Goal: Task Accomplishment & Management: Manage account settings

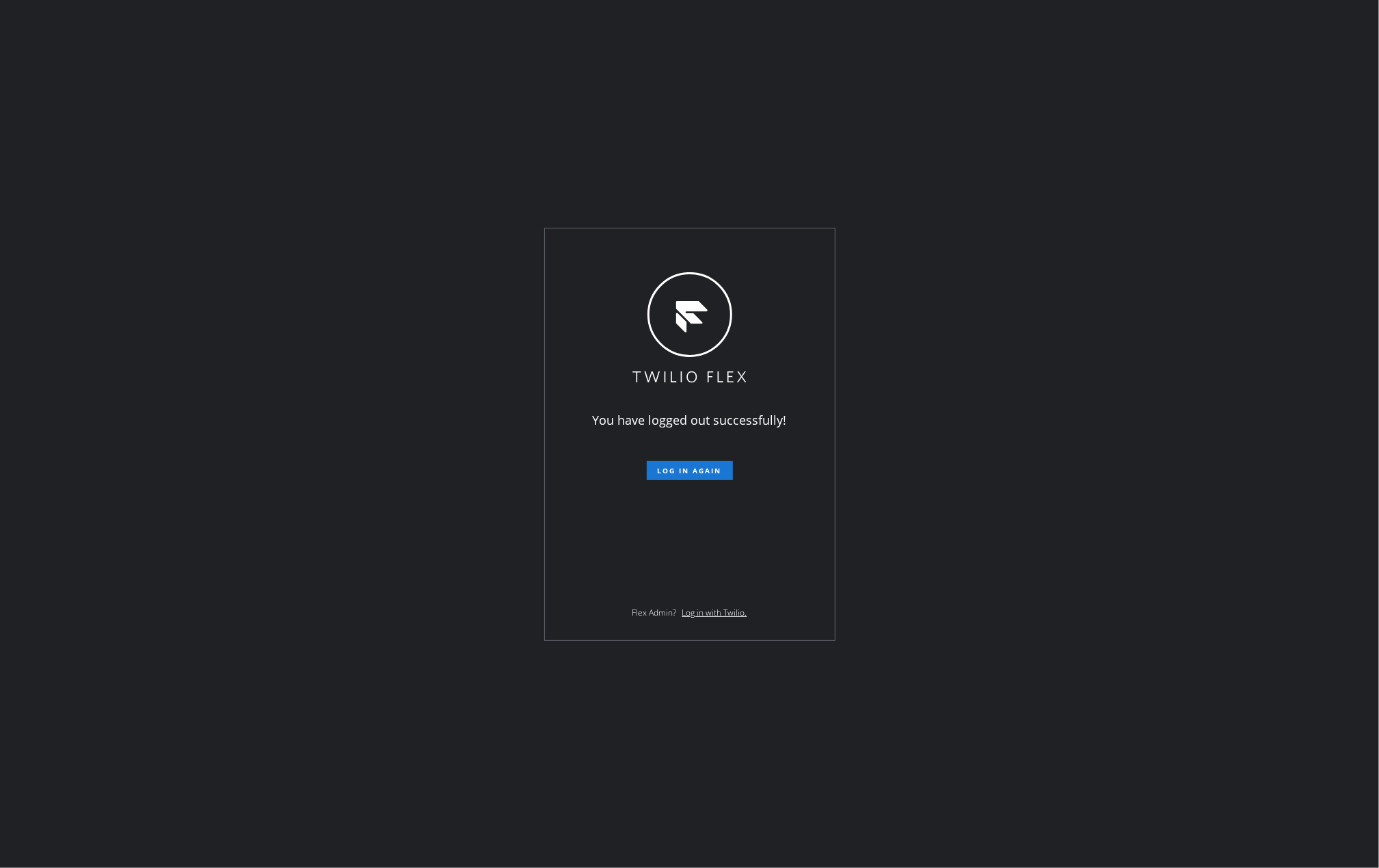
click at [158, 356] on div "You have logged out successfully! Log in again Flex Admin? Log in with Twilio." at bounding box center [690, 434] width 1379 height 868
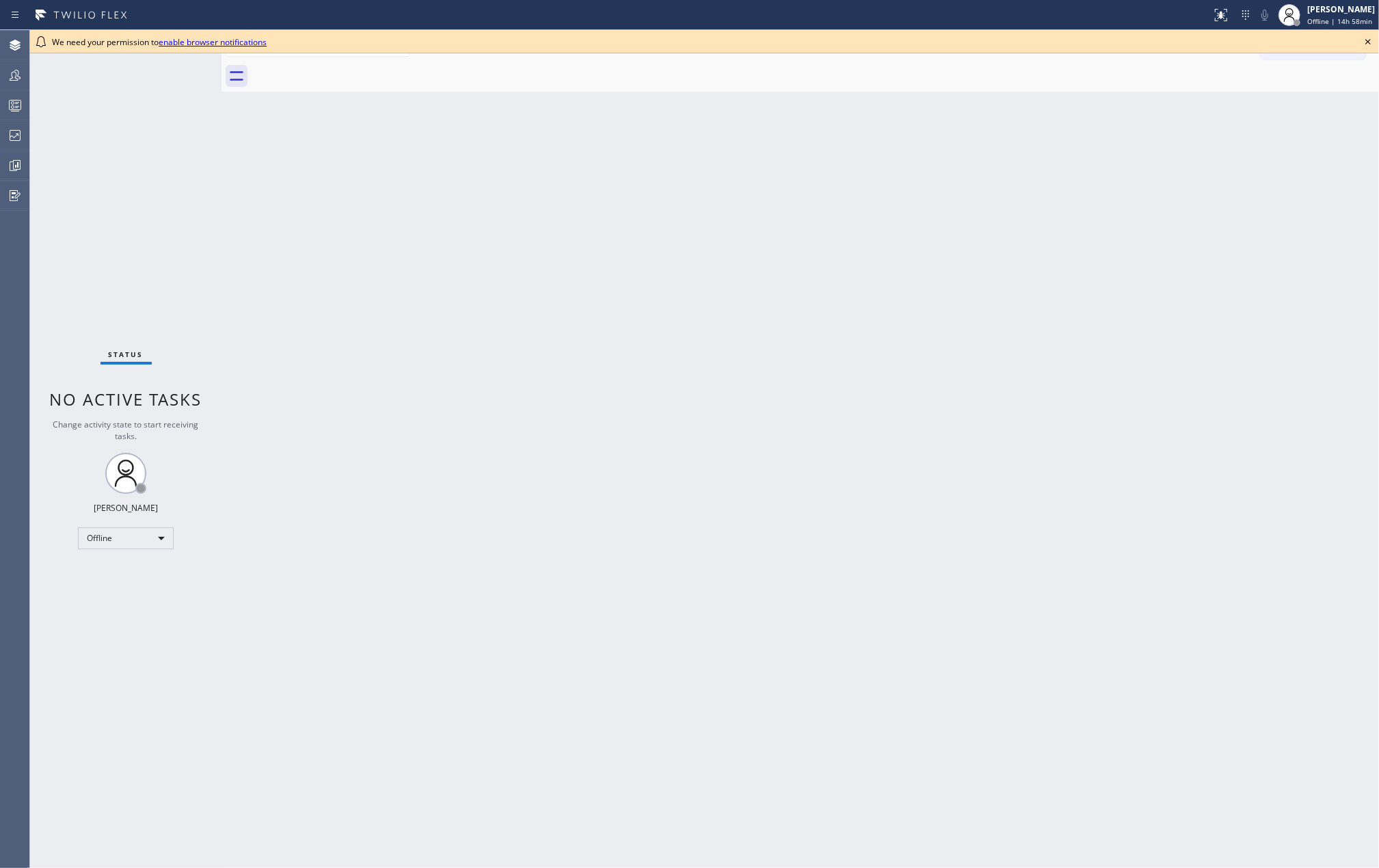
click at [634, 285] on div "Back to Dashboard Change Sender ID Customers Technicians Select a contact Outbo…" at bounding box center [800, 449] width 1157 height 838
click at [1369, 38] on icon at bounding box center [1368, 42] width 17 height 17
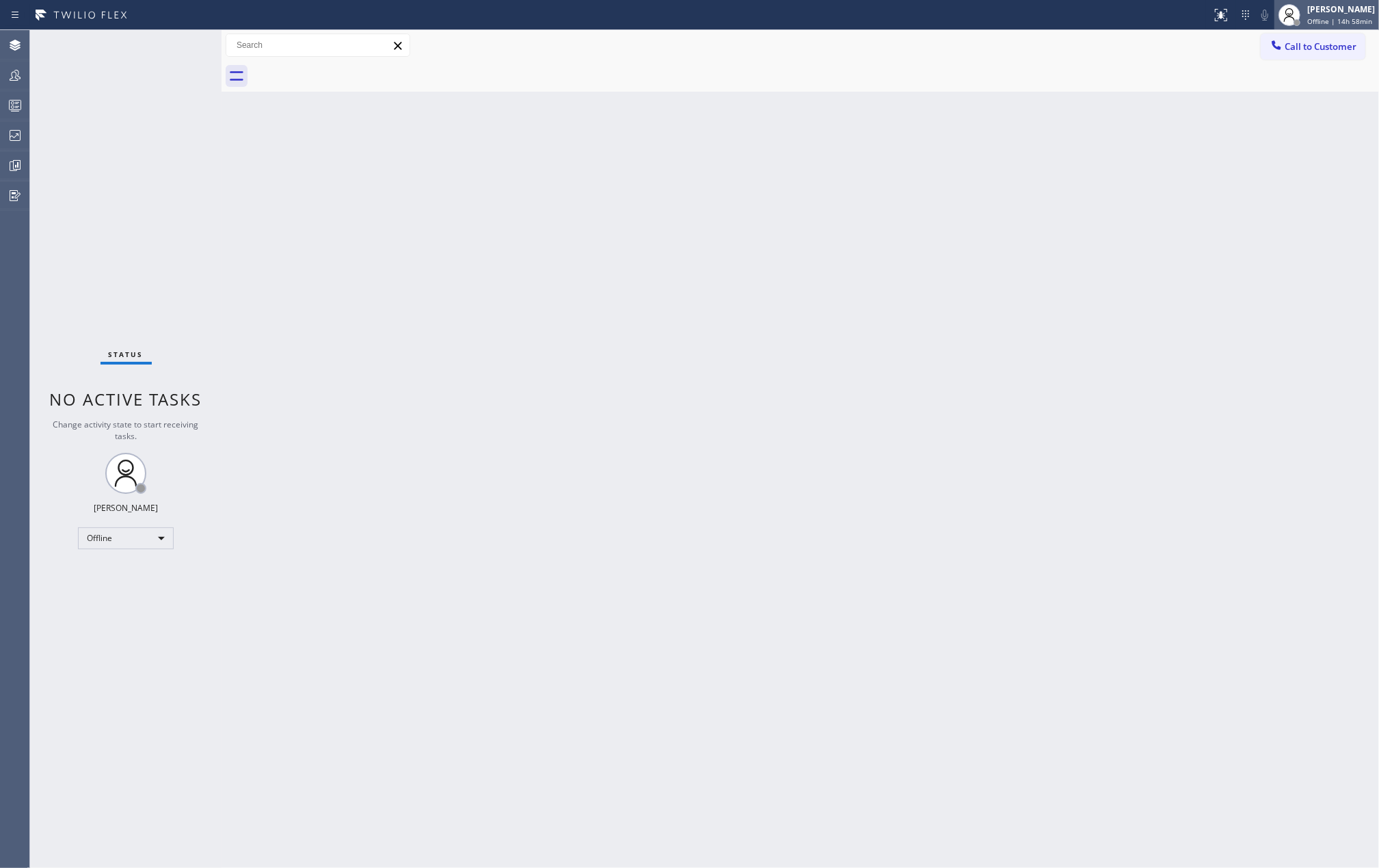
click at [1343, 8] on div "[PERSON_NAME]" at bounding box center [1341, 9] width 68 height 12
click at [1300, 91] on button "Unavailable" at bounding box center [1311, 90] width 137 height 18
click at [6, 71] on div at bounding box center [15, 75] width 30 height 17
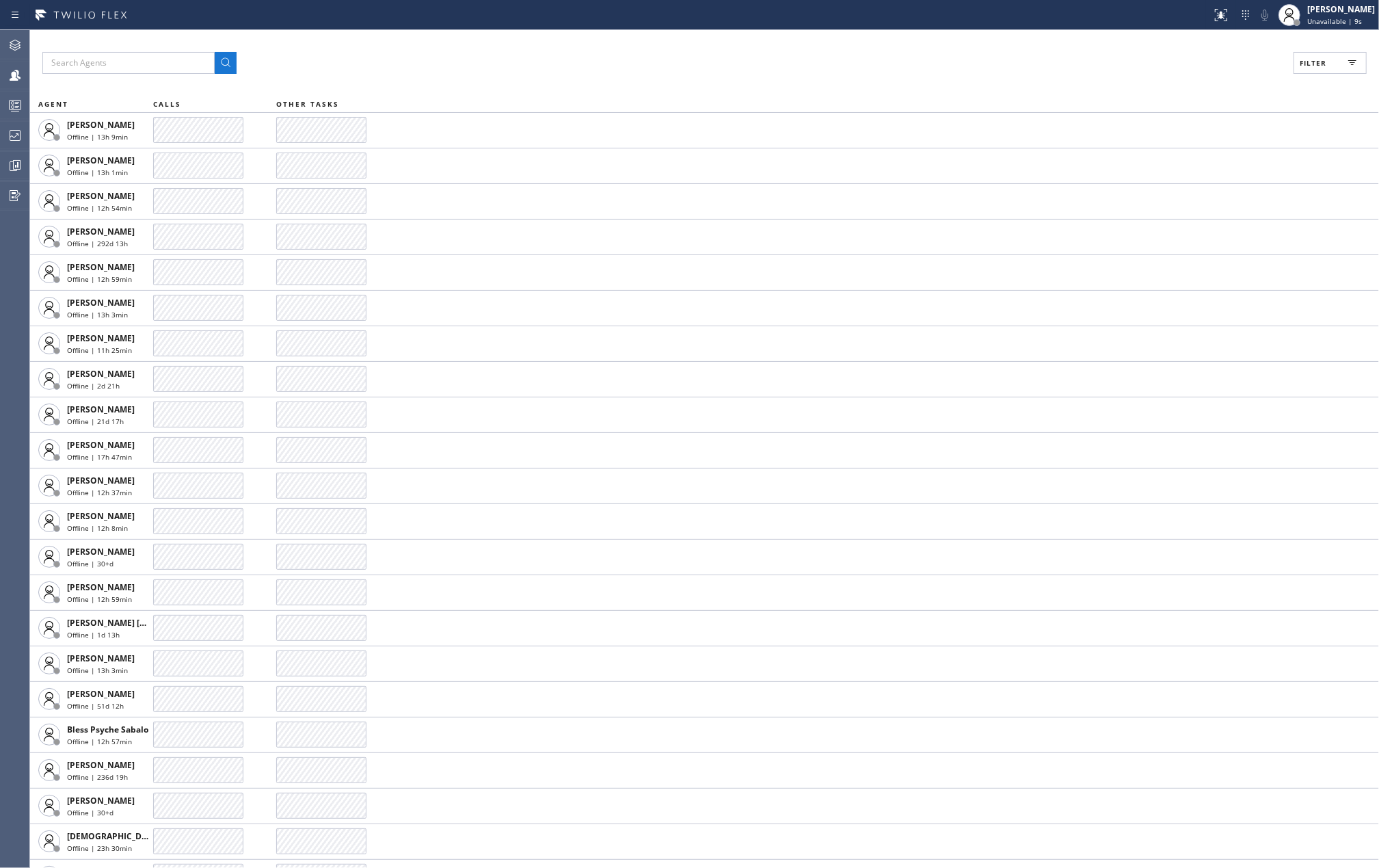
click at [1306, 67] on span "Filter" at bounding box center [1313, 63] width 27 height 9
click at [1230, 160] on label "Available" at bounding box center [1278, 162] width 180 height 12
click at [1188, 160] on input "Available" at bounding box center [1181, 162] width 17 height 17
checkbox input "true"
click at [1202, 208] on label "Break" at bounding box center [1278, 205] width 180 height 12
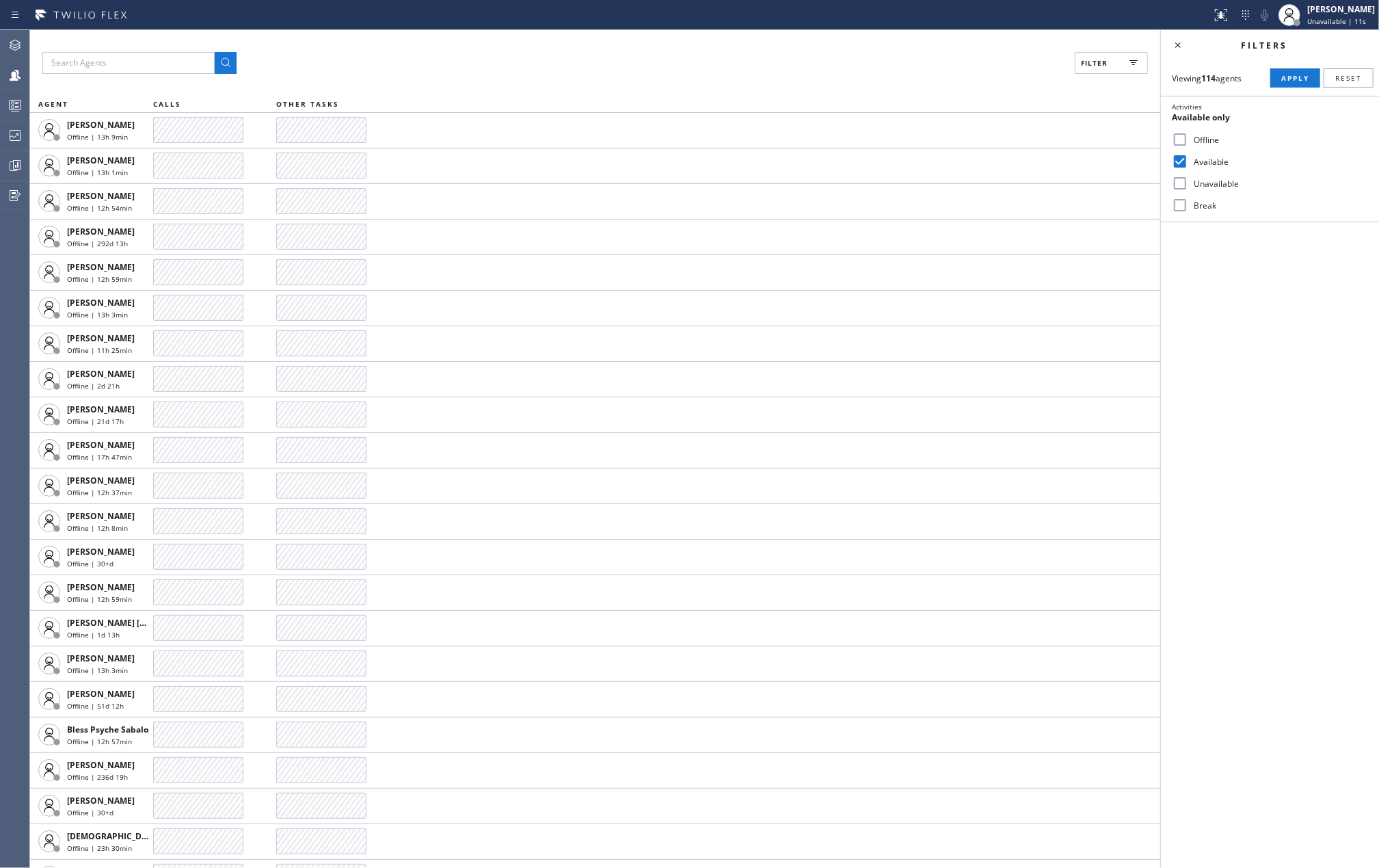
click at [1188, 208] on input "Break" at bounding box center [1181, 205] width 17 height 17
checkbox input "true"
click at [1294, 74] on span "Apply" at bounding box center [1296, 78] width 28 height 9
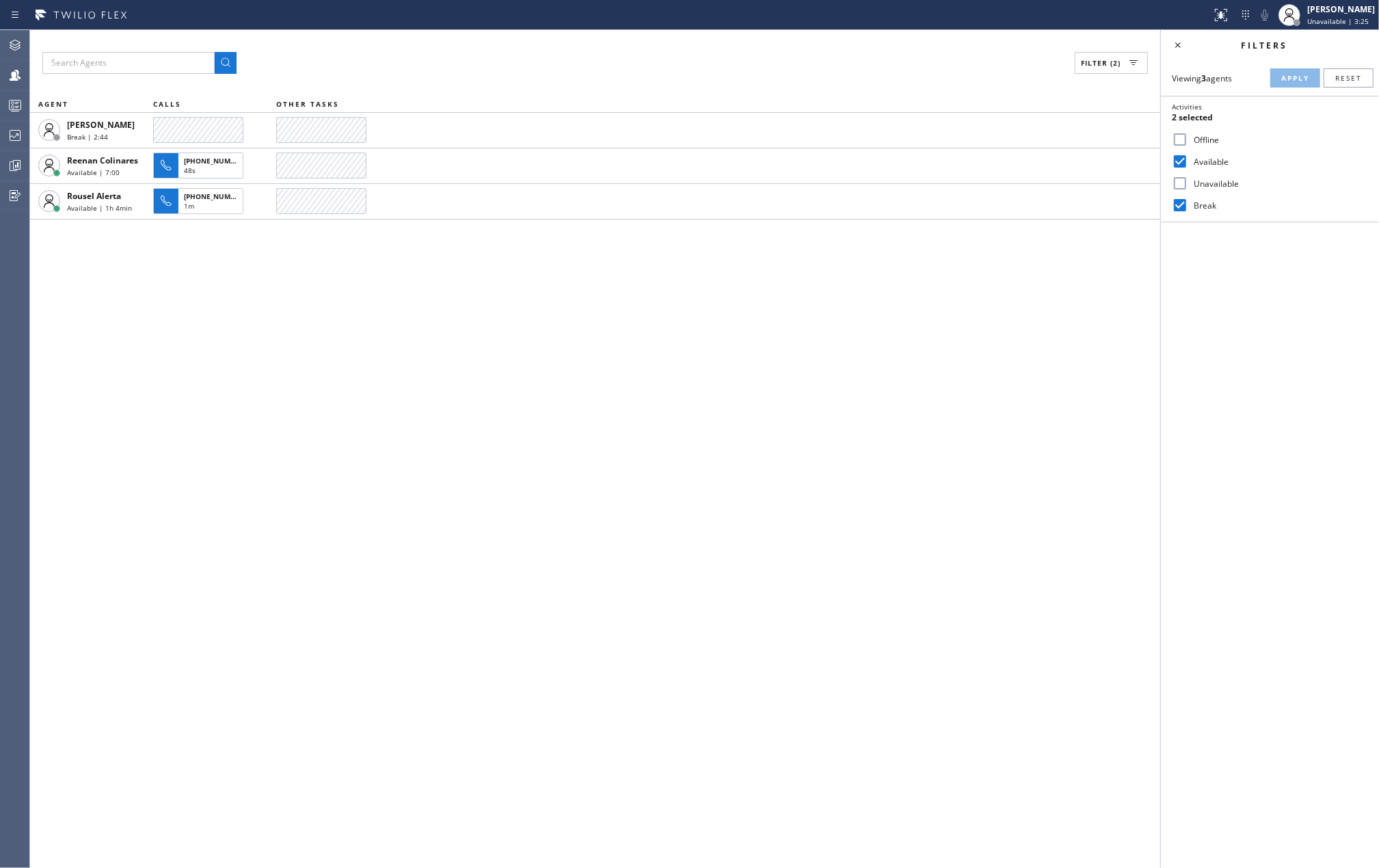
click at [265, 454] on div "Filter (2) AGENT CALLS OTHER TASKS Mark Paul Dacula Break | 2:44 Reenan Colinar…" at bounding box center [595, 449] width 1131 height 838
click at [18, 103] on icon at bounding box center [15, 107] width 8 height 9
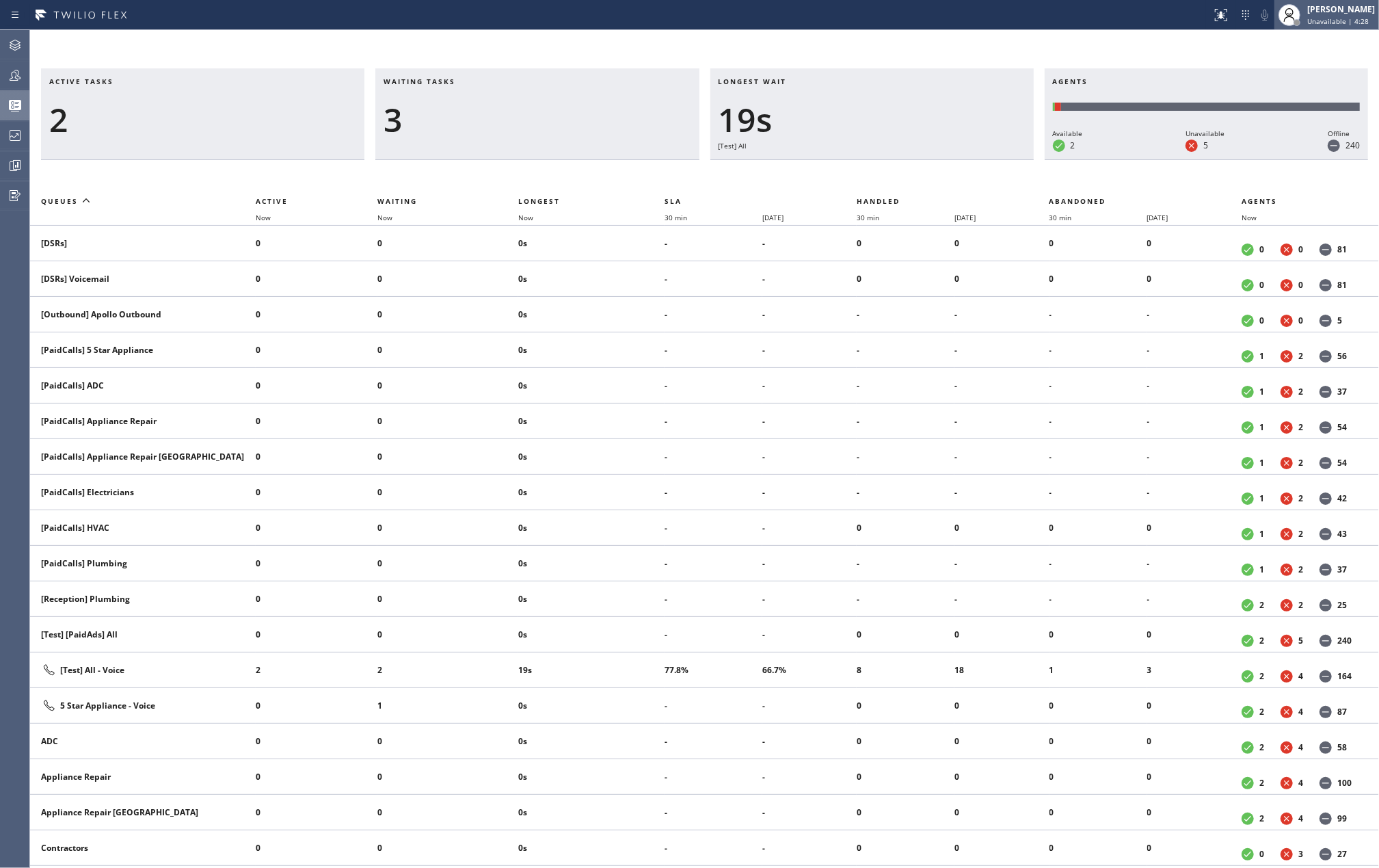
click at [1305, 9] on div at bounding box center [1290, 15] width 30 height 30
click at [1294, 67] on button "Available" at bounding box center [1311, 72] width 137 height 18
click at [11, 44] on icon at bounding box center [14, 45] width 11 height 11
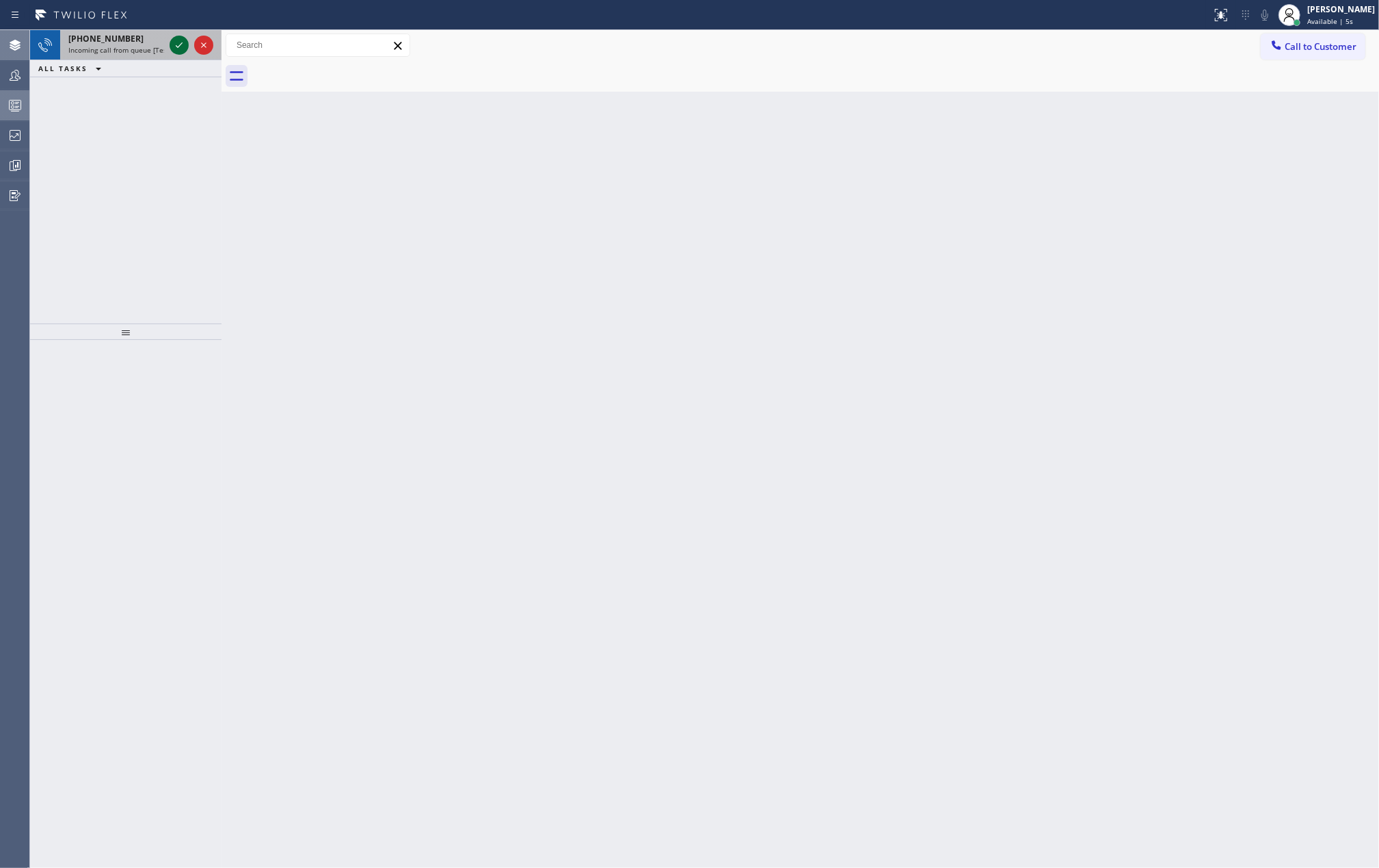
click at [178, 47] on icon at bounding box center [179, 45] width 7 height 6
click at [175, 41] on icon at bounding box center [179, 45] width 17 height 17
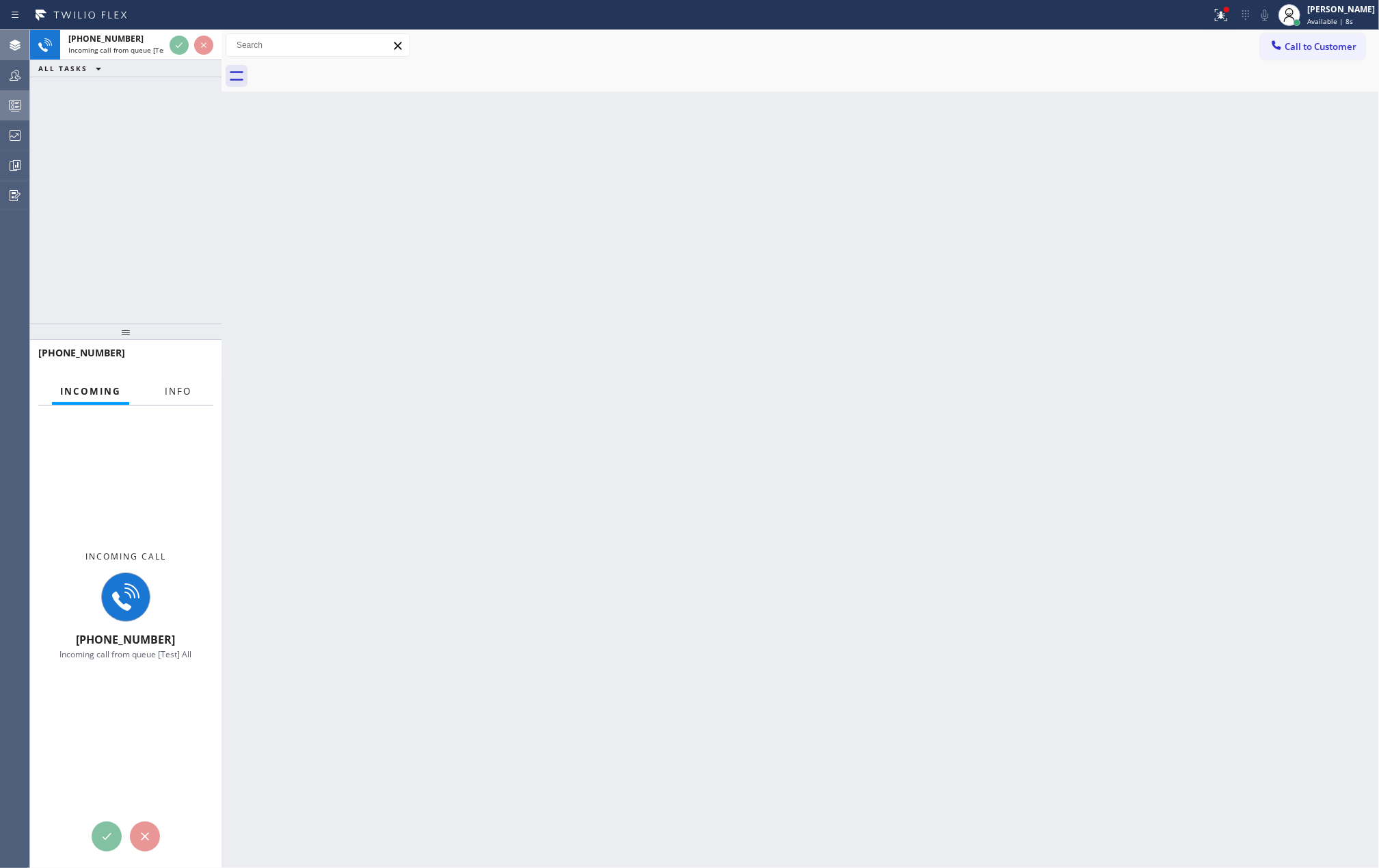
click at [187, 391] on span "Info" at bounding box center [178, 391] width 27 height 13
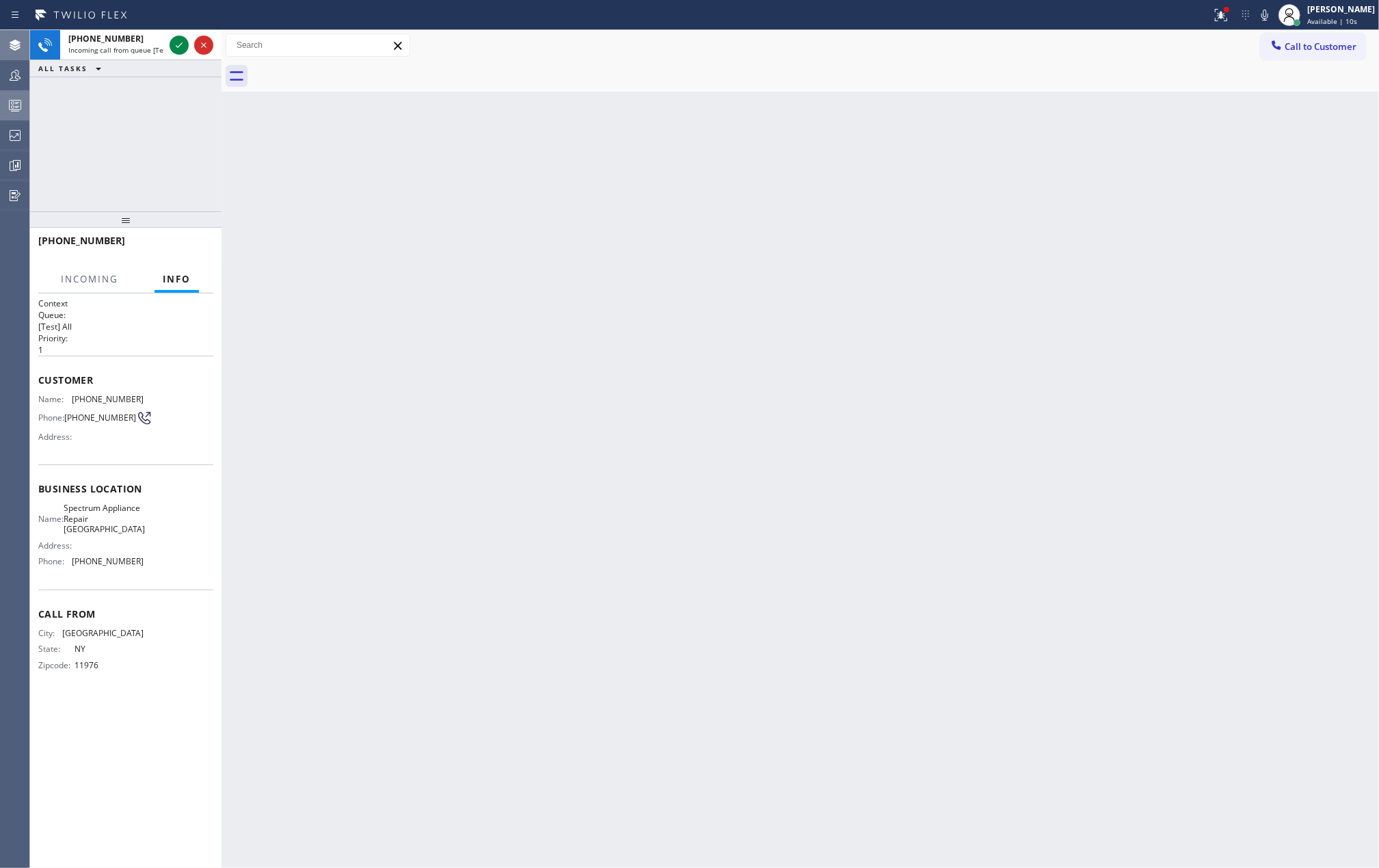
drag, startPoint x: 123, startPoint y: 223, endPoint x: 123, endPoint y: 215, distance: 8.0
click at [123, 215] on div at bounding box center [126, 219] width 192 height 17
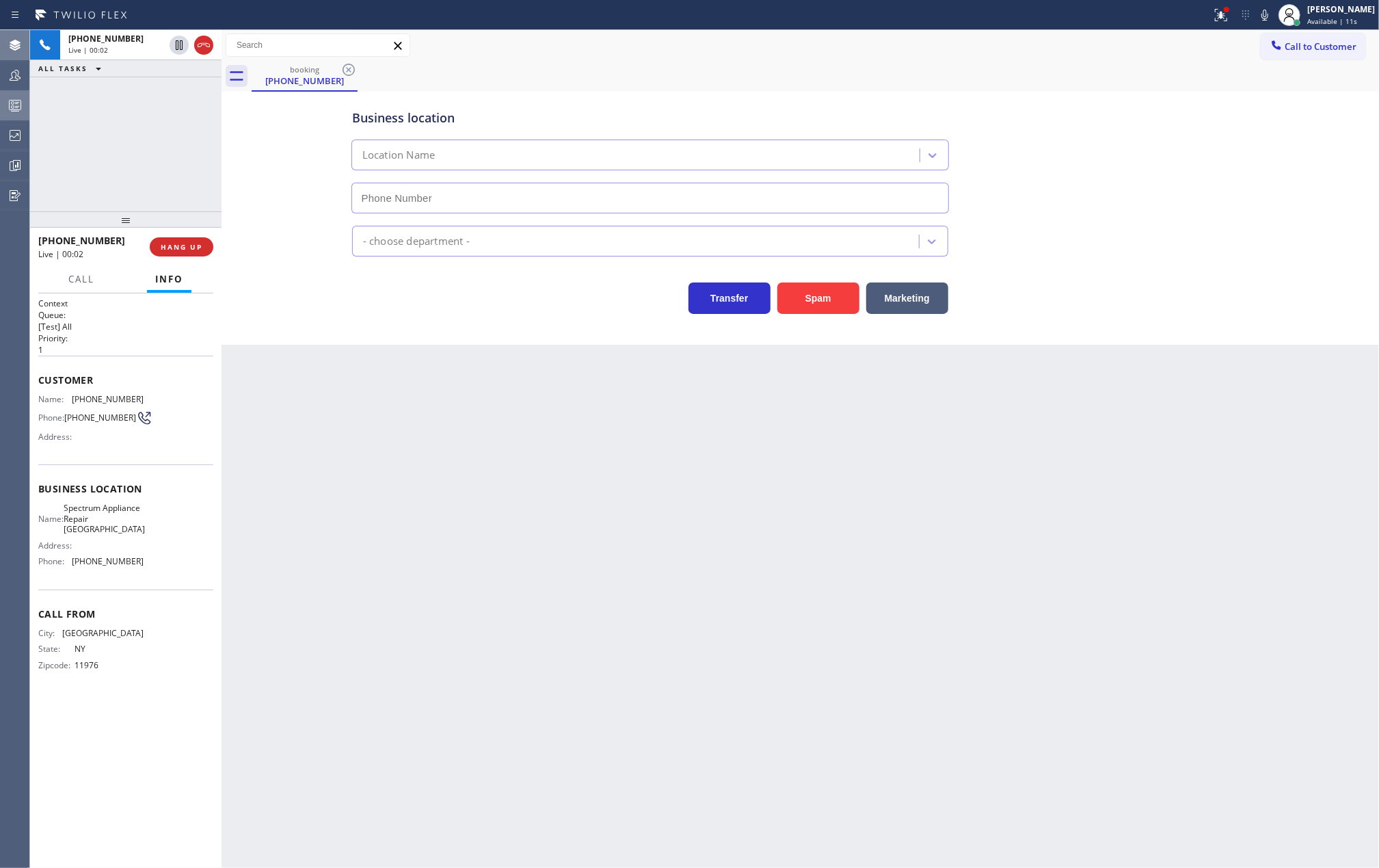
type input "(516) 604-2090"
click at [800, 302] on button "Spam" at bounding box center [818, 299] width 82 height 32
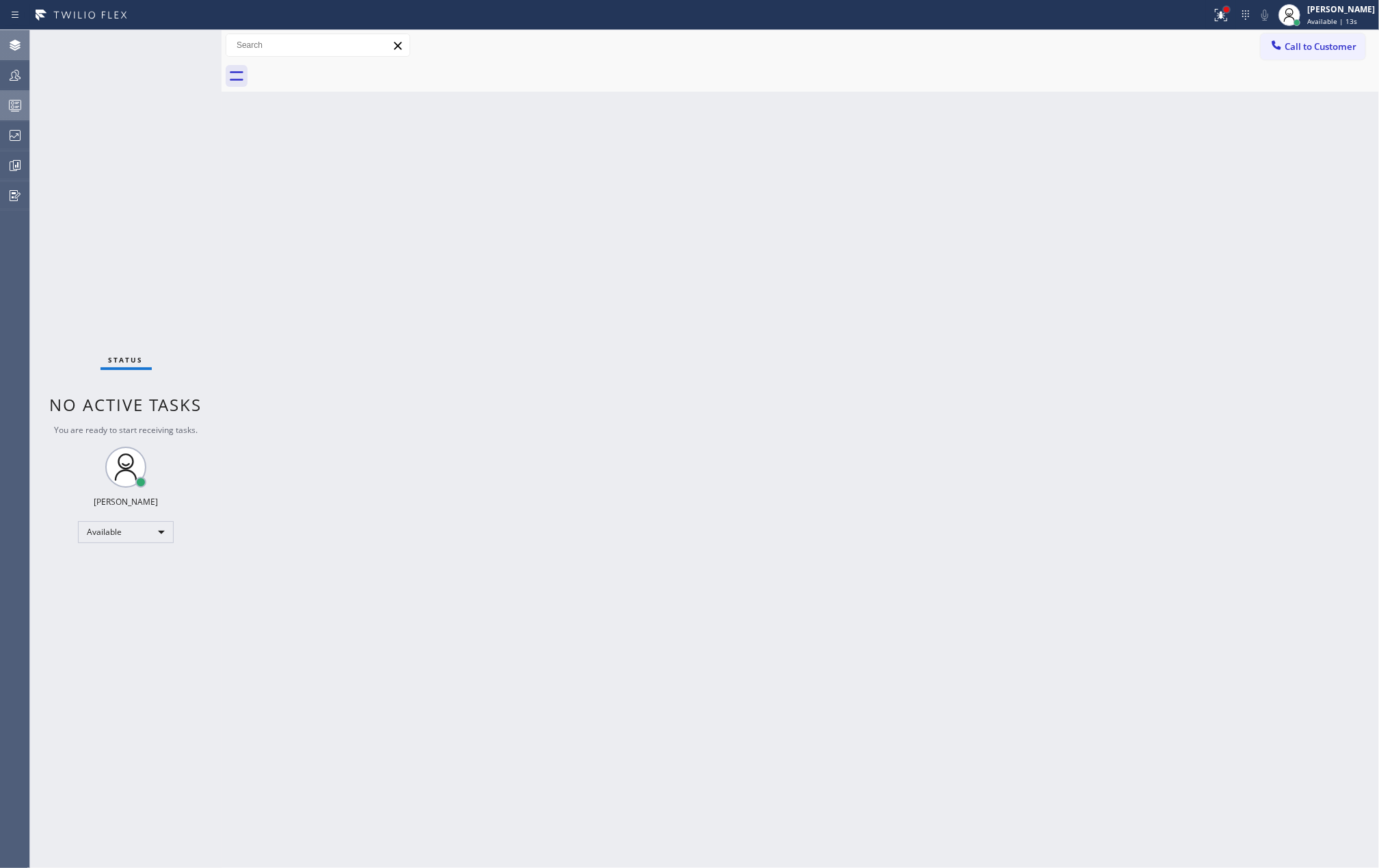
click at [1231, 13] on div at bounding box center [1226, 10] width 8 height 8
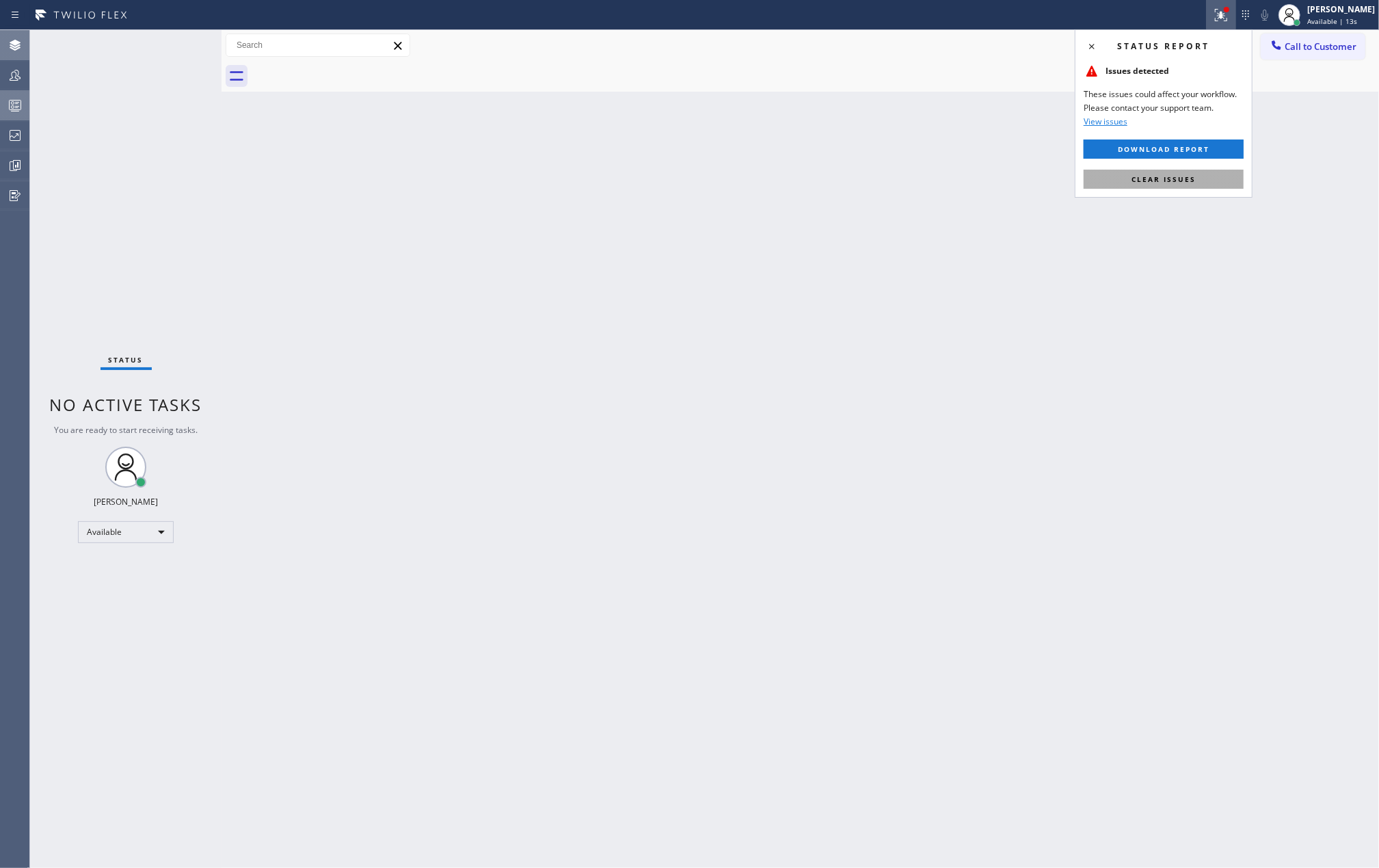
click at [1157, 181] on span "Clear issues" at bounding box center [1163, 178] width 64 height 9
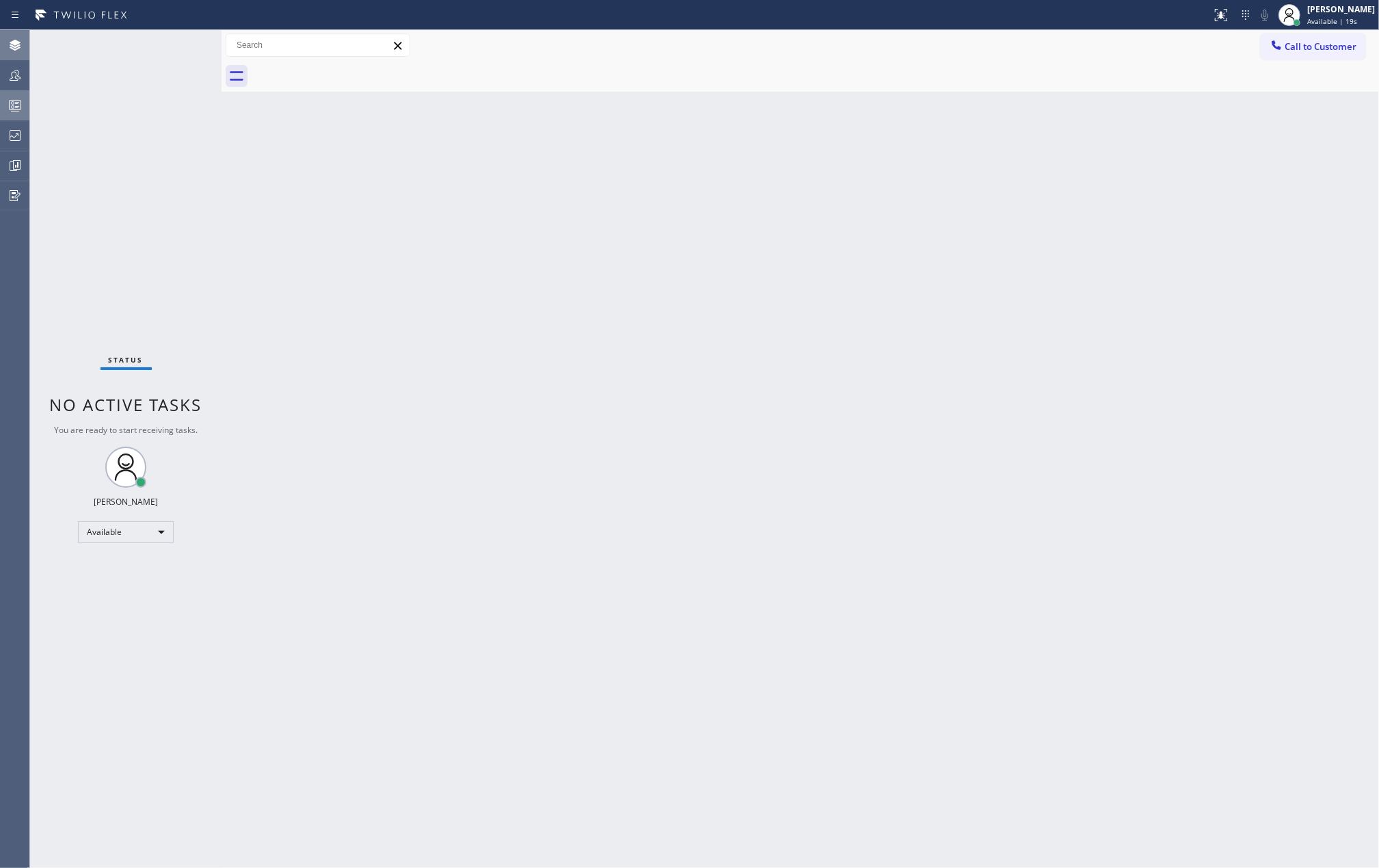
click at [18, 101] on icon at bounding box center [15, 105] width 17 height 17
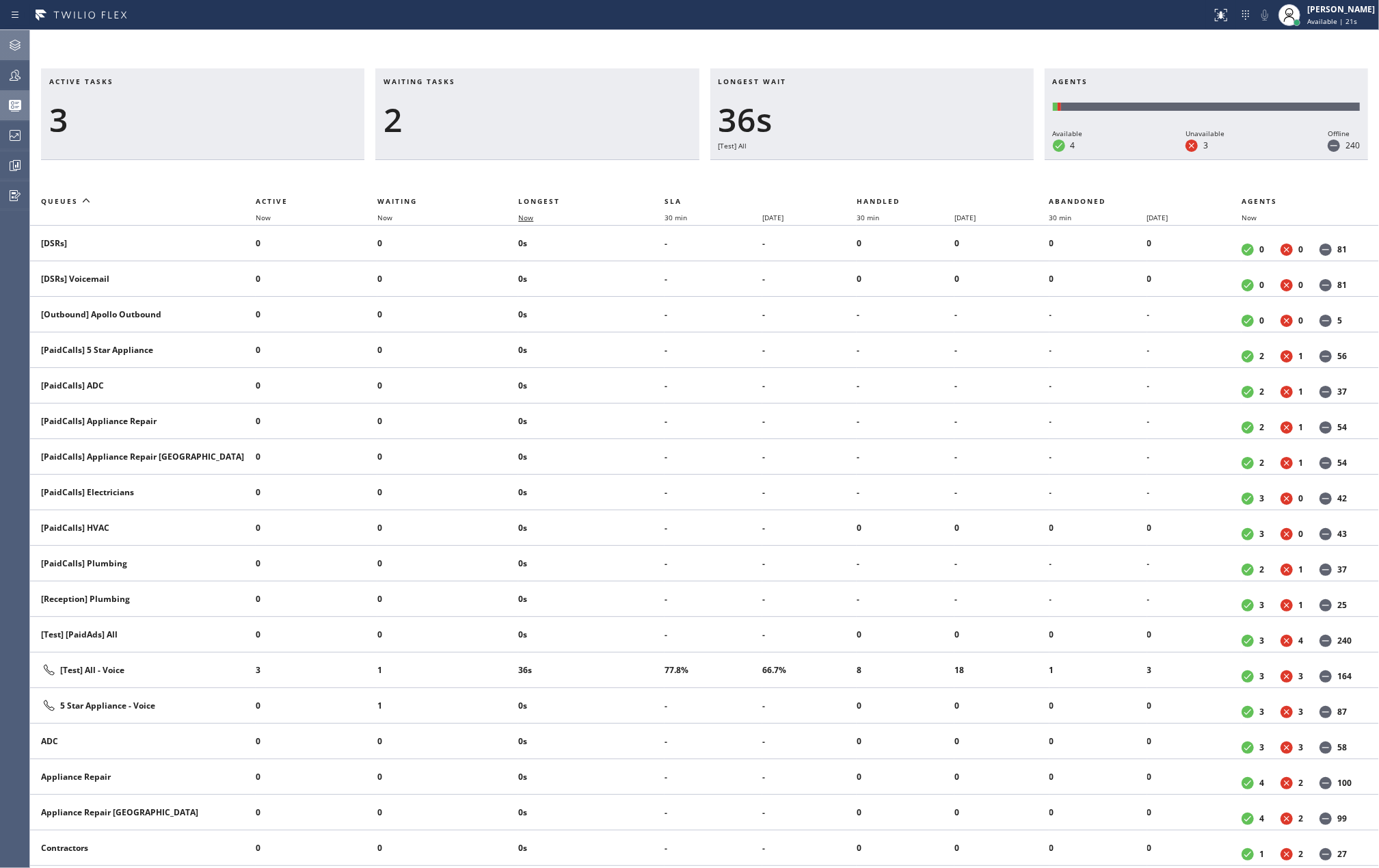
click at [526, 218] on span "Now" at bounding box center [526, 217] width 15 height 9
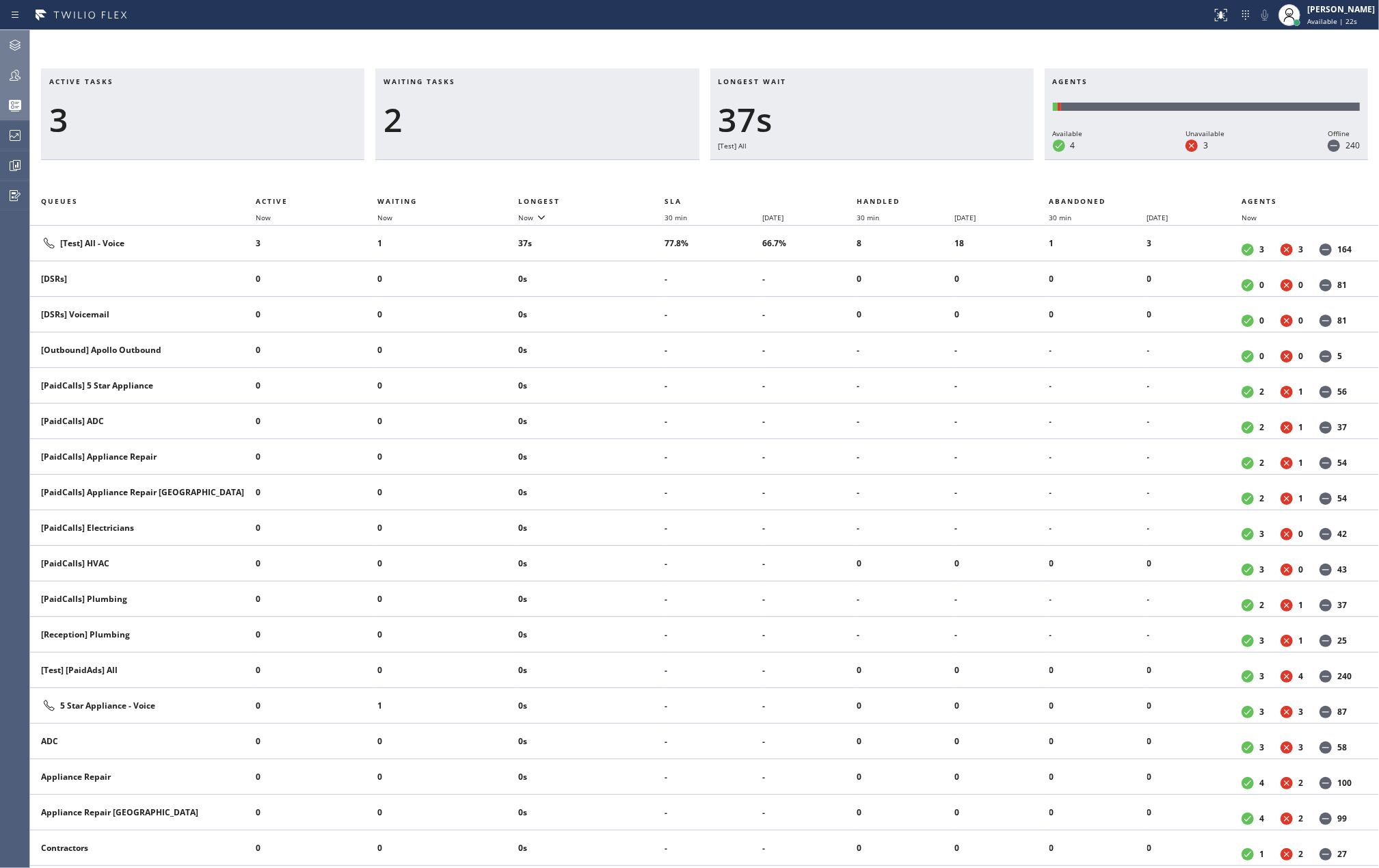
click at [15, 69] on icon at bounding box center [15, 75] width 17 height 17
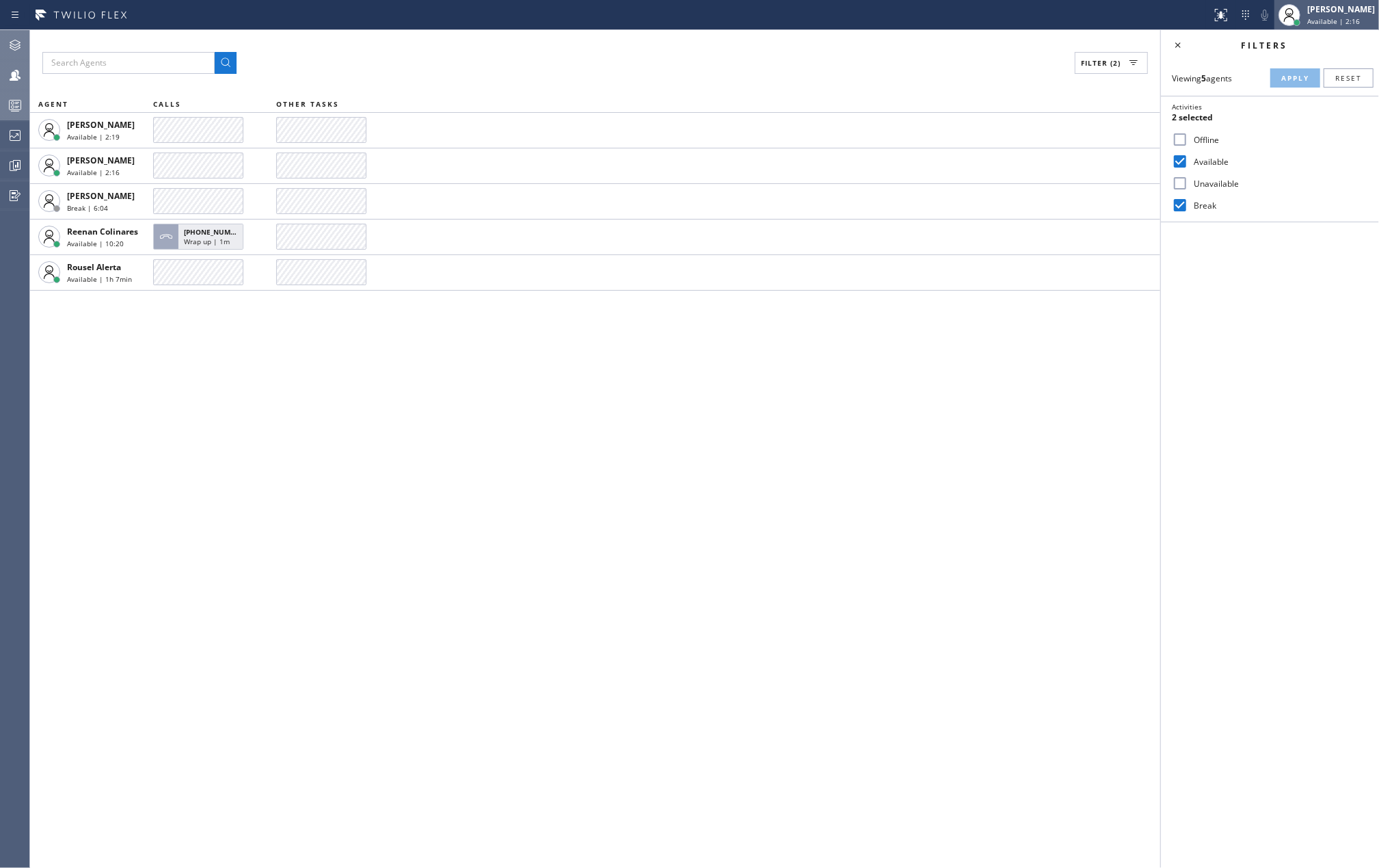
click at [1339, 12] on div "[PERSON_NAME]" at bounding box center [1341, 9] width 68 height 12
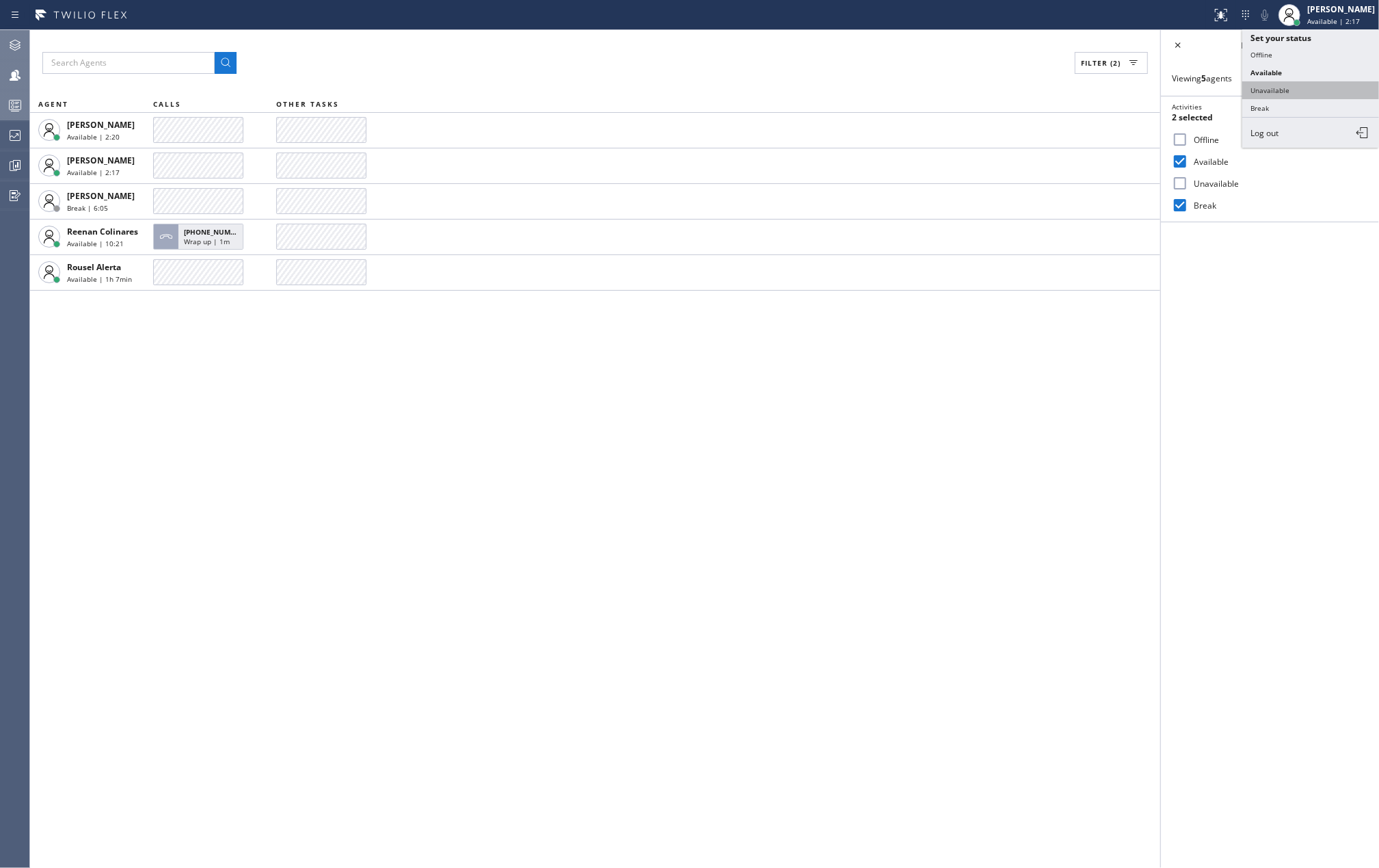
click at [1294, 90] on button "Unavailable" at bounding box center [1311, 90] width 137 height 18
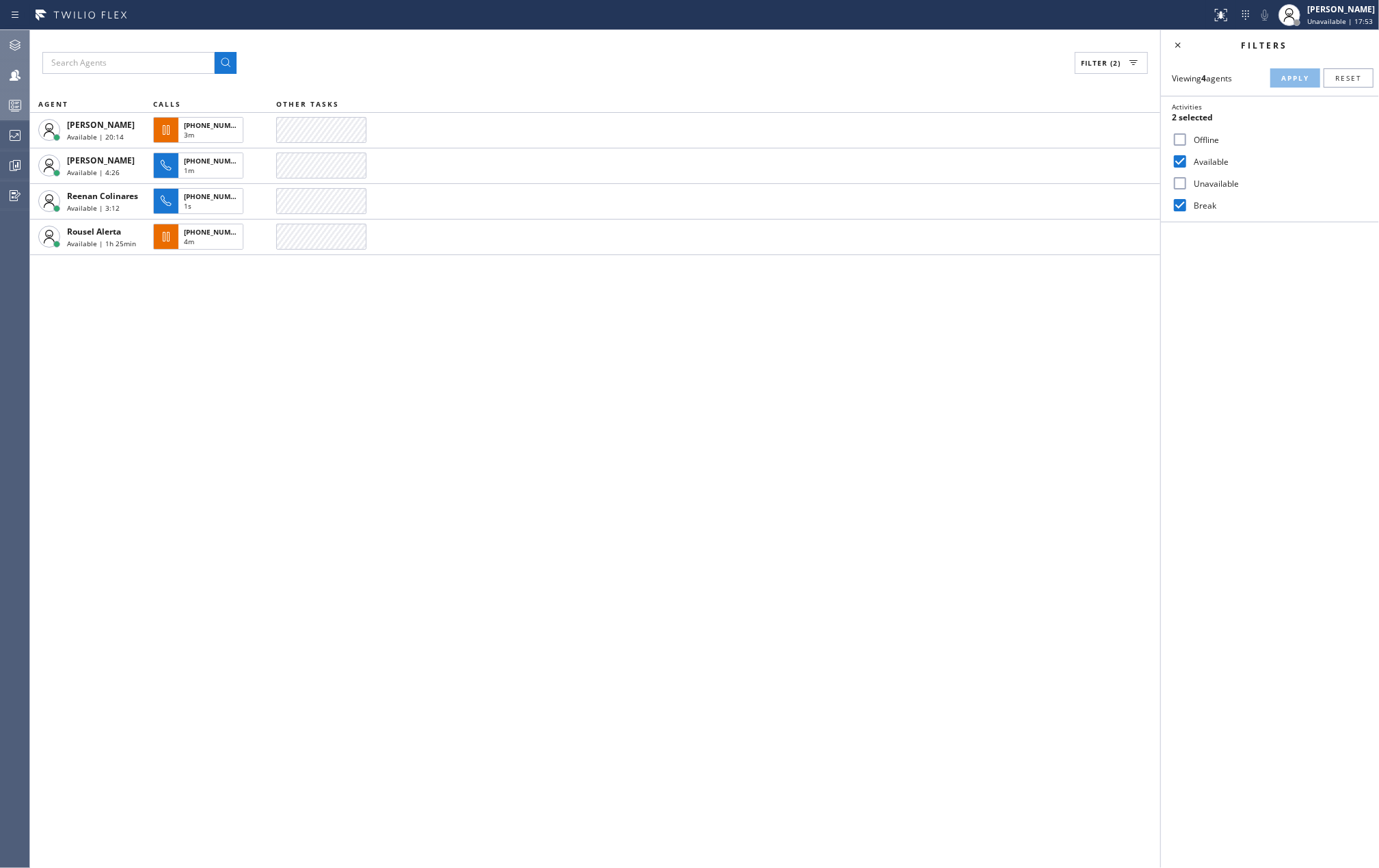
click at [9, 112] on icon at bounding box center [15, 105] width 17 height 17
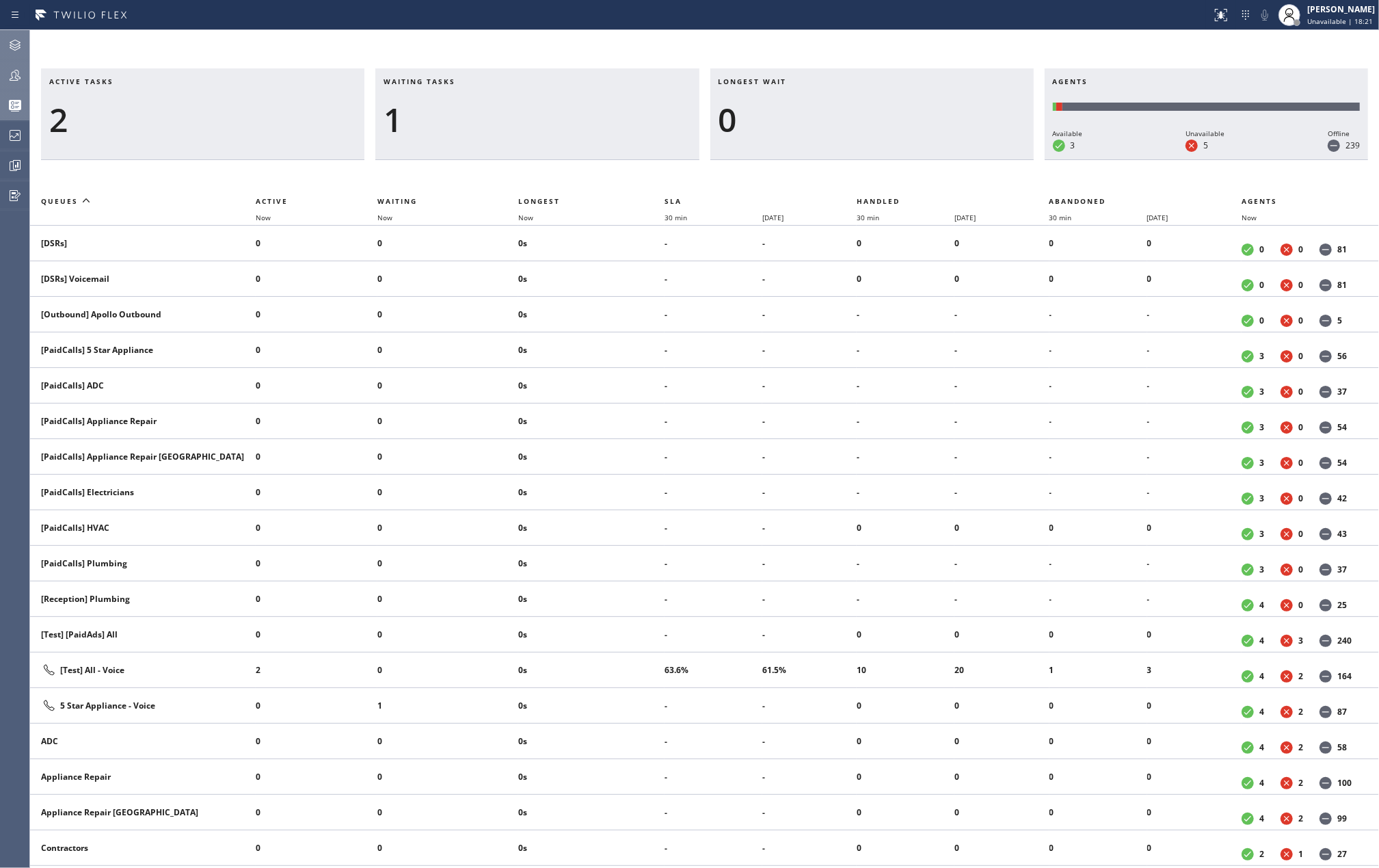
click at [249, 74] on div "Active tasks 2" at bounding box center [203, 114] width 323 height 92
click at [17, 78] on icon at bounding box center [15, 75] width 17 height 17
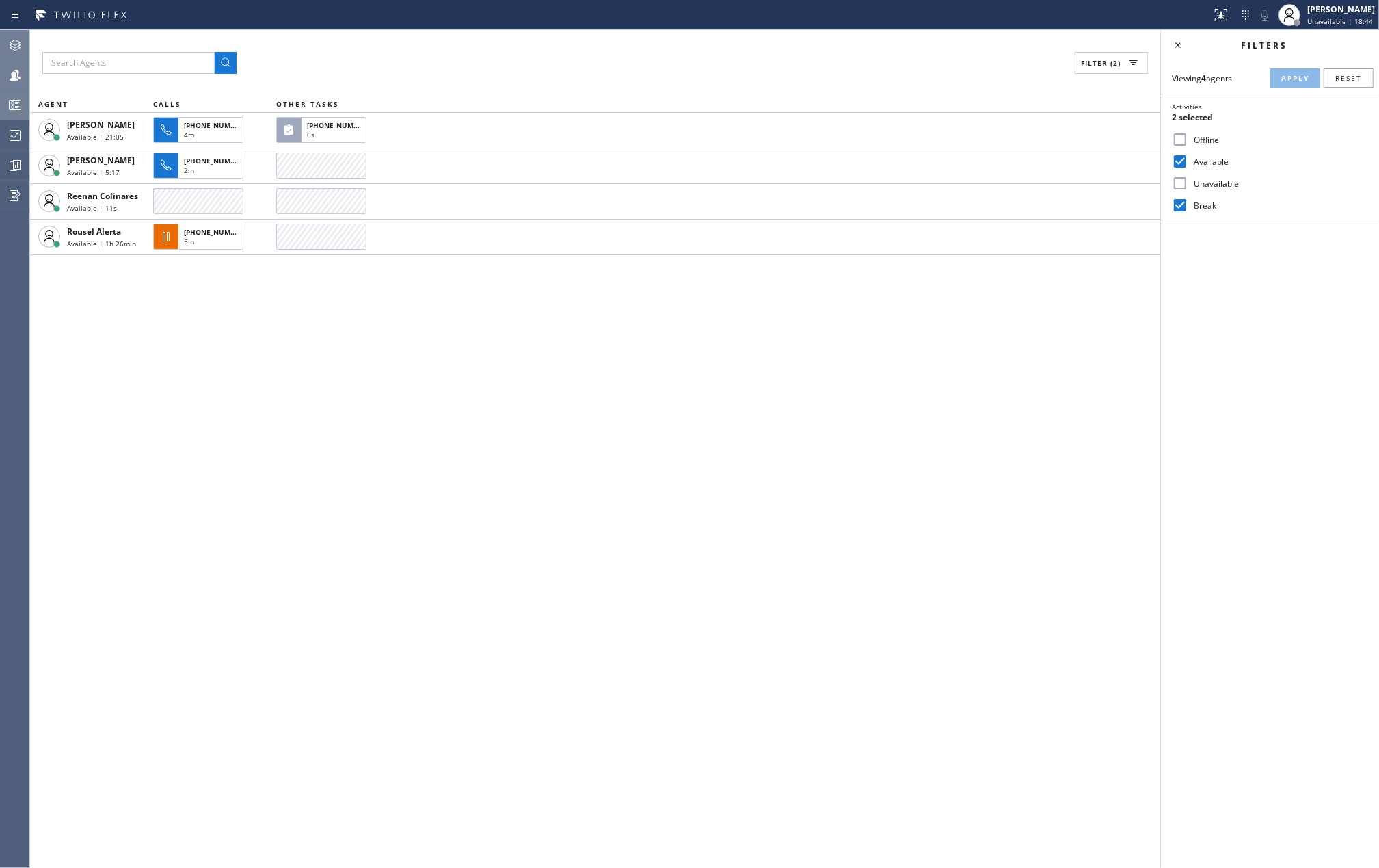
click at [12, 104] on circle at bounding box center [13, 103] width 3 height 3
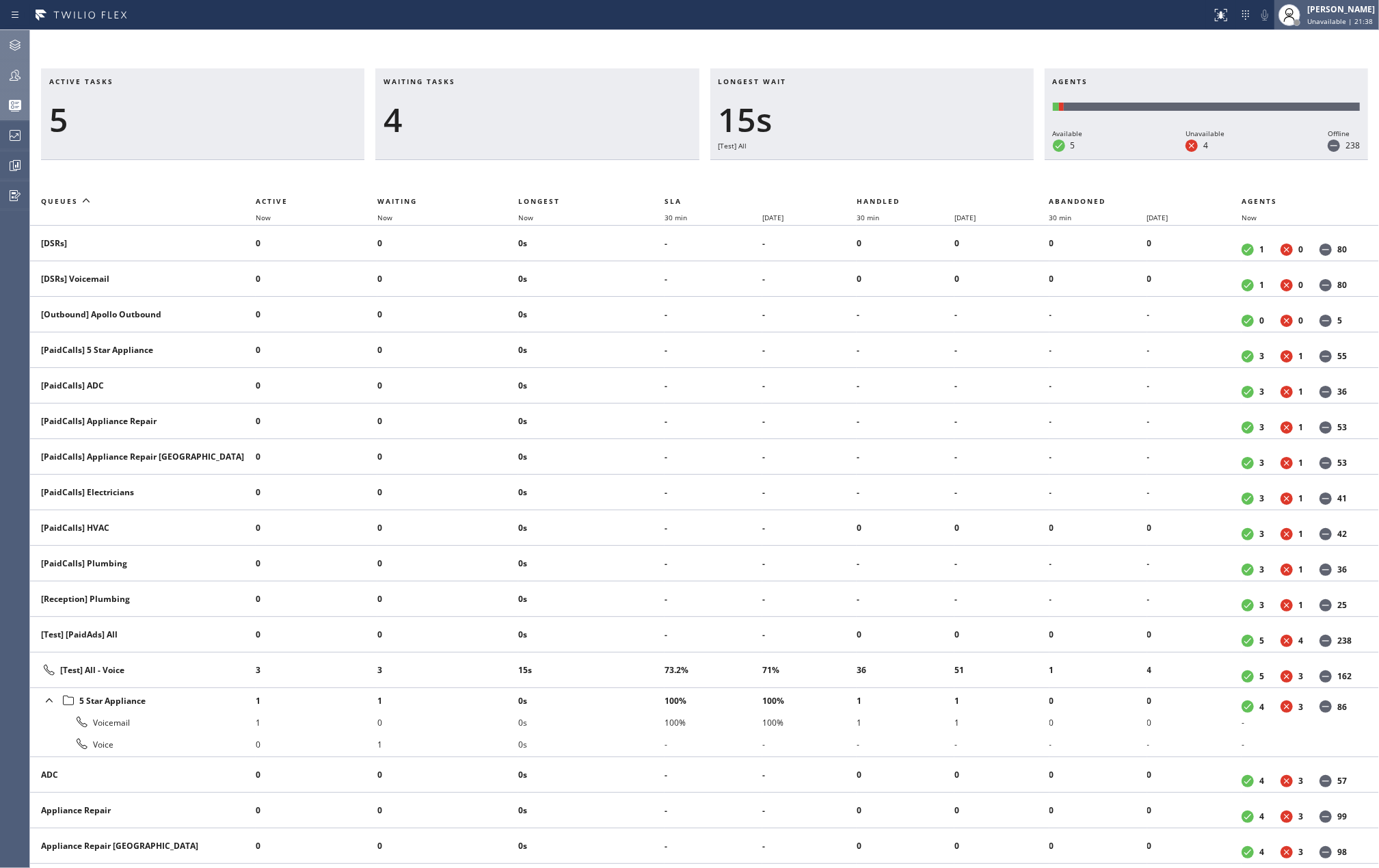
click at [1330, 7] on div "[PERSON_NAME]" at bounding box center [1341, 9] width 68 height 12
click at [1301, 73] on button "Available" at bounding box center [1311, 72] width 137 height 18
click at [14, 41] on icon at bounding box center [15, 45] width 17 height 17
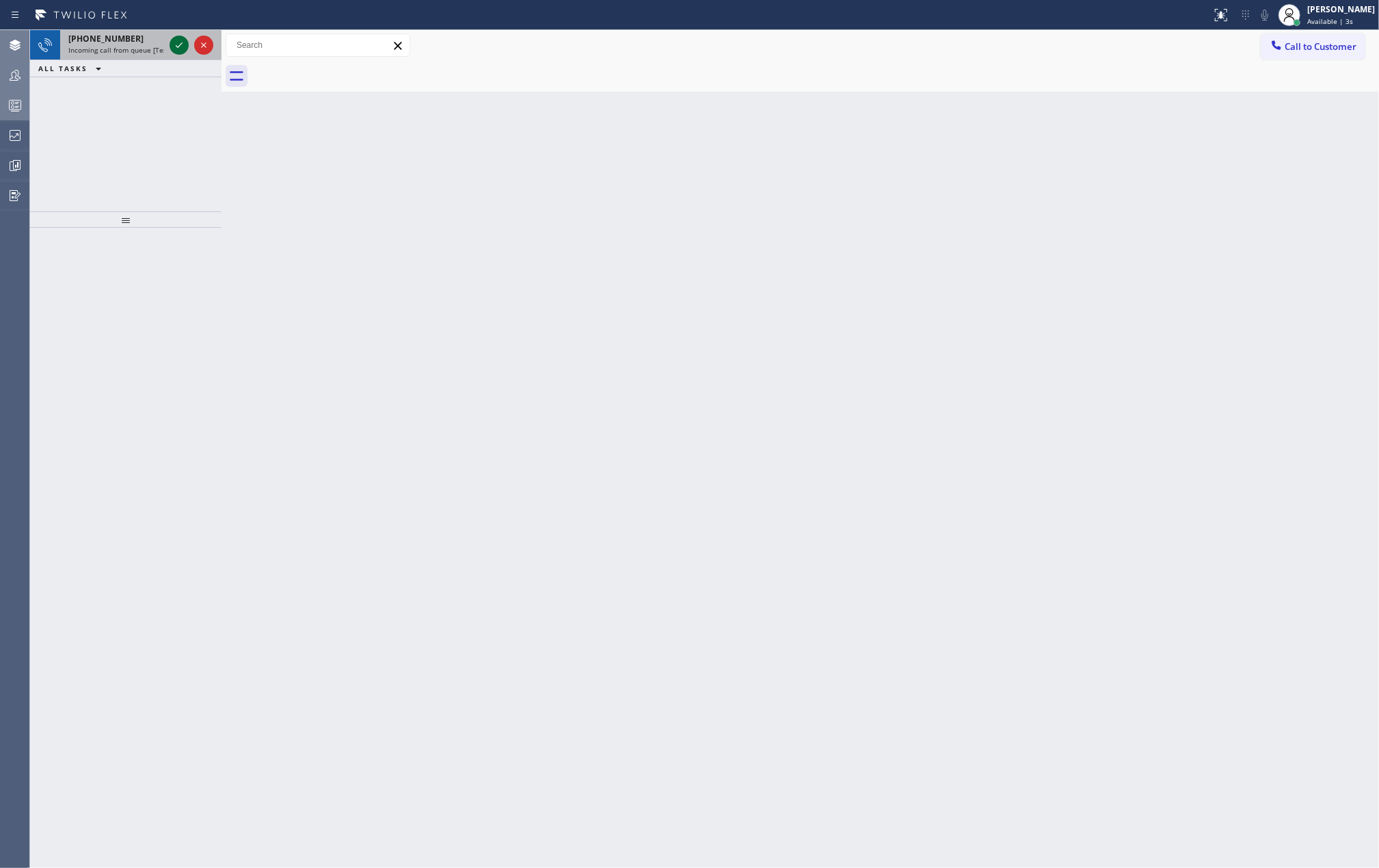
click at [178, 48] on icon at bounding box center [179, 45] width 17 height 17
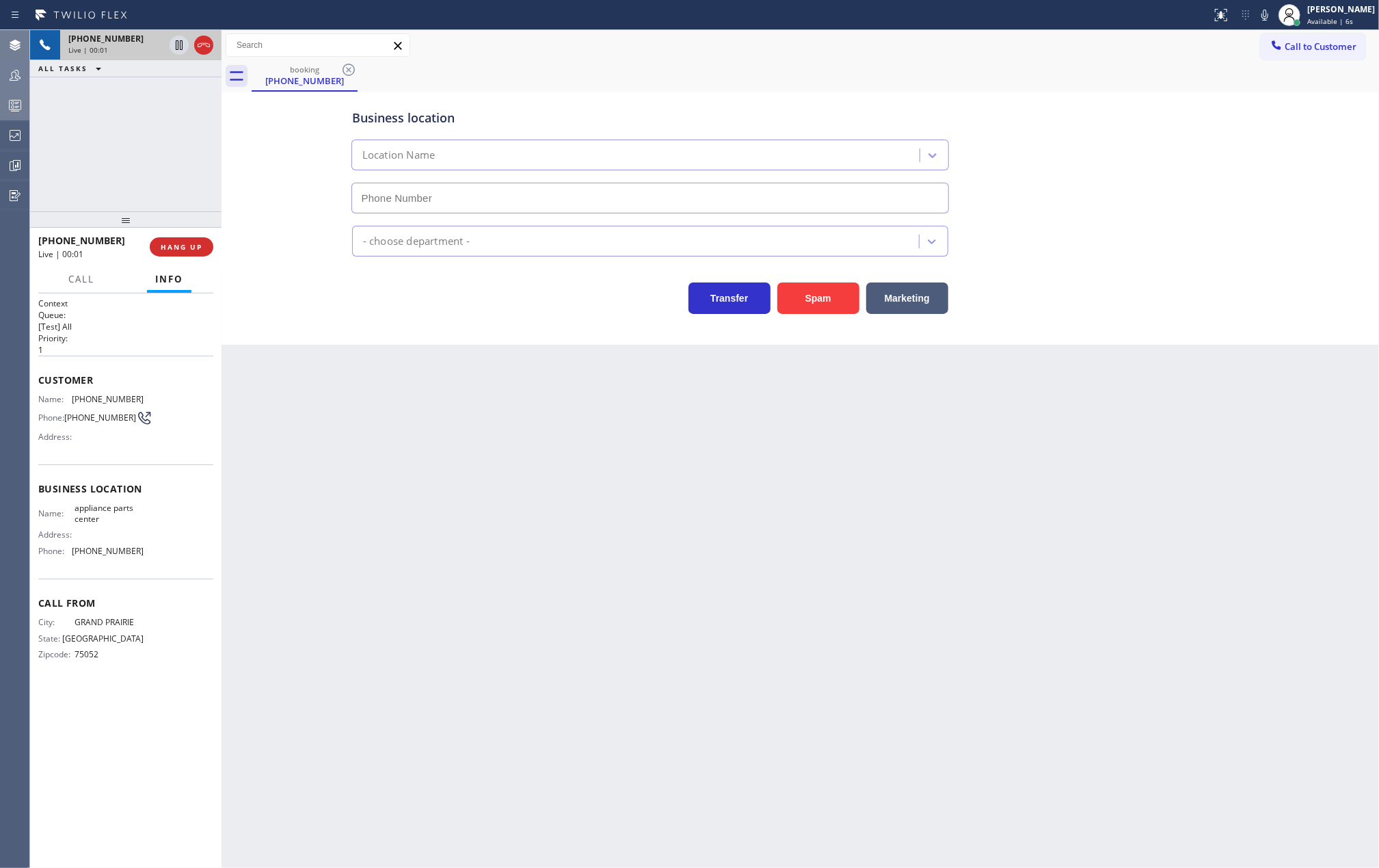
type input "(817) 482-5346"
click at [200, 43] on icon at bounding box center [204, 45] width 17 height 17
click at [192, 244] on span "COMPLETE" at bounding box center [178, 246] width 48 height 9
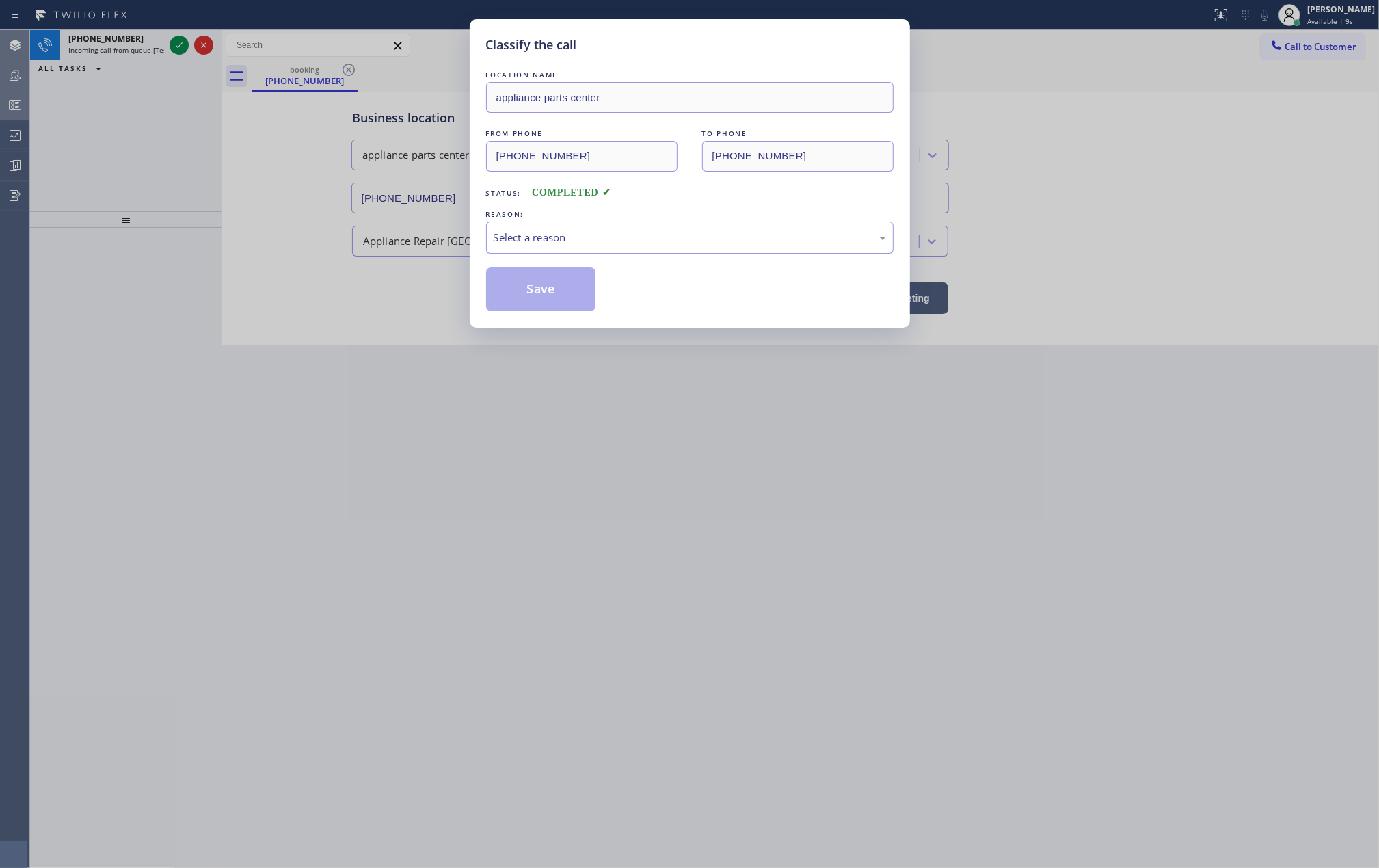
click at [611, 243] on div "Select a reason" at bounding box center [690, 238] width 393 height 16
click at [567, 291] on button "Save" at bounding box center [541, 289] width 110 height 43
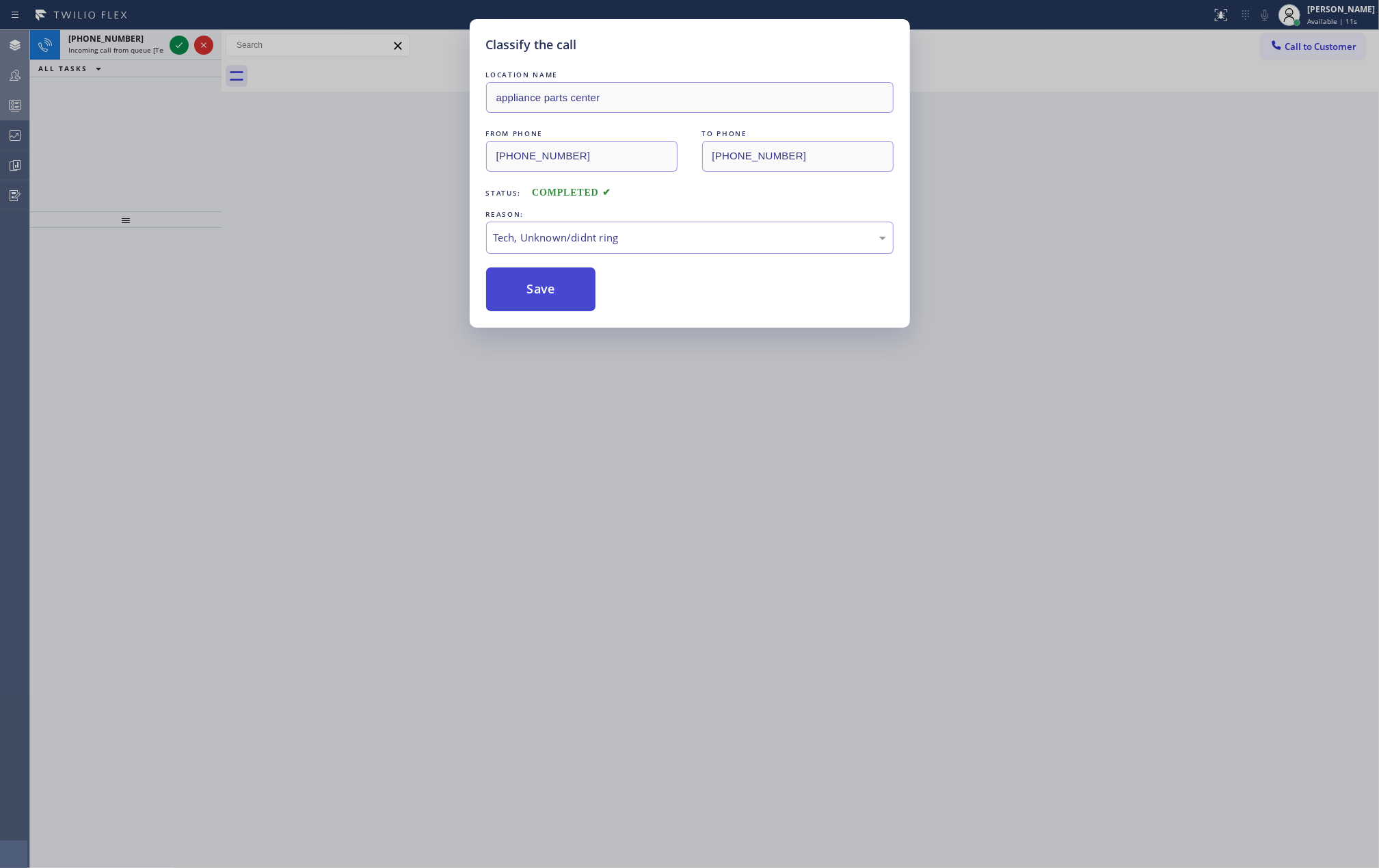
click at [567, 291] on button "Save" at bounding box center [541, 289] width 110 height 43
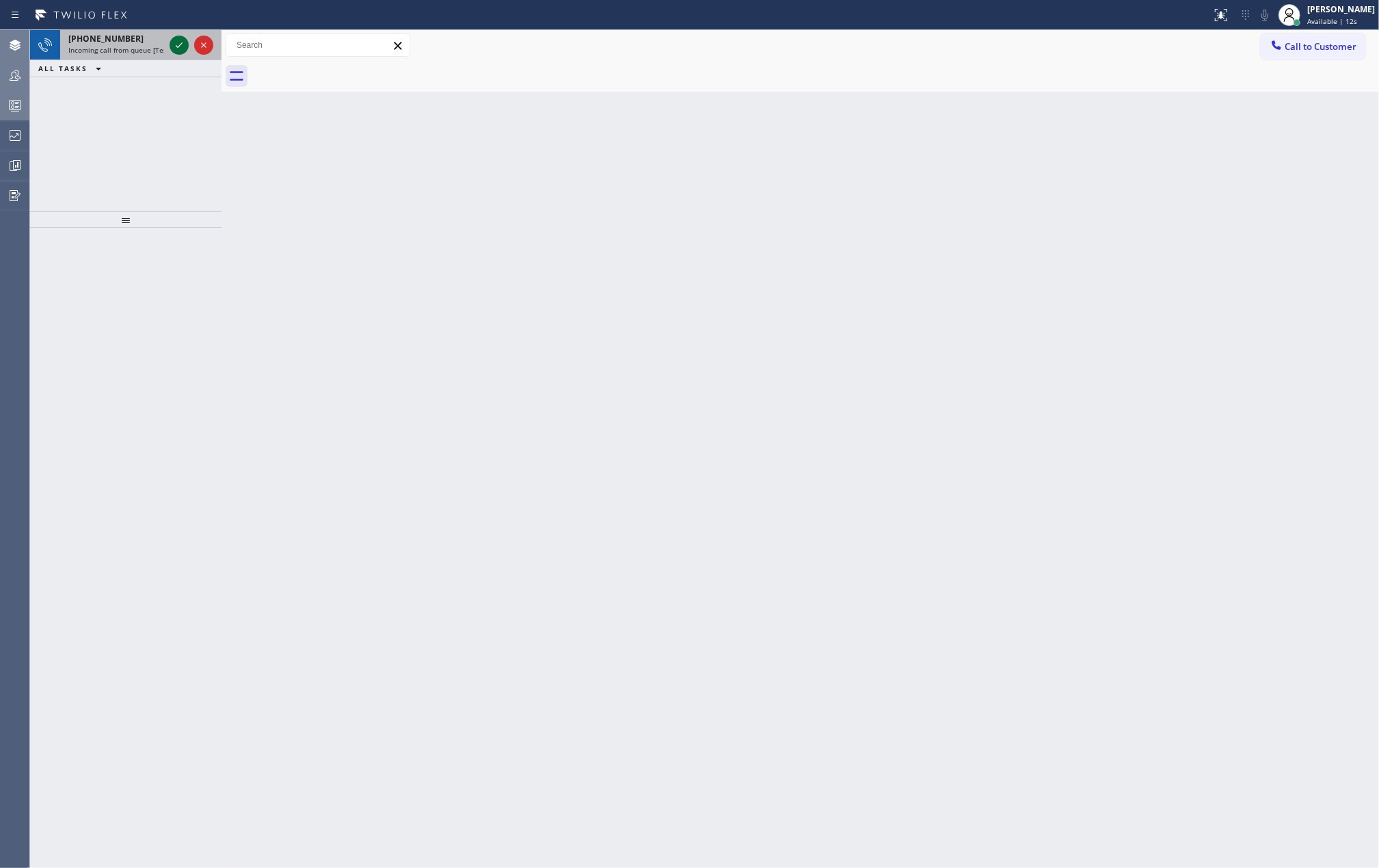
click at [173, 48] on icon at bounding box center [179, 45] width 17 height 17
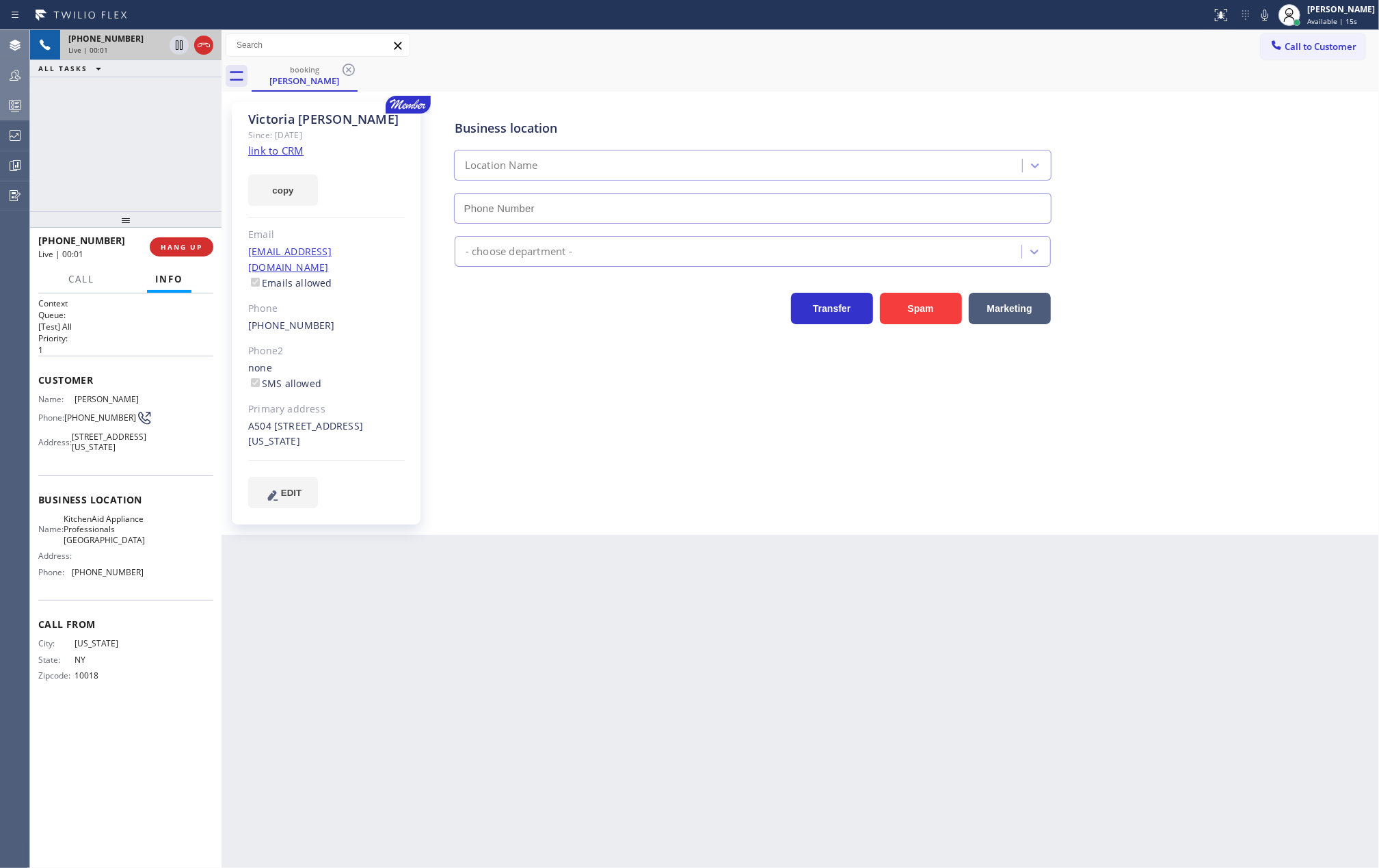
type input "(917) 935-4352"
click at [268, 150] on link "link to CRM" at bounding box center [276, 150] width 55 height 13
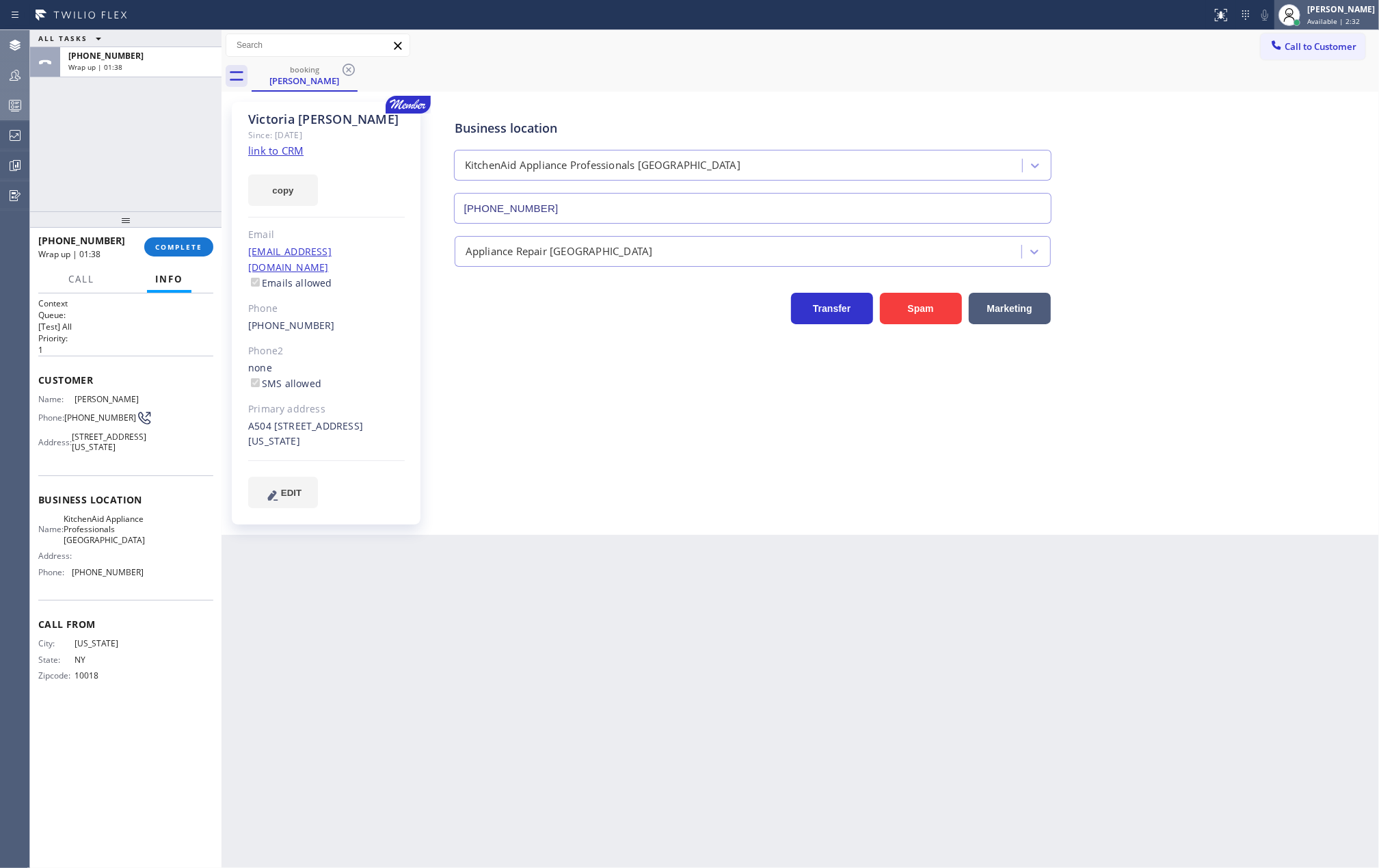
click at [1332, 22] on span "Available | 2:32" at bounding box center [1333, 21] width 53 height 9
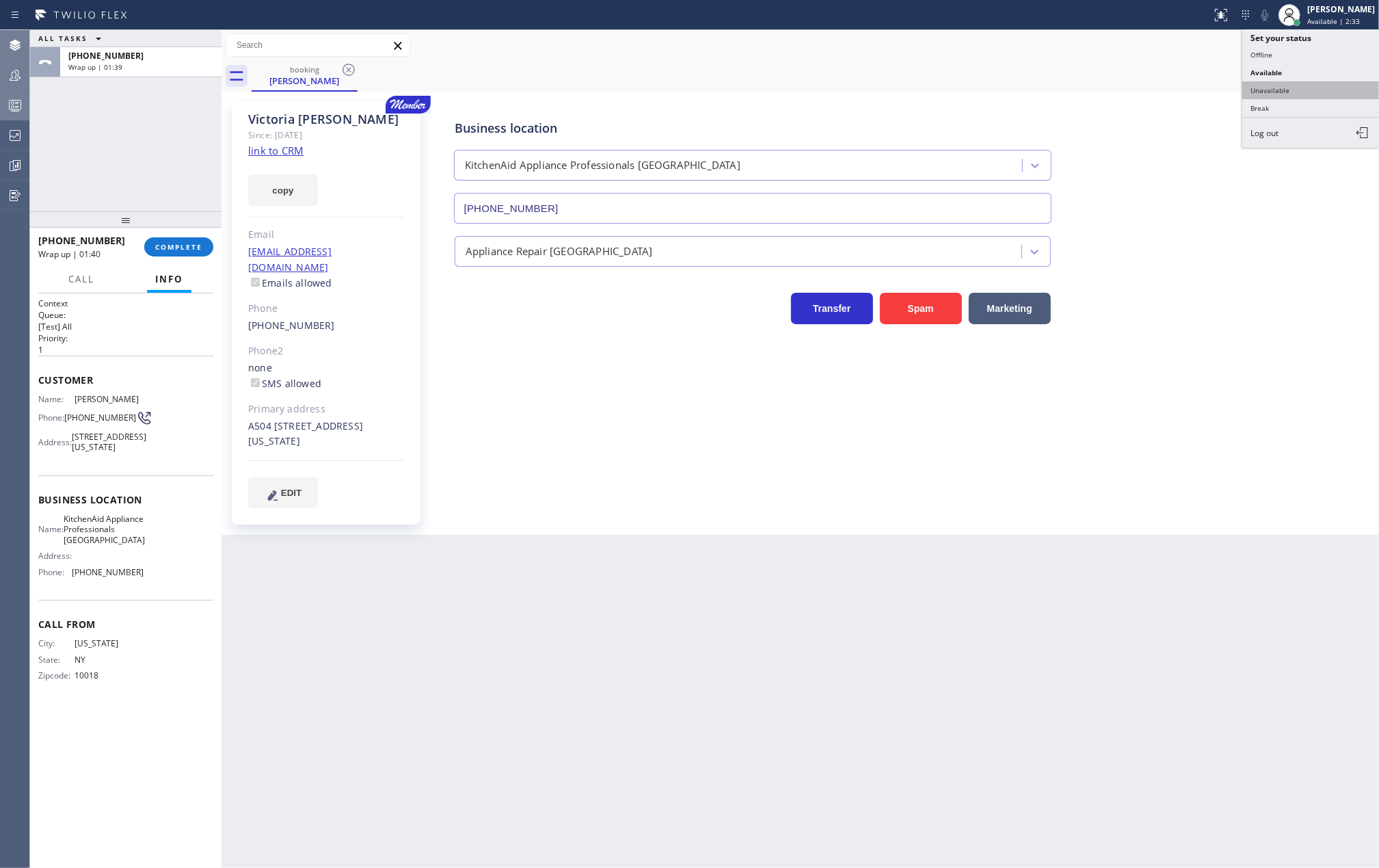
click at [1301, 83] on button "Unavailable" at bounding box center [1311, 90] width 137 height 18
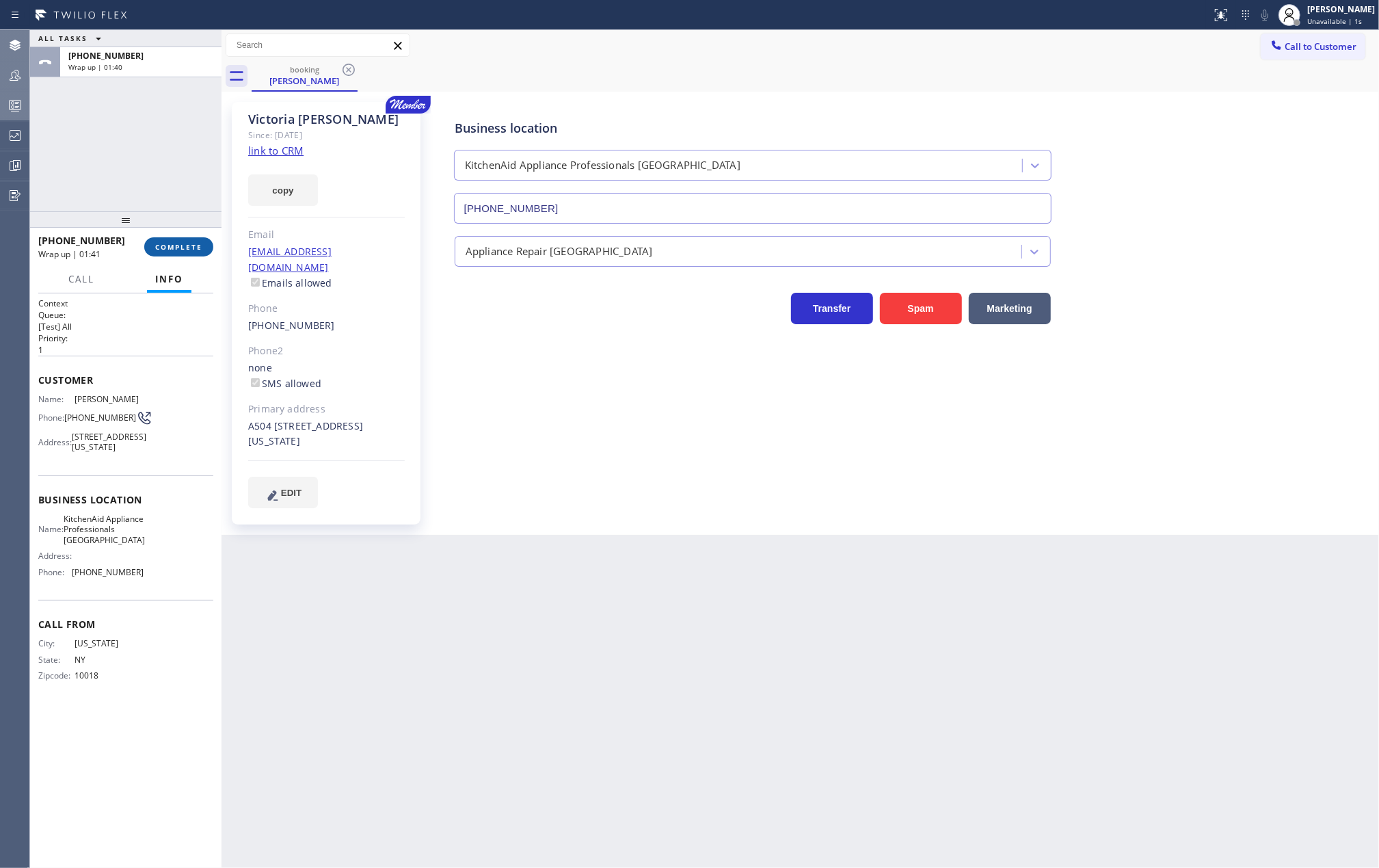
click at [173, 243] on span "COMPLETE" at bounding box center [178, 246] width 48 height 9
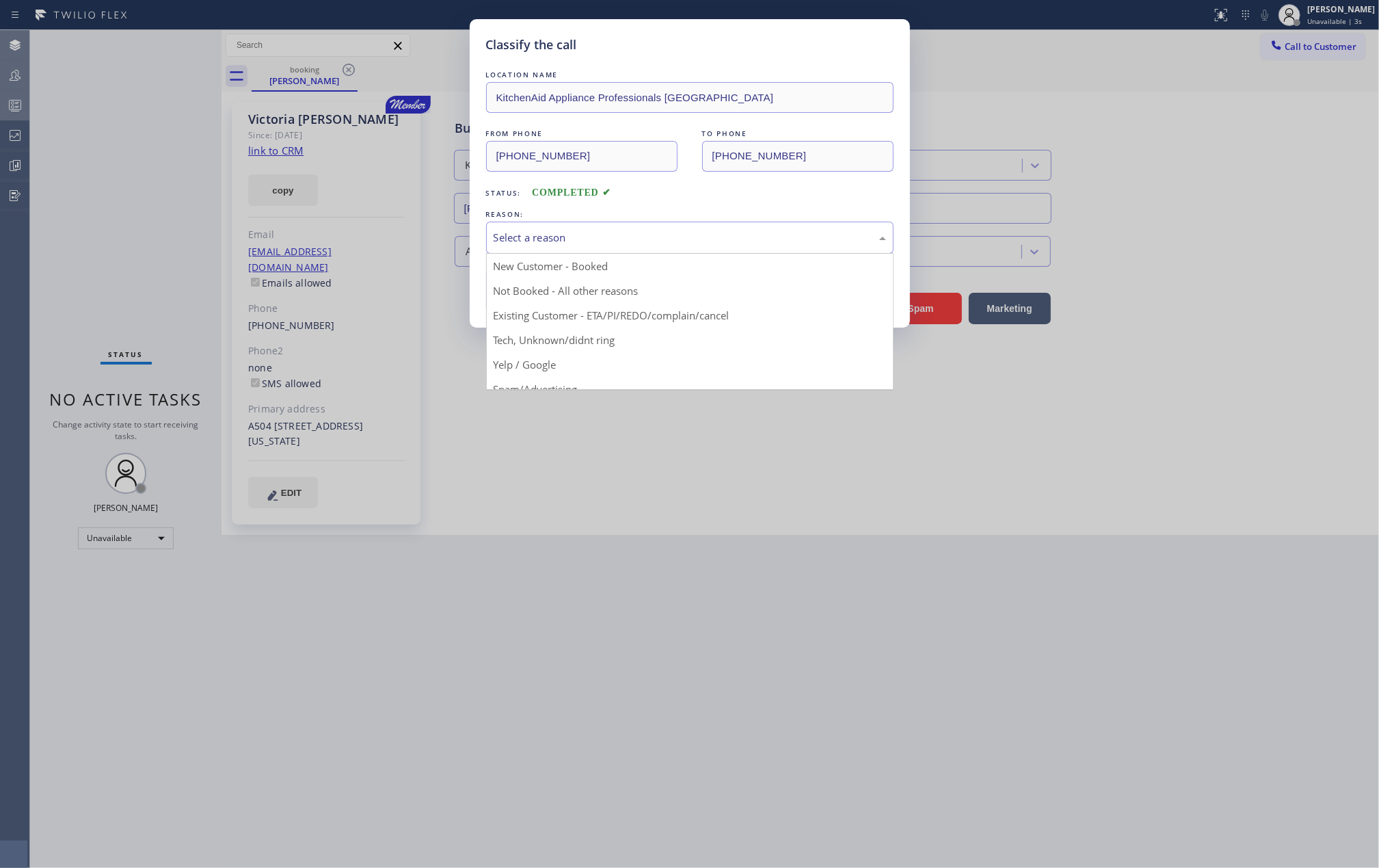
click at [599, 243] on div "Select a reason" at bounding box center [690, 238] width 393 height 16
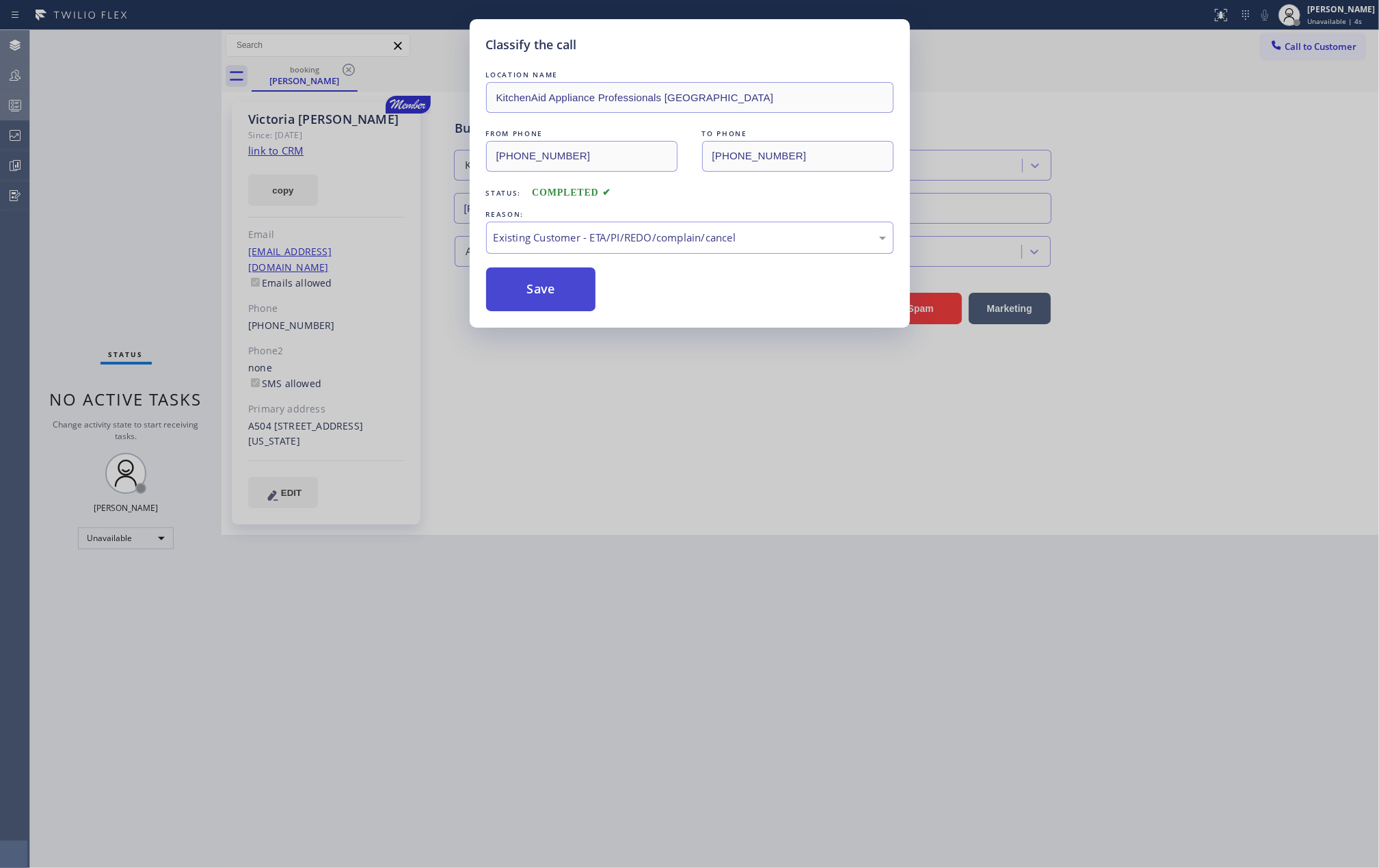
click at [556, 287] on button "Save" at bounding box center [541, 289] width 110 height 43
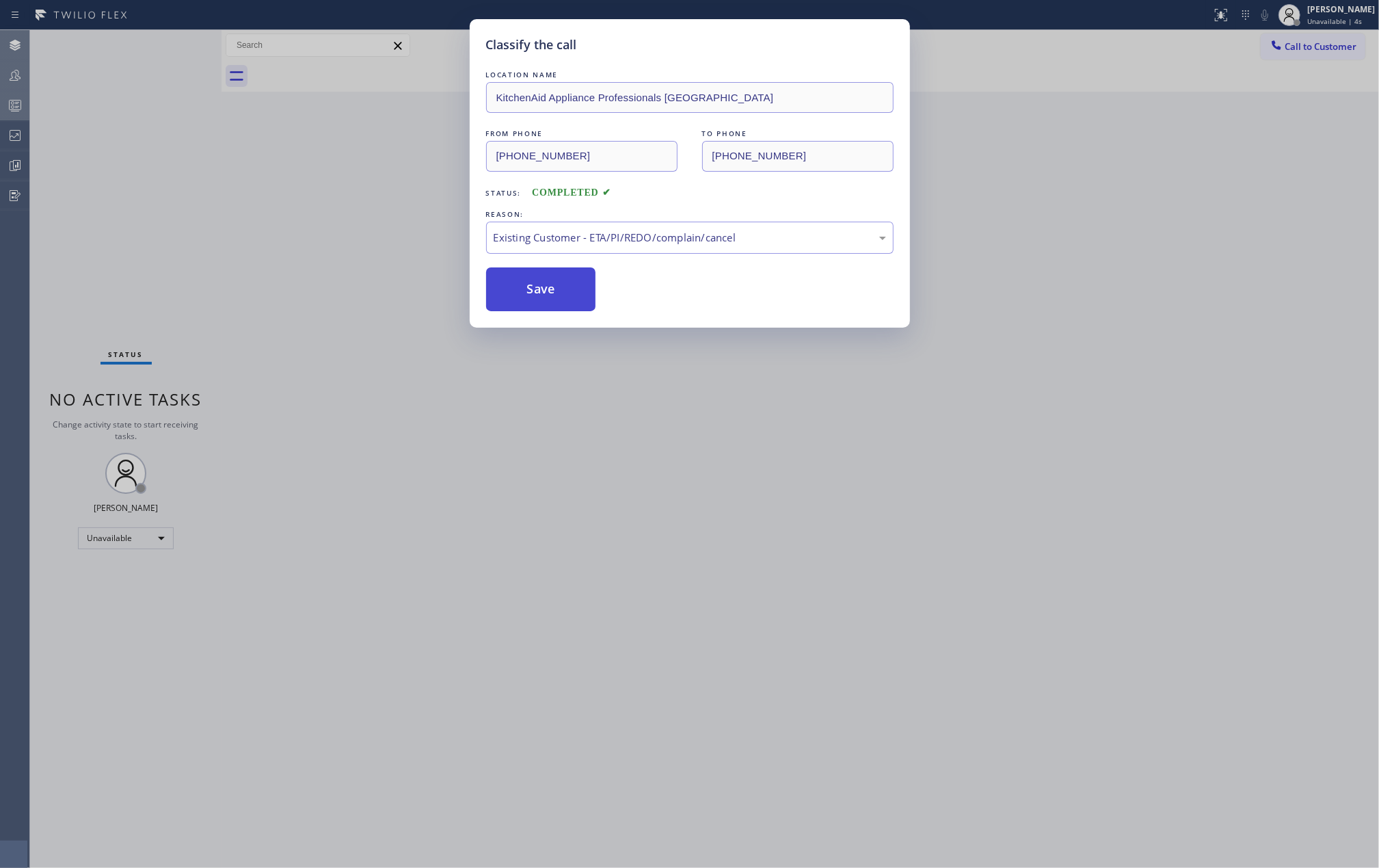
click at [556, 287] on button "Save" at bounding box center [541, 289] width 110 height 43
click at [359, 238] on div "Classify the call LOCATION NAME appliance parts center FROM PHONE (972) 207-498…" at bounding box center [705, 449] width 1349 height 838
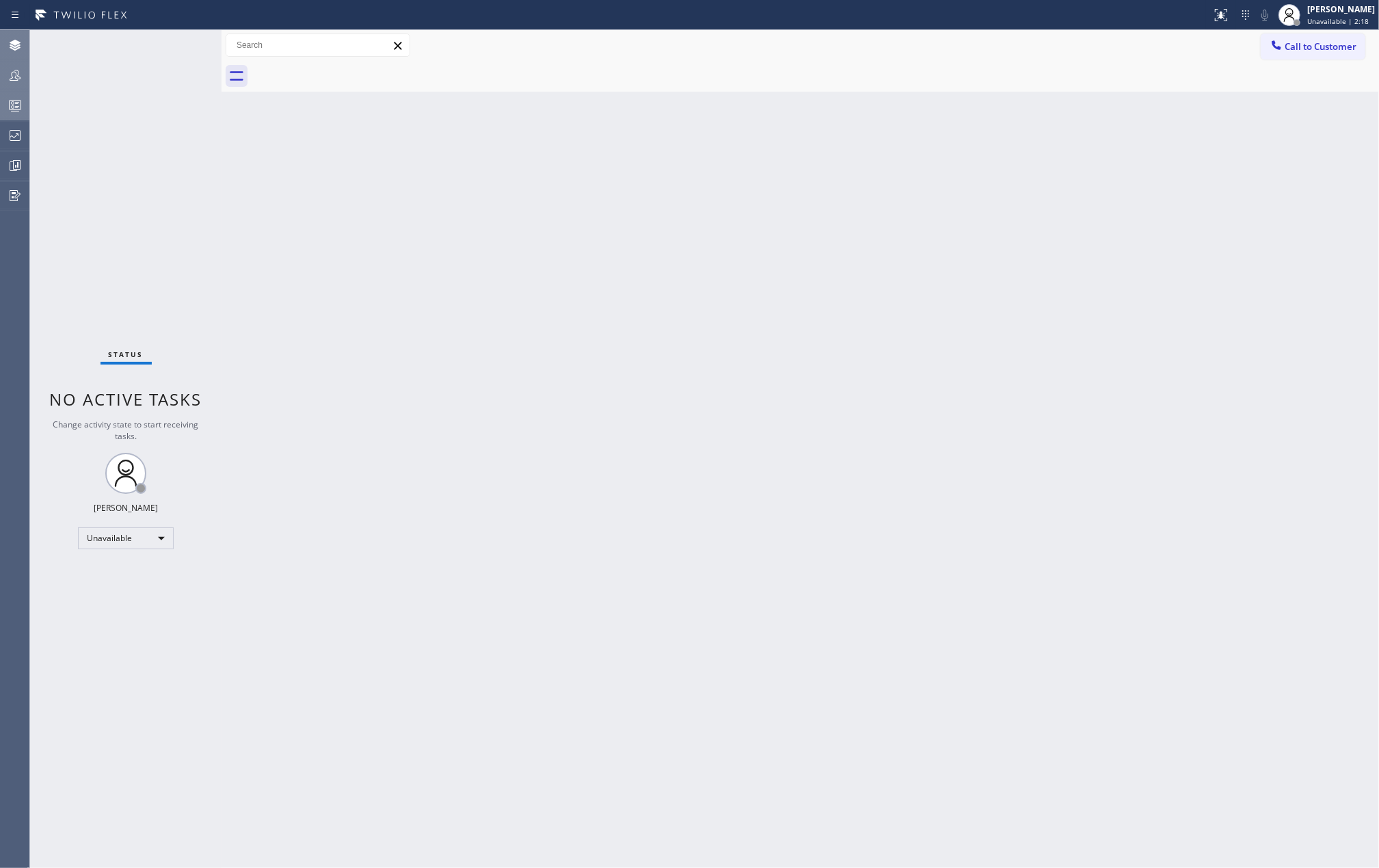
click at [18, 101] on rect at bounding box center [15, 105] width 12 height 9
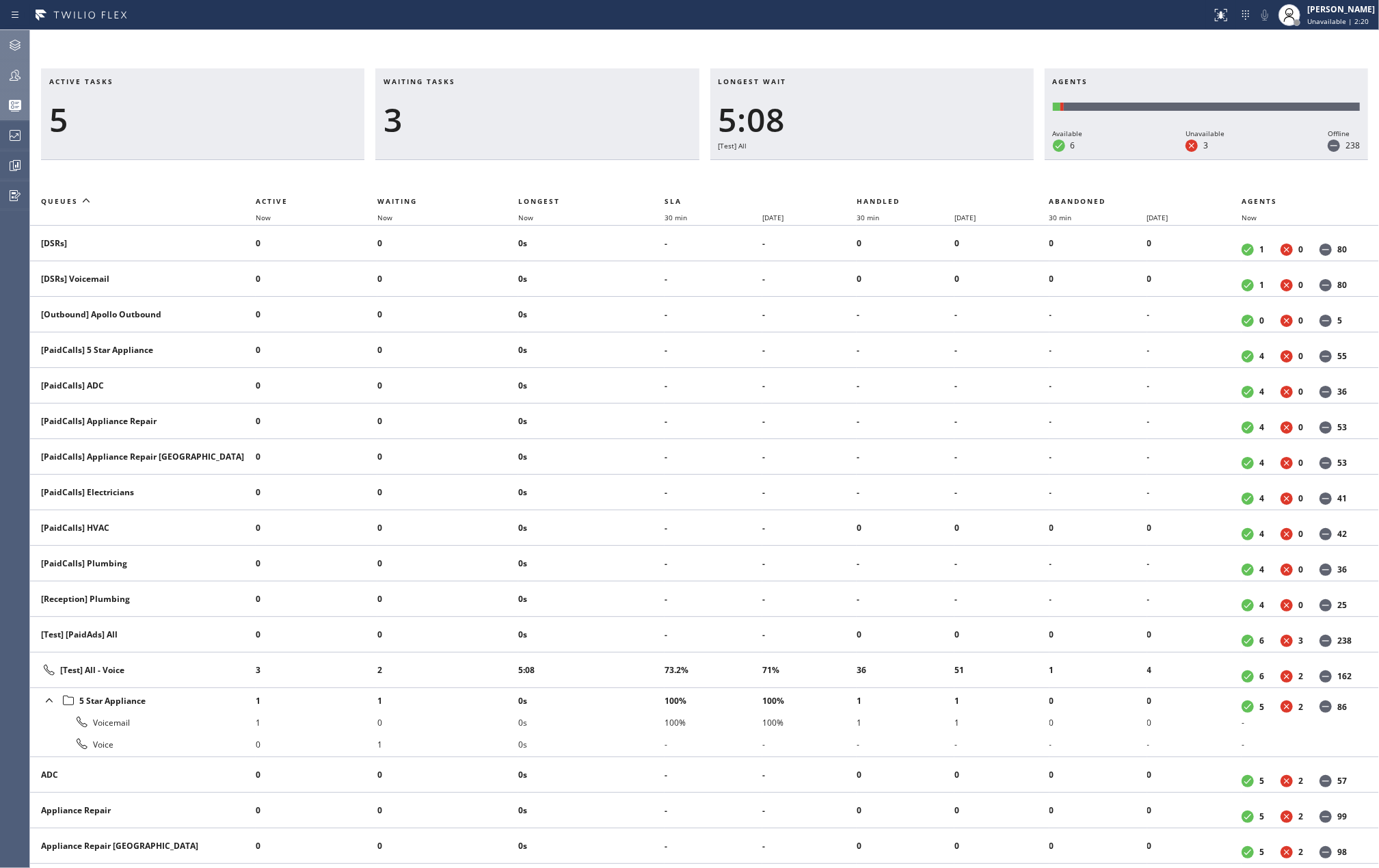
click at [9, 74] on icon at bounding box center [15, 75] width 17 height 17
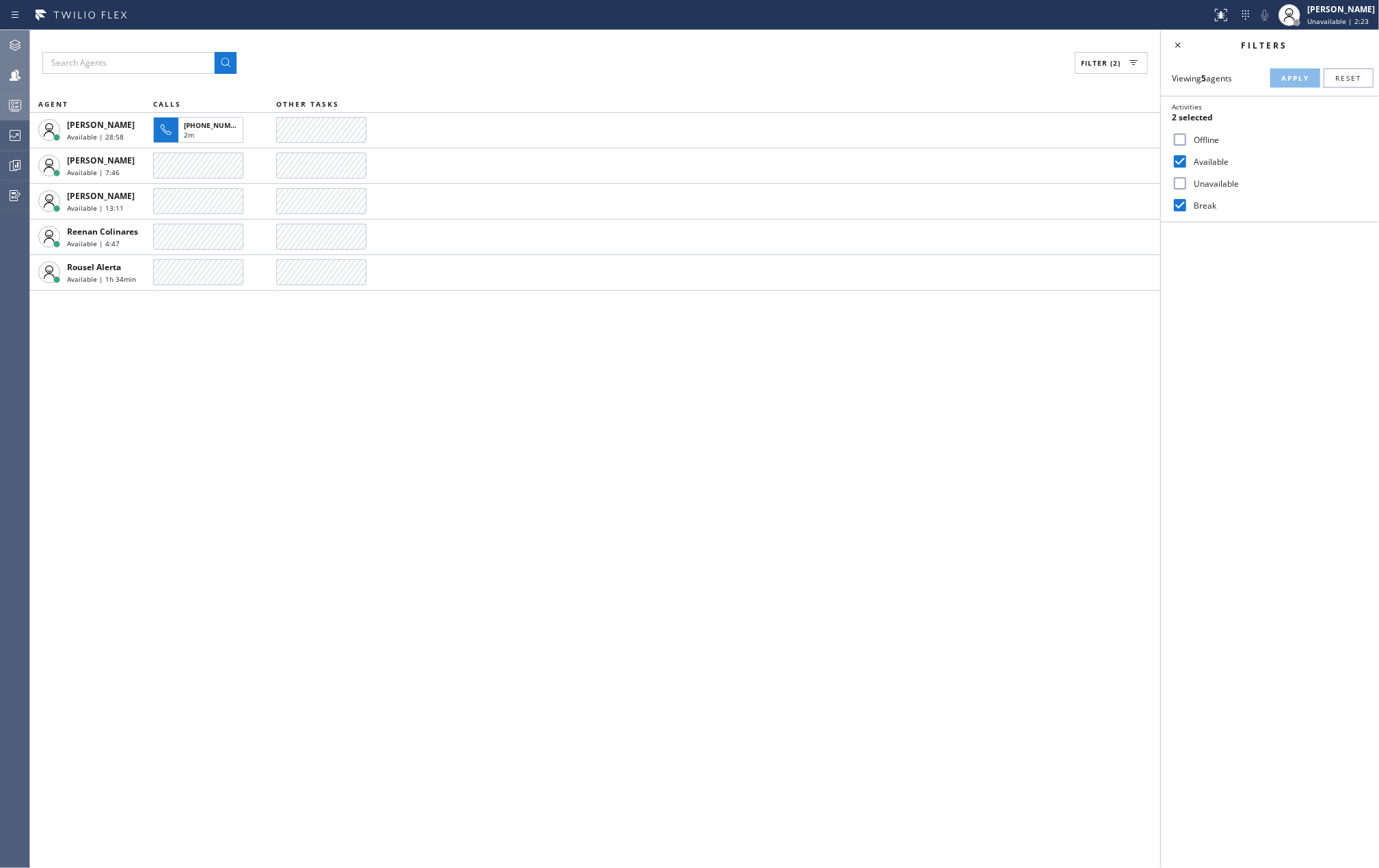
click at [13, 108] on circle at bounding box center [13, 107] width 3 height 3
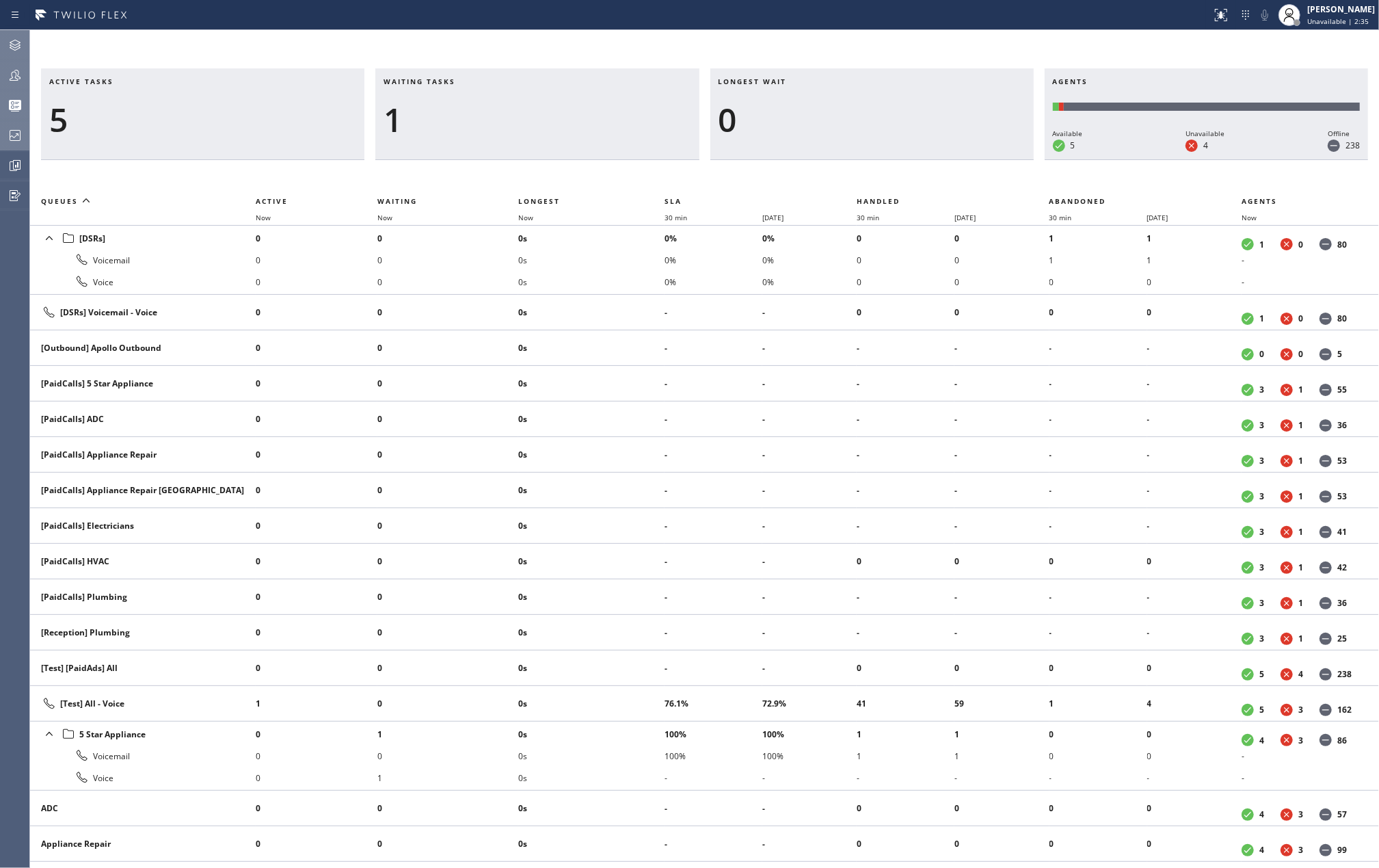
click at [15, 143] on div at bounding box center [15, 135] width 30 height 28
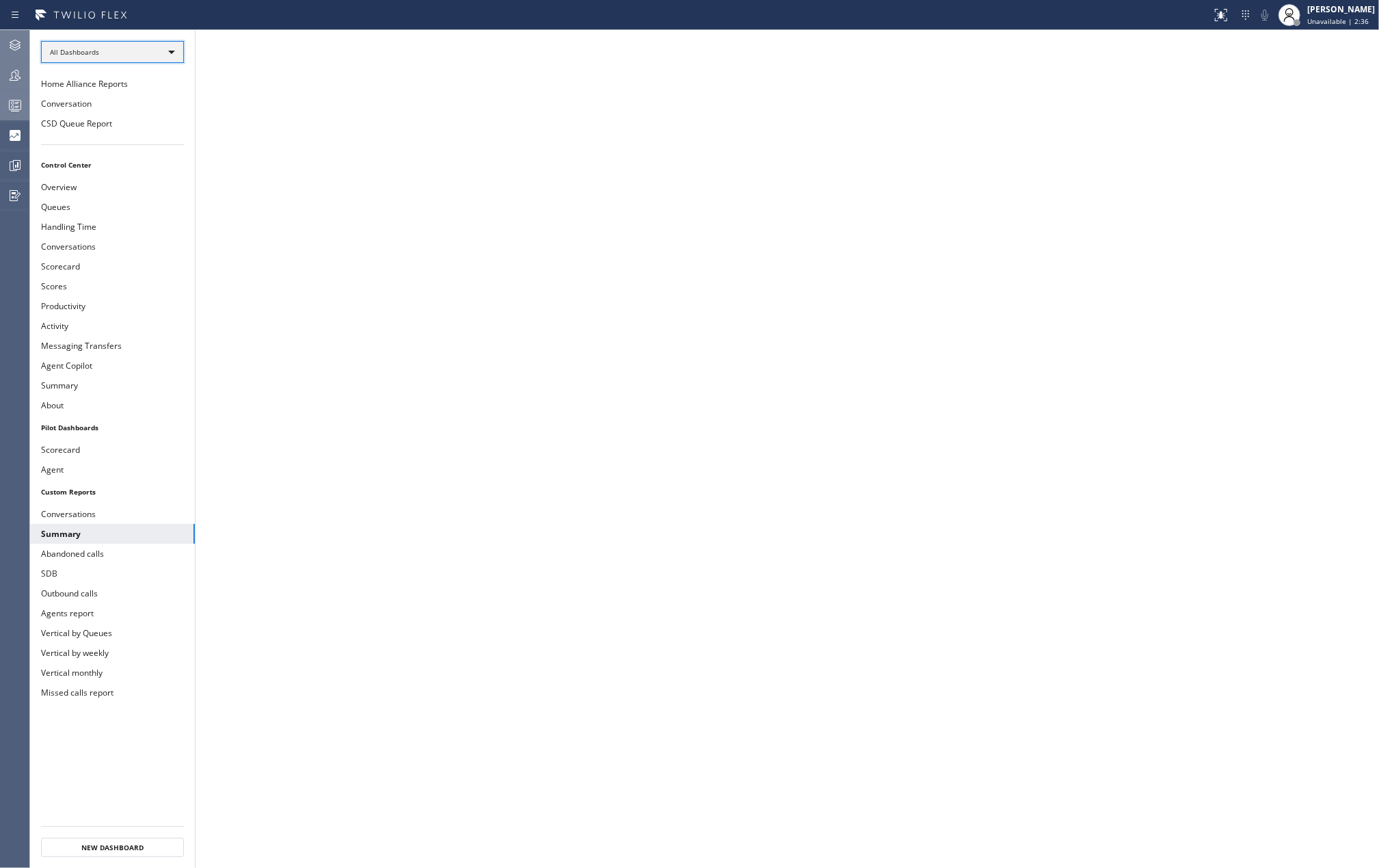
click at [139, 47] on div "All Dashboards" at bounding box center [112, 52] width 143 height 22
click at [116, 137] on li "Custom Reports" at bounding box center [111, 140] width 139 height 17
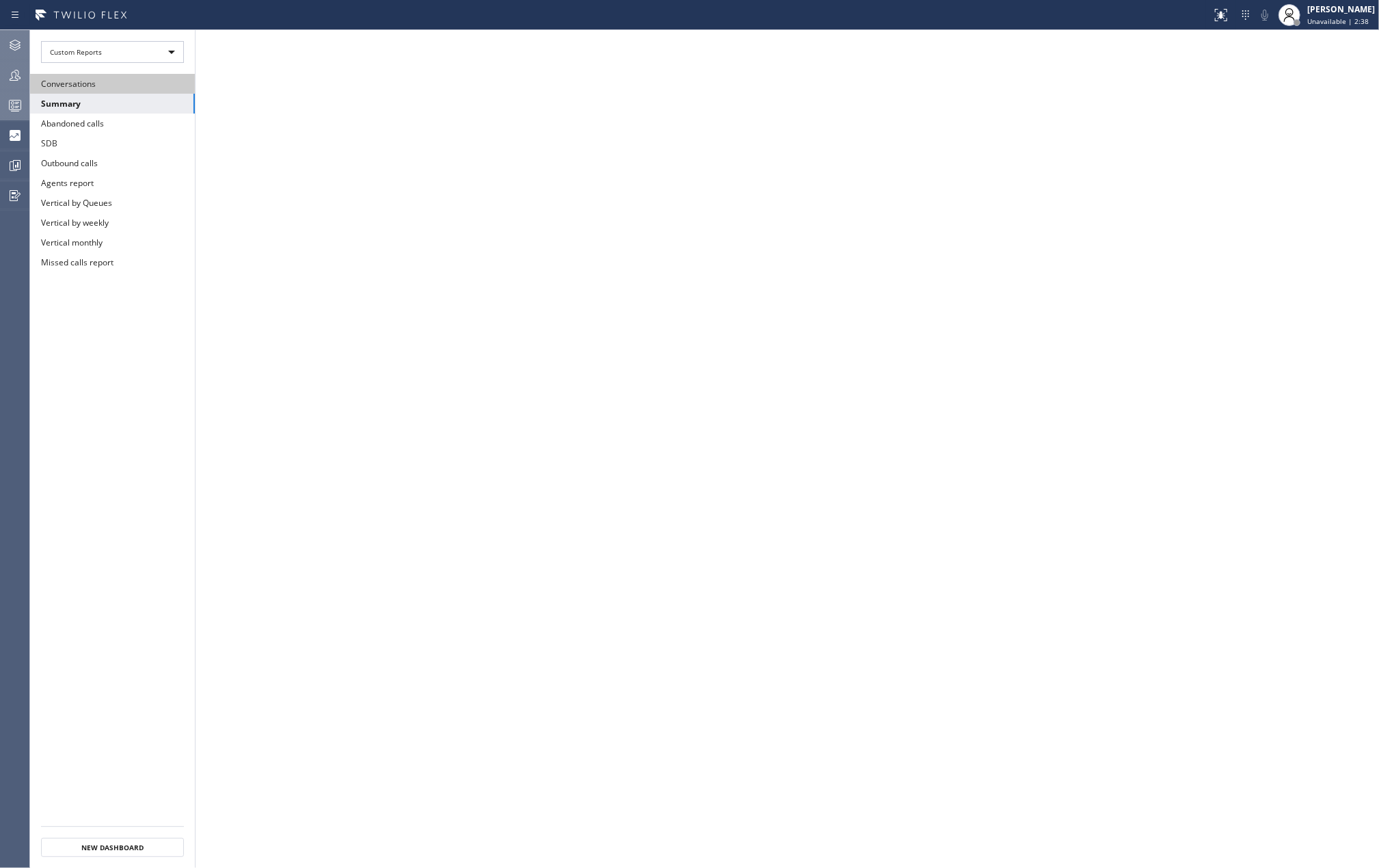
click at [118, 85] on button "Conversations" at bounding box center [113, 84] width 165 height 20
click at [1231, 25] on button at bounding box center [1221, 15] width 30 height 30
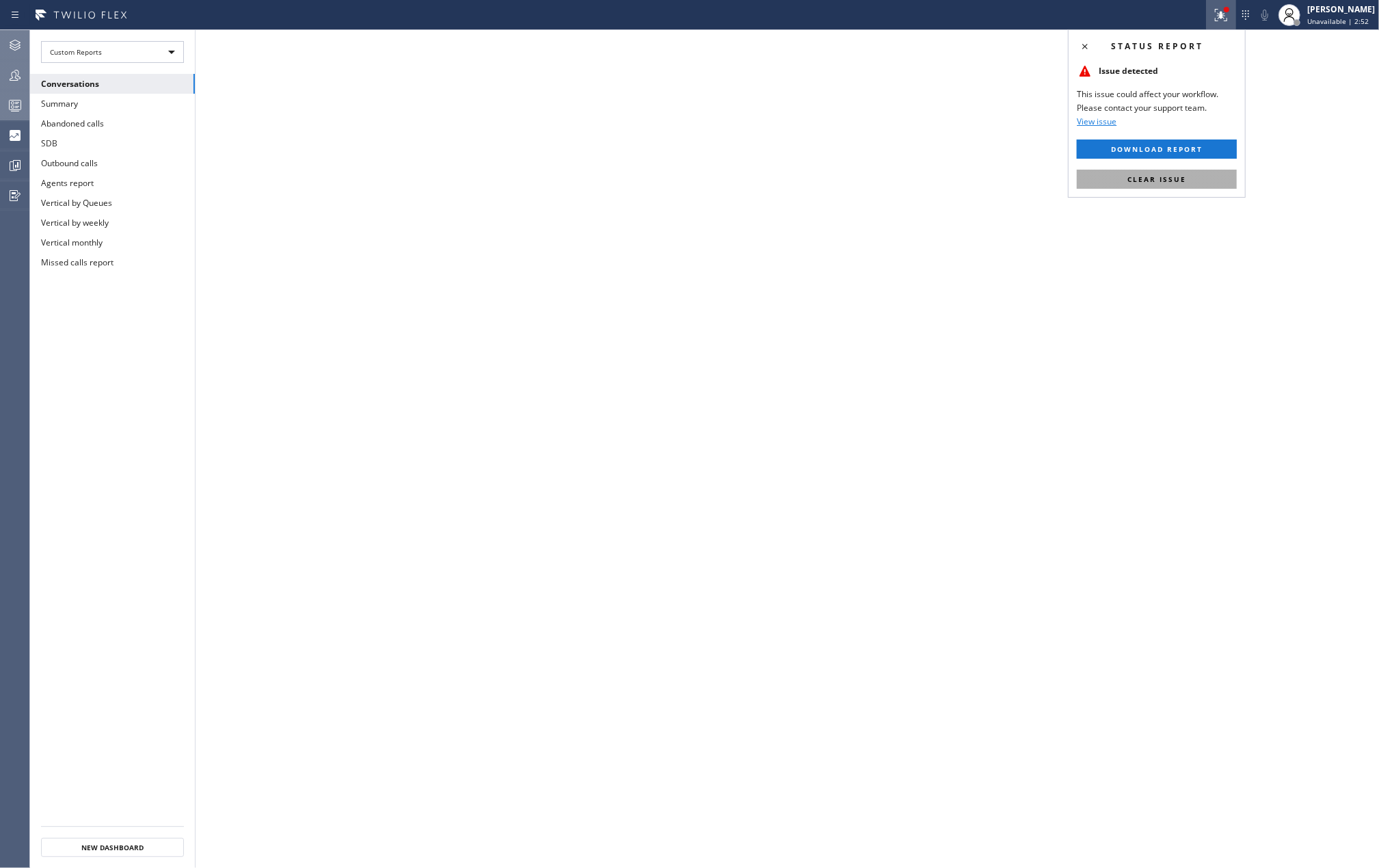
click at [1149, 175] on span "Clear issue" at bounding box center [1156, 178] width 59 height 9
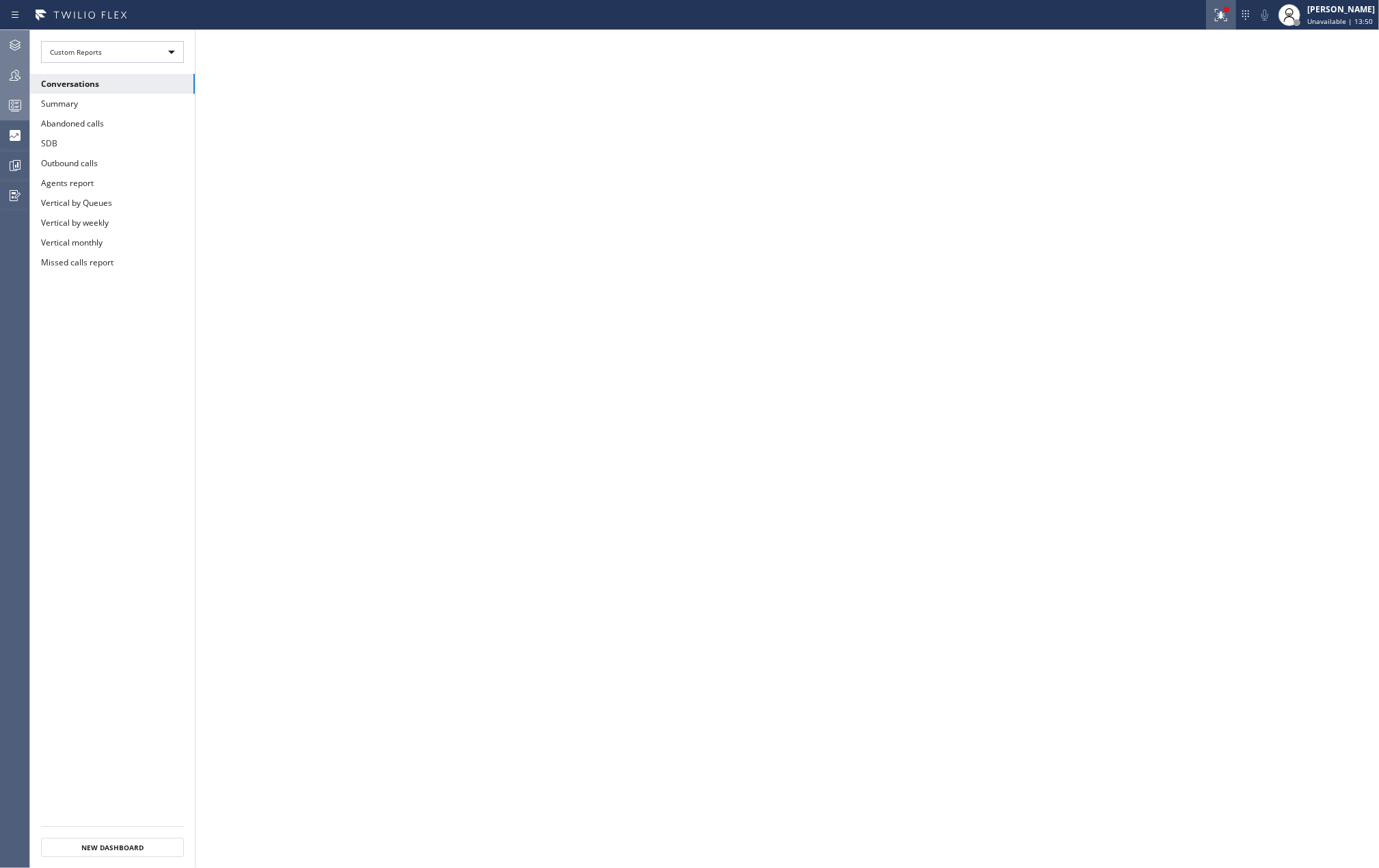
click at [1230, 15] on icon at bounding box center [1221, 15] width 17 height 17
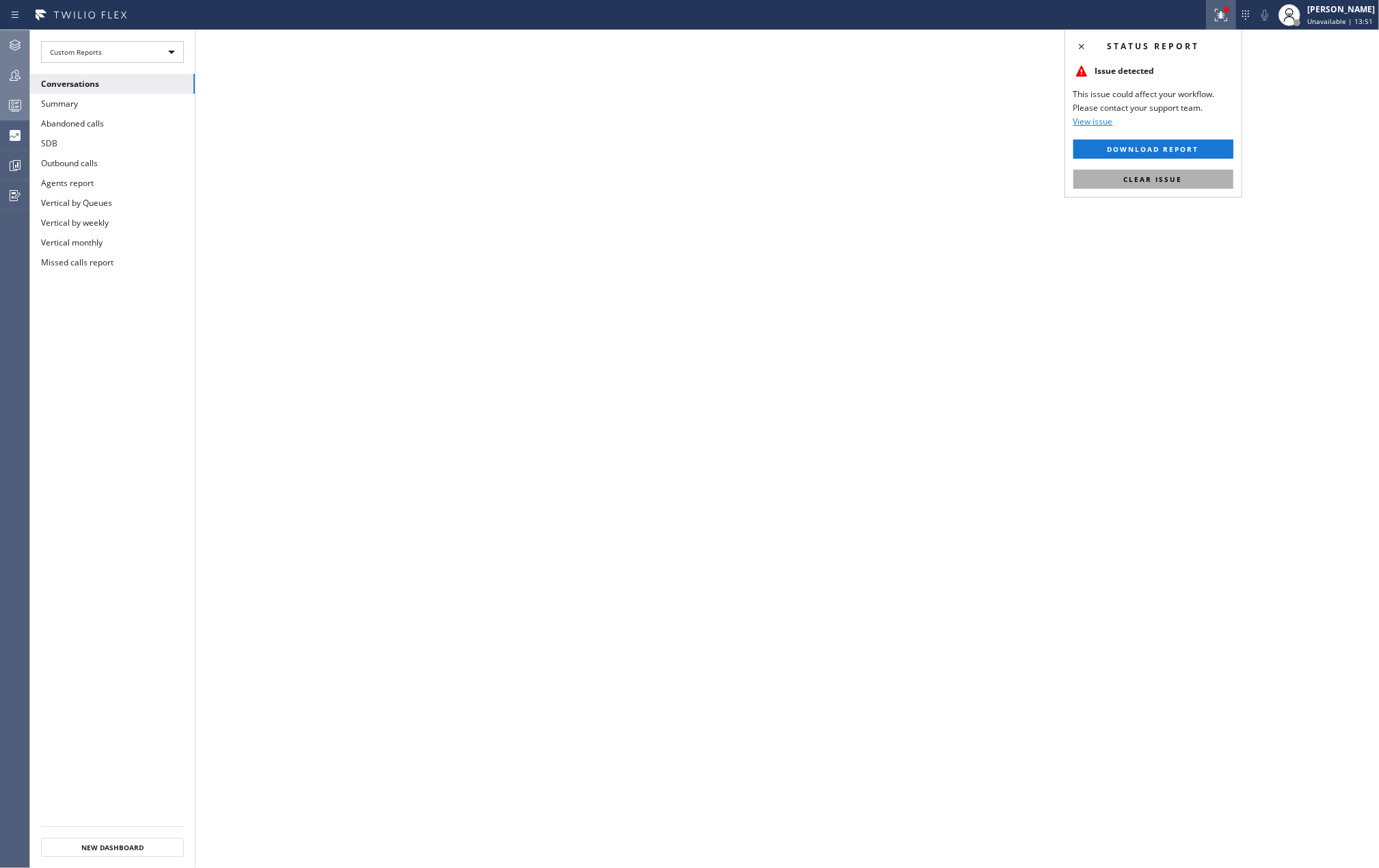
click at [1184, 181] on button "Clear issue" at bounding box center [1154, 178] width 160 height 19
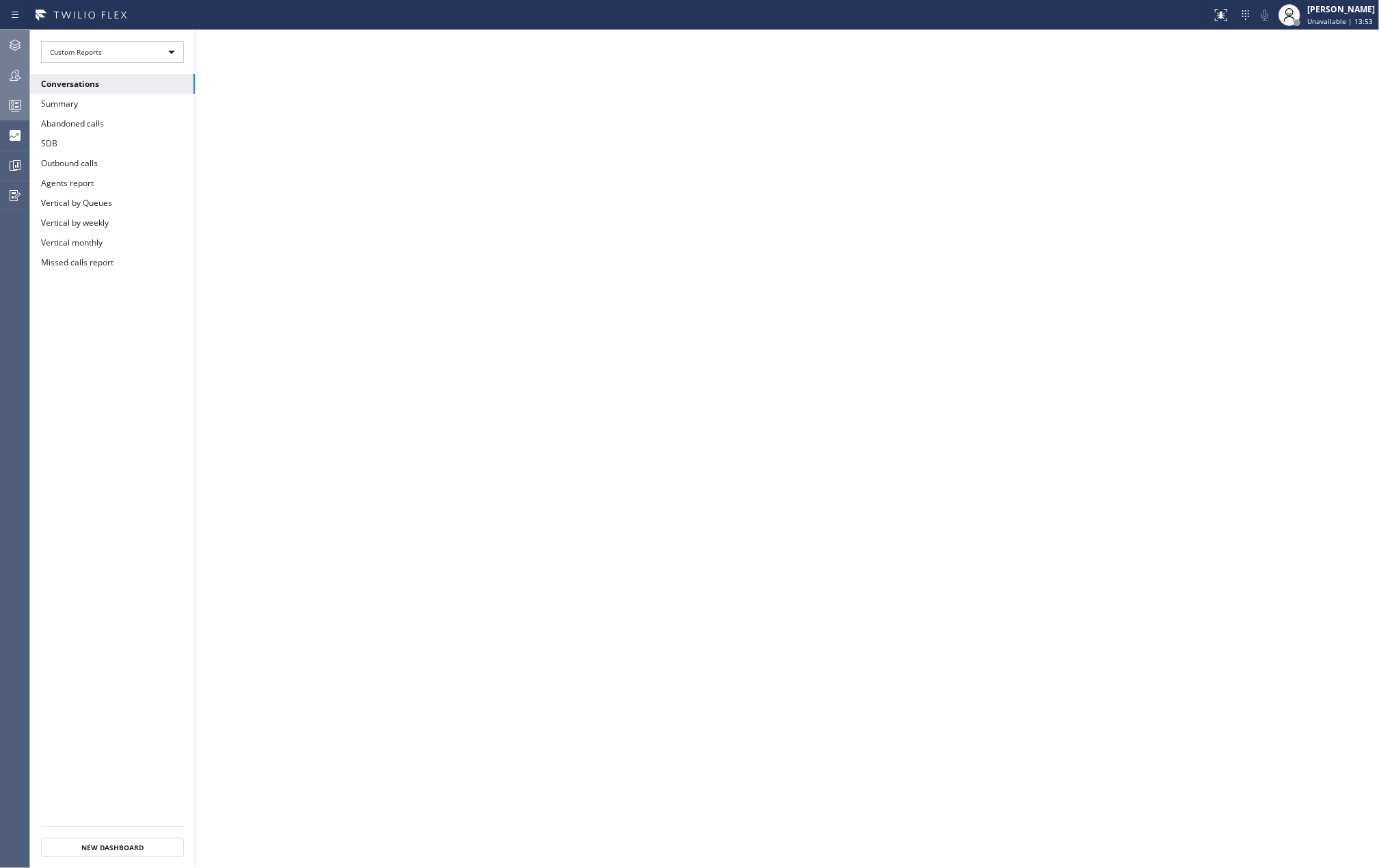
click at [8, 103] on icon at bounding box center [15, 105] width 17 height 17
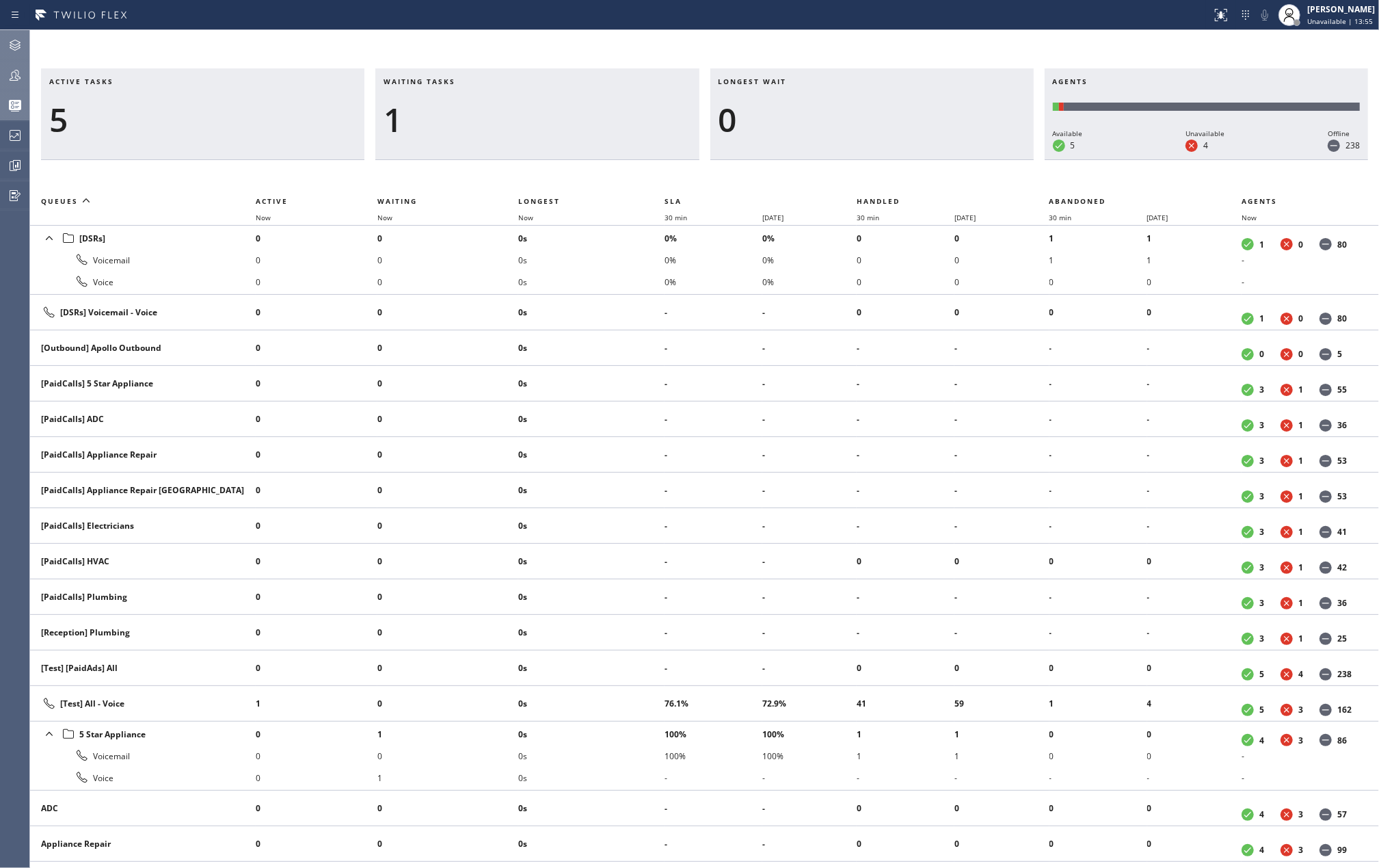
click at [26, 77] on div at bounding box center [15, 75] width 30 height 17
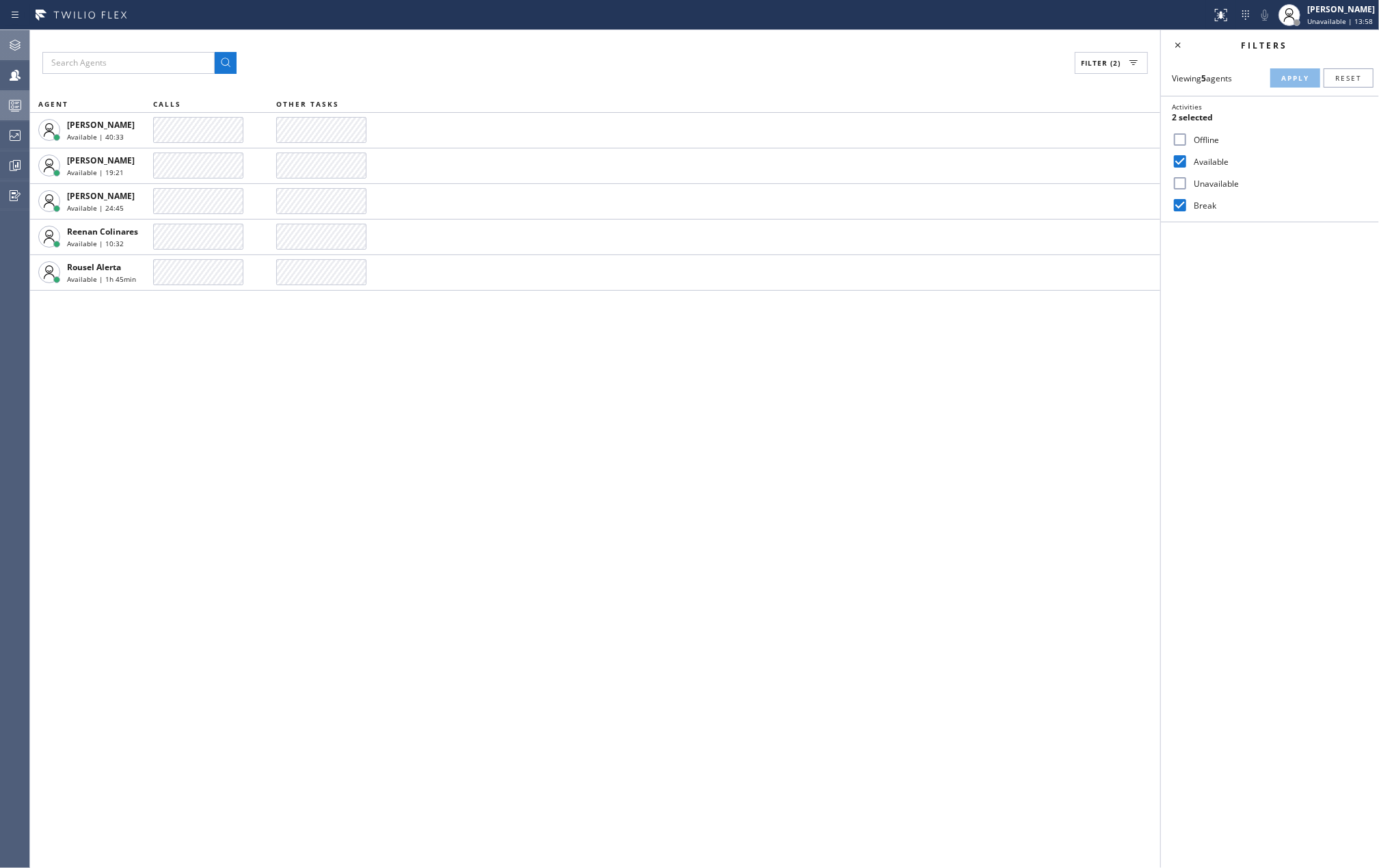
click at [21, 108] on rect at bounding box center [15, 105] width 12 height 9
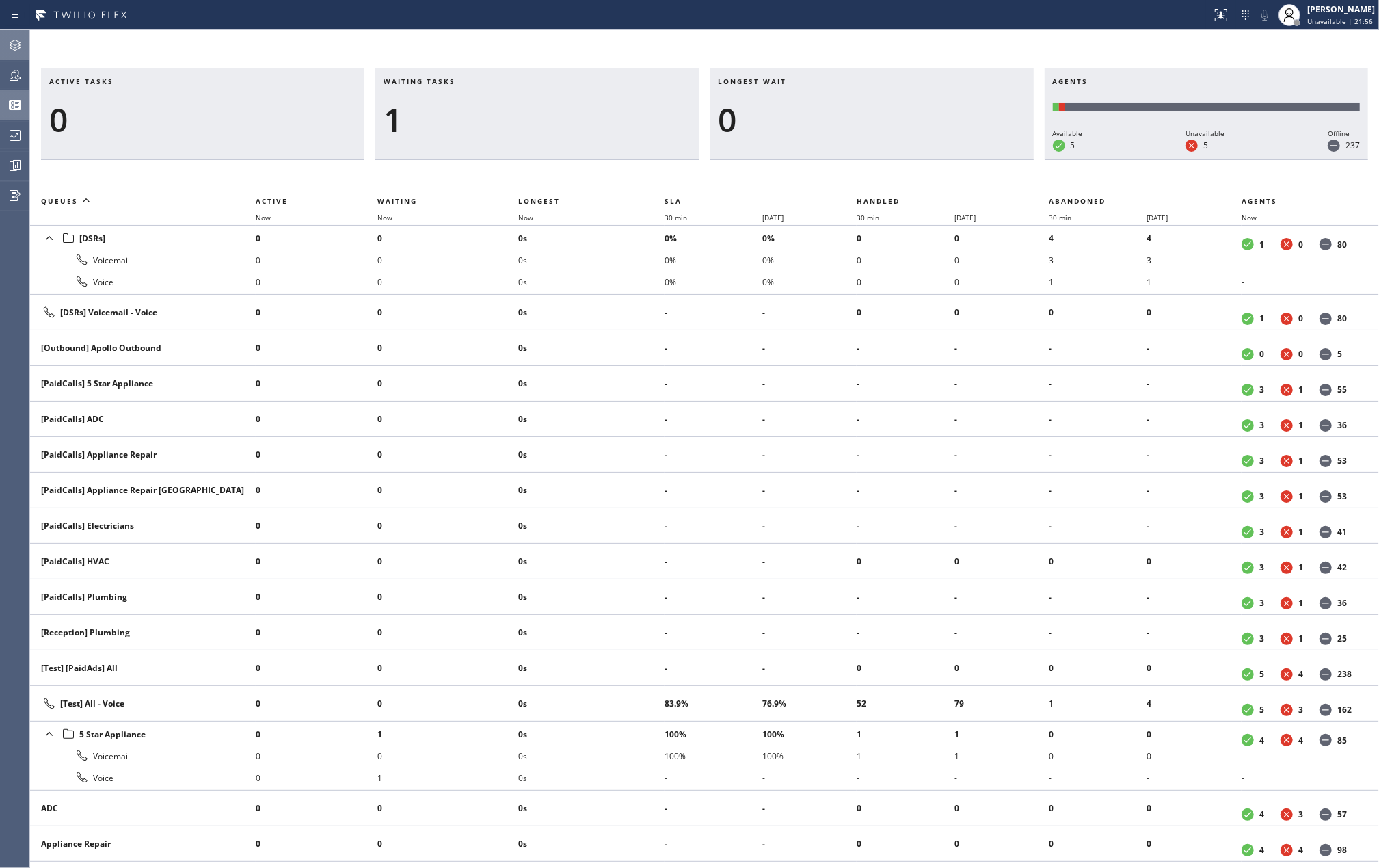
click at [303, 45] on div "Active tasks 0 Waiting tasks 1 Longest wait 0 Agents Available 5 Unavailable 5 …" at bounding box center [705, 449] width 1349 height 838
click at [23, 80] on icon at bounding box center [15, 75] width 17 height 17
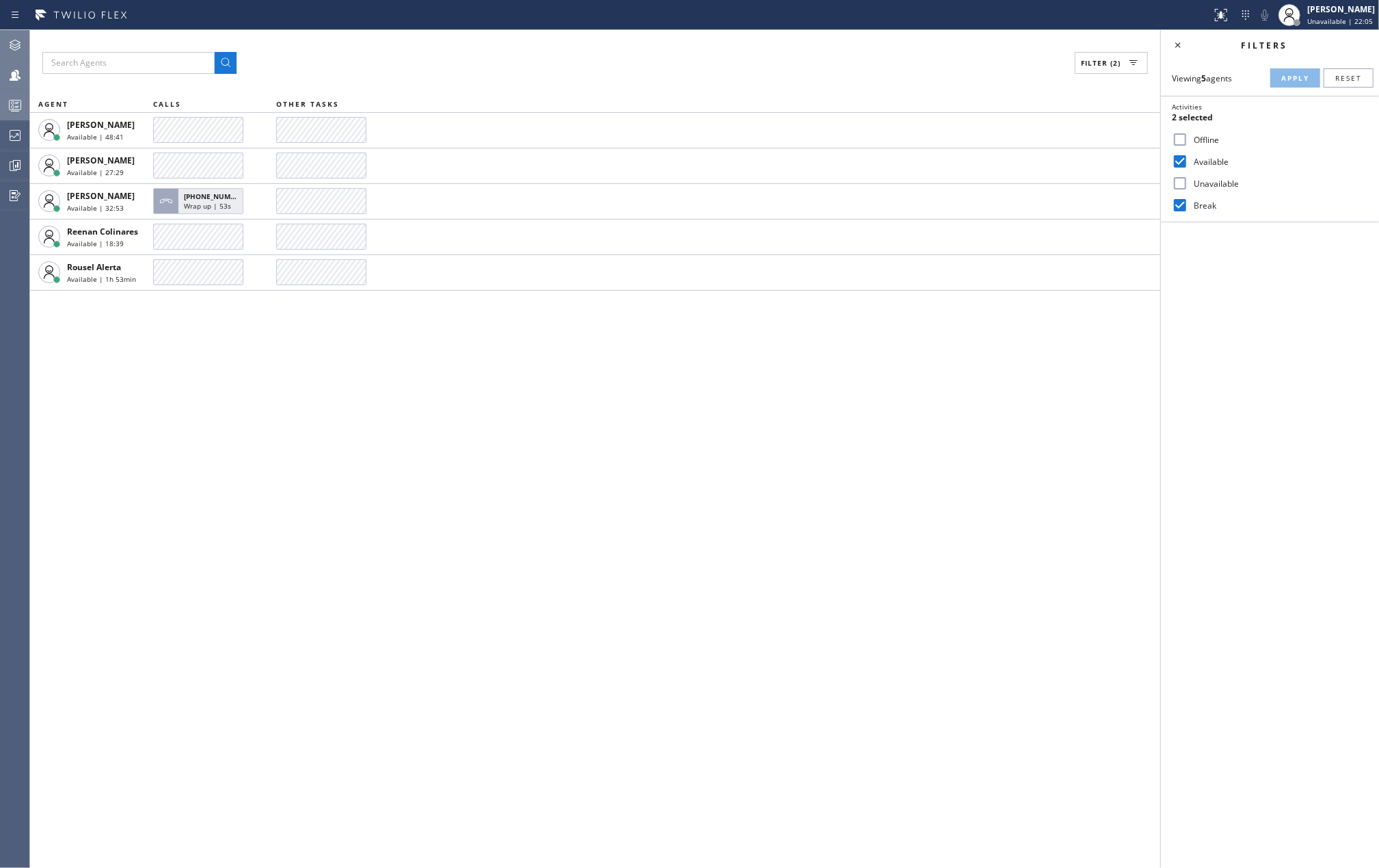
click at [18, 103] on icon at bounding box center [15, 105] width 17 height 17
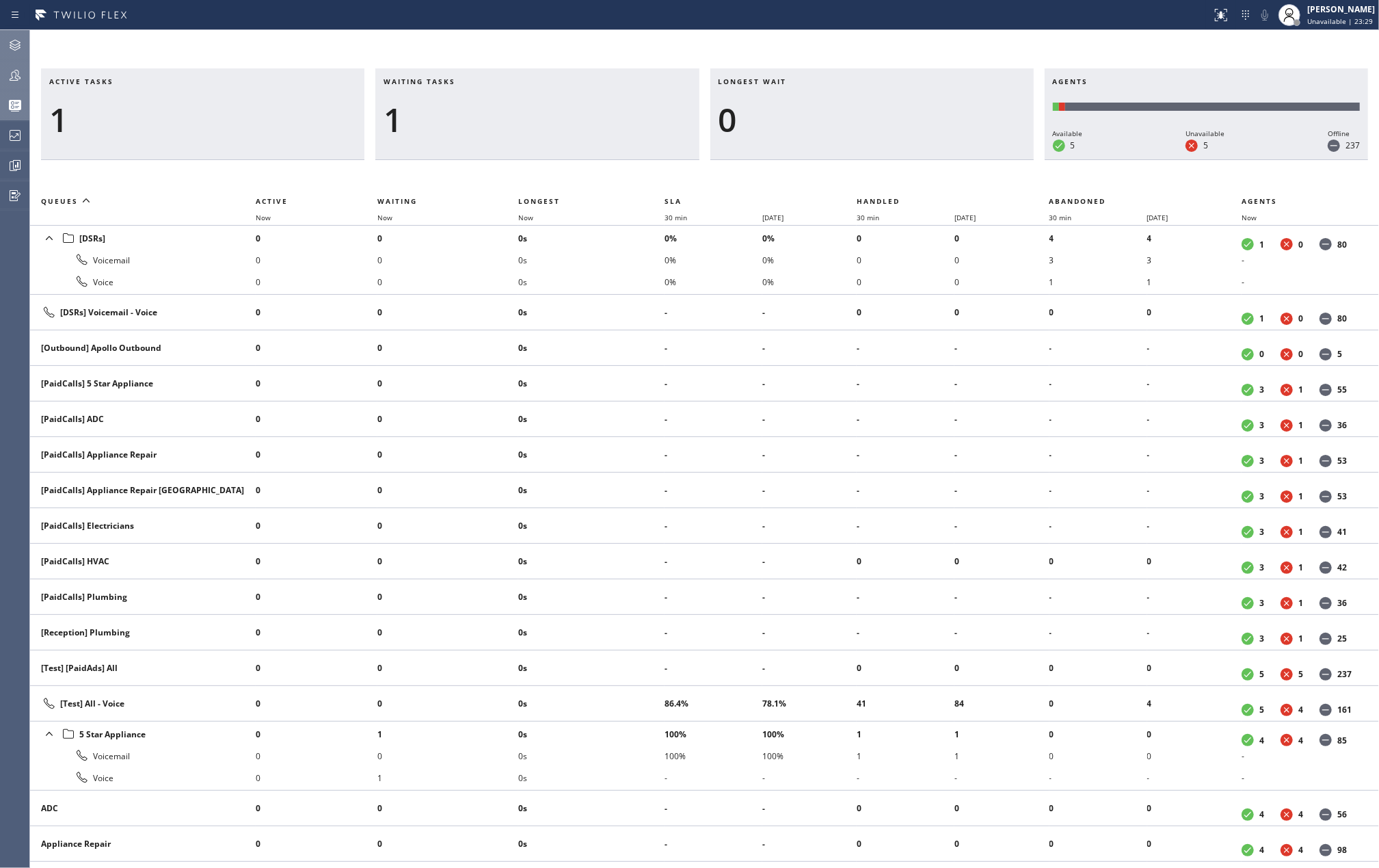
click at [302, 50] on div "Active tasks 1 Waiting tasks 1 Longest wait 0 Agents Available 5 Unavailable 5 …" at bounding box center [705, 449] width 1349 height 838
click at [266, 33] on div "Active tasks 1 Waiting tasks 1 Longest wait 0 Agents Available 5 Unavailable 5 …" at bounding box center [705, 449] width 1349 height 838
click at [21, 77] on icon at bounding box center [15, 75] width 17 height 17
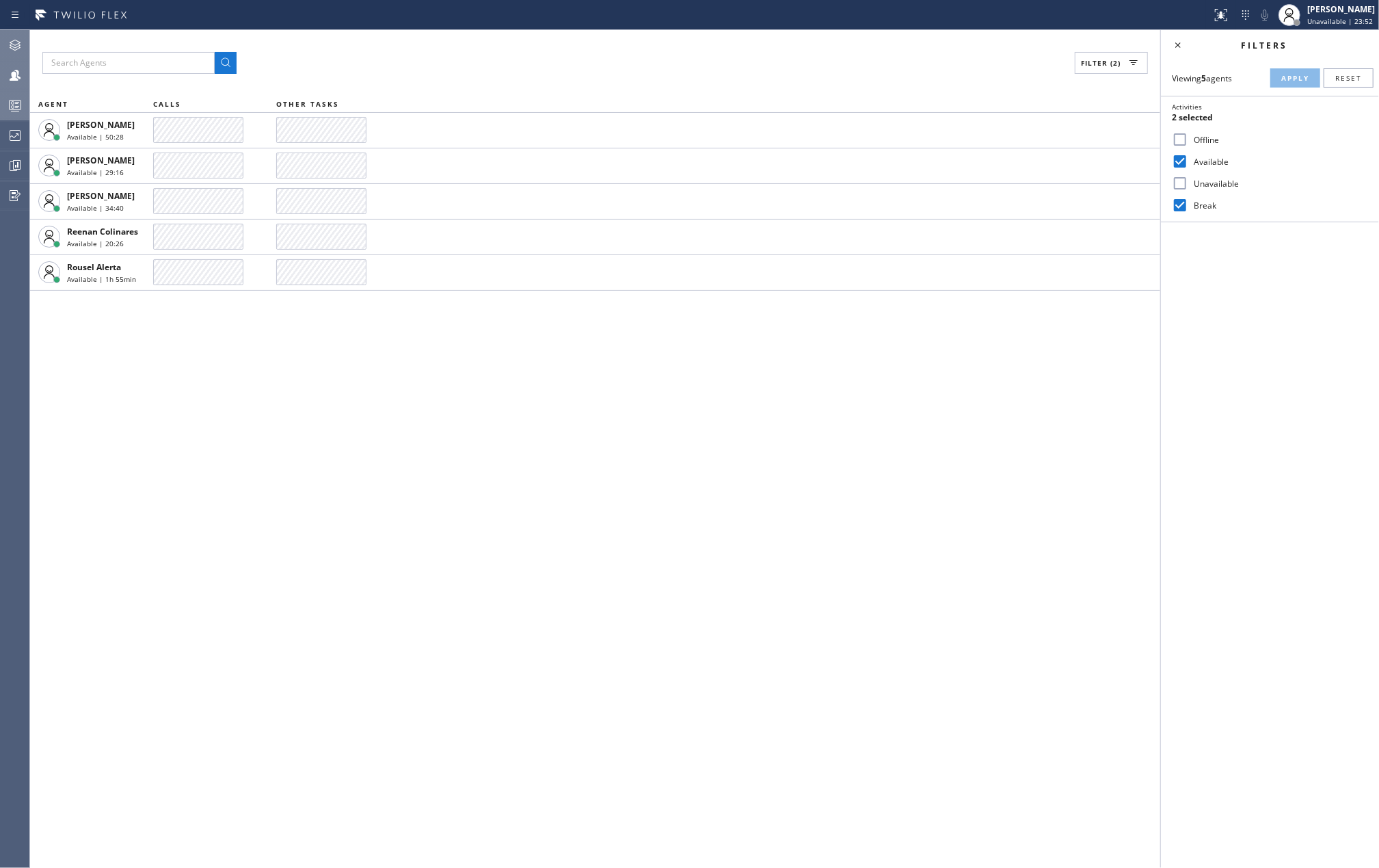
click at [15, 105] on icon at bounding box center [15, 105] width 17 height 17
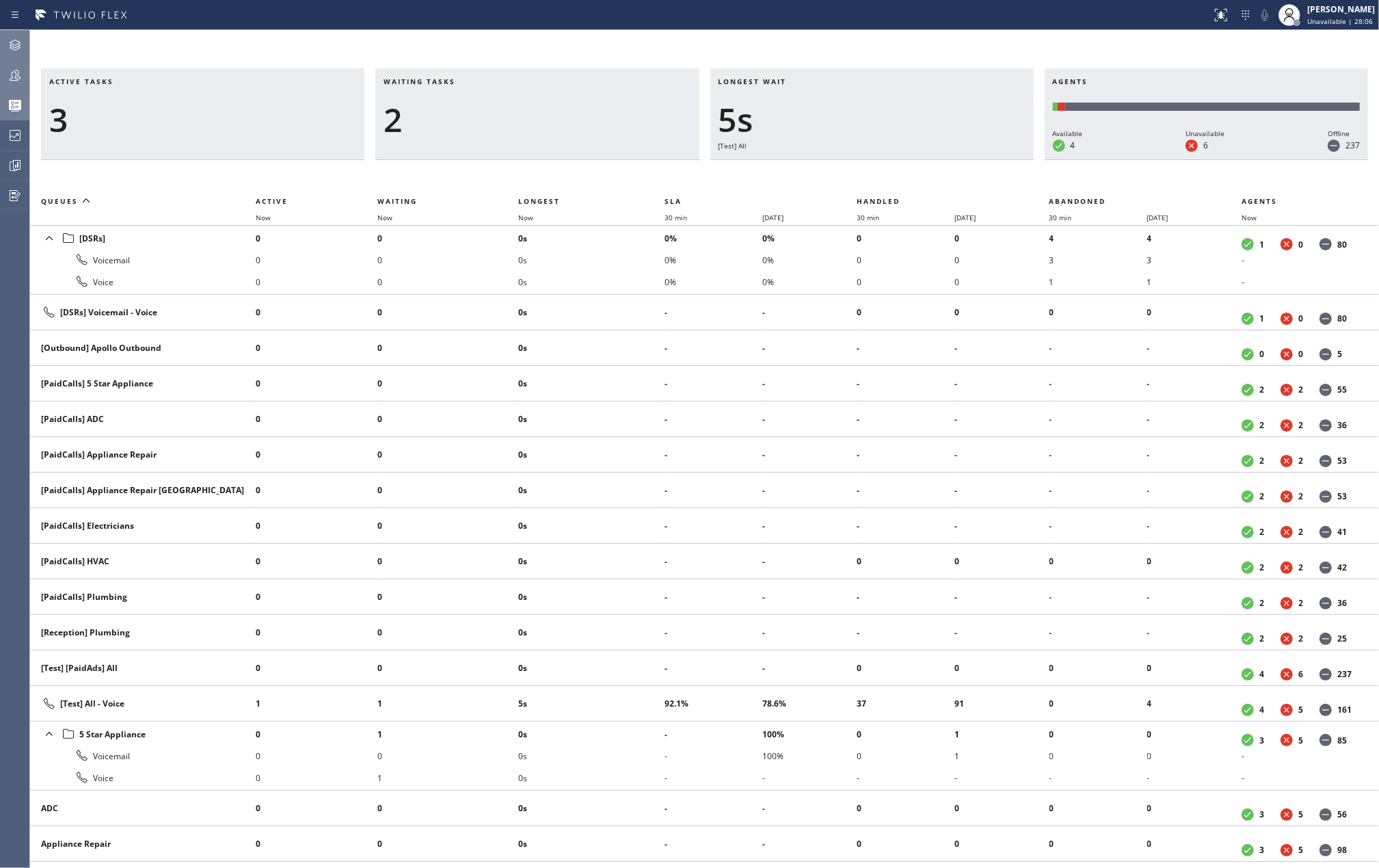
click at [293, 64] on div "Active tasks 3 Waiting tasks 2 Longest wait 5s [Test] All Agents Available 4 Un…" at bounding box center [705, 449] width 1349 height 838
click at [11, 74] on icon at bounding box center [15, 75] width 17 height 17
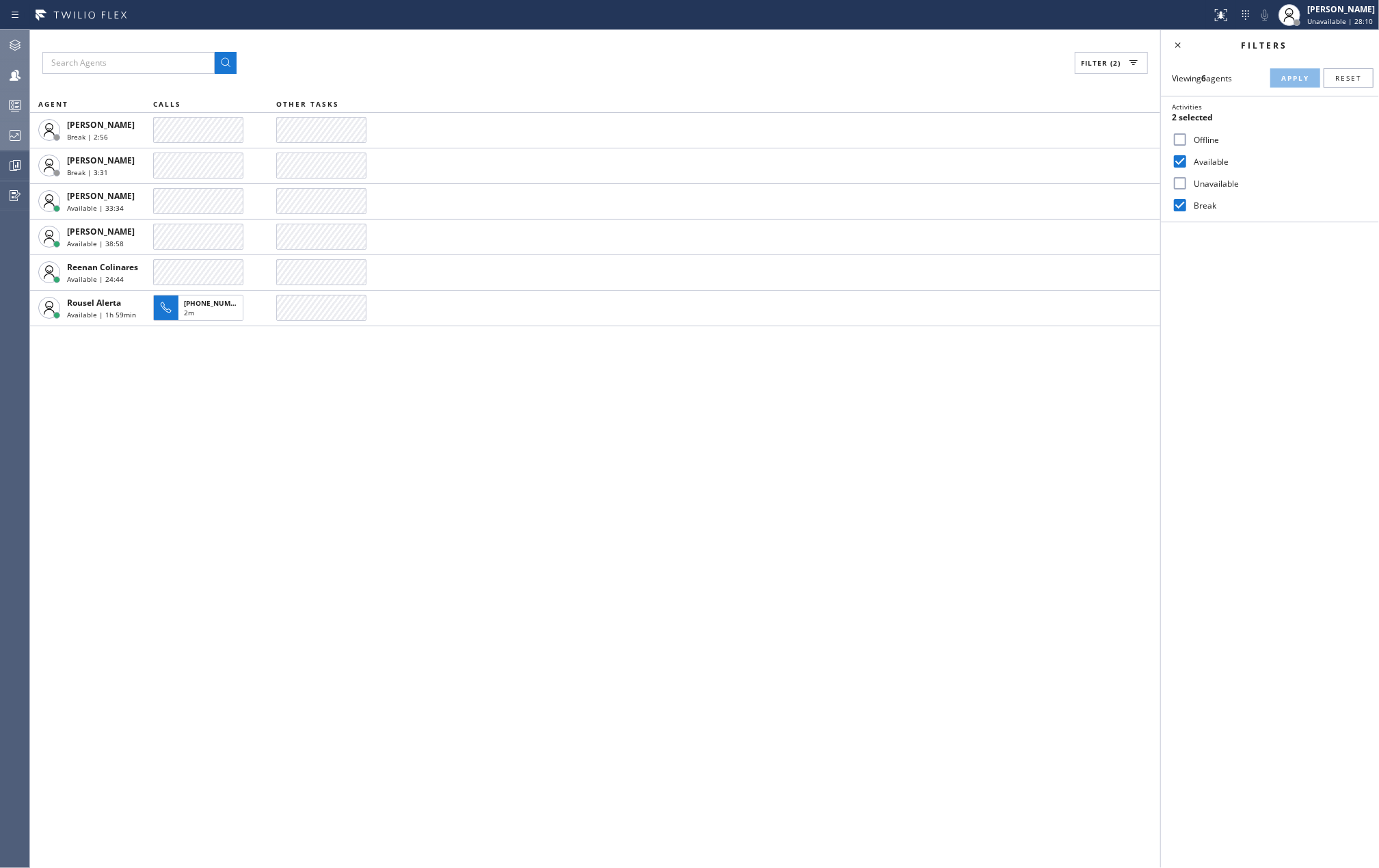
click at [15, 132] on icon at bounding box center [15, 136] width 17 height 17
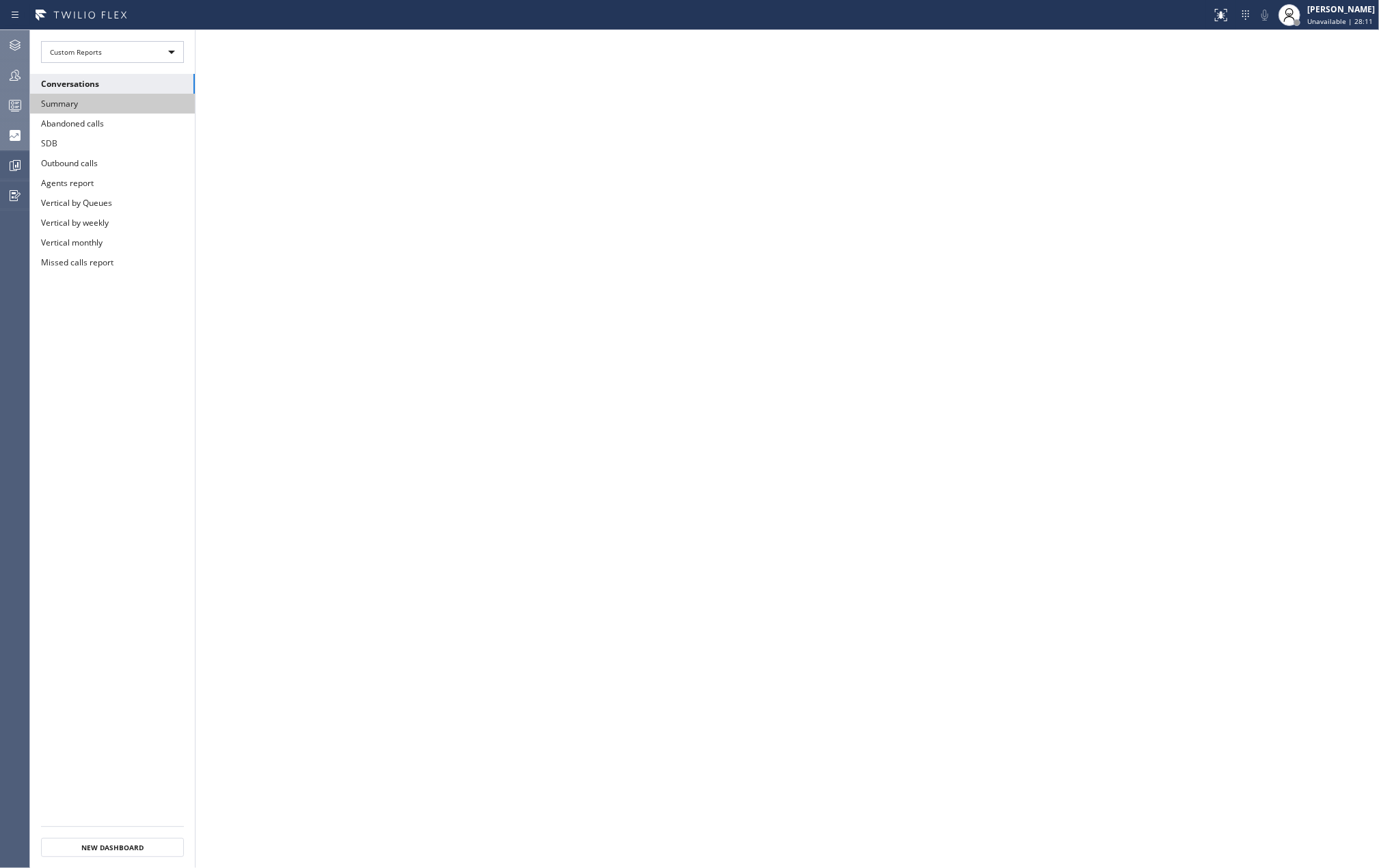
click at [86, 100] on button "Summary" at bounding box center [113, 103] width 165 height 20
click at [23, 93] on div at bounding box center [15, 105] width 30 height 28
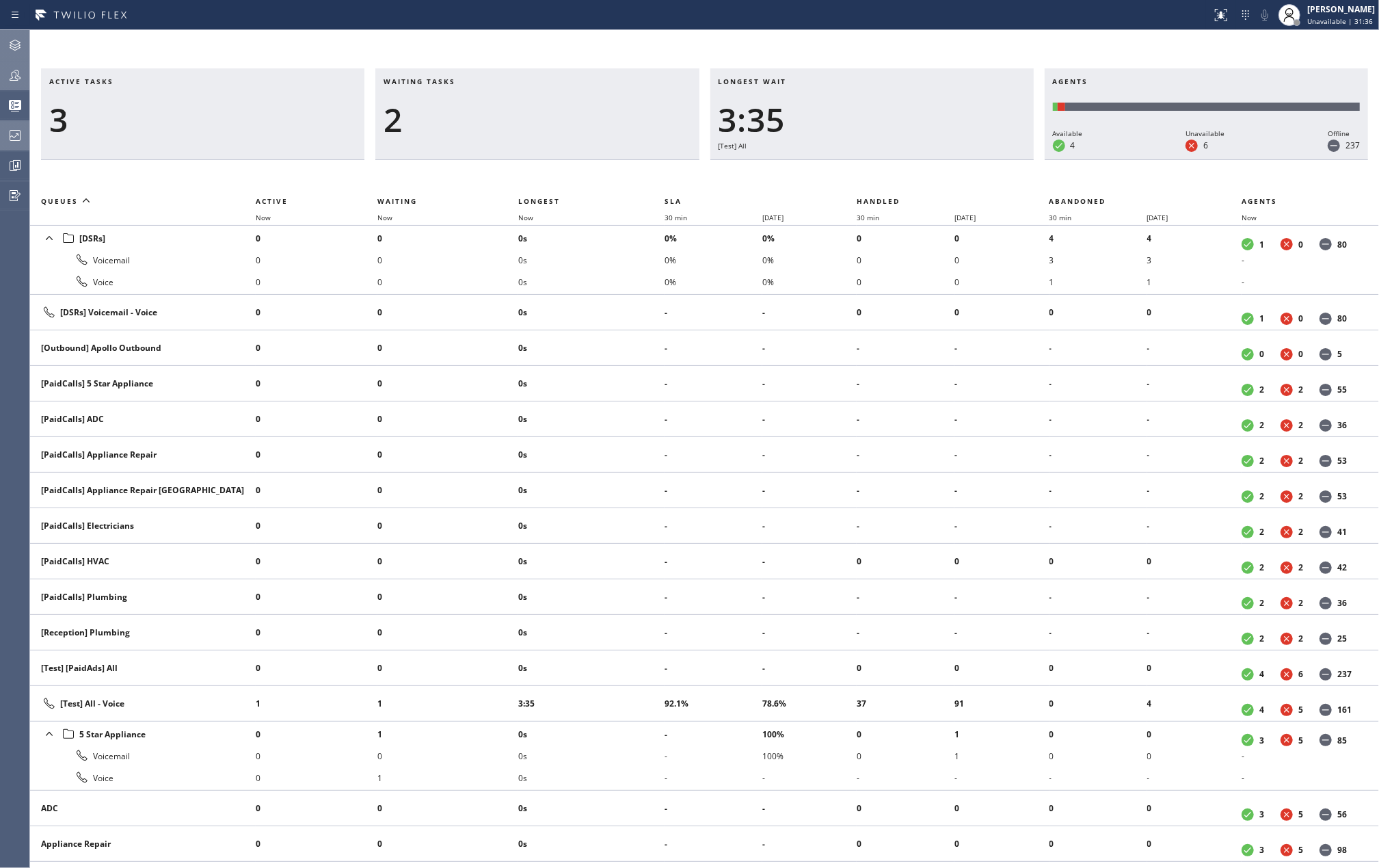
click at [20, 74] on icon at bounding box center [15, 75] width 17 height 17
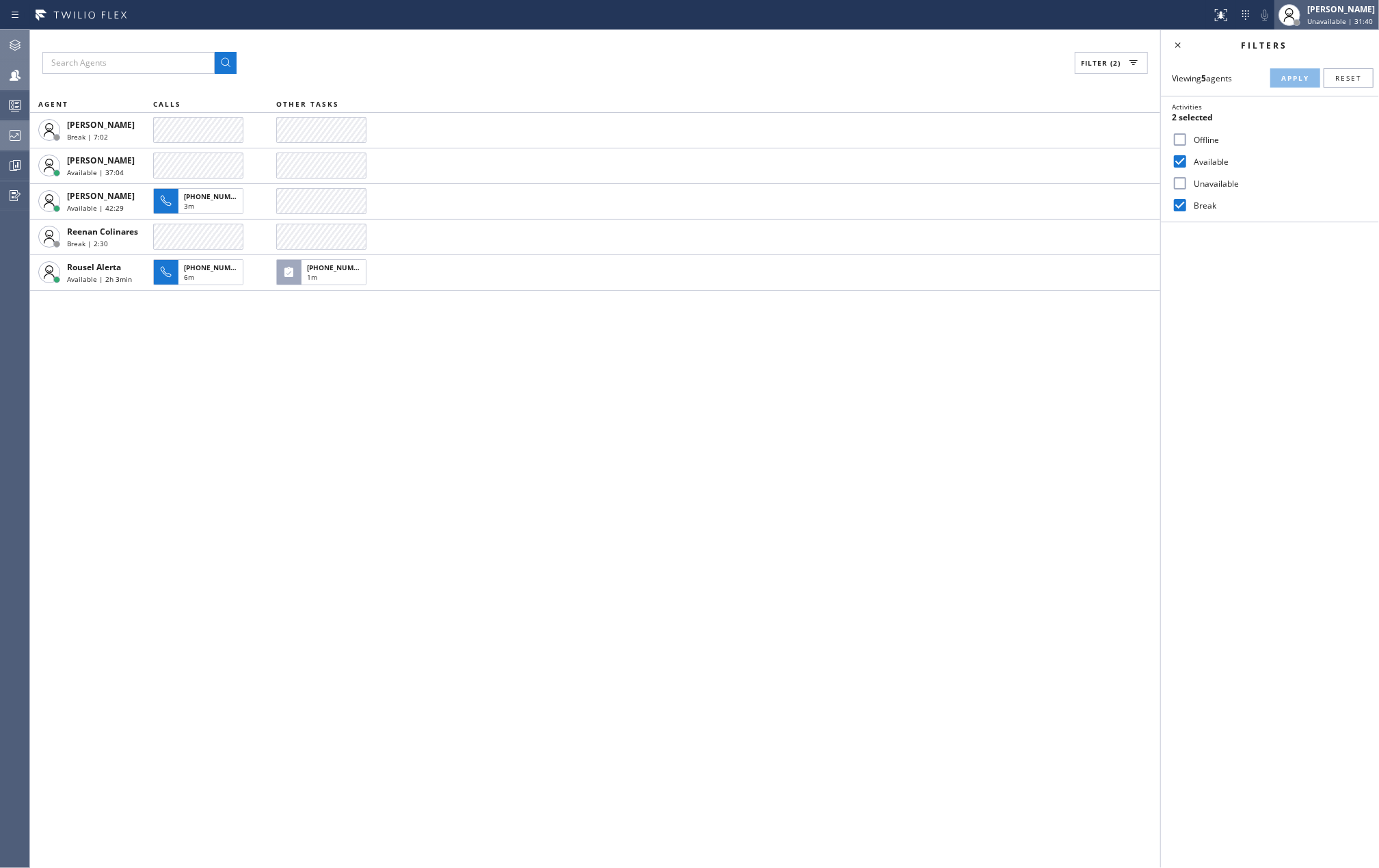
click at [1322, 23] on span "Unavailable | 31:40" at bounding box center [1340, 21] width 66 height 9
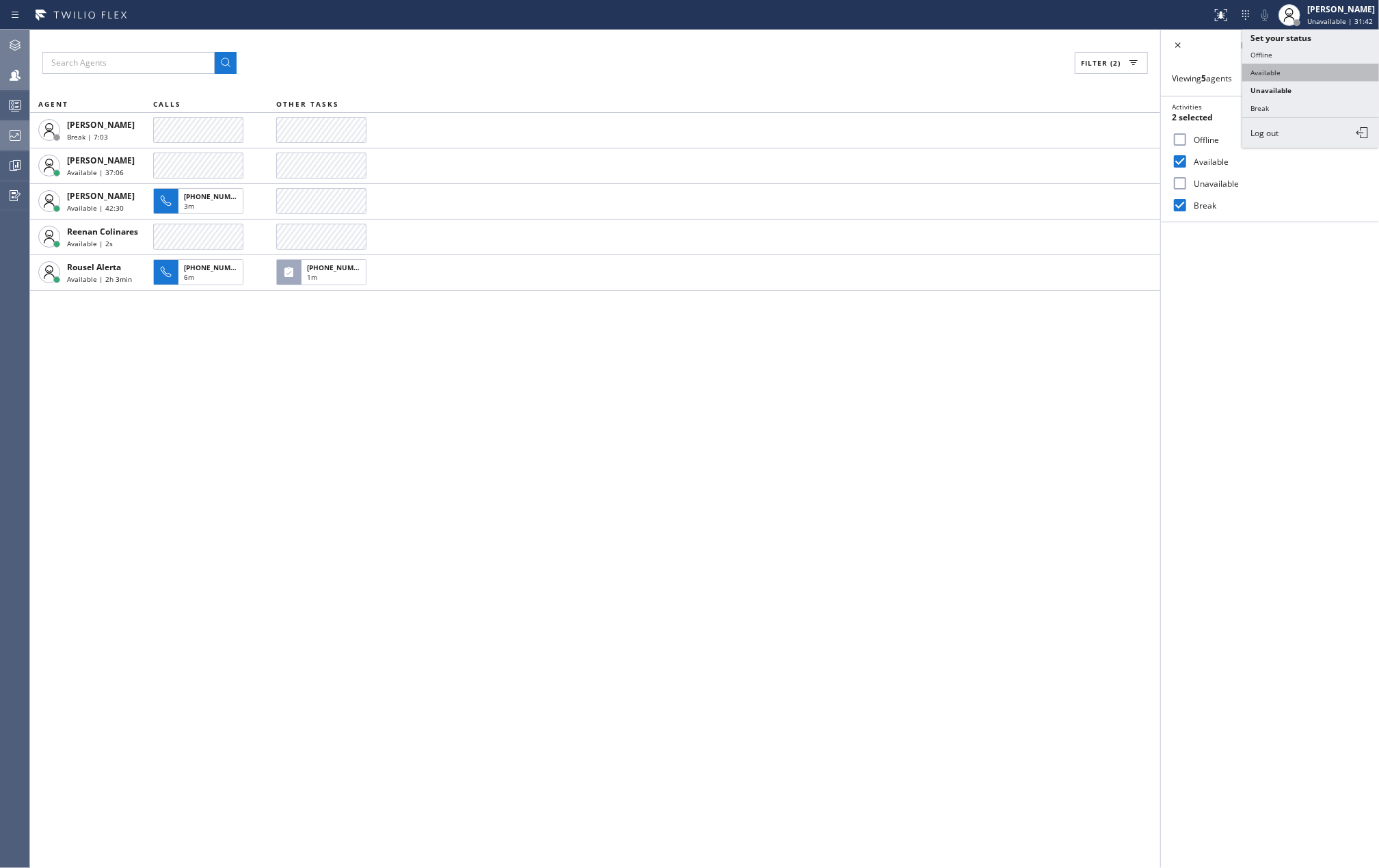
click at [1294, 70] on button "Available" at bounding box center [1311, 72] width 137 height 18
click at [19, 43] on icon at bounding box center [14, 45] width 11 height 11
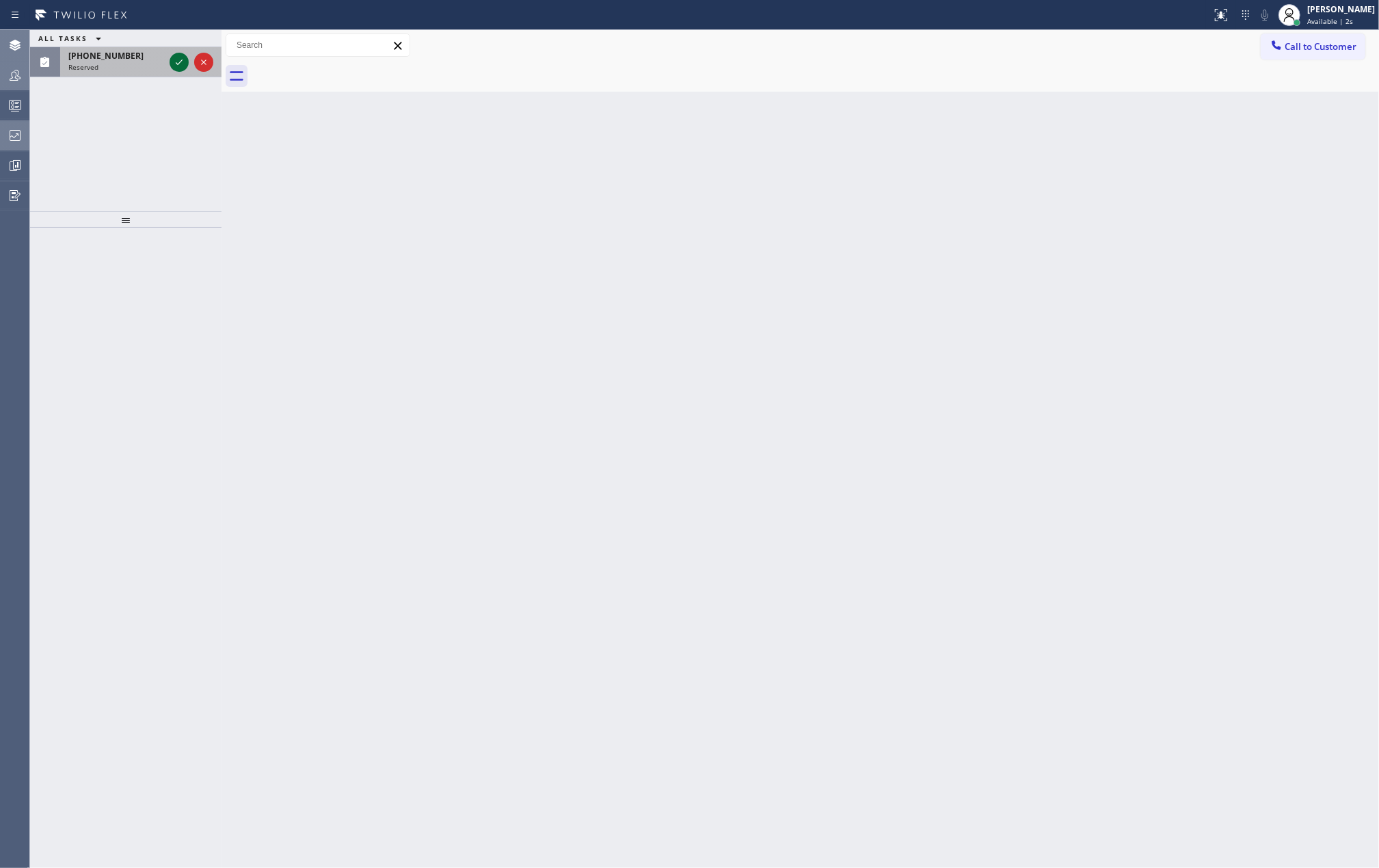
click at [178, 58] on icon at bounding box center [179, 63] width 17 height 17
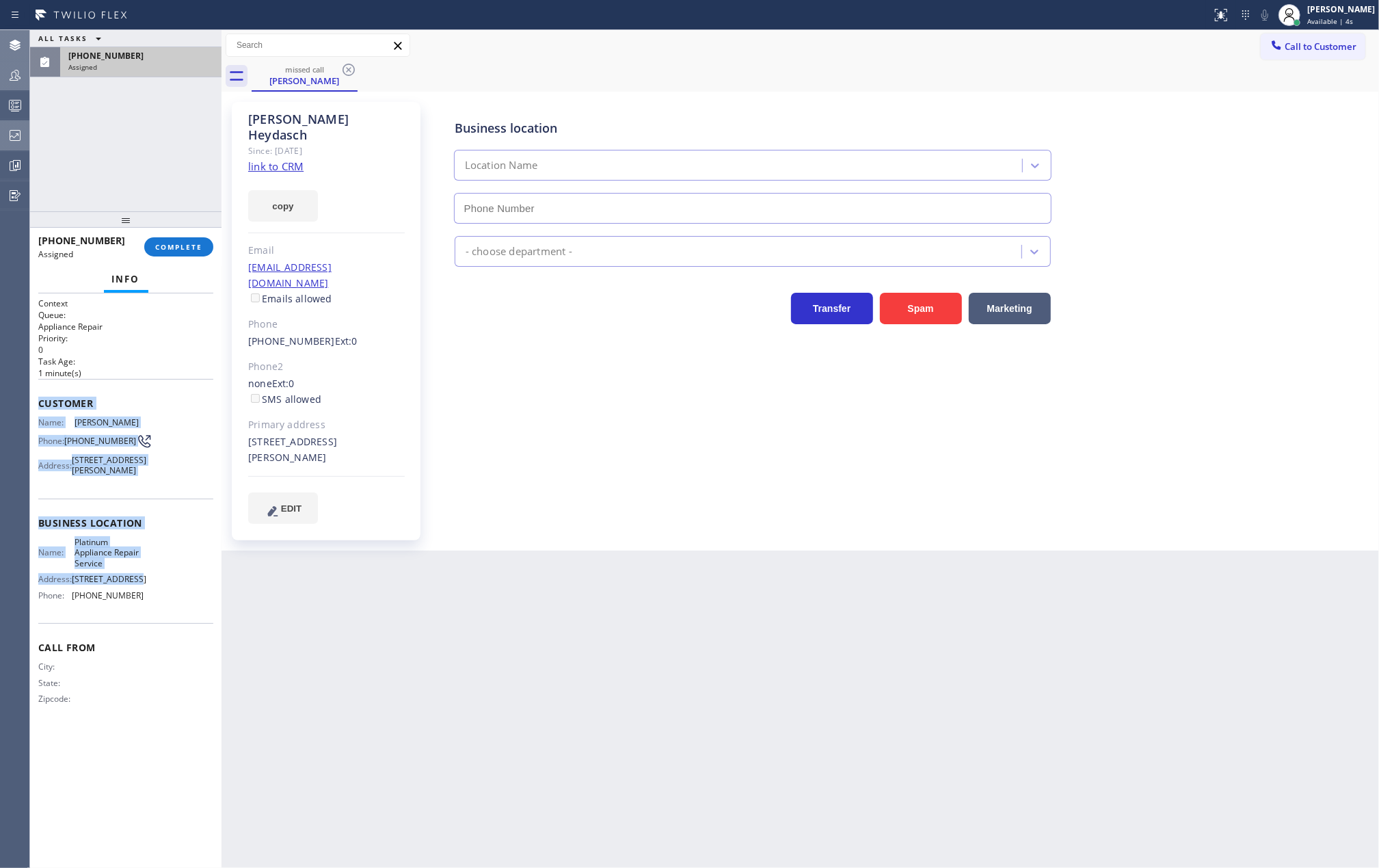
type input "(786) 485-1174"
drag, startPoint x: 131, startPoint y: 469, endPoint x: 181, endPoint y: 602, distance: 142.1
click at [181, 602] on div "Context Queue: Appliance Repair Priority: 0 Task Age: 1 minute(s) Customer Name…" at bounding box center [126, 581] width 192 height 575
copy div "Customer Name: Axel Heydasch Phone: (305) 877-1308 Address: 3120 Kirk St, Miami…"
click at [189, 249] on span "COMPLETE" at bounding box center [178, 246] width 48 height 9
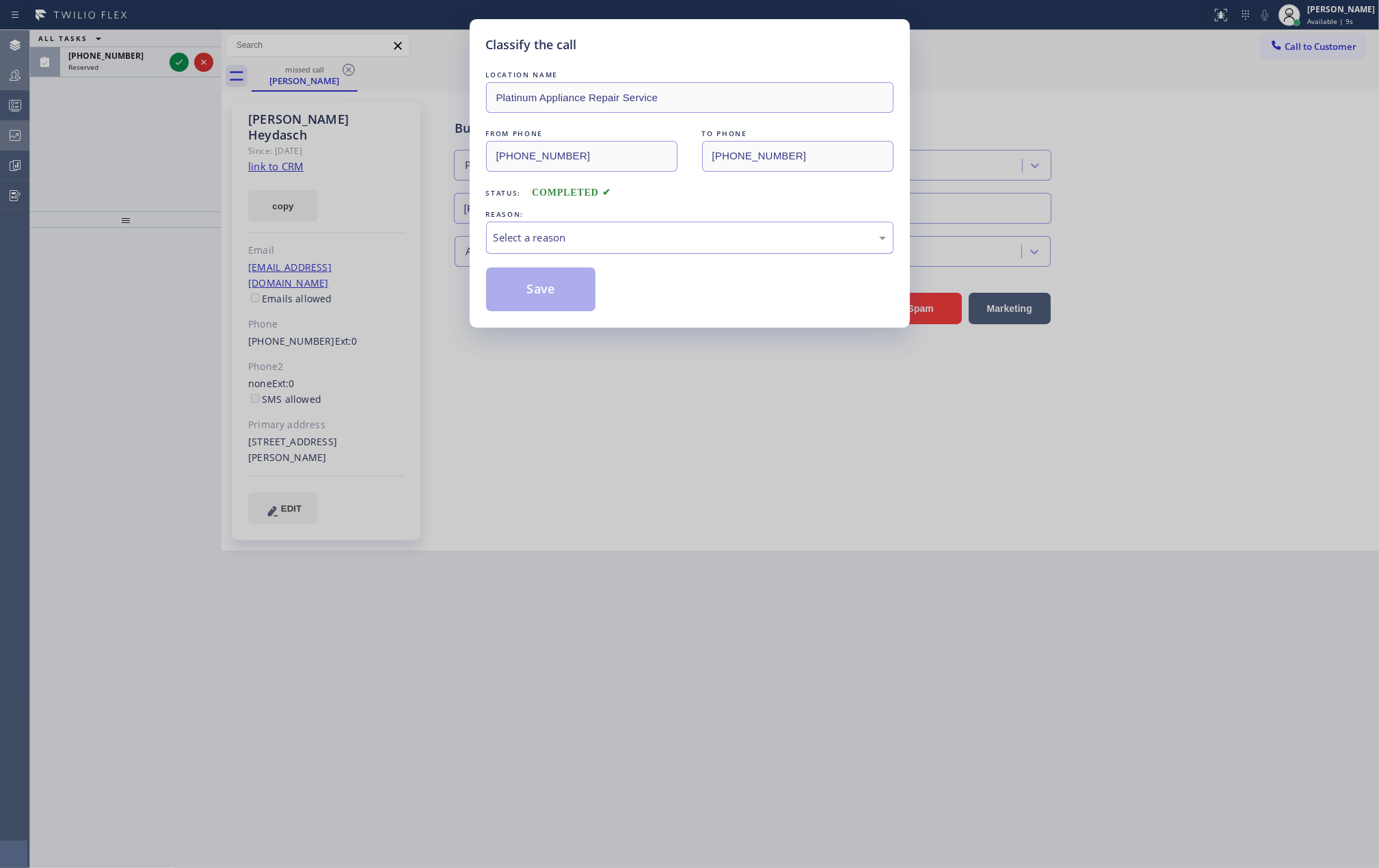
click at [610, 224] on div "Select a reason" at bounding box center [690, 238] width 408 height 33
click at [557, 288] on button "Save" at bounding box center [541, 289] width 110 height 43
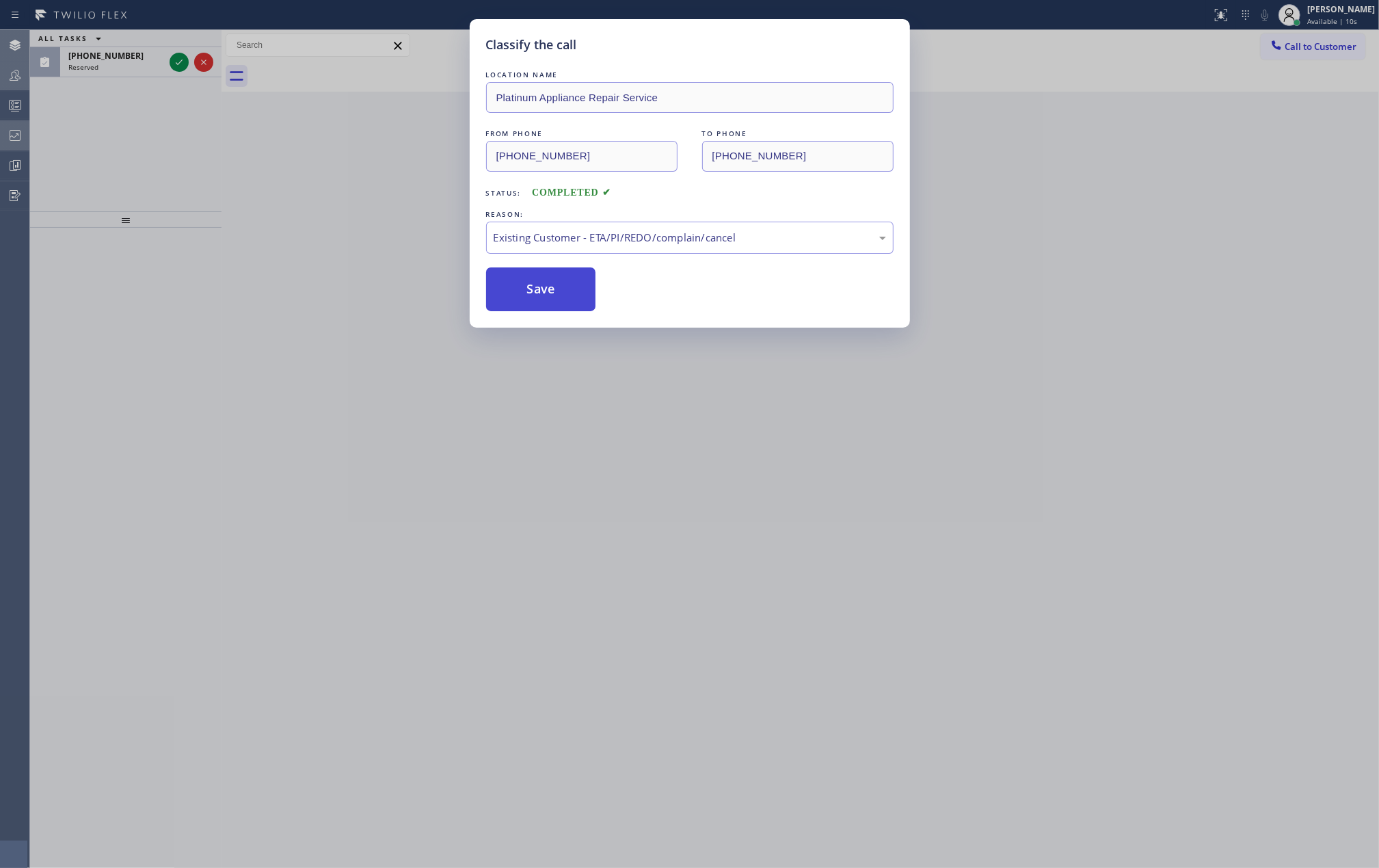
click at [557, 288] on button "Save" at bounding box center [541, 289] width 110 height 43
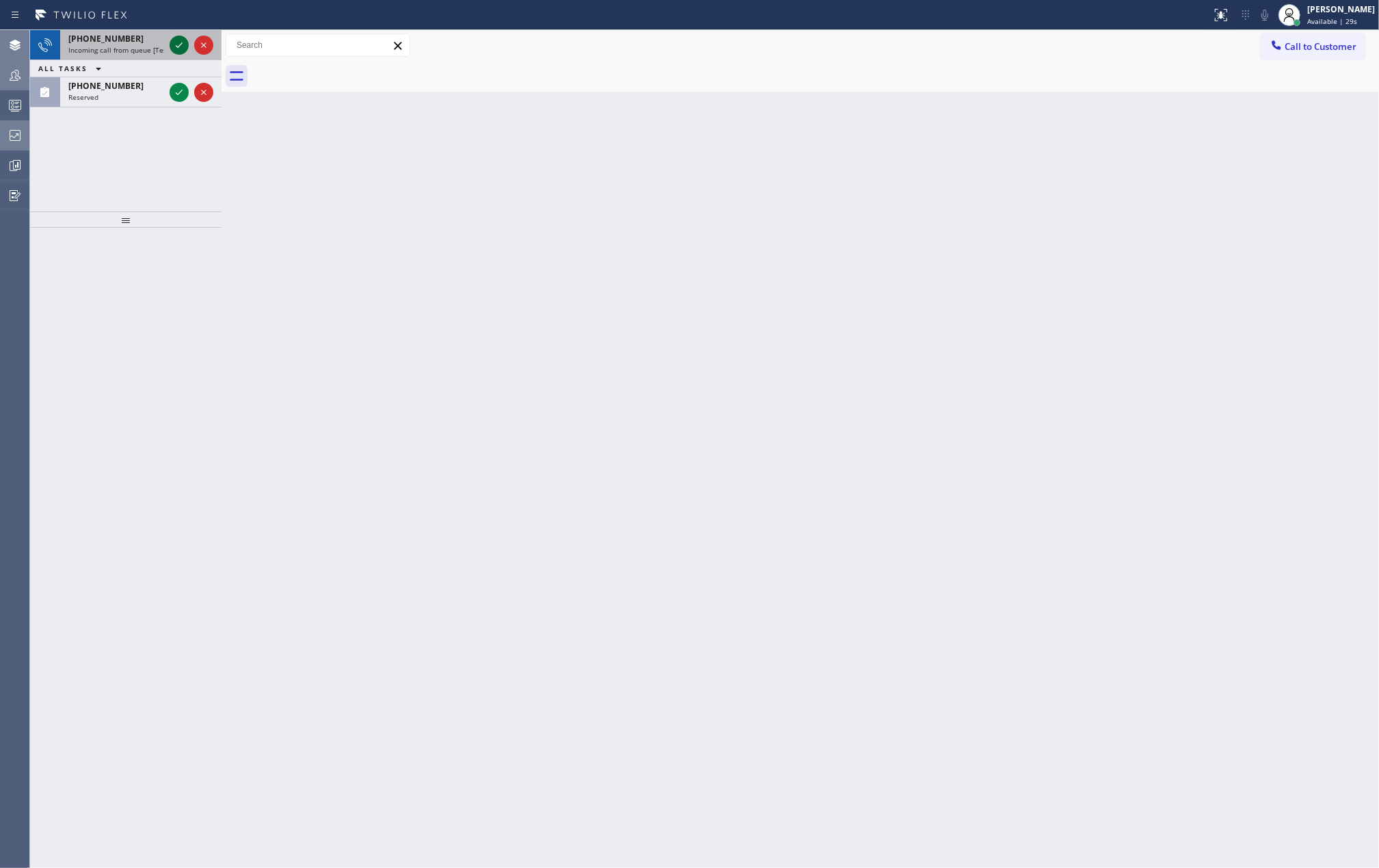
click at [178, 44] on icon at bounding box center [179, 45] width 17 height 17
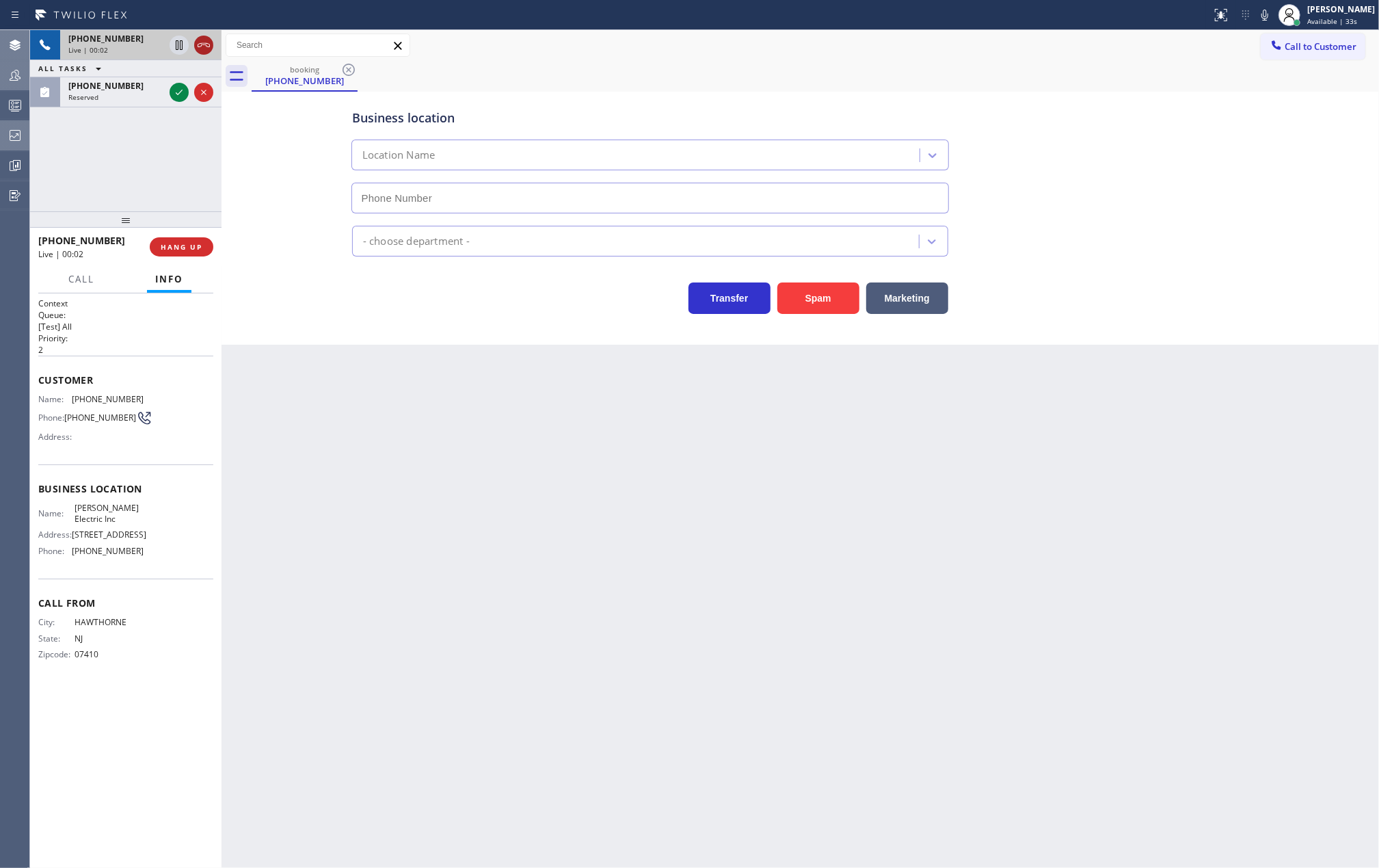
click at [200, 44] on icon at bounding box center [204, 45] width 17 height 17
type input "(862) 370-3680"
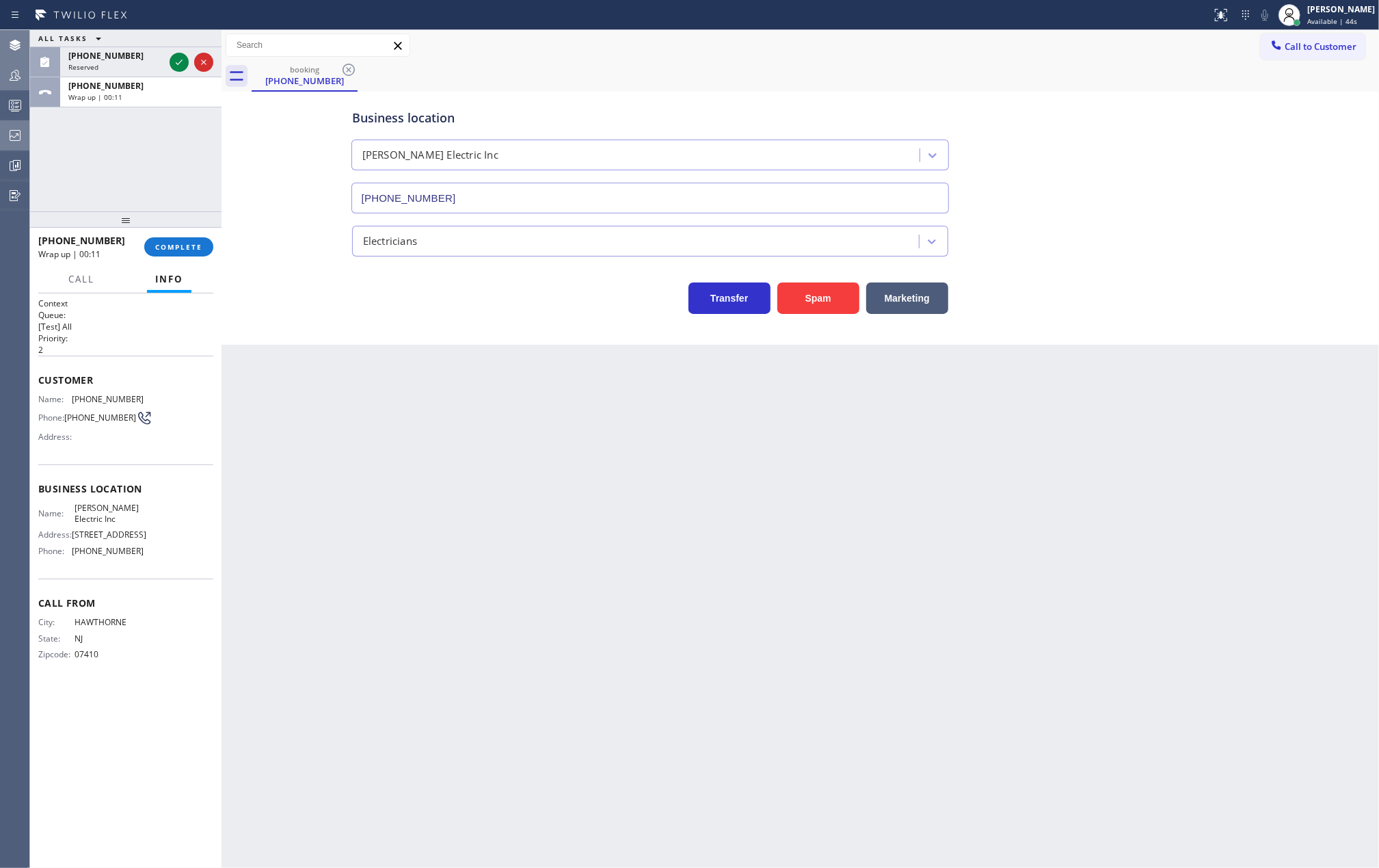
drag, startPoint x: 178, startPoint y: 58, endPoint x: 249, endPoint y: 401, distance: 350.3
click at [178, 58] on icon at bounding box center [179, 63] width 17 height 17
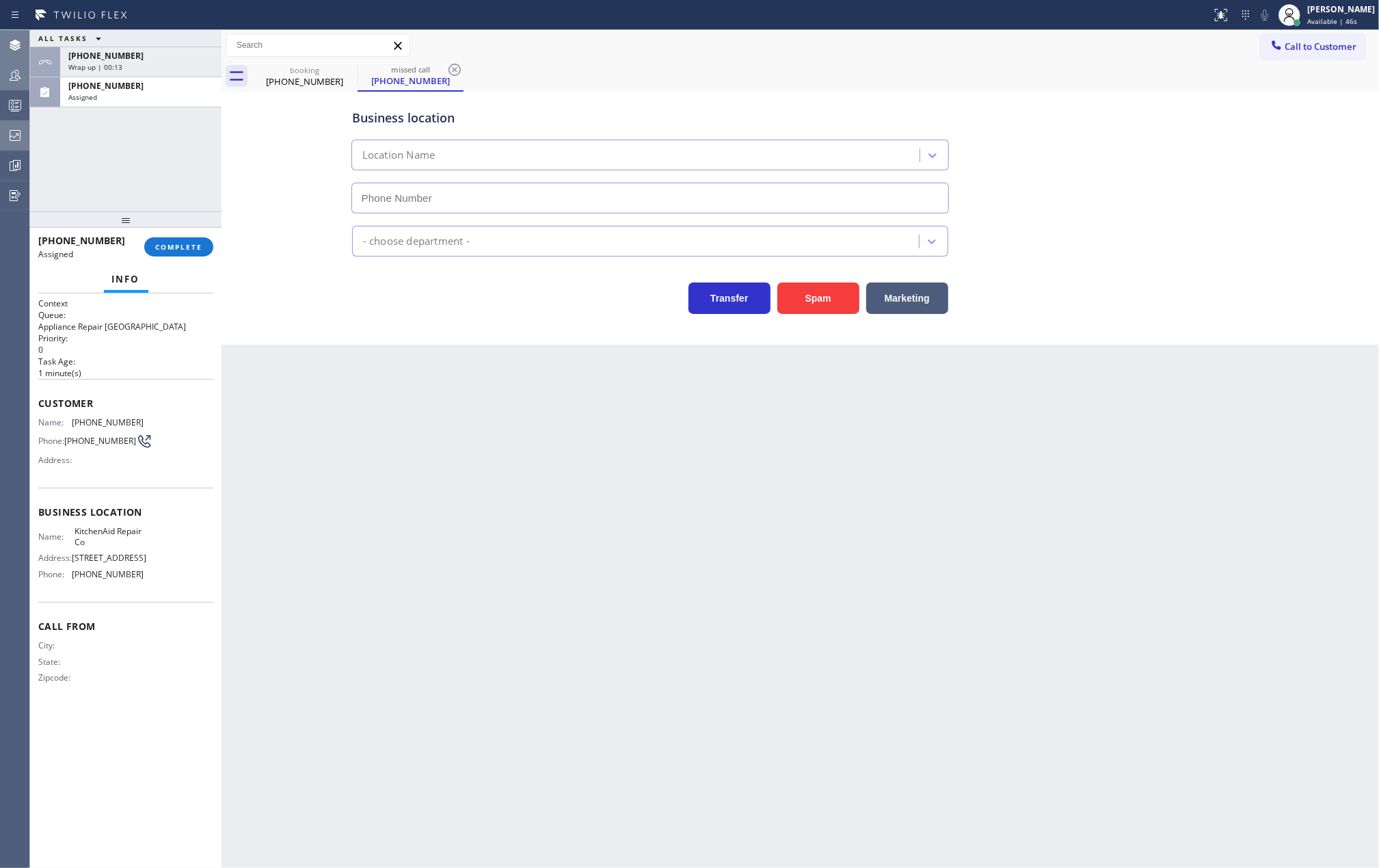
type input "(323) 894-1469"
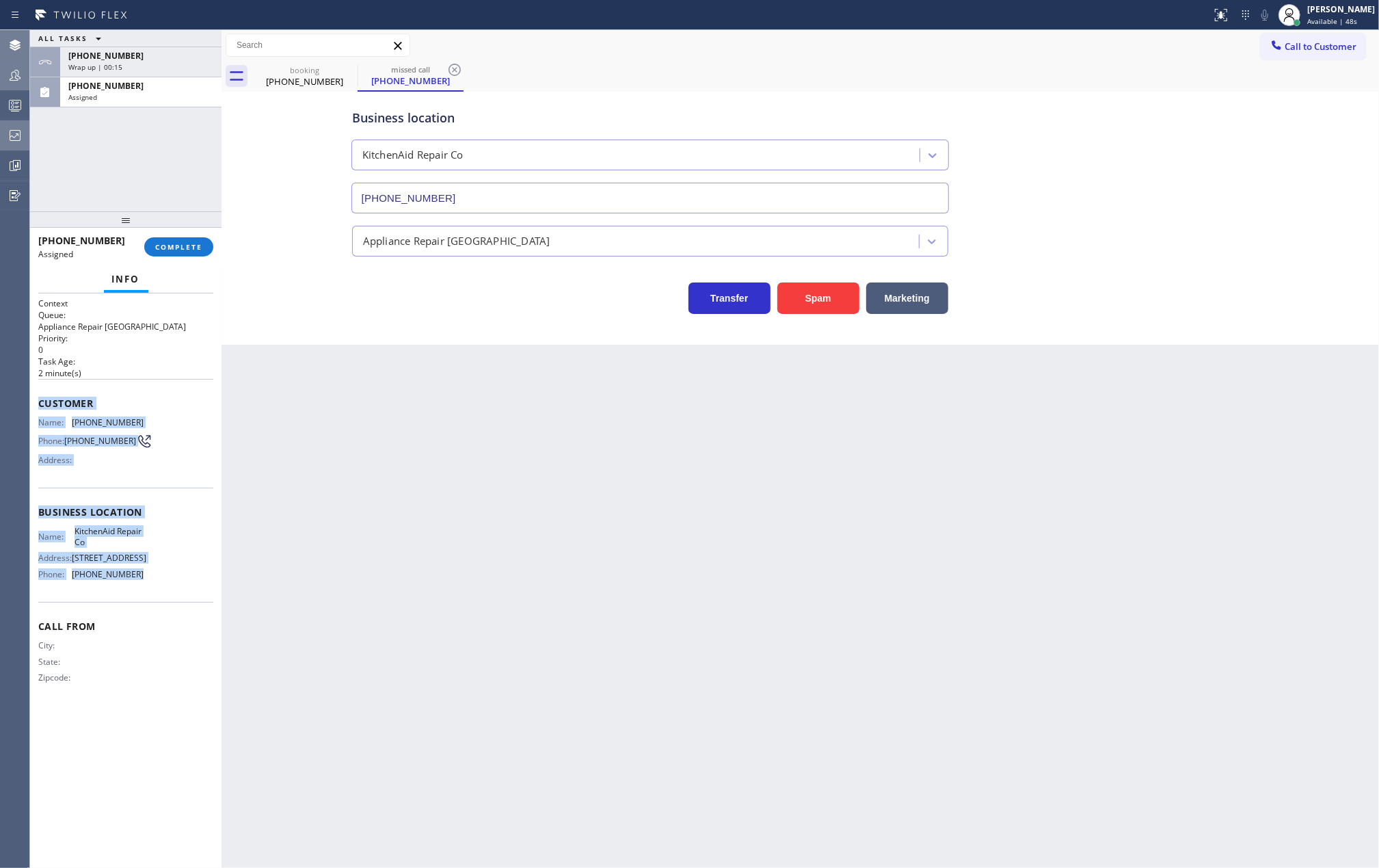
drag, startPoint x: 36, startPoint y: 403, endPoint x: 184, endPoint y: 597, distance: 244.0
click at [184, 597] on div "Context Queue: Appliance Repair High End Priority: 0 Task Age: 2 minute(s) Cust…" at bounding box center [126, 581] width 192 height 575
copy div "Customer Name: (313) 595-5970 Phone: (313) 595-5970 Address: Business location …"
click at [177, 247] on span "COMPLETE" at bounding box center [178, 246] width 48 height 9
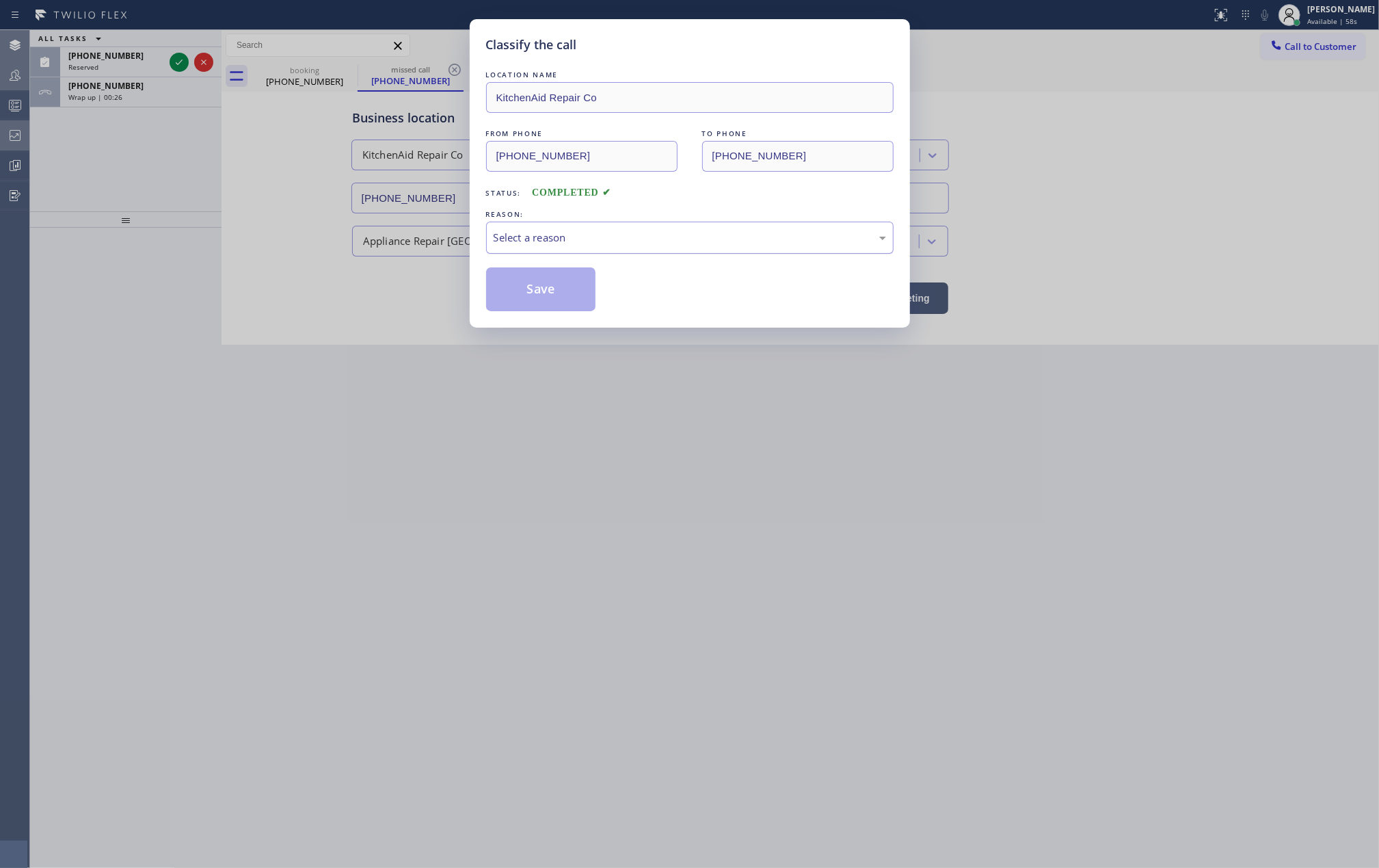
click at [558, 238] on div "Select a reason" at bounding box center [690, 238] width 393 height 16
click at [542, 284] on button "Save" at bounding box center [541, 289] width 110 height 43
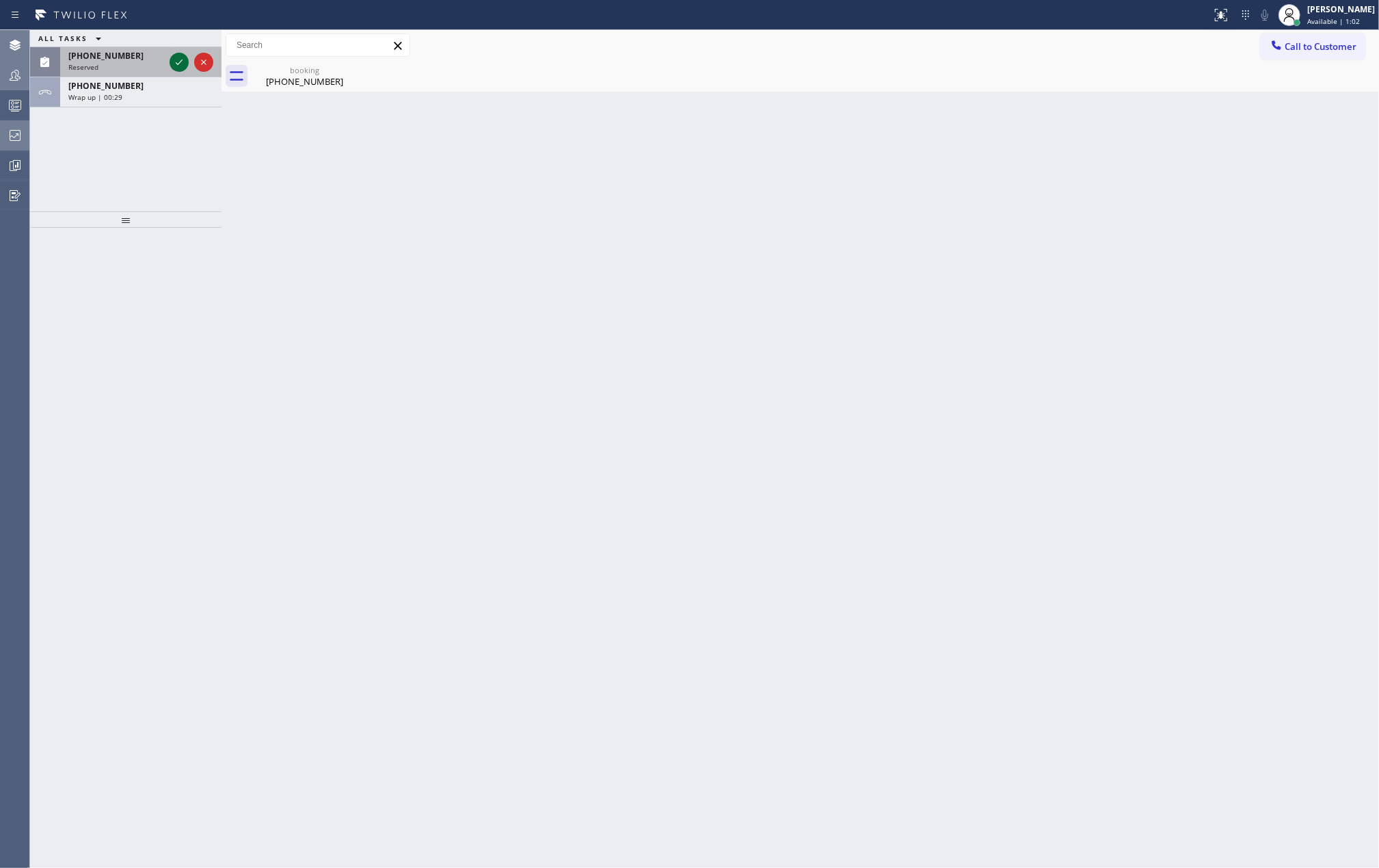
click at [178, 62] on icon at bounding box center [179, 63] width 17 height 17
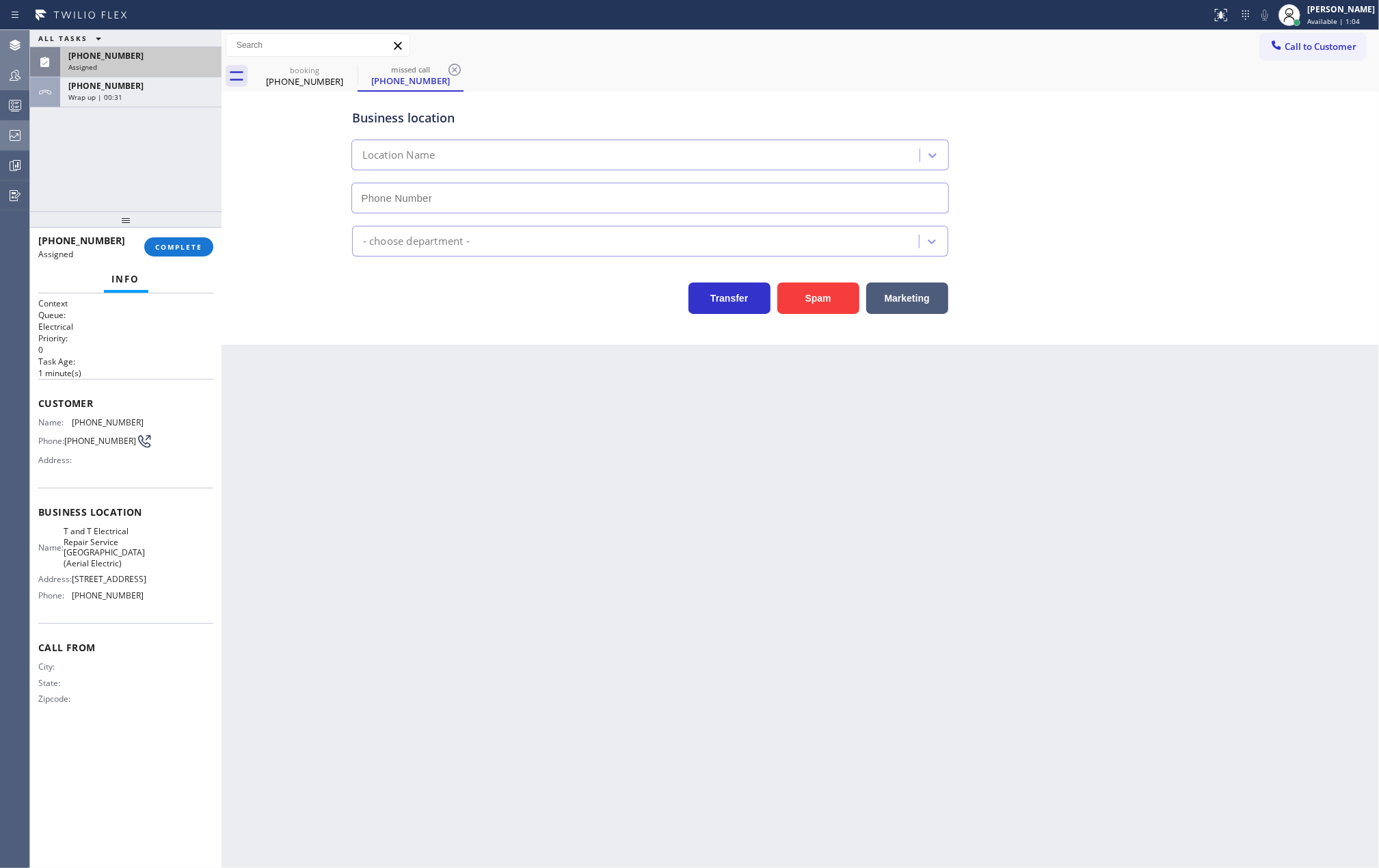
type input "(973) 791-4828"
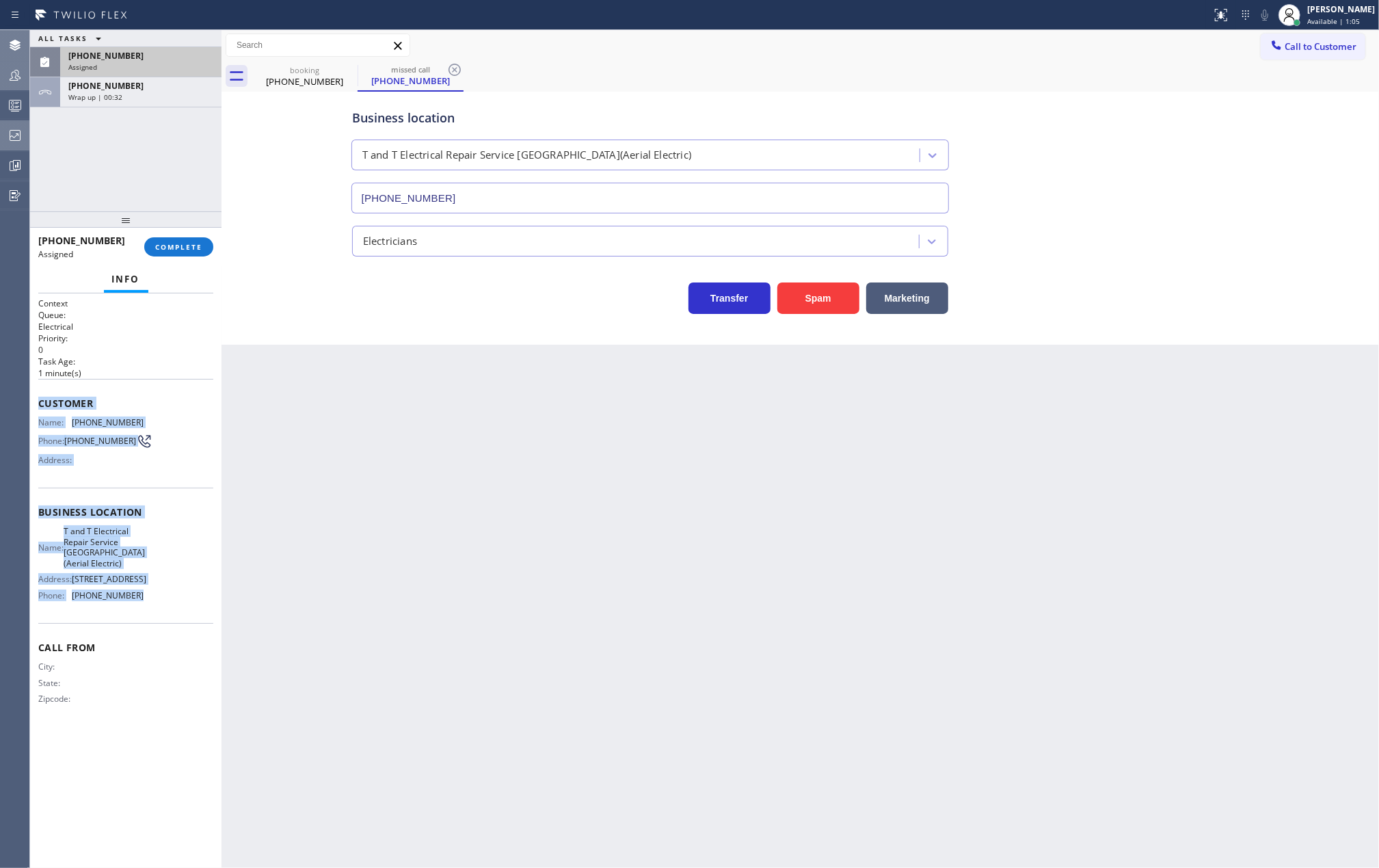
drag, startPoint x: 33, startPoint y: 408, endPoint x: 162, endPoint y: 637, distance: 262.8
click at [162, 637] on div "Context Queue: Electrical Priority: 0 Task Age: 1 minute(s) Customer Name: (201…" at bounding box center [126, 581] width 192 height 575
copy div "Customer Name: (201) 682-7365 Phone: (201) 682-7365 Address: Business location …"
click at [198, 246] on span "COMPLETE" at bounding box center [178, 246] width 48 height 9
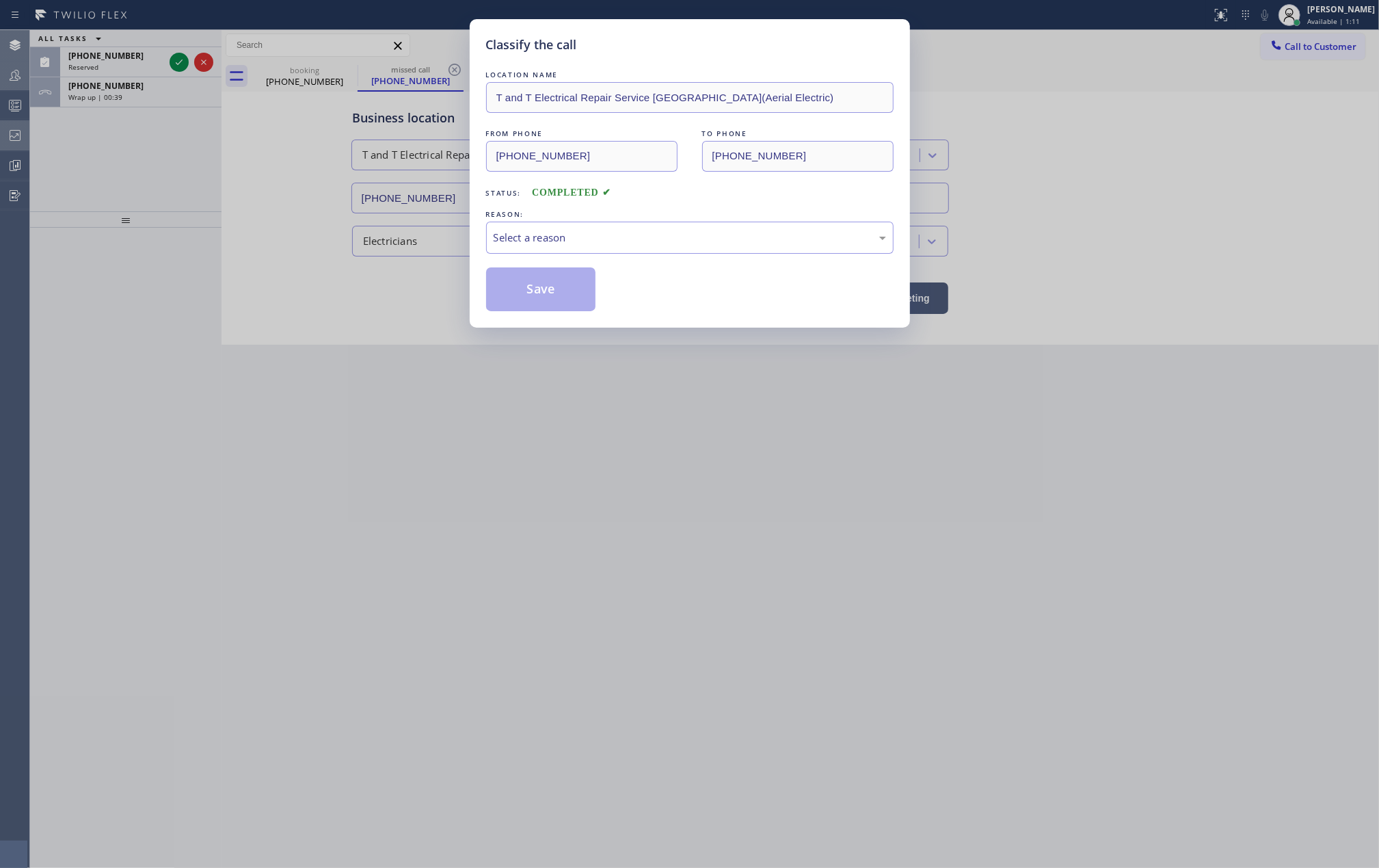
click at [216, 458] on div "Classify the call LOCATION NAME T and T Electrical Repair Service Jersey City(A…" at bounding box center [690, 434] width 1379 height 868
click at [579, 238] on div "Select a reason" at bounding box center [690, 238] width 393 height 16
click at [542, 291] on button "Save" at bounding box center [541, 289] width 110 height 43
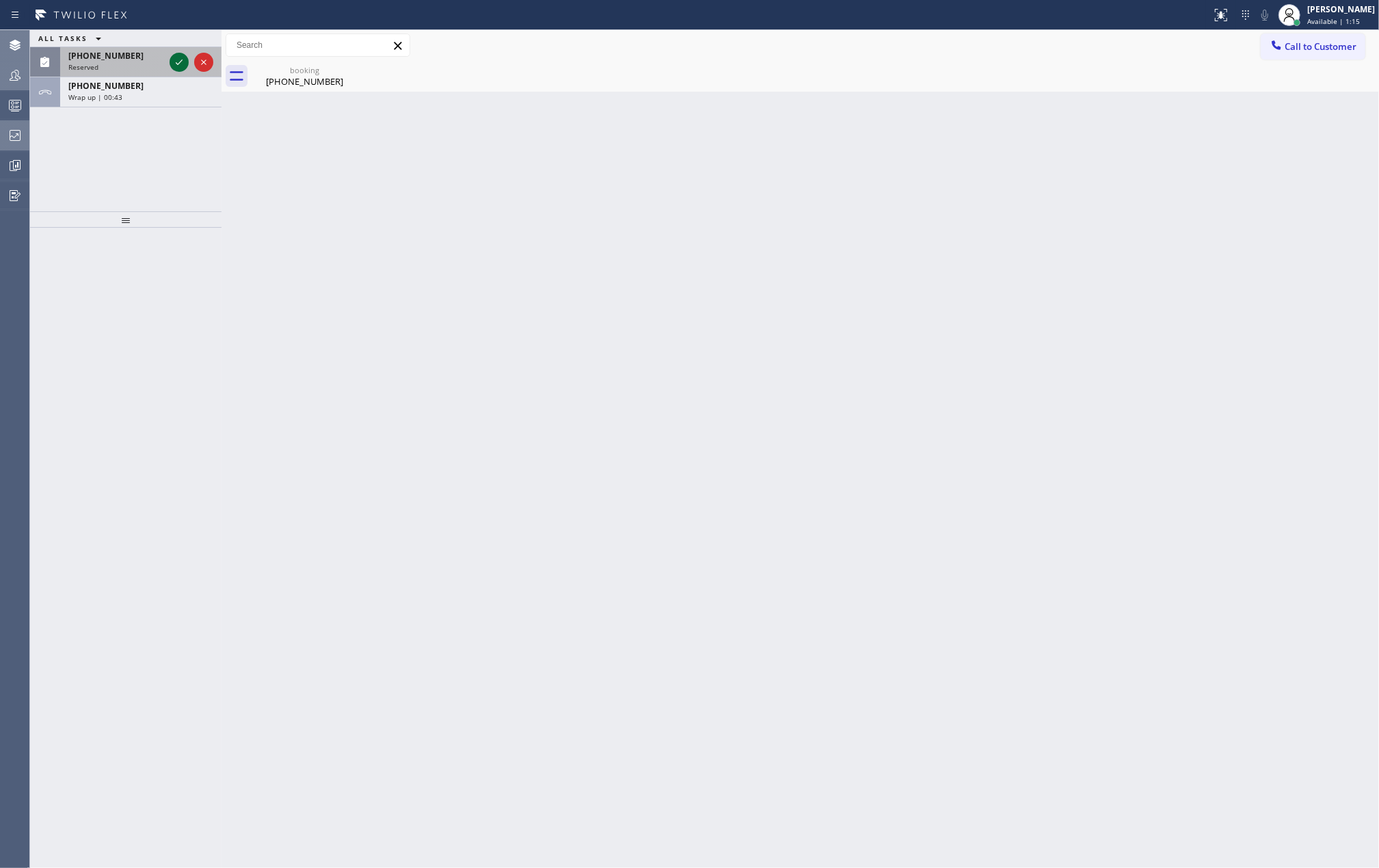
click at [173, 61] on icon at bounding box center [179, 63] width 17 height 17
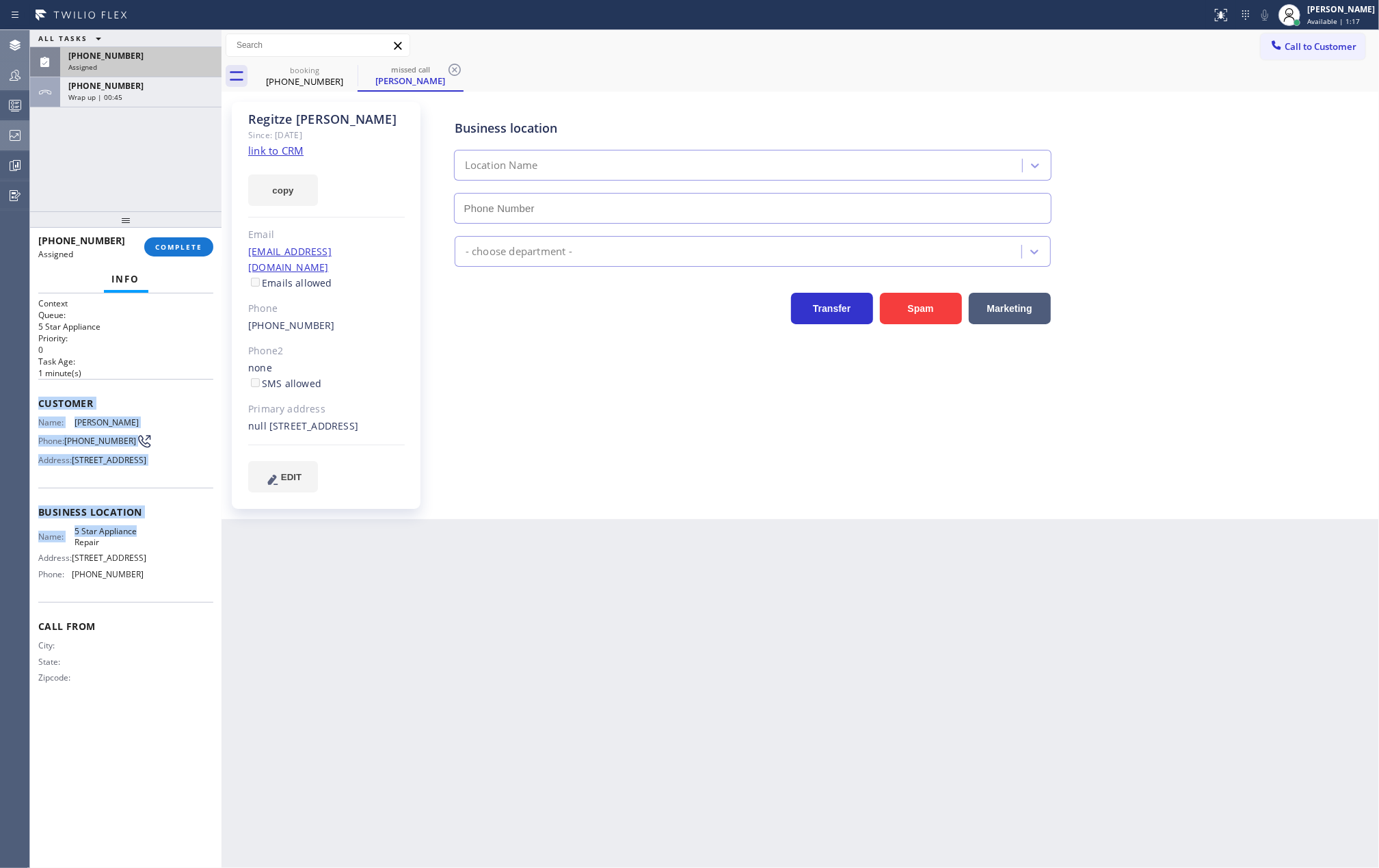
type input "(855) 731-4952"
drag, startPoint x: 37, startPoint y: 404, endPoint x: 163, endPoint y: 628, distance: 257.0
click at [163, 628] on div "Context Queue: 5 Star Appliance Priority: 0 Task Age: 1 minute(s) Customer Name…" at bounding box center [126, 581] width 192 height 575
copy div "Customer Name: Regitze Gamble Phone: (305) 661-1802 Address: 10180 SW 71st Ave,…"
click at [176, 244] on span "COMPLETE" at bounding box center [178, 246] width 48 height 9
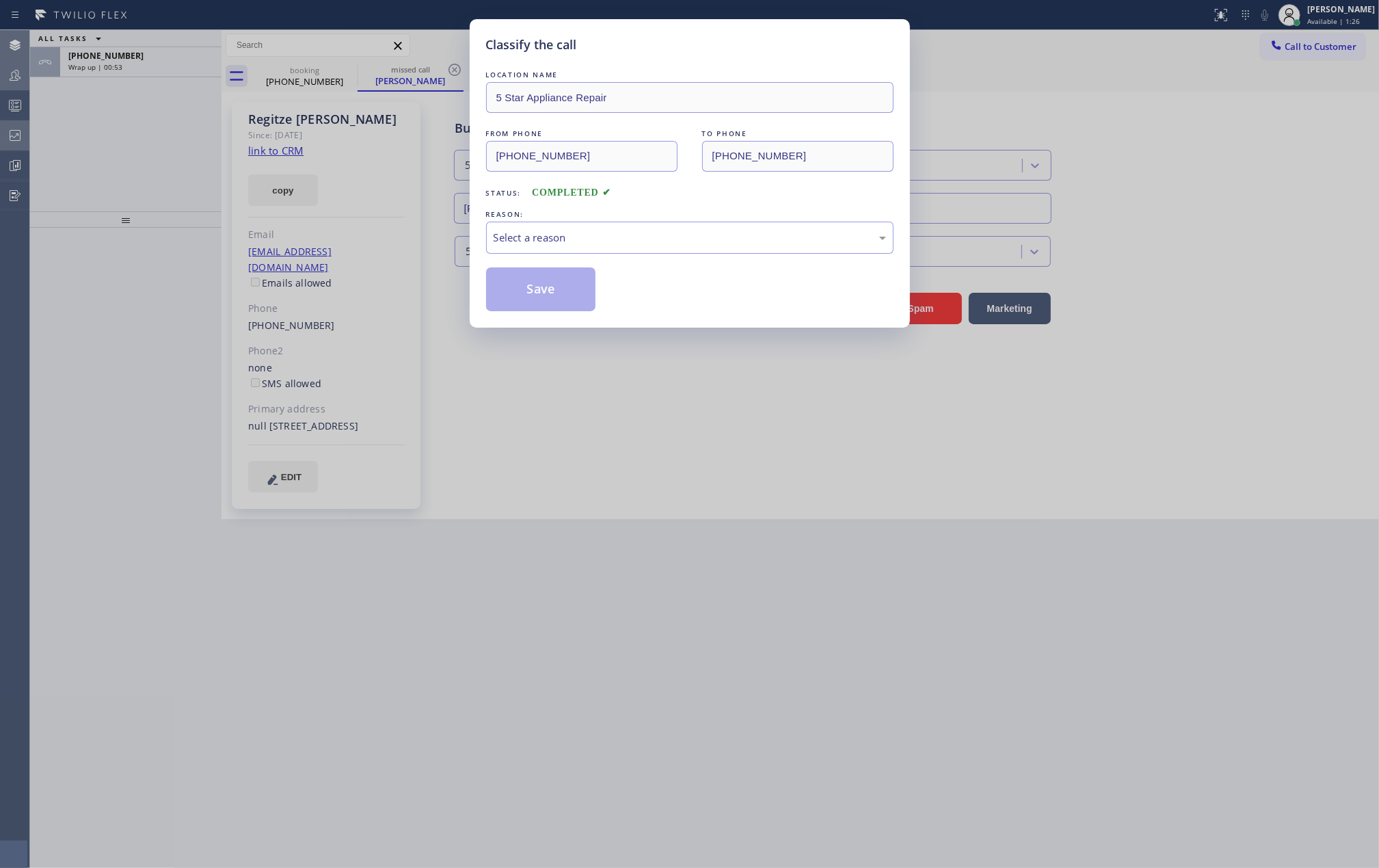
click at [121, 501] on div "Classify the call LOCATION NAME 5 Star Appliance Repair FROM PHONE (305) 661-18…" at bounding box center [690, 434] width 1379 height 868
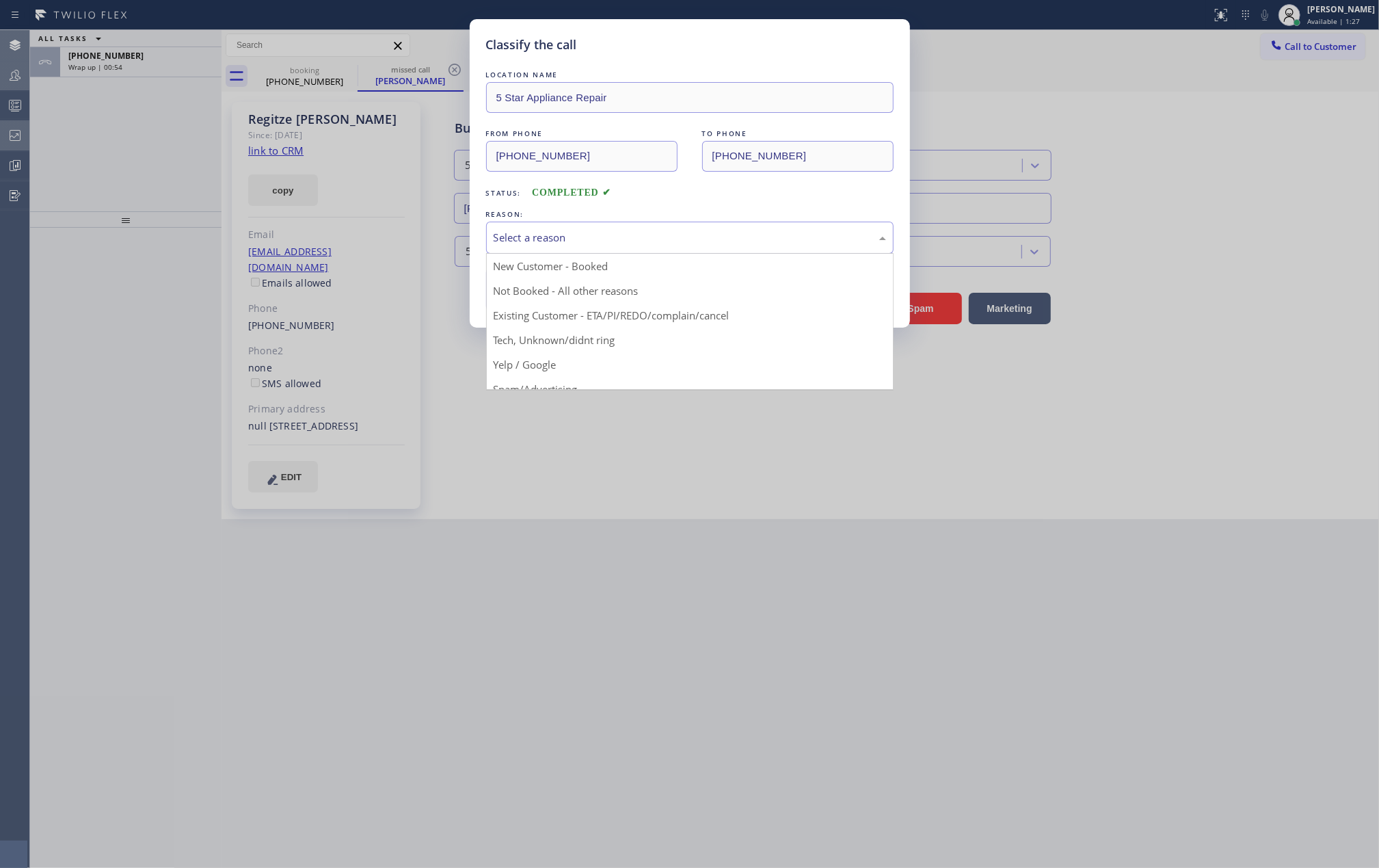
click at [544, 235] on div "Select a reason" at bounding box center [690, 238] width 393 height 16
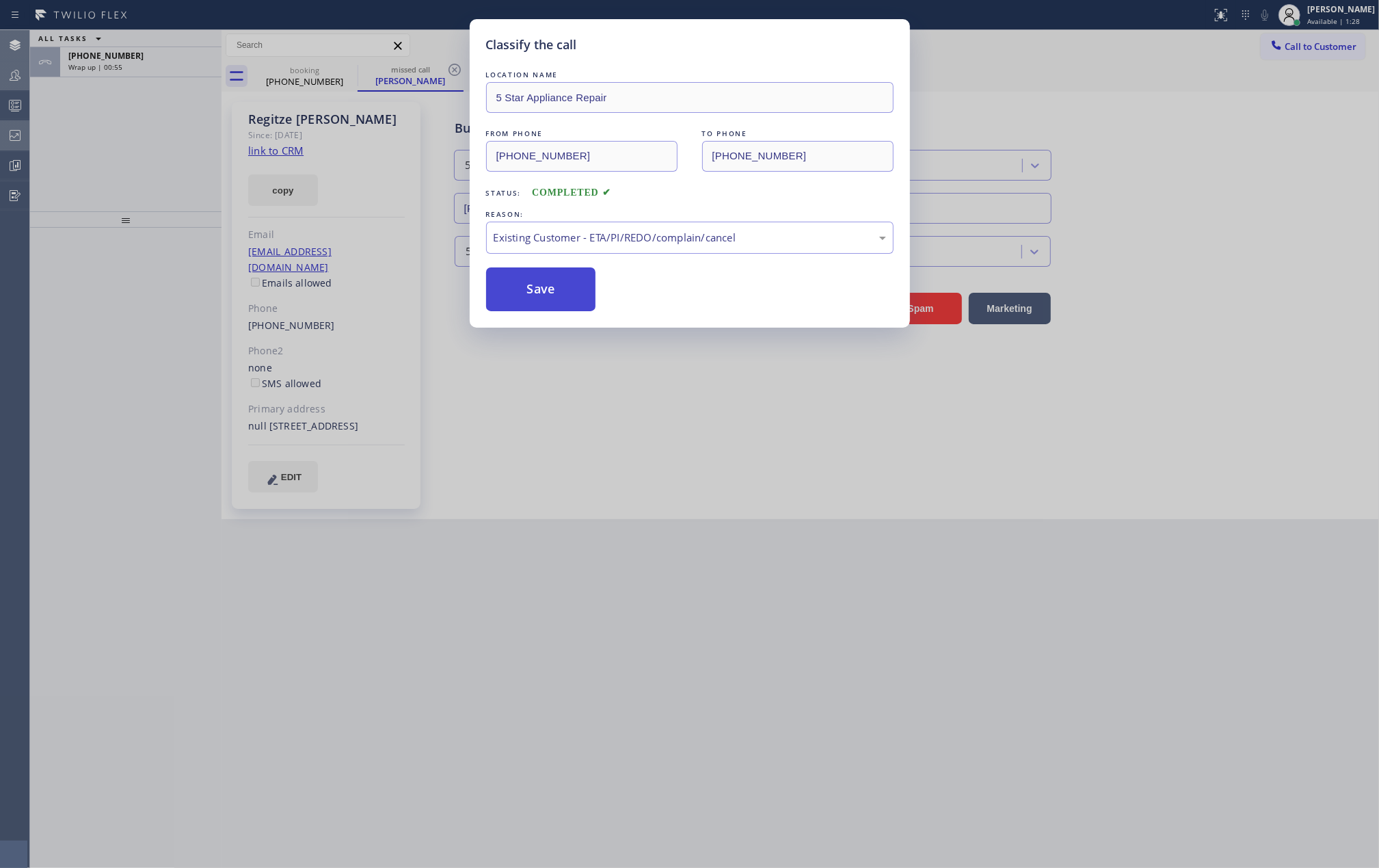
click at [564, 295] on button "Save" at bounding box center [541, 289] width 110 height 43
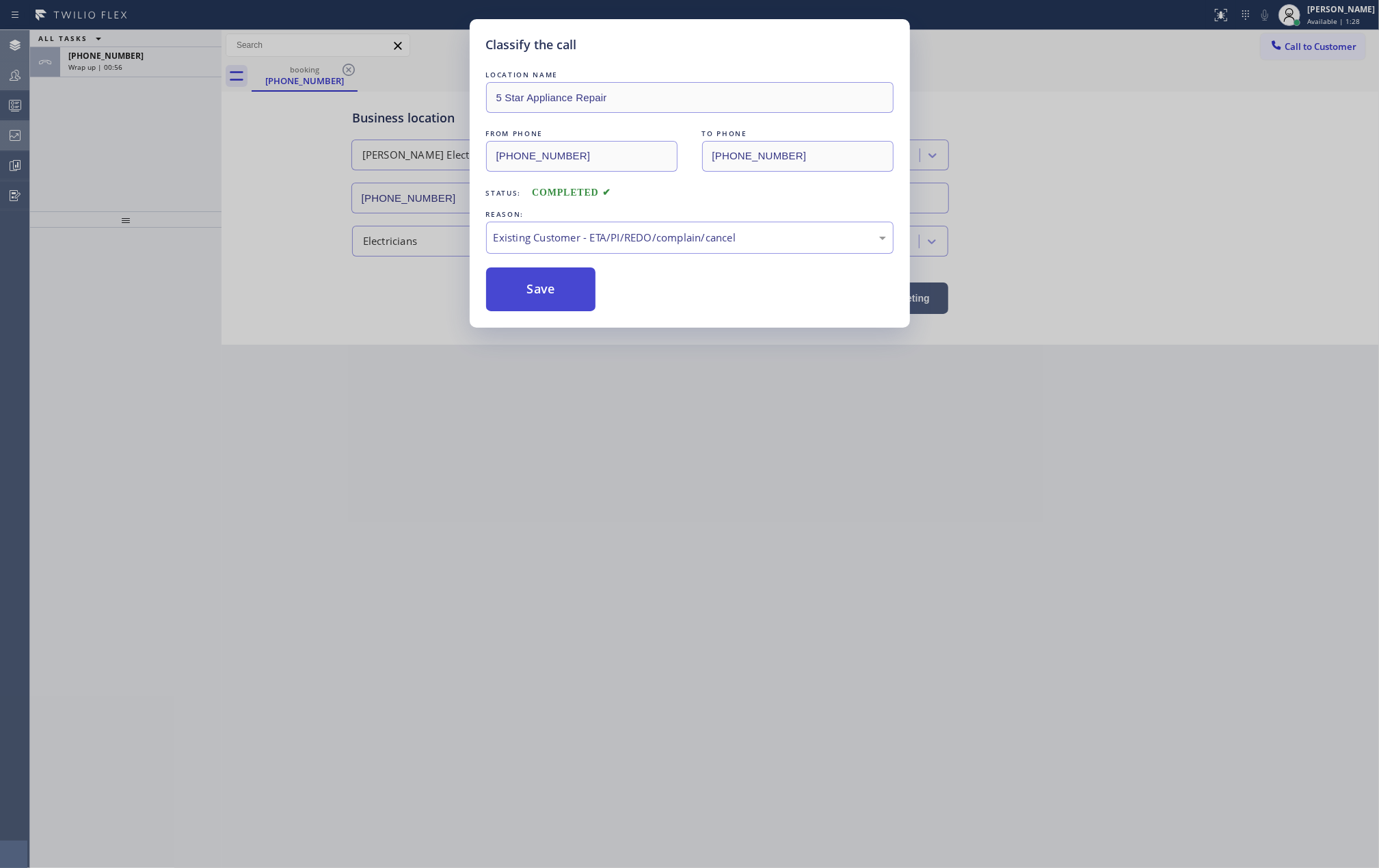
click at [564, 295] on button "Save" at bounding box center [541, 289] width 110 height 43
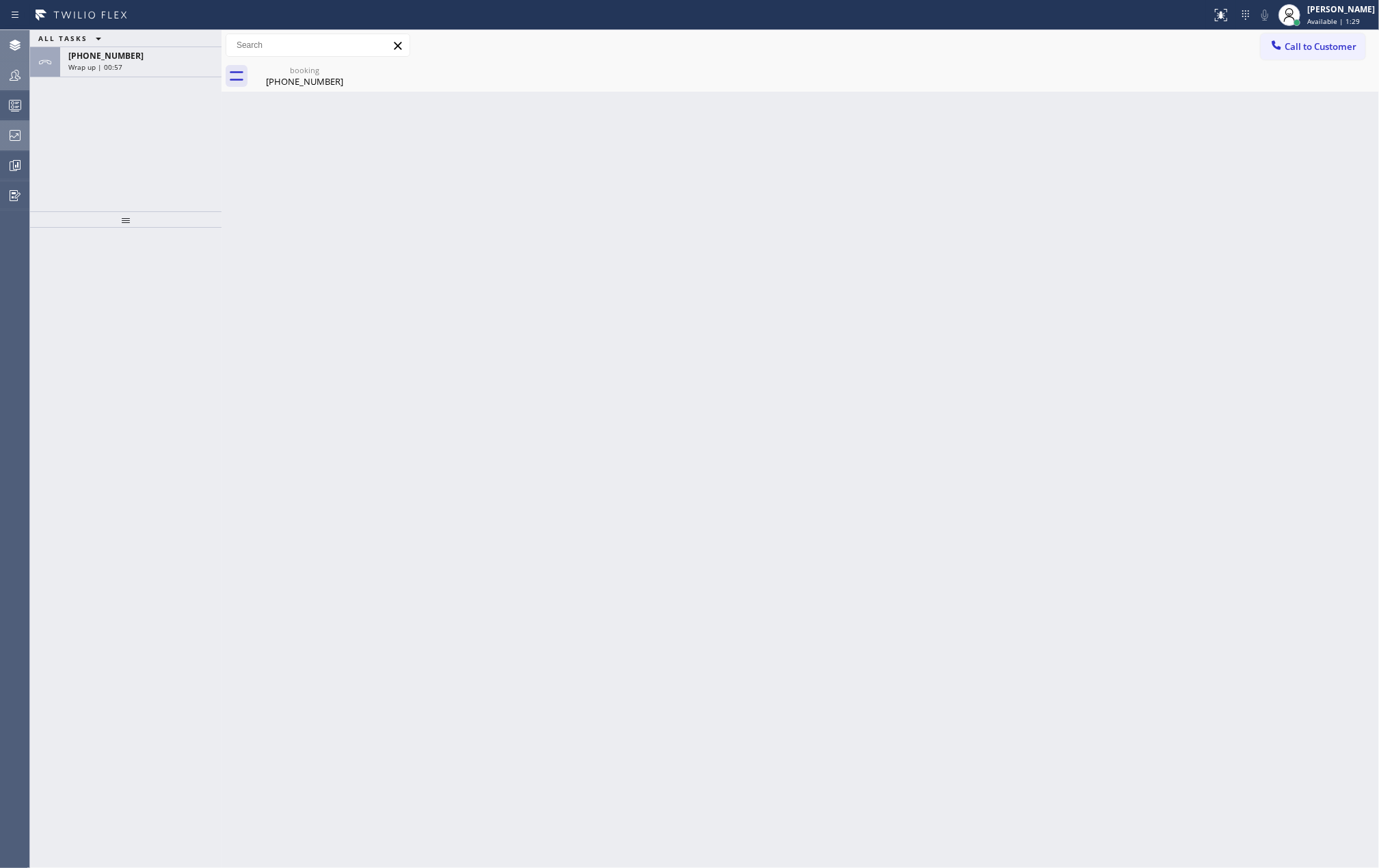
click at [359, 372] on div "Back to Dashboard Change Sender ID Customers Technicians Select a contact Outbo…" at bounding box center [800, 449] width 1157 height 838
click at [12, 97] on icon at bounding box center [15, 105] width 17 height 17
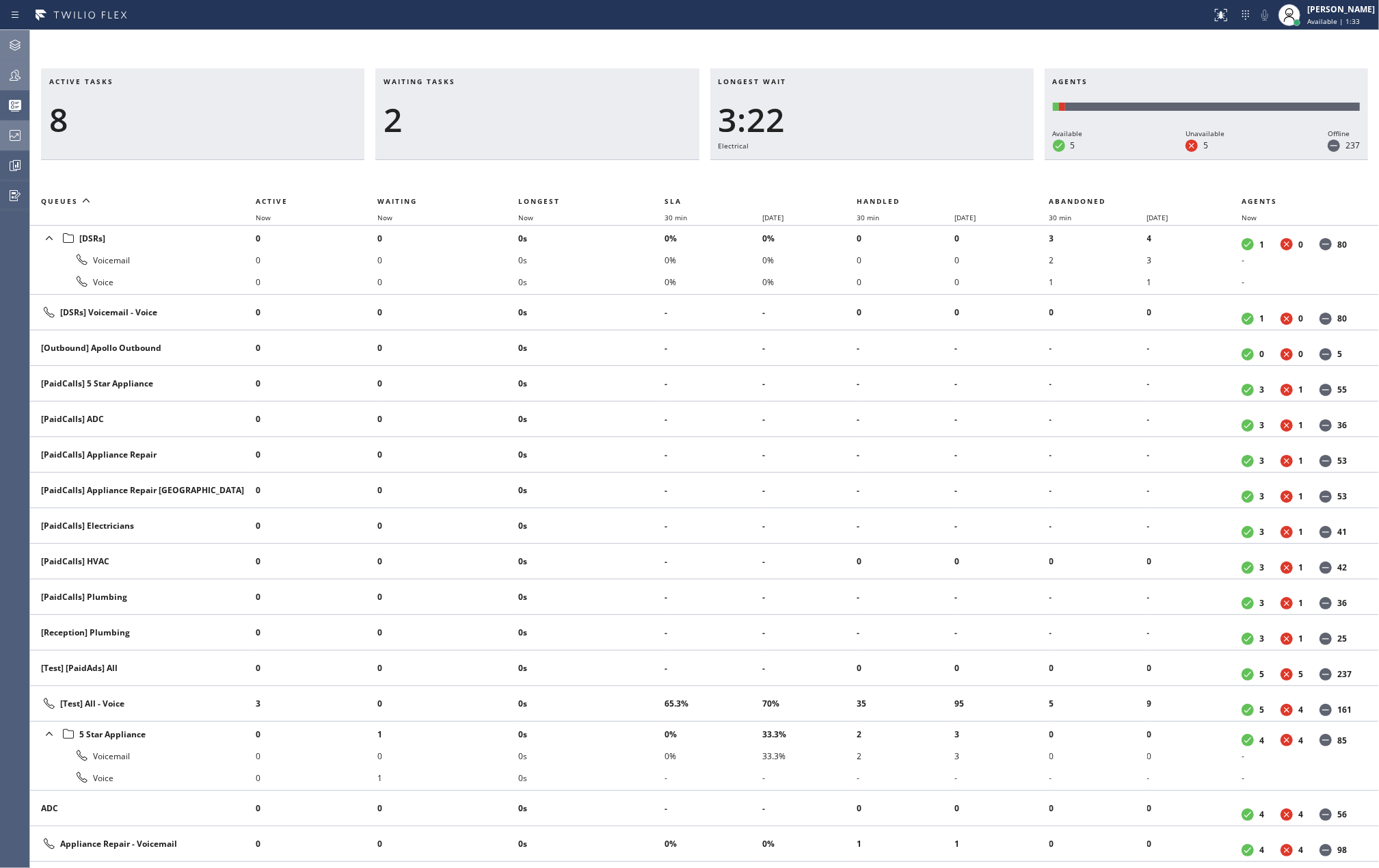
click at [19, 70] on icon at bounding box center [15, 75] width 17 height 17
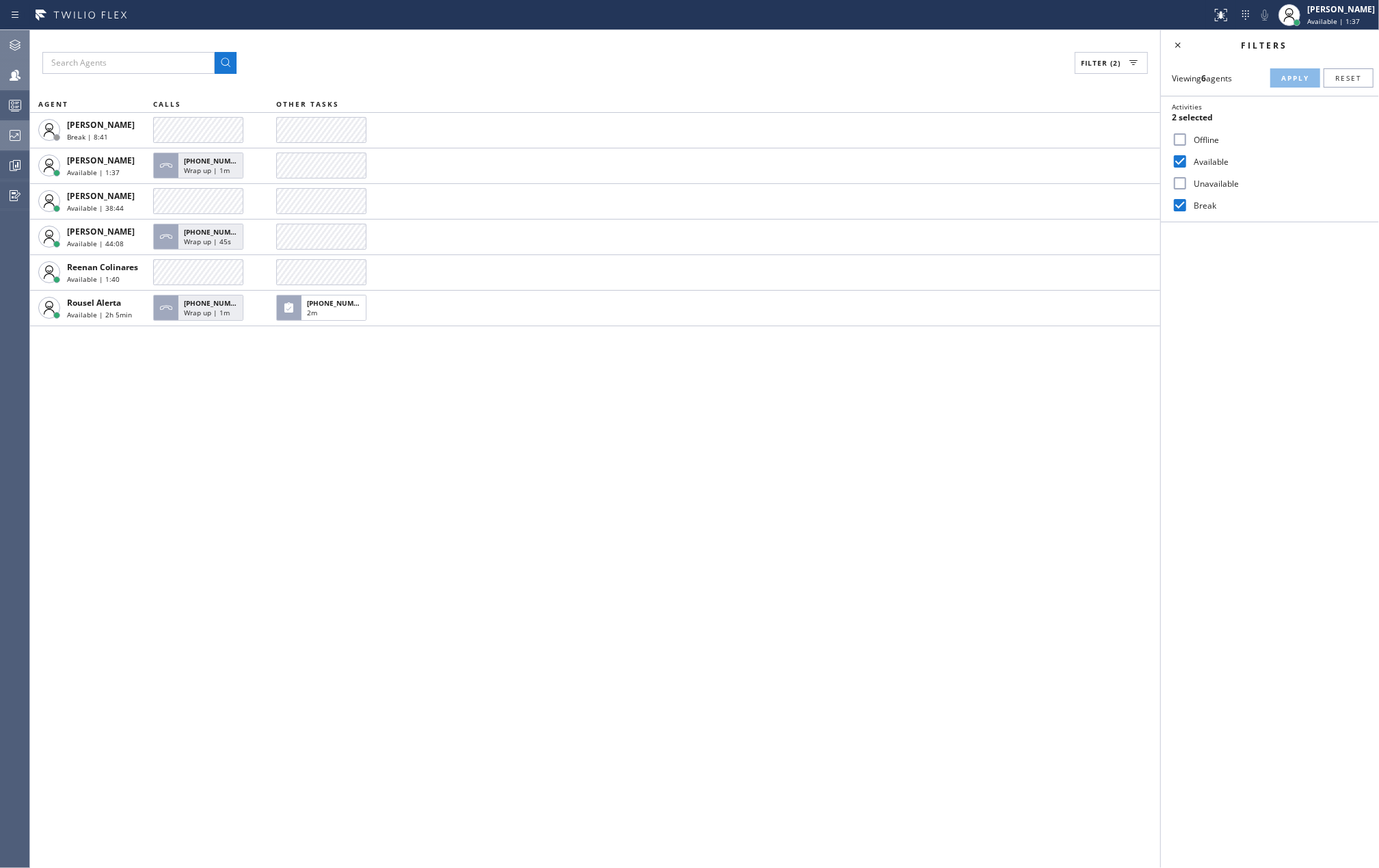
click at [21, 39] on icon at bounding box center [15, 45] width 17 height 17
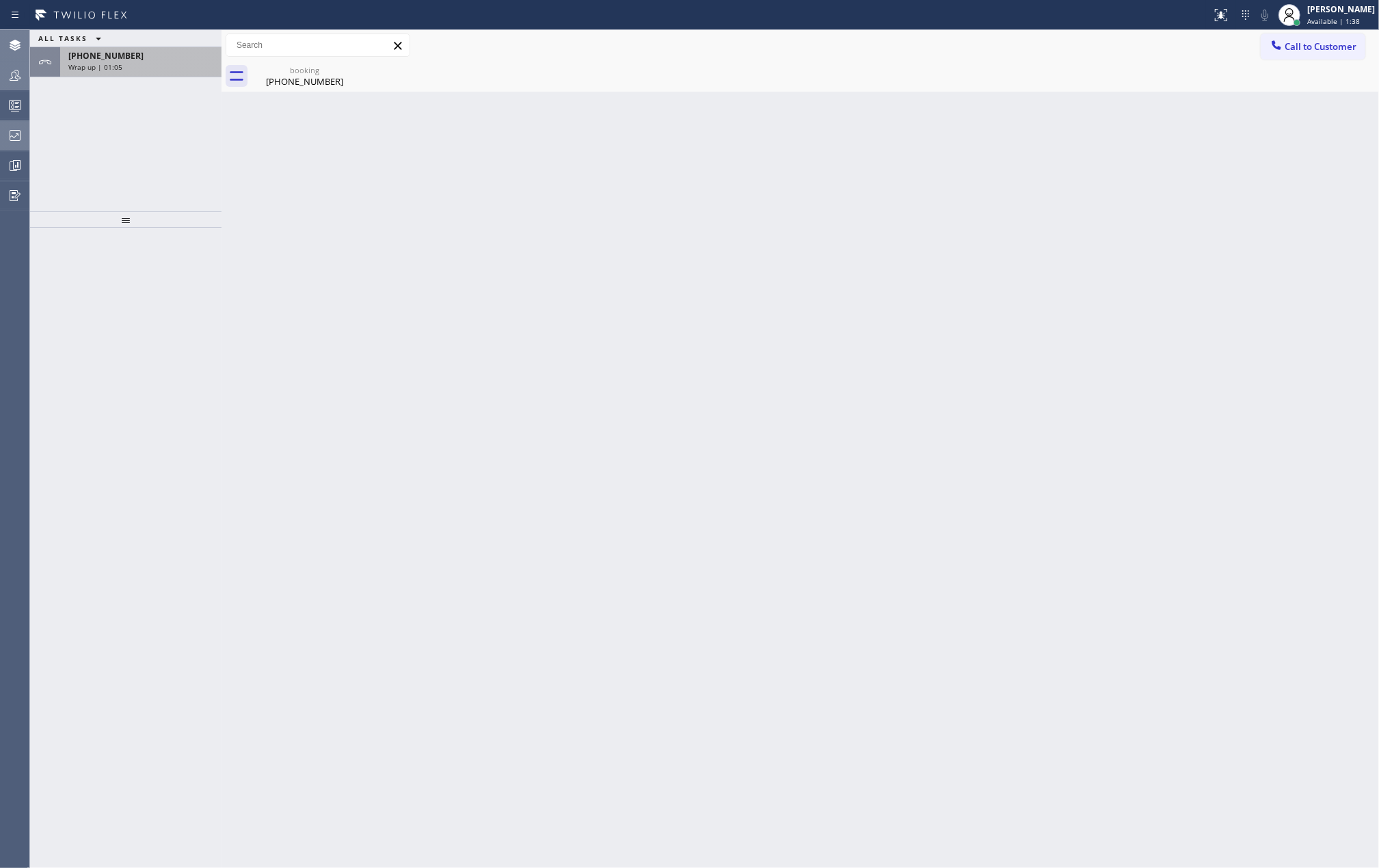
click at [162, 56] on div "+19736368721" at bounding box center [141, 56] width 145 height 12
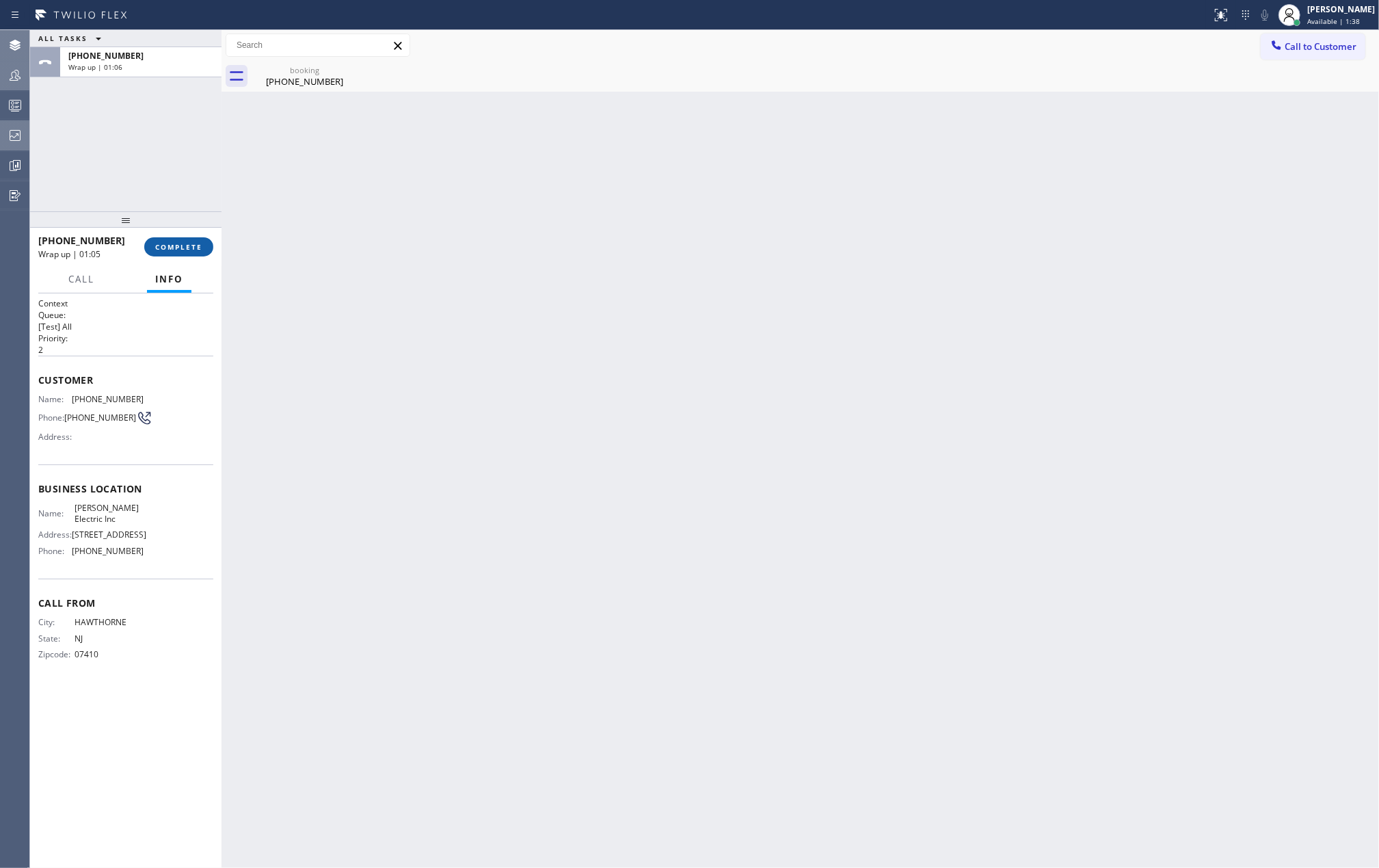
click at [173, 242] on span "COMPLETE" at bounding box center [178, 246] width 48 height 9
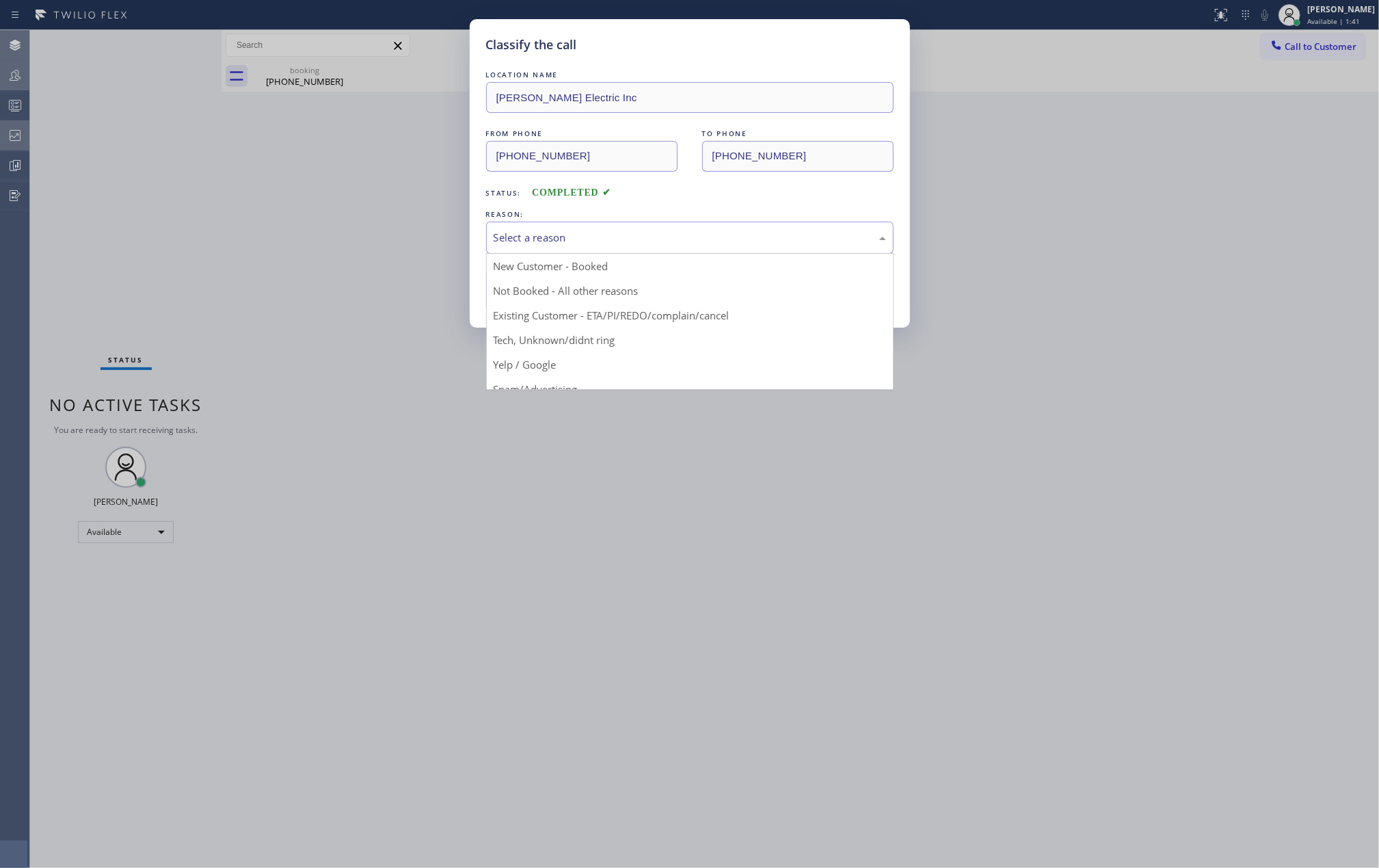
click at [598, 233] on div "Select a reason" at bounding box center [690, 238] width 393 height 16
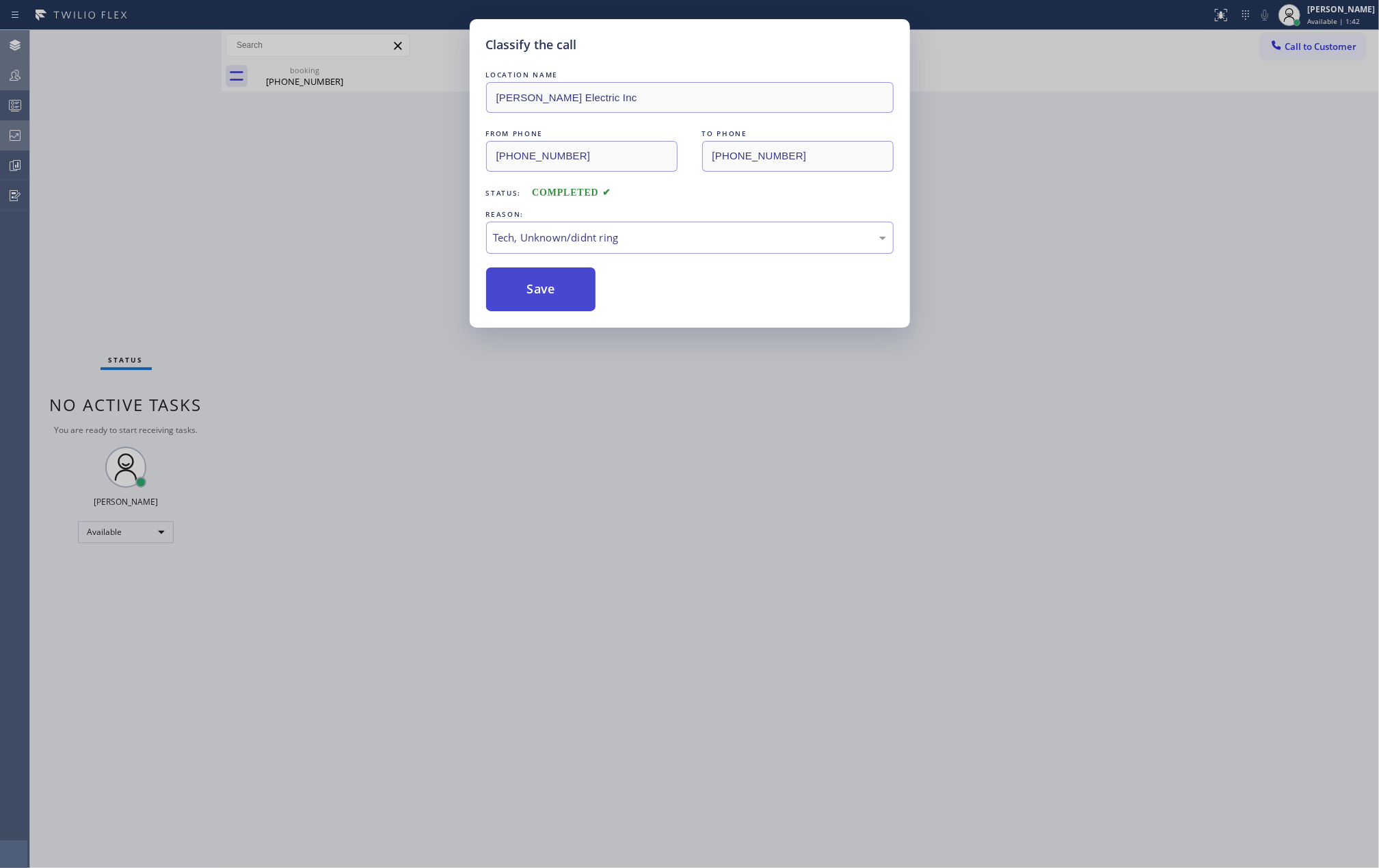
click at [555, 294] on button "Save" at bounding box center [541, 289] width 110 height 43
click at [444, 277] on div "Classify the call LOCATION NAME Maskal Electric Inc FROM PHONE (973) 636-8721 T…" at bounding box center [690, 434] width 1379 height 868
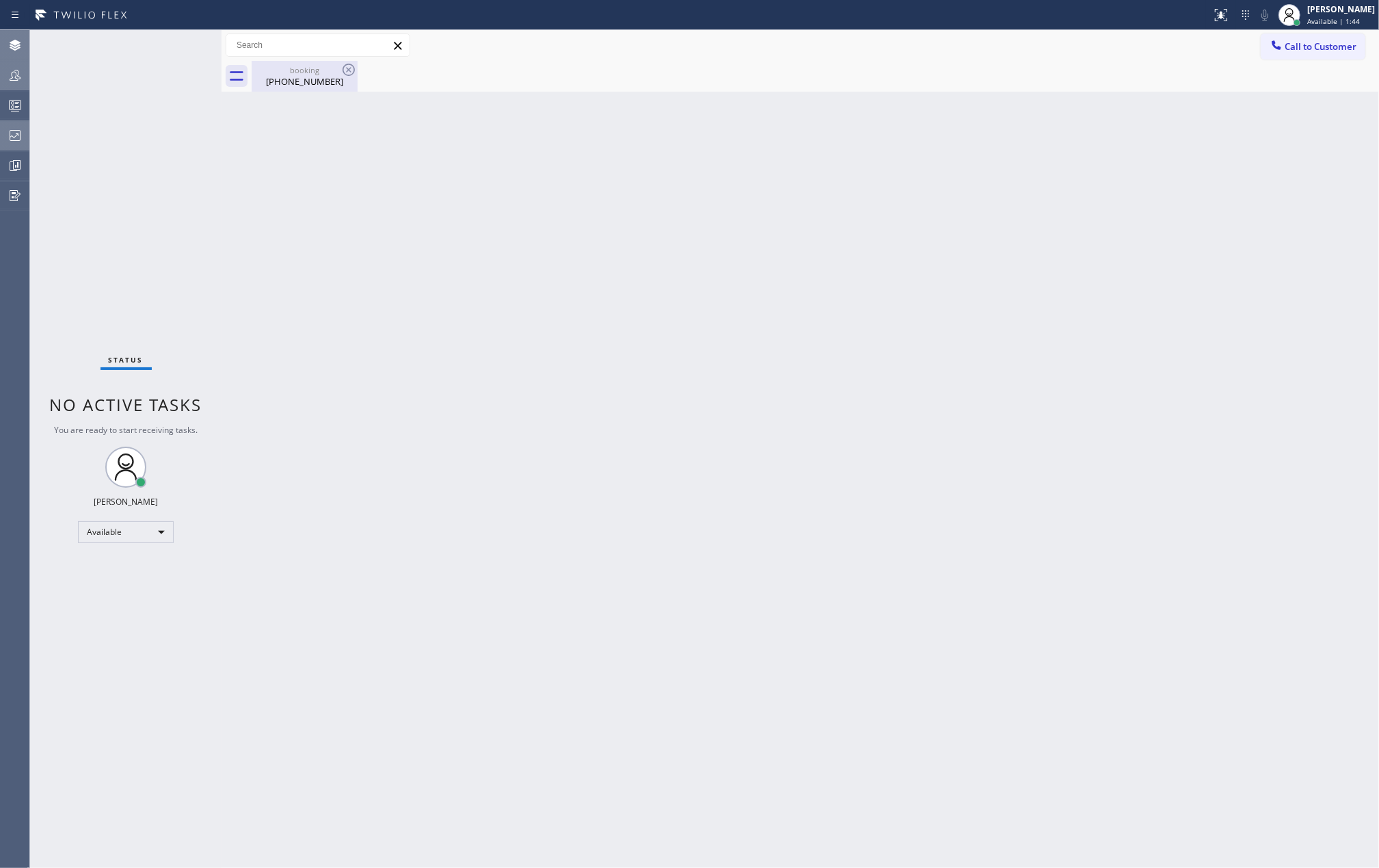
click at [277, 78] on div "(973) 636-8721" at bounding box center [304, 81] width 103 height 13
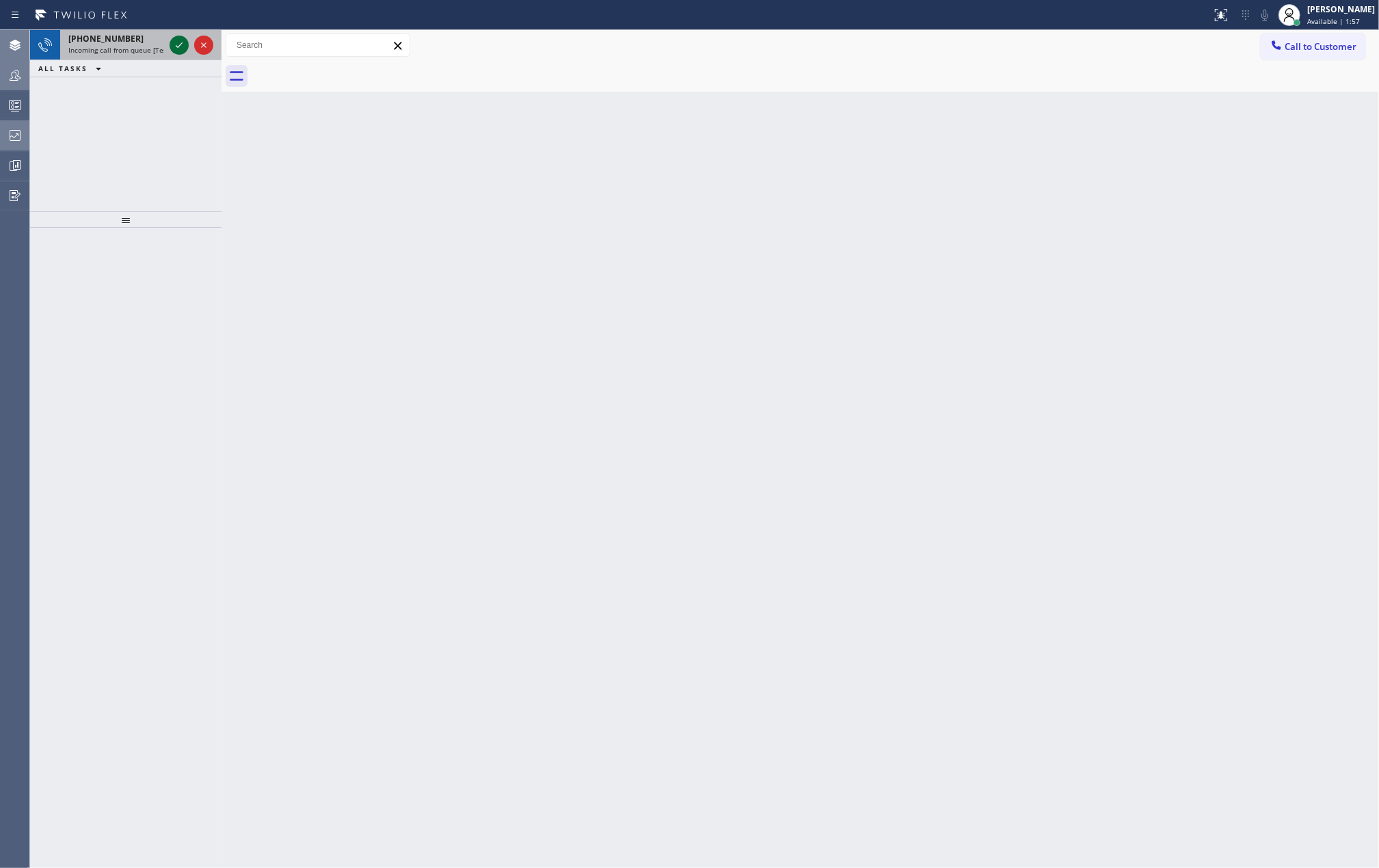
click at [176, 44] on icon at bounding box center [179, 45] width 17 height 17
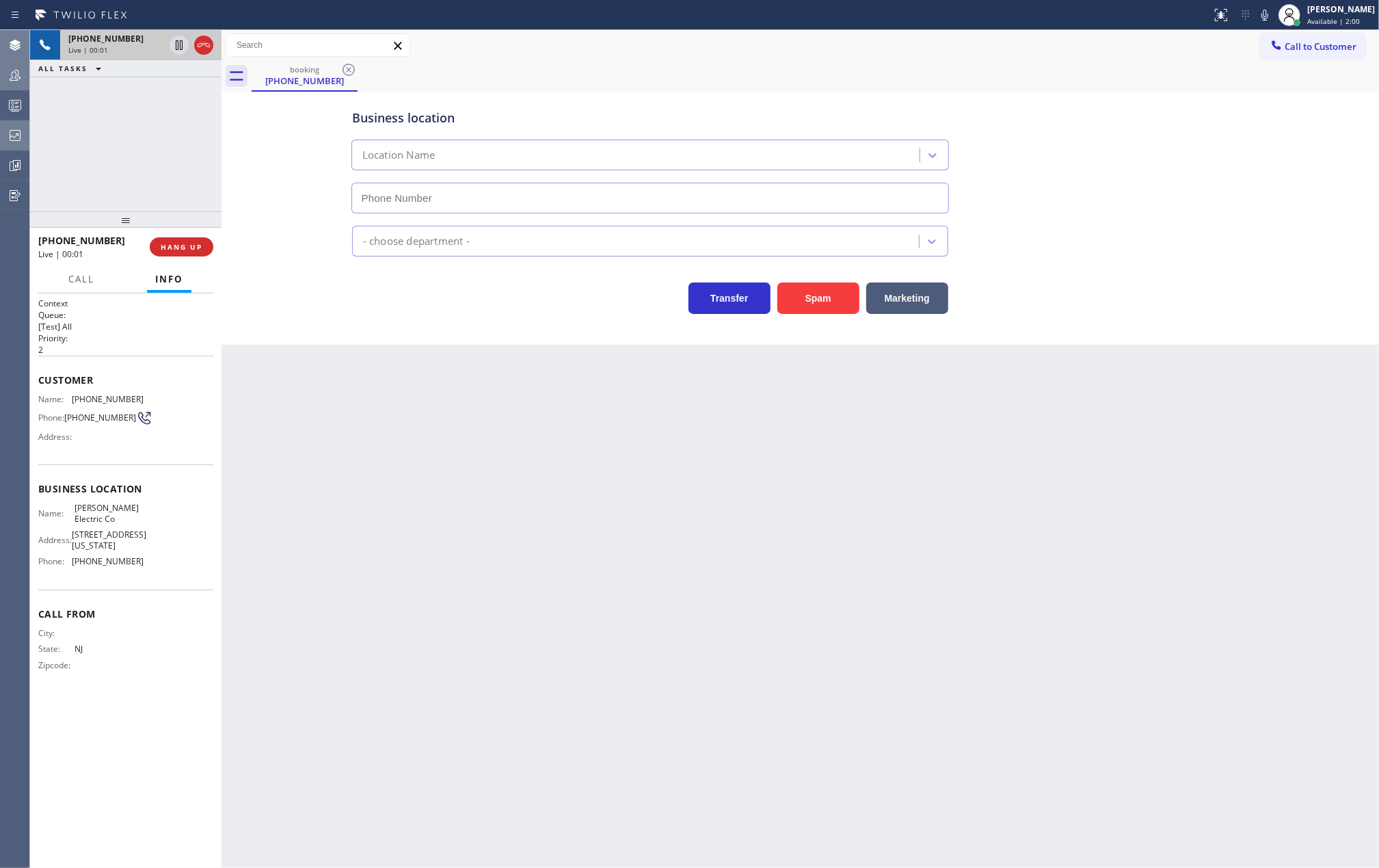
type input "(551) 354-0944"
click at [831, 299] on button "Spam" at bounding box center [818, 299] width 82 height 32
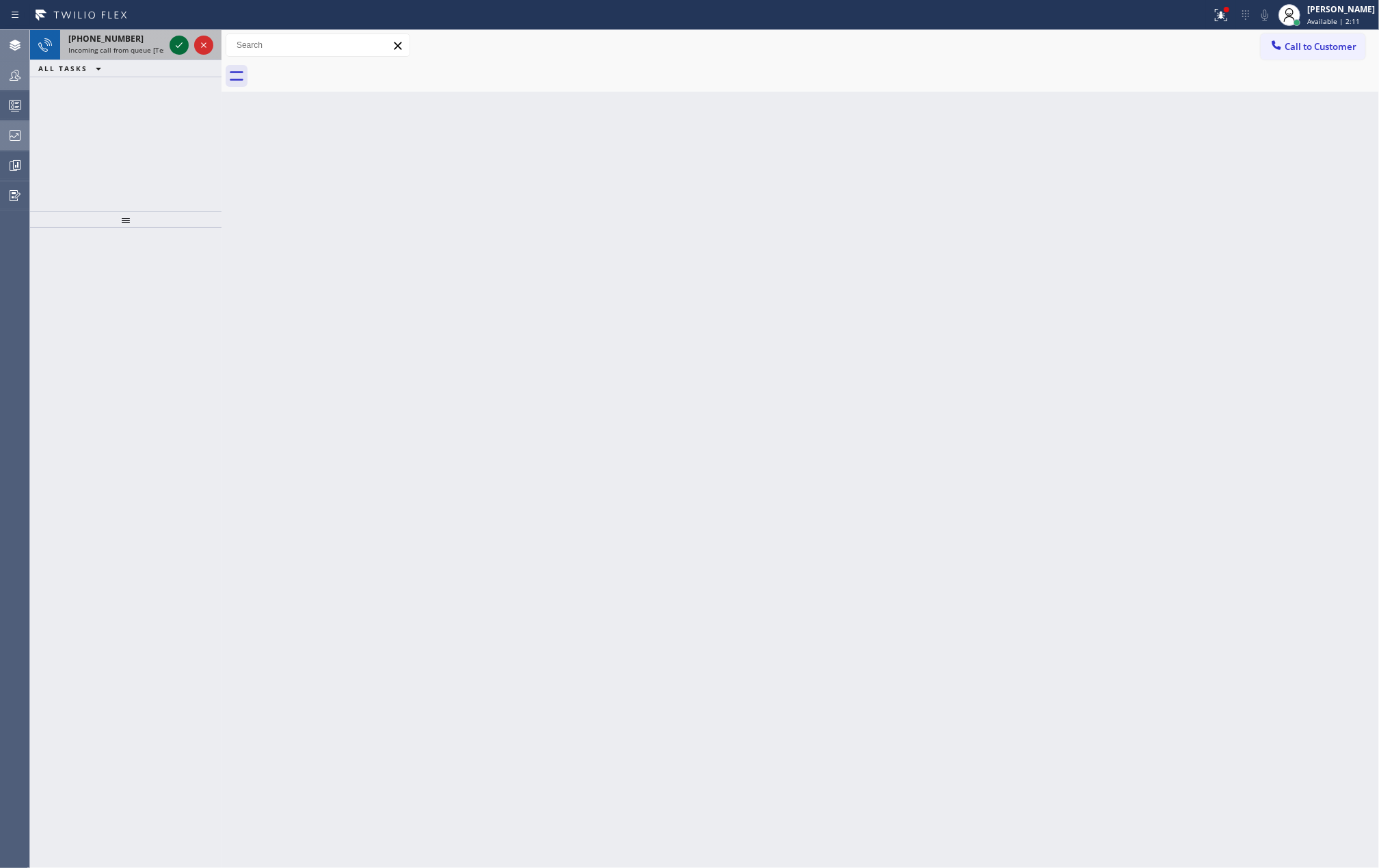
click at [179, 48] on icon at bounding box center [179, 45] width 17 height 17
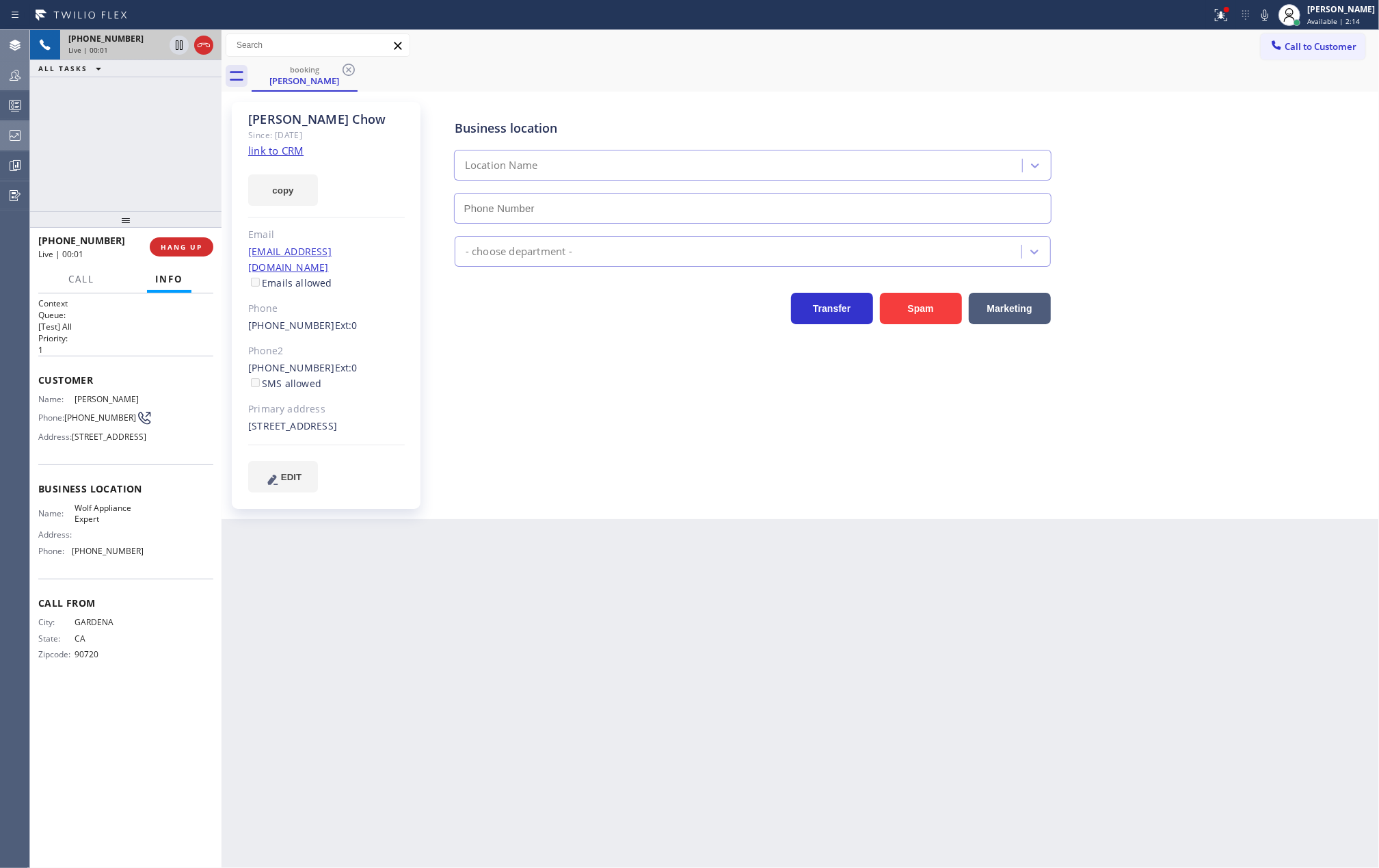
type input "(949) 536-9698"
click at [276, 150] on link "link to CRM" at bounding box center [276, 150] width 55 height 13
click at [184, 243] on span "HANG UP" at bounding box center [182, 246] width 42 height 9
click at [181, 242] on span "COMPLETE" at bounding box center [178, 246] width 48 height 9
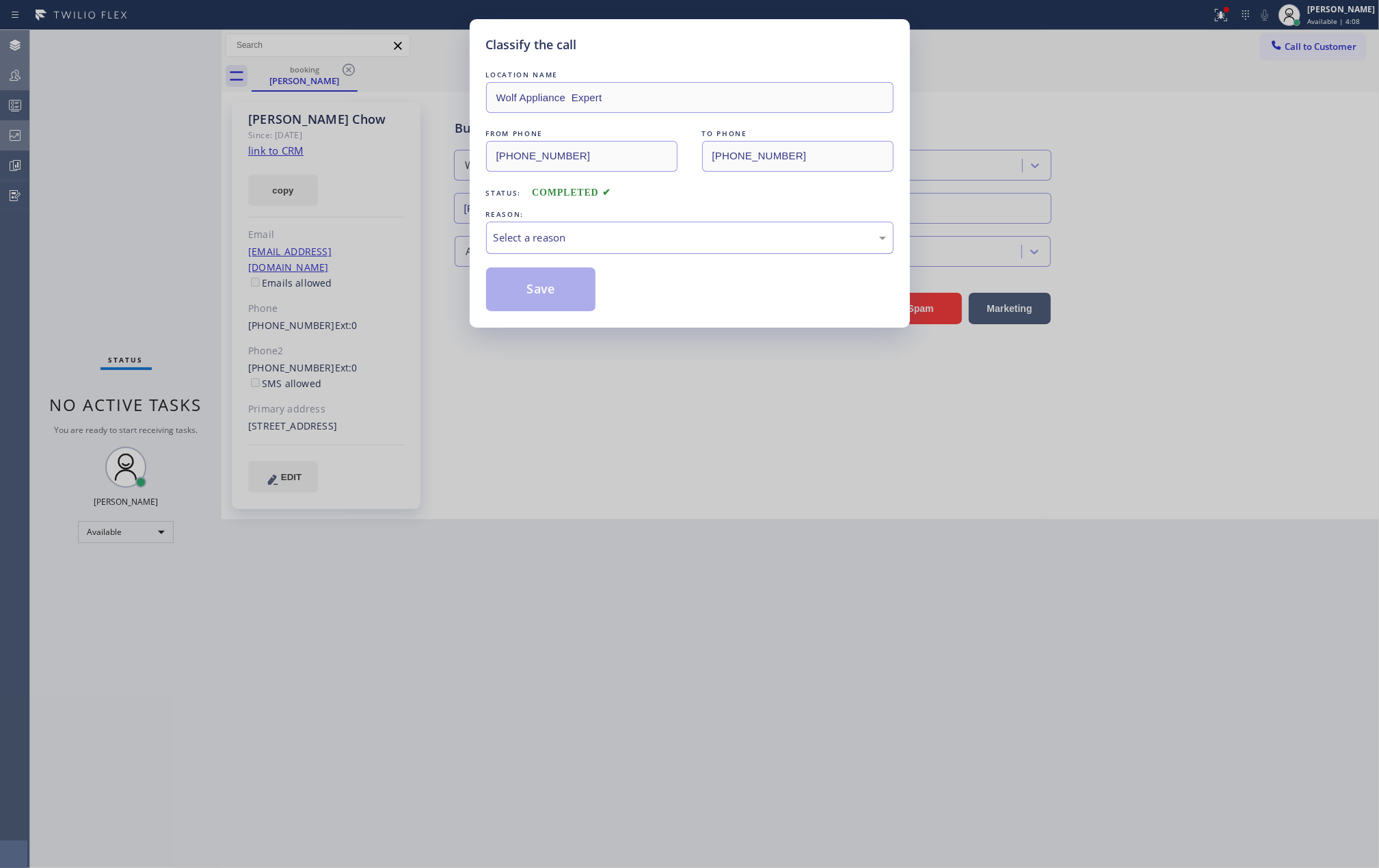
click at [690, 233] on div "Select a reason" at bounding box center [690, 238] width 393 height 16
click at [553, 288] on button "Save" at bounding box center [541, 289] width 110 height 43
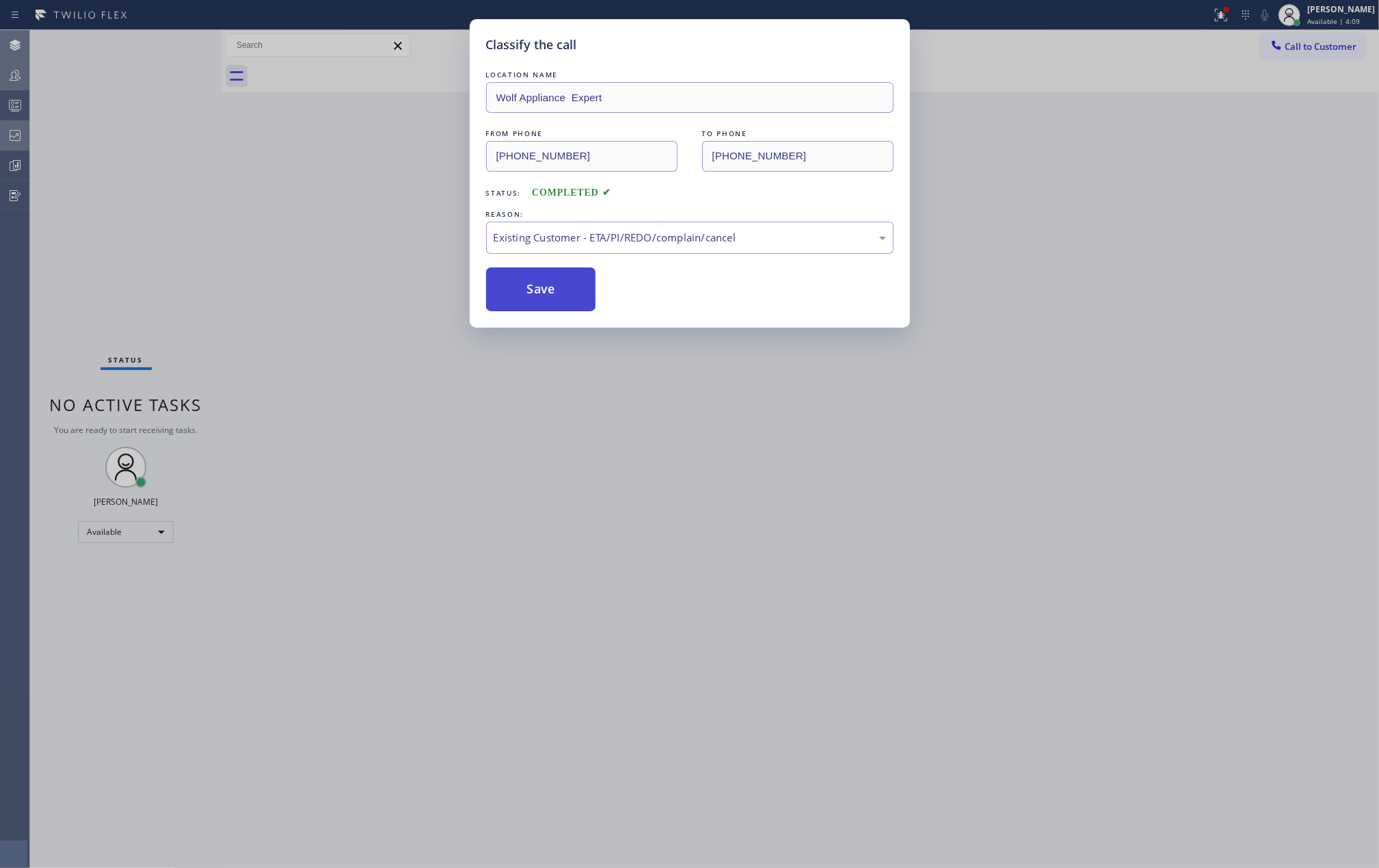
click at [553, 288] on button "Save" at bounding box center [541, 289] width 110 height 43
click at [283, 253] on div "Classify the call LOCATION NAME Wolf Appliance Expert FROM PHONE (562) 761-8021…" at bounding box center [690, 434] width 1379 height 868
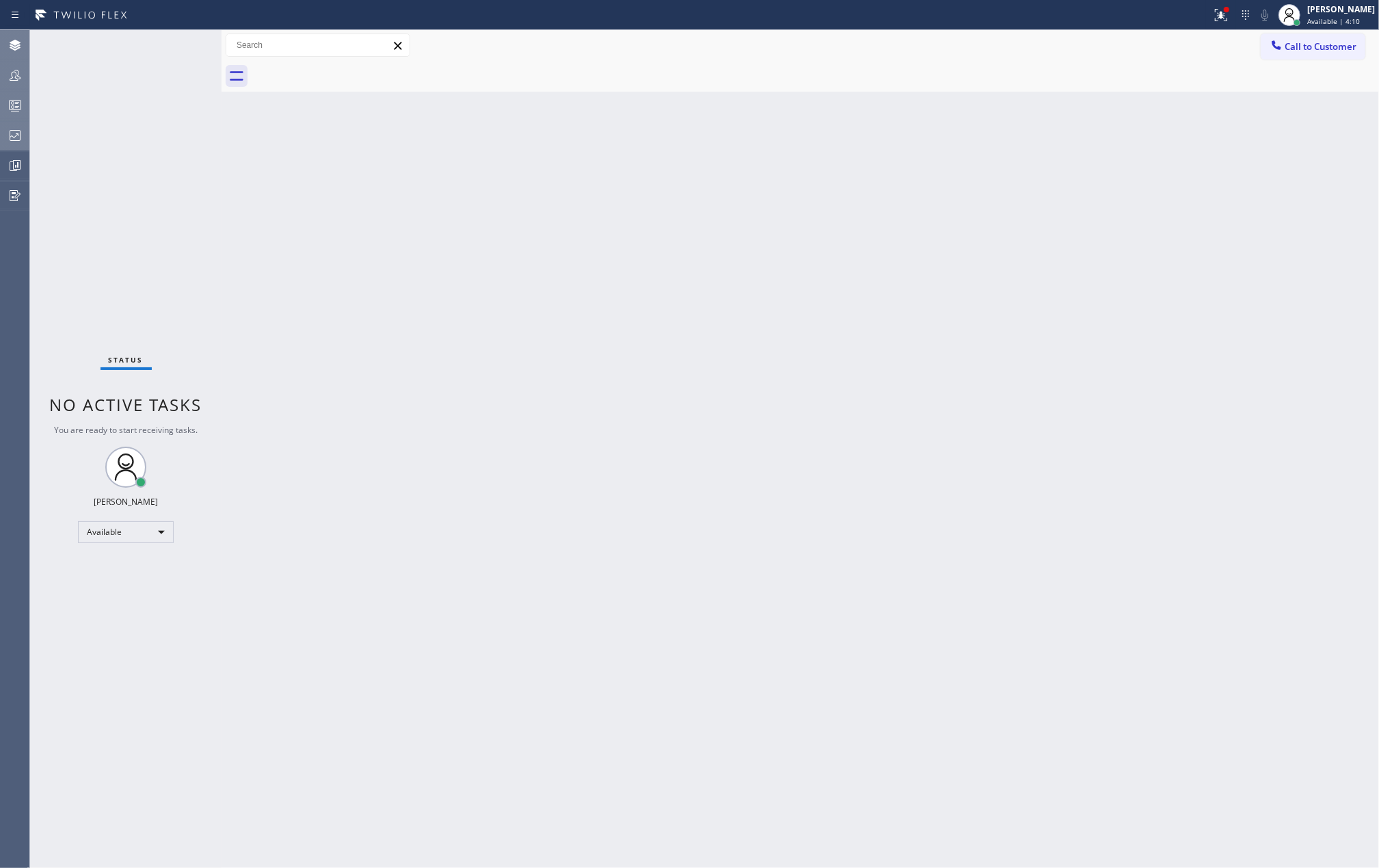
click at [3, 94] on div at bounding box center [15, 105] width 30 height 28
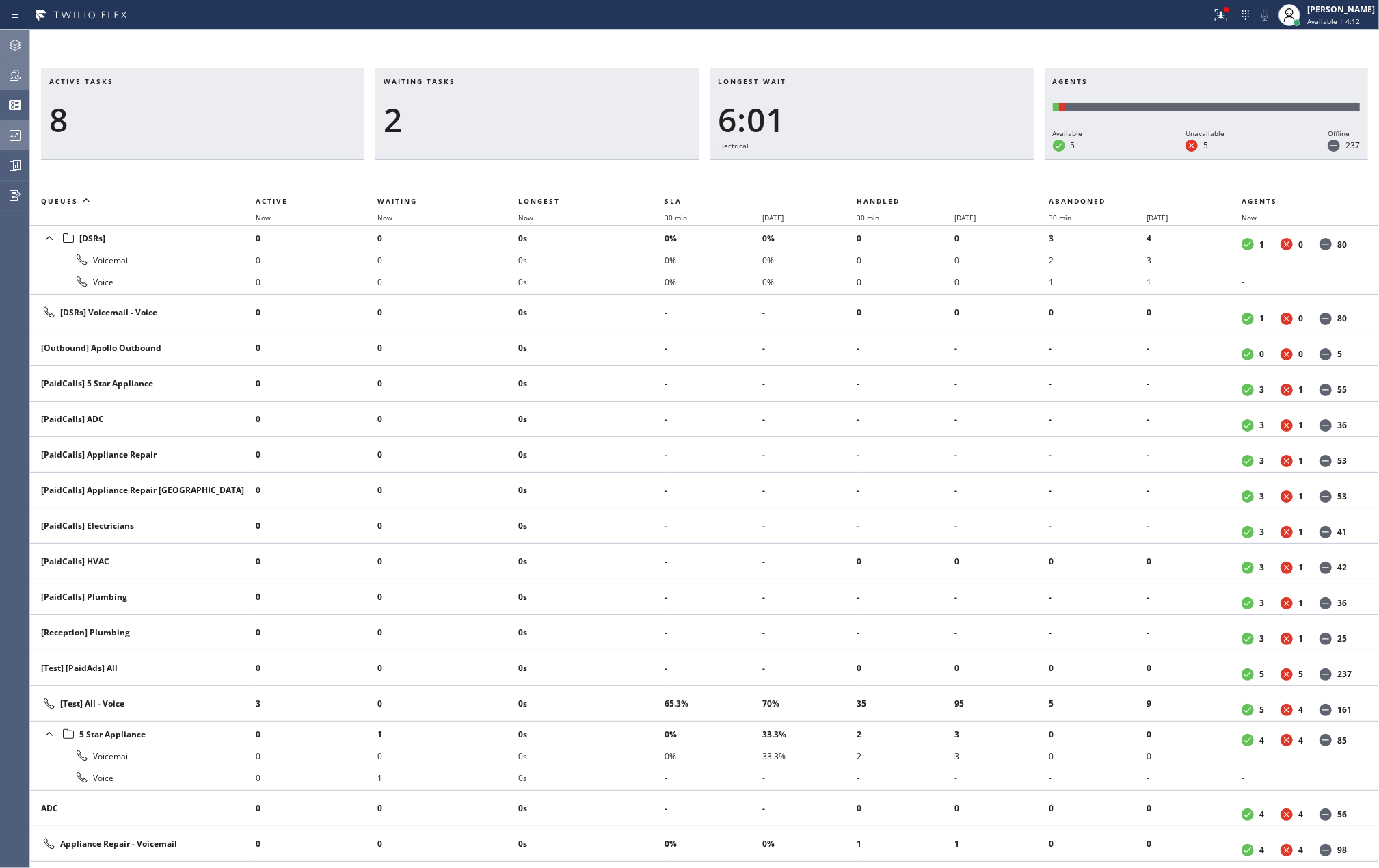
click at [17, 71] on icon at bounding box center [15, 75] width 17 height 17
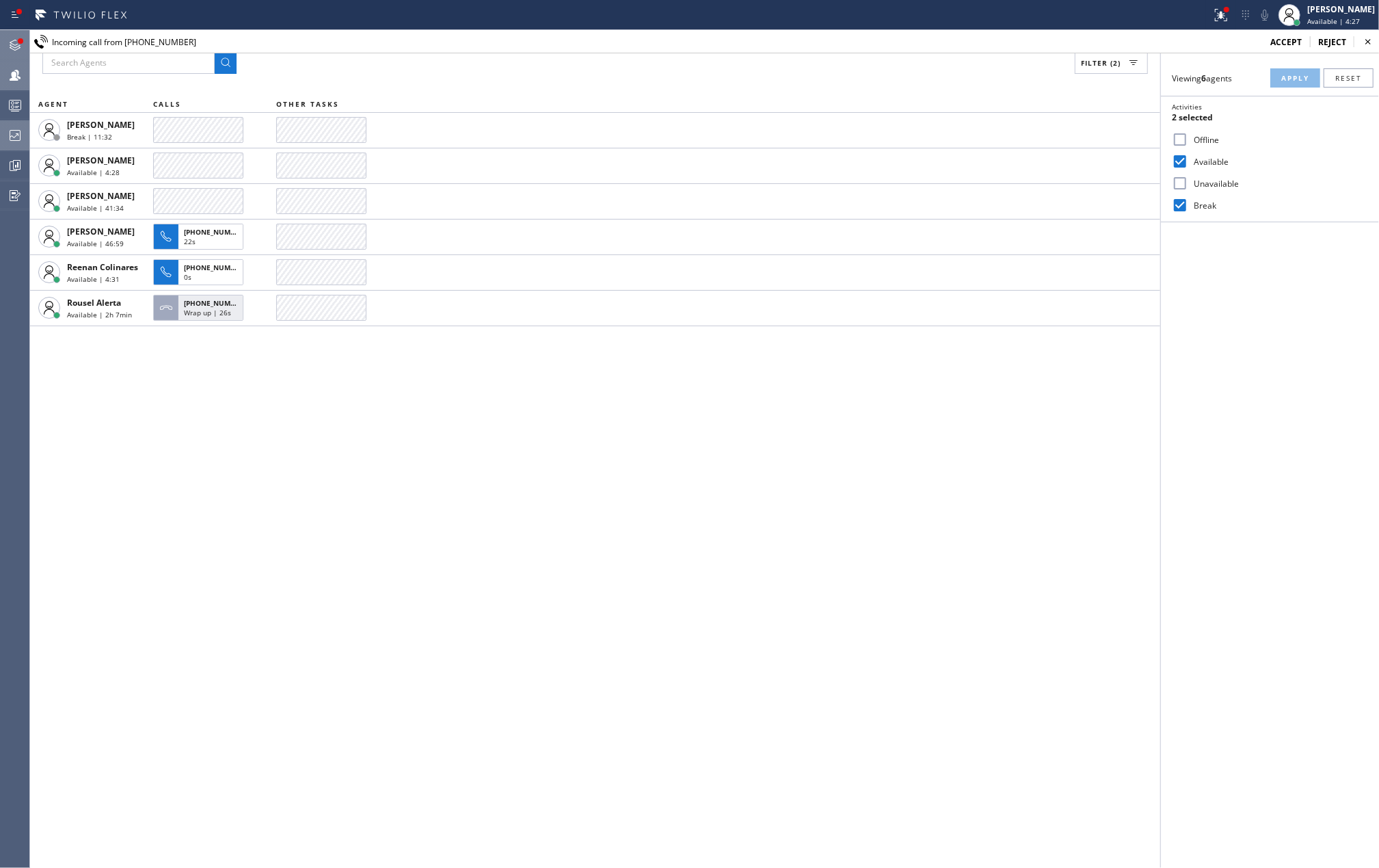
click at [23, 38] on div at bounding box center [21, 41] width 8 height 8
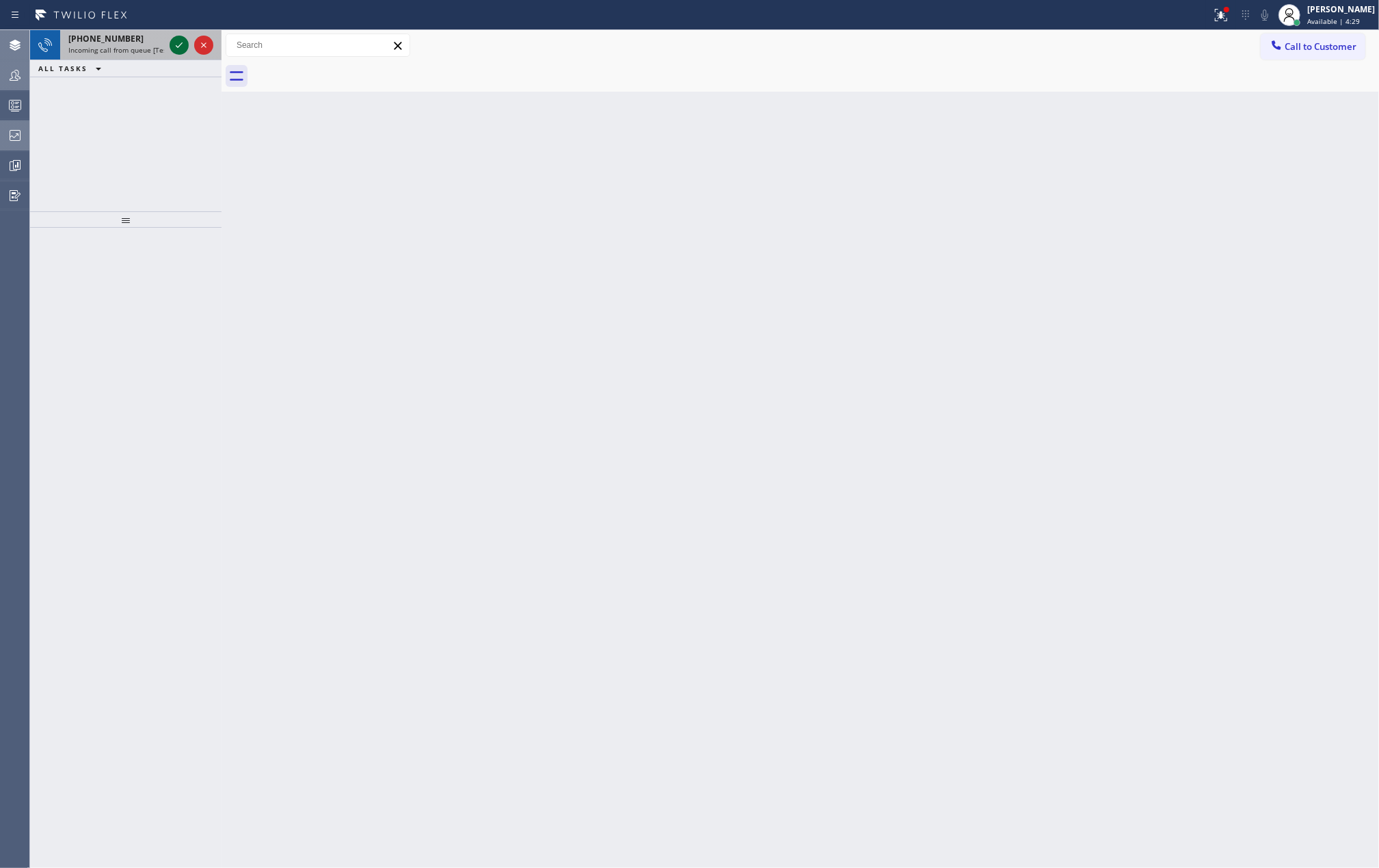
click at [173, 42] on icon at bounding box center [179, 45] width 17 height 17
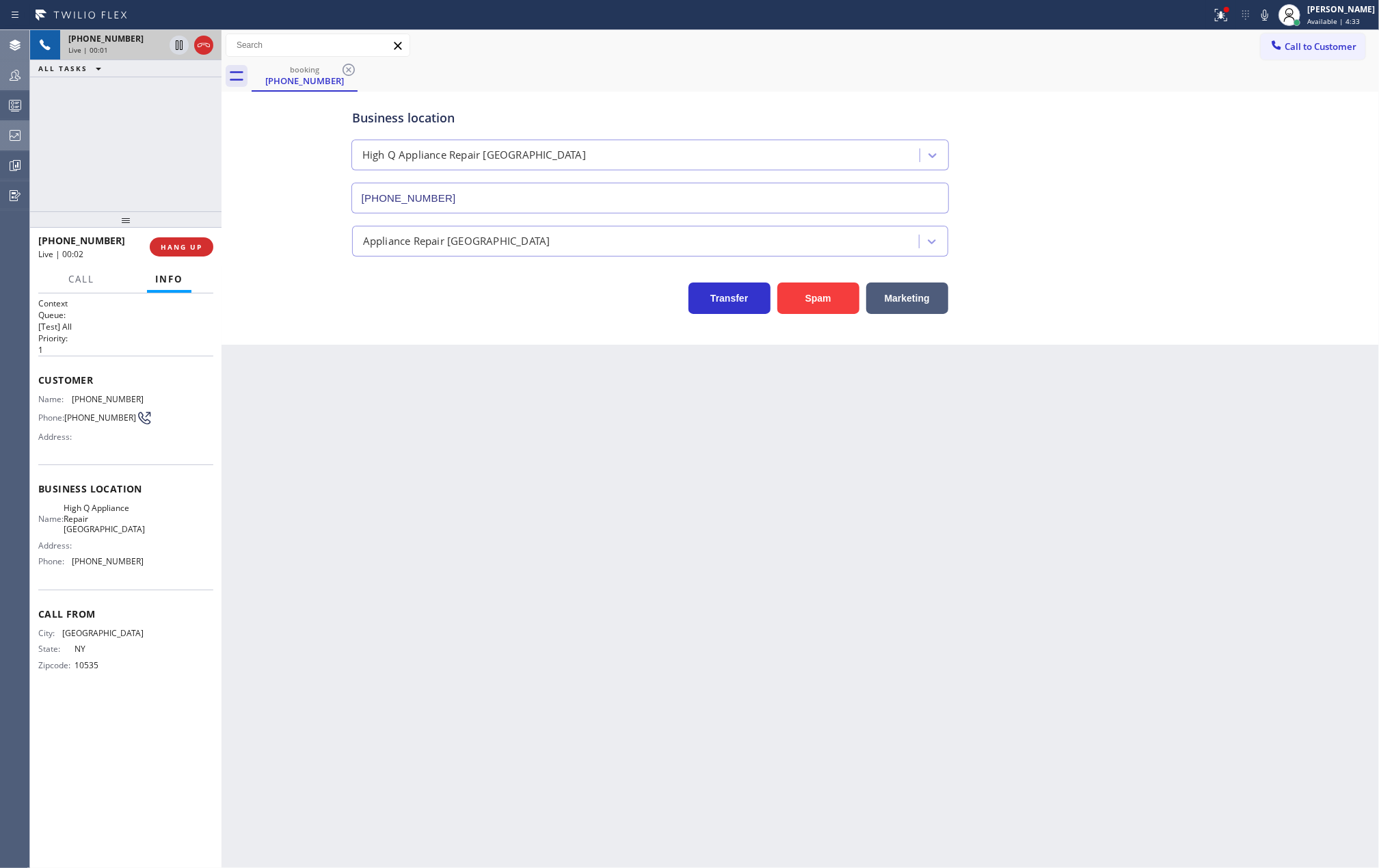
type input "(631) 430-4344"
click at [14, 78] on icon at bounding box center [15, 75] width 17 height 17
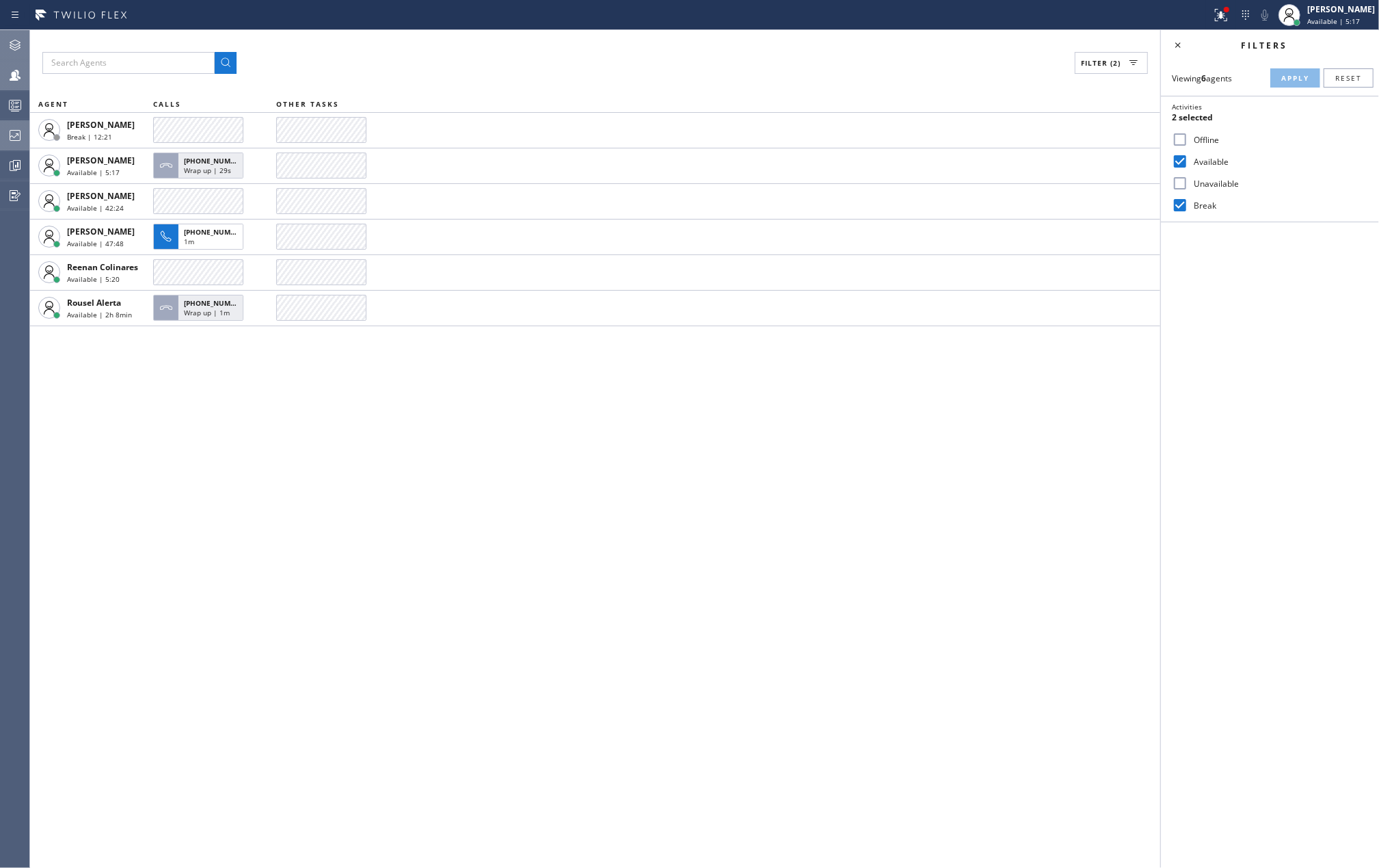
click at [3, 38] on div at bounding box center [15, 45] width 30 height 17
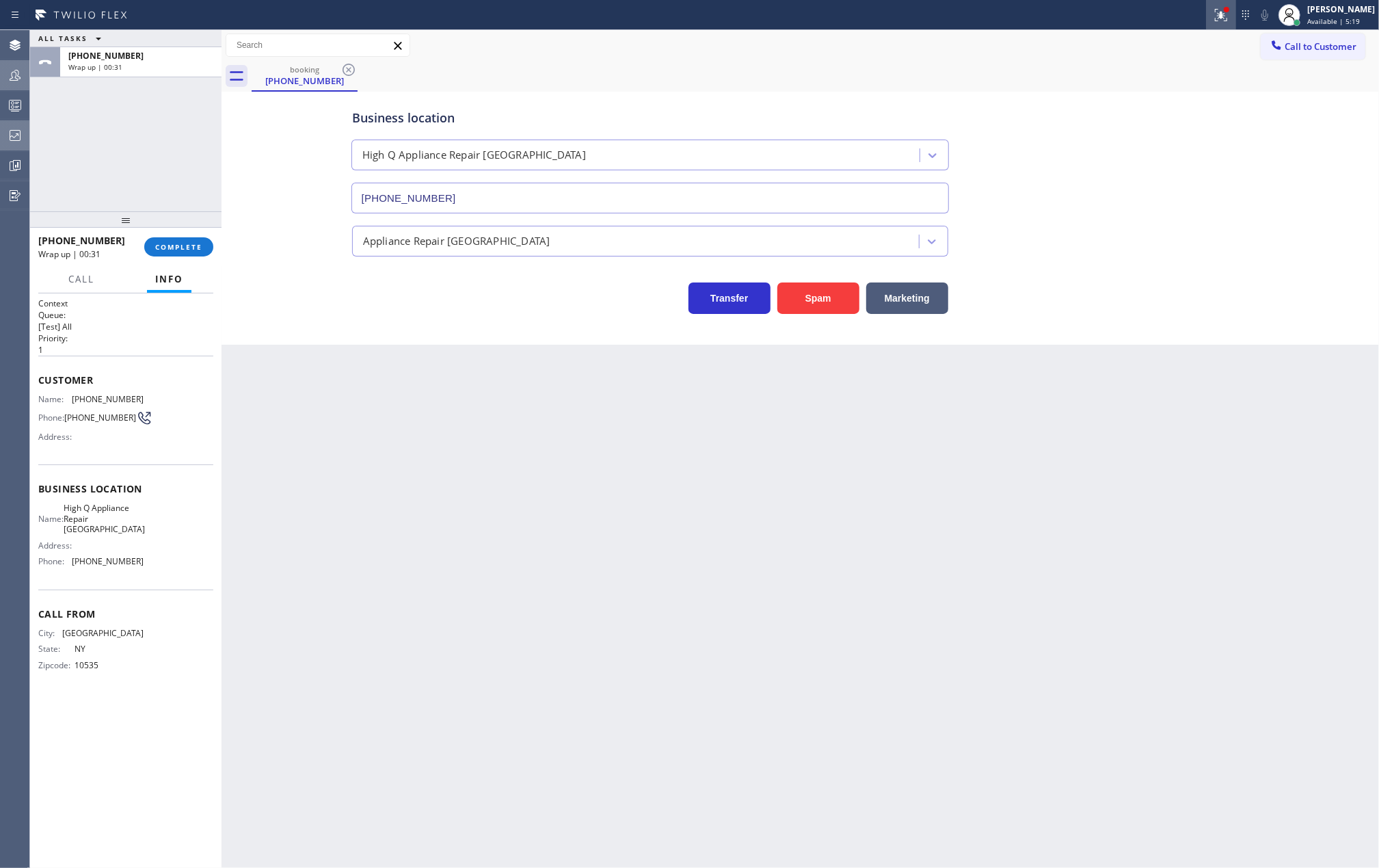
click at [1228, 15] on div at bounding box center [1221, 15] width 30 height 17
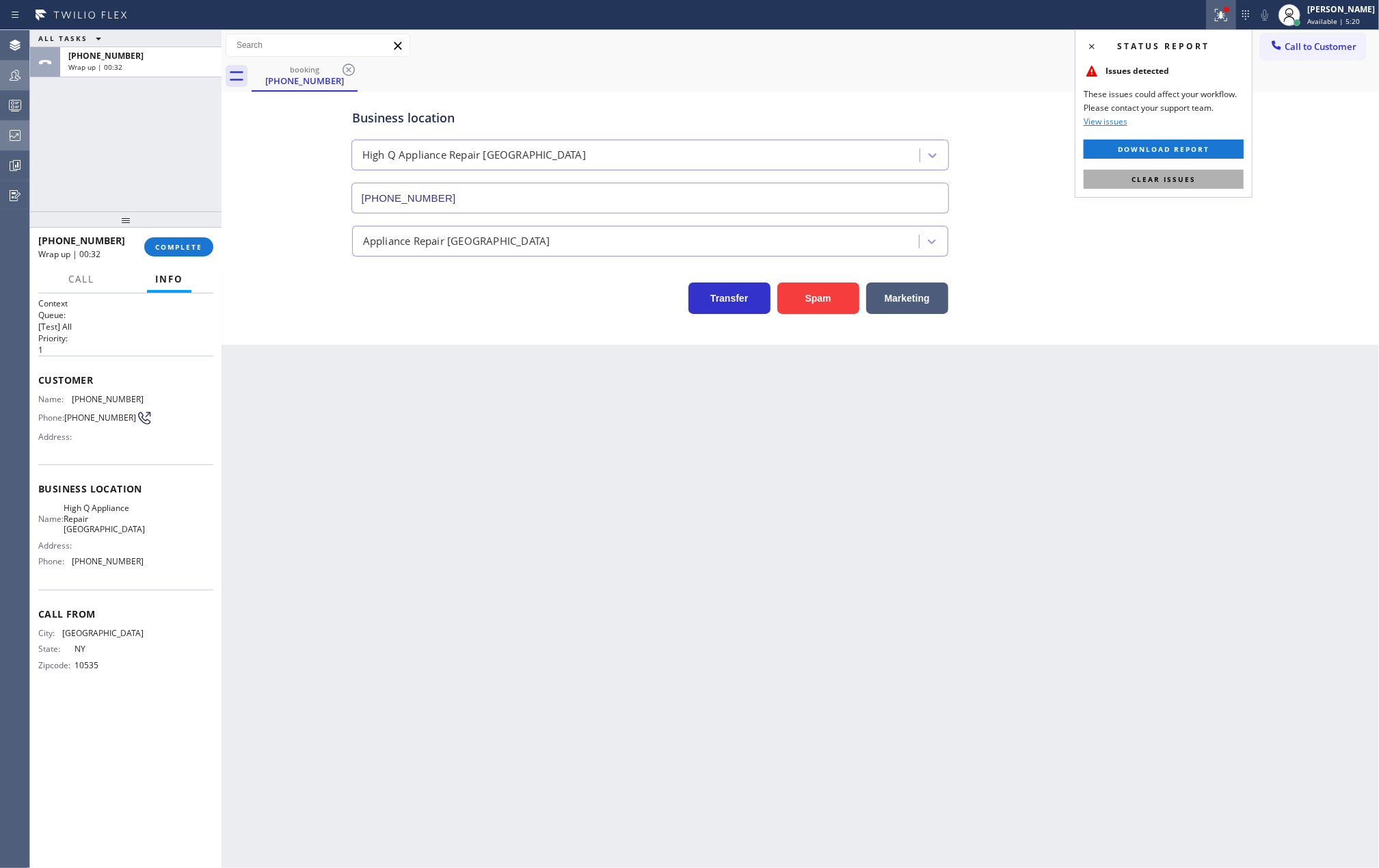
click at [1162, 182] on span "Clear issues" at bounding box center [1163, 178] width 64 height 9
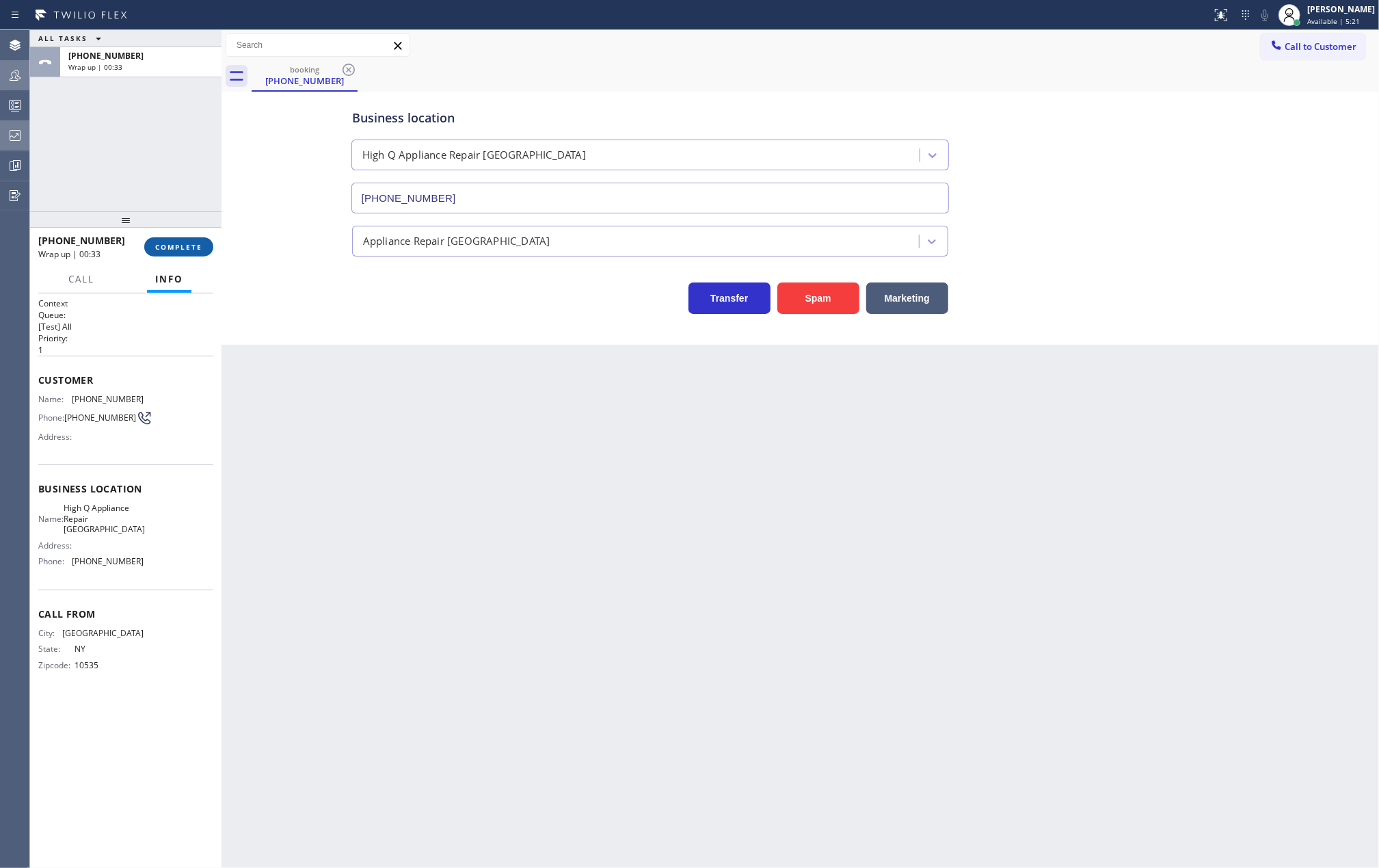
click at [175, 249] on span "COMPLETE" at bounding box center [178, 246] width 48 height 9
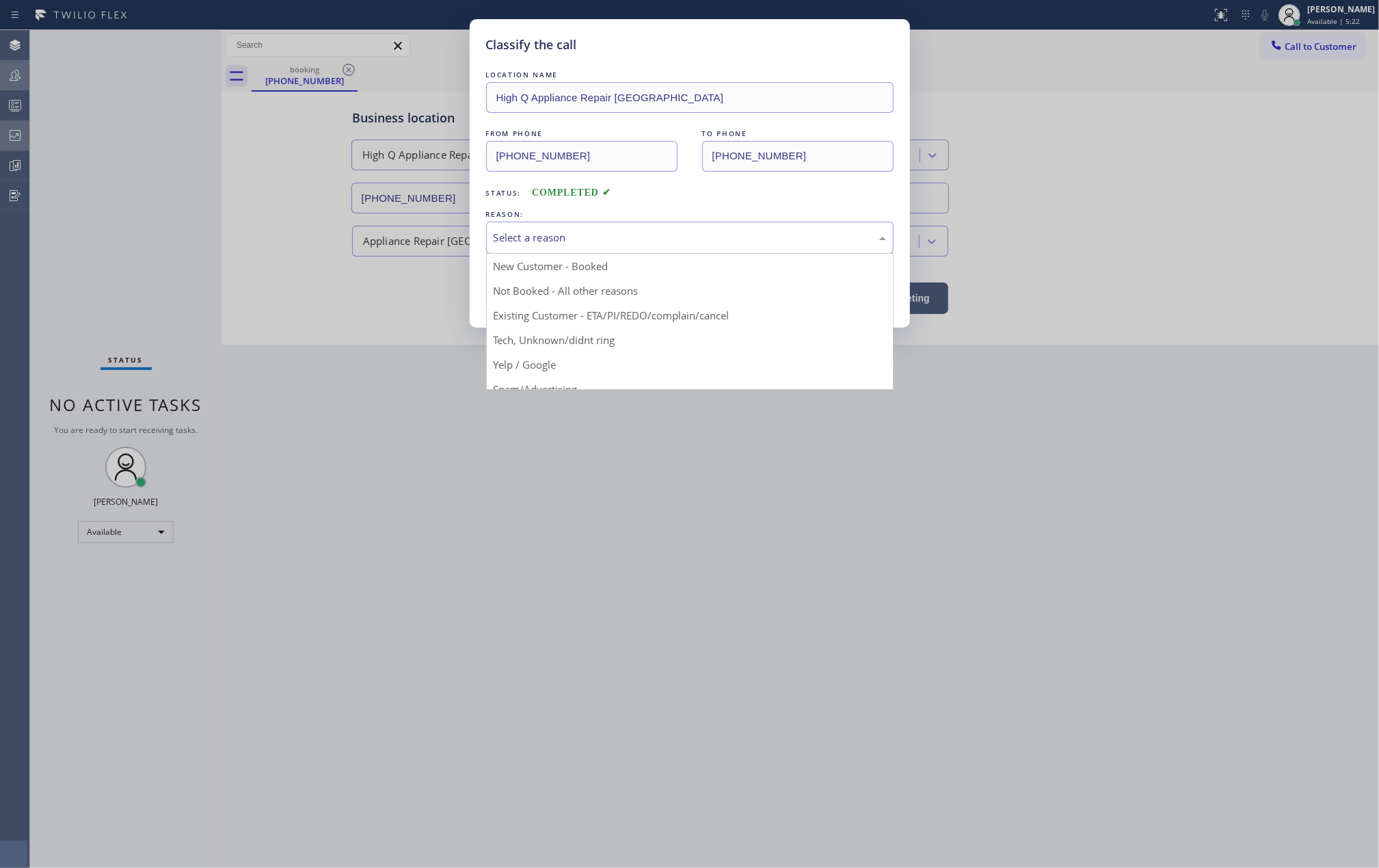
click at [632, 233] on div "Select a reason" at bounding box center [690, 238] width 393 height 16
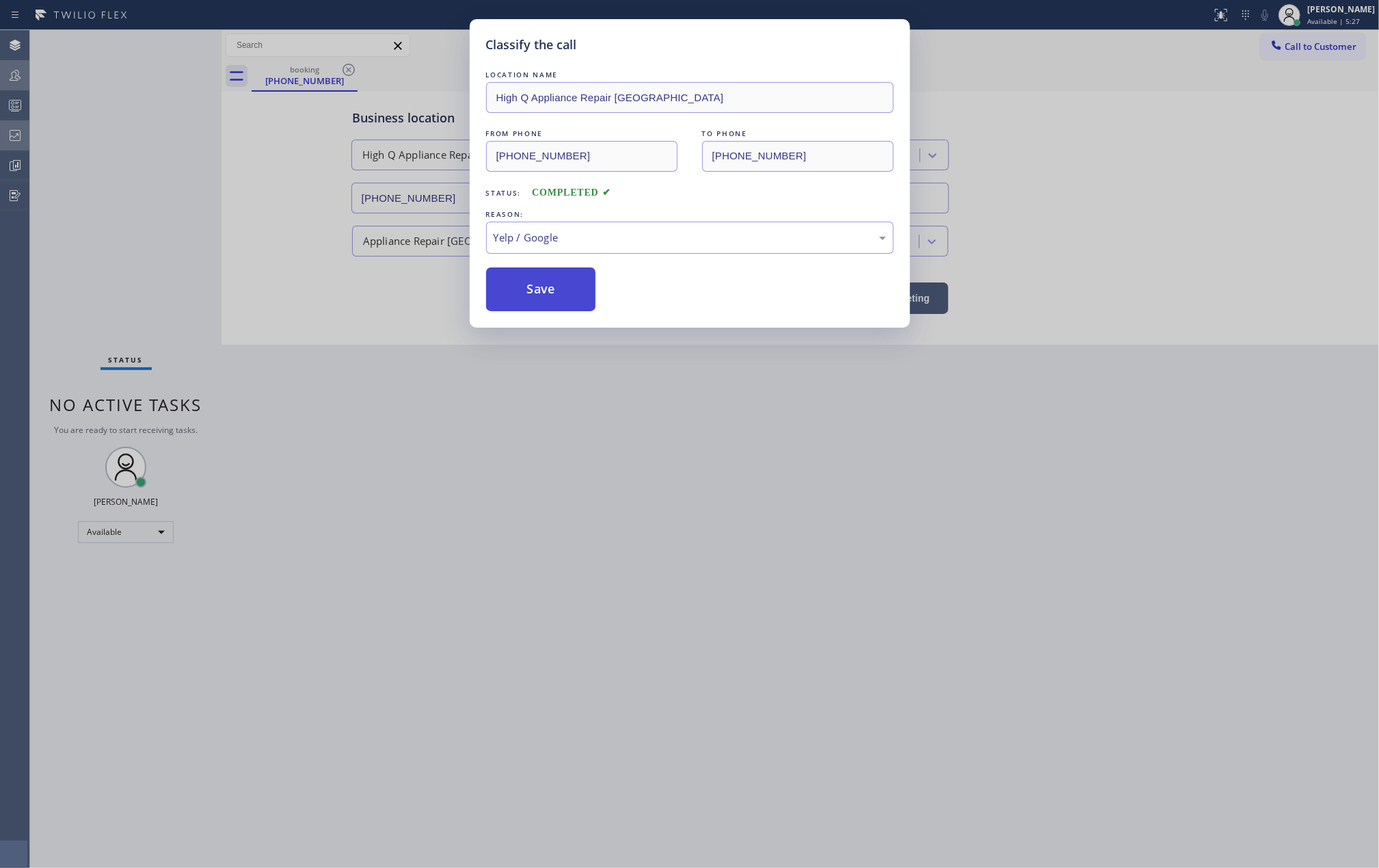
click at [557, 294] on button "Save" at bounding box center [541, 289] width 110 height 43
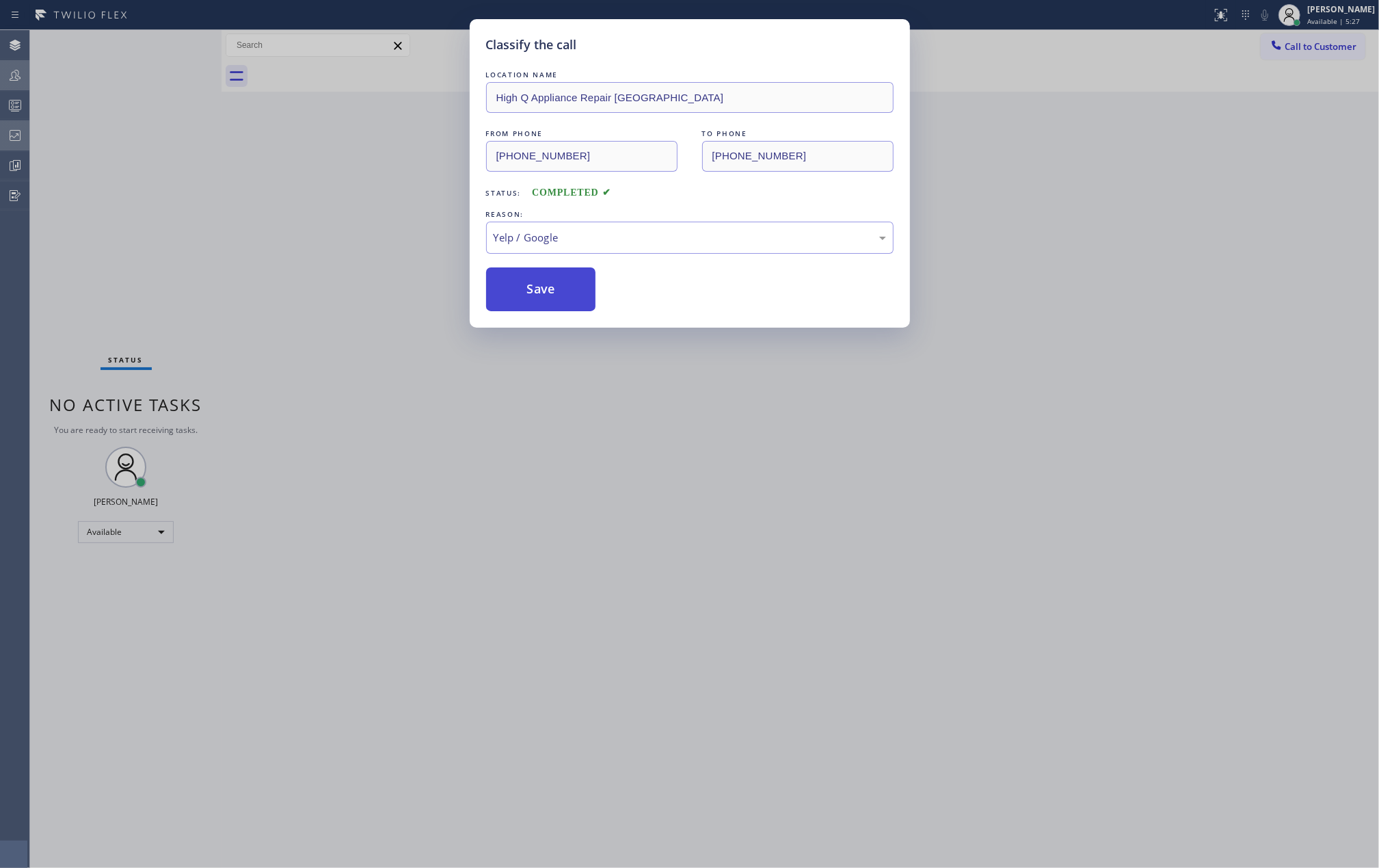
click at [557, 294] on button "Save" at bounding box center [541, 289] width 110 height 43
click at [397, 227] on div "Classify the call LOCATION NAME High Q Appliance Repair West Hampton FROM PHONE…" at bounding box center [690, 434] width 1379 height 868
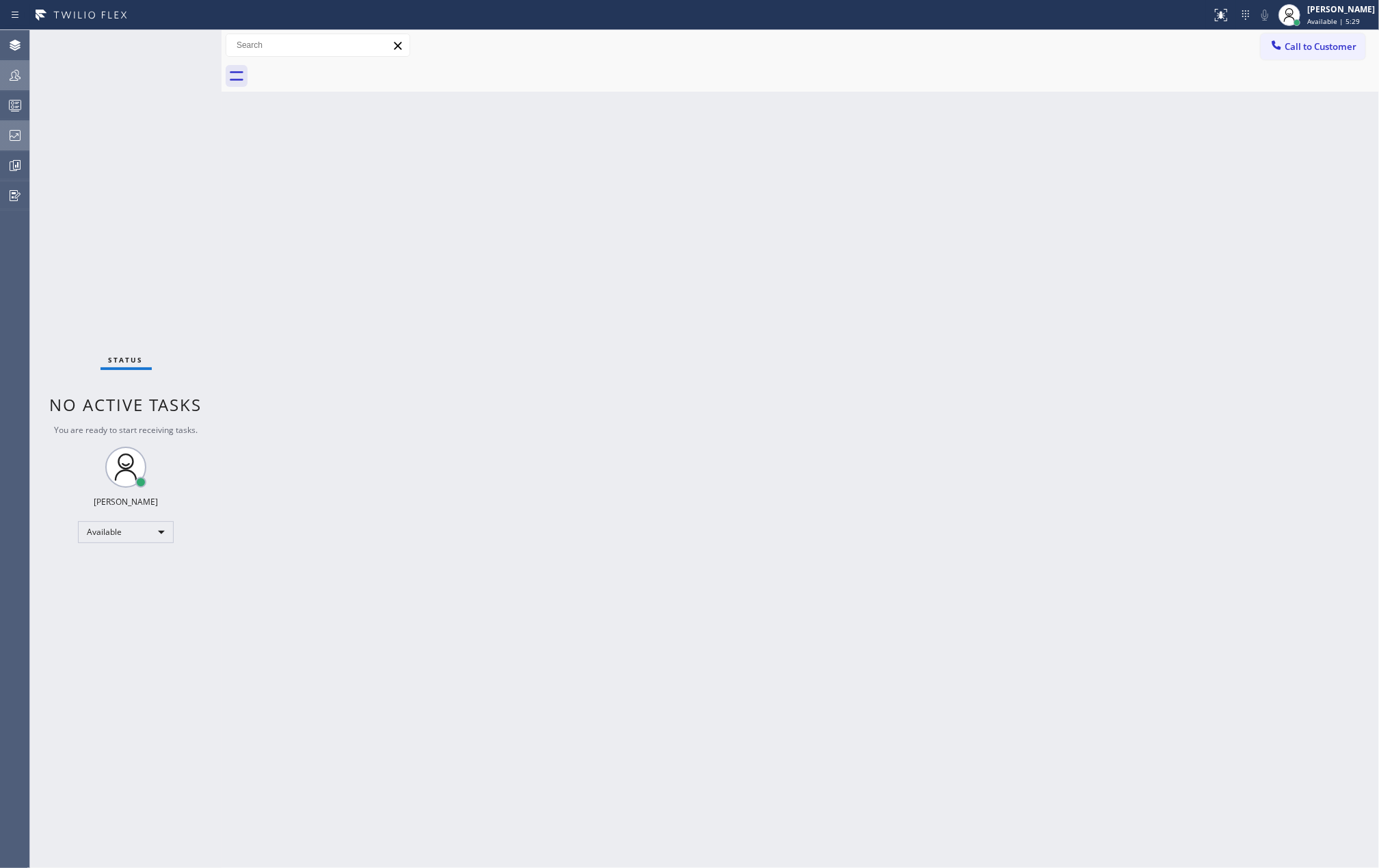
click at [12, 109] on rect at bounding box center [15, 105] width 12 height 9
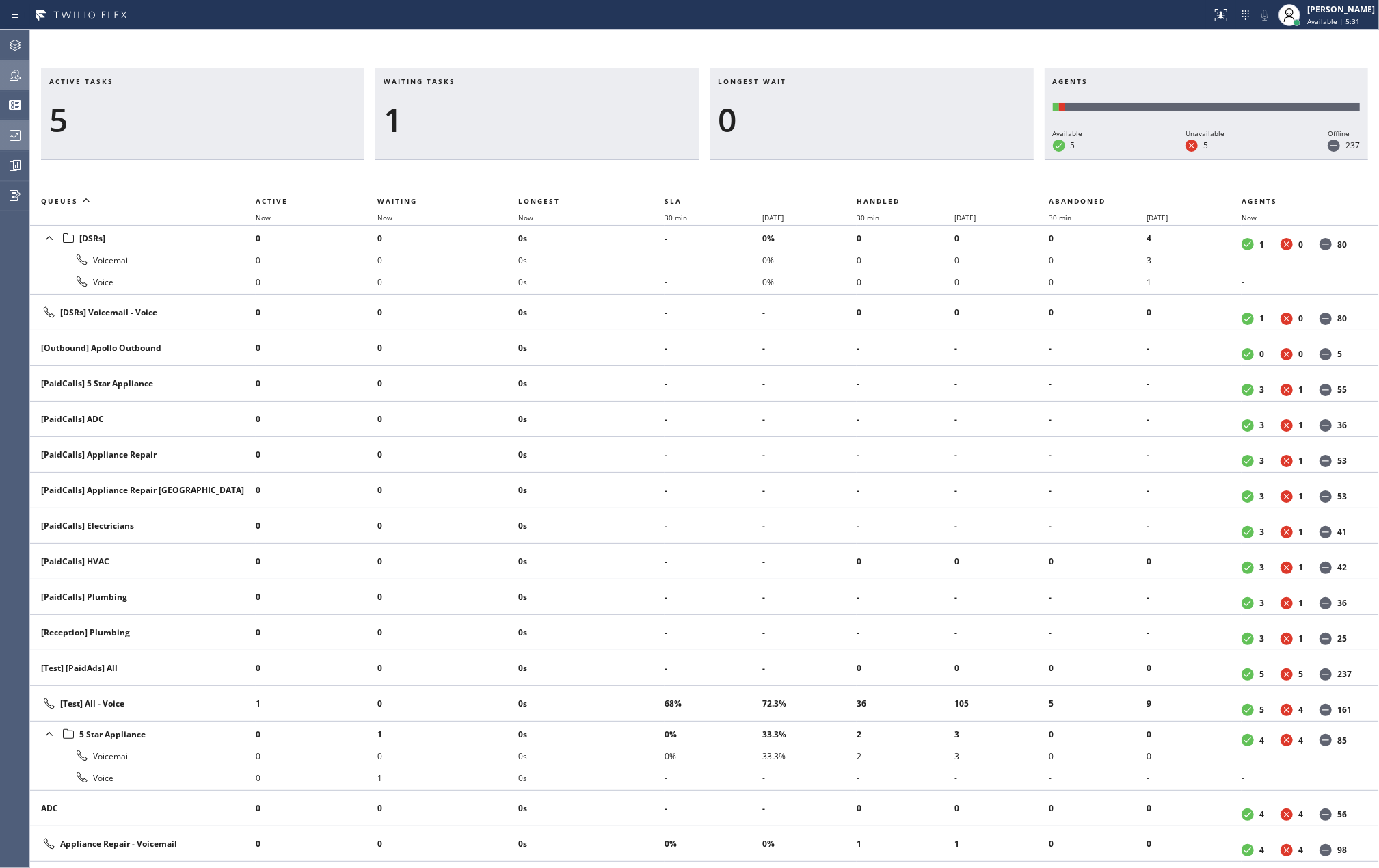
click at [14, 74] on icon at bounding box center [15, 75] width 17 height 17
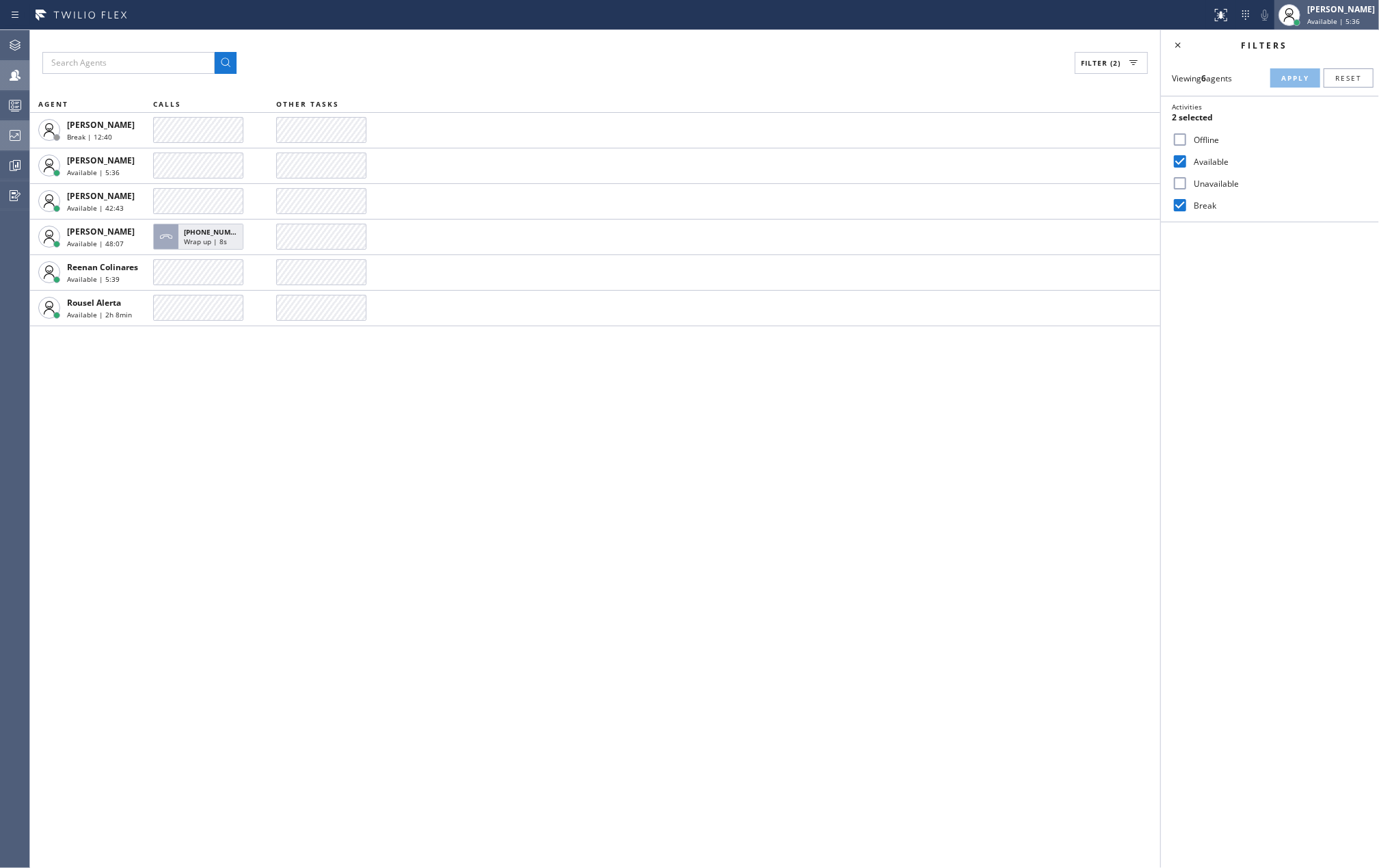
click at [1324, 13] on div "[PERSON_NAME]" at bounding box center [1341, 9] width 68 height 12
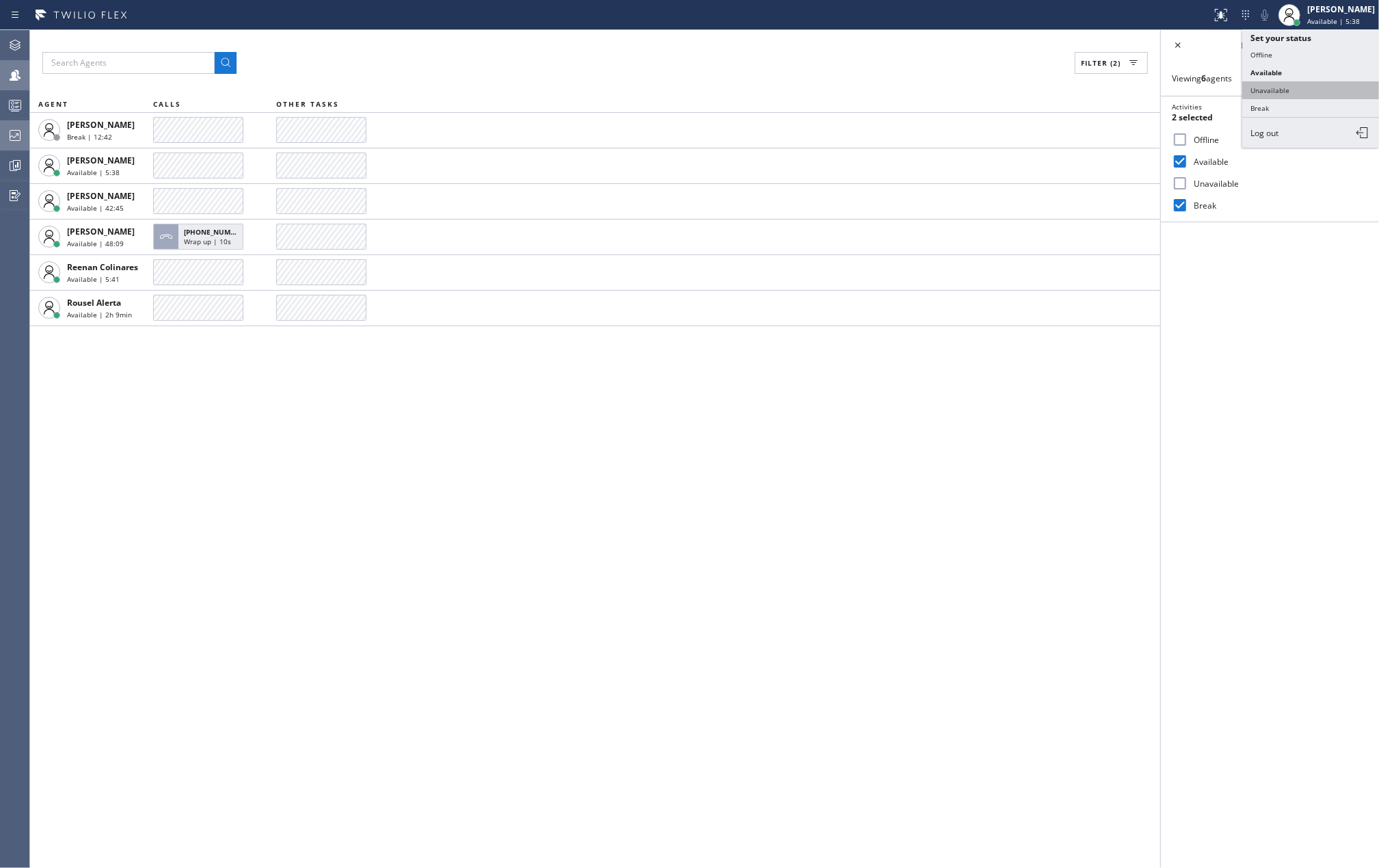
click at [1286, 83] on button "Unavailable" at bounding box center [1311, 90] width 137 height 18
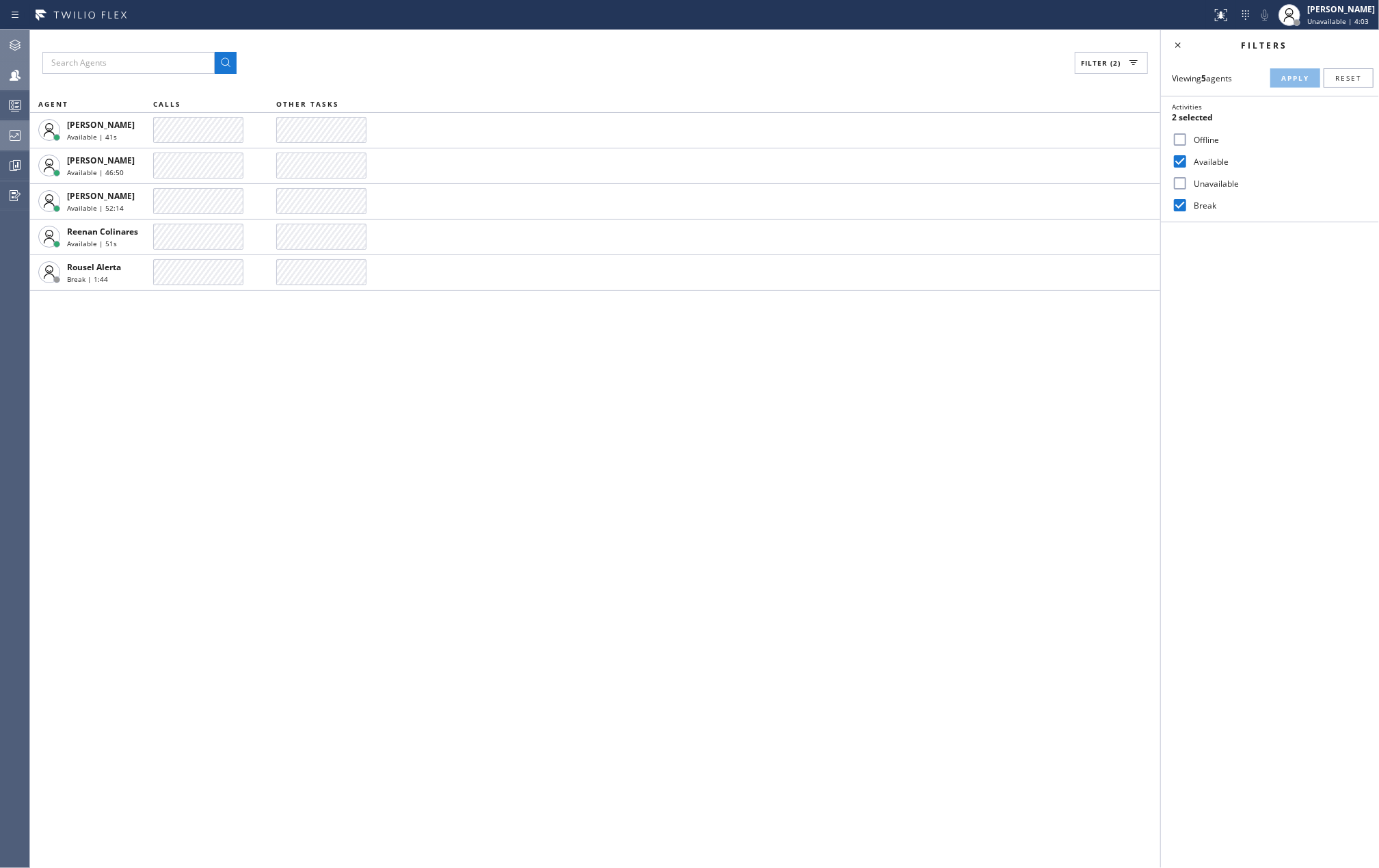
click at [11, 44] on icon at bounding box center [14, 45] width 11 height 11
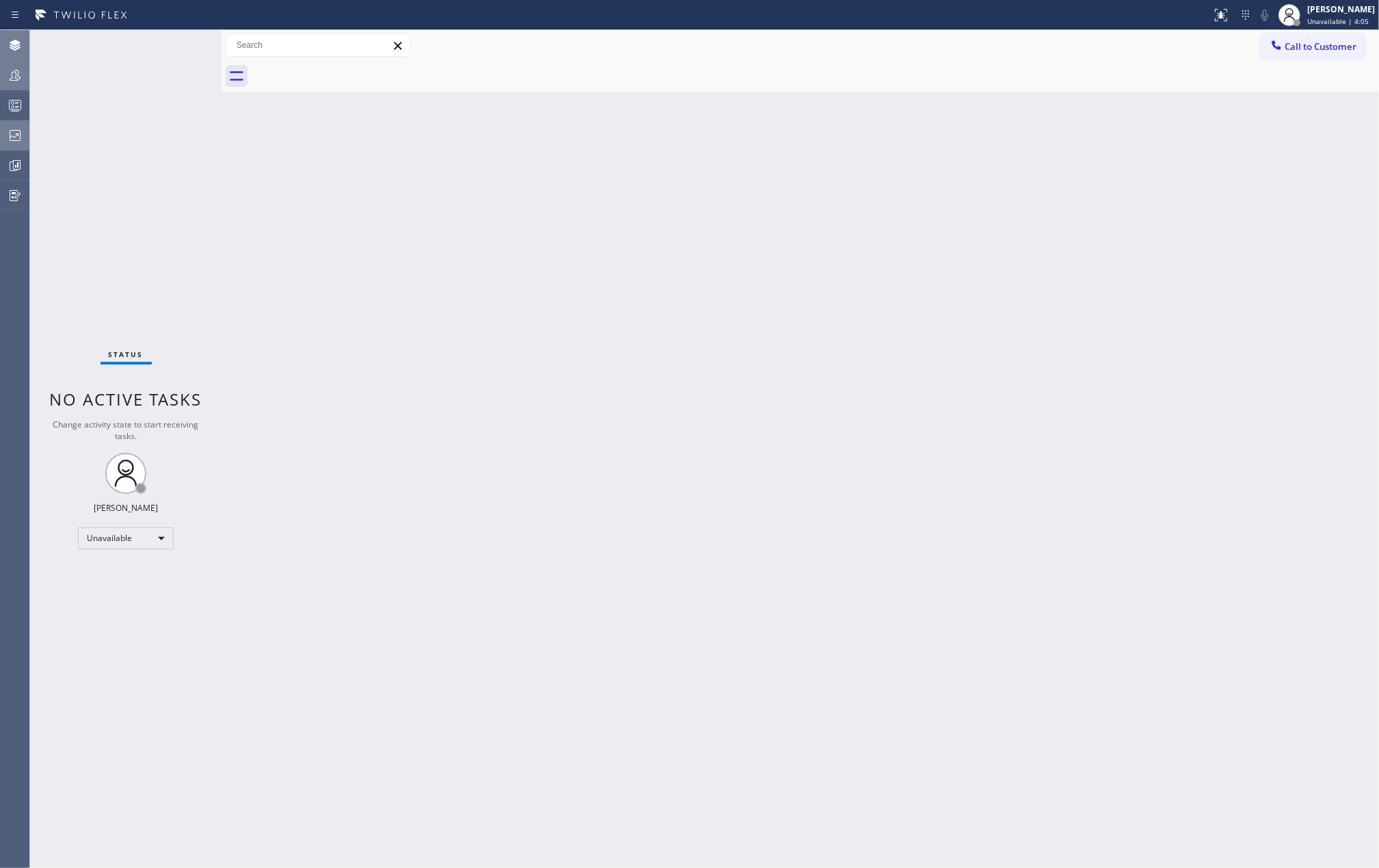
click at [13, 77] on icon at bounding box center [15, 75] width 17 height 17
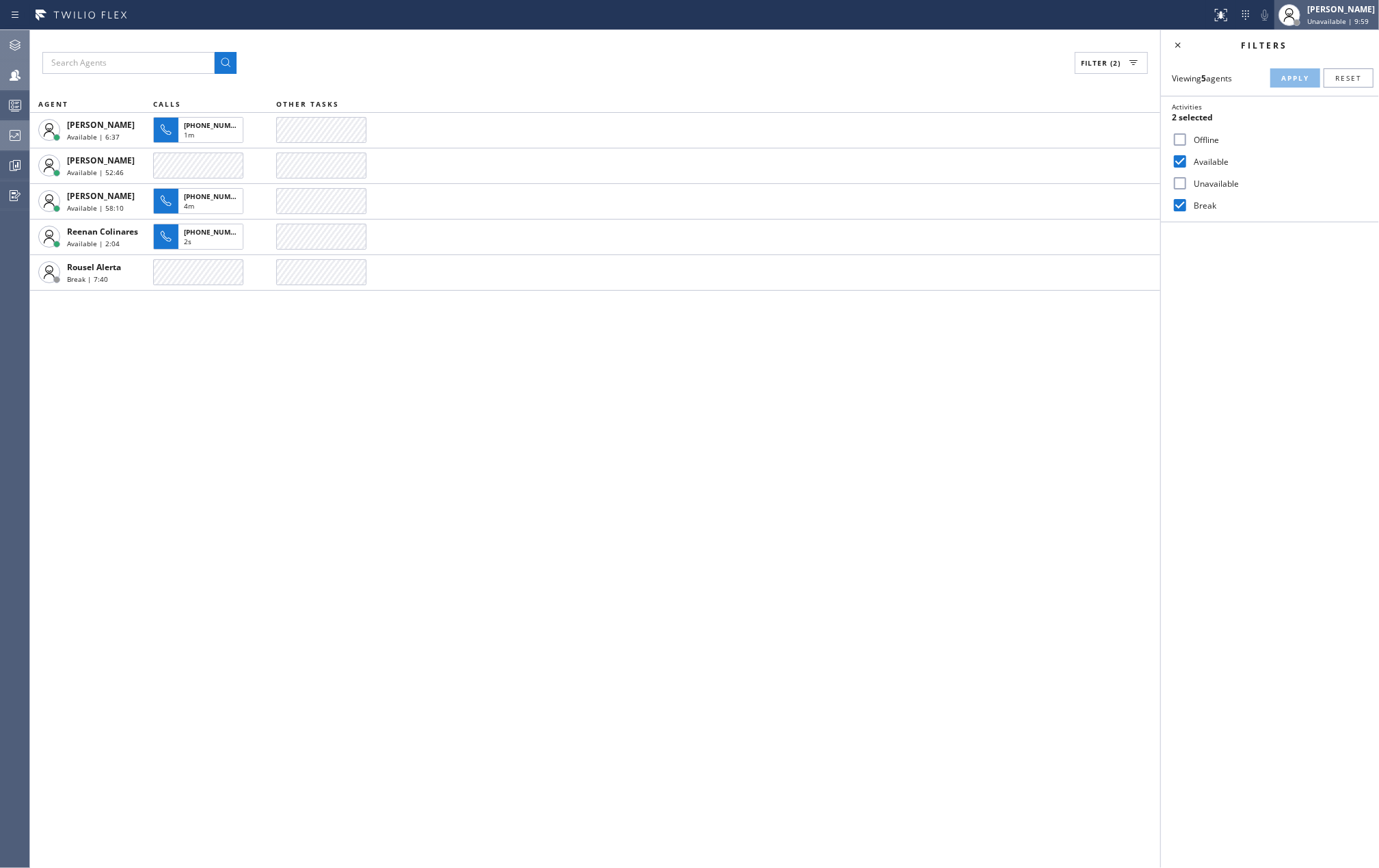
click at [1331, 13] on div "[PERSON_NAME]" at bounding box center [1341, 9] width 68 height 12
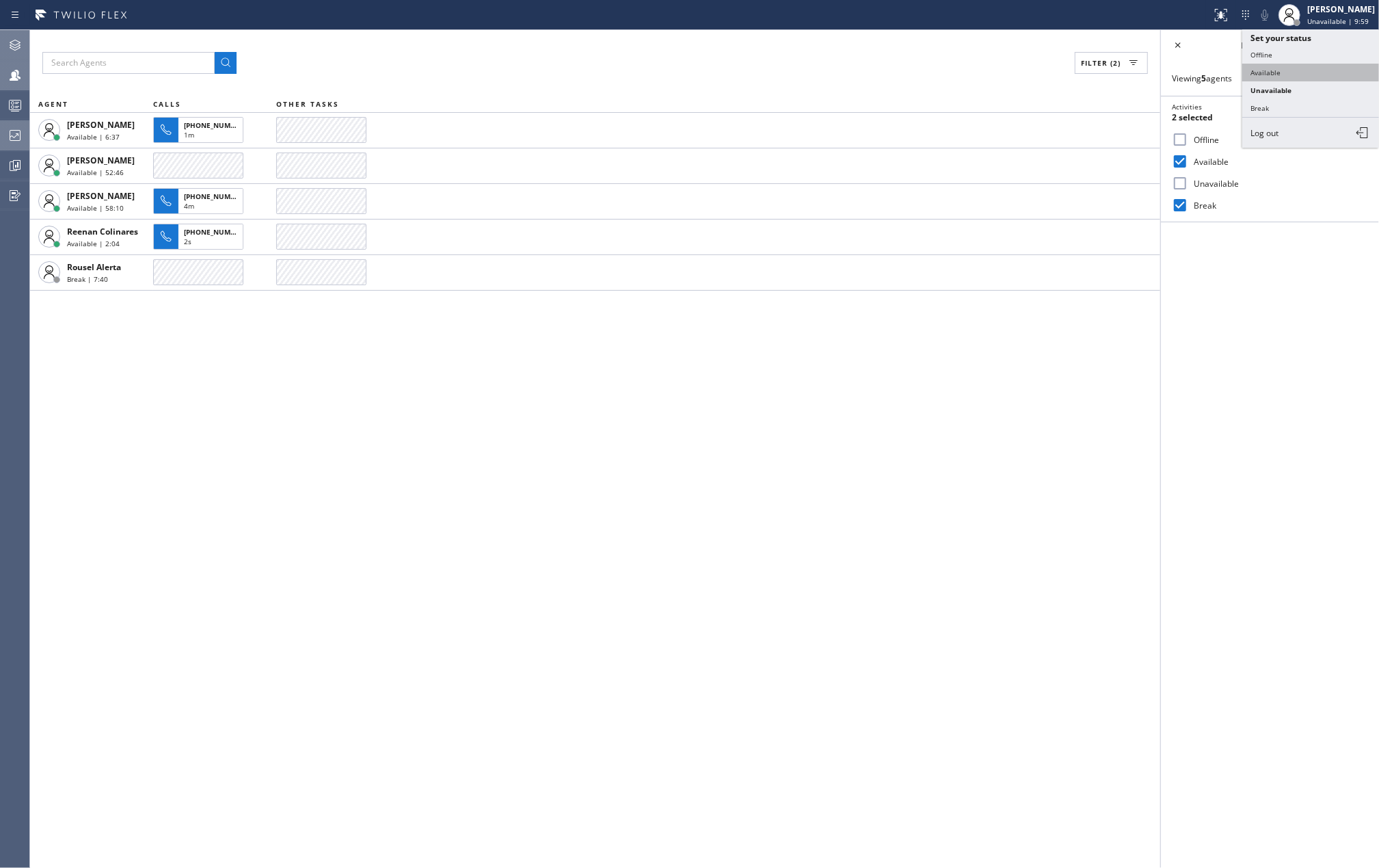
click at [1296, 67] on button "Available" at bounding box center [1311, 72] width 137 height 18
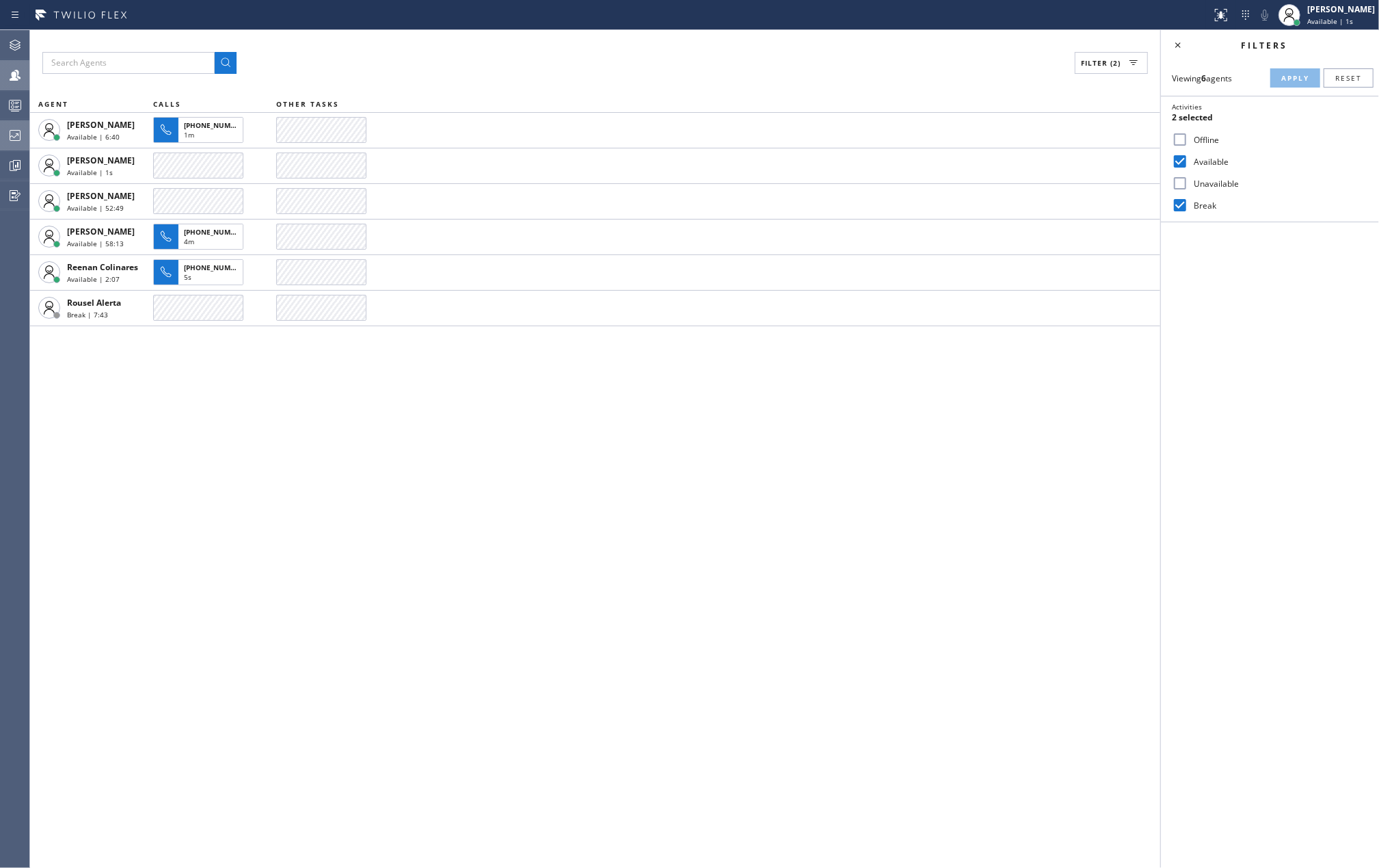
drag, startPoint x: 13, startPoint y: 38, endPoint x: 318, endPoint y: 104, distance: 312.1
click at [13, 38] on icon at bounding box center [15, 45] width 17 height 17
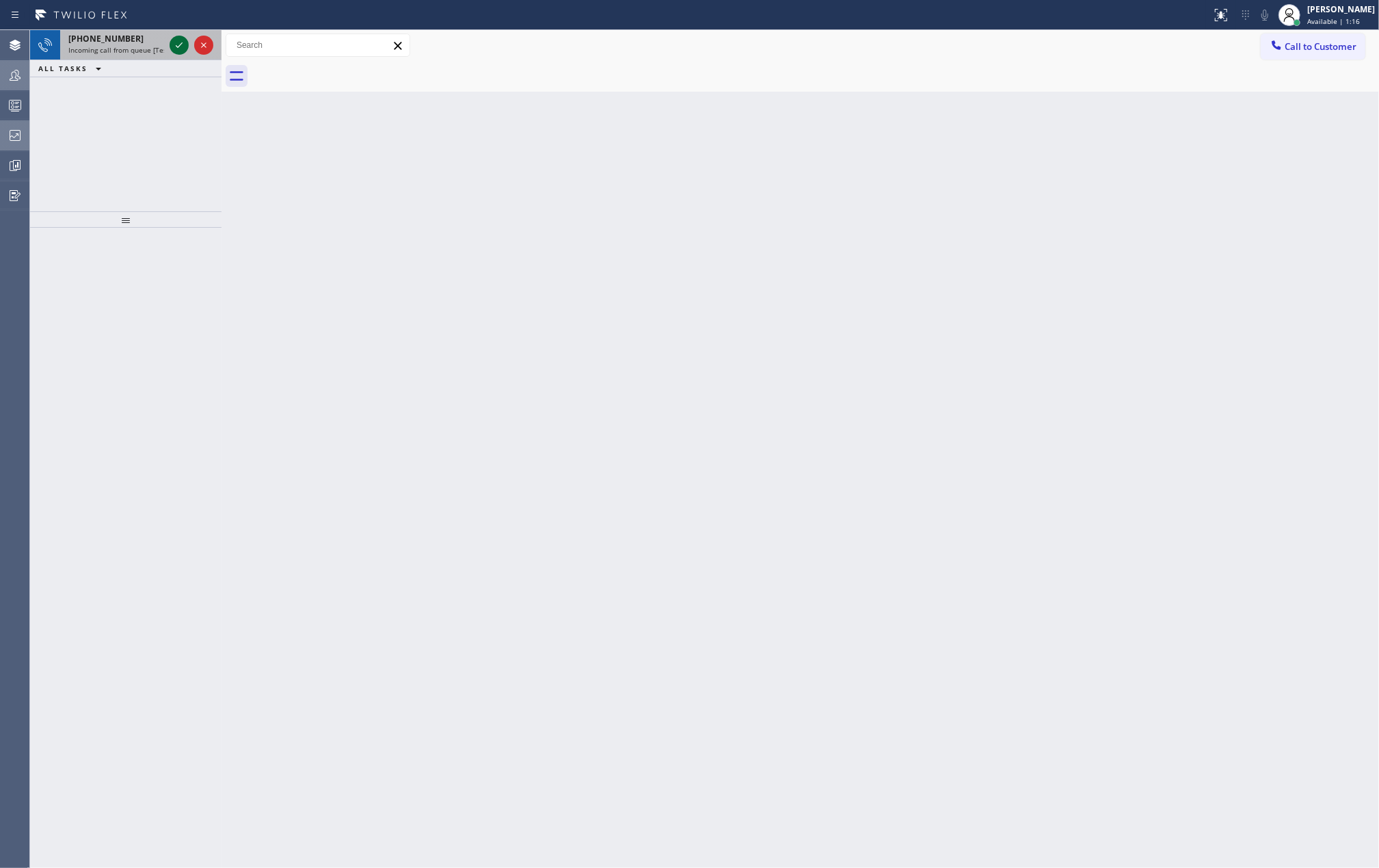
click at [173, 40] on icon at bounding box center [179, 45] width 17 height 17
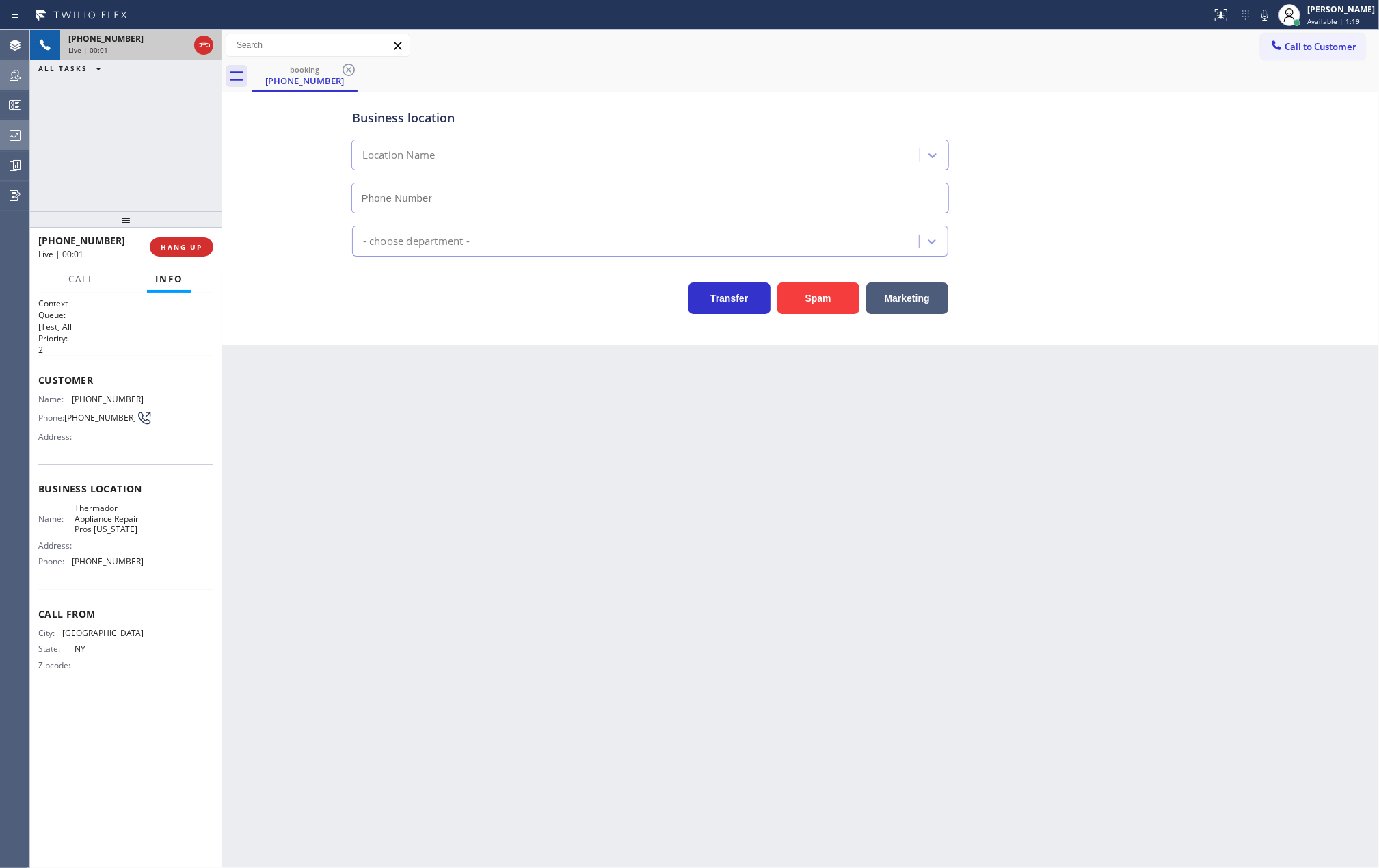
type input "(332) 334-8174"
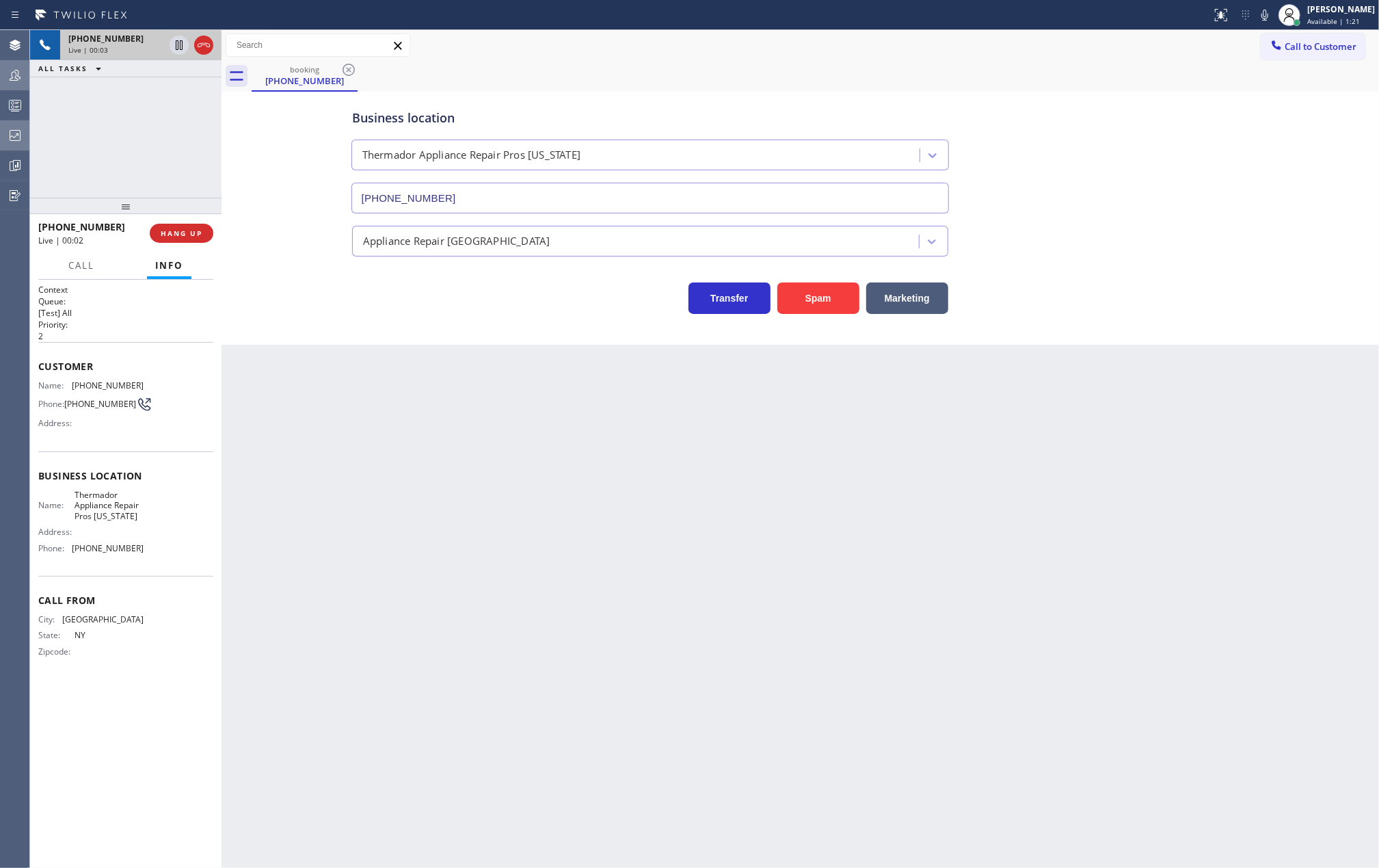
drag, startPoint x: 128, startPoint y: 222, endPoint x: 131, endPoint y: 154, distance: 68.1
click at [131, 154] on div "+13322788393 Live | 00:03 ALL TASKS ALL TASKS ACTIVE TASKS TASKS IN WRAP UP +13…" at bounding box center [126, 449] width 192 height 838
drag, startPoint x: 129, startPoint y: 197, endPoint x: 133, endPoint y: 140, distance: 57.1
click at [133, 140] on div "+13322788393 Live | 00:05 ALL TASKS ALL TASKS ACTIVE TASKS TASKS IN WRAP UP +13…" at bounding box center [126, 449] width 192 height 838
drag, startPoint x: 123, startPoint y: 203, endPoint x: 123, endPoint y: 175, distance: 28.0
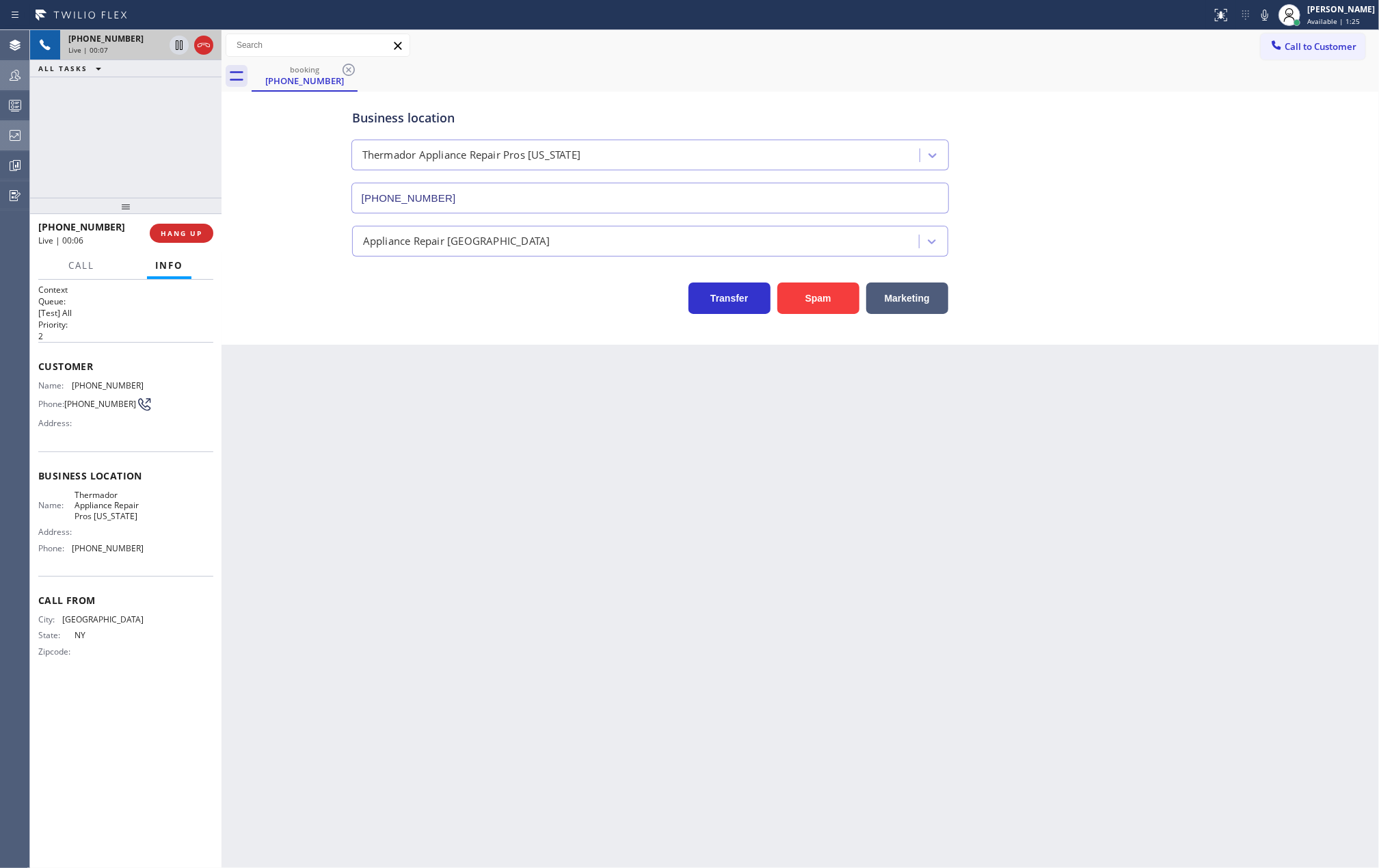
click at [123, 176] on div "+13322788393 Live | 00:07 ALL TASKS ALL TASKS ACTIVE TASKS TASKS IN WRAP UP +13…" at bounding box center [126, 449] width 192 height 838
click at [187, 233] on span "COMPLETE" at bounding box center [178, 233] width 48 height 9
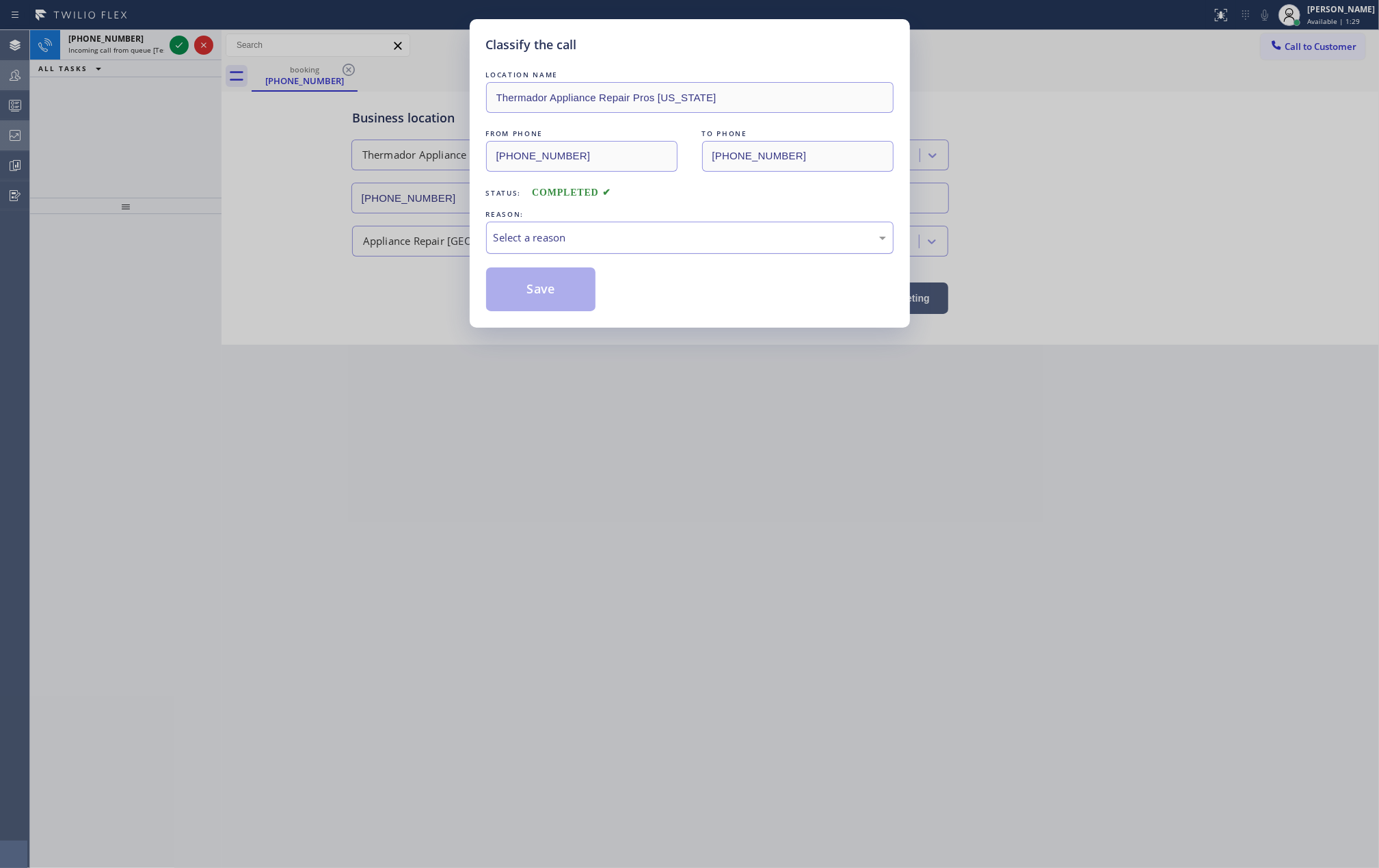
click at [526, 237] on div "Select a reason" at bounding box center [690, 238] width 393 height 16
click at [545, 288] on button "Save" at bounding box center [541, 289] width 110 height 43
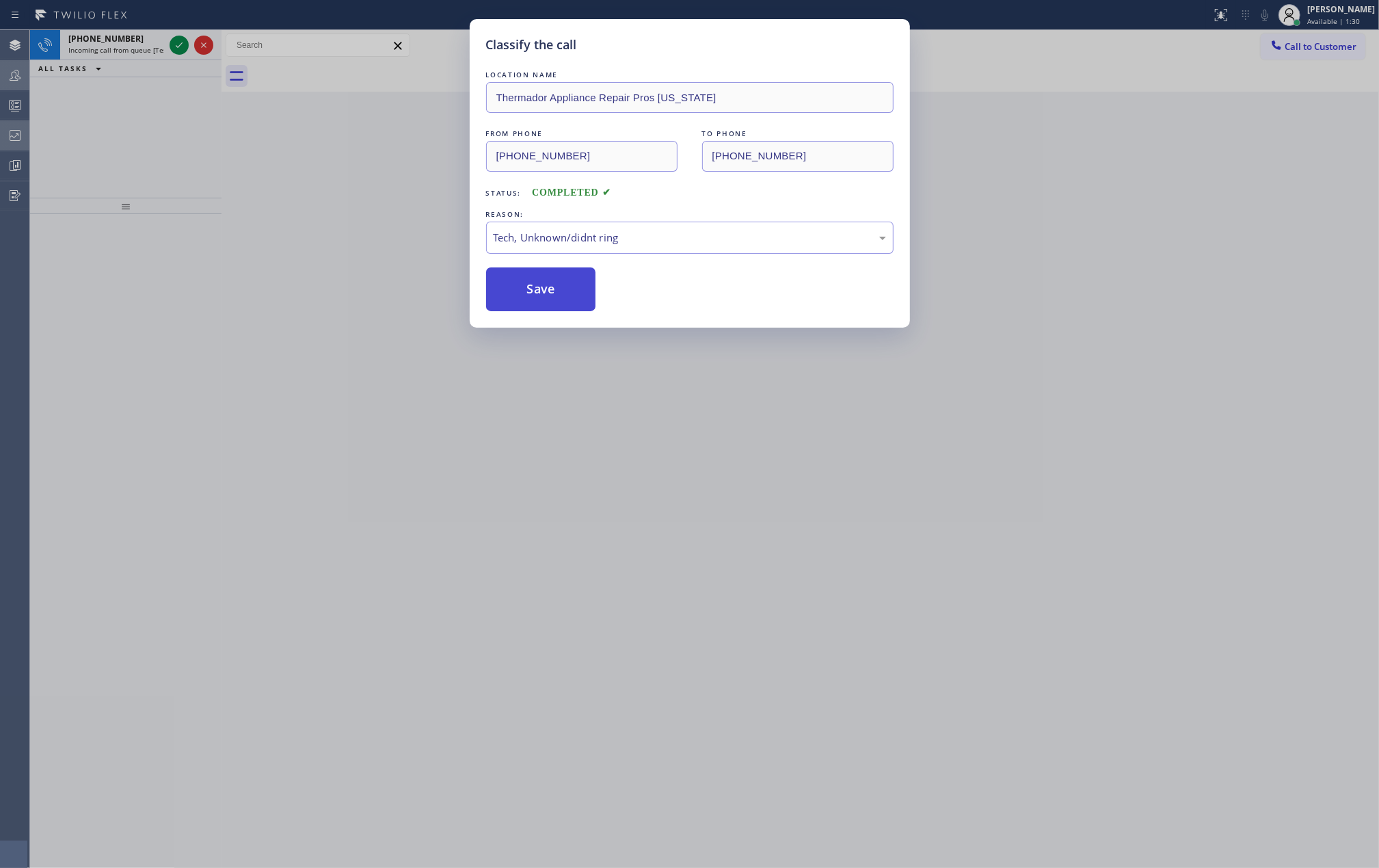
click at [545, 288] on button "Save" at bounding box center [541, 289] width 110 height 43
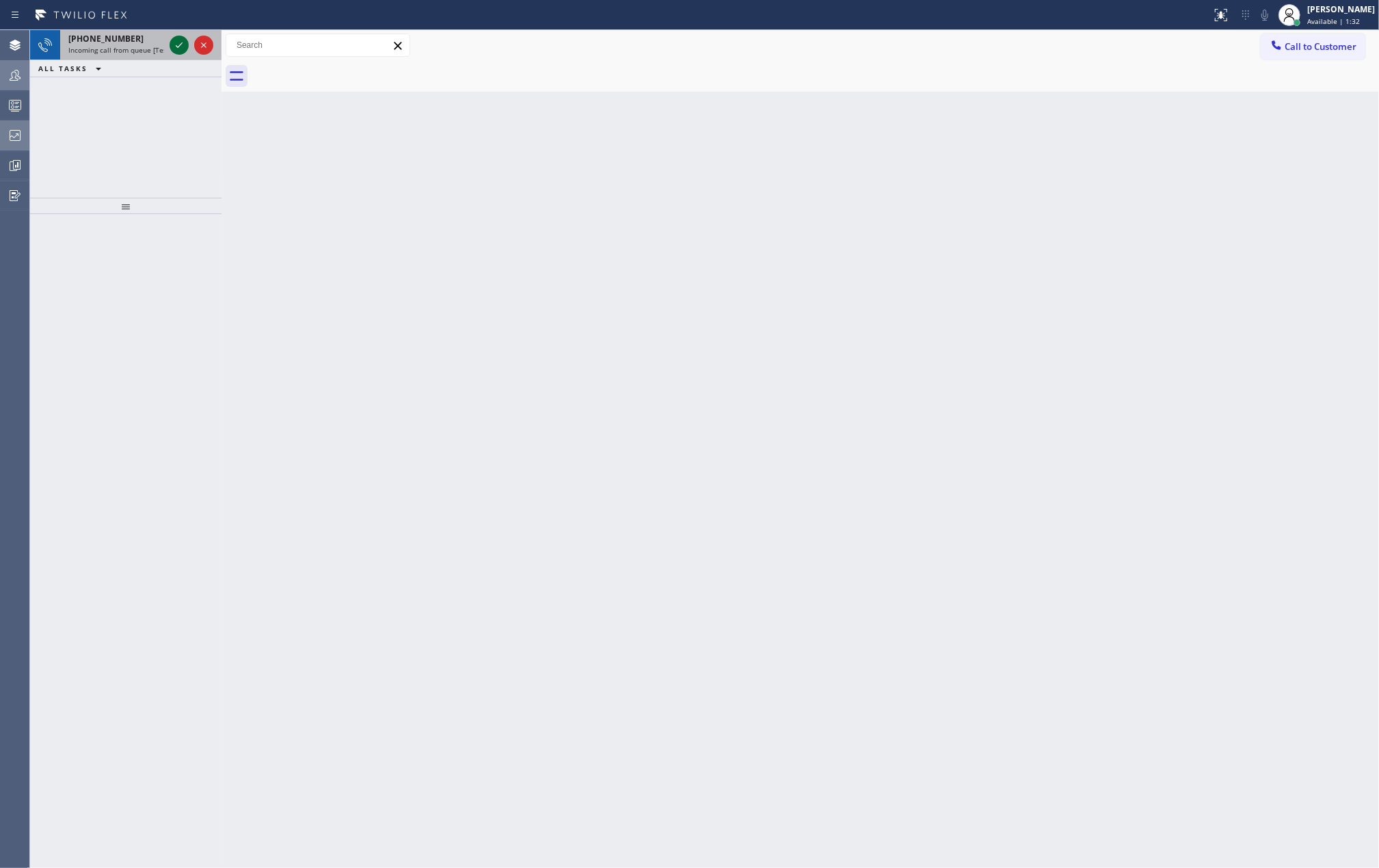
click at [177, 49] on icon at bounding box center [179, 45] width 17 height 17
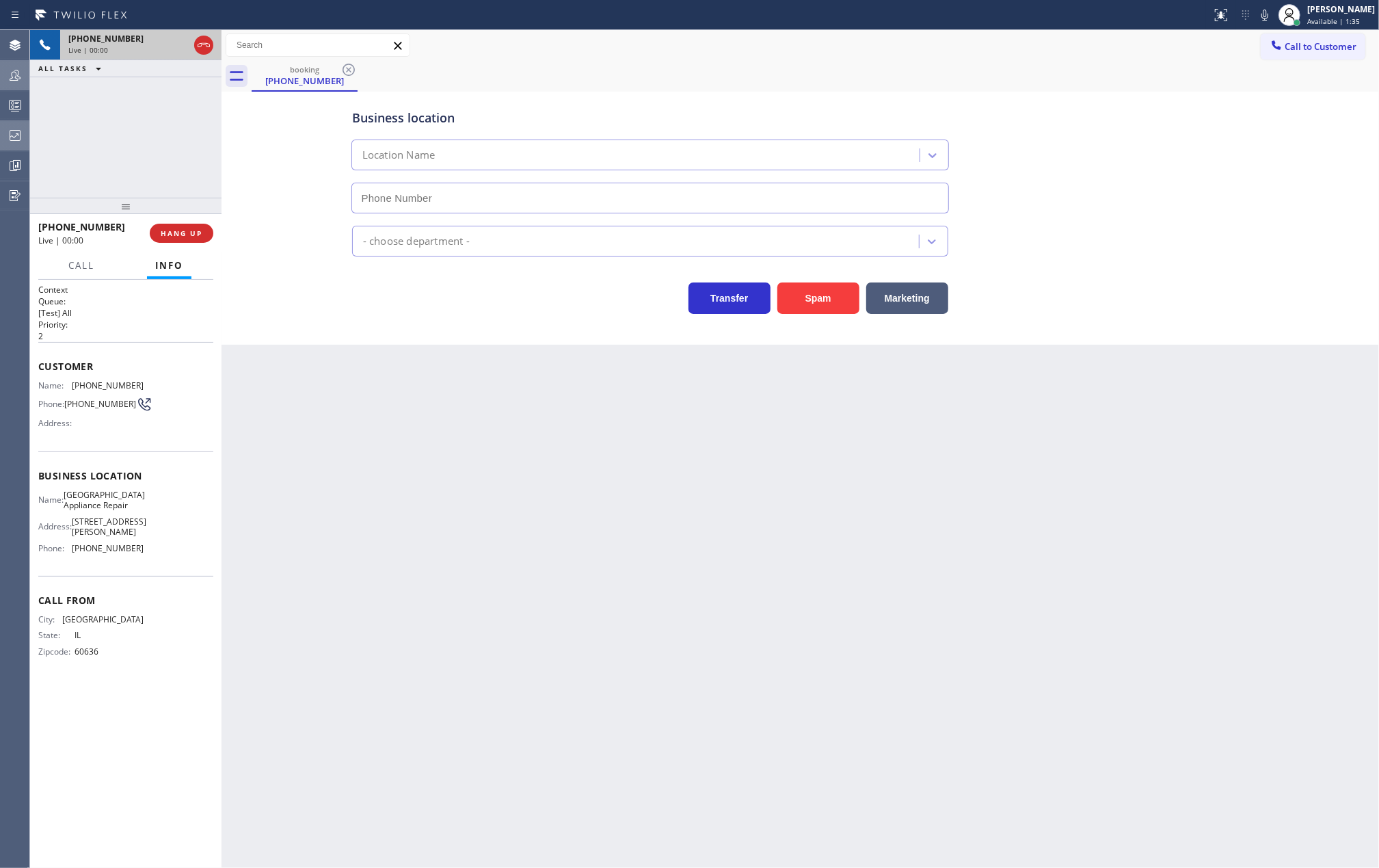
type input "(773) 830-4668"
drag, startPoint x: 128, startPoint y: 203, endPoint x: 138, endPoint y: 137, distance: 66.8
click at [138, 137] on div "+17734474461 Live | 00:01 ALL TASKS ALL TASKS ACTIVE TASKS TASKS IN WRAP UP +17…" at bounding box center [126, 449] width 192 height 838
drag, startPoint x: 127, startPoint y: 195, endPoint x: 133, endPoint y: 158, distance: 37.5
click at [133, 158] on div "+17734474461 Live | 00:05 ALL TASKS ALL TASKS ACTIVE TASKS TASKS IN WRAP UP +17…" at bounding box center [126, 449] width 192 height 838
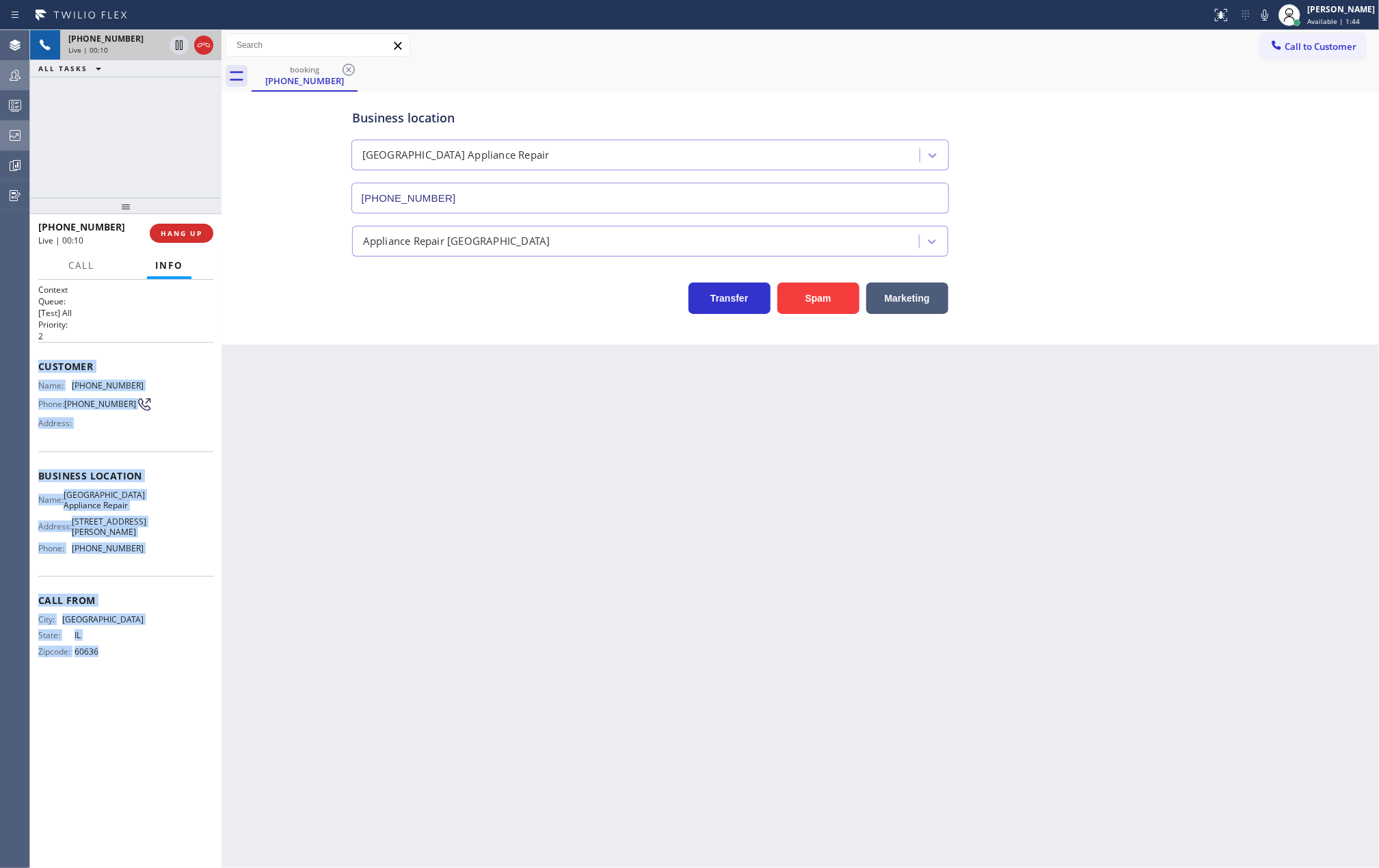
drag, startPoint x: 40, startPoint y: 368, endPoint x: 160, endPoint y: 652, distance: 308.3
click at [160, 652] on div "Context Queue: [Test] All Priority: 2 Customer Name: (773) 447-4461 Phone: (773…" at bounding box center [126, 481] width 175 height 396
copy div "Customer Name: (773) 447-4461 Phone: (773) 447-4461 Address: Business location …"
click at [178, 44] on icon at bounding box center [179, 45] width 17 height 17
click at [171, 41] on icon at bounding box center [179, 45] width 17 height 17
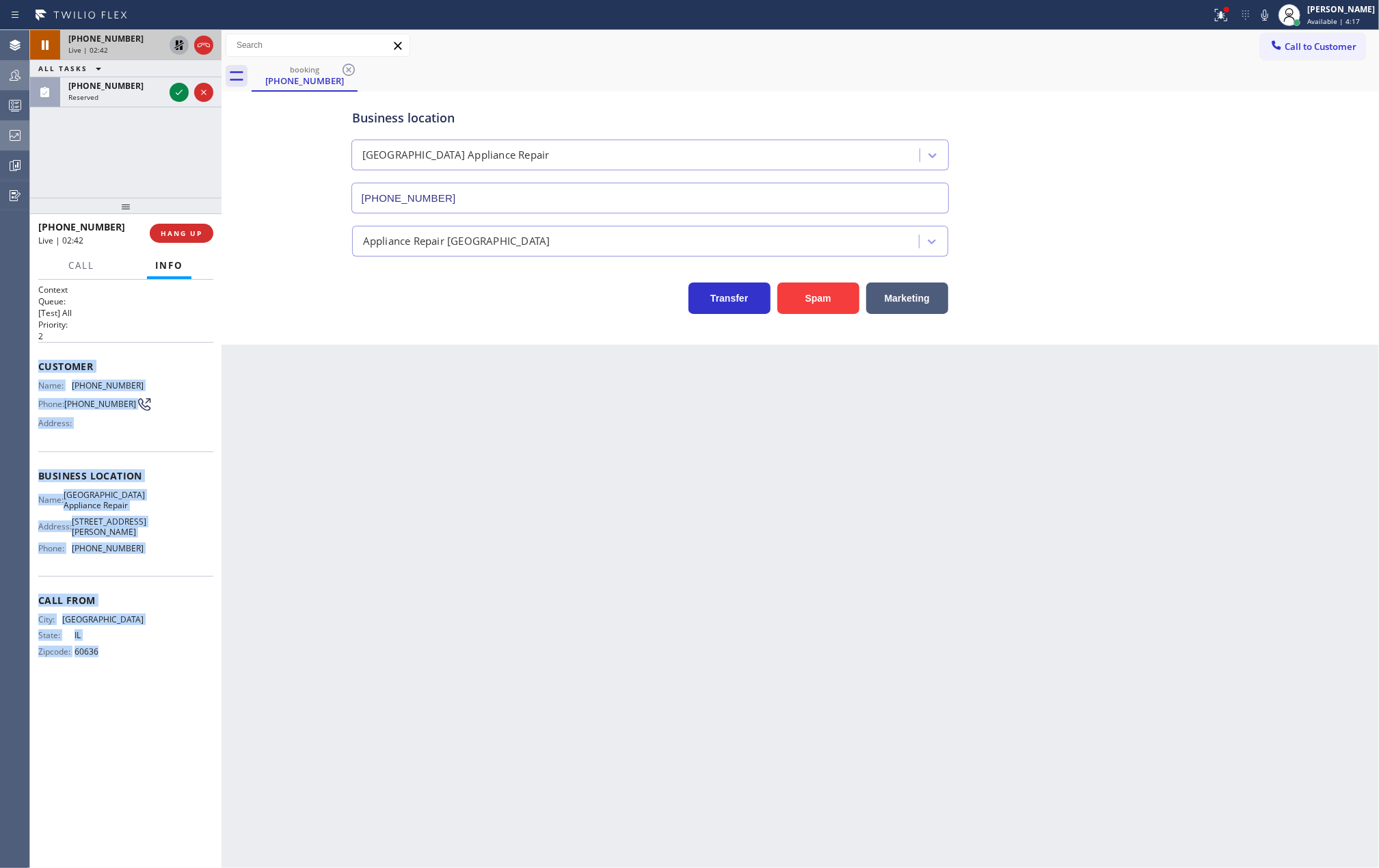
click at [173, 43] on icon at bounding box center [179, 45] width 17 height 17
click at [88, 266] on span "Call" at bounding box center [81, 265] width 26 height 13
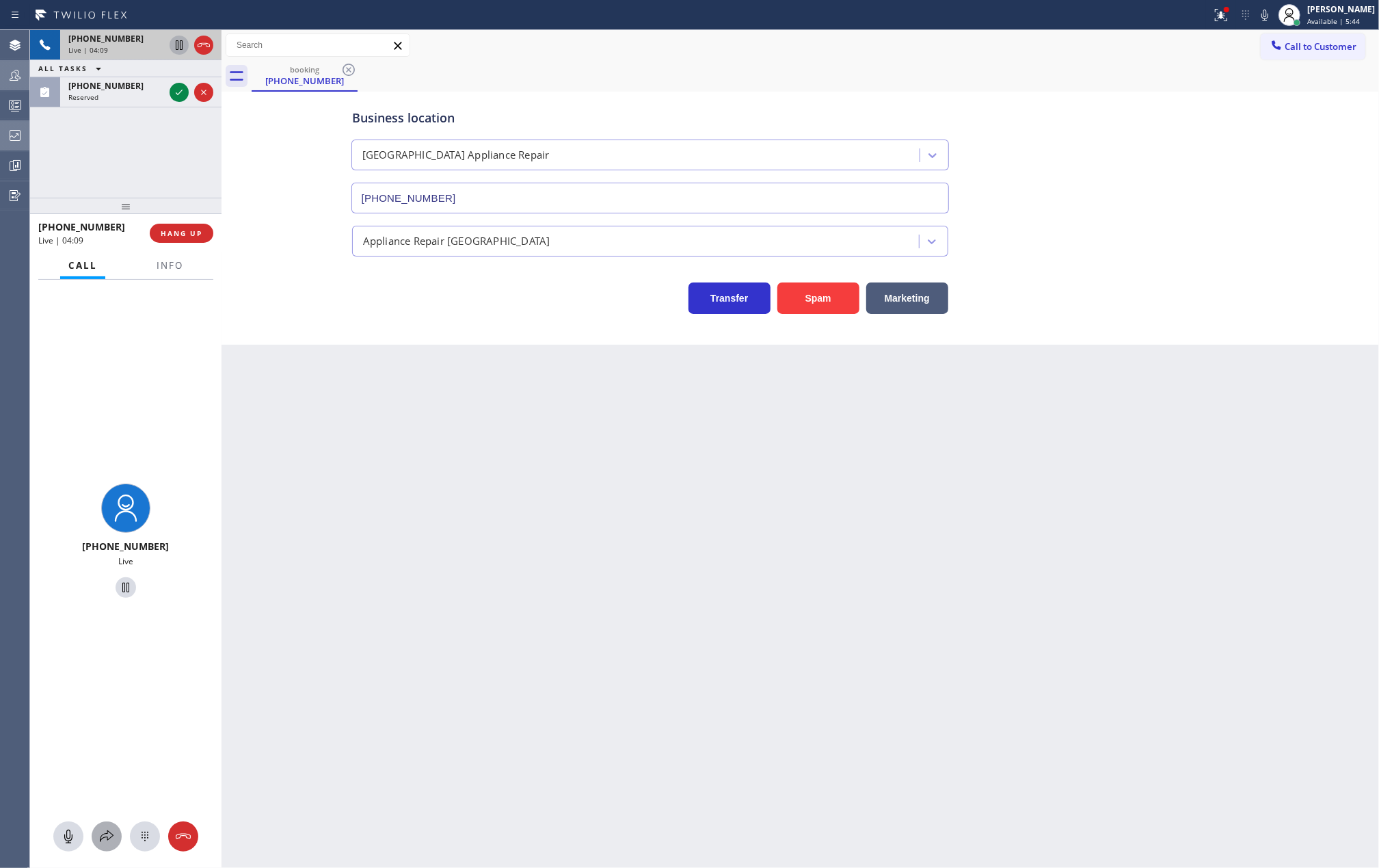
click at [100, 831] on icon at bounding box center [107, 836] width 17 height 17
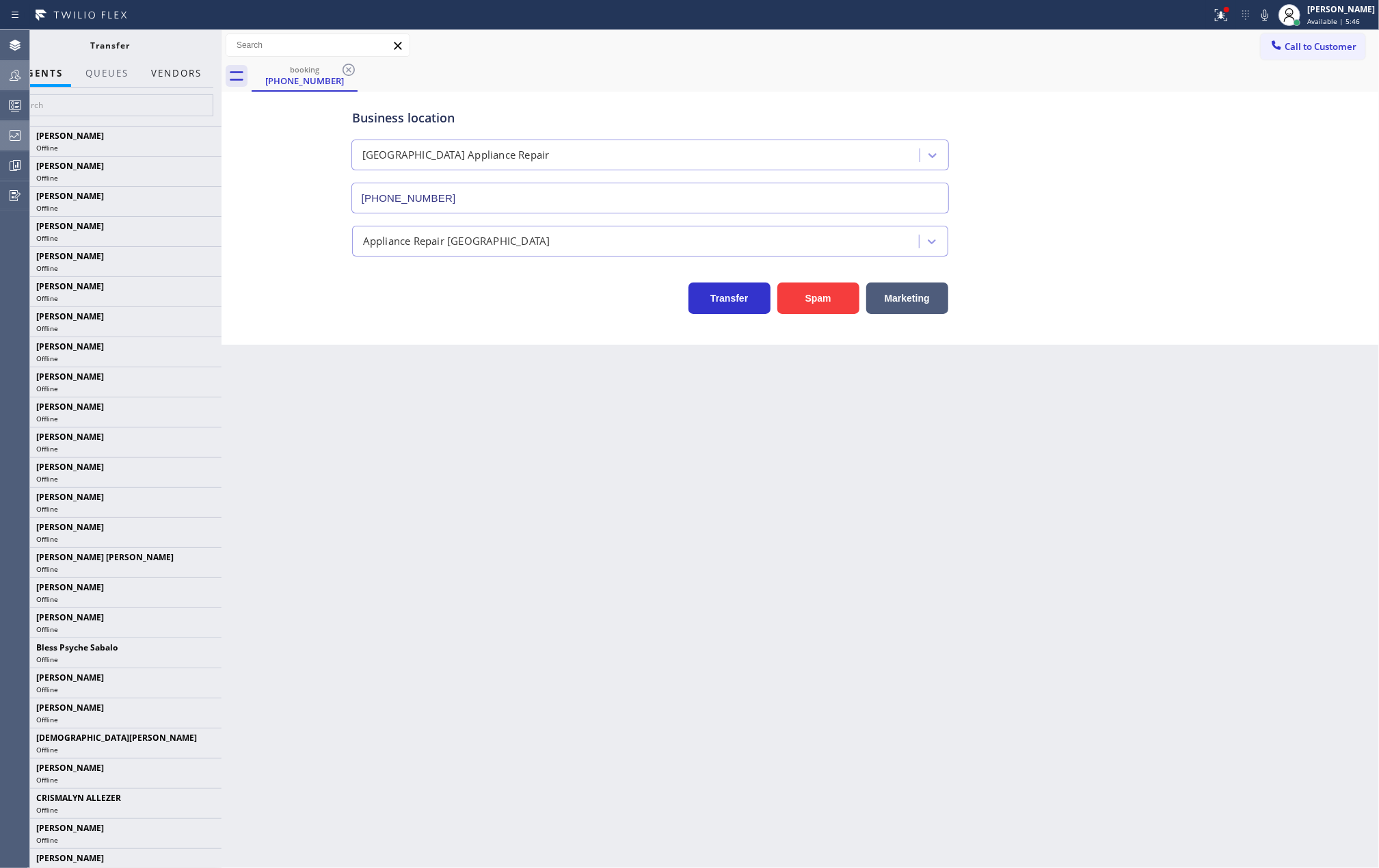
click at [178, 70] on button "Vendors" at bounding box center [176, 73] width 67 height 27
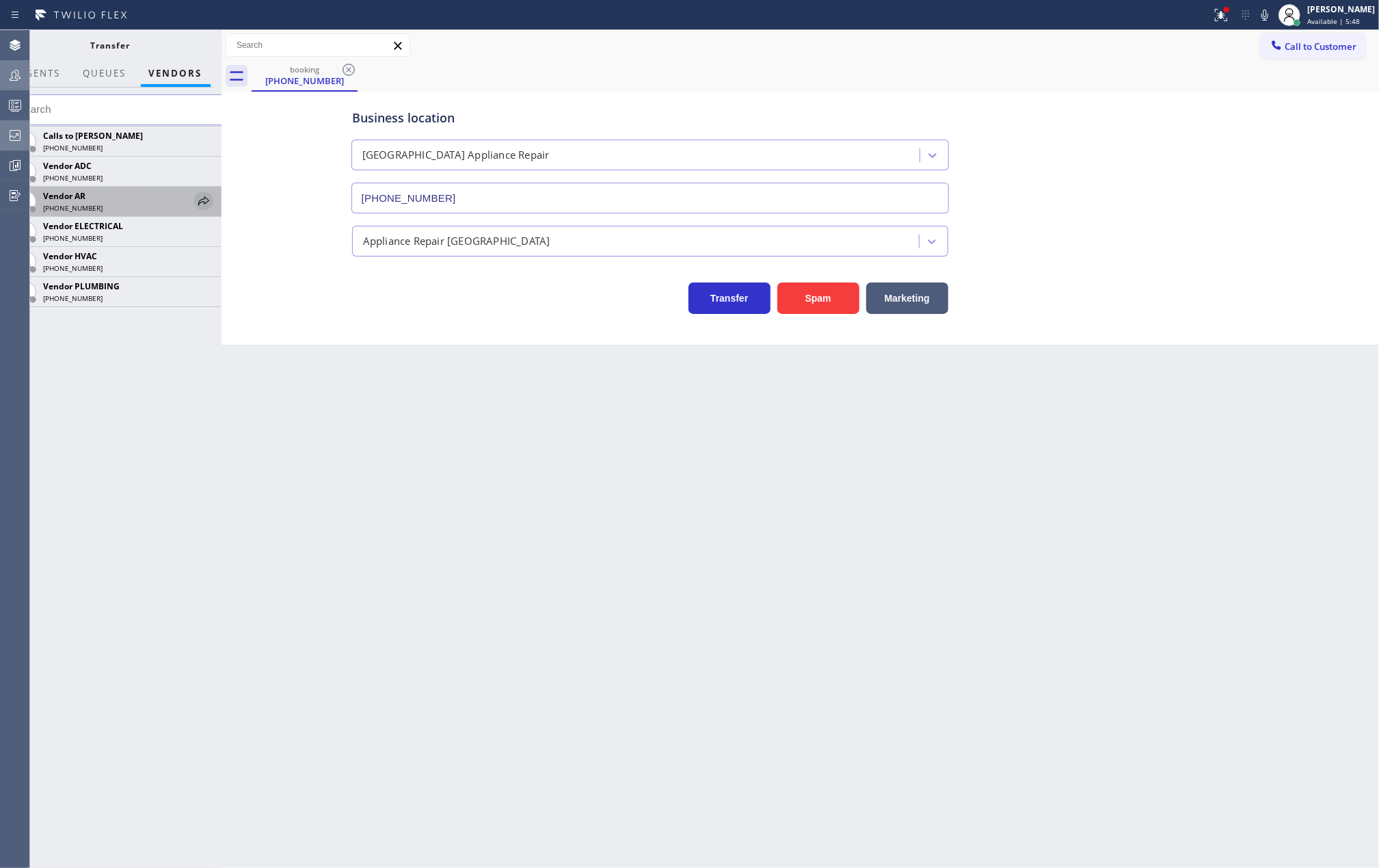
click at [200, 201] on icon at bounding box center [204, 201] width 17 height 17
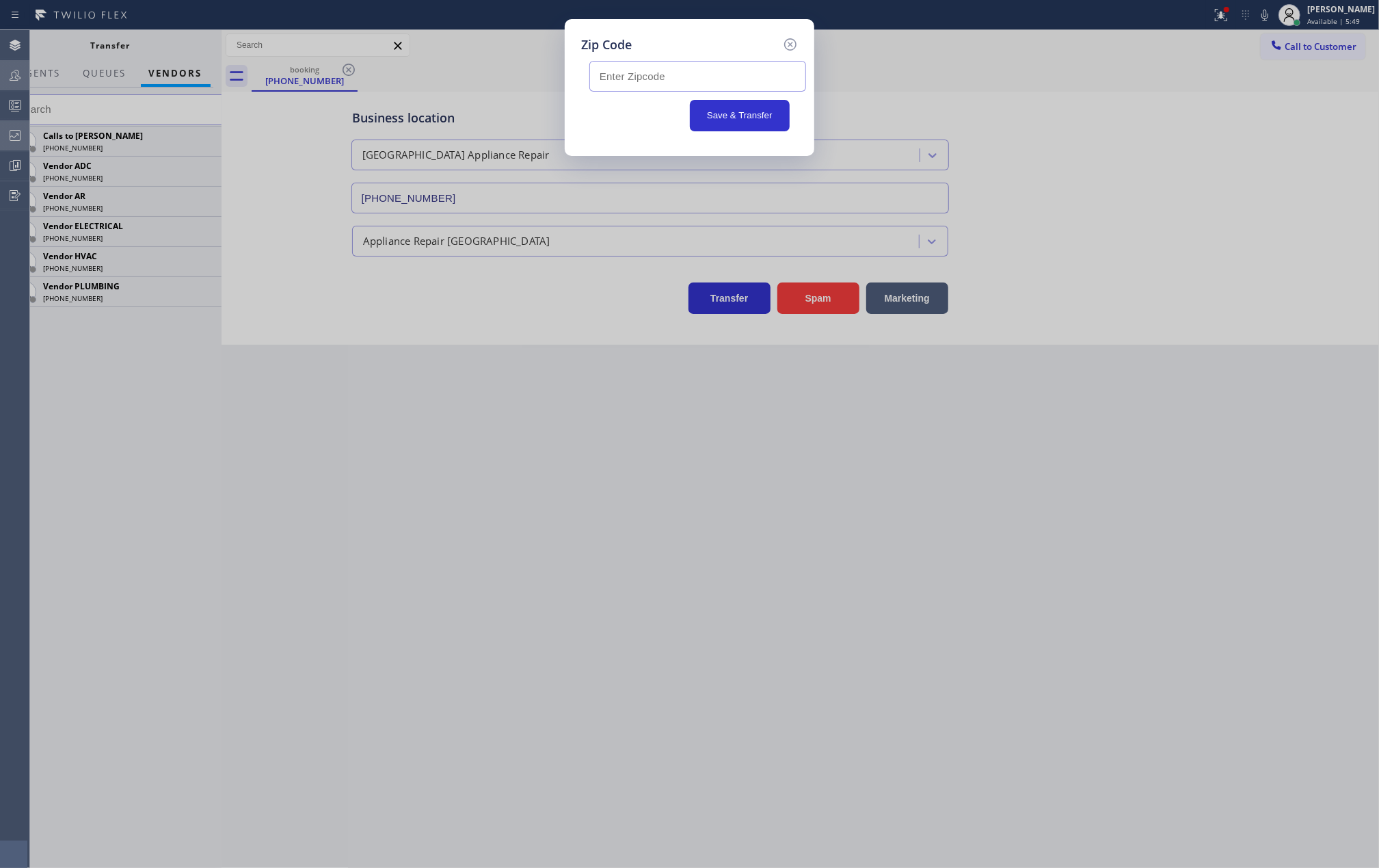
click at [649, 78] on input "text" at bounding box center [698, 76] width 217 height 31
paste input "46394"
type input "46394"
click at [792, 37] on icon at bounding box center [790, 44] width 17 height 17
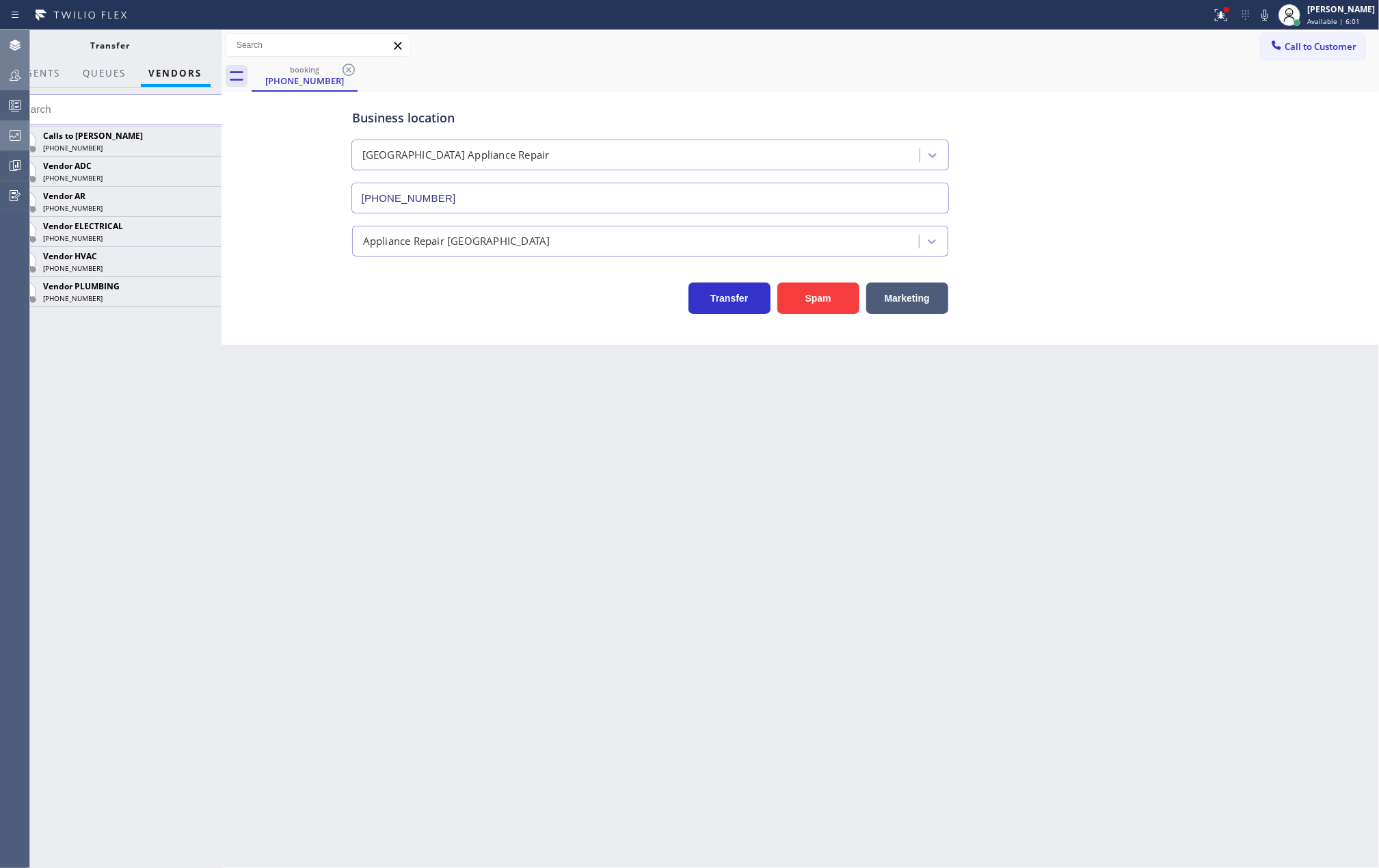
click at [14, 45] on icon at bounding box center [15, 45] width 17 height 17
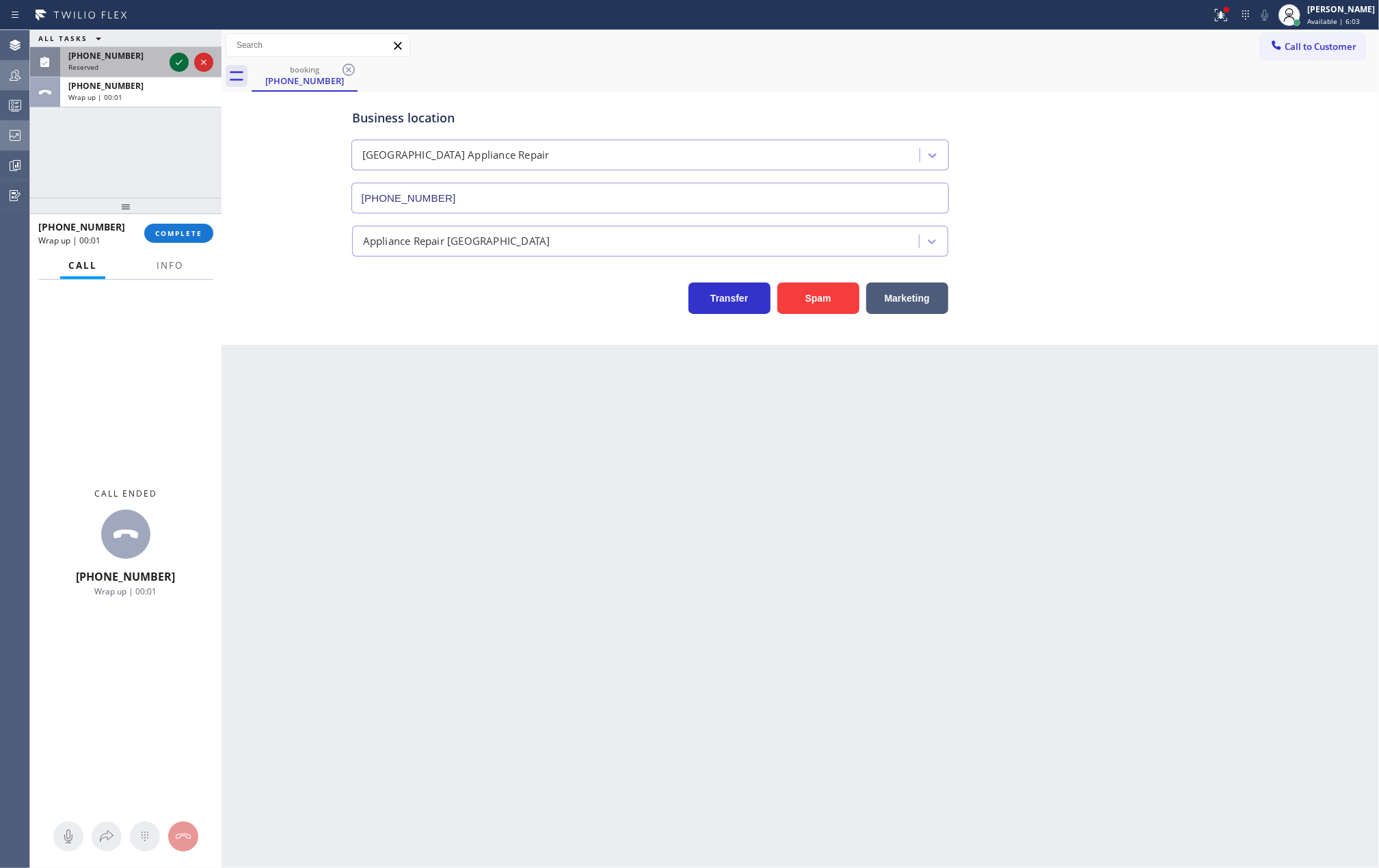
click at [175, 63] on icon at bounding box center [179, 63] width 17 height 17
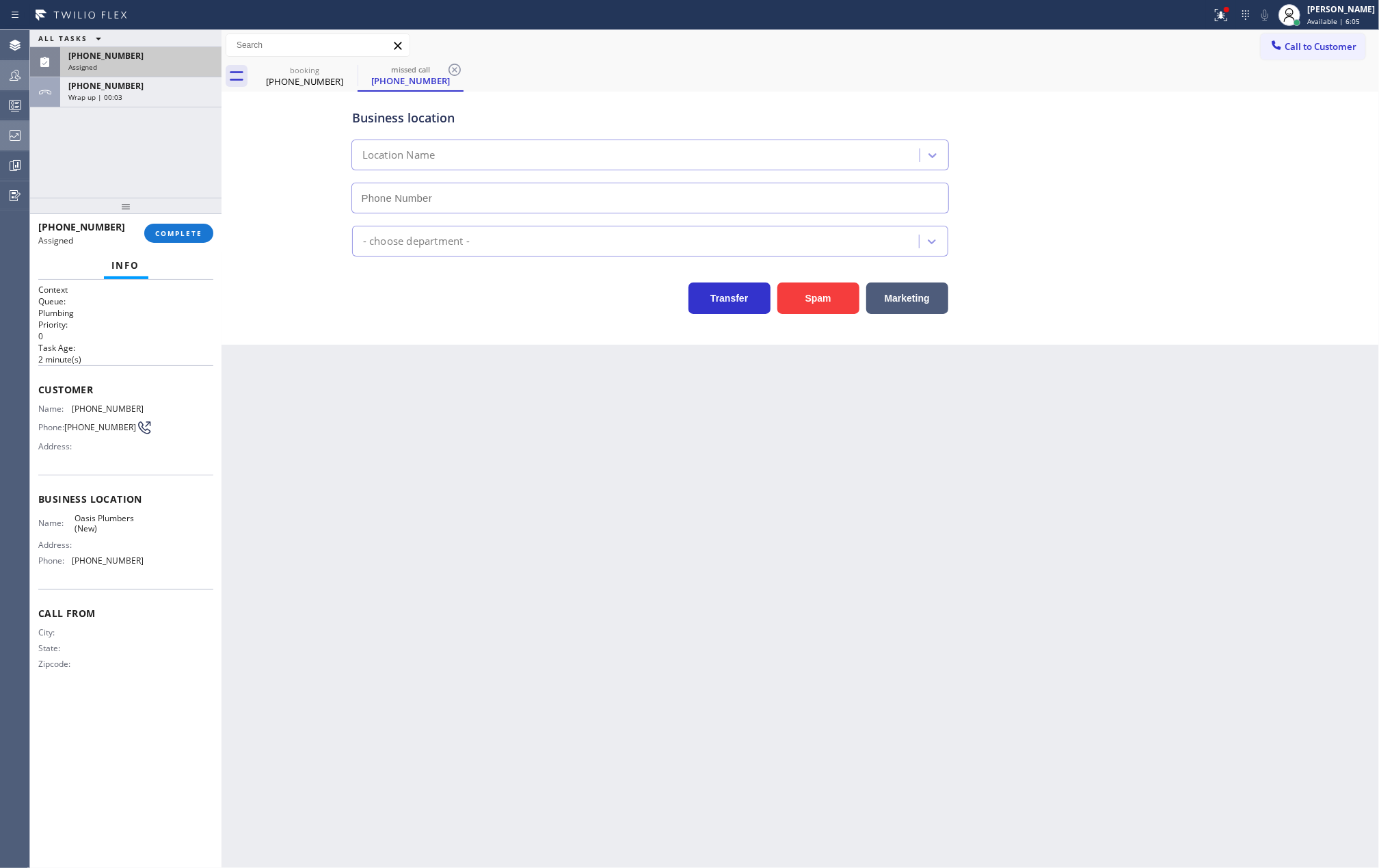
type input "(888) 803-7895"
click at [118, 55] on span "(386) 230-4540" at bounding box center [106, 56] width 75 height 12
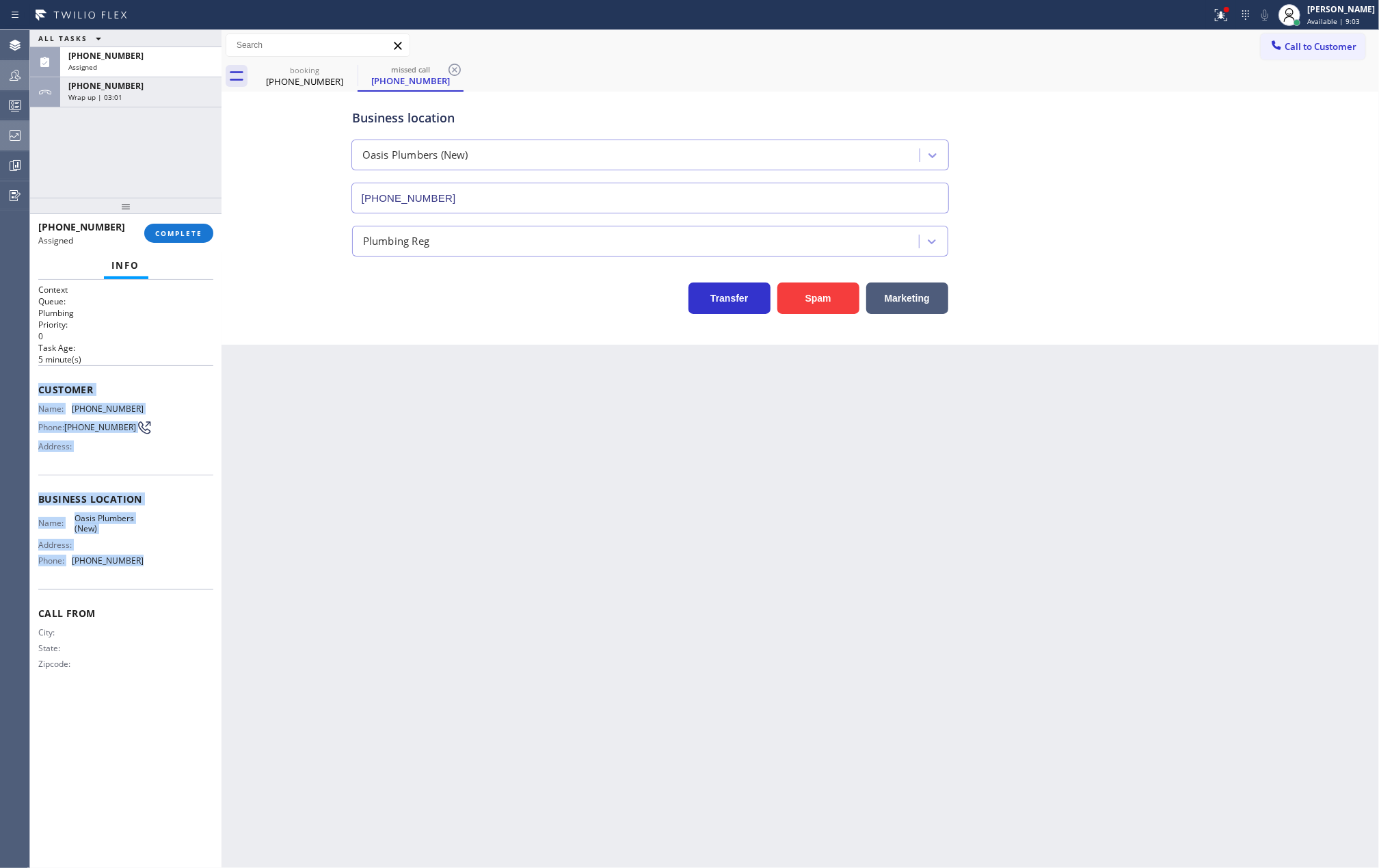
drag, startPoint x: 36, startPoint y: 391, endPoint x: 164, endPoint y: 562, distance: 213.6
click at [164, 562] on div "Context Queue: Plumbing Priority: 0 Task Age: 5 minute(s) Customer Name: (386) …" at bounding box center [126, 574] width 192 height 589
copy div "Customer Name: (386) 230-4540 Phone: (386) 230-4540 Address: Business location …"
click at [1230, 13] on icon at bounding box center [1221, 15] width 17 height 17
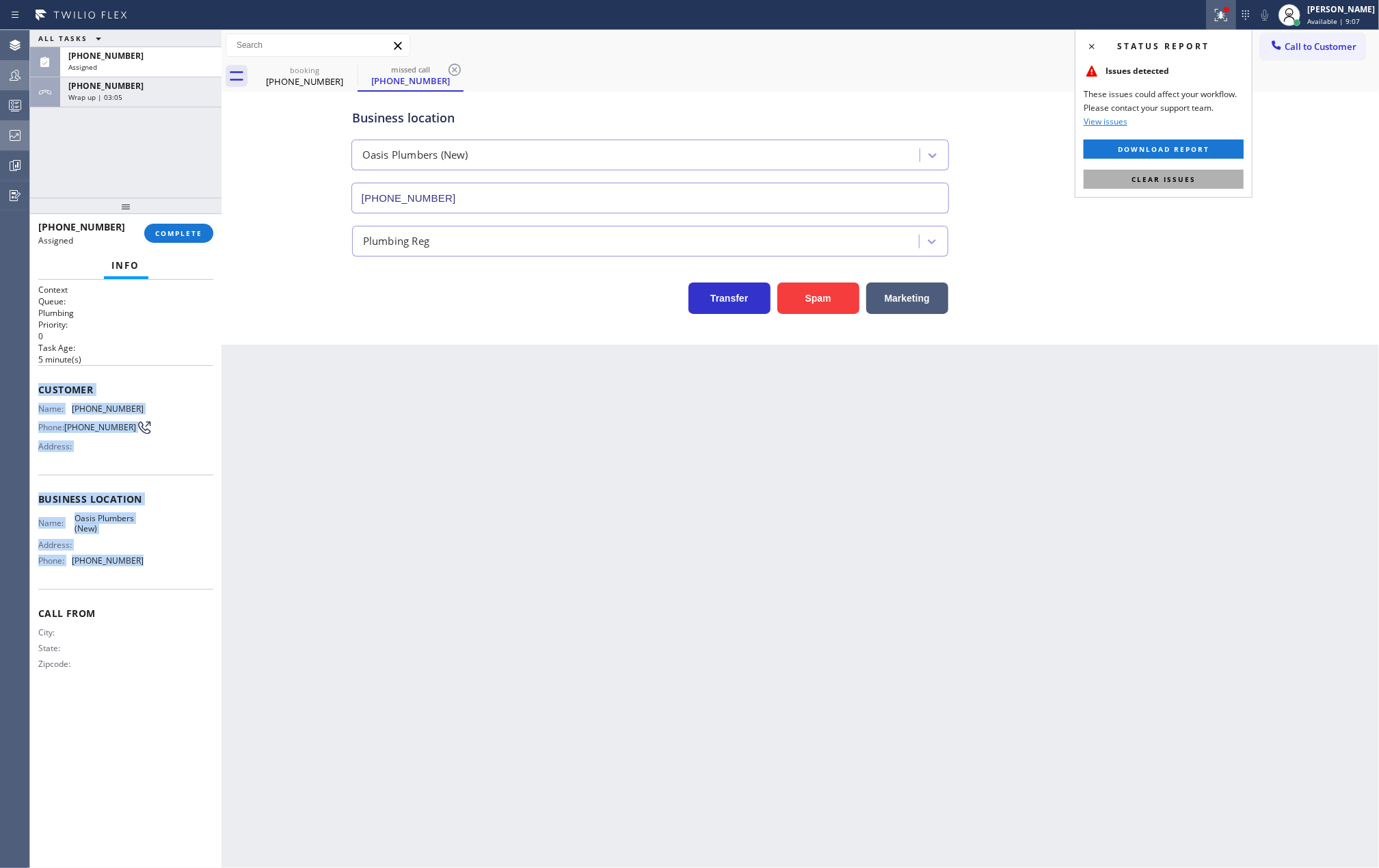
click at [1164, 182] on span "Clear issues" at bounding box center [1163, 178] width 64 height 9
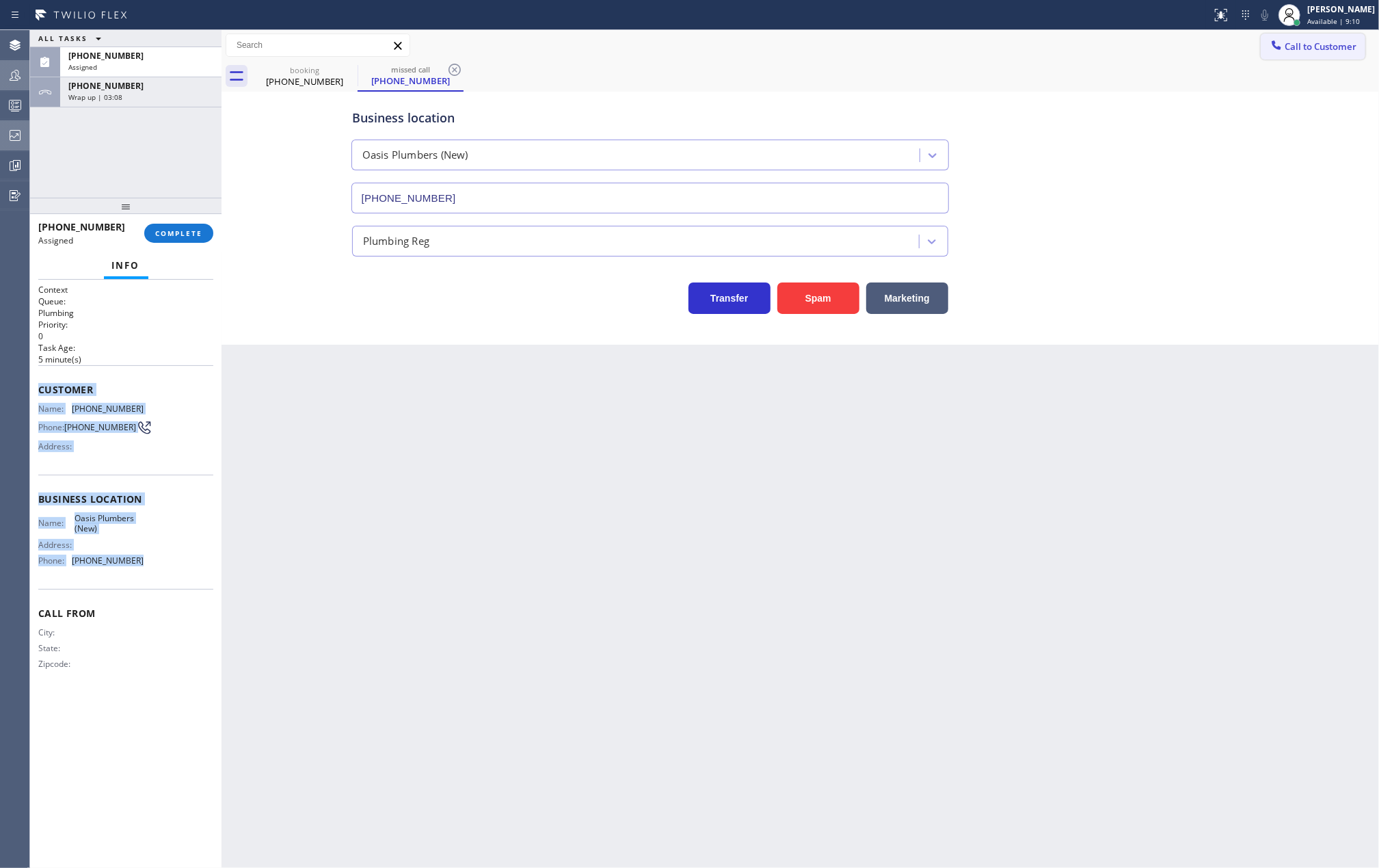
click at [1306, 36] on button "Call to Customer" at bounding box center [1312, 46] width 104 height 26
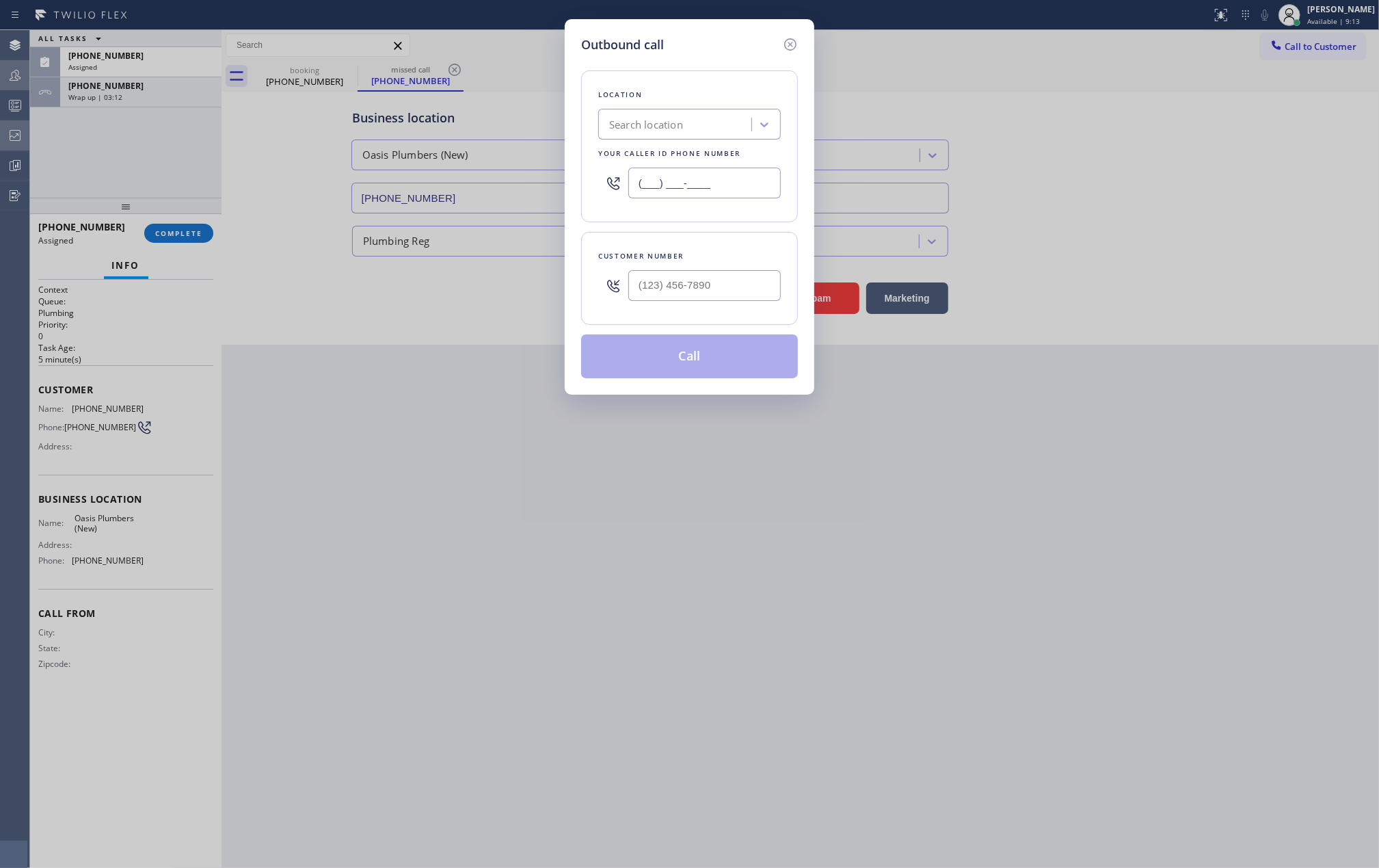
drag, startPoint x: 750, startPoint y: 184, endPoint x: 614, endPoint y: 173, distance: 136.4
click at [614, 173] on div "(___) ___-____" at bounding box center [690, 183] width 183 height 44
paste input "888) 803-7895"
type input "(888) 803-7895"
click at [737, 295] on input "(___) ___-____" at bounding box center [705, 285] width 153 height 31
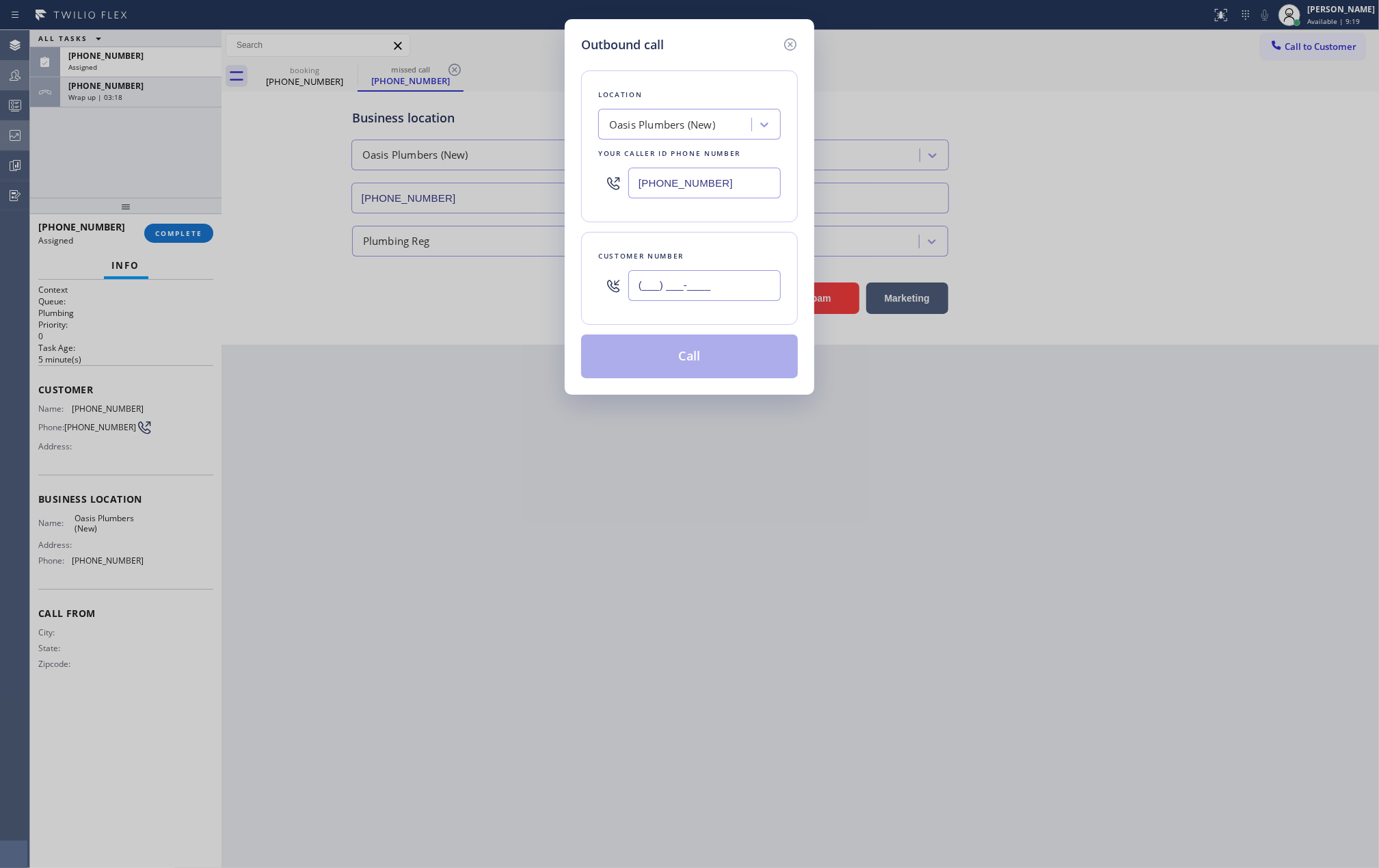
paste input "386) 230-4540"
type input "(386) 230-4540"
click at [722, 353] on button "Call" at bounding box center [690, 356] width 217 height 43
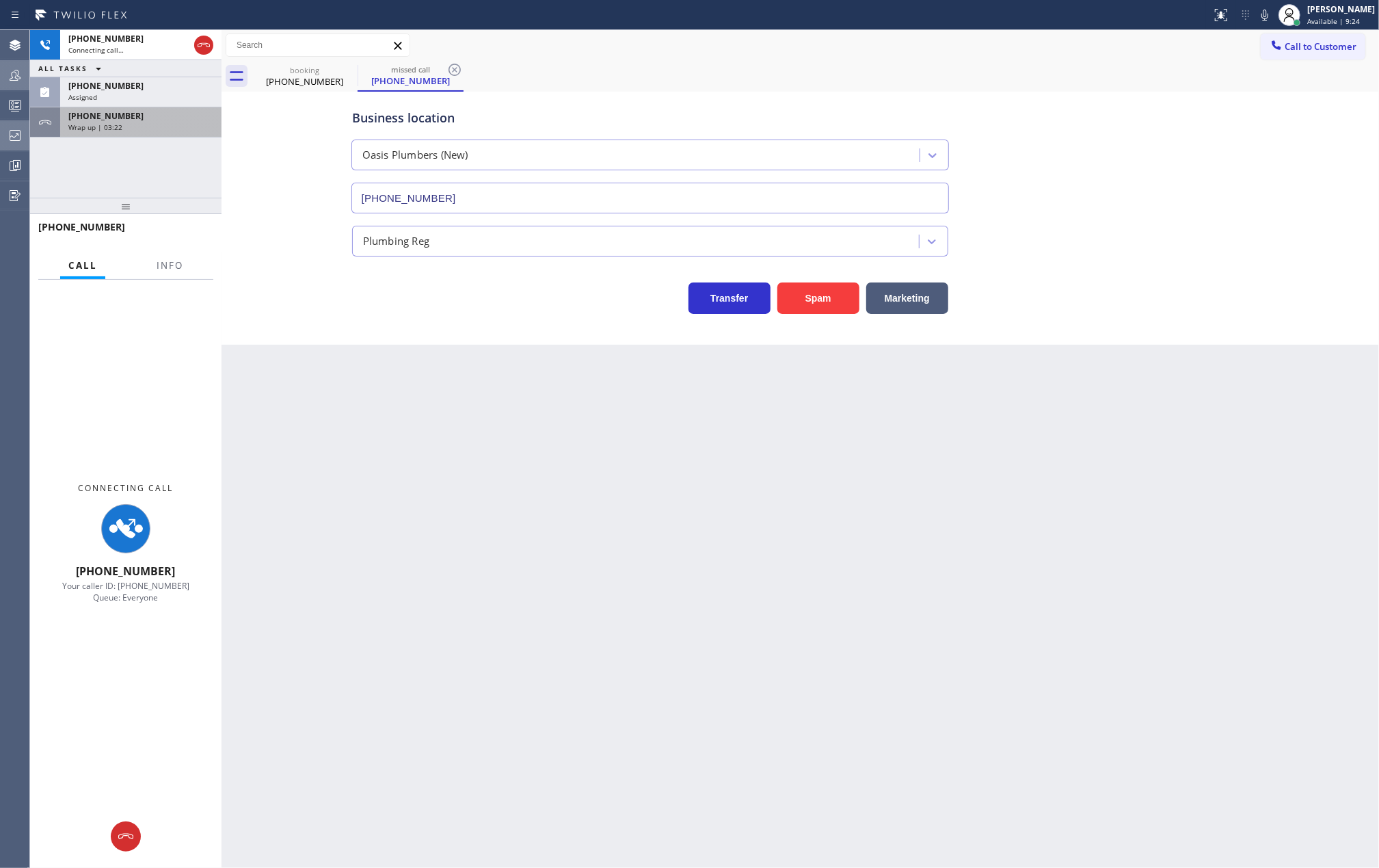
click at [145, 126] on div "Wrap up | 03:22" at bounding box center [141, 127] width 145 height 9
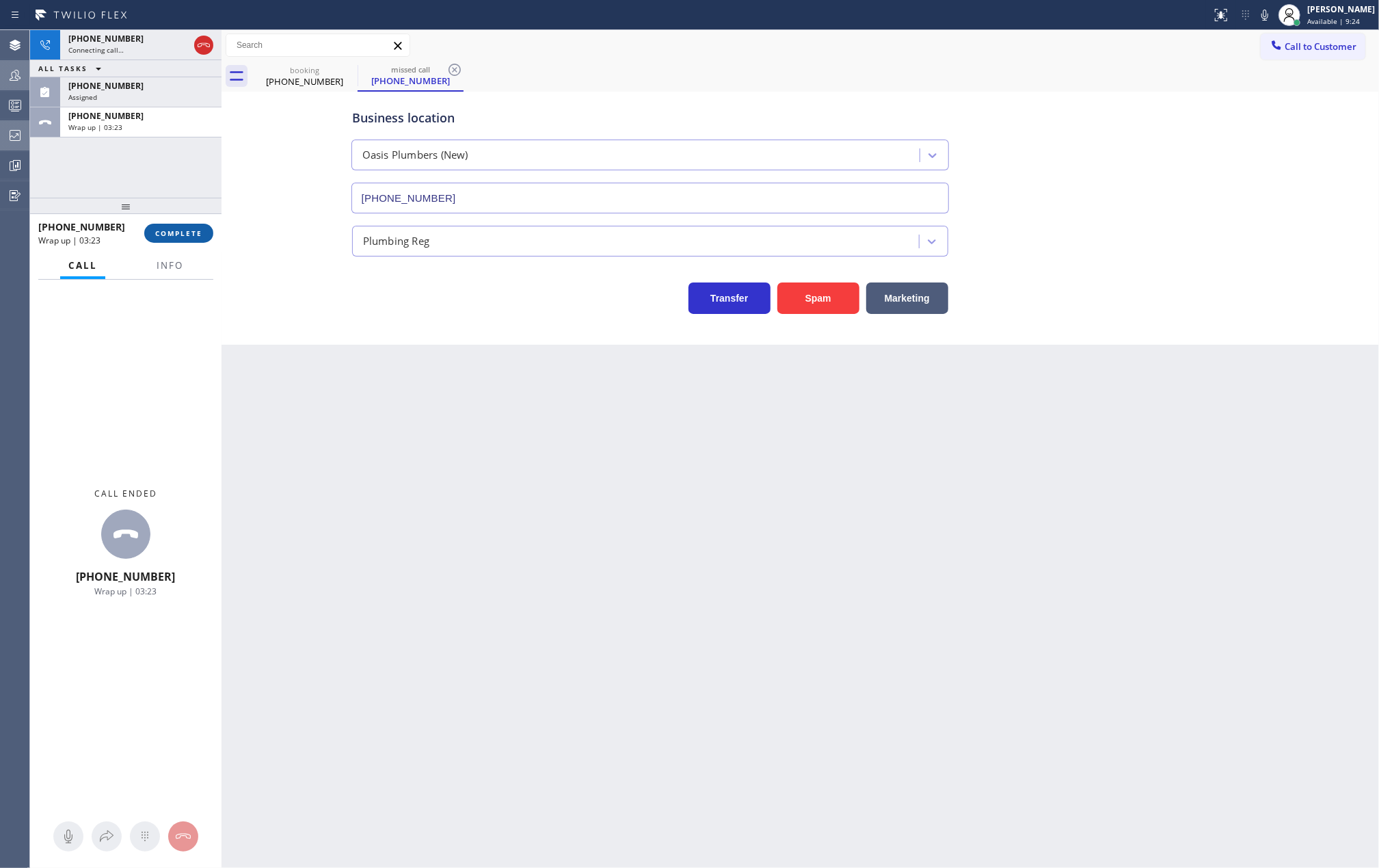
click at [165, 236] on span "COMPLETE" at bounding box center [178, 233] width 48 height 9
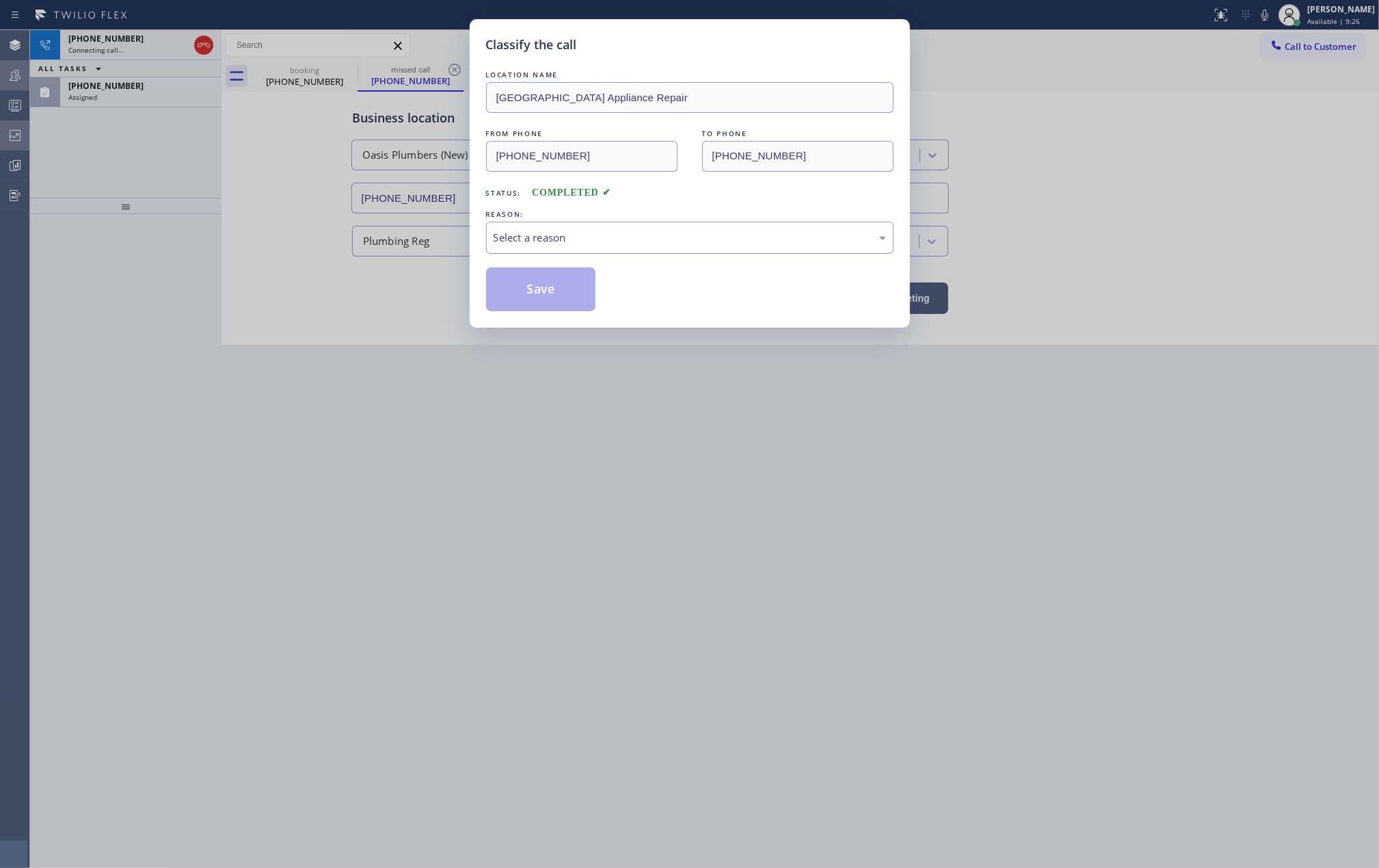
click at [532, 233] on div "Select a reason" at bounding box center [690, 238] width 393 height 16
click at [534, 287] on button "Save" at bounding box center [541, 289] width 110 height 43
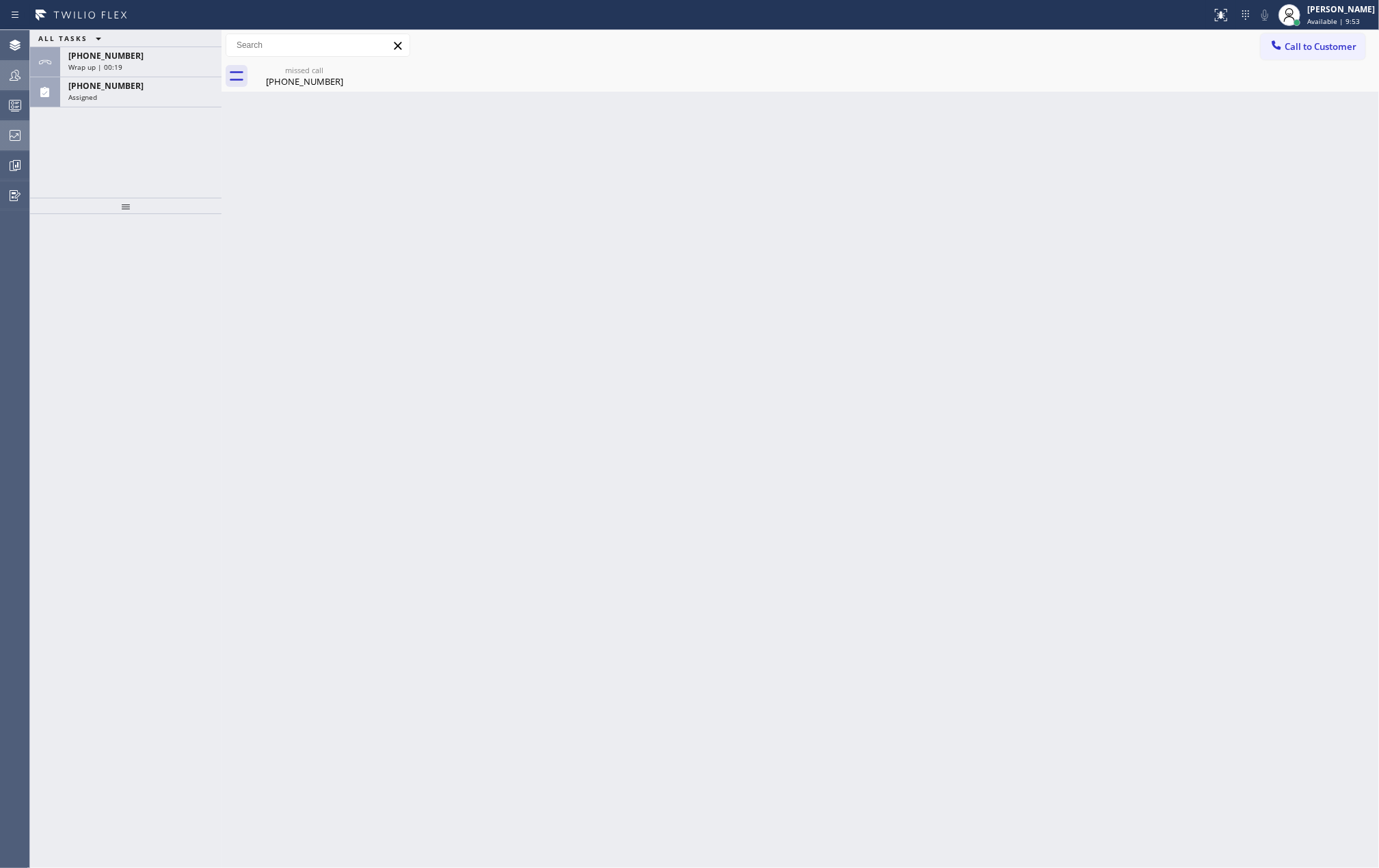
click at [171, 419] on div at bounding box center [126, 541] width 192 height 654
click at [126, 91] on div "(386) 230-4540" at bounding box center [141, 86] width 145 height 12
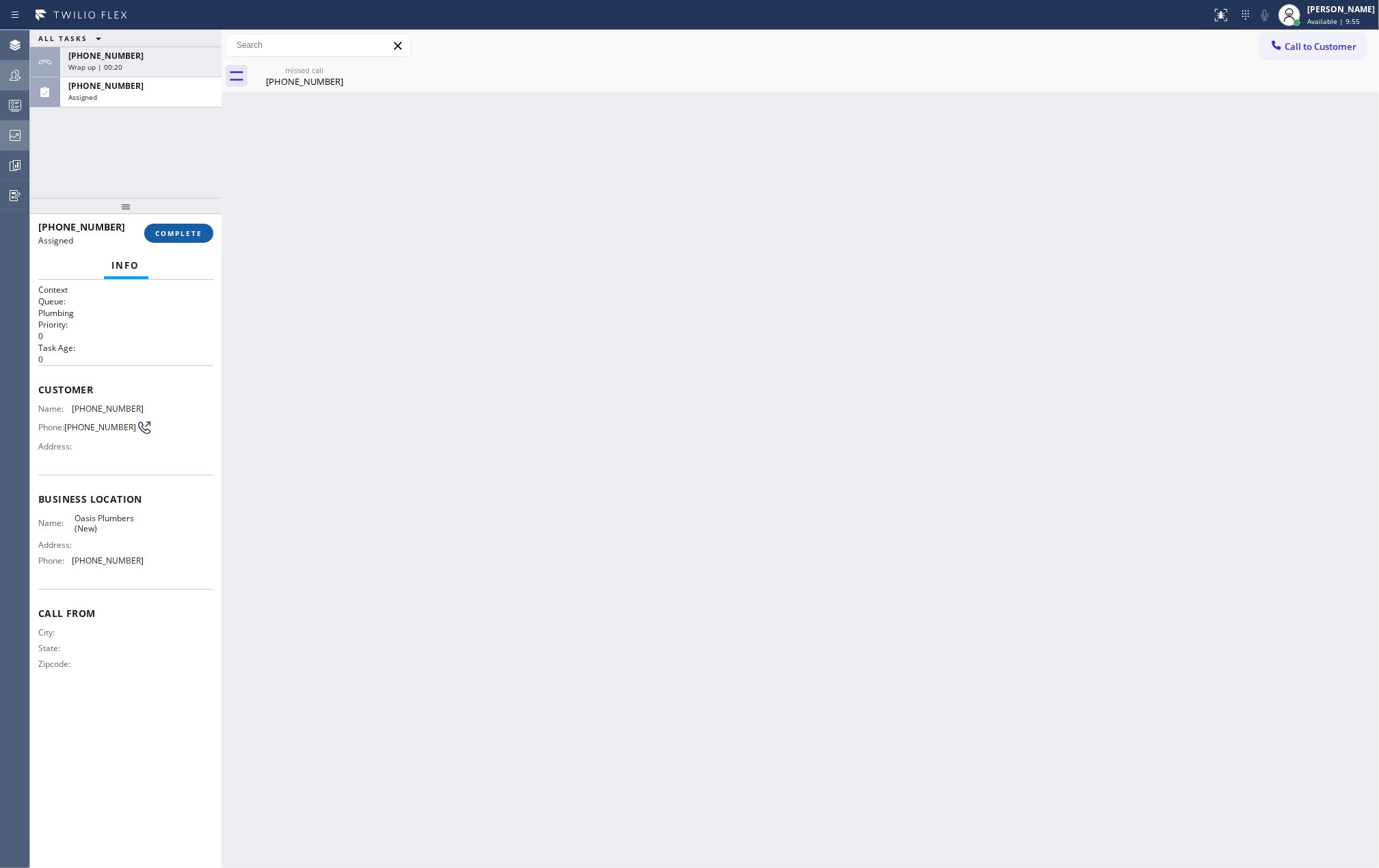
click at [173, 226] on button "COMPLETE" at bounding box center [178, 233] width 69 height 19
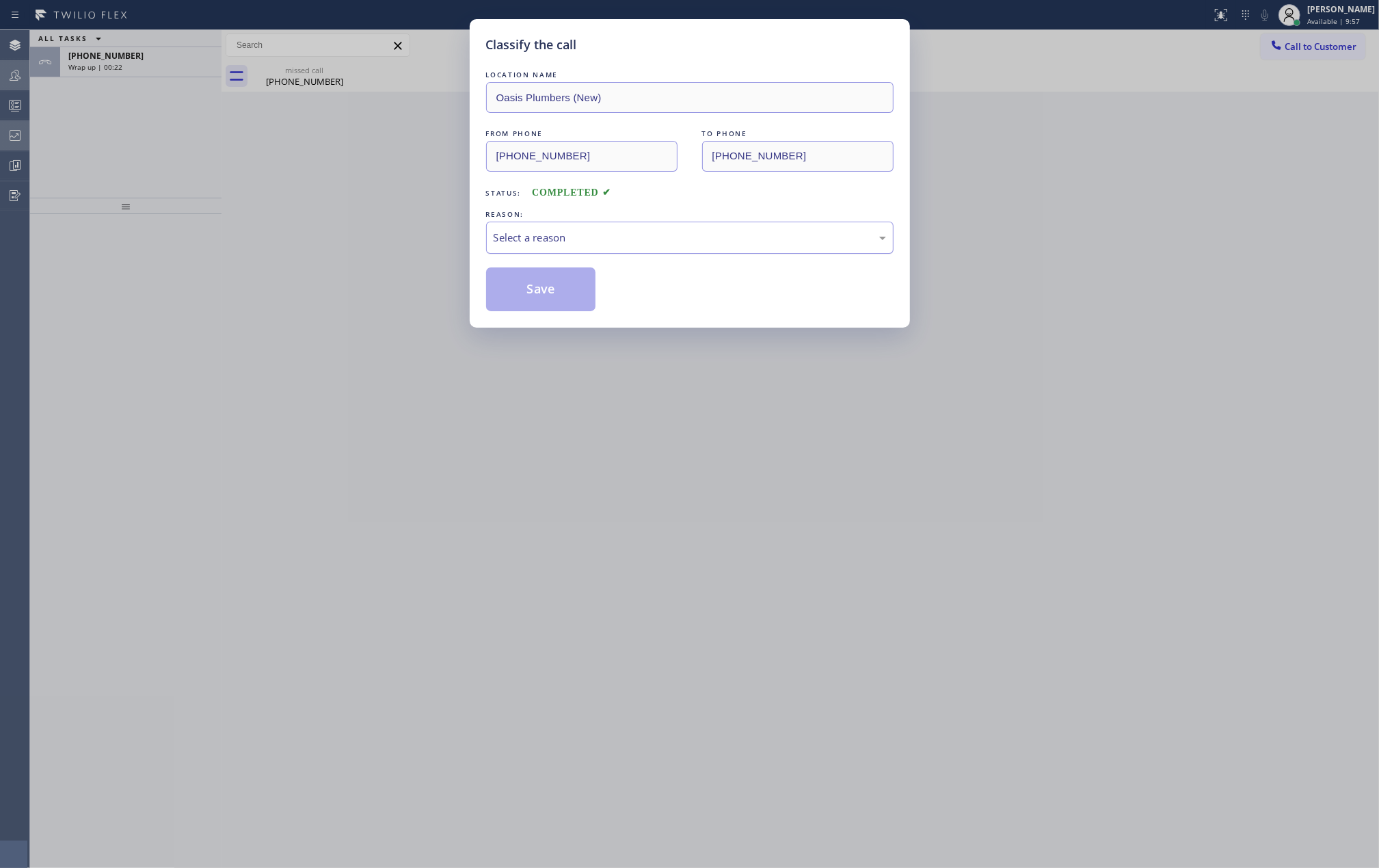
click at [673, 237] on div "Select a reason" at bounding box center [690, 238] width 393 height 16
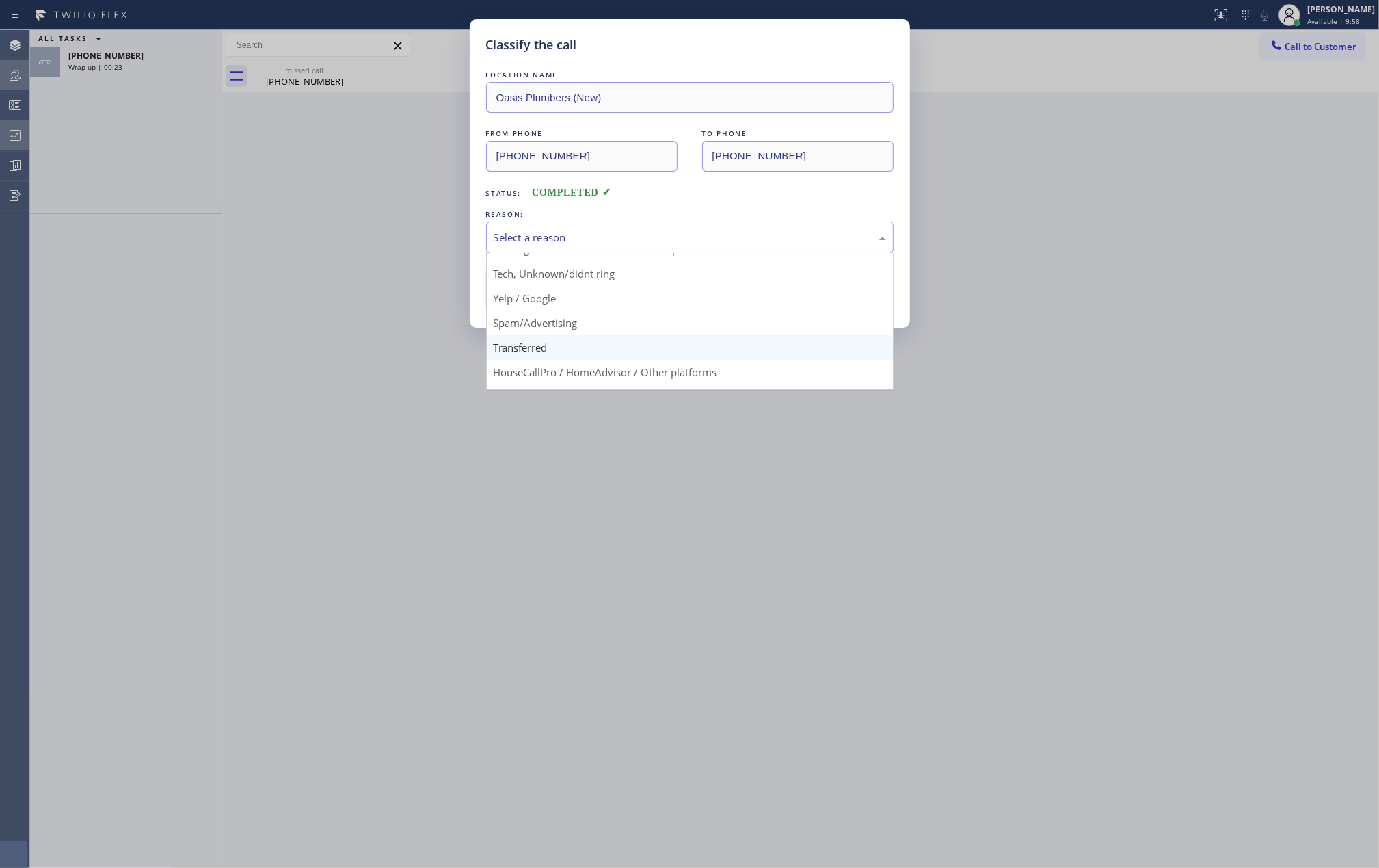
scroll to position [86, 0]
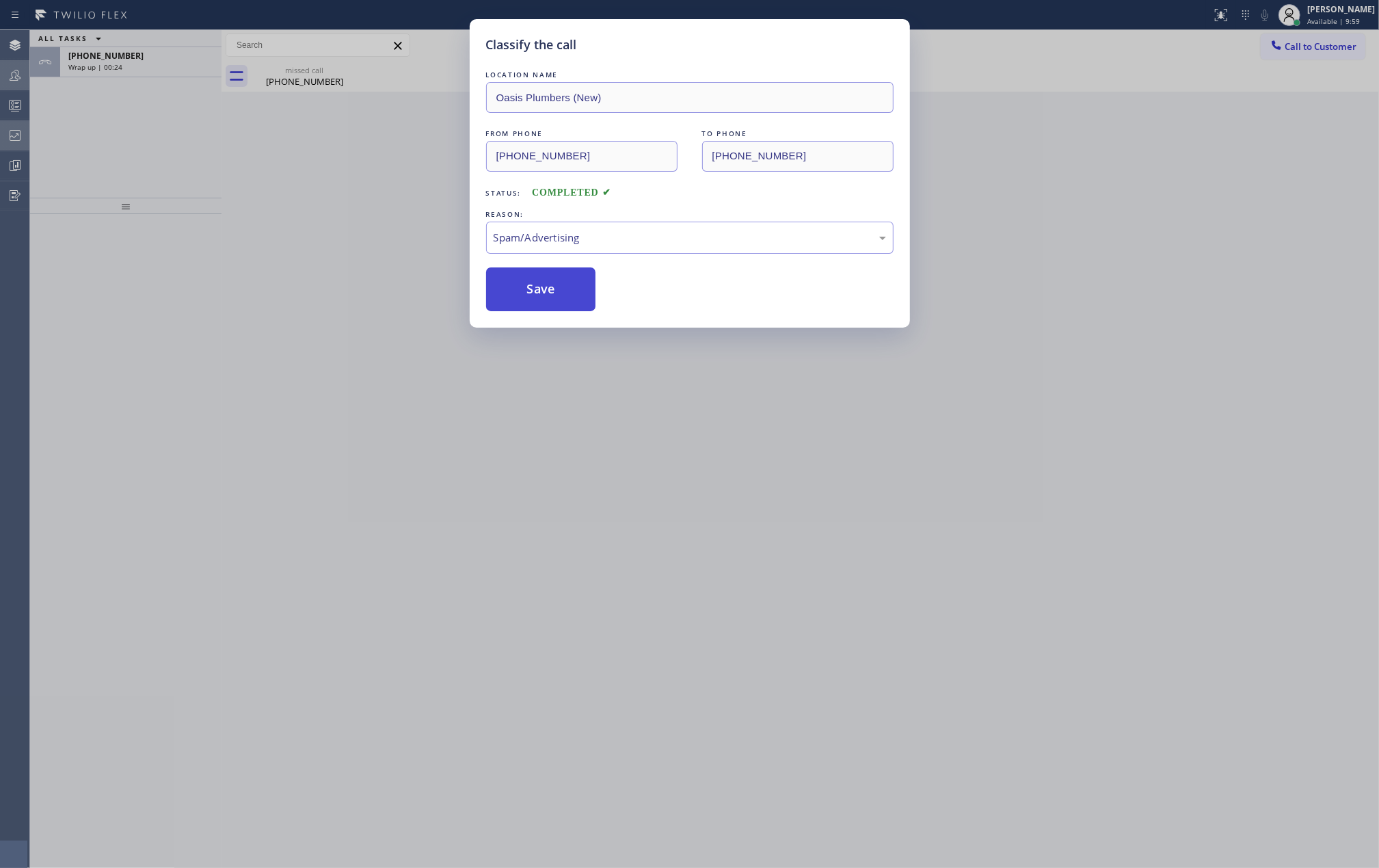
click at [560, 288] on button "Save" at bounding box center [541, 289] width 110 height 43
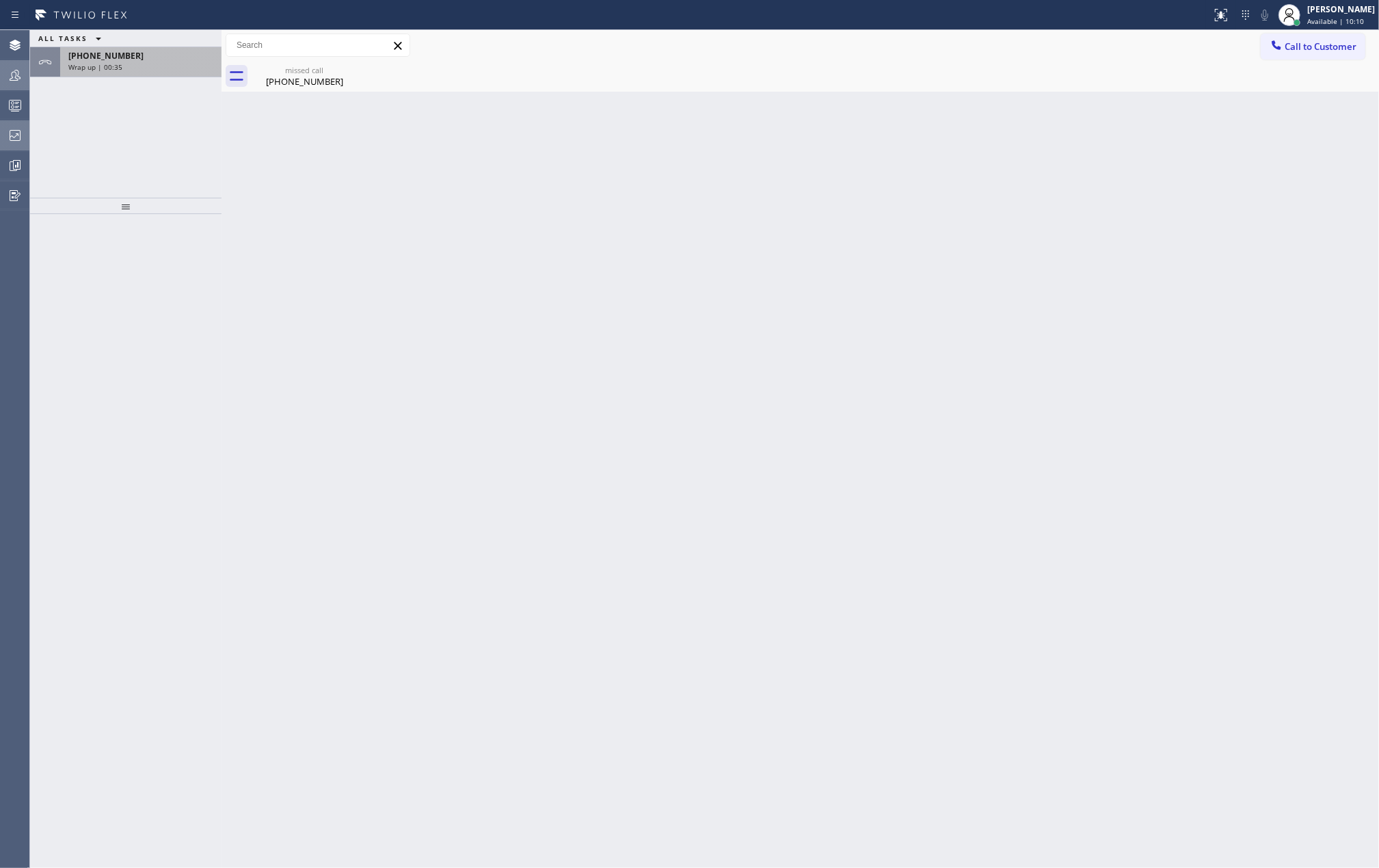
click at [157, 67] on div "Wrap up | 00:35" at bounding box center [141, 67] width 145 height 9
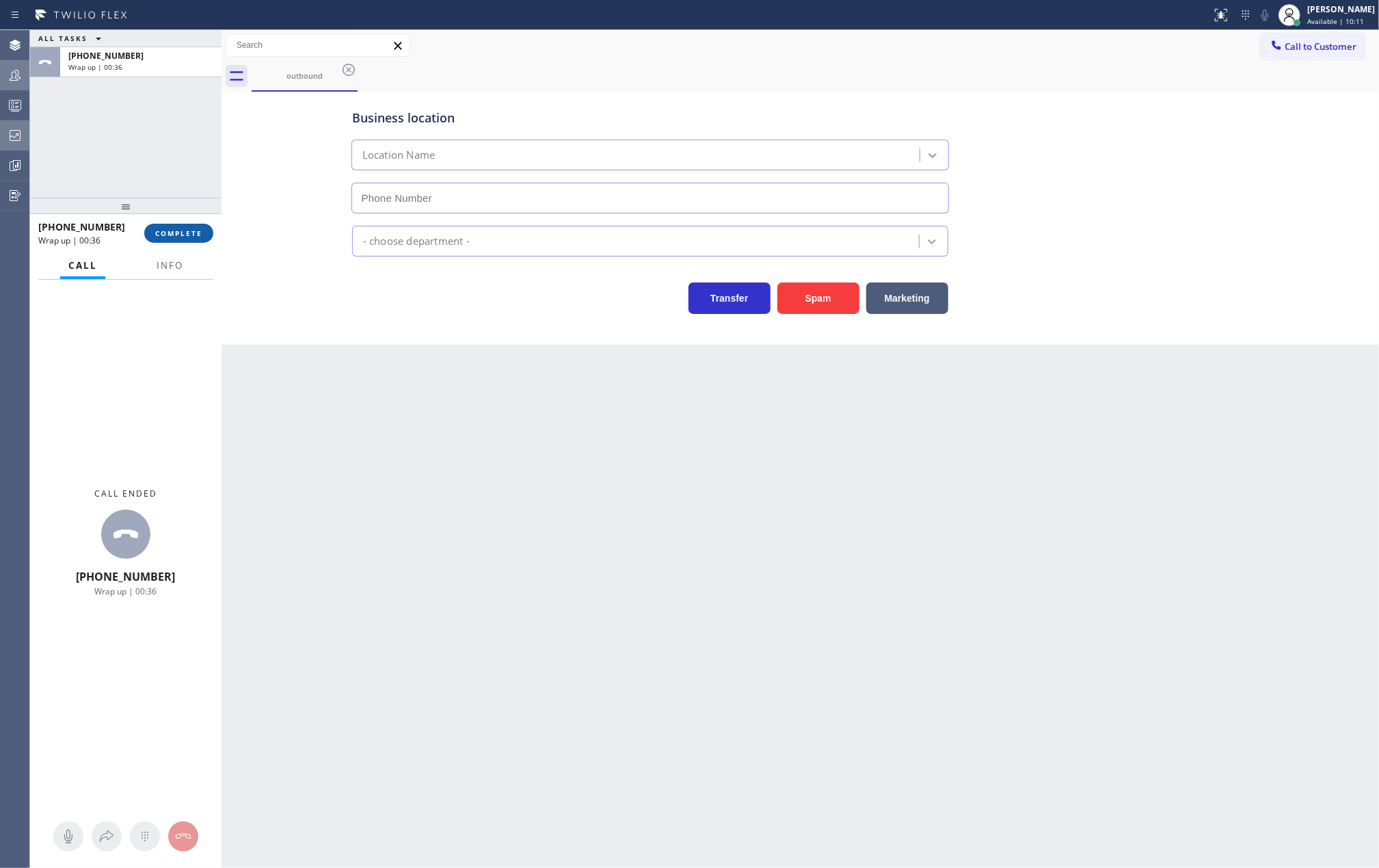
type input "(888) 803-7895"
click at [193, 235] on span "COMPLETE" at bounding box center [178, 233] width 48 height 9
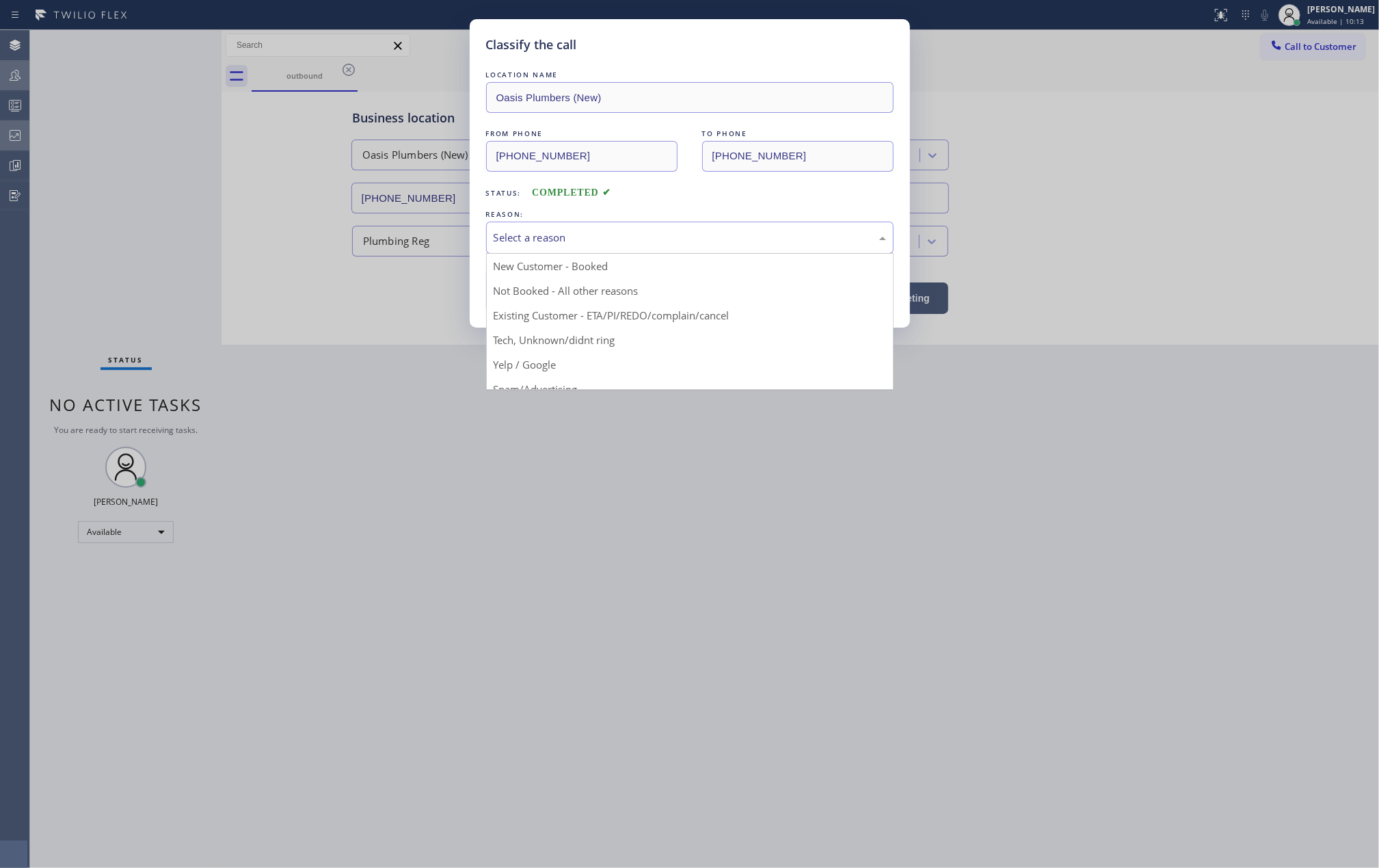
click at [715, 233] on div "Select a reason" at bounding box center [690, 238] width 393 height 16
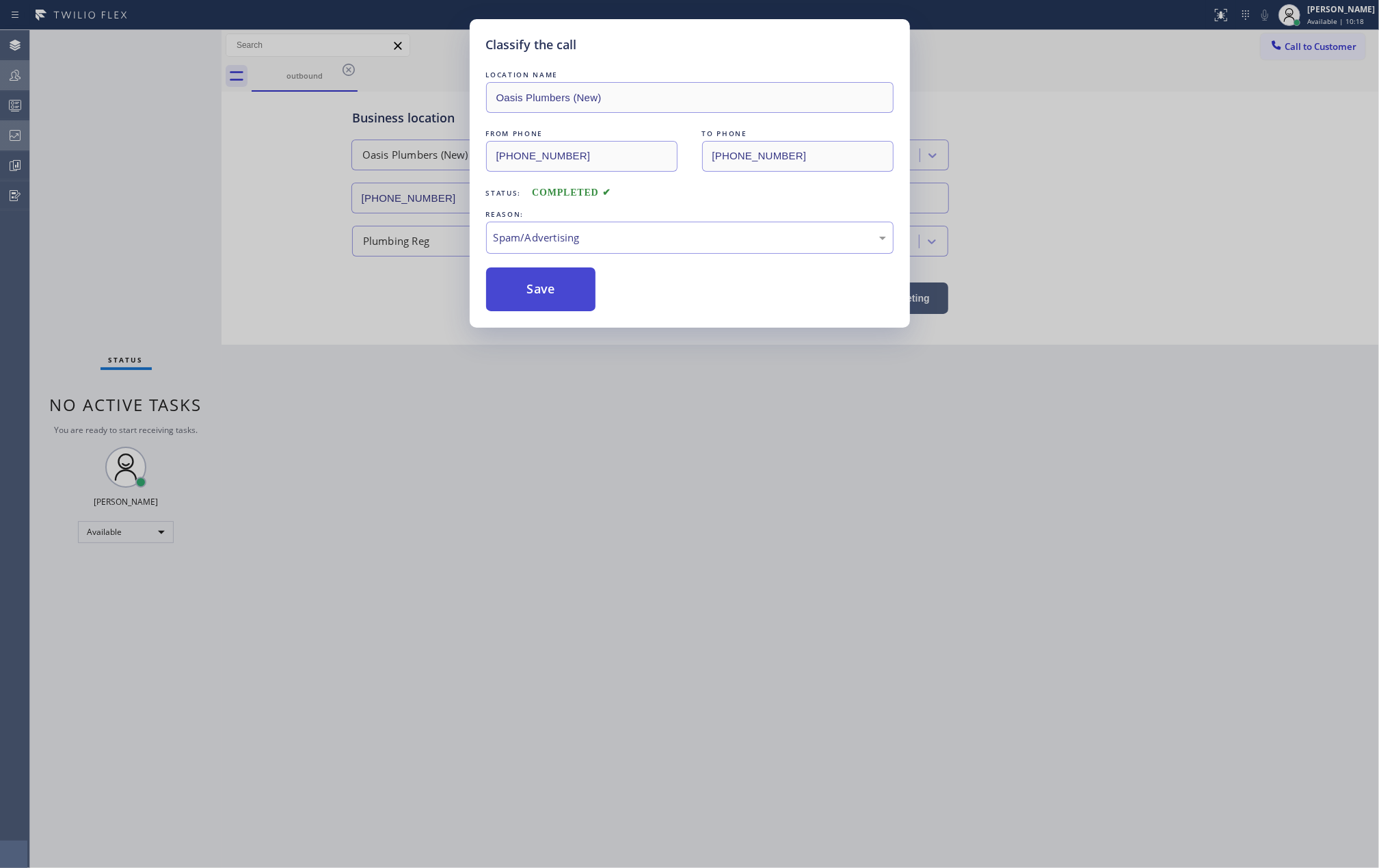
click at [572, 286] on button "Save" at bounding box center [541, 289] width 110 height 43
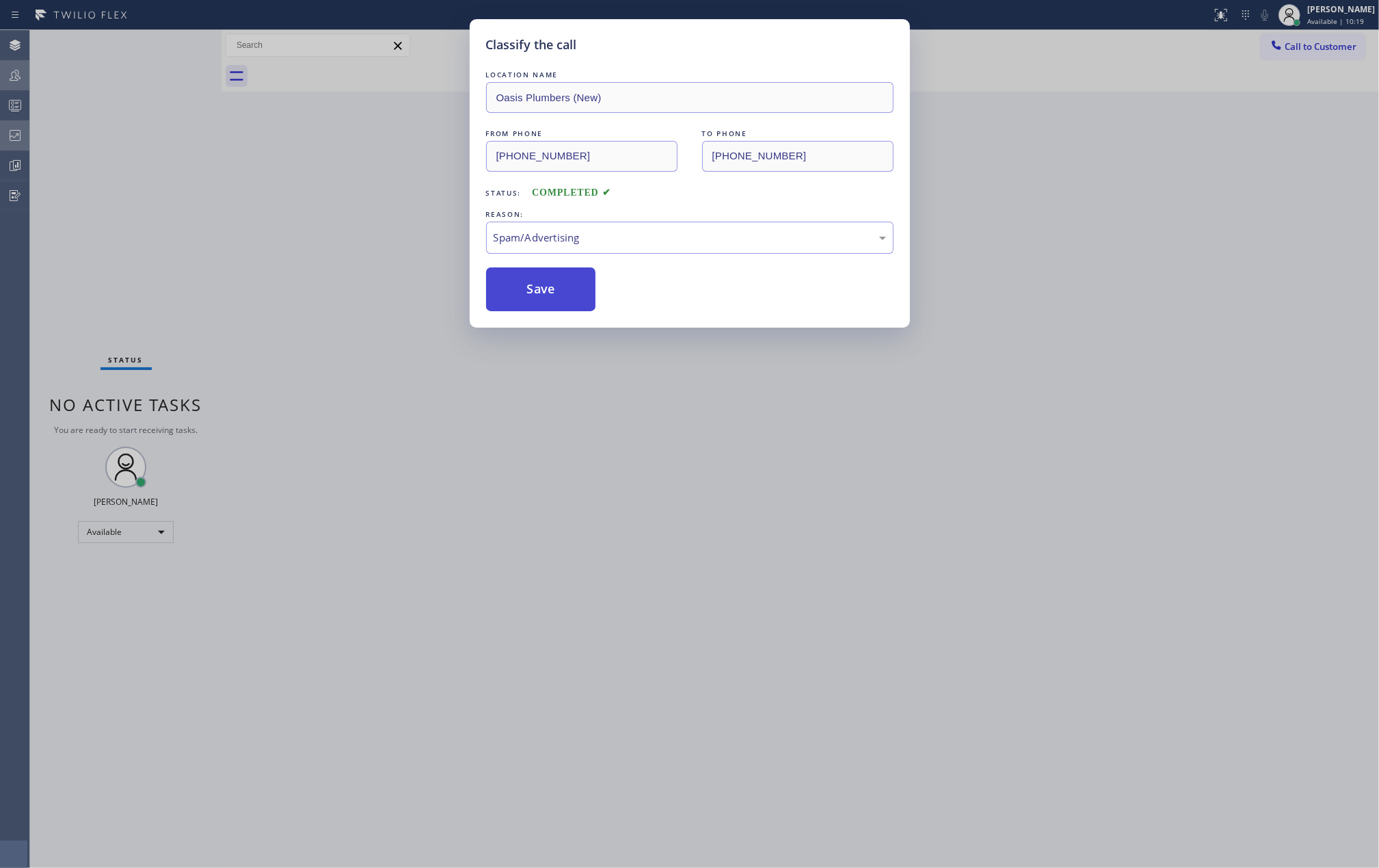
click at [572, 286] on button "Save" at bounding box center [541, 289] width 110 height 43
click at [310, 282] on div "Classify the call LOCATION NAME Oasis Plumbers (New) FROM PHONE (888) 803-7895 …" at bounding box center [690, 434] width 1379 height 868
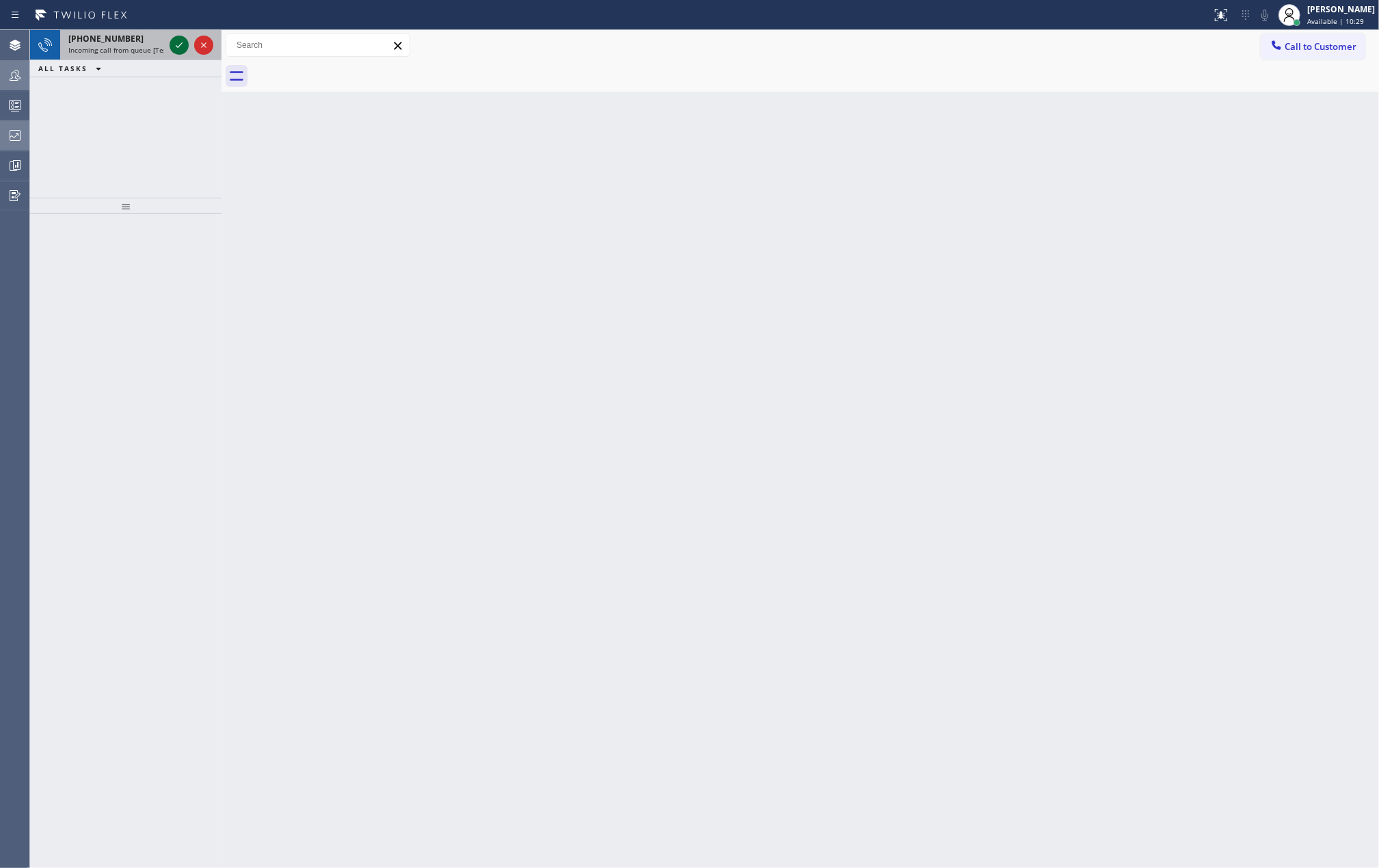
click at [178, 45] on icon at bounding box center [179, 45] width 17 height 17
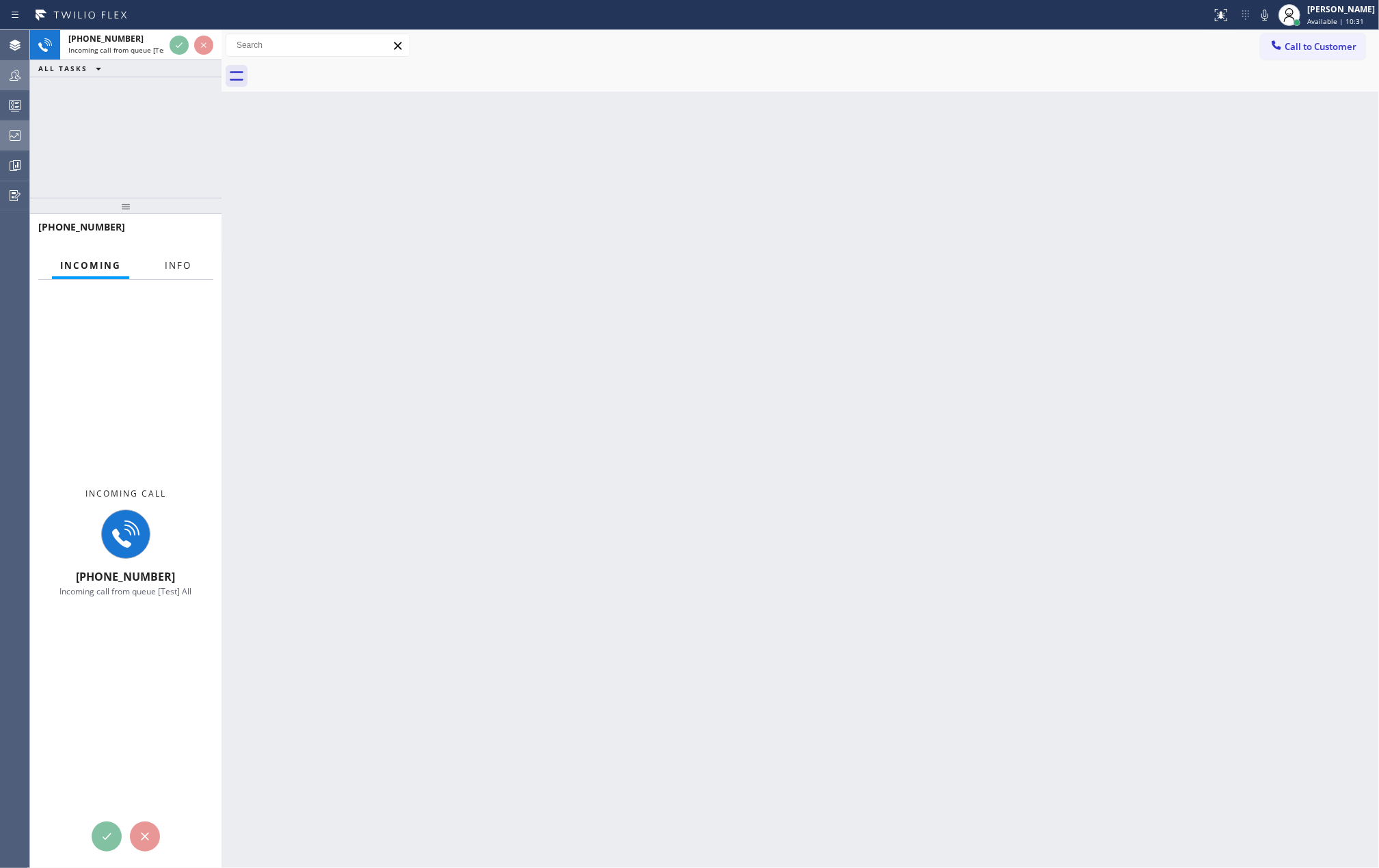
drag, startPoint x: 168, startPoint y: 249, endPoint x: 171, endPoint y: 263, distance: 14.3
click at [168, 249] on div "+14752844340" at bounding box center [126, 233] width 175 height 36
click at [171, 263] on span "Info" at bounding box center [178, 265] width 27 height 13
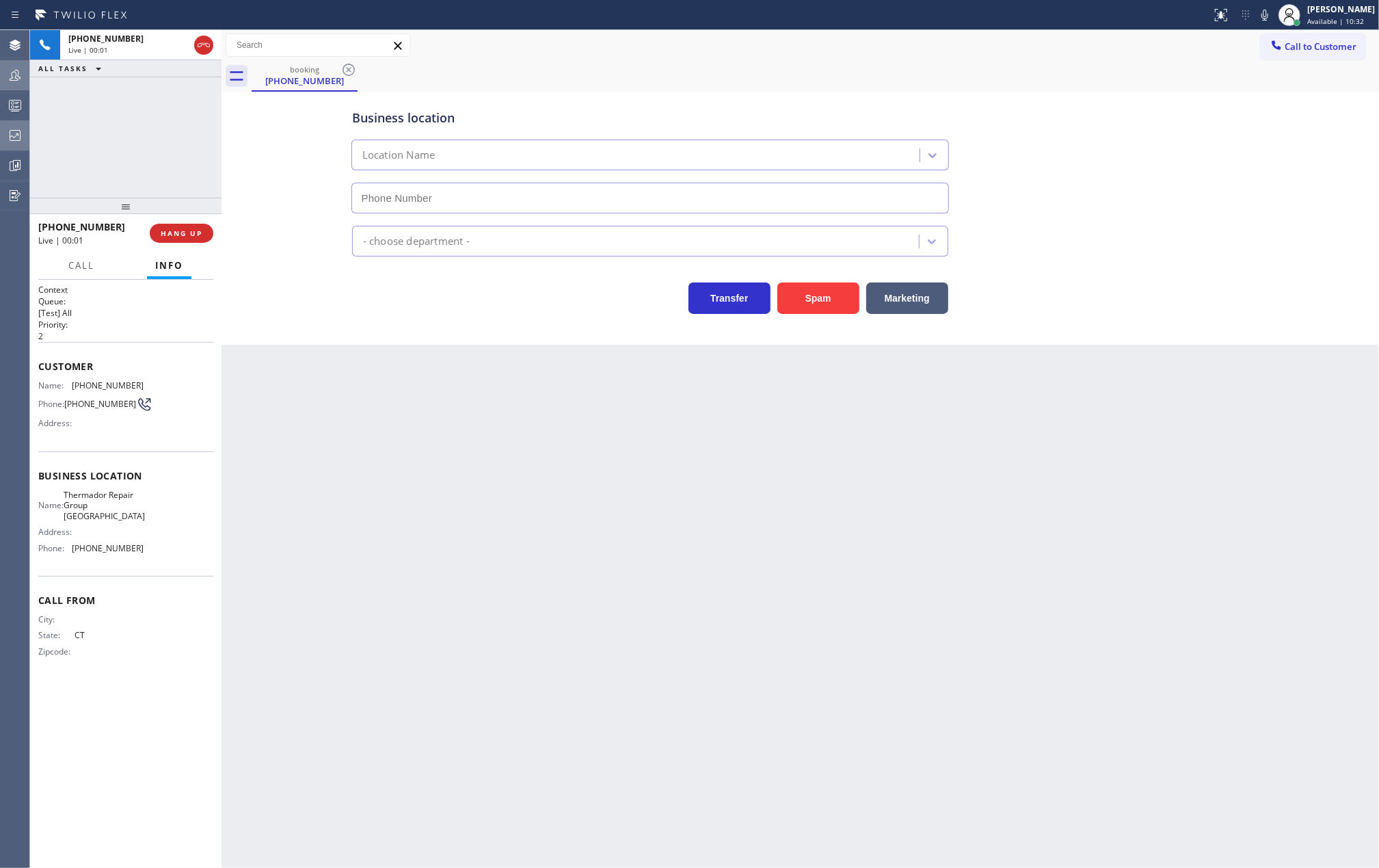
type input "(475) 323-6668"
click at [820, 299] on button "Spam" at bounding box center [818, 299] width 82 height 32
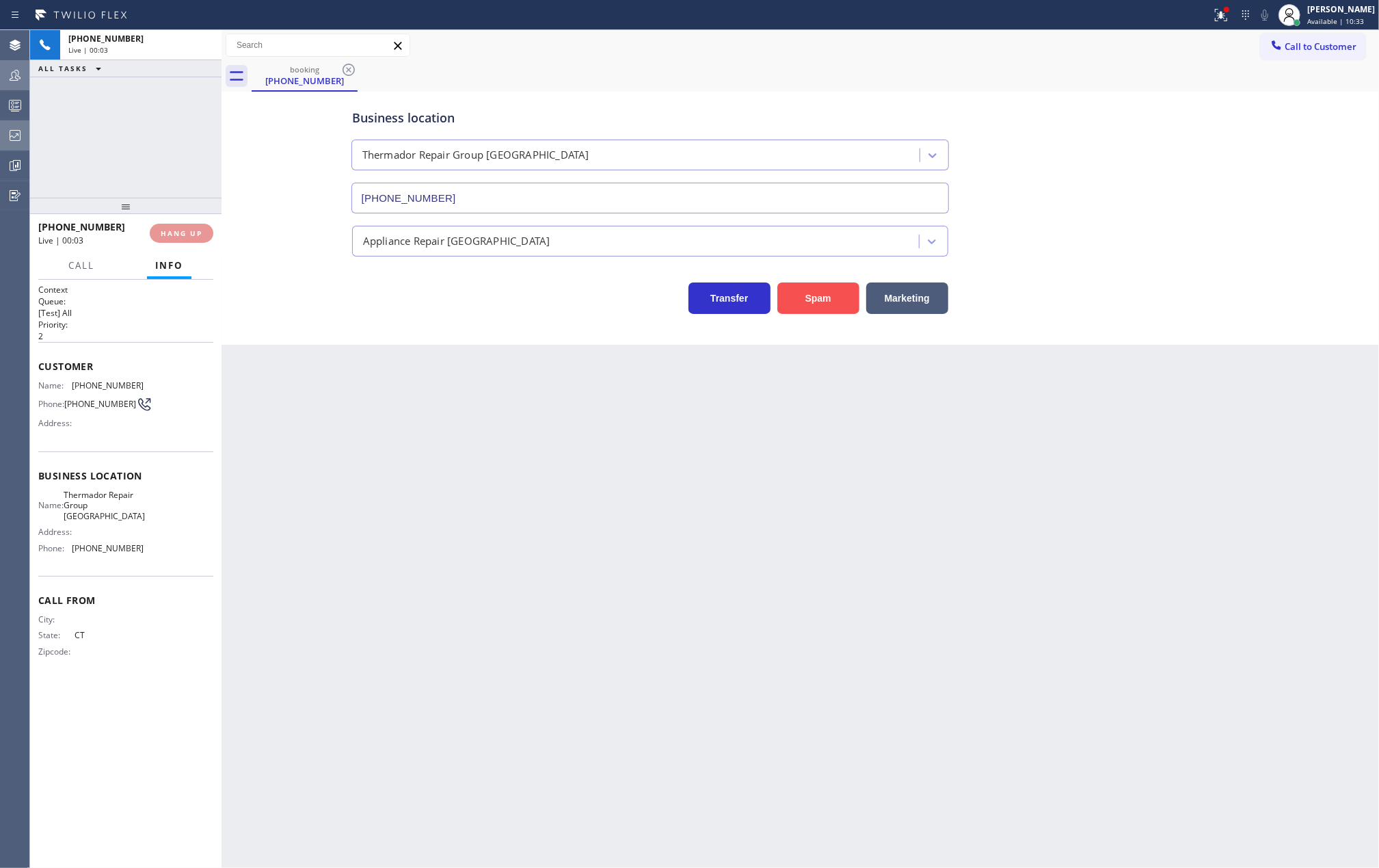
click at [820, 299] on button "Spam" at bounding box center [818, 299] width 82 height 32
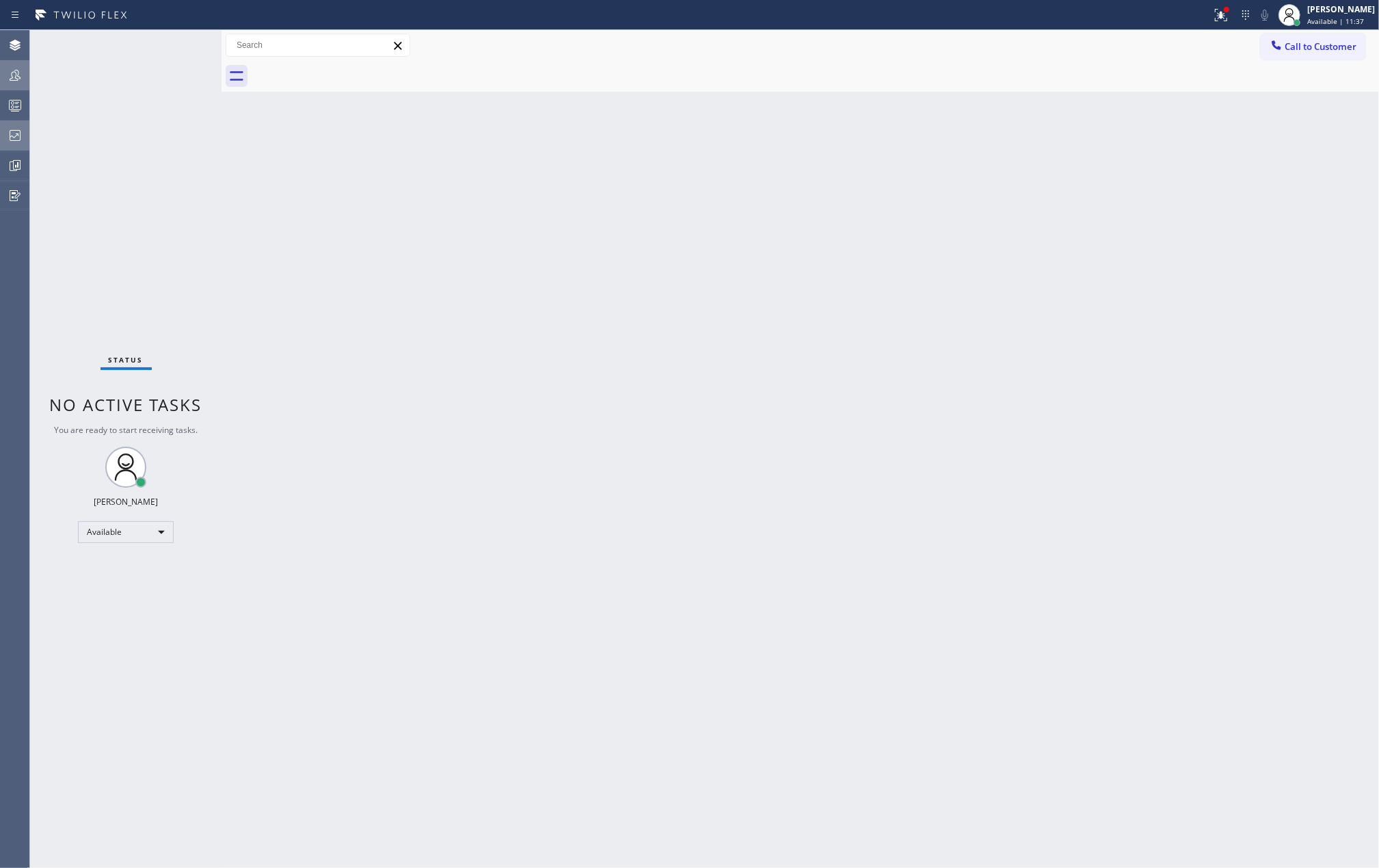
click at [295, 278] on div "Back to Dashboard Change Sender ID Customers Technicians Select a contact Outbo…" at bounding box center [800, 449] width 1157 height 838
click at [1226, 15] on icon at bounding box center [1221, 15] width 17 height 17
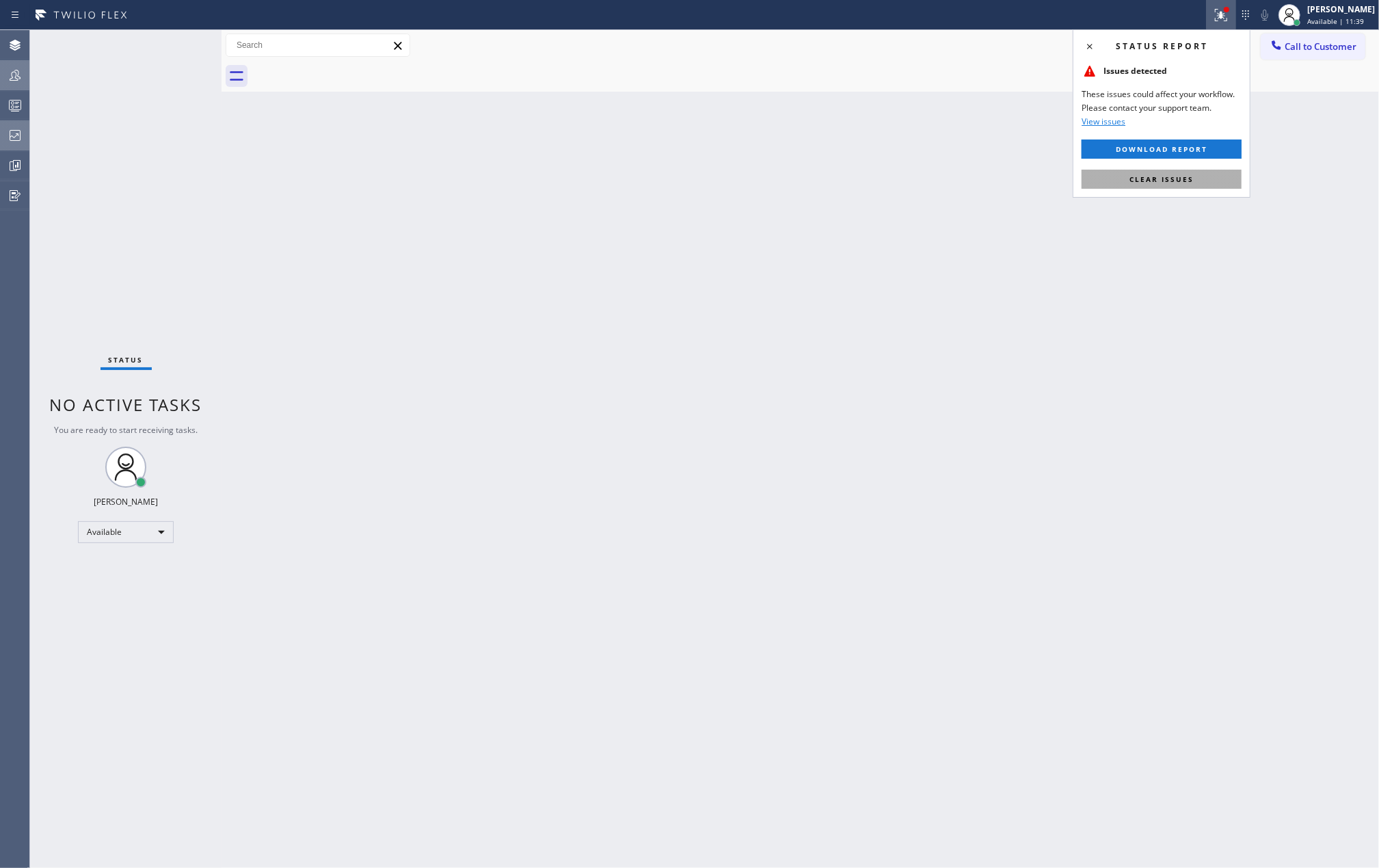
click at [1169, 176] on span "Clear issues" at bounding box center [1161, 178] width 64 height 9
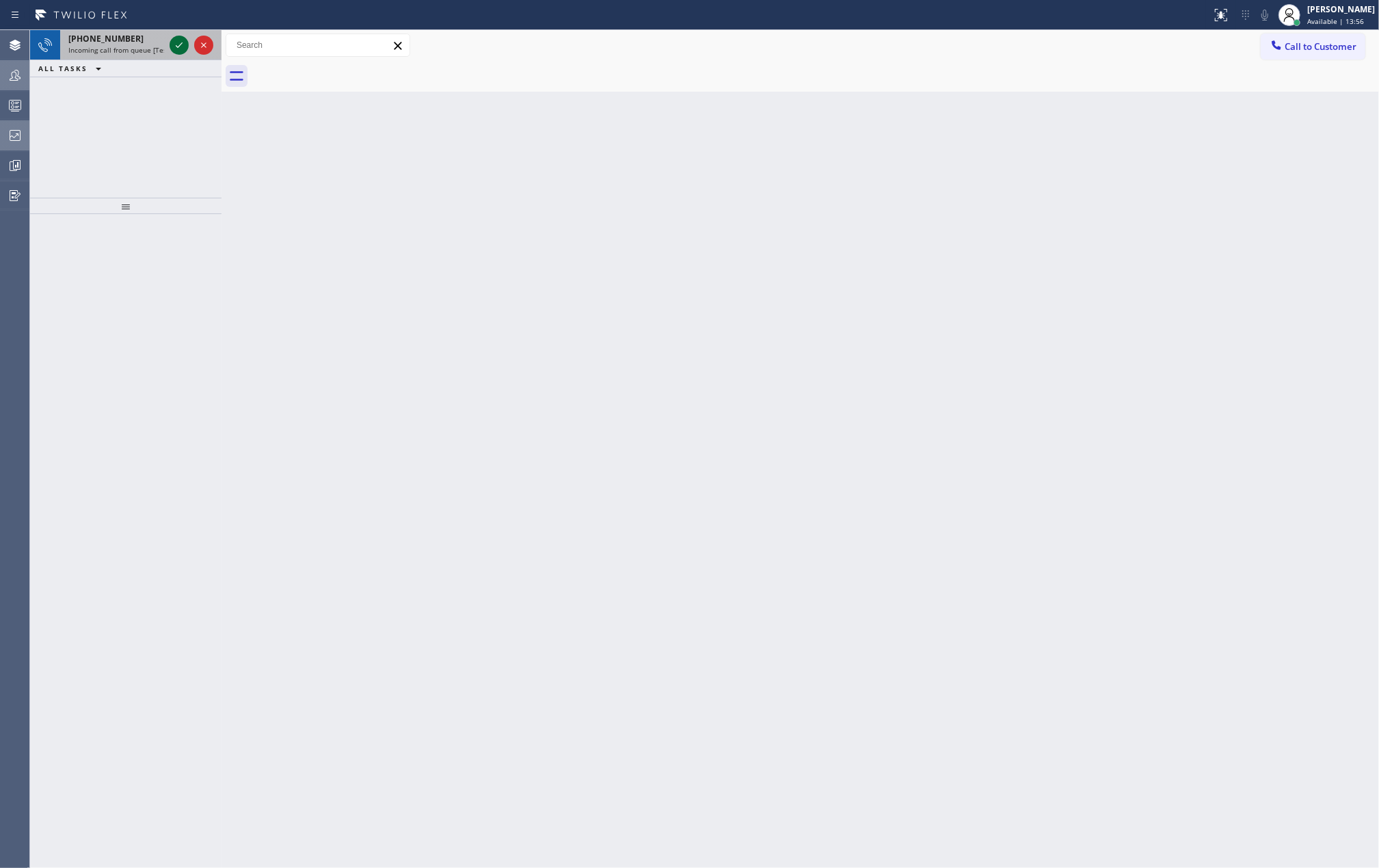
click at [179, 42] on icon at bounding box center [179, 45] width 17 height 17
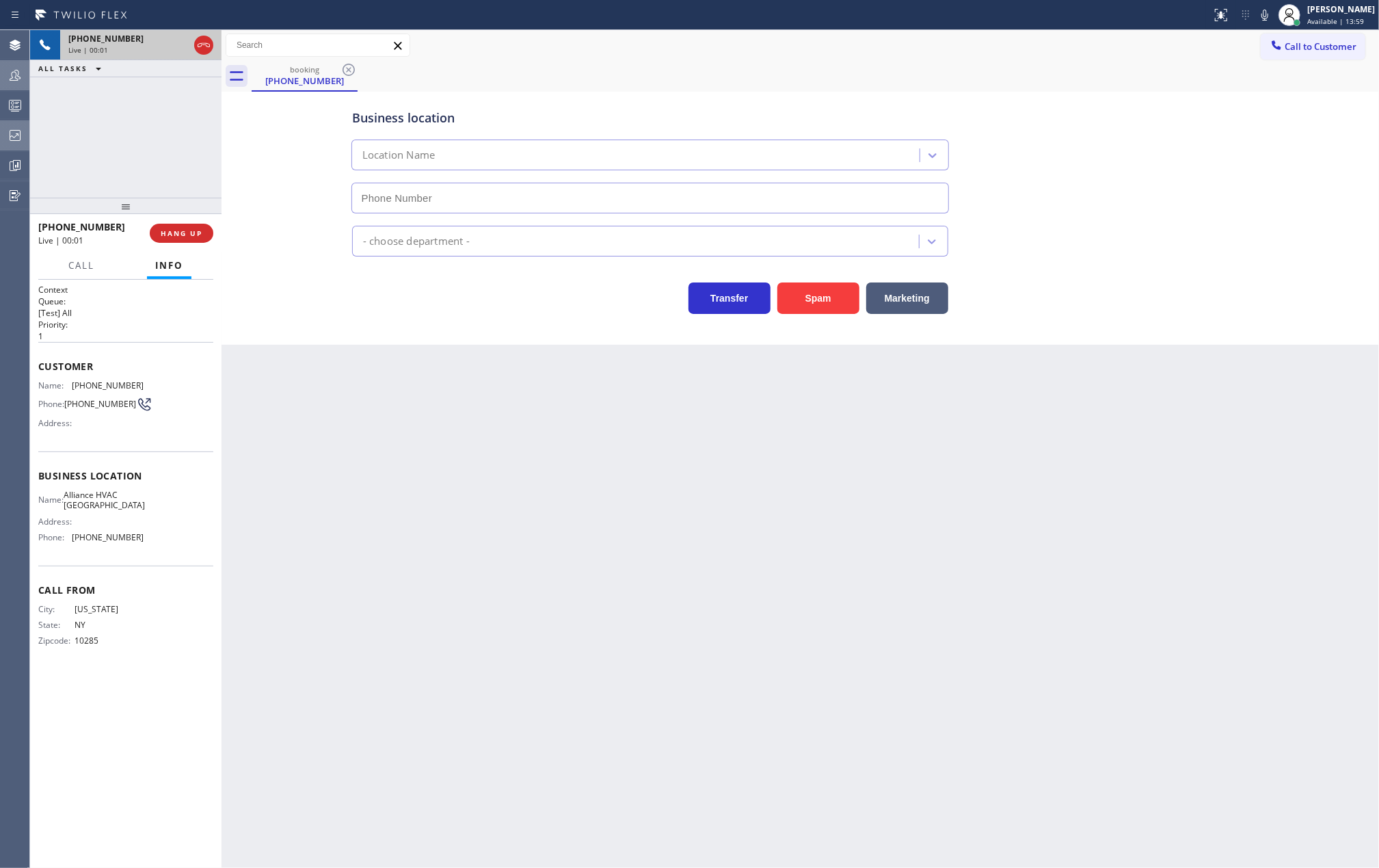
type input "(646) 768-0648"
drag, startPoint x: 131, startPoint y: 203, endPoint x: 135, endPoint y: 175, distance: 28.3
click at [135, 175] on div "+12123354225 Live | 00:01 ALL TASKS ALL TASKS ACTIVE TASKS TASKS IN WRAP UP +12…" at bounding box center [126, 449] width 192 height 838
click at [797, 299] on button "Spam" at bounding box center [818, 299] width 82 height 32
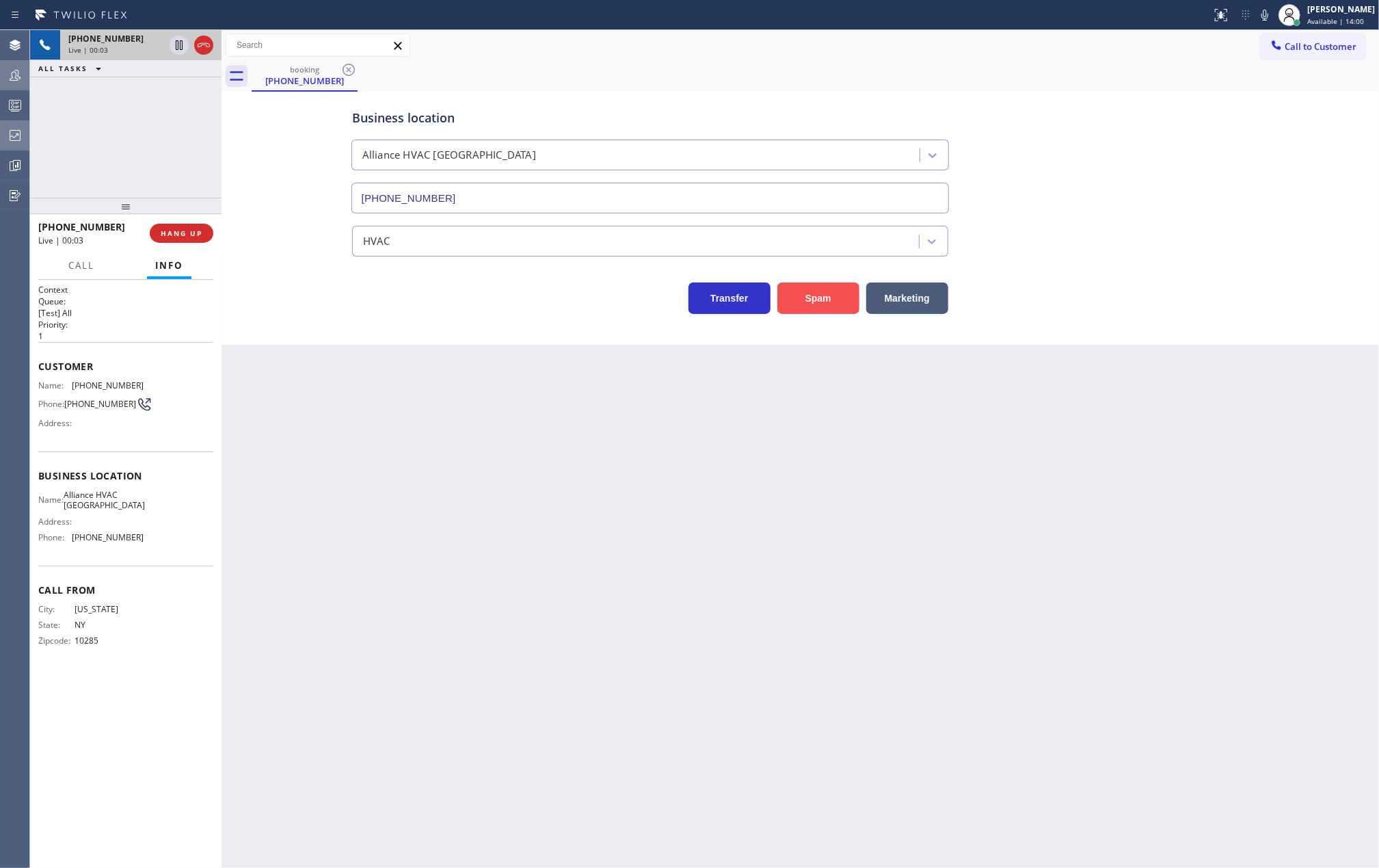
click at [797, 299] on button "Spam" at bounding box center [818, 299] width 82 height 32
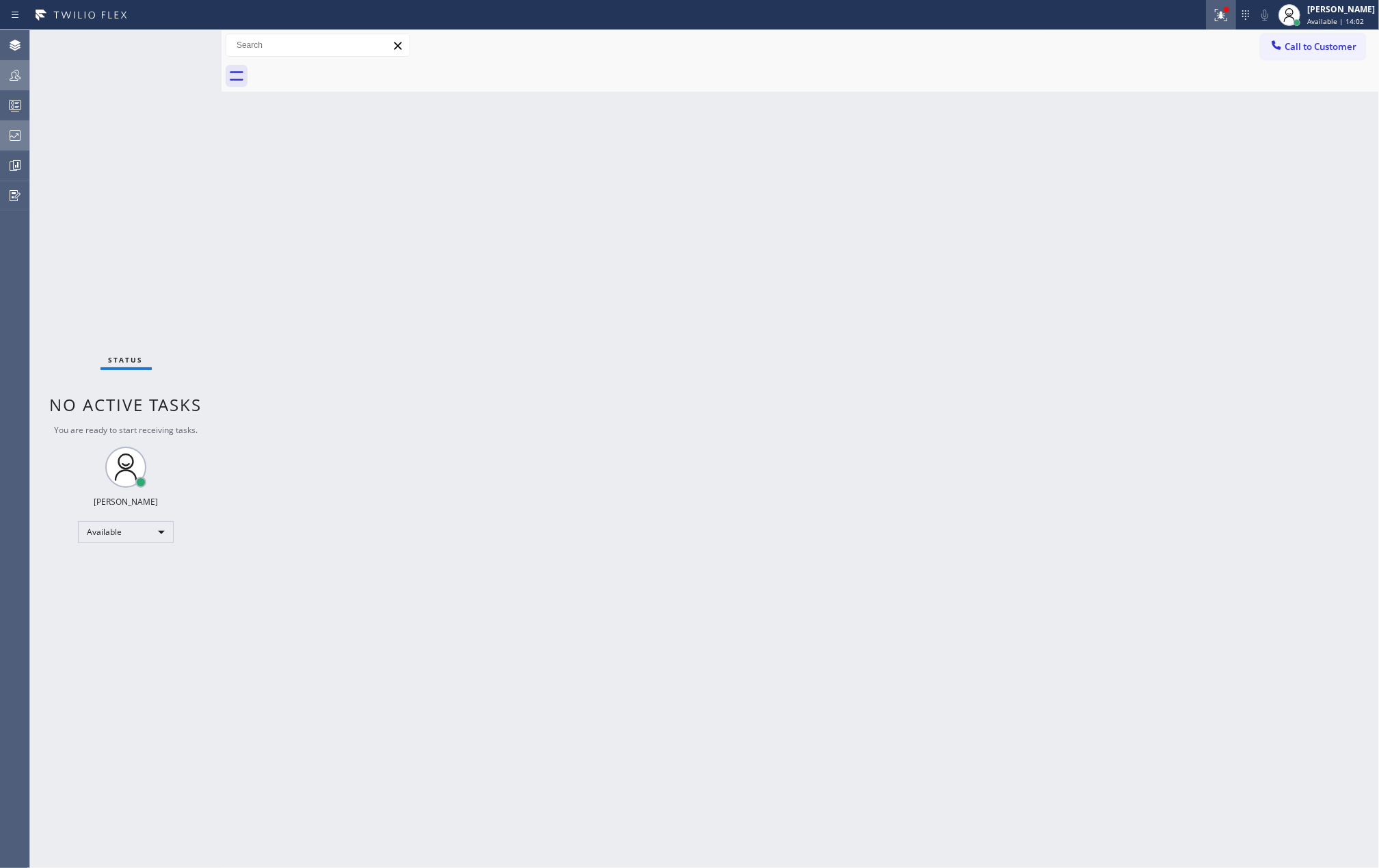
click at [1230, 19] on icon at bounding box center [1221, 15] width 17 height 17
click at [1182, 179] on span "Clear issues" at bounding box center [1161, 178] width 64 height 9
click at [17, 69] on icon at bounding box center [15, 75] width 17 height 17
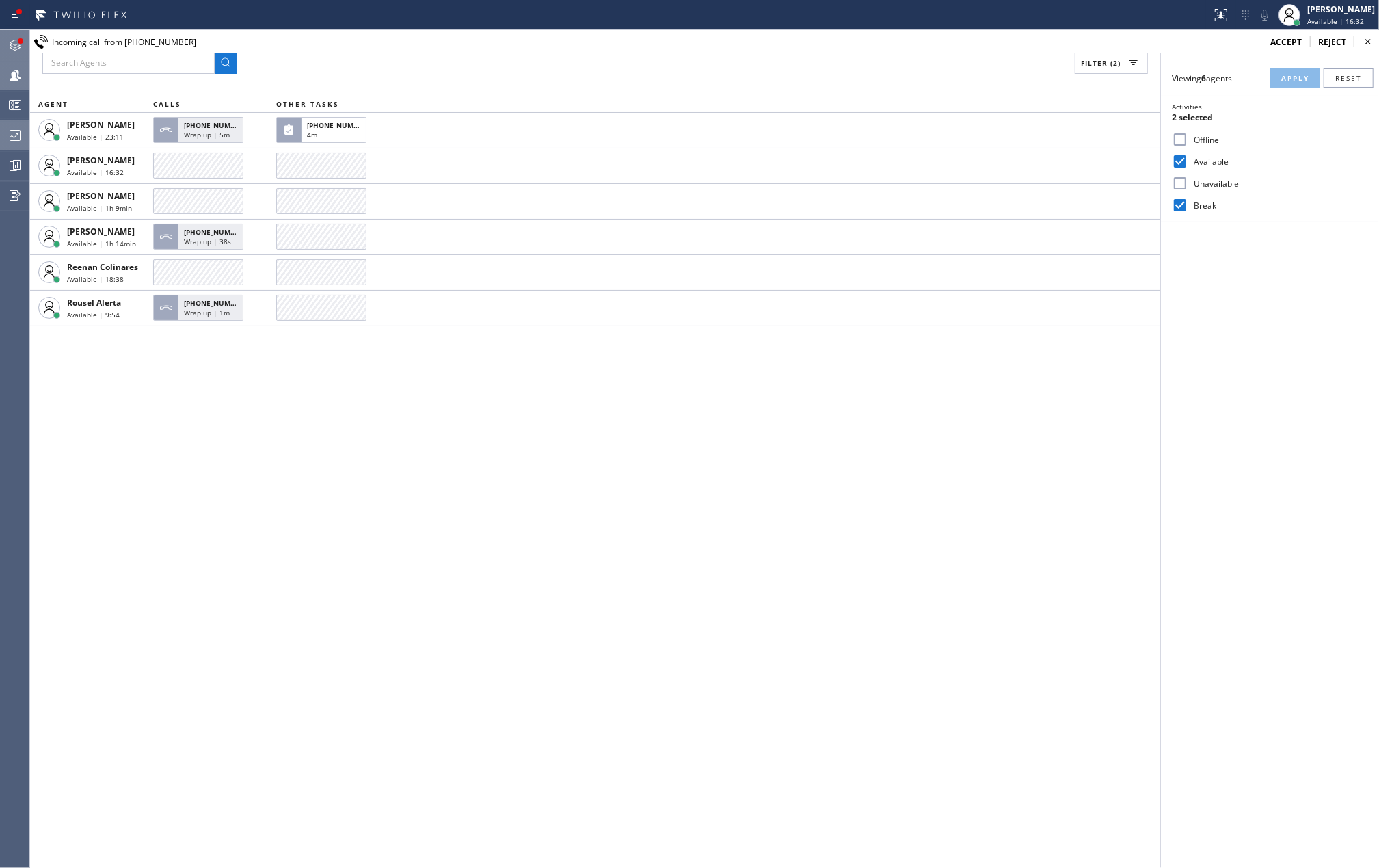
click at [13, 48] on icon at bounding box center [15, 45] width 17 height 17
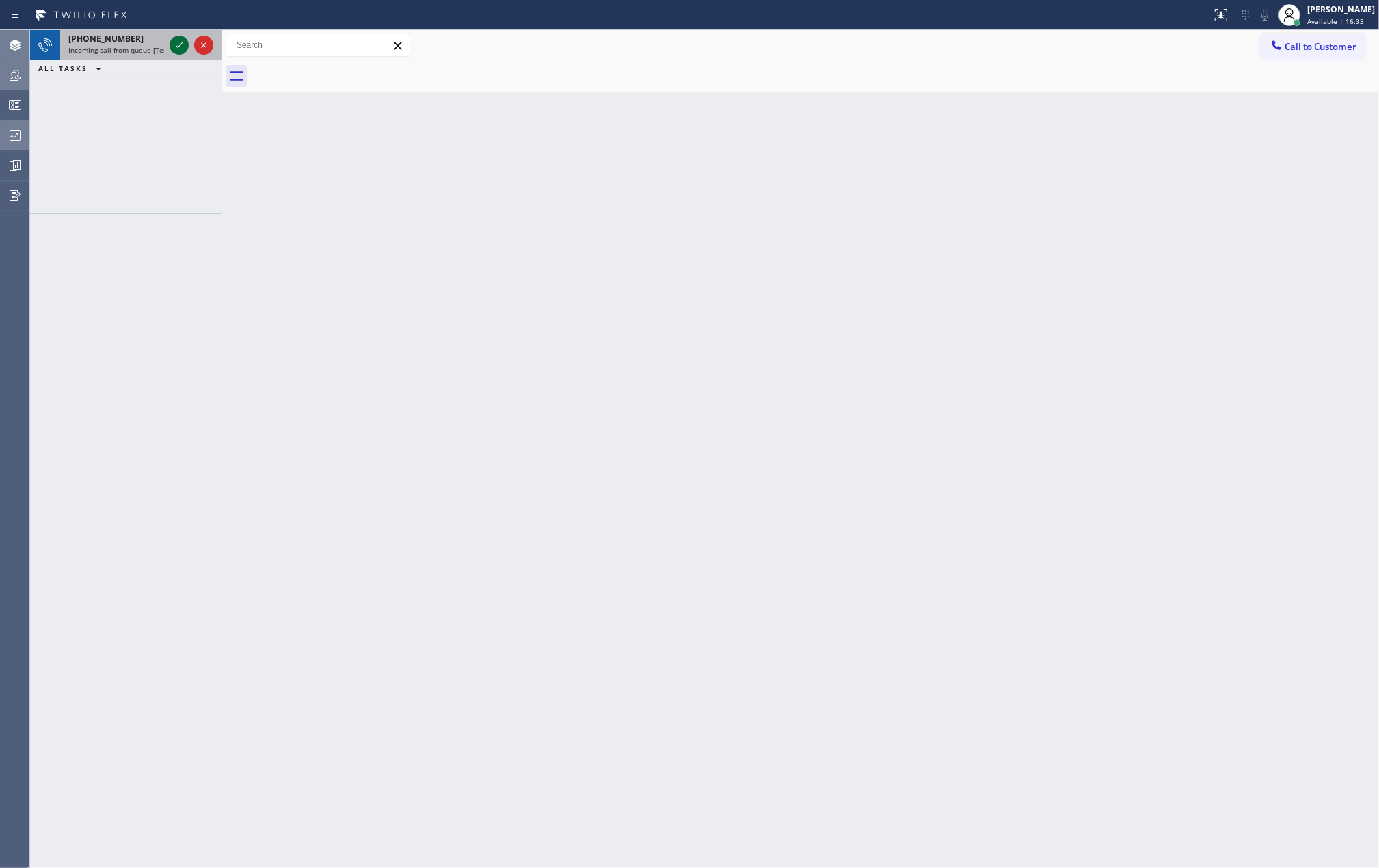
click at [173, 48] on icon at bounding box center [179, 45] width 17 height 17
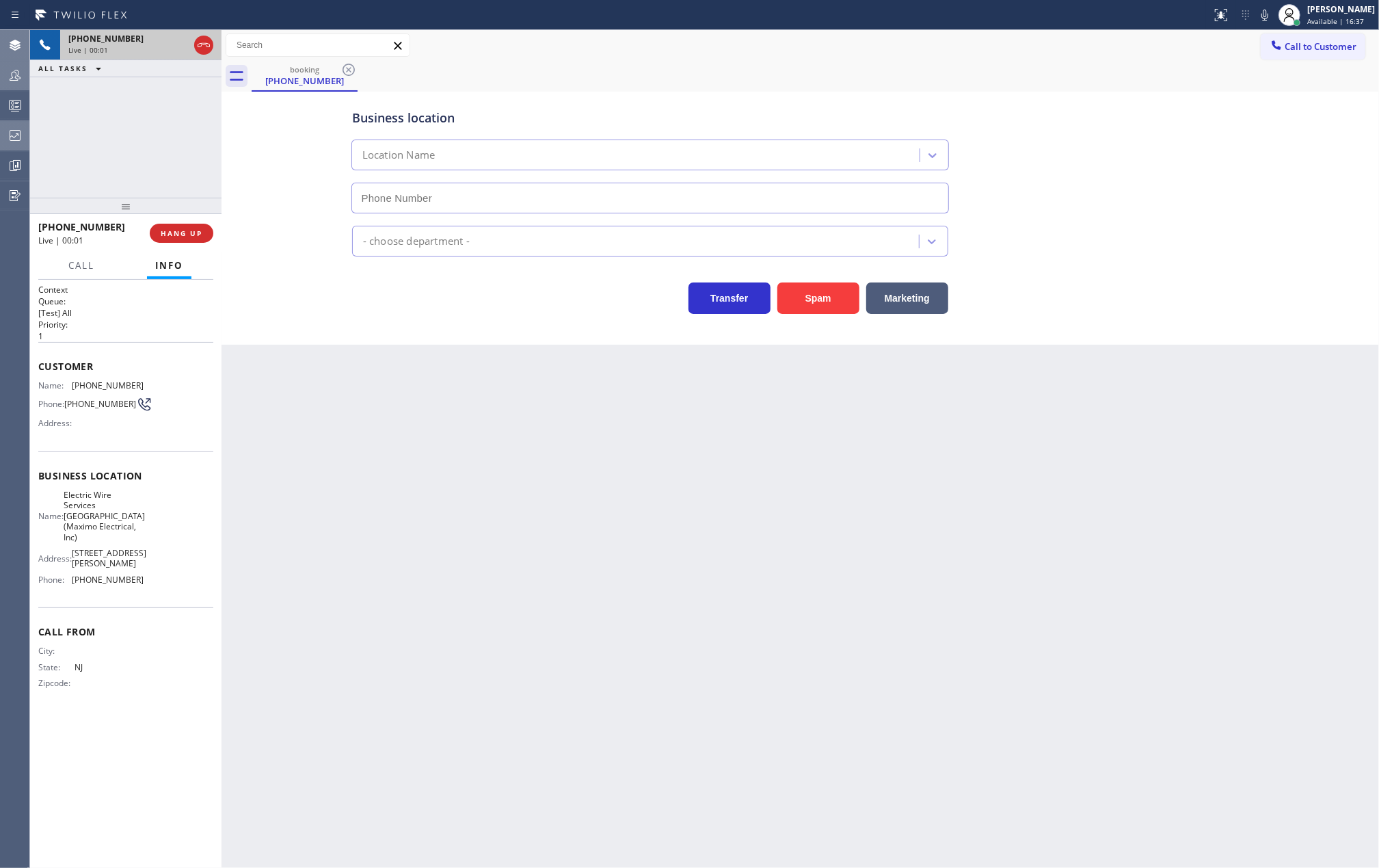
type input "(973) 834-6131"
drag, startPoint x: 122, startPoint y: 209, endPoint x: 128, endPoint y: 158, distance: 51.4
click at [128, 158] on div "+18482646783 Live | 00:02 ALL TASKS ALL TASKS ACTIVE TASKS TASKS IN WRAP UP +18…" at bounding box center [126, 449] width 192 height 838
drag, startPoint x: 121, startPoint y: 208, endPoint x: 121, endPoint y: 173, distance: 35.0
click at [121, 177] on div "+18482646783 Live | 00:03 ALL TASKS ALL TASKS ACTIVE TASKS TASKS IN WRAP UP +18…" at bounding box center [126, 449] width 192 height 838
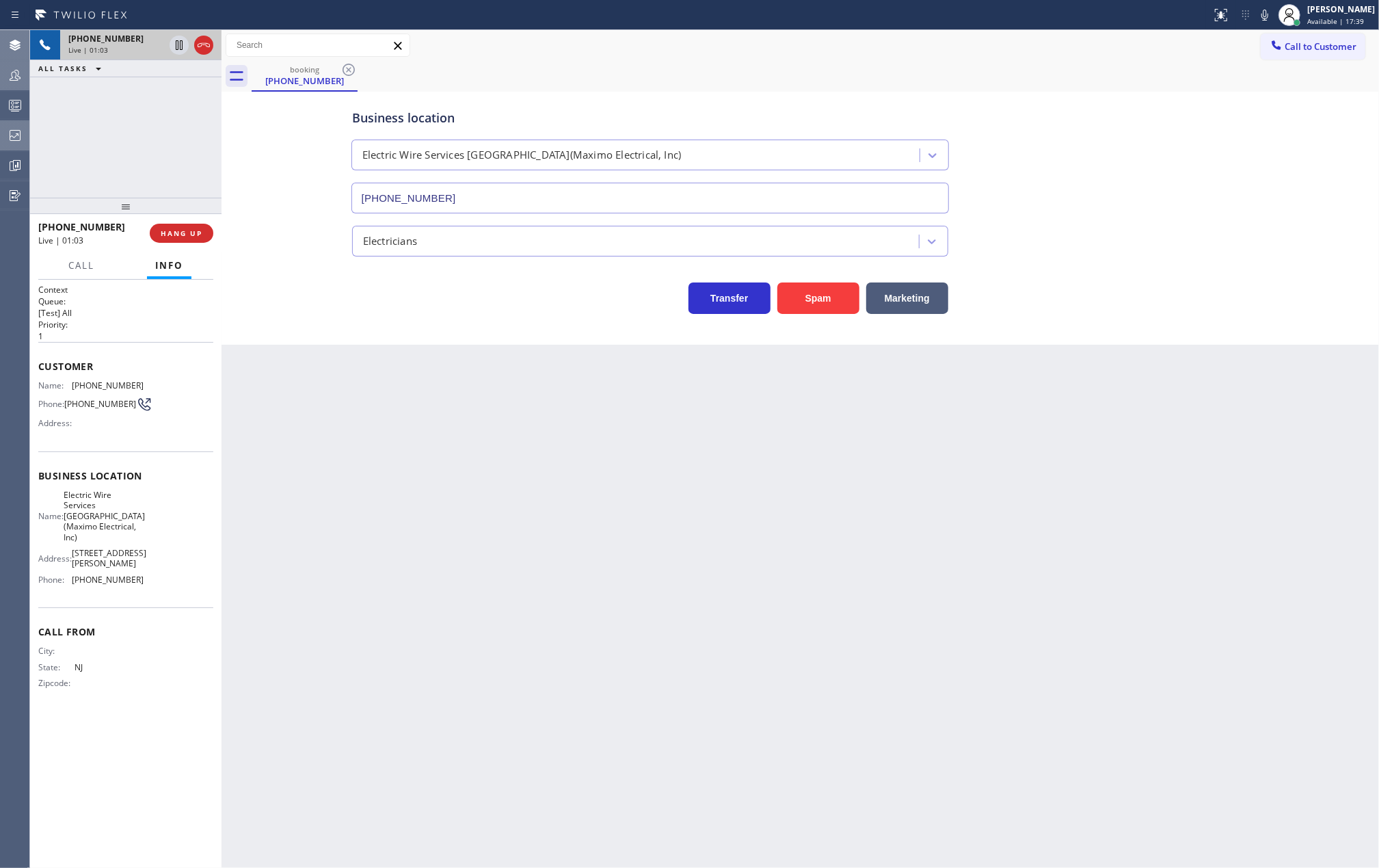
drag, startPoint x: 119, startPoint y: 205, endPoint x: 132, endPoint y: 118, distance: 88.0
click at [131, 124] on div "+18482646783 Live | 01:03 ALL TASKS ALL TASKS ACTIVE TASKS TASKS IN WRAP UP +18…" at bounding box center [126, 449] width 192 height 838
drag, startPoint x: 122, startPoint y: 196, endPoint x: 127, endPoint y: 157, distance: 39.3
click at [127, 157] on div "+18482646783 Live | 01:18 ALL TASKS ALL TASKS ACTIVE TASKS TASKS IN WRAP UP +18…" at bounding box center [126, 449] width 192 height 838
drag, startPoint x: 157, startPoint y: 386, endPoint x: 70, endPoint y: 386, distance: 87.0
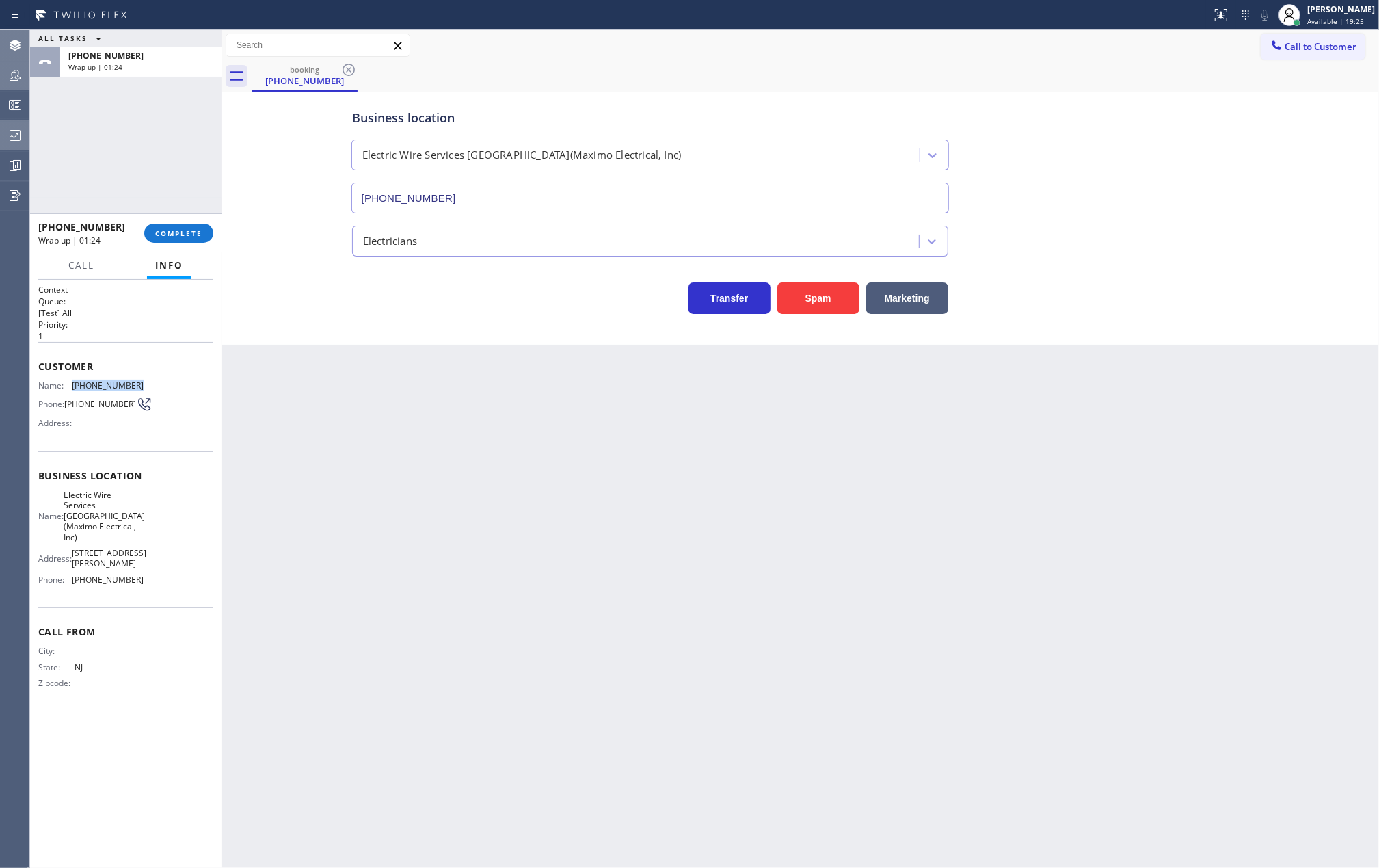
click at [70, 386] on div "Name: (848) 264-6783 Phone: (848) 264-6783 Address:" at bounding box center [126, 407] width 175 height 54
copy div "(848) 264-6783"
click at [173, 239] on button "COMPLETE" at bounding box center [178, 233] width 69 height 19
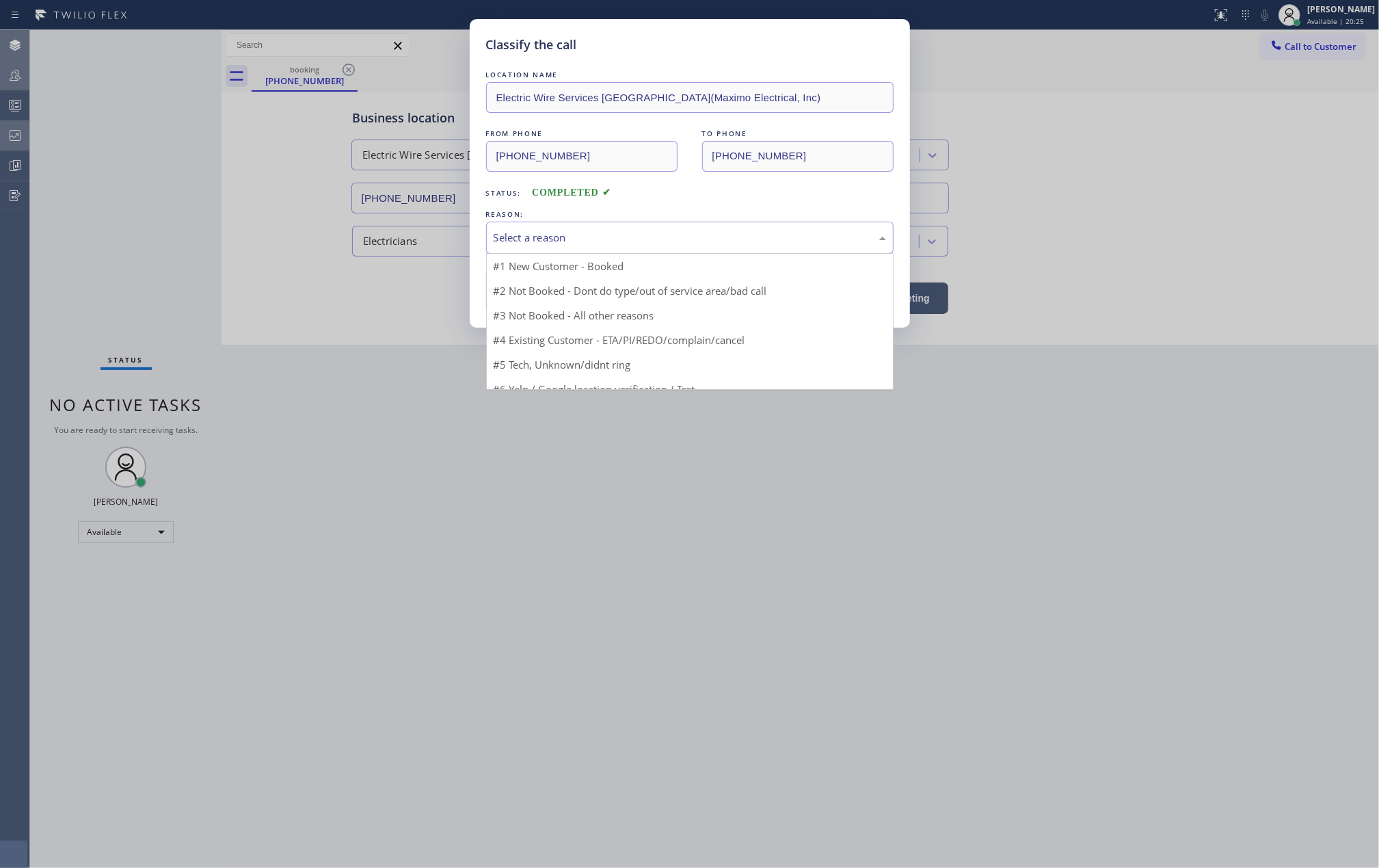
click at [507, 239] on div "Select a reason" at bounding box center [690, 238] width 393 height 16
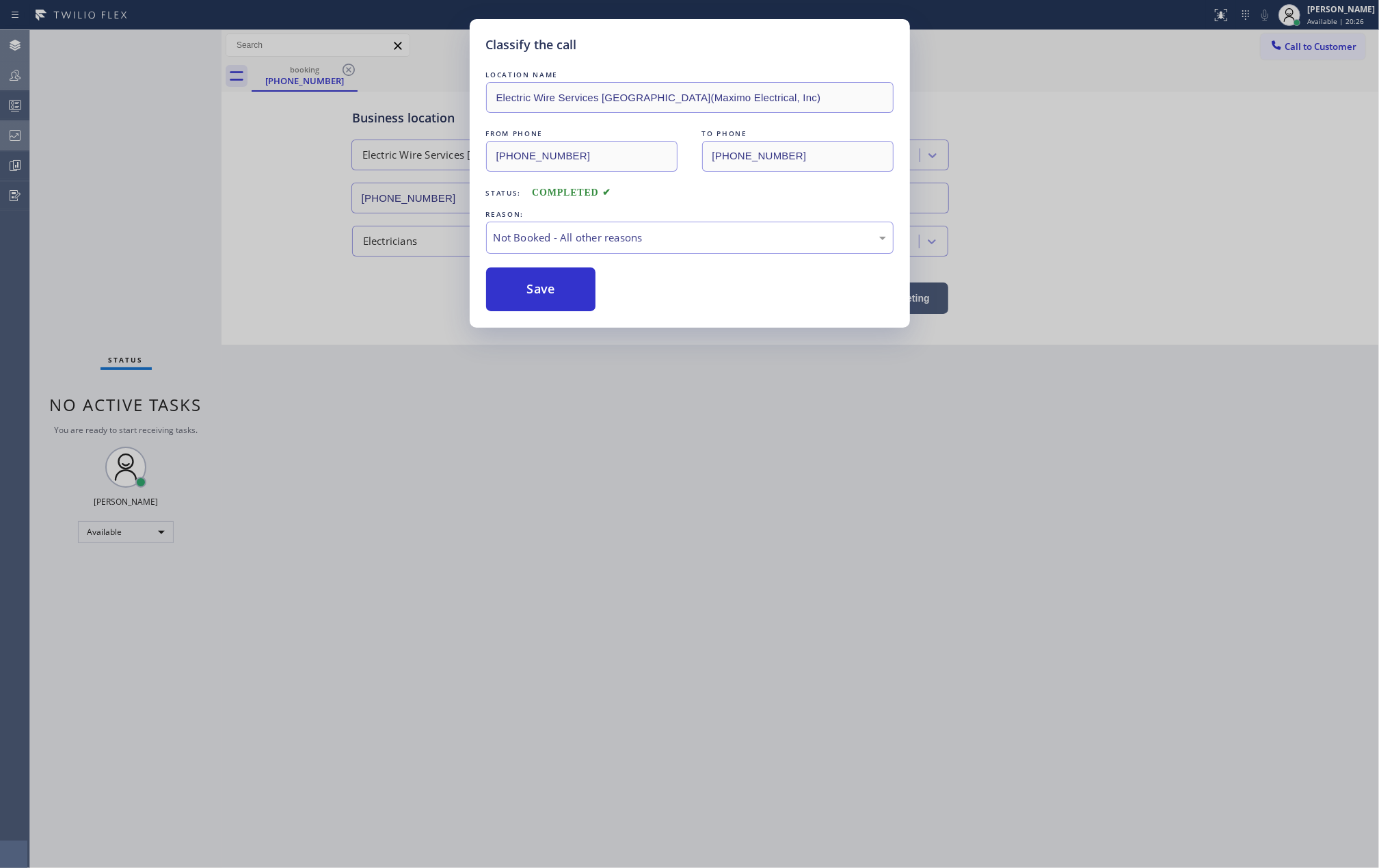
click at [545, 291] on button "Save" at bounding box center [541, 289] width 110 height 43
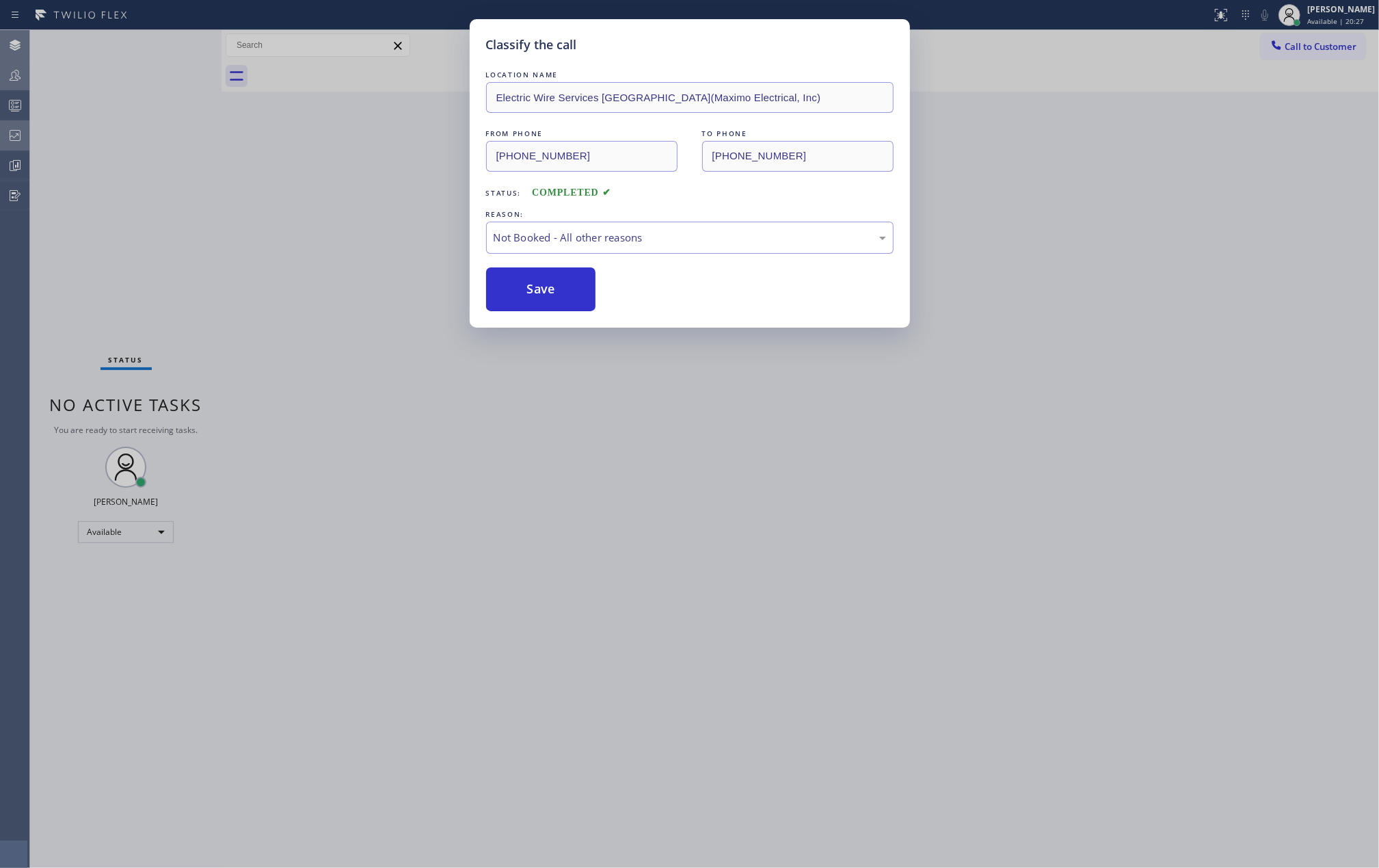
click at [545, 291] on button "Save" at bounding box center [541, 289] width 110 height 43
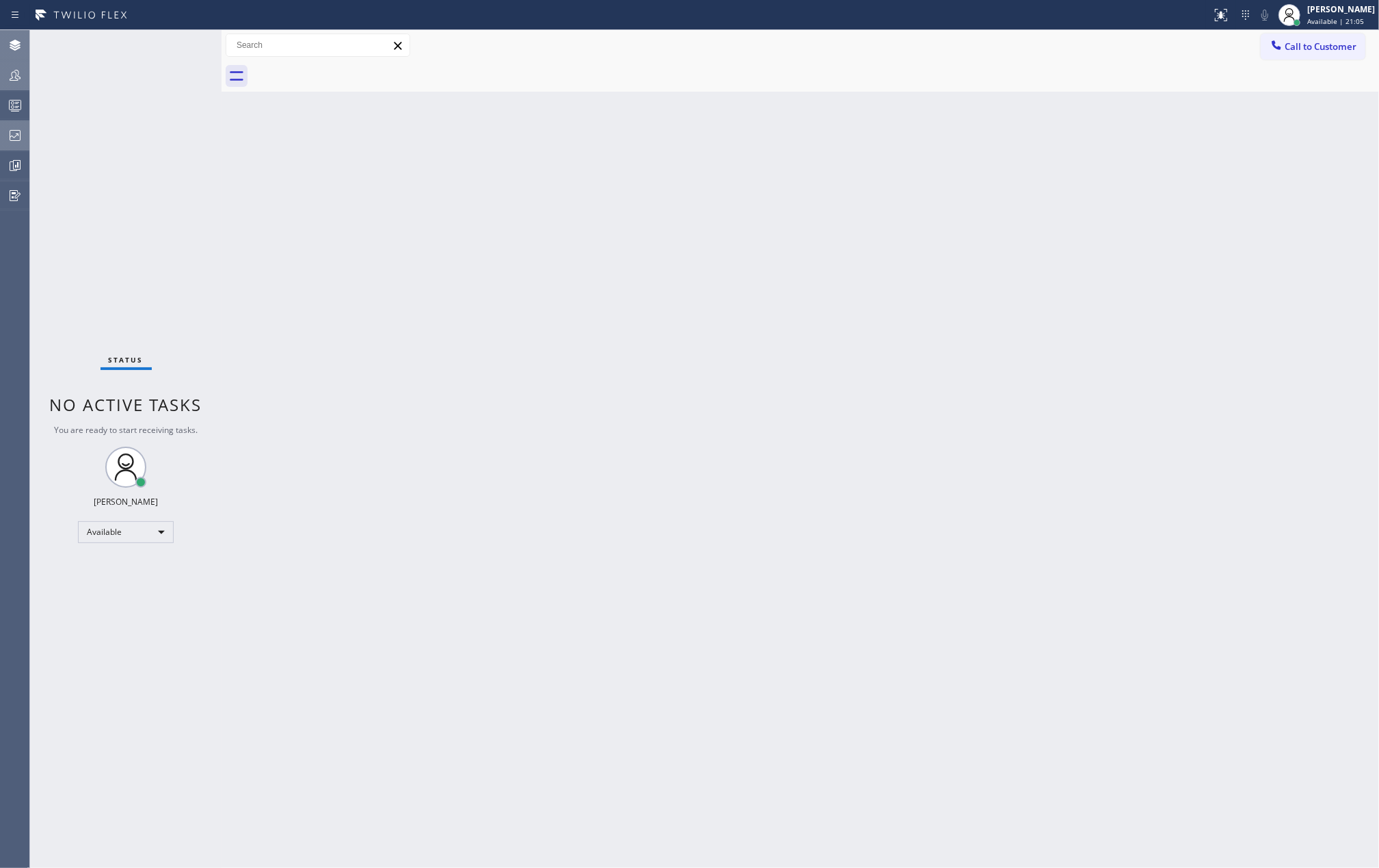
click at [18, 75] on icon at bounding box center [15, 75] width 17 height 17
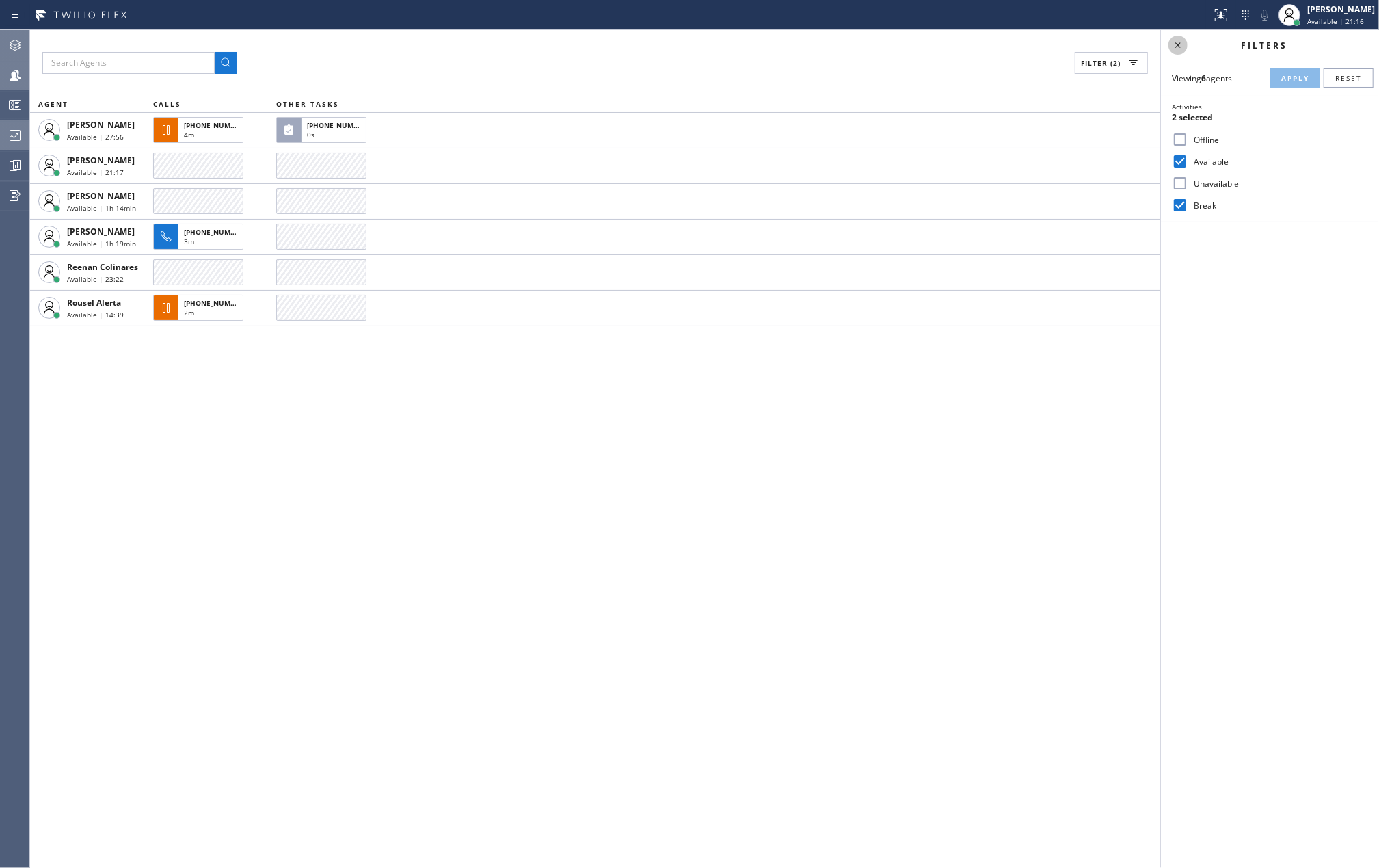
click at [1173, 48] on icon at bounding box center [1178, 45] width 17 height 17
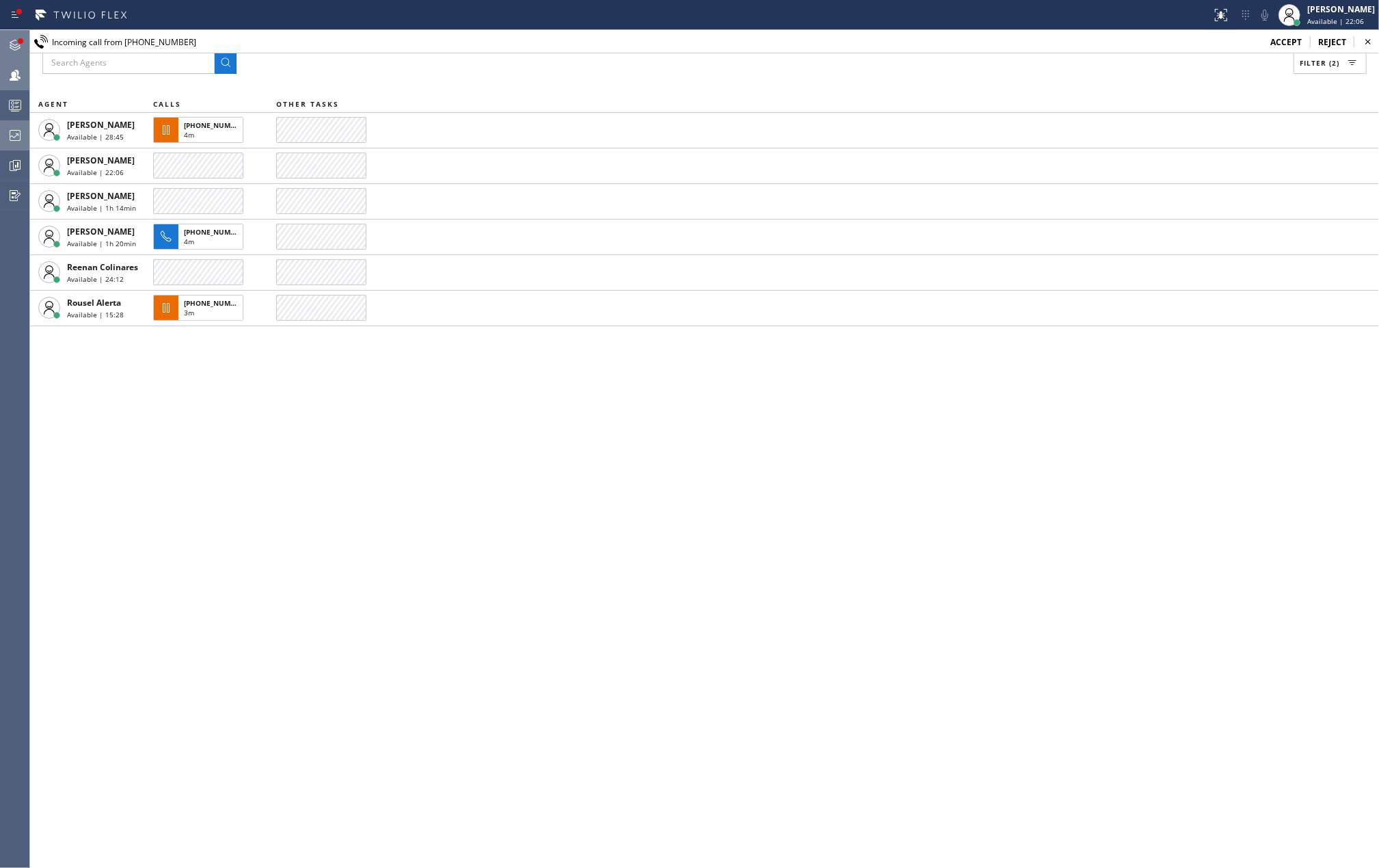
click at [9, 37] on icon at bounding box center [15, 45] width 17 height 17
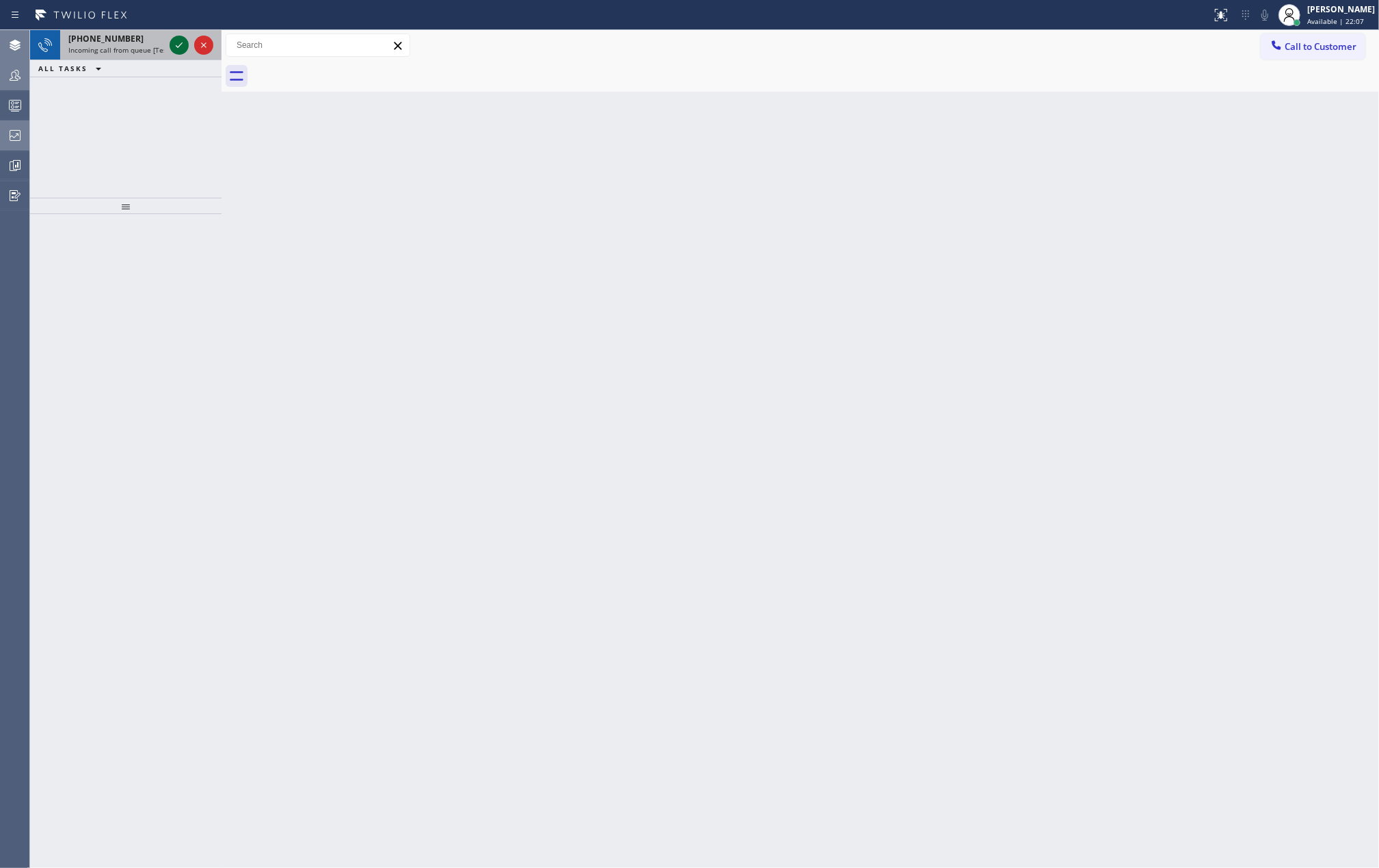
click at [179, 44] on icon at bounding box center [179, 45] width 17 height 17
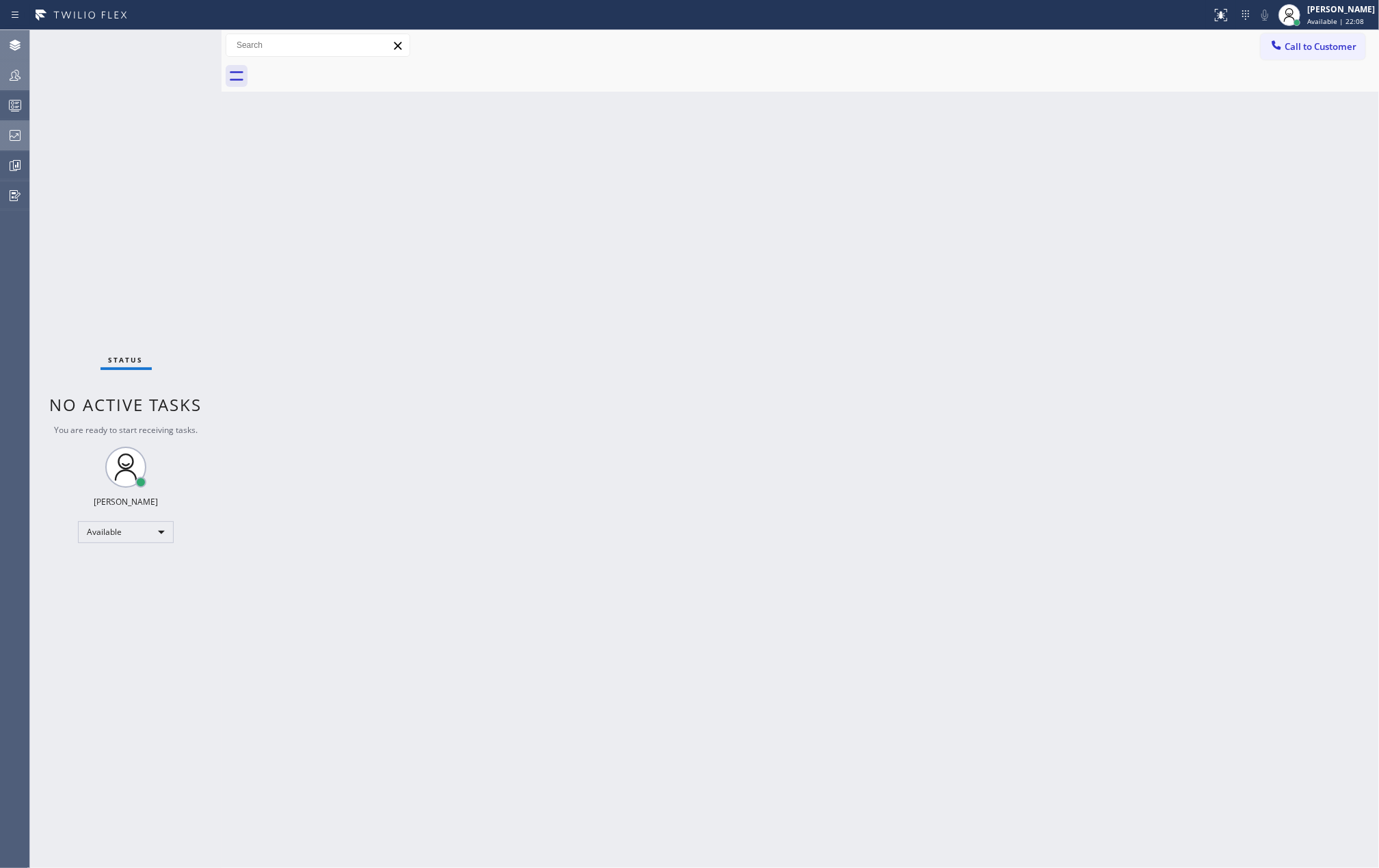
click at [177, 44] on div "Status No active tasks You are ready to start receiving tasks. [PERSON_NAME] Av…" at bounding box center [126, 449] width 192 height 838
click at [1230, 13] on icon at bounding box center [1221, 15] width 17 height 17
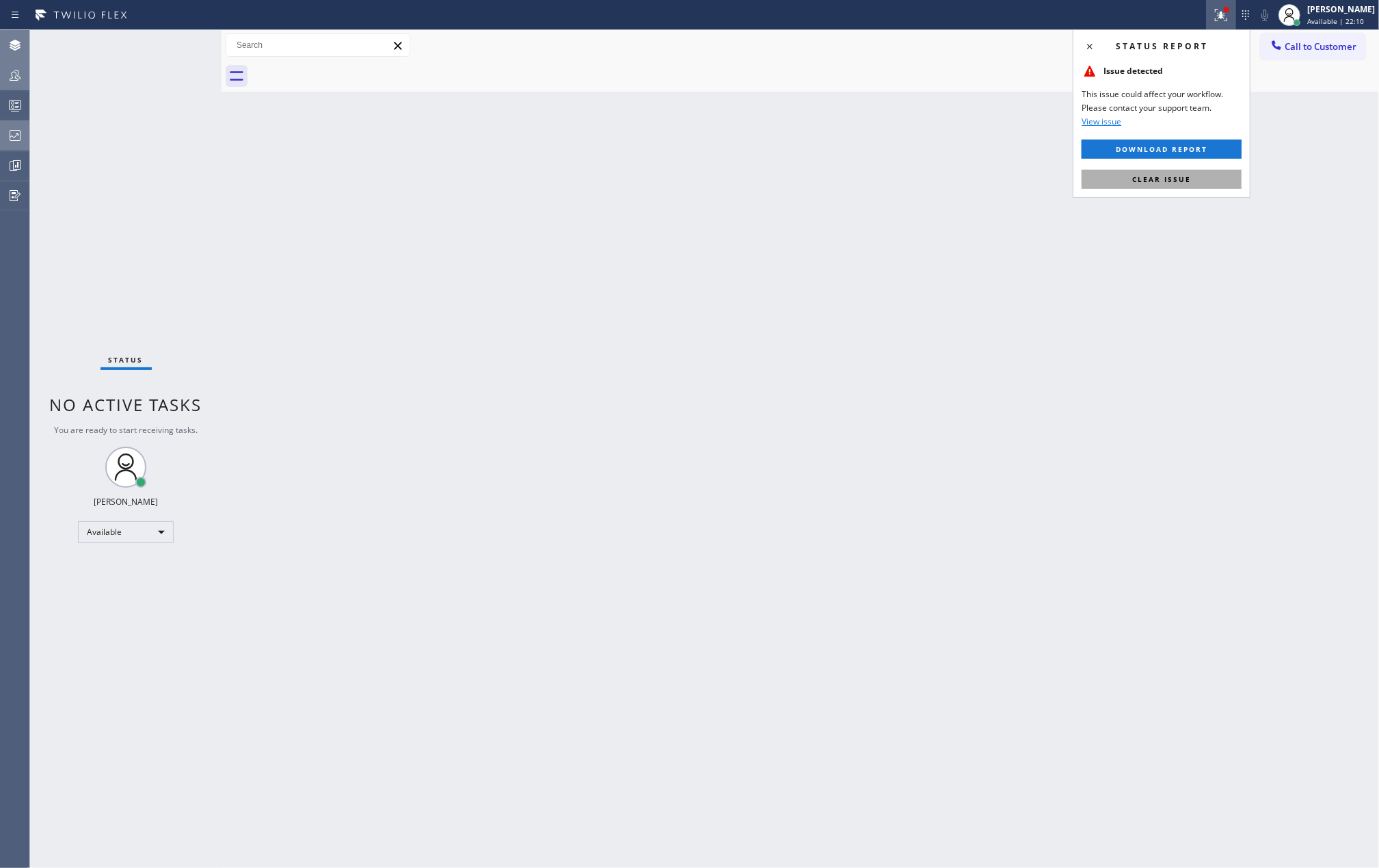
click at [1179, 183] on span "Clear issue" at bounding box center [1161, 178] width 59 height 9
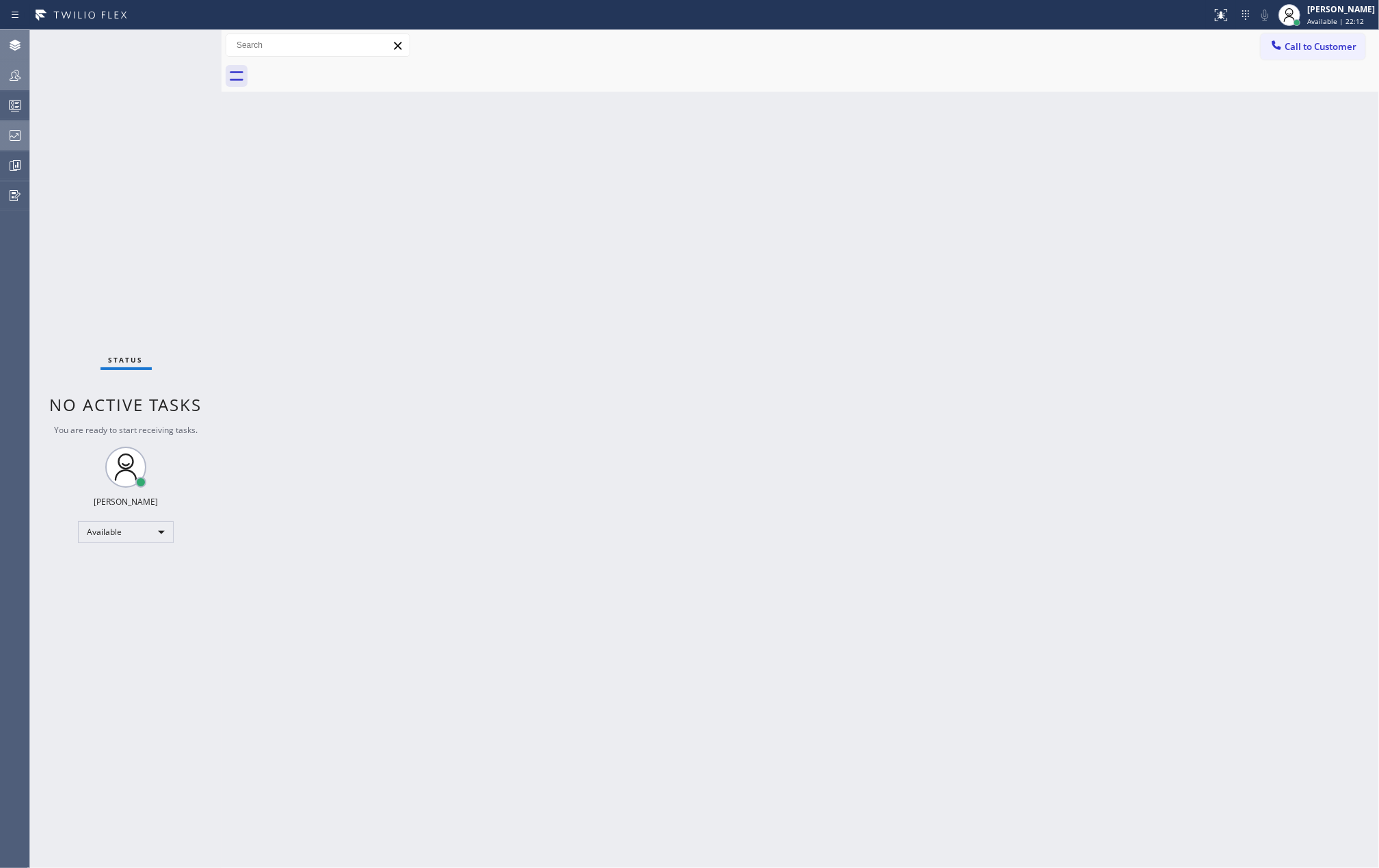
click at [20, 78] on icon at bounding box center [14, 75] width 11 height 11
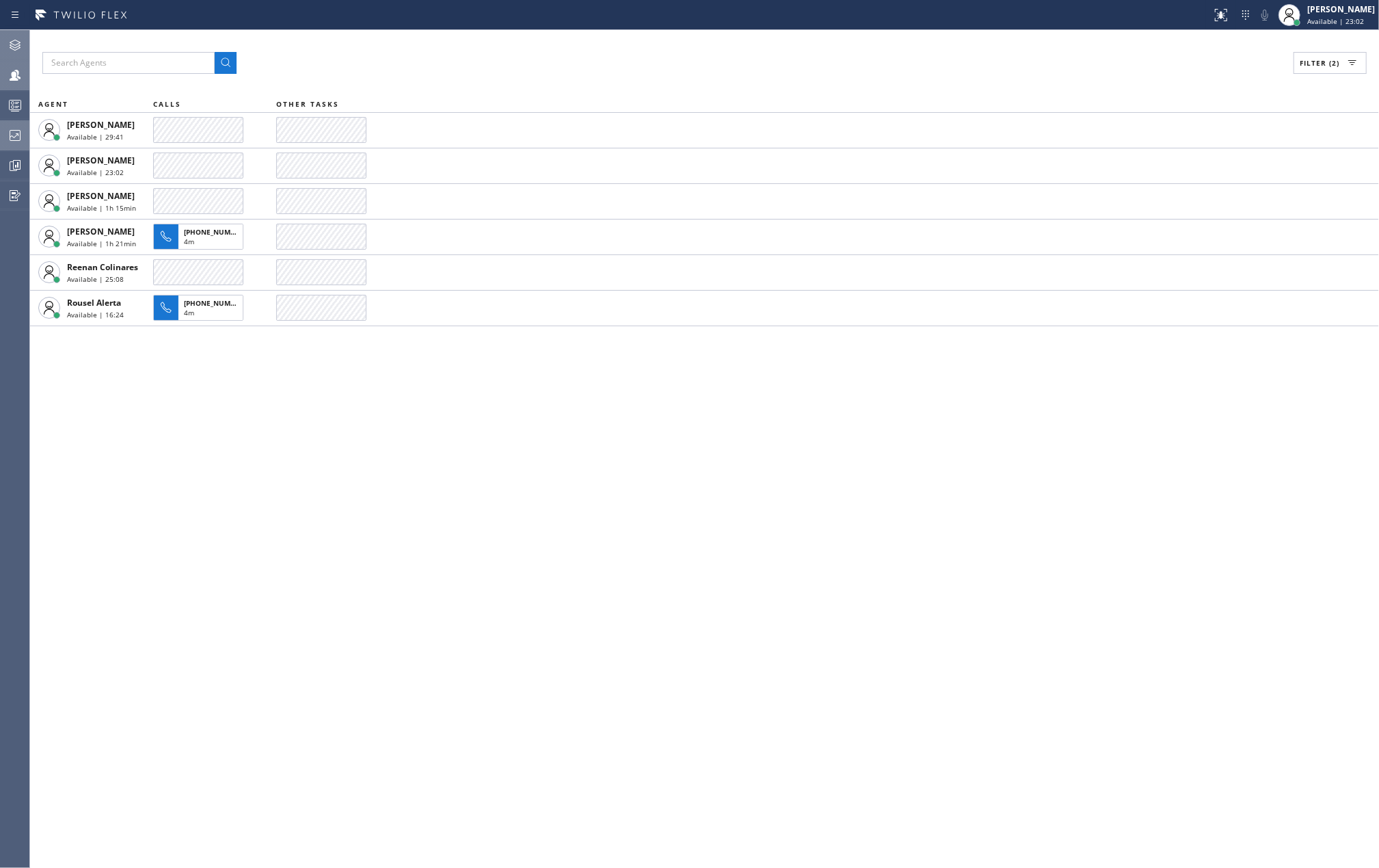
click at [479, 58] on div "Filter (2)" at bounding box center [705, 63] width 1324 height 22
drag, startPoint x: 14, startPoint y: 42, endPoint x: 203, endPoint y: 96, distance: 196.6
click at [14, 42] on icon at bounding box center [15, 45] width 17 height 17
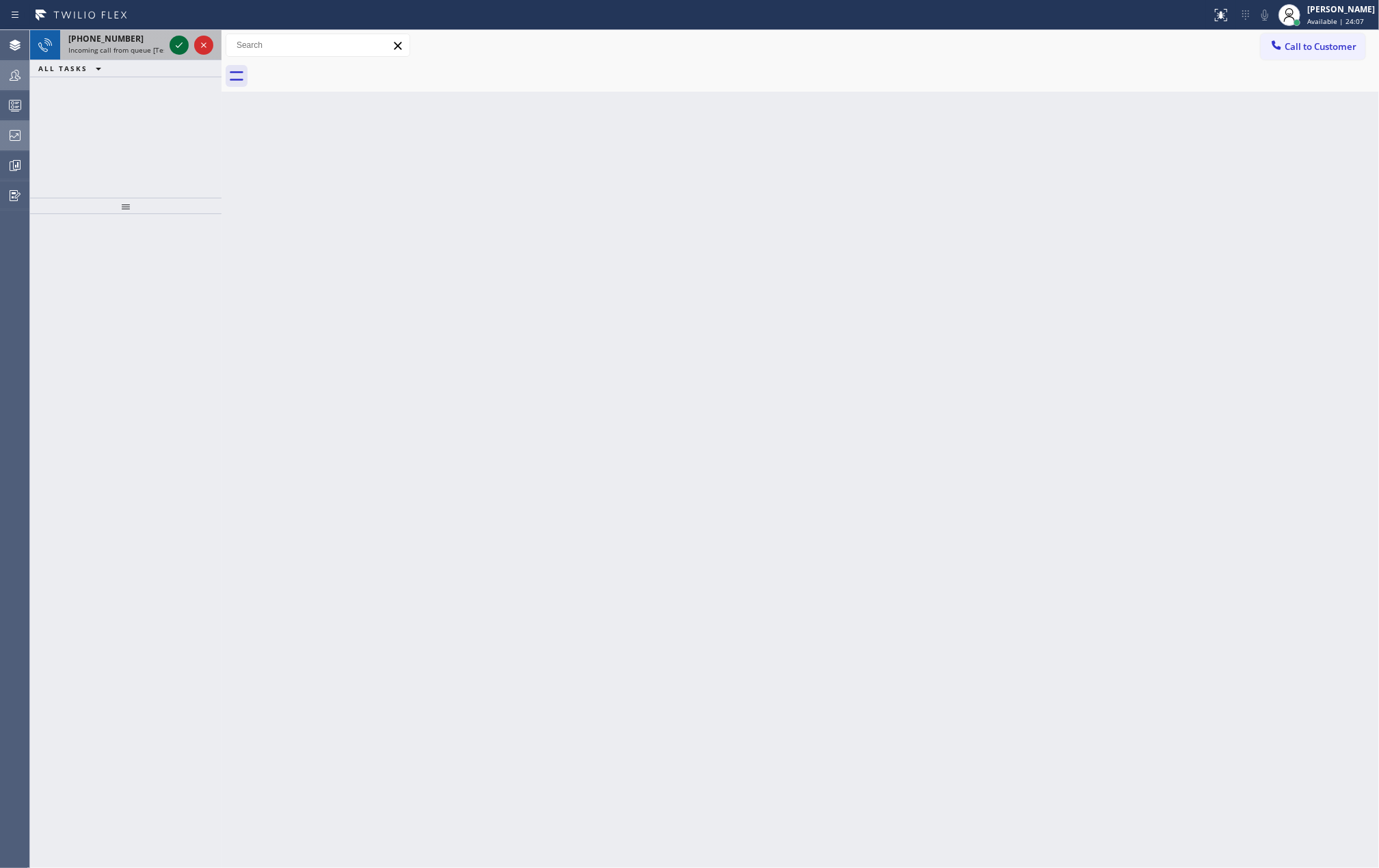
click at [177, 43] on icon at bounding box center [179, 45] width 17 height 17
click at [176, 45] on icon at bounding box center [179, 45] width 7 height 6
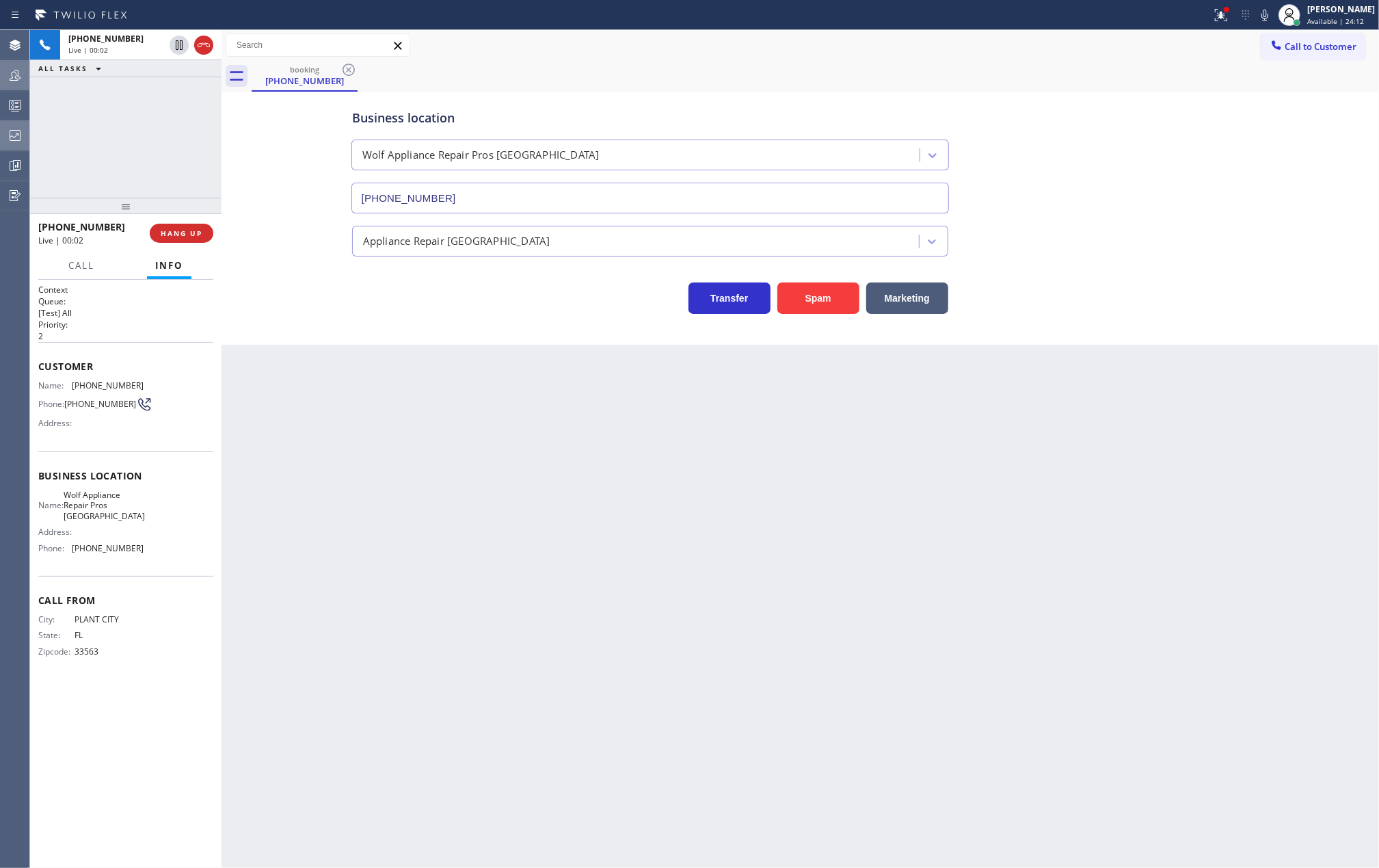
type input "(813) 285-7560"
drag, startPoint x: 124, startPoint y: 208, endPoint x: 129, endPoint y: 129, distance: 79.2
click at [129, 129] on div "+18134803231 Live | 00:03 ALL TASKS ALL TASKS ACTIVE TASKS TASKS IN WRAP UP +18…" at bounding box center [126, 449] width 192 height 838
click at [1230, 18] on icon at bounding box center [1221, 15] width 17 height 17
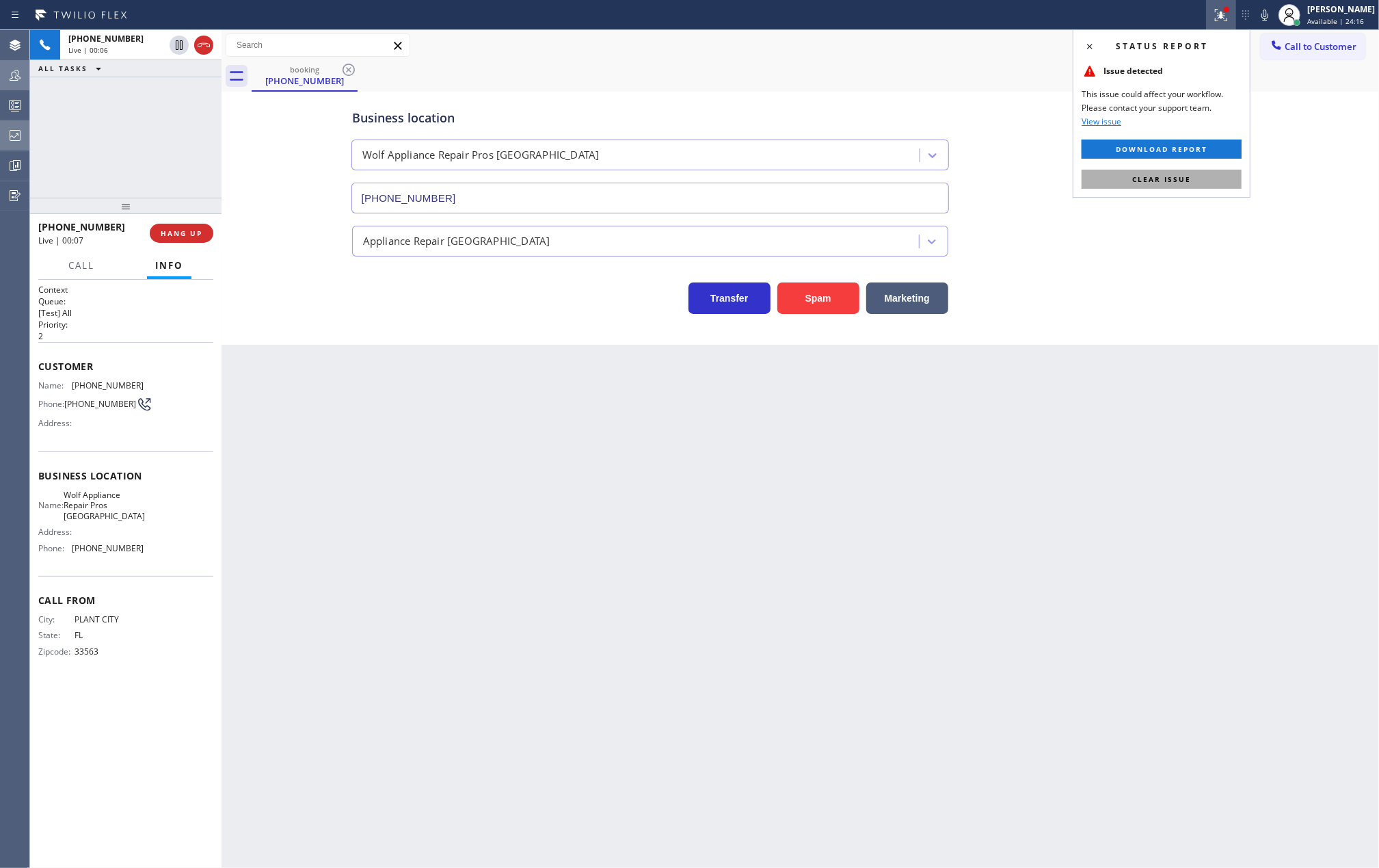
click at [1180, 178] on span "Clear issue" at bounding box center [1161, 178] width 59 height 9
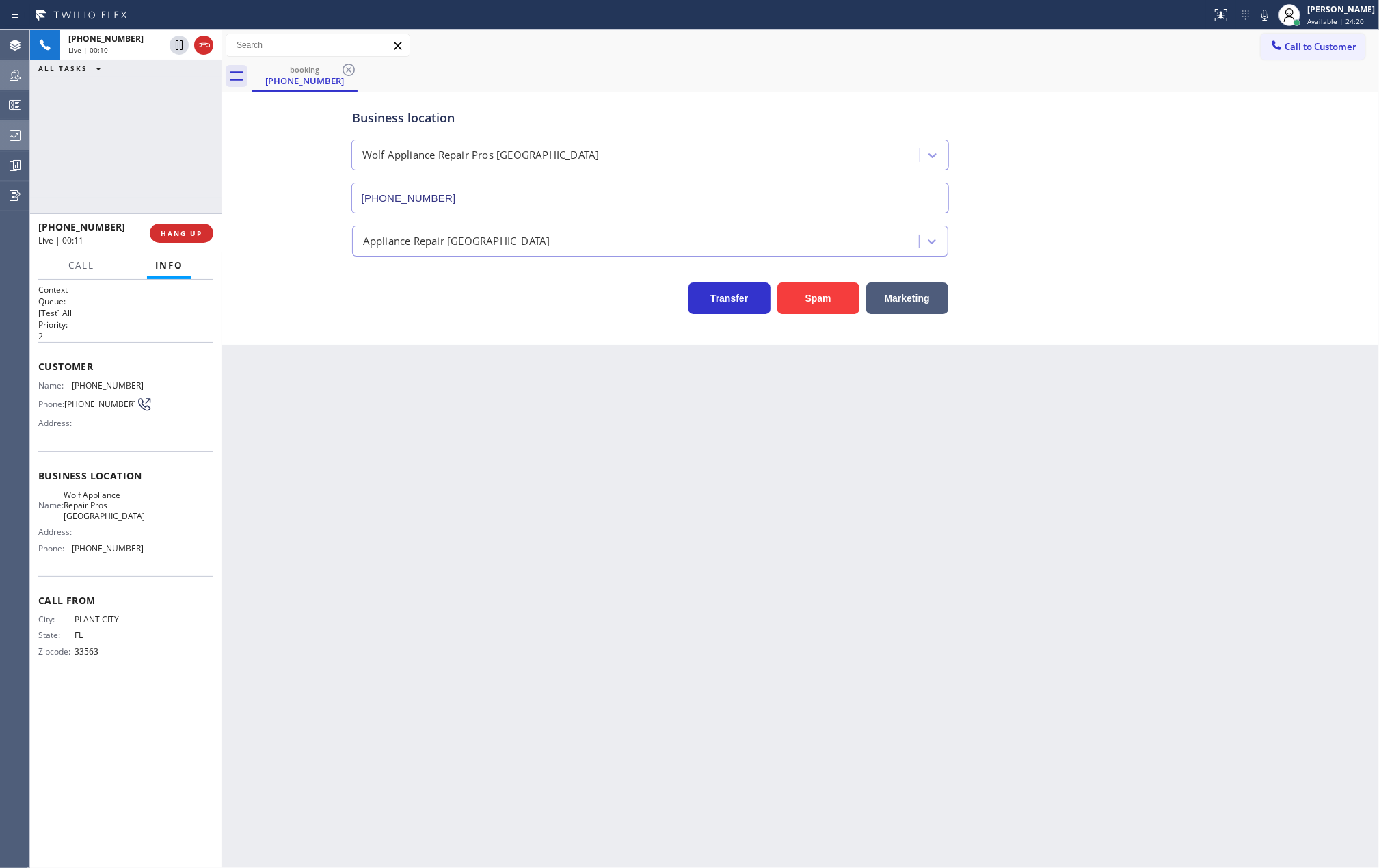
drag, startPoint x: 133, startPoint y: 205, endPoint x: 143, endPoint y: 152, distance: 53.9
click at [143, 153] on div "+18134803231 Live | 00:10 ALL TASKS ALL TASKS ACTIVE TASKS TASKS IN WRAP UP +18…" at bounding box center [126, 449] width 192 height 838
drag, startPoint x: 122, startPoint y: 208, endPoint x: 128, endPoint y: 169, distance: 39.5
click at [128, 169] on div "+18134803231 Live | 00:12 ALL TASKS ALL TASKS ACTIVE TASKS TASKS IN WRAP UP +18…" at bounding box center [126, 449] width 192 height 838
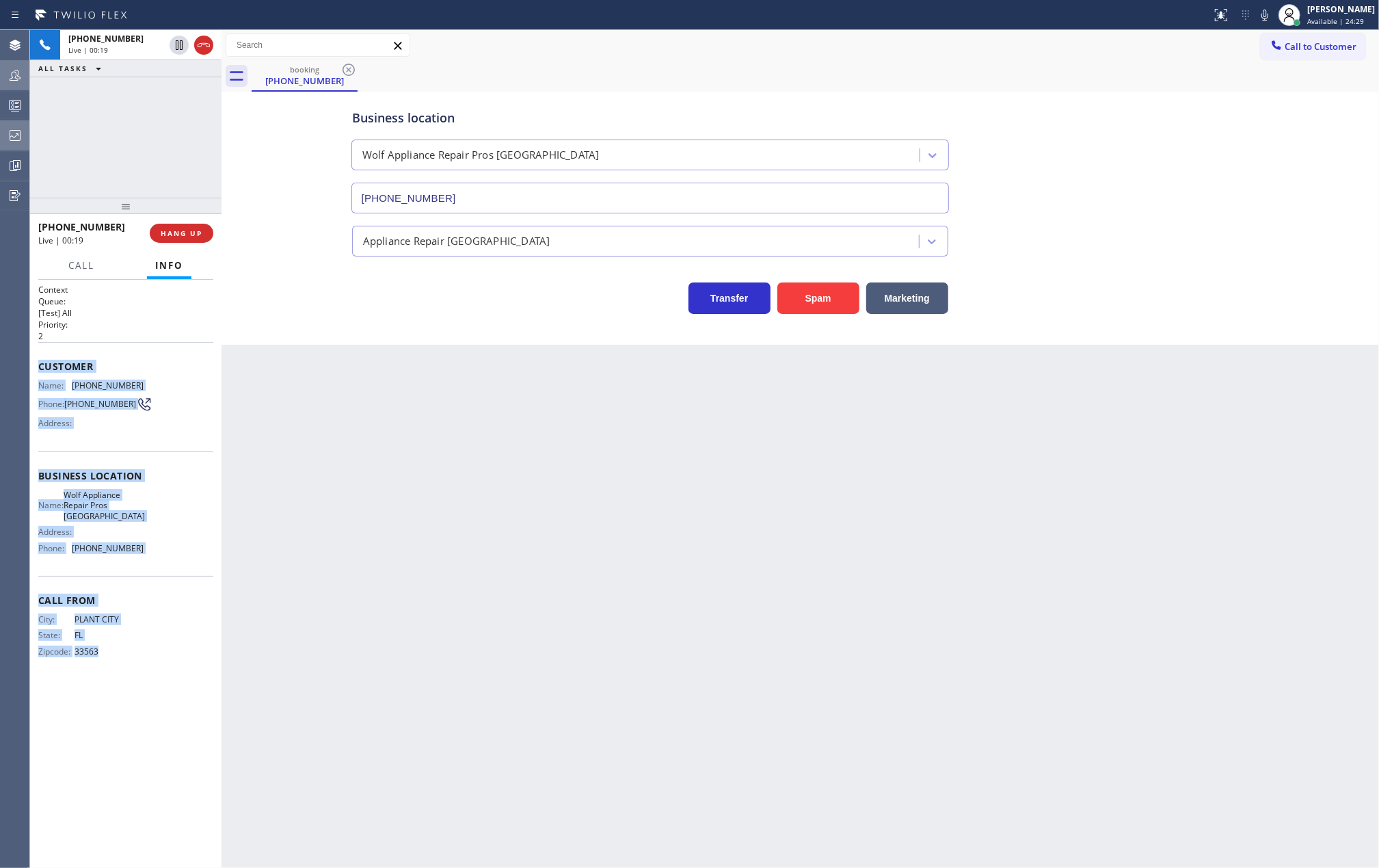
drag, startPoint x: 37, startPoint y: 365, endPoint x: 159, endPoint y: 660, distance: 319.2
click at [159, 660] on div "Context Queue: [Test] All Priority: 2 Customer Name: (813) 480-3231 Phone: (813…" at bounding box center [126, 574] width 192 height 589
copy div "Customer Name: (813) 480-3231 Phone: (813) 480-3231 Address: Business location …"
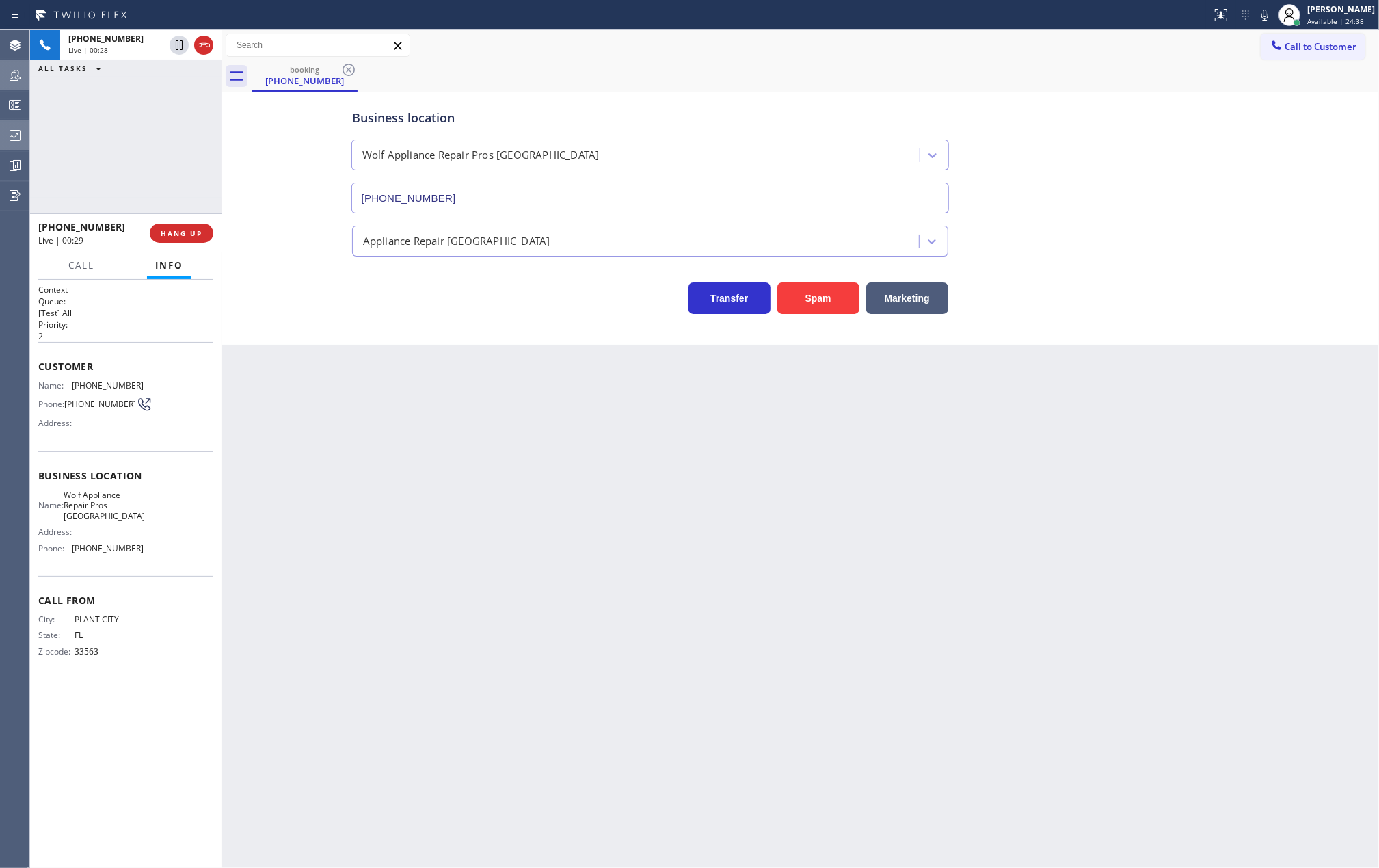
drag, startPoint x: 123, startPoint y: 205, endPoint x: 128, endPoint y: 157, distance: 48.3
click at [128, 157] on div "+18134803231 Live | 00:28 ALL TASKS ALL TASKS ACTIVE TASKS TASKS IN WRAP UP +18…" at bounding box center [126, 449] width 192 height 838
click at [287, 321] on div "Business location Wolf Appliance Repair Pros Tampa (813) 285-7560 Appliance Rep…" at bounding box center [800, 218] width 1157 height 253
drag, startPoint x: 129, startPoint y: 208, endPoint x: 128, endPoint y: 162, distance: 46.0
click at [128, 162] on div "+18134803231 Live | 00:40 ALL TASKS ALL TASKS ACTIVE TASKS TASKS IN WRAP UP +18…" at bounding box center [126, 449] width 192 height 838
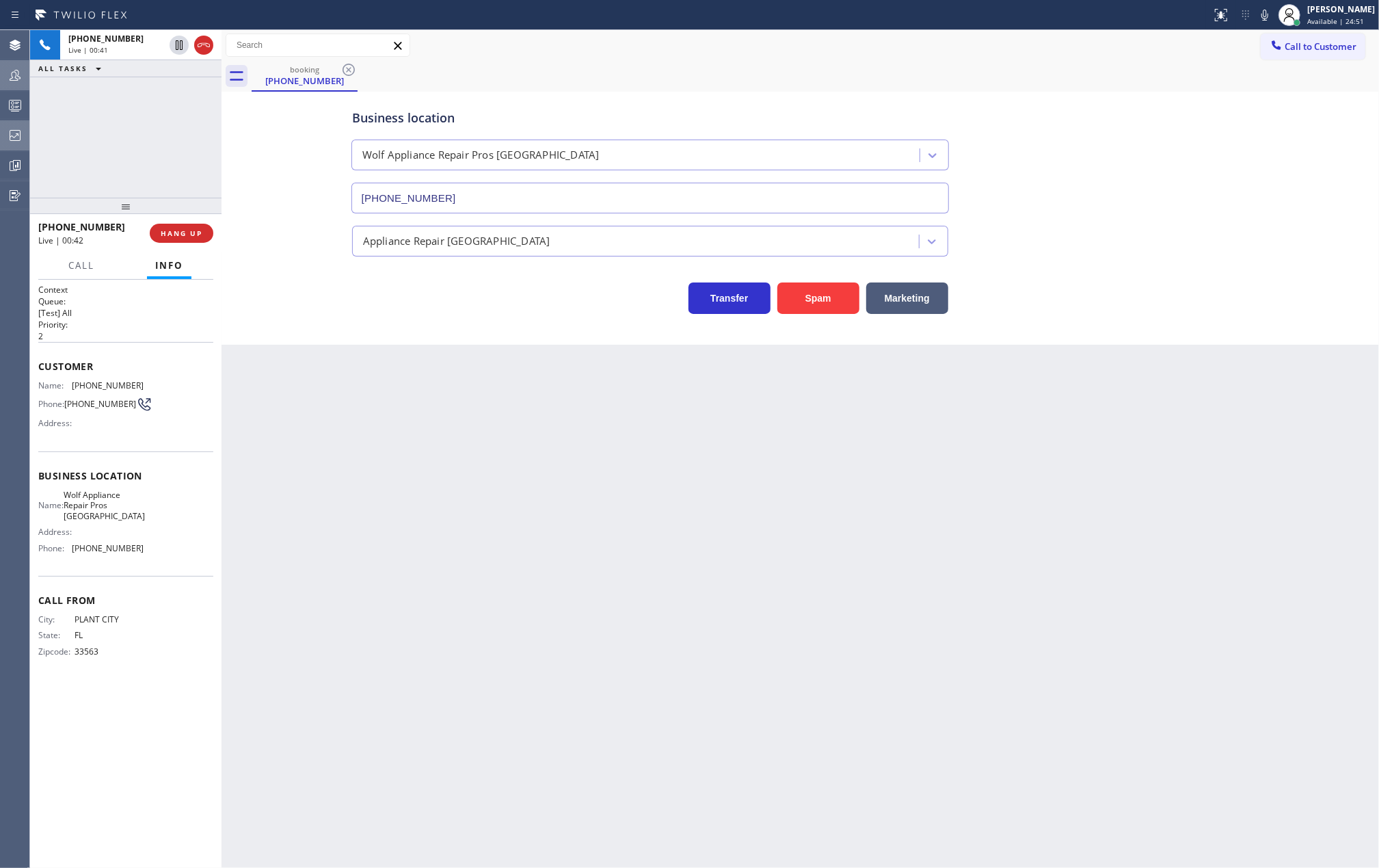
drag, startPoint x: 123, startPoint y: 200, endPoint x: 127, endPoint y: 156, distance: 44.2
click at [123, 170] on div "+18134803231 Live | 00:41 ALL TASKS ALL TASKS ACTIVE TASKS TASKS IN WRAP UP +18…" at bounding box center [126, 449] width 192 height 838
click at [380, 343] on div "Business location Wolf Appliance Repair Pros Tampa (813) 285-7560 Appliance Rep…" at bounding box center [800, 218] width 1157 height 253
drag, startPoint x: 124, startPoint y: 200, endPoint x: 129, endPoint y: 158, distance: 42.3
click at [129, 158] on div "+18134803231 Live | 01:01 ALL TASKS ALL TASKS ACTIVE TASKS TASKS IN WRAP UP +18…" at bounding box center [126, 449] width 192 height 838
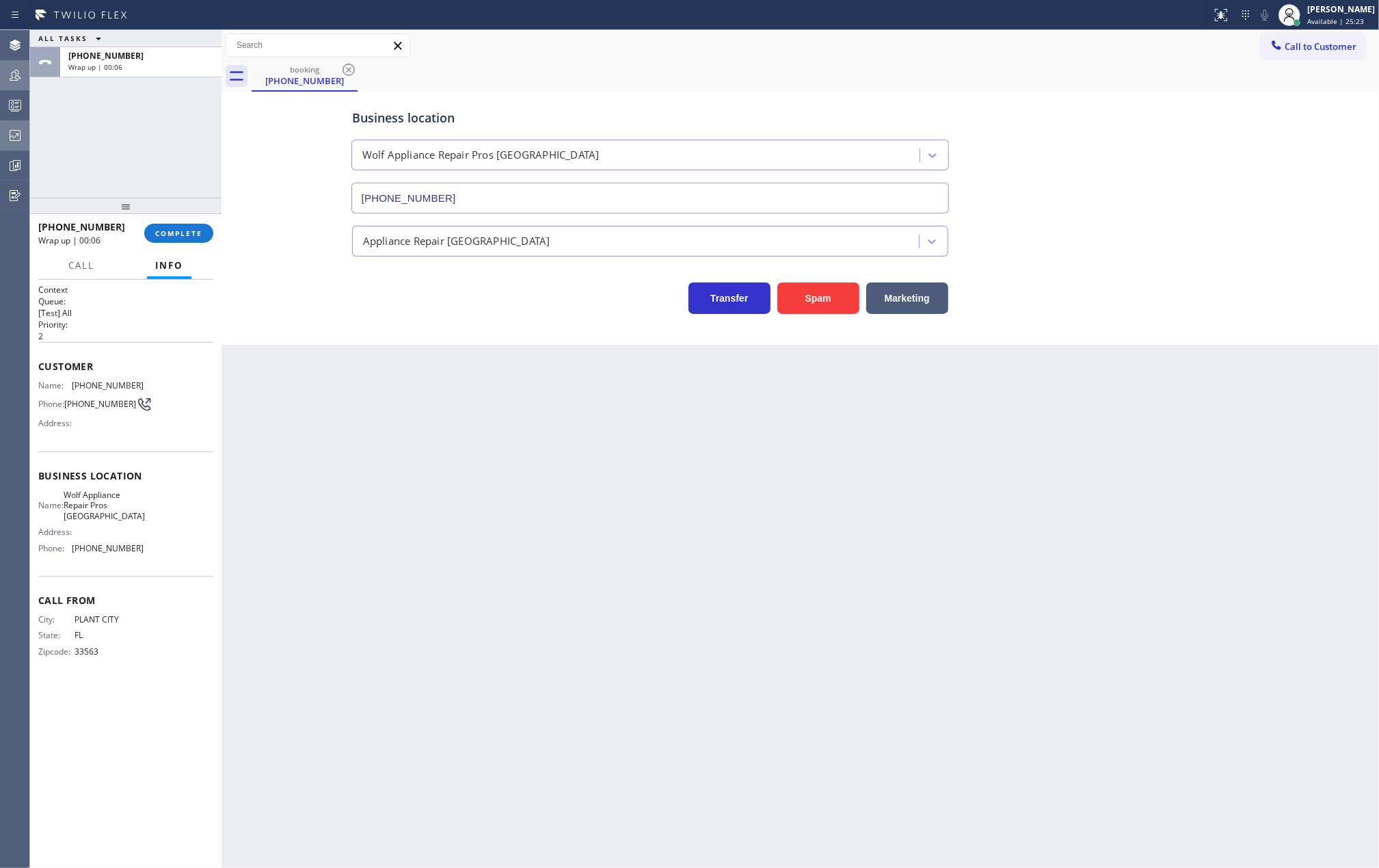
click at [143, 382] on div "Name: (813) 480-3231 Phone: (813) 480-3231 Address:" at bounding box center [126, 407] width 175 height 54
drag, startPoint x: 37, startPoint y: 363, endPoint x: 158, endPoint y: 409, distance: 129.4
click at [158, 409] on div "Context Queue: [Test] All Priority: 2 Customer Name: (813) 480-3231 Phone: (813…" at bounding box center [126, 574] width 192 height 589
copy div "Customer Name: (813) 480-3231 Phone: (813) 480-3231"
click at [168, 228] on span "COMPLETE" at bounding box center [178, 233] width 48 height 9
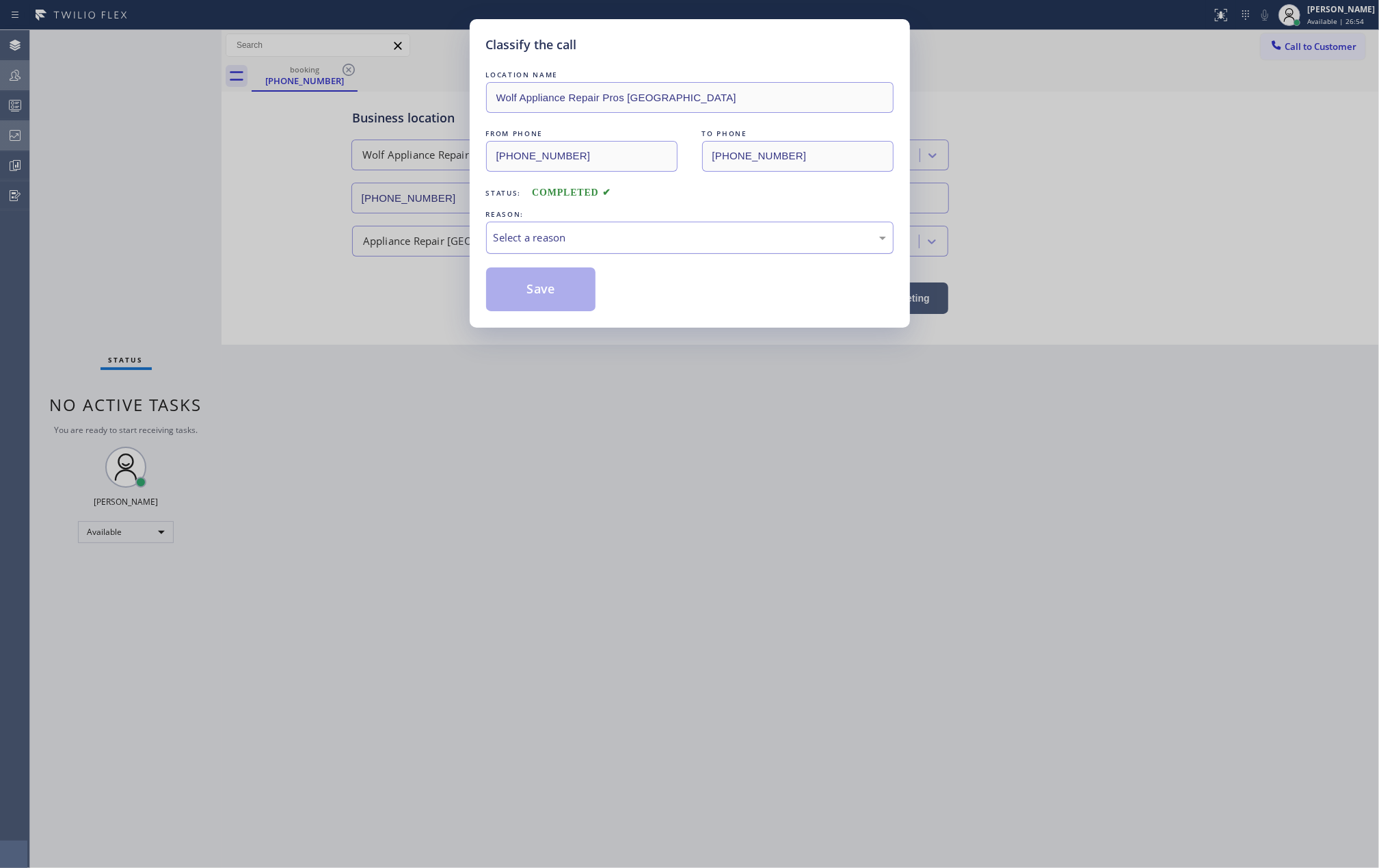
click at [656, 233] on div "Select a reason" at bounding box center [690, 238] width 393 height 16
click at [555, 294] on button "Save" at bounding box center [541, 289] width 110 height 43
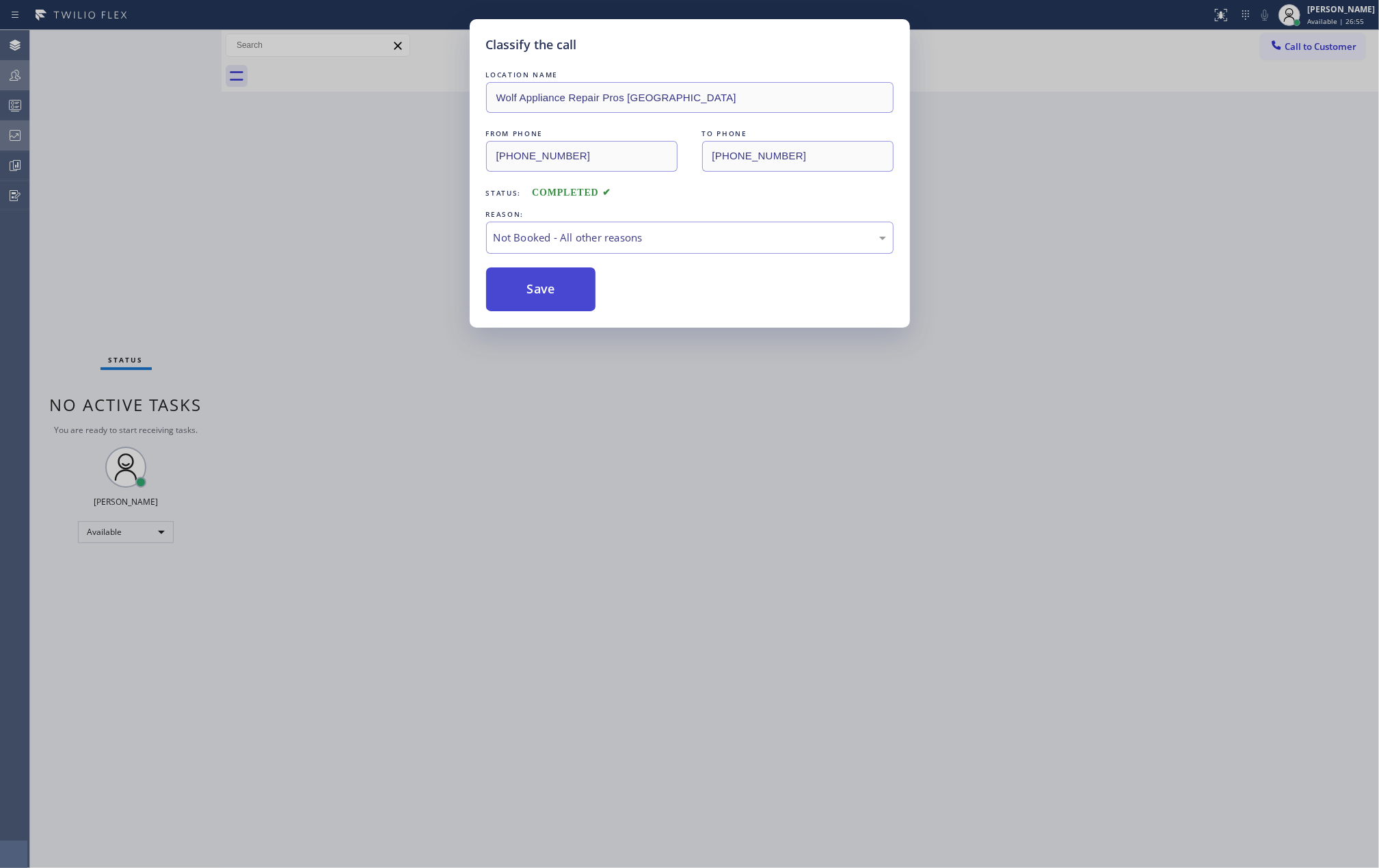
click at [555, 294] on button "Save" at bounding box center [541, 289] width 110 height 43
click at [555, 294] on div "Classify the call LOCATION NAME appliance parts center FROM PHONE (972) 207-498…" at bounding box center [705, 449] width 1349 height 838
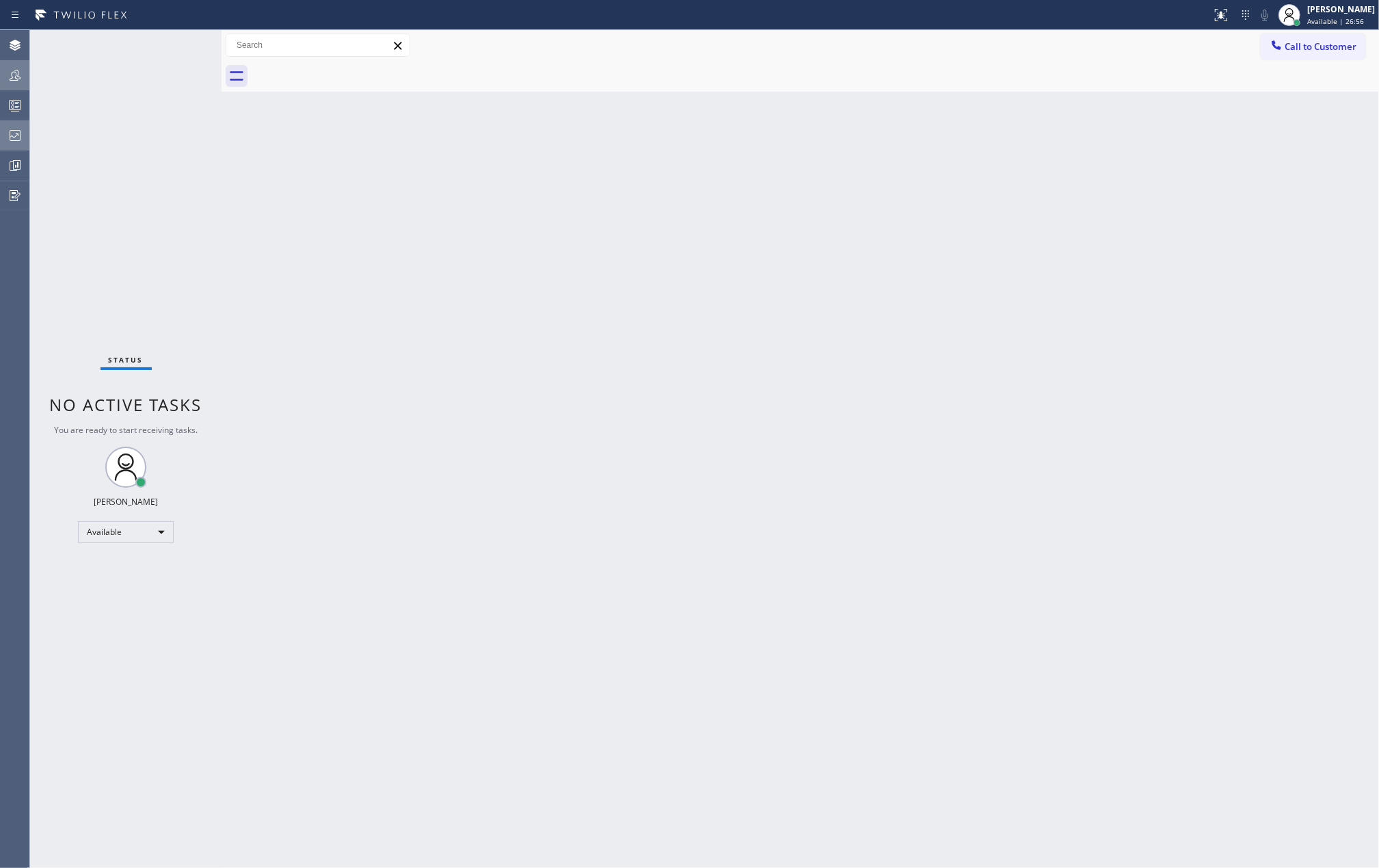
click at [370, 285] on div "Back to Dashboard Change Sender ID Customers Technicians Select a contact Outbo…" at bounding box center [800, 449] width 1157 height 838
click at [25, 71] on div at bounding box center [15, 75] width 30 height 17
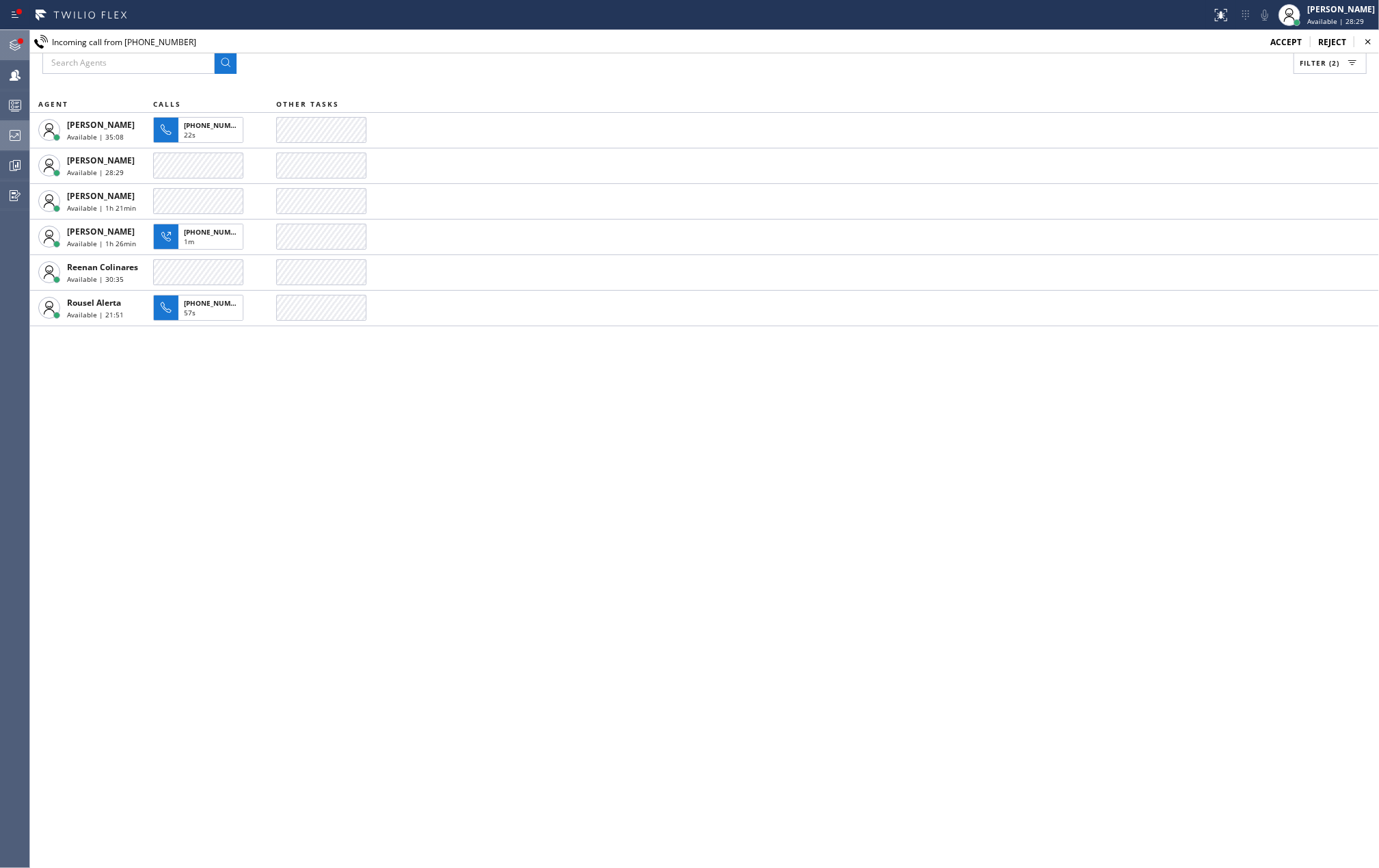
click at [15, 38] on icon at bounding box center [15, 45] width 17 height 17
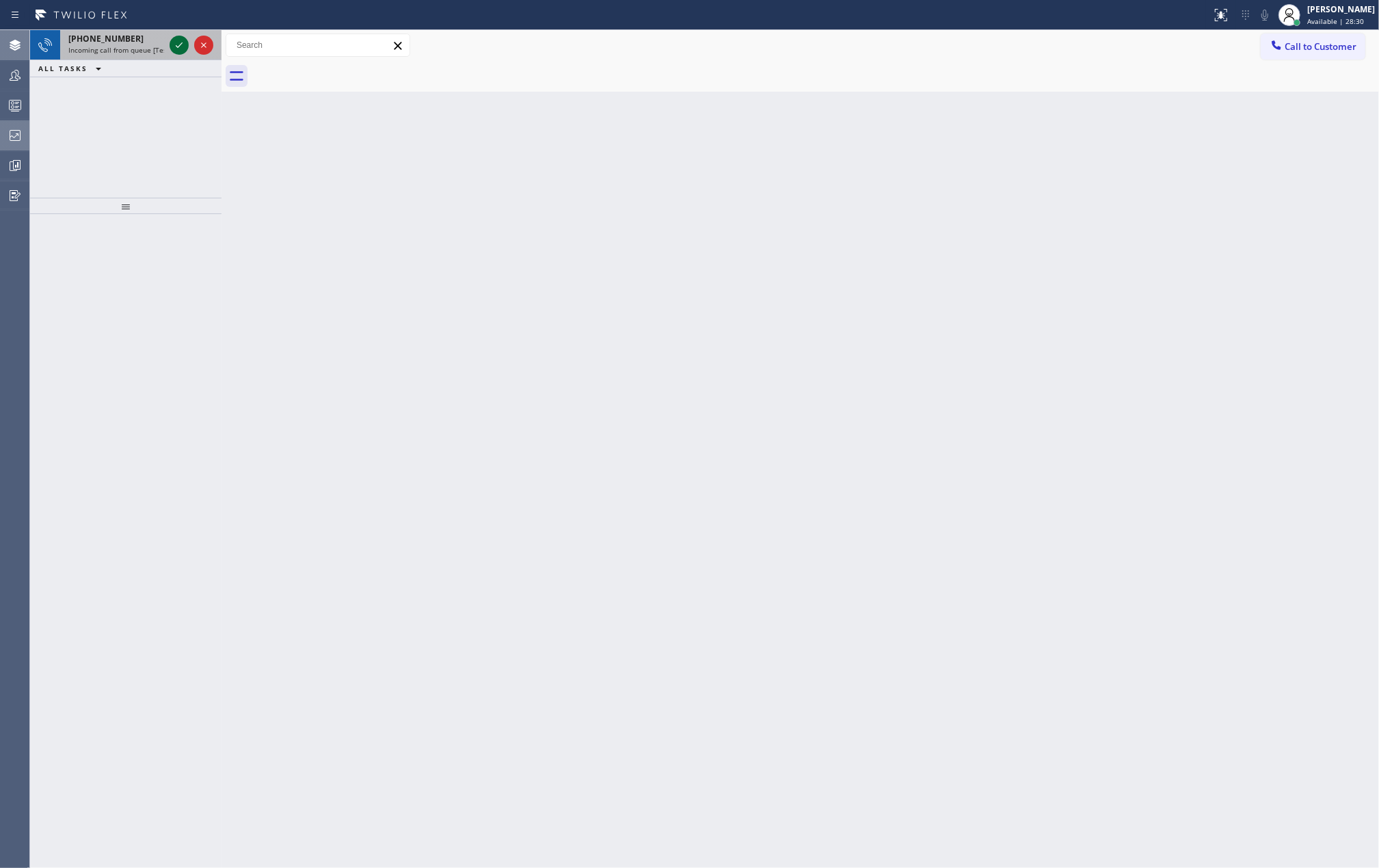
click at [173, 41] on icon at bounding box center [179, 45] width 17 height 17
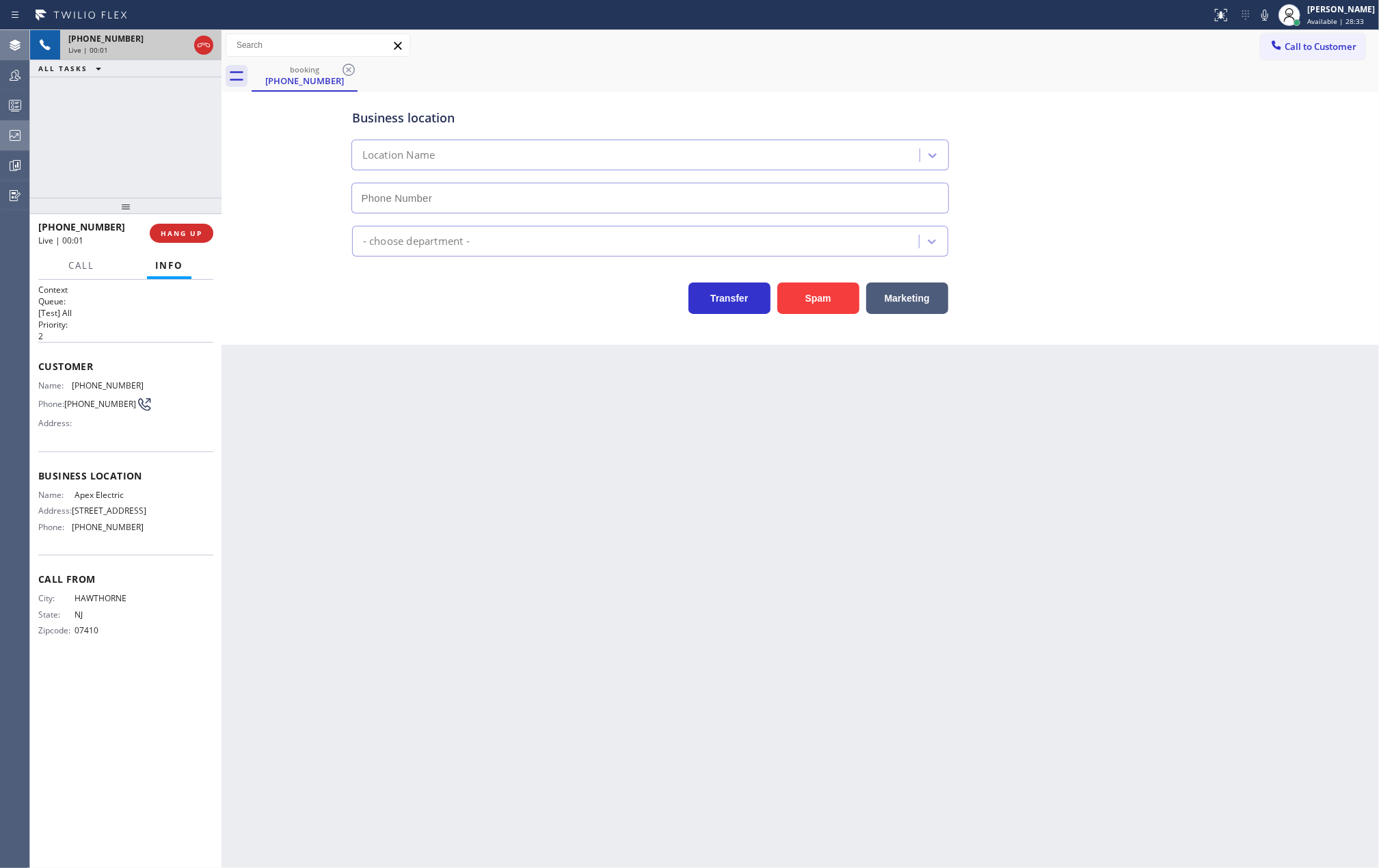
type input "(862) 640-1176"
drag, startPoint x: 121, startPoint y: 209, endPoint x: 129, endPoint y: 178, distance: 32.0
click at [129, 178] on div "+19736368721 Live | 00:02 ALL TASKS ALL TASKS ACTIVE TASKS TASKS IN WRAP UP +19…" at bounding box center [126, 449] width 192 height 838
drag, startPoint x: 122, startPoint y: 209, endPoint x: 128, endPoint y: 179, distance: 30.6
click at [128, 179] on div "+19736368721 Live | 00:06 ALL TASKS ALL TASKS ACTIVE TASKS TASKS IN WRAP UP +19…" at bounding box center [126, 449] width 192 height 838
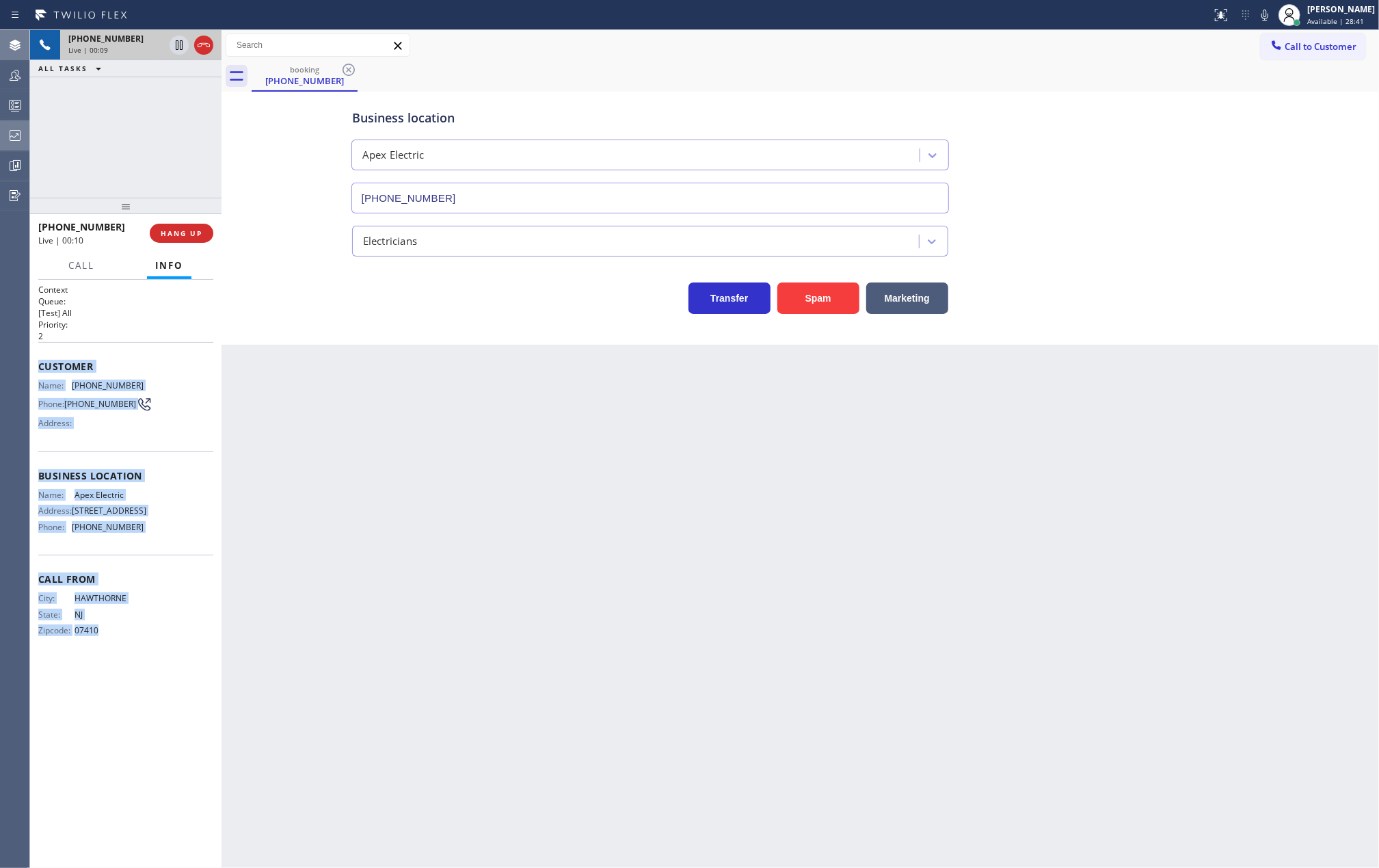
drag, startPoint x: 34, startPoint y: 370, endPoint x: 163, endPoint y: 676, distance: 332.1
click at [163, 676] on div "Context Queue: [Test] All Priority: 2 Customer Name: (973) 636-8721 Phone: (973…" at bounding box center [126, 574] width 192 height 589
copy div "Customer Name: (973) 636-8721 Phone: (973) 636-8721 Address: Business location …"
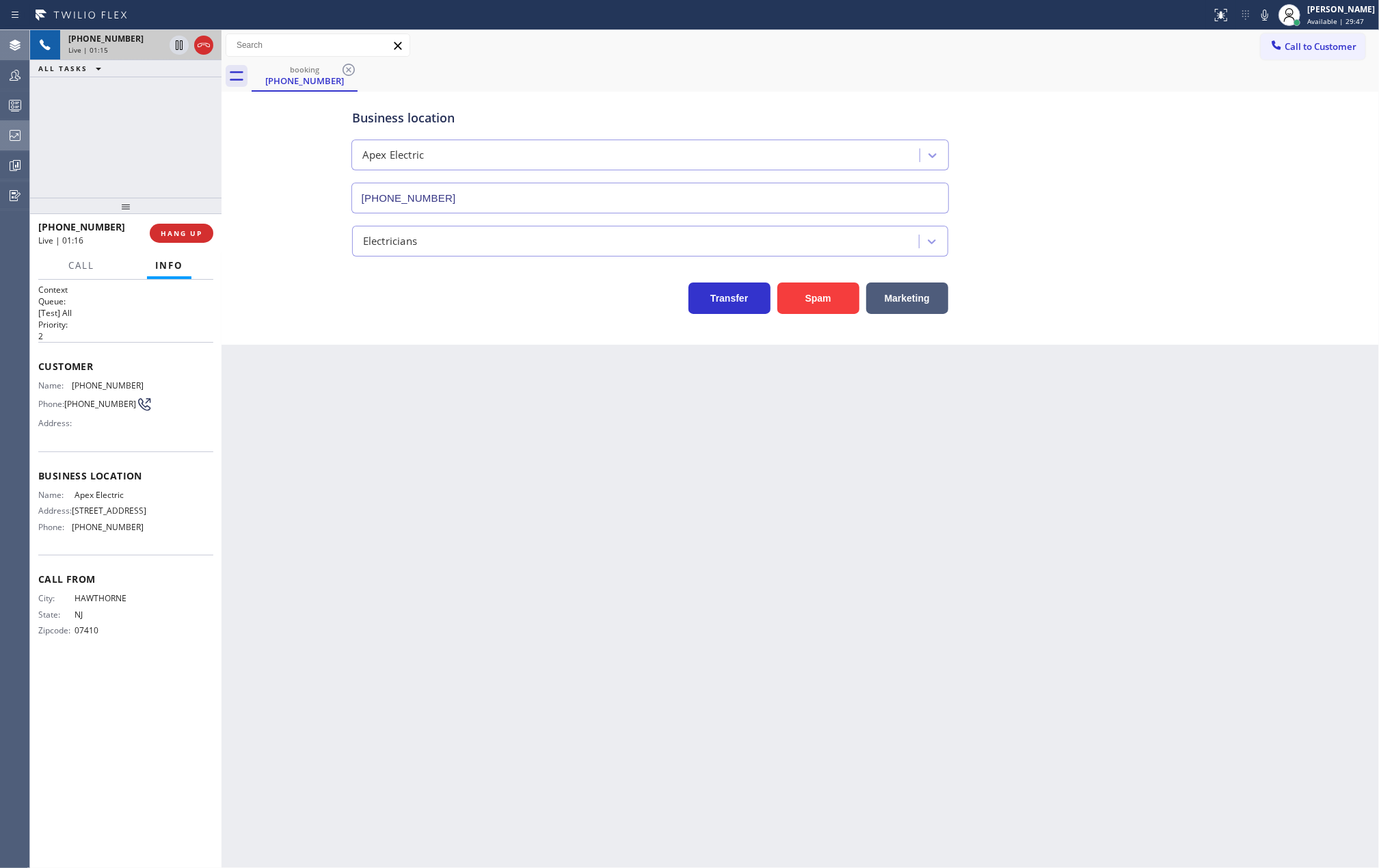
drag, startPoint x: 131, startPoint y: 203, endPoint x: 128, endPoint y: 163, distance: 40.1
click at [128, 163] on div "+19736368721 Live | 01:15 ALL TASKS ALL TASKS ACTIVE TASKS TASKS IN WRAP UP +19…" at bounding box center [126, 449] width 192 height 838
drag, startPoint x: 124, startPoint y: 201, endPoint x: 131, endPoint y: 151, distance: 50.5
click at [131, 151] on div "+19736368721 Live | 02:21 ALL TASKS ALL TASKS ACTIVE TASKS TASKS IN WRAP UP +19…" at bounding box center [126, 449] width 192 height 838
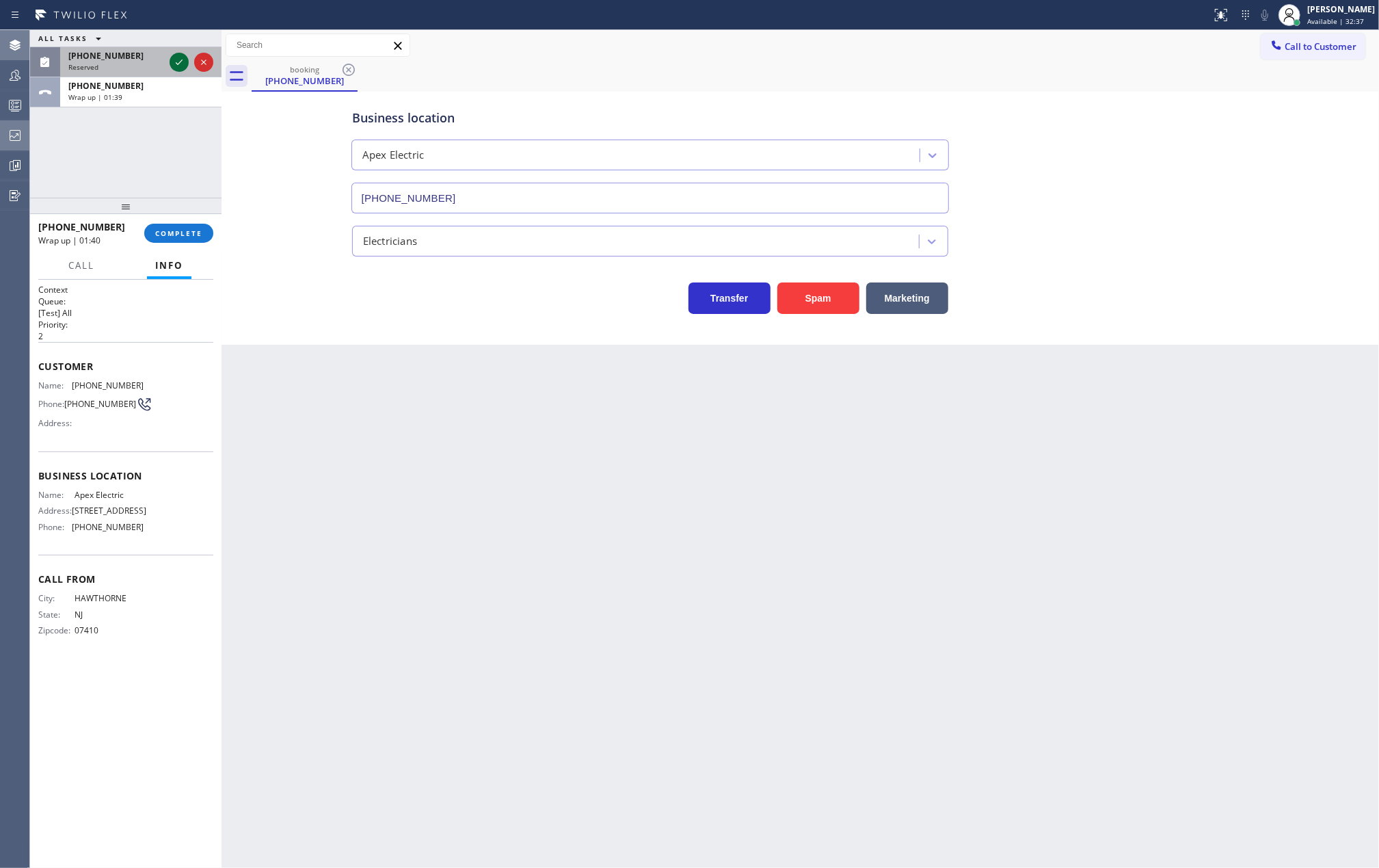
click at [176, 58] on icon at bounding box center [179, 63] width 17 height 17
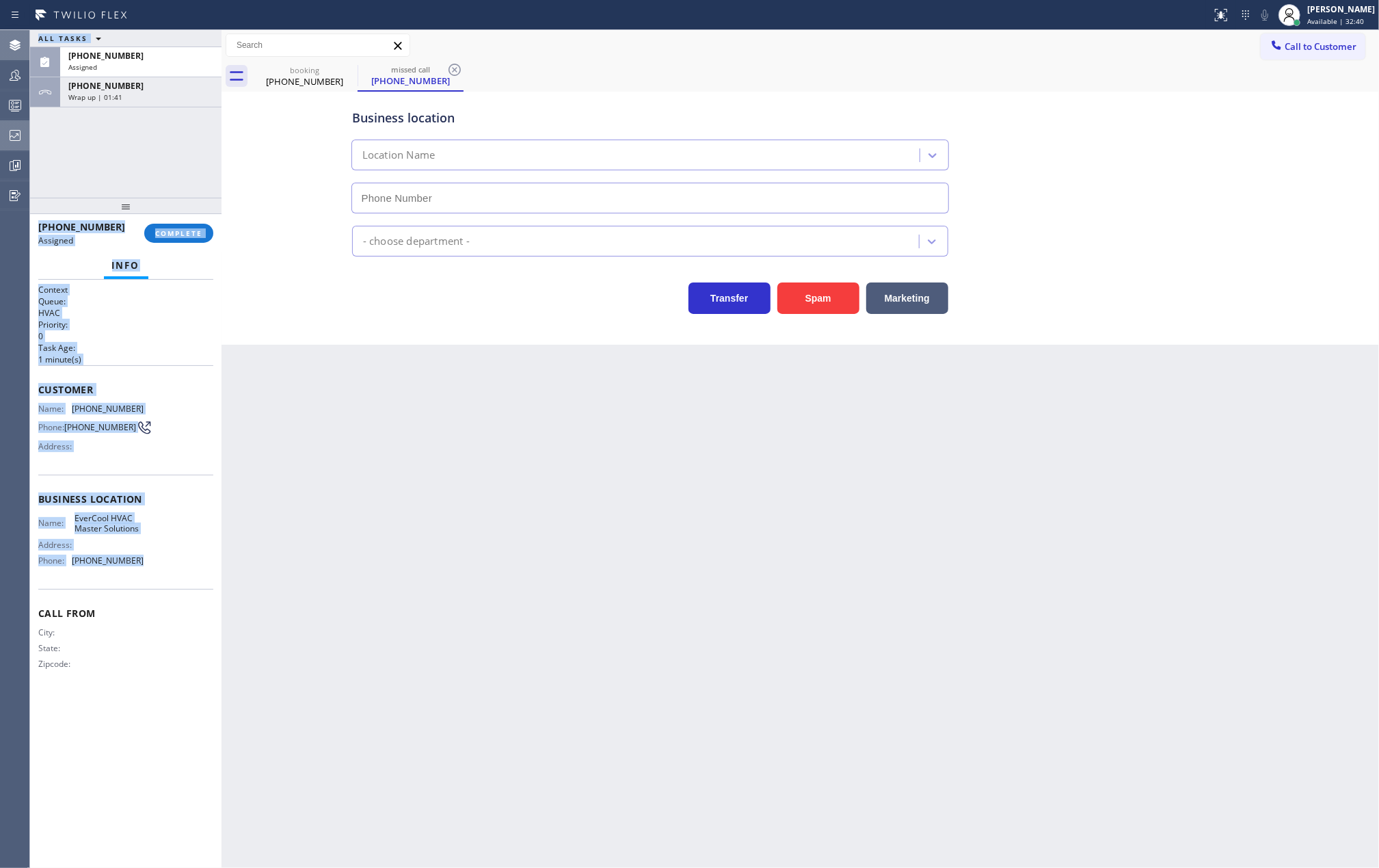
type input "(786) 442-1903"
drag, startPoint x: 156, startPoint y: 572, endPoint x: 32, endPoint y: 394, distance: 216.9
click at [32, 394] on div "Context Queue: HVAC Priority: 0 Task Age: 1 minute(s) Customer Name: (689) 214-…" at bounding box center [126, 574] width 192 height 589
click at [188, 231] on span "COMPLETE" at bounding box center [178, 233] width 48 height 9
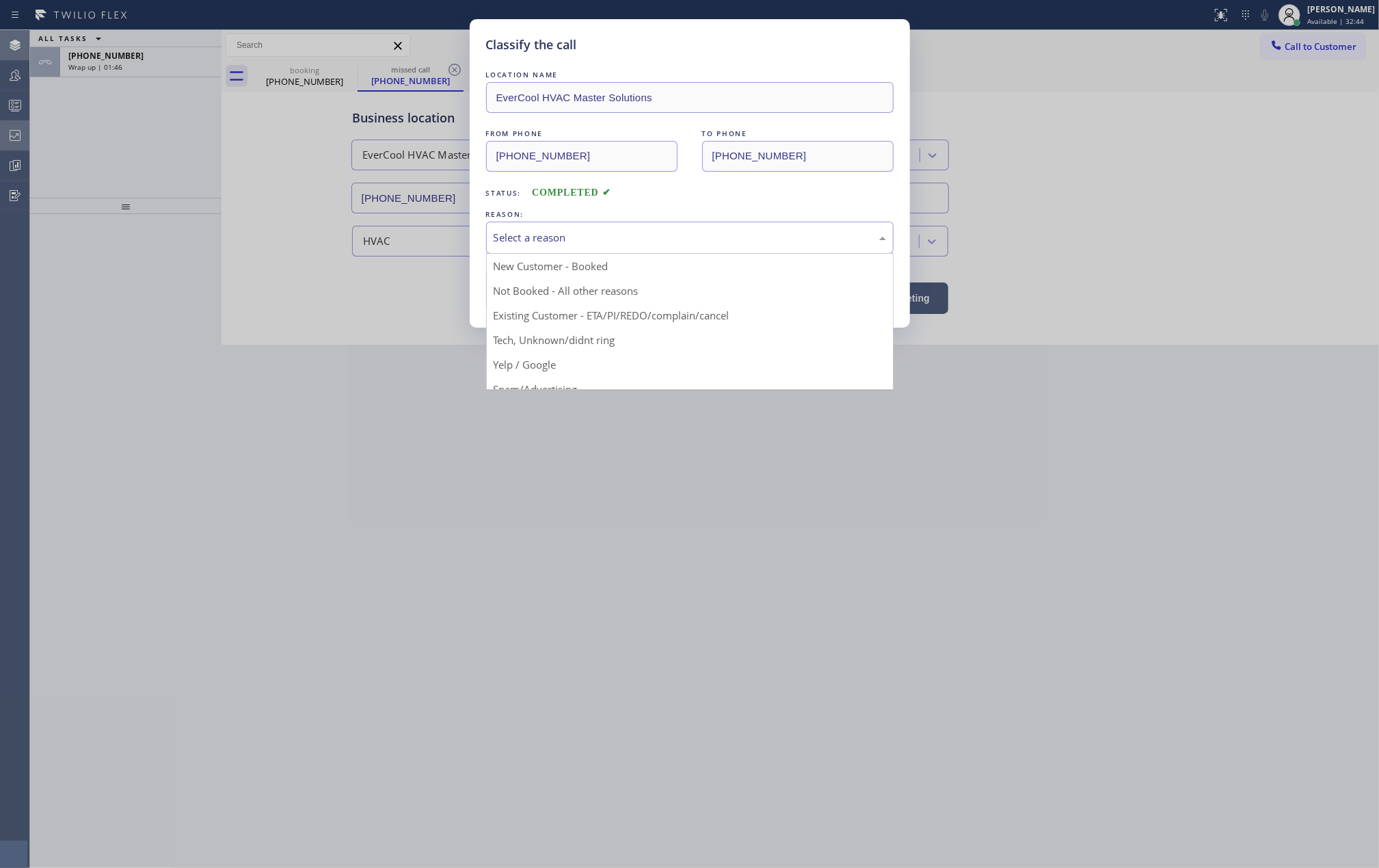
click at [651, 241] on div "Select a reason" at bounding box center [690, 238] width 393 height 16
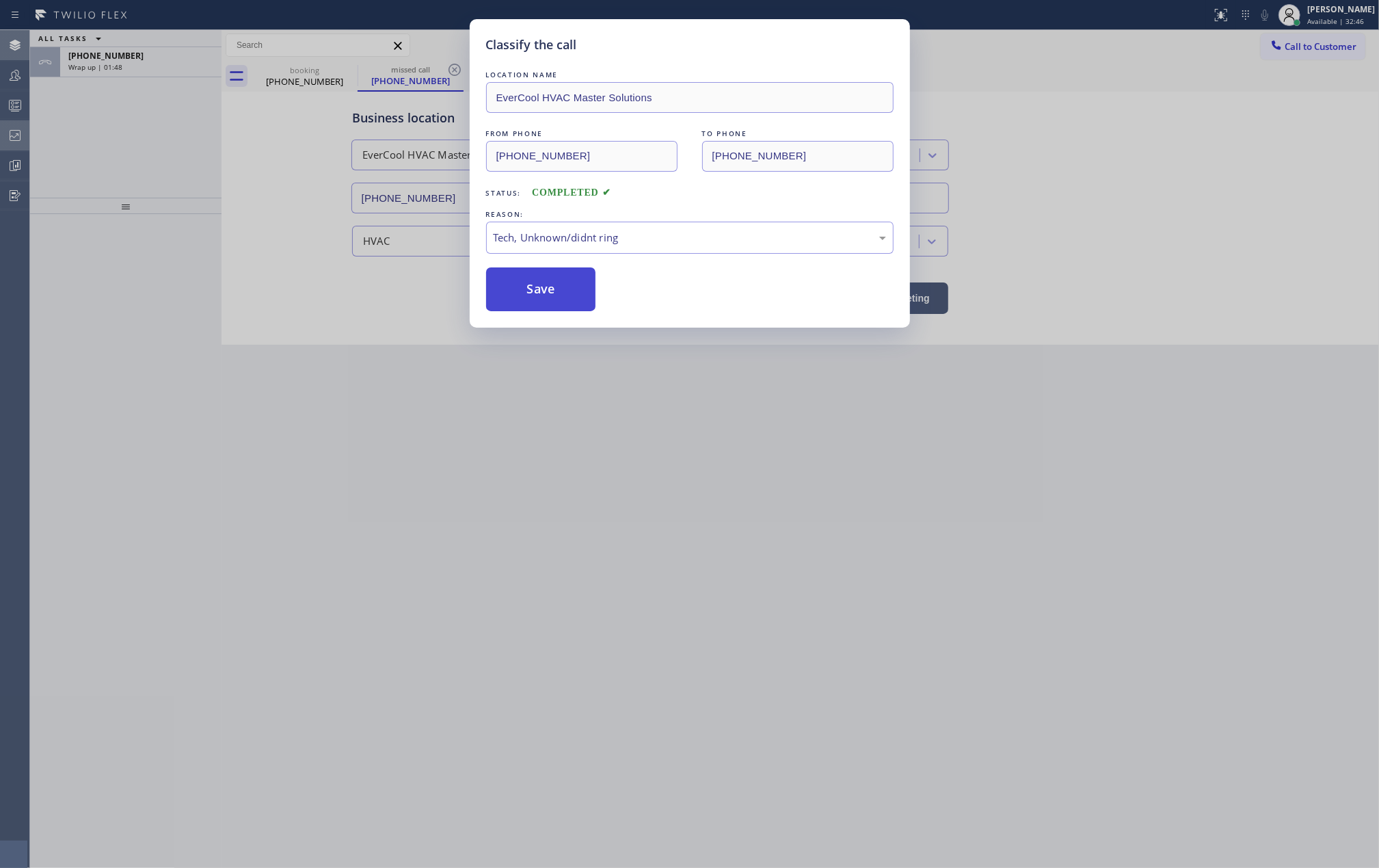
click at [526, 295] on button "Save" at bounding box center [541, 289] width 110 height 43
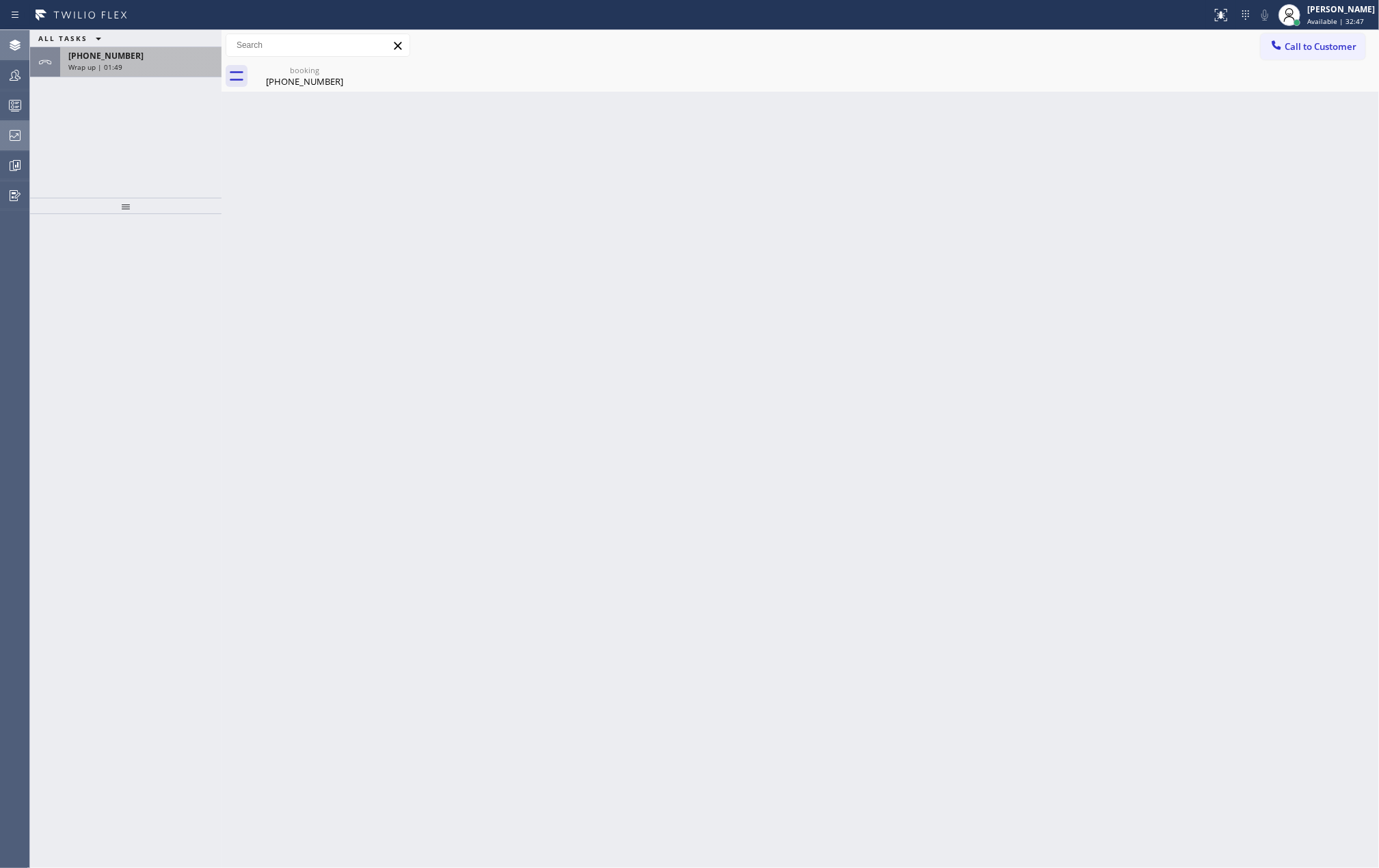
click at [159, 70] on div "Wrap up | 01:49" at bounding box center [141, 67] width 145 height 9
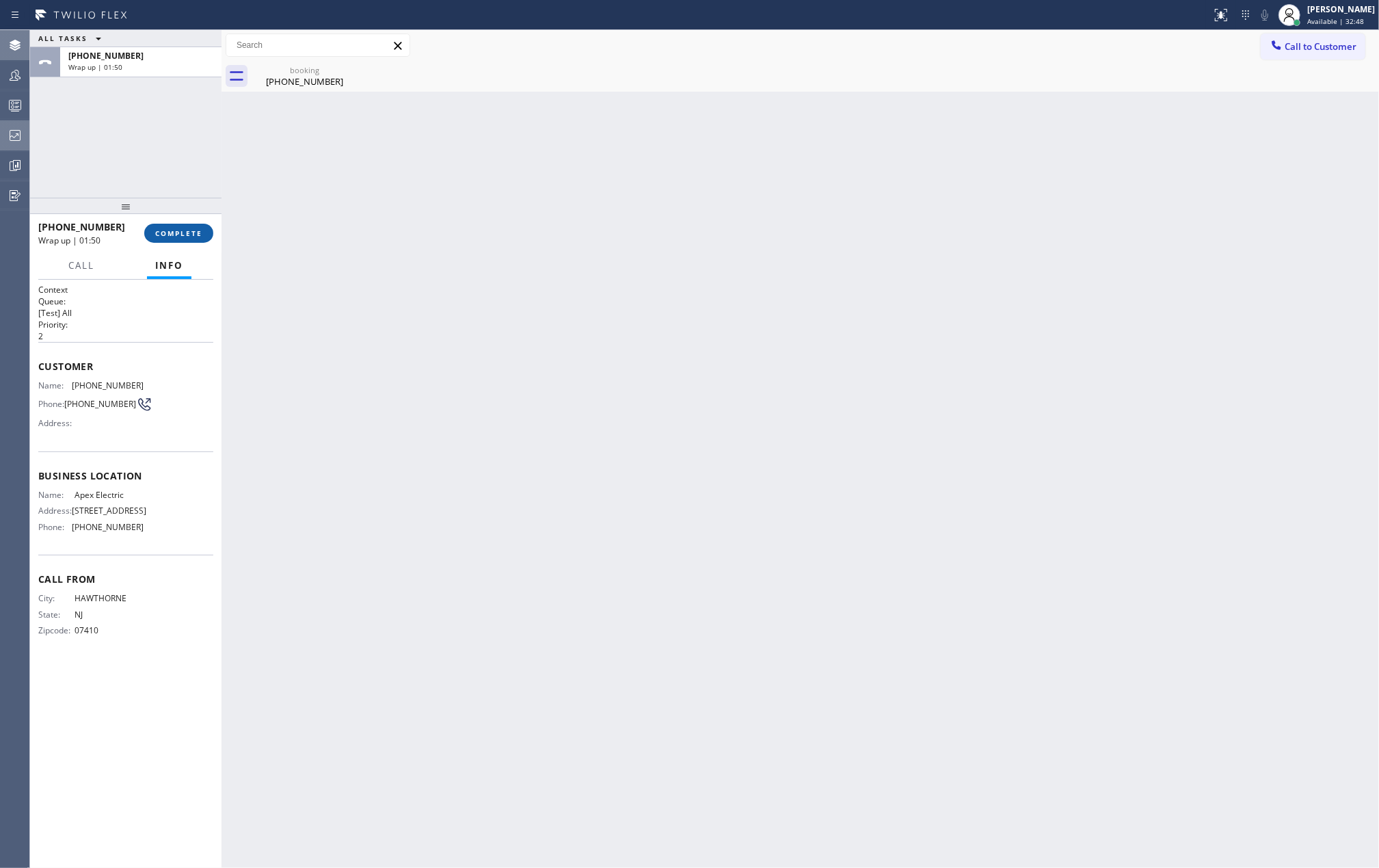
click at [158, 230] on span "COMPLETE" at bounding box center [178, 233] width 48 height 9
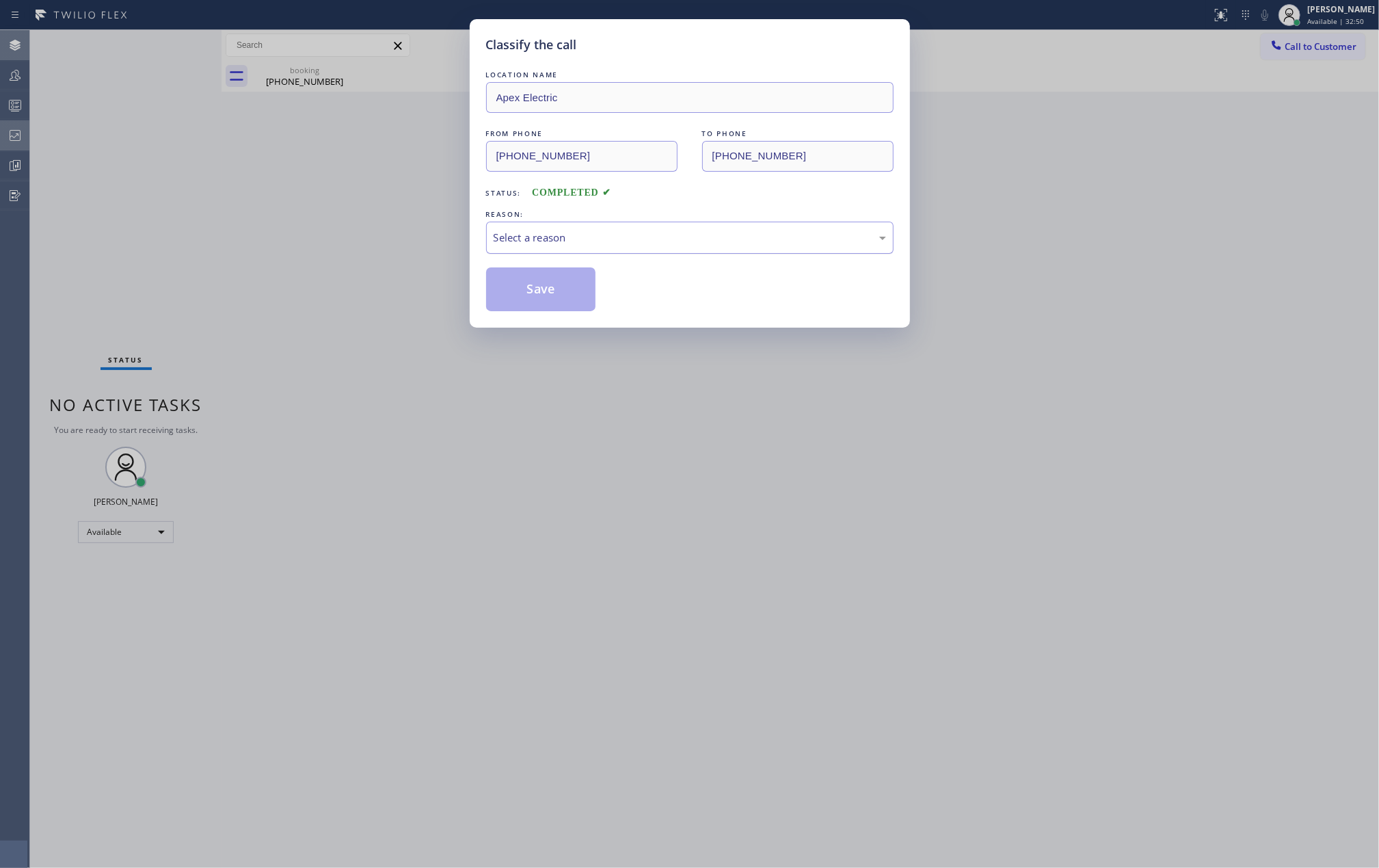
click at [594, 233] on div "Select a reason" at bounding box center [690, 238] width 393 height 16
click at [555, 291] on button "Save" at bounding box center [541, 289] width 110 height 43
drag, startPoint x: 555, startPoint y: 291, endPoint x: 1220, endPoint y: 124, distance: 685.6
click at [575, 287] on button "Save" at bounding box center [541, 289] width 110 height 43
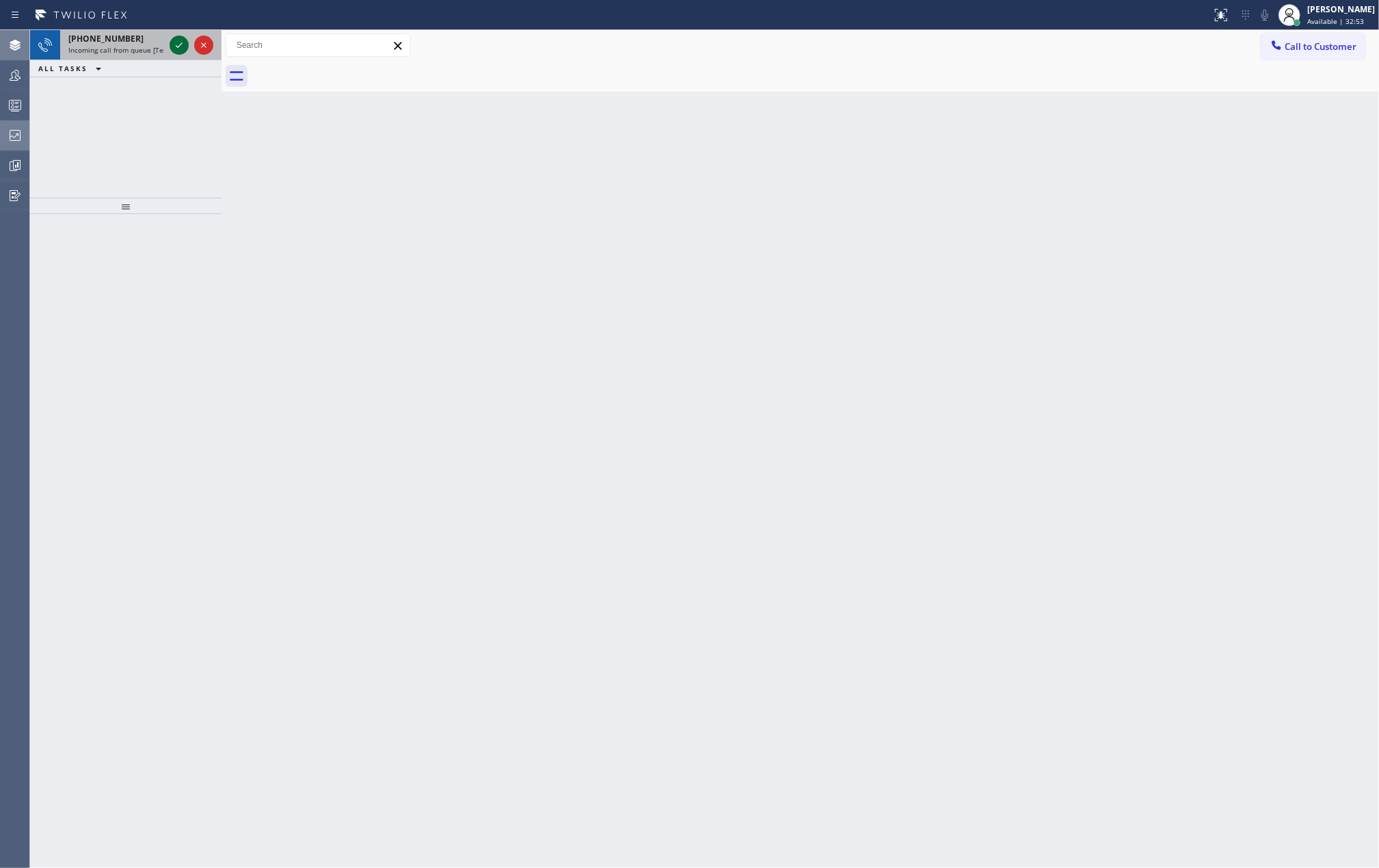
click at [181, 48] on icon at bounding box center [179, 45] width 17 height 17
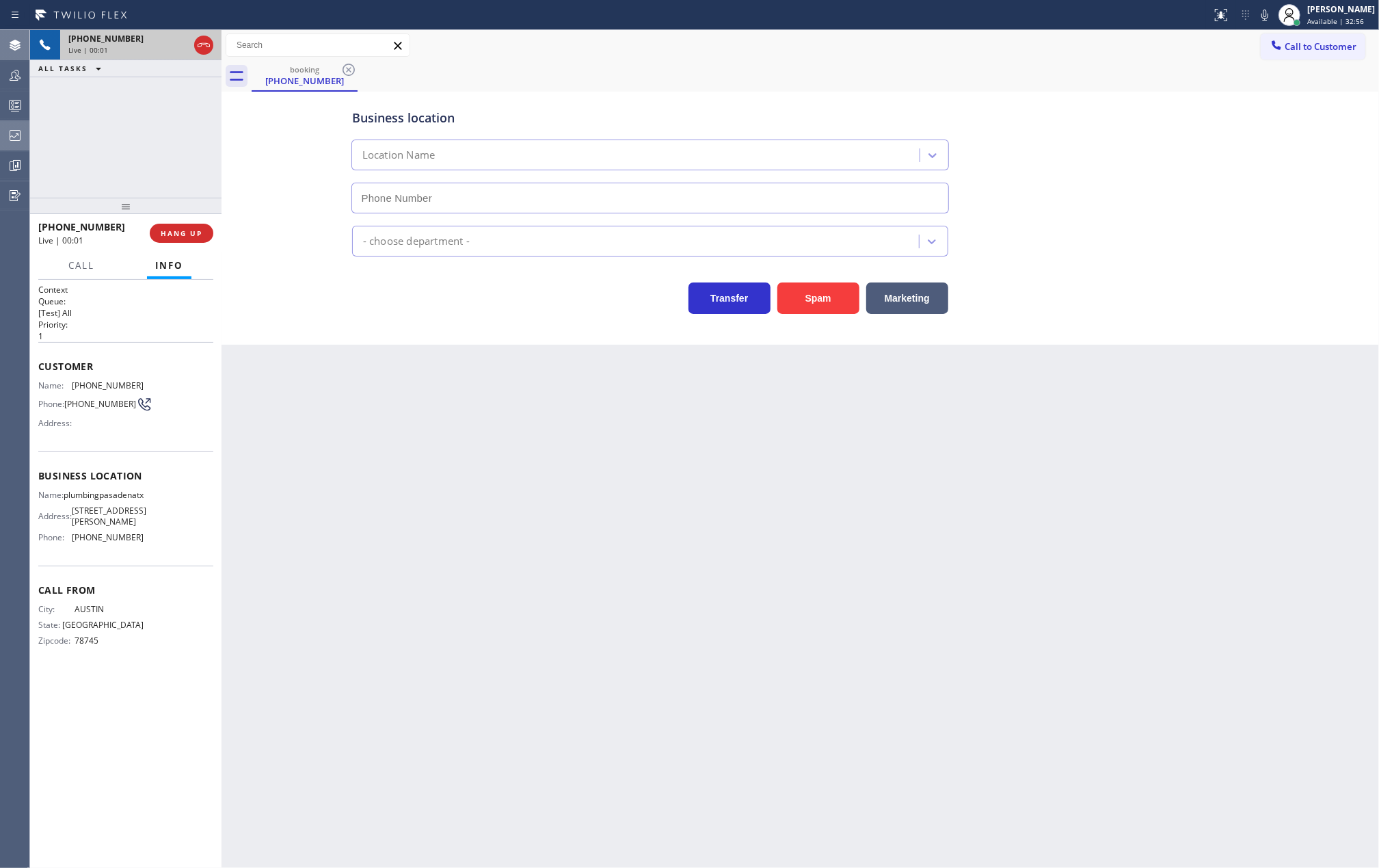
type input "(346) 275-3342"
click at [194, 230] on span "HANG UP" at bounding box center [182, 233] width 42 height 9
click at [1296, 44] on span "Call to Customer" at bounding box center [1321, 46] width 72 height 13
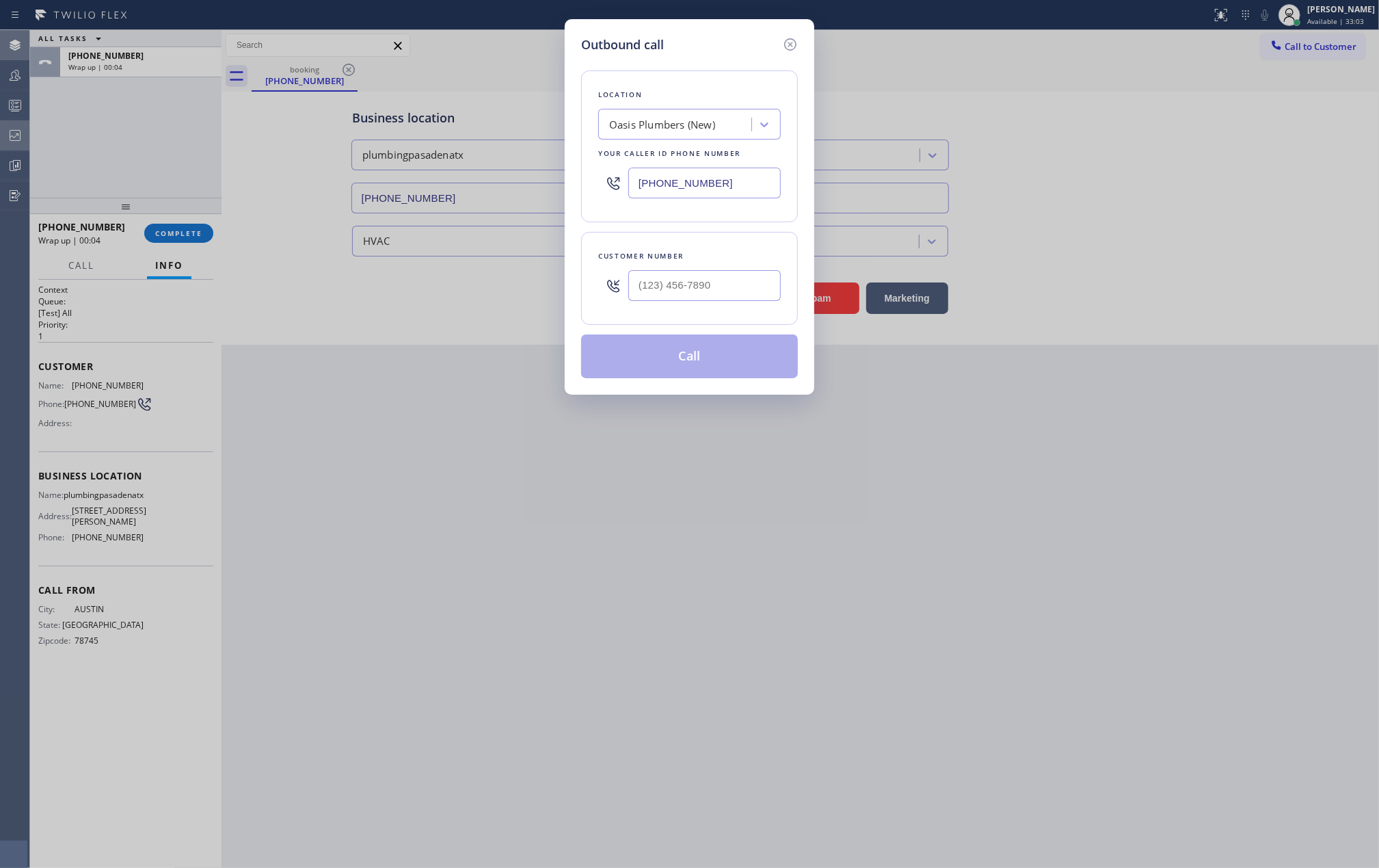
drag, startPoint x: 725, startPoint y: 175, endPoint x: 608, endPoint y: 188, distance: 117.7
click at [608, 188] on div "(888) 803-7895" at bounding box center [690, 183] width 183 height 44
paste input "786) 442-1903"
type input "(786) 442-1903"
click at [686, 294] on input "(___) ___-____" at bounding box center [705, 285] width 153 height 31
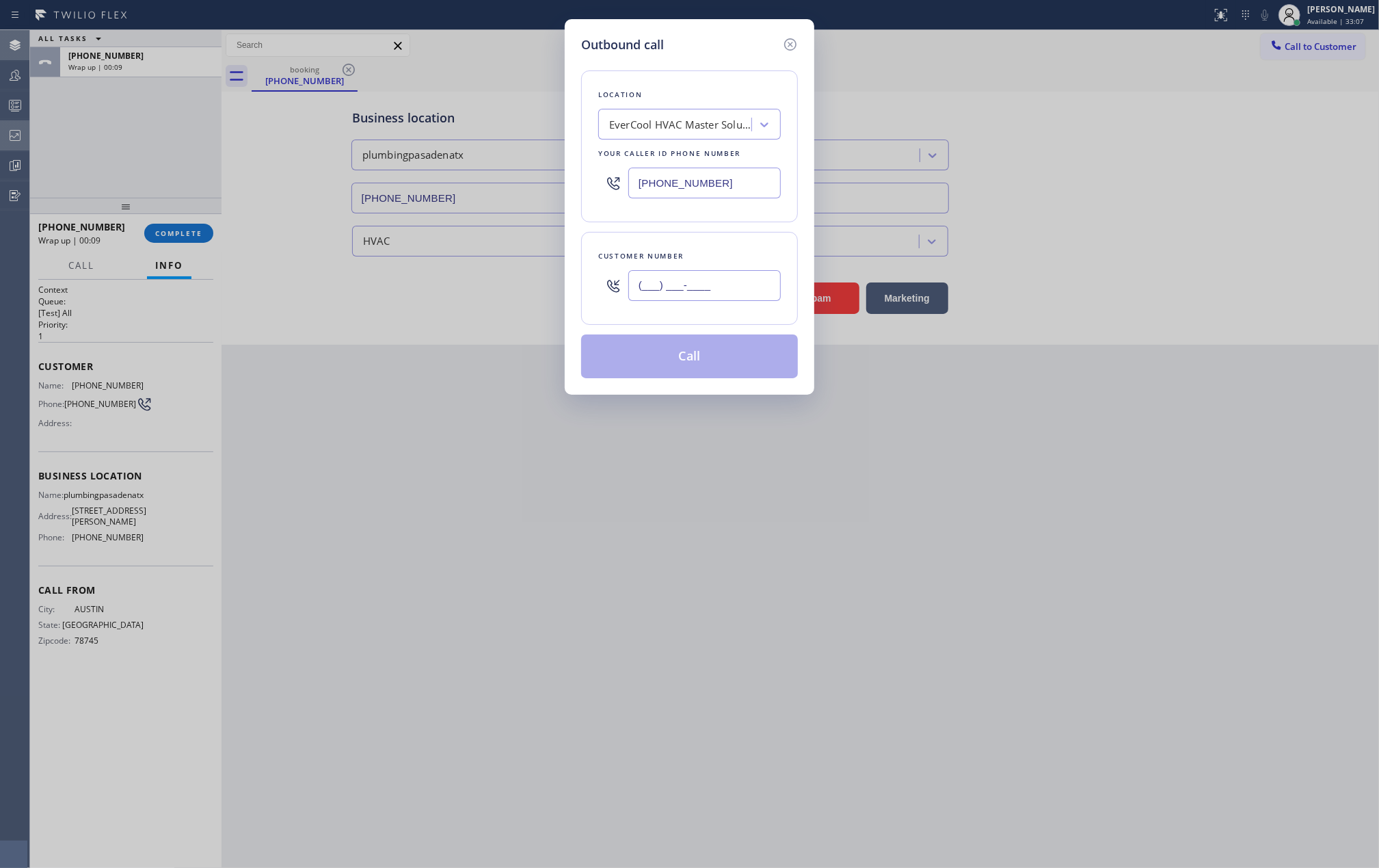
paste input "689) 214-3745"
type input "(689) 214-3745"
click at [690, 344] on button "Call" at bounding box center [690, 356] width 217 height 43
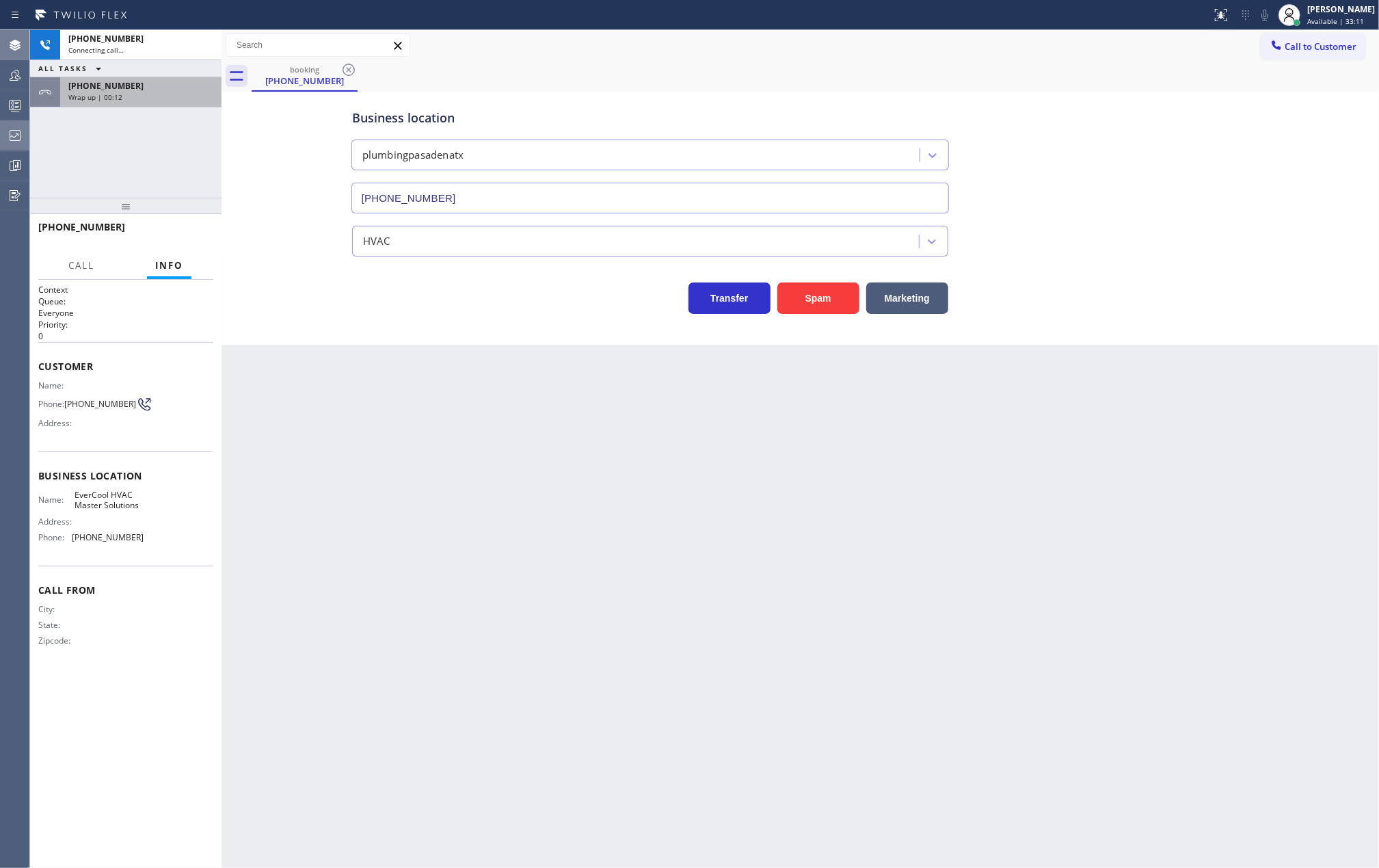
click at [146, 97] on div "Wrap up | 00:12" at bounding box center [141, 97] width 145 height 9
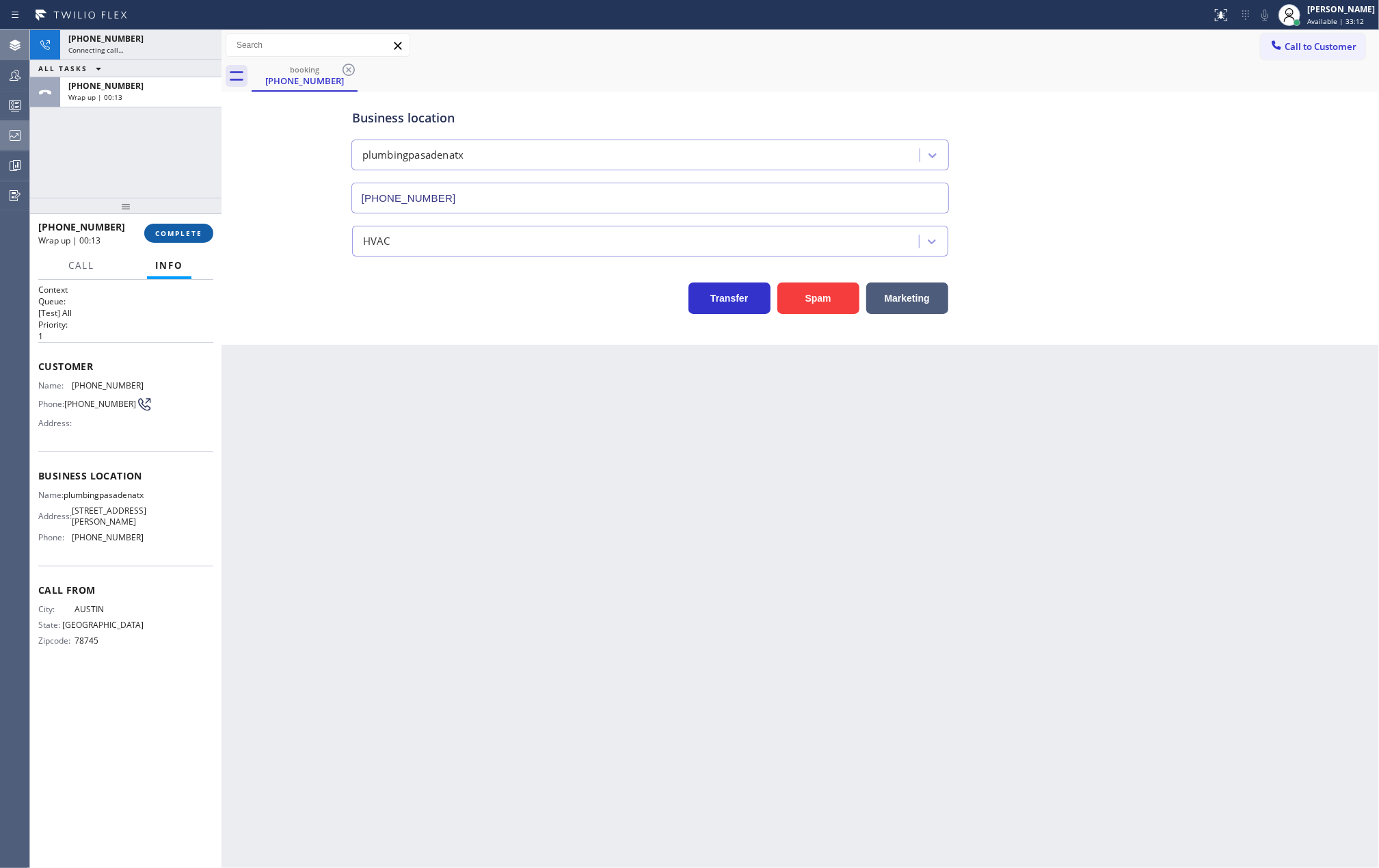
click at [164, 231] on span "COMPLETE" at bounding box center [178, 233] width 48 height 9
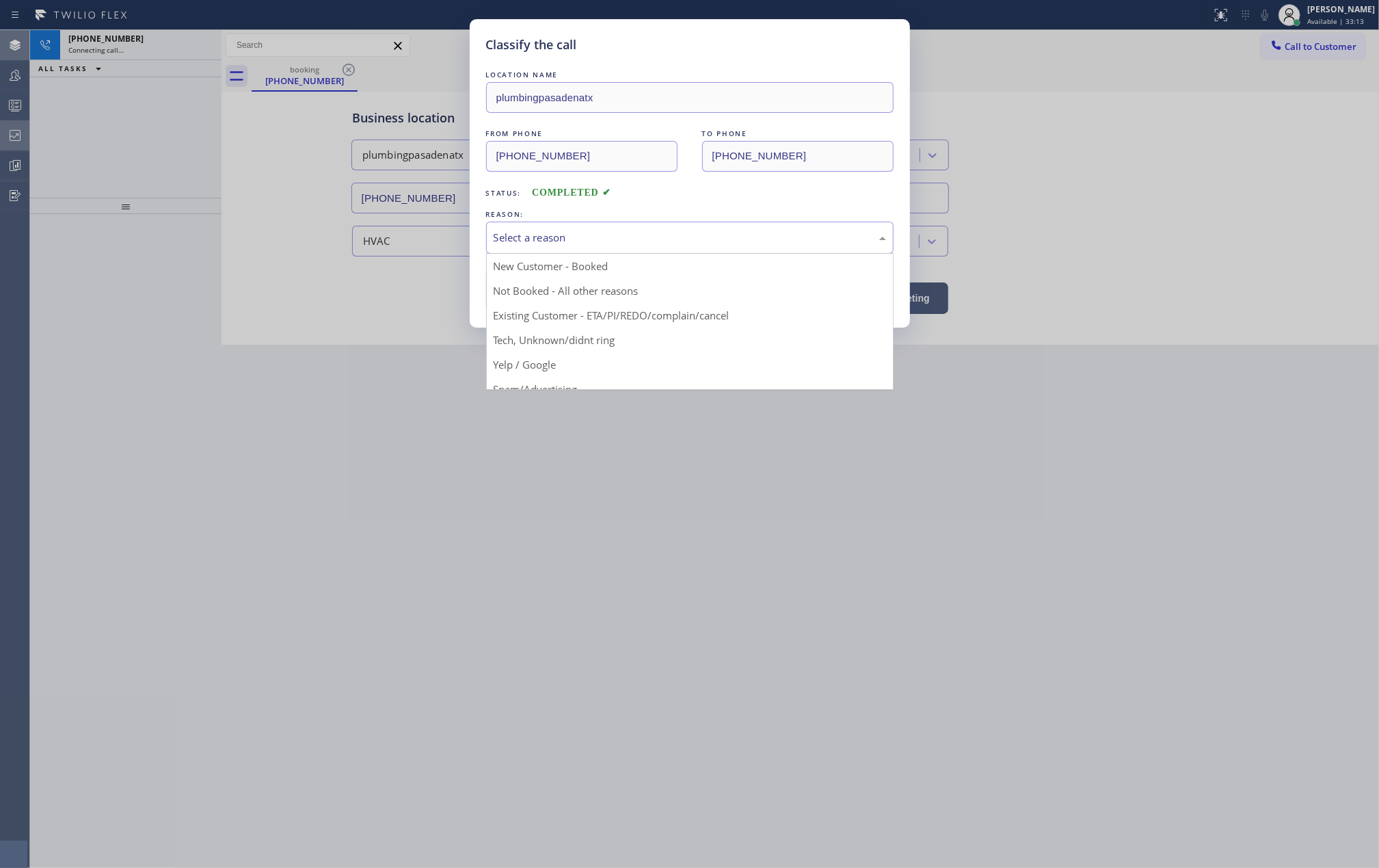
click at [579, 241] on div "Select a reason" at bounding box center [690, 238] width 393 height 16
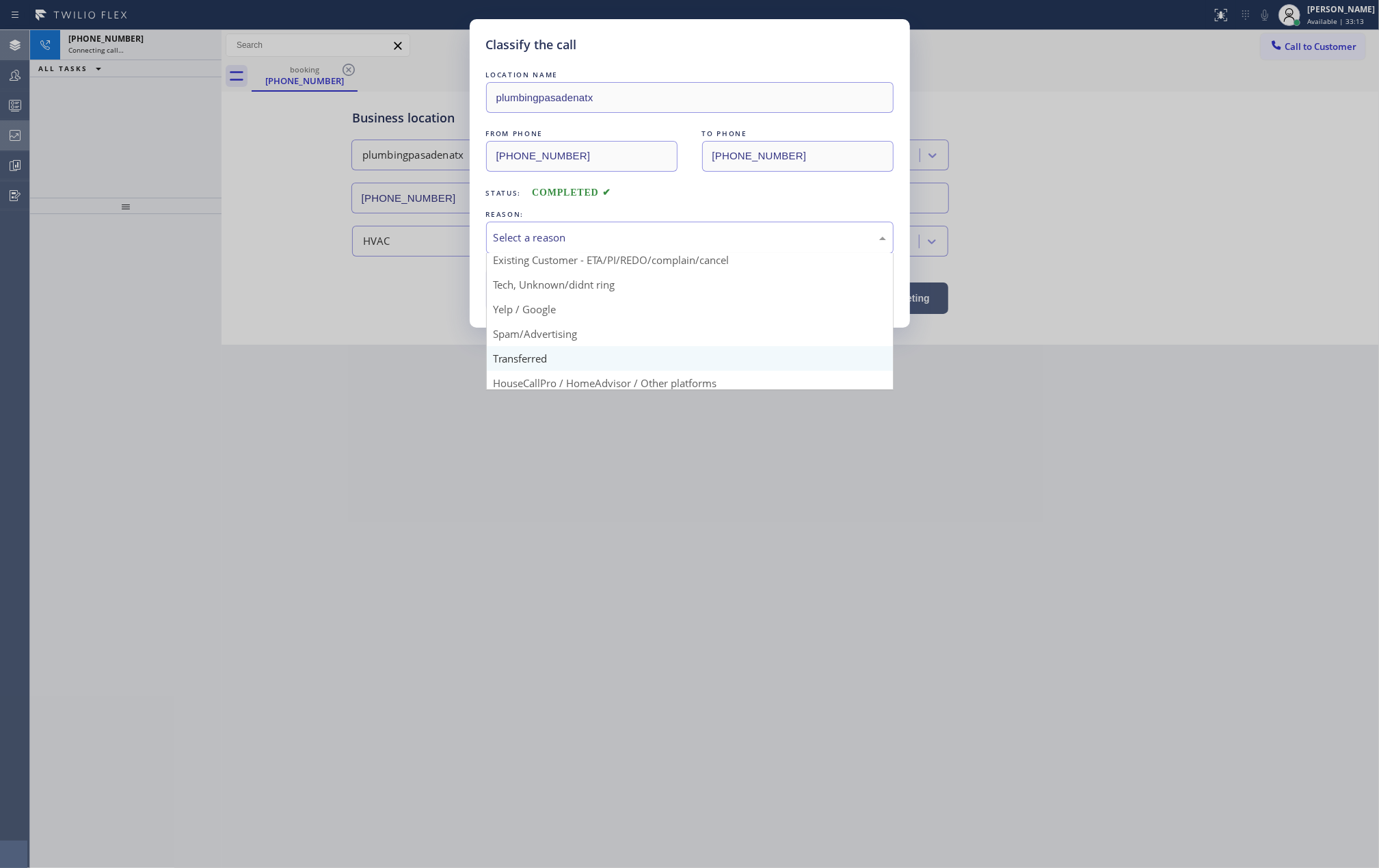
scroll to position [86, 0]
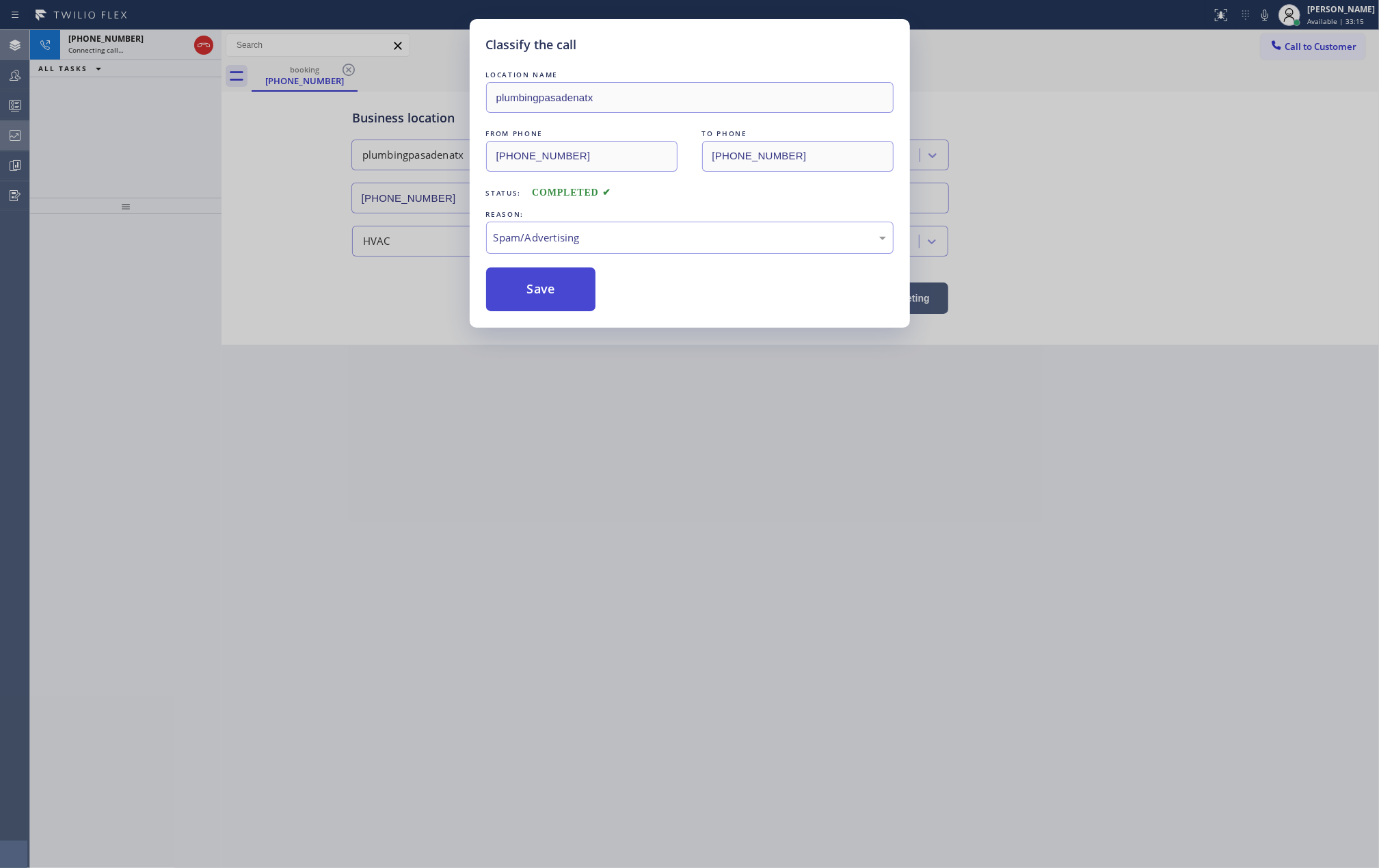
click at [549, 283] on button "Save" at bounding box center [541, 289] width 110 height 43
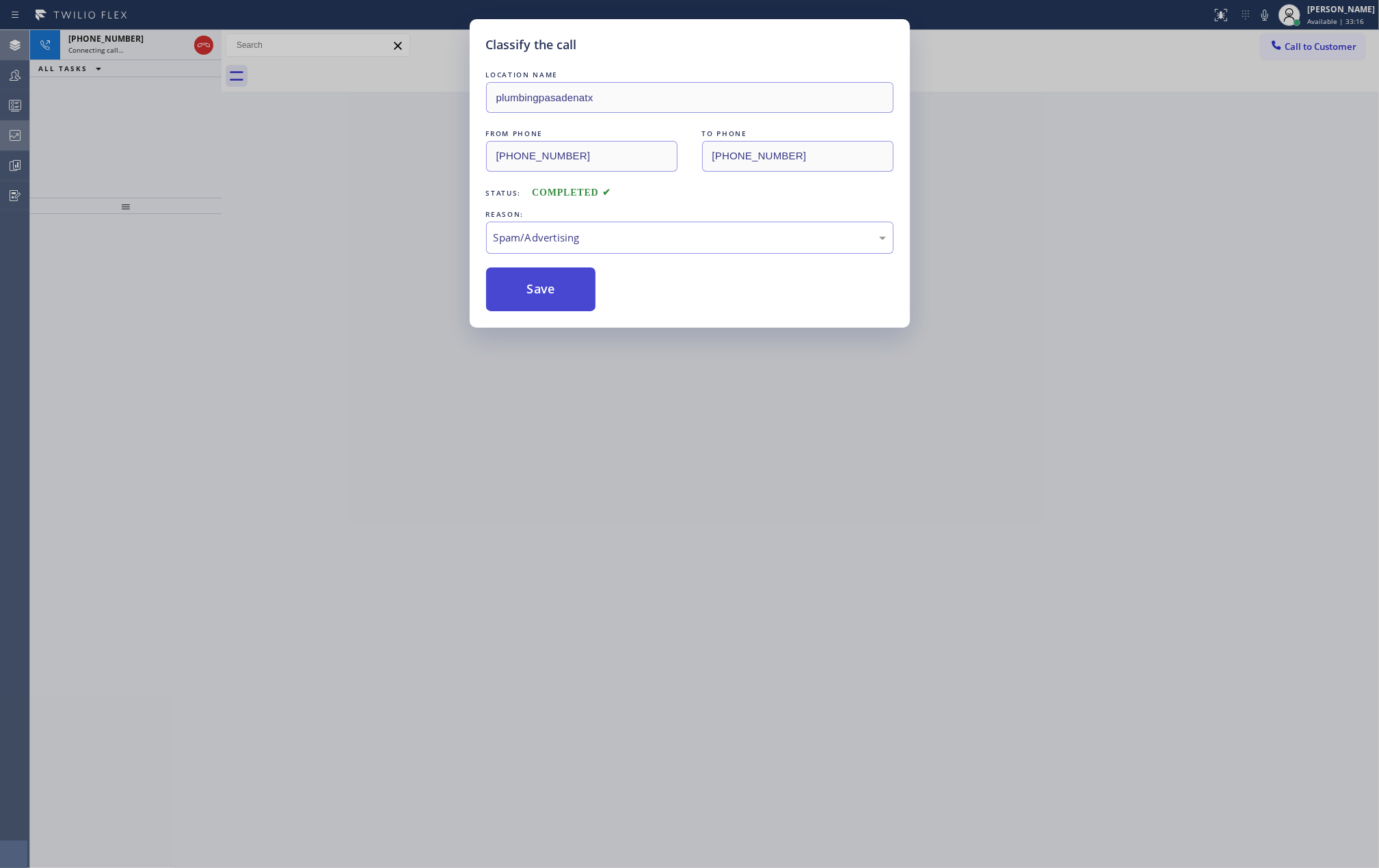
click at [549, 283] on button "Save" at bounding box center [541, 289] width 110 height 43
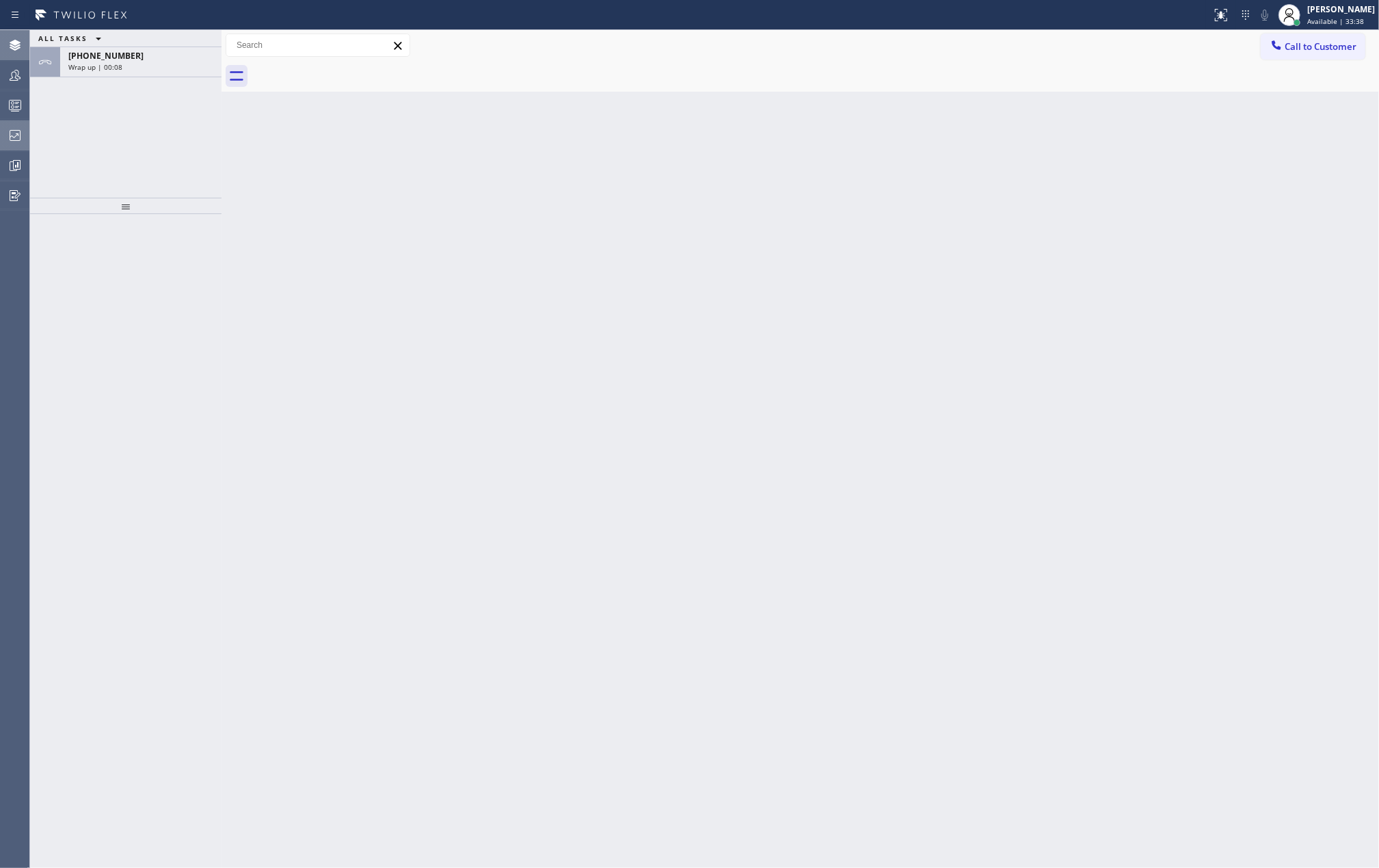
drag, startPoint x: 126, startPoint y: 68, endPoint x: 154, endPoint y: 145, distance: 81.9
click at [126, 68] on div "Wrap up | 00:08" at bounding box center [141, 67] width 145 height 9
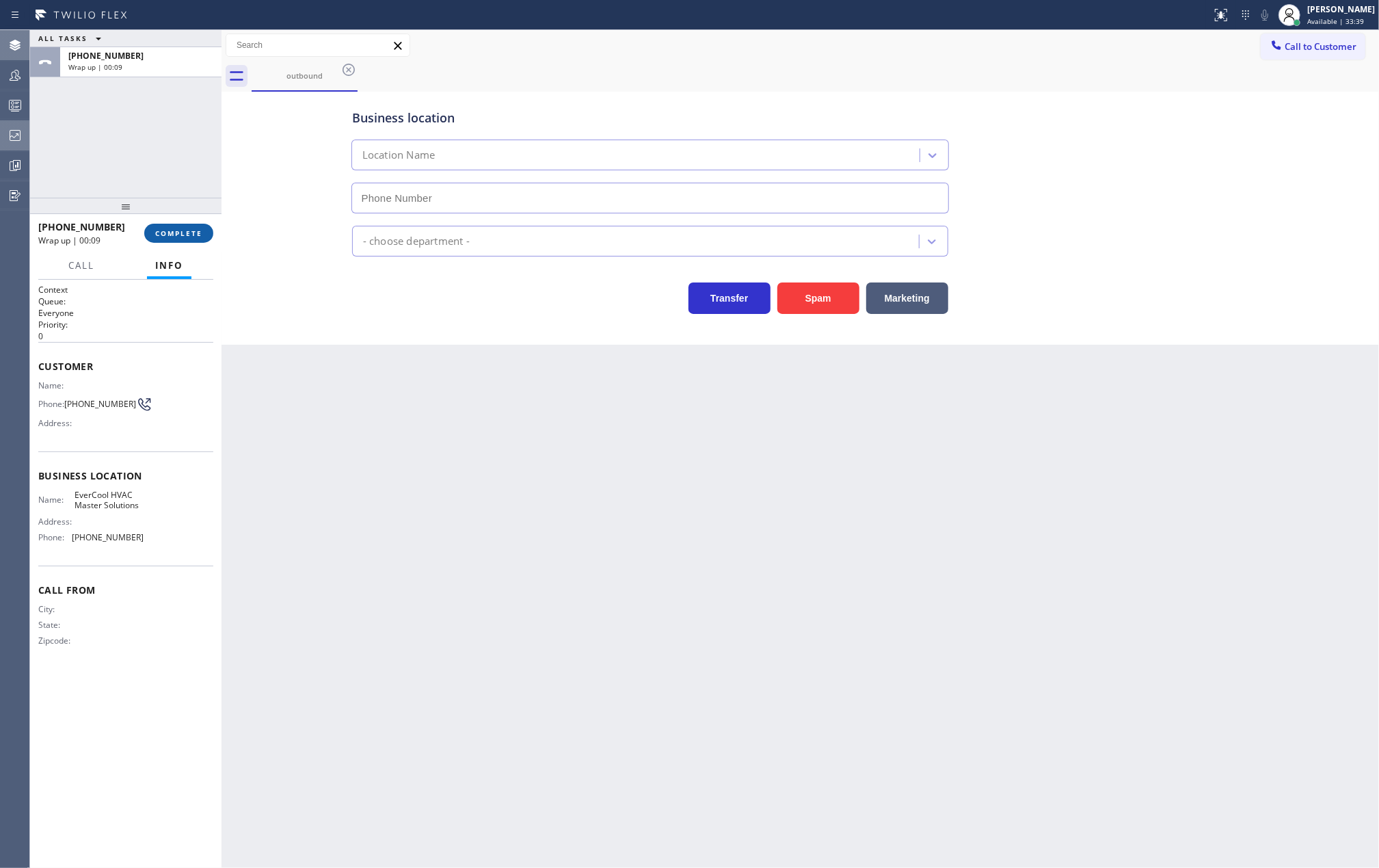
click at [173, 227] on button "COMPLETE" at bounding box center [178, 233] width 69 height 19
type input "(786) 442-1903"
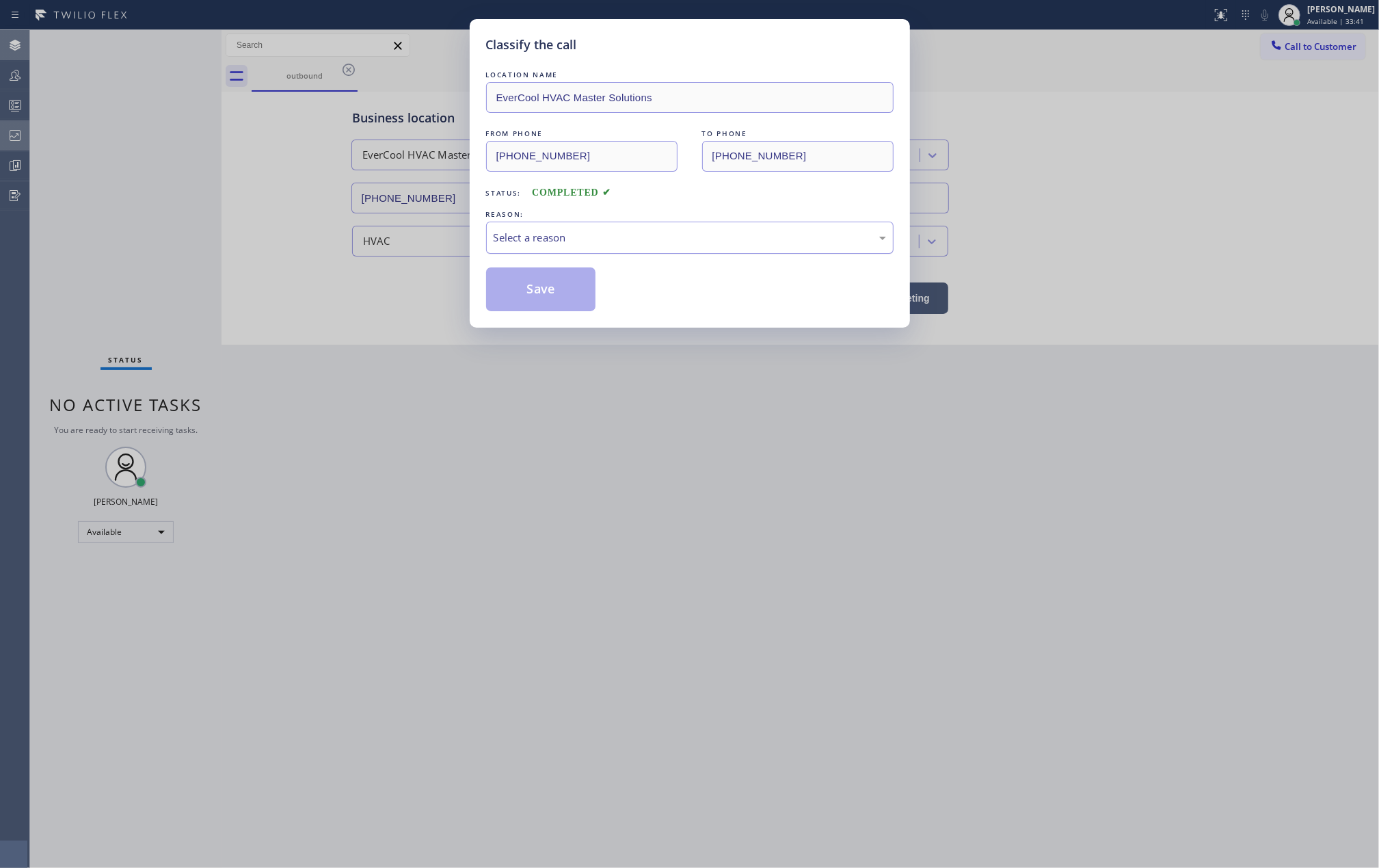
click at [585, 242] on div "Select a reason" at bounding box center [690, 238] width 393 height 16
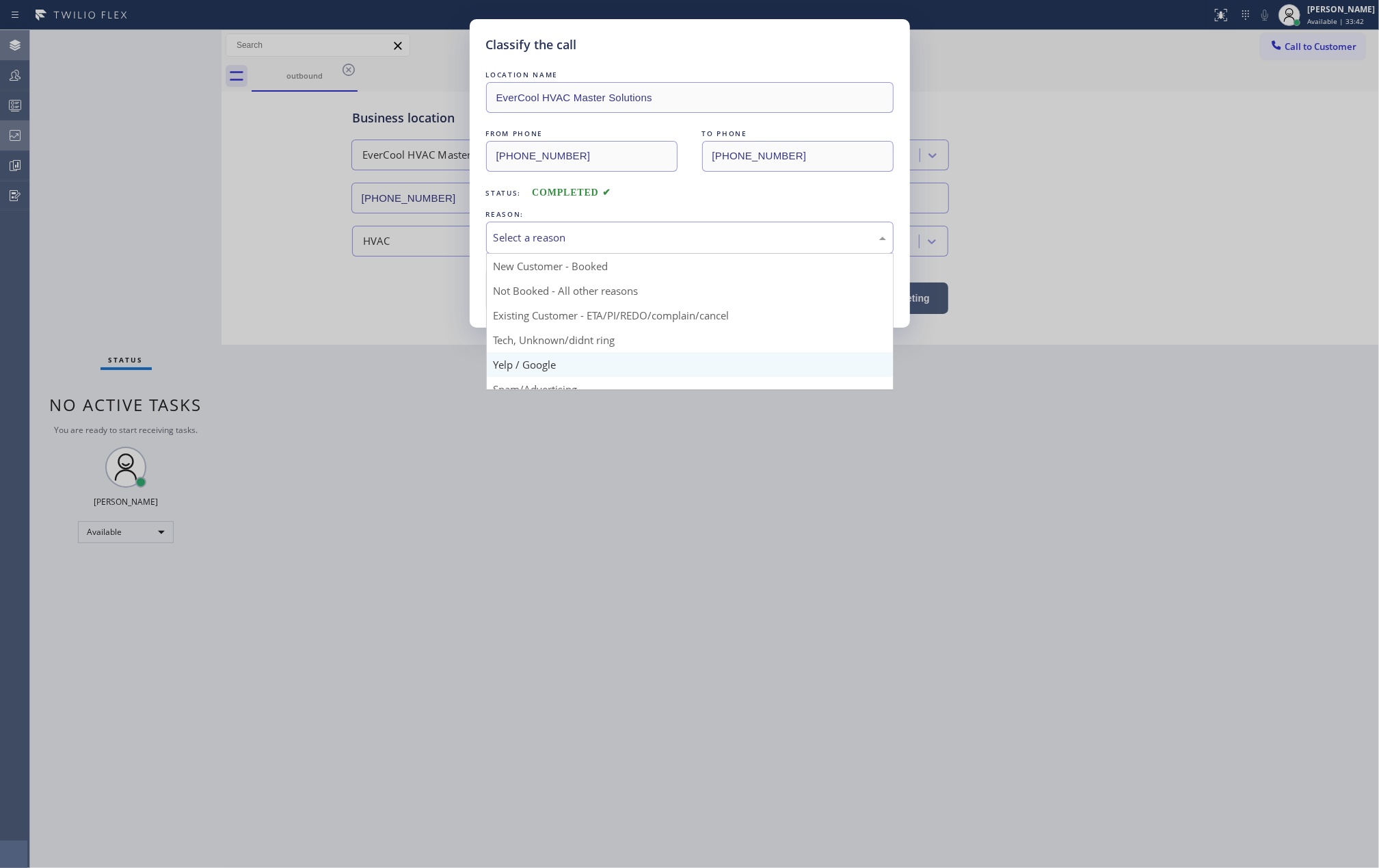
scroll to position [86, 0]
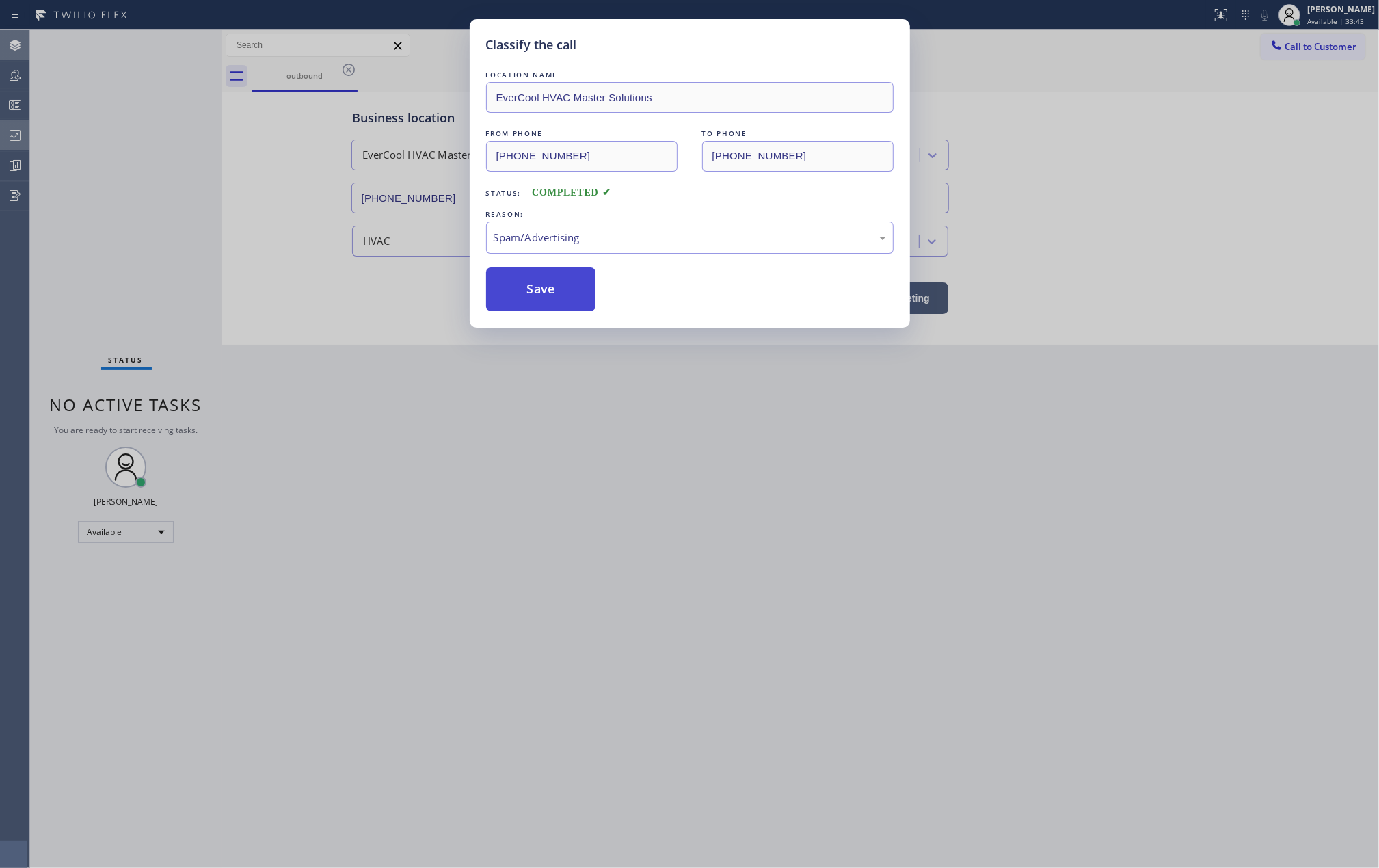
click at [529, 294] on button "Save" at bounding box center [541, 289] width 110 height 43
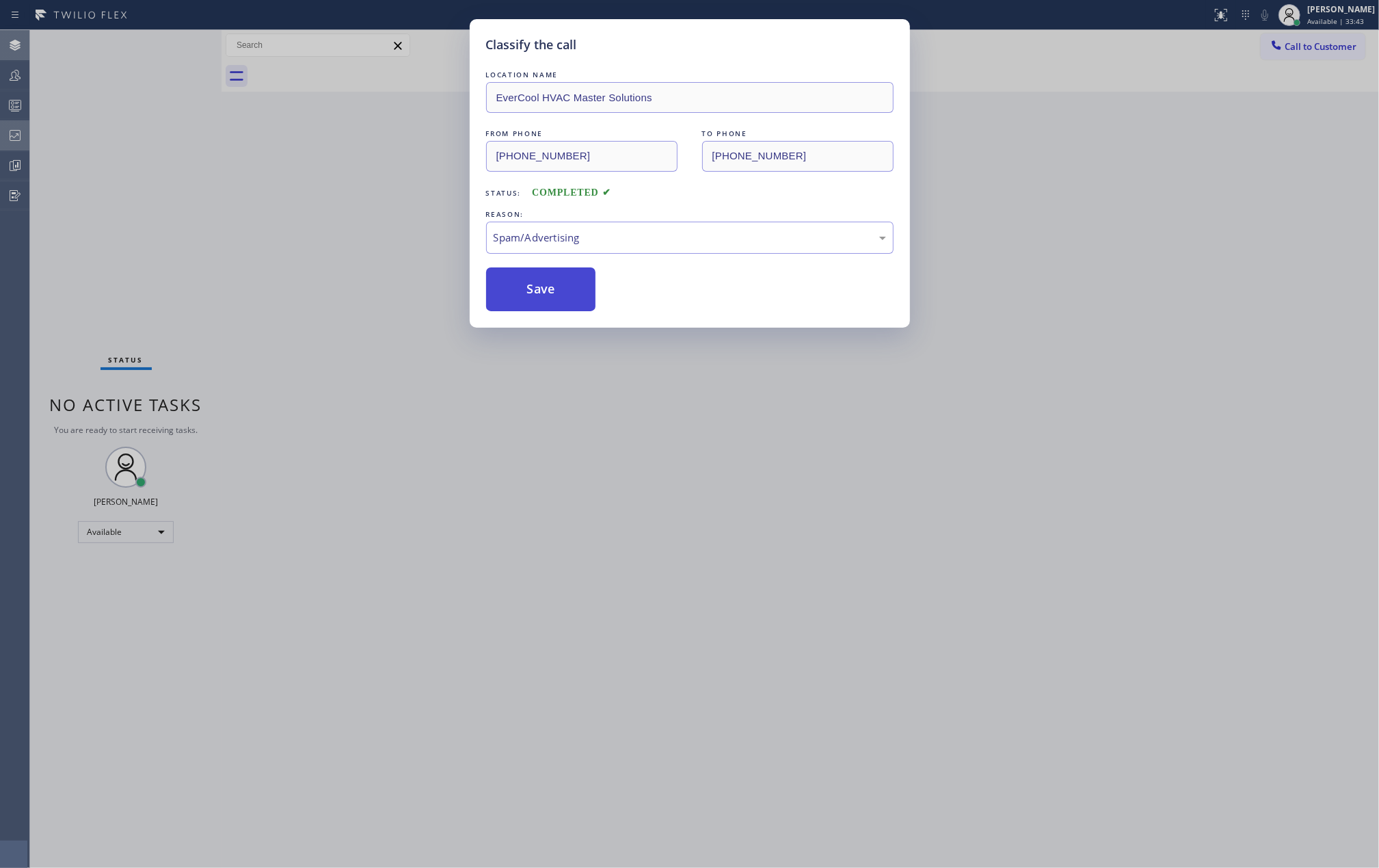
click at [529, 294] on button "Save" at bounding box center [541, 289] width 110 height 43
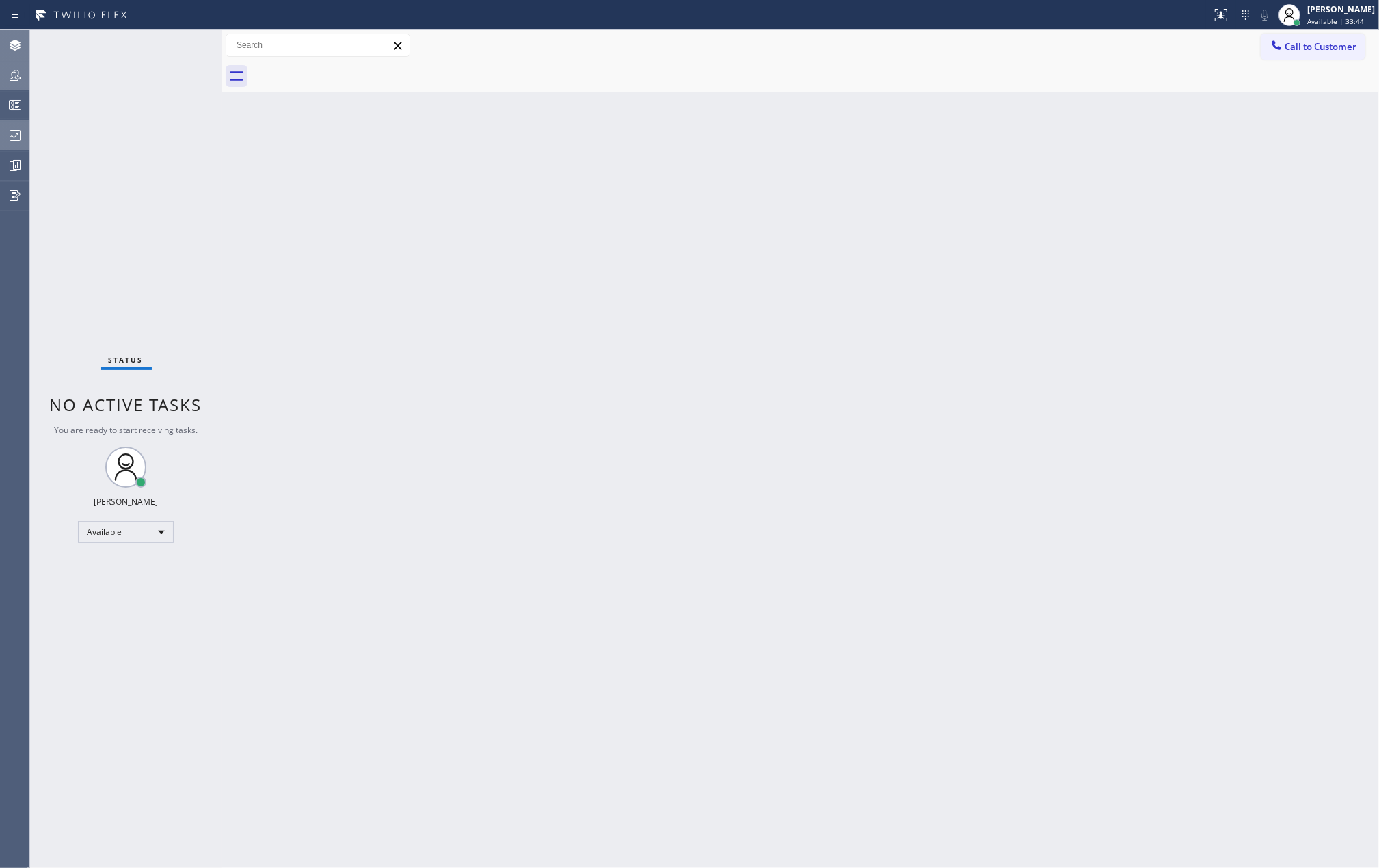
click at [14, 74] on icon at bounding box center [15, 75] width 17 height 17
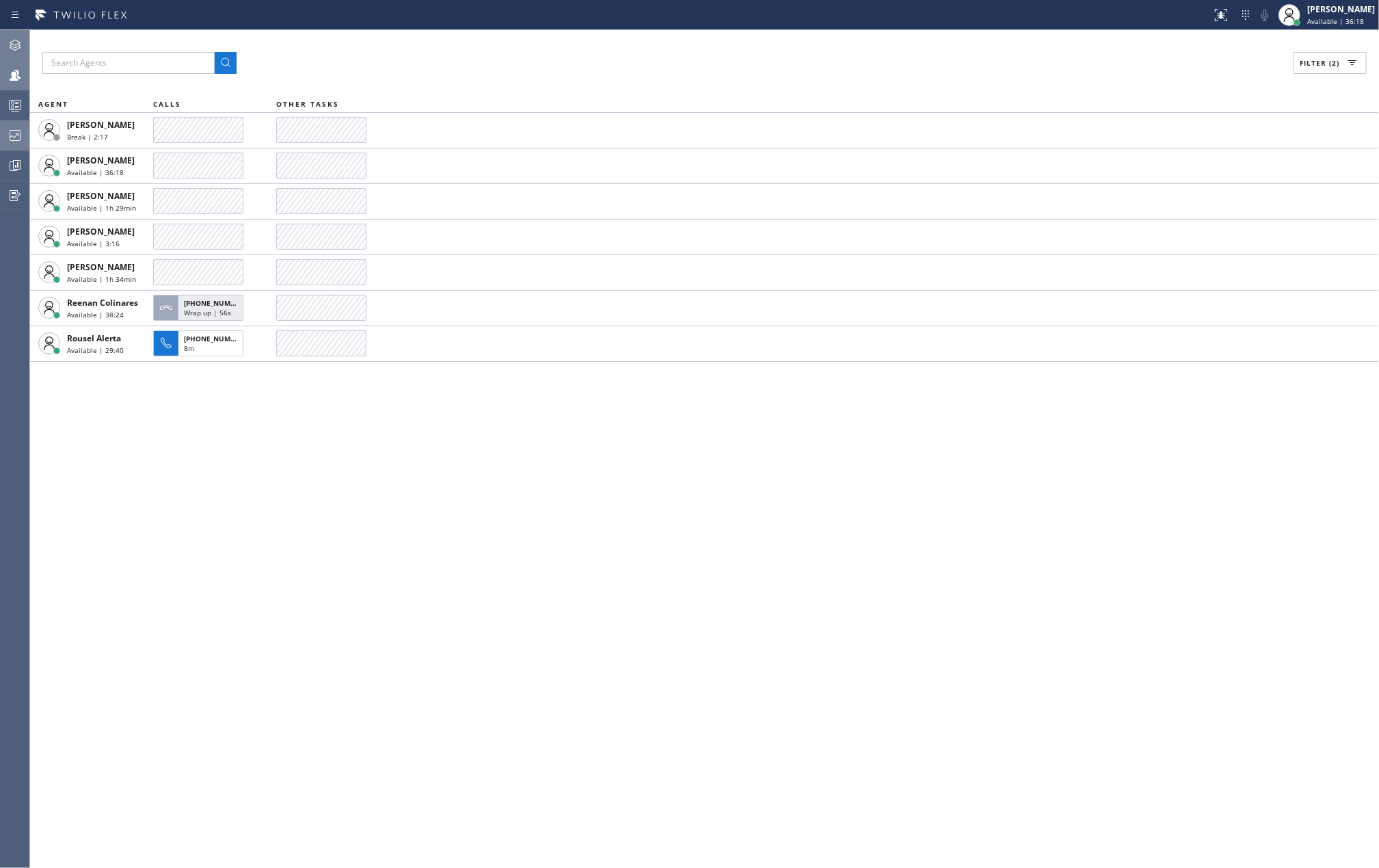
click at [526, 419] on div "Filter (2) AGENT CALLS OTHER TASKS JENIZA ALCAYDE Break | 2:17 Jovelle Tadle Av…" at bounding box center [705, 449] width 1349 height 838
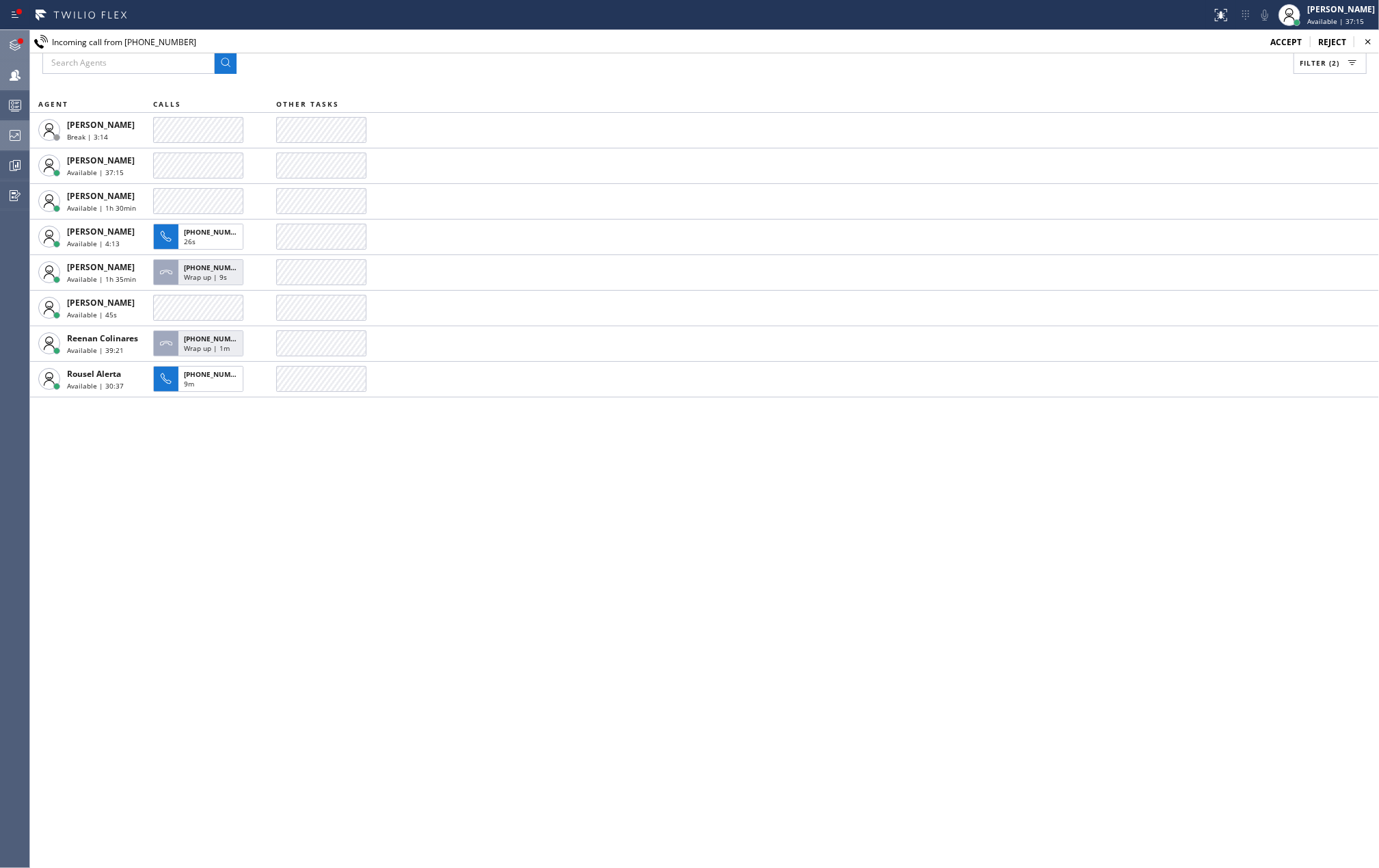
click at [14, 39] on icon at bounding box center [15, 45] width 17 height 17
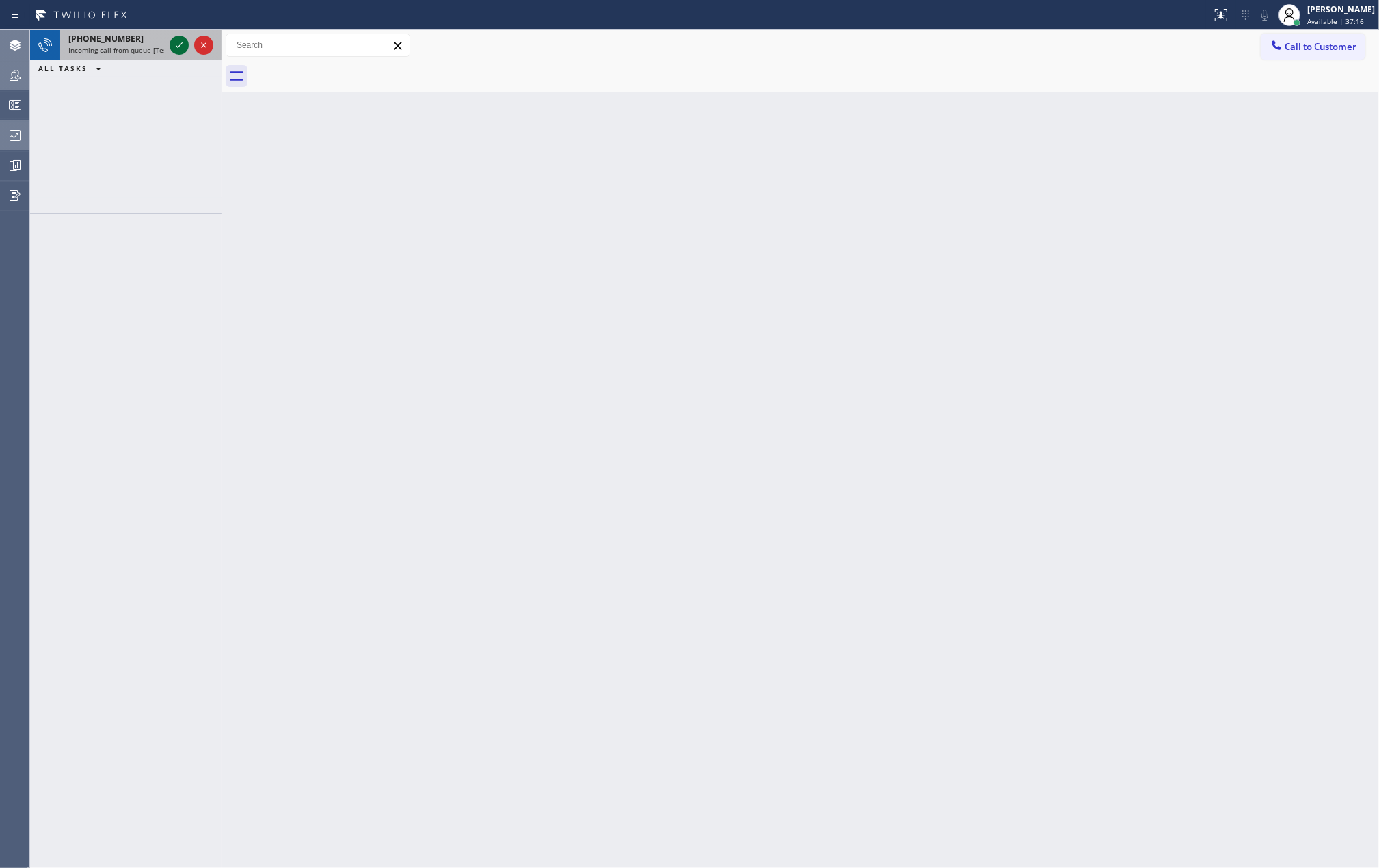
click at [177, 45] on icon at bounding box center [179, 45] width 17 height 17
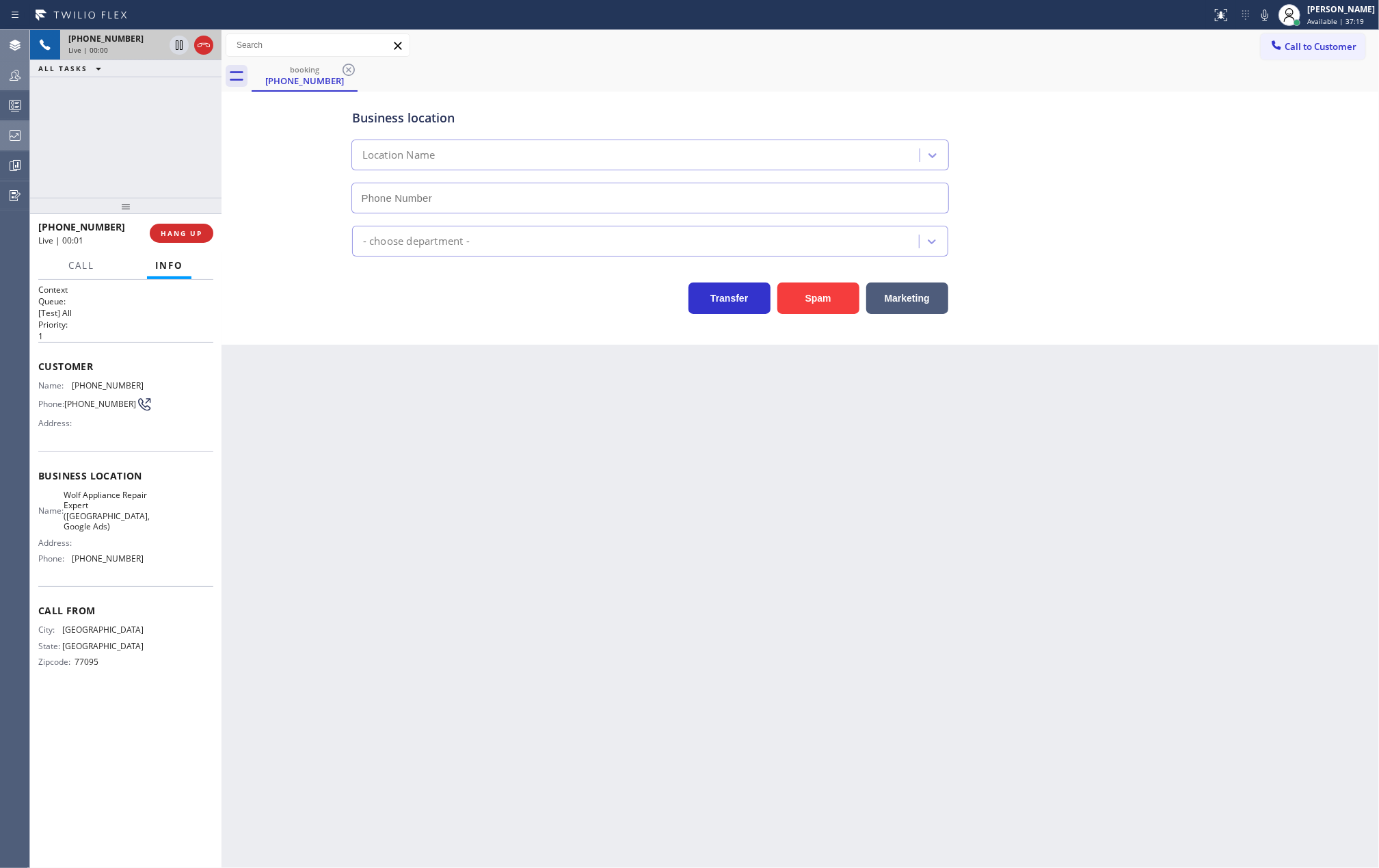
type input "(346) 639-3116"
drag, startPoint x: 137, startPoint y: 203, endPoint x: 148, endPoint y: 143, distance: 61.0
click at [148, 143] on div "+18325237546 Live | 00:03 ALL TASKS ALL TASKS ACTIVE TASKS TASKS IN WRAP UP +18…" at bounding box center [126, 449] width 192 height 838
drag, startPoint x: 124, startPoint y: 197, endPoint x: 129, endPoint y: 153, distance: 44.3
click at [129, 153] on div "+18325237546 Live | 00:05 ALL TASKS ALL TASKS ACTIVE TASKS TASKS IN WRAP UP +18…" at bounding box center [126, 449] width 192 height 838
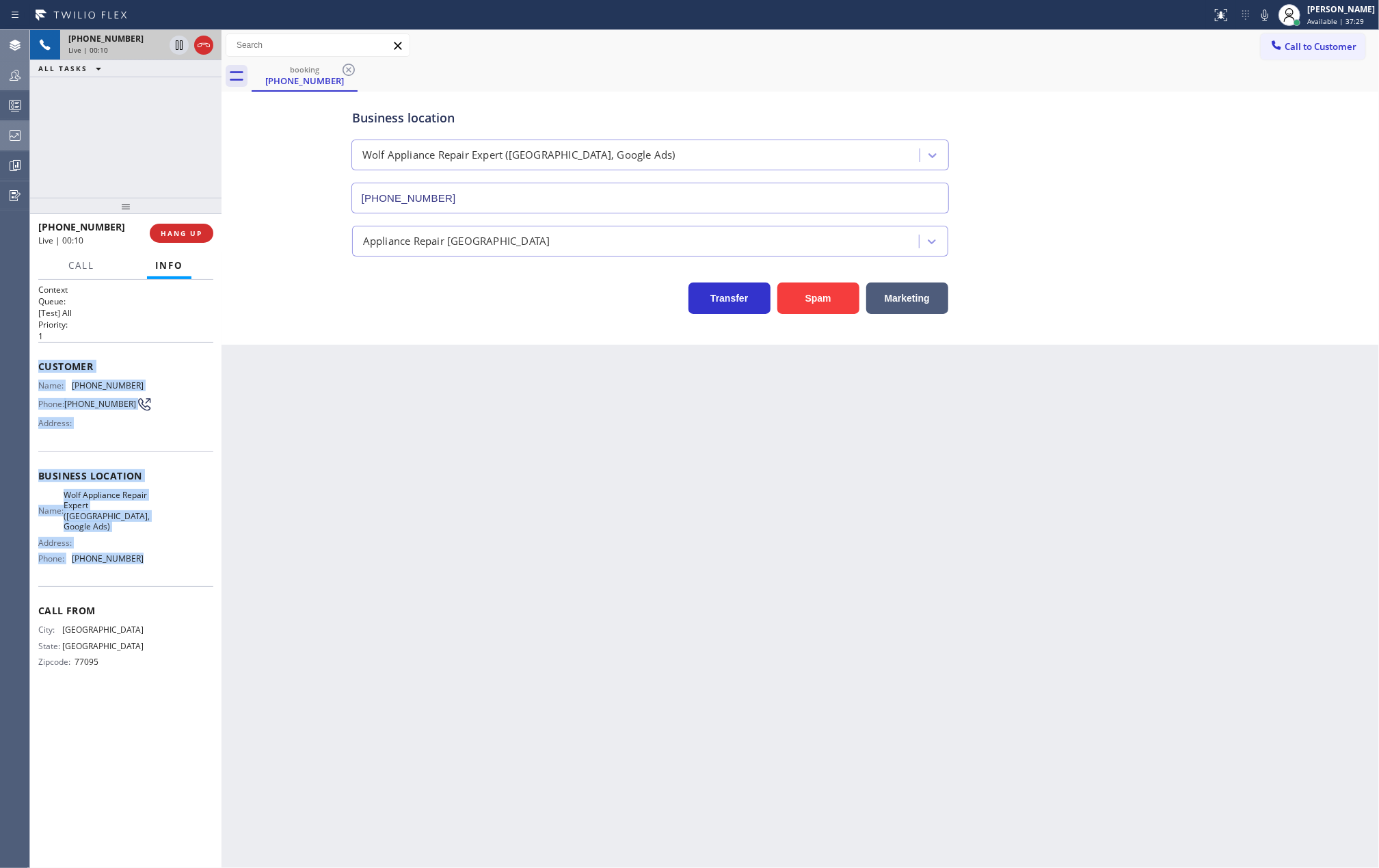
drag, startPoint x: 36, startPoint y: 364, endPoint x: 138, endPoint y: 567, distance: 227.2
click at [138, 567] on div "Context Queue: [Test] All Priority: 1 Customer Name: (832) 523-7546 Phone: (832…" at bounding box center [126, 574] width 192 height 589
click at [178, 48] on icon at bounding box center [179, 44] width 7 height 9
click at [176, 45] on icon at bounding box center [178, 44] width 9 height 9
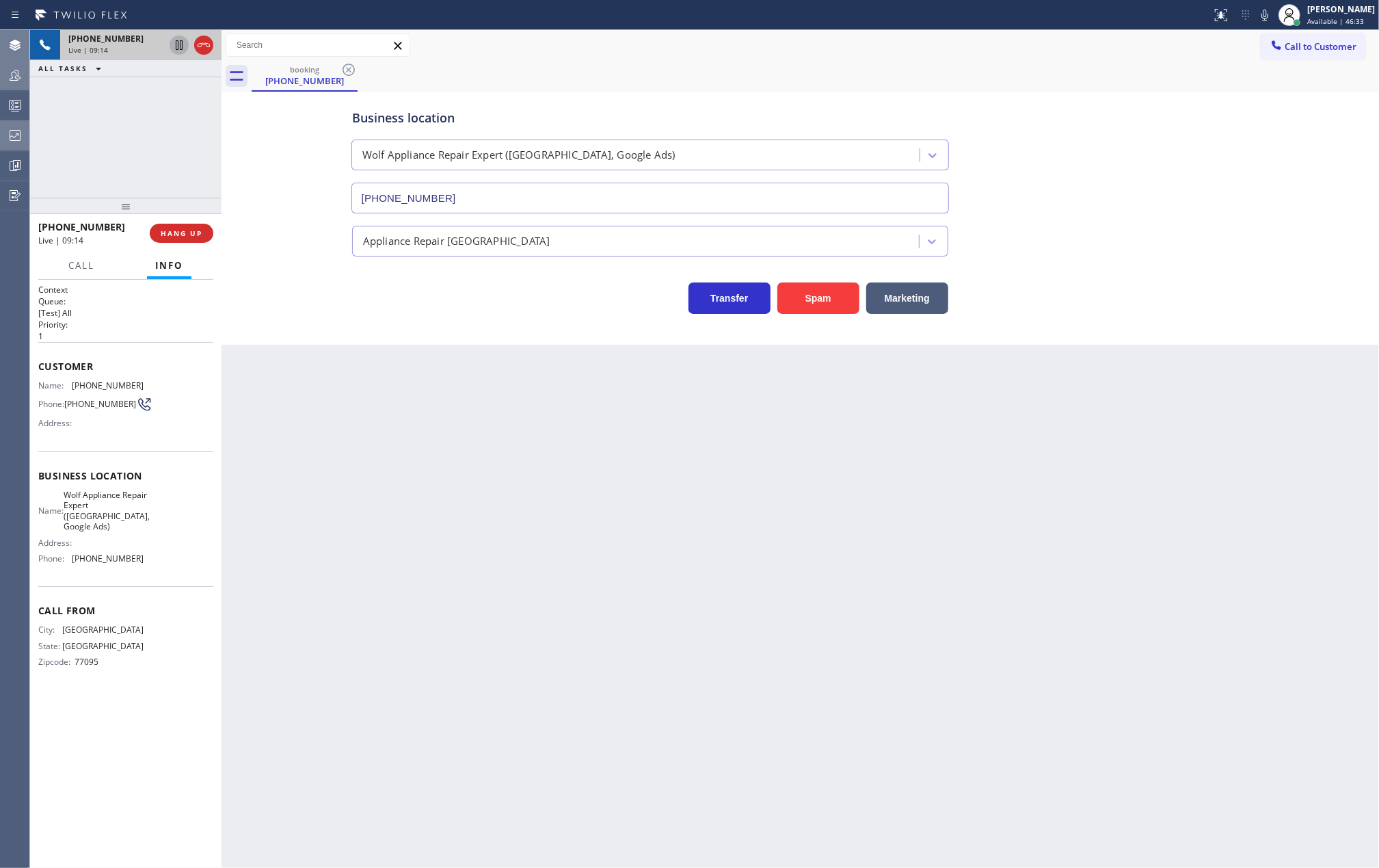
drag, startPoint x: 129, startPoint y: 200, endPoint x: 131, endPoint y: 159, distance: 41.0
click at [131, 159] on div "+18325237546 Live | 09:14 ALL TASKS ALL TASKS ACTIVE TASKS TASKS IN WRAP UP +18…" at bounding box center [126, 449] width 192 height 838
click at [1340, 4] on div "[PERSON_NAME]" at bounding box center [1341, 9] width 68 height 12
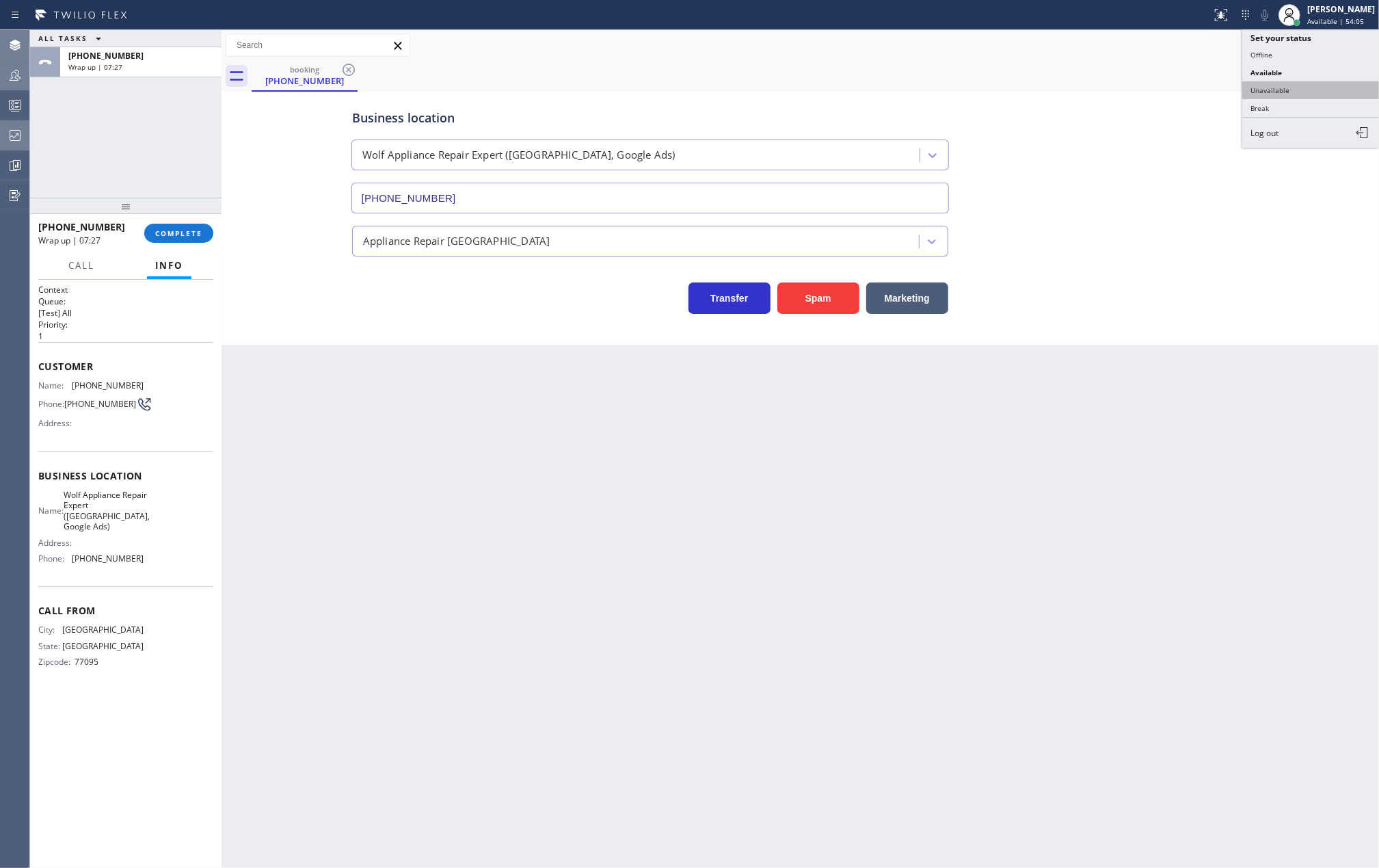
click at [1303, 89] on button "Unavailable" at bounding box center [1311, 90] width 137 height 18
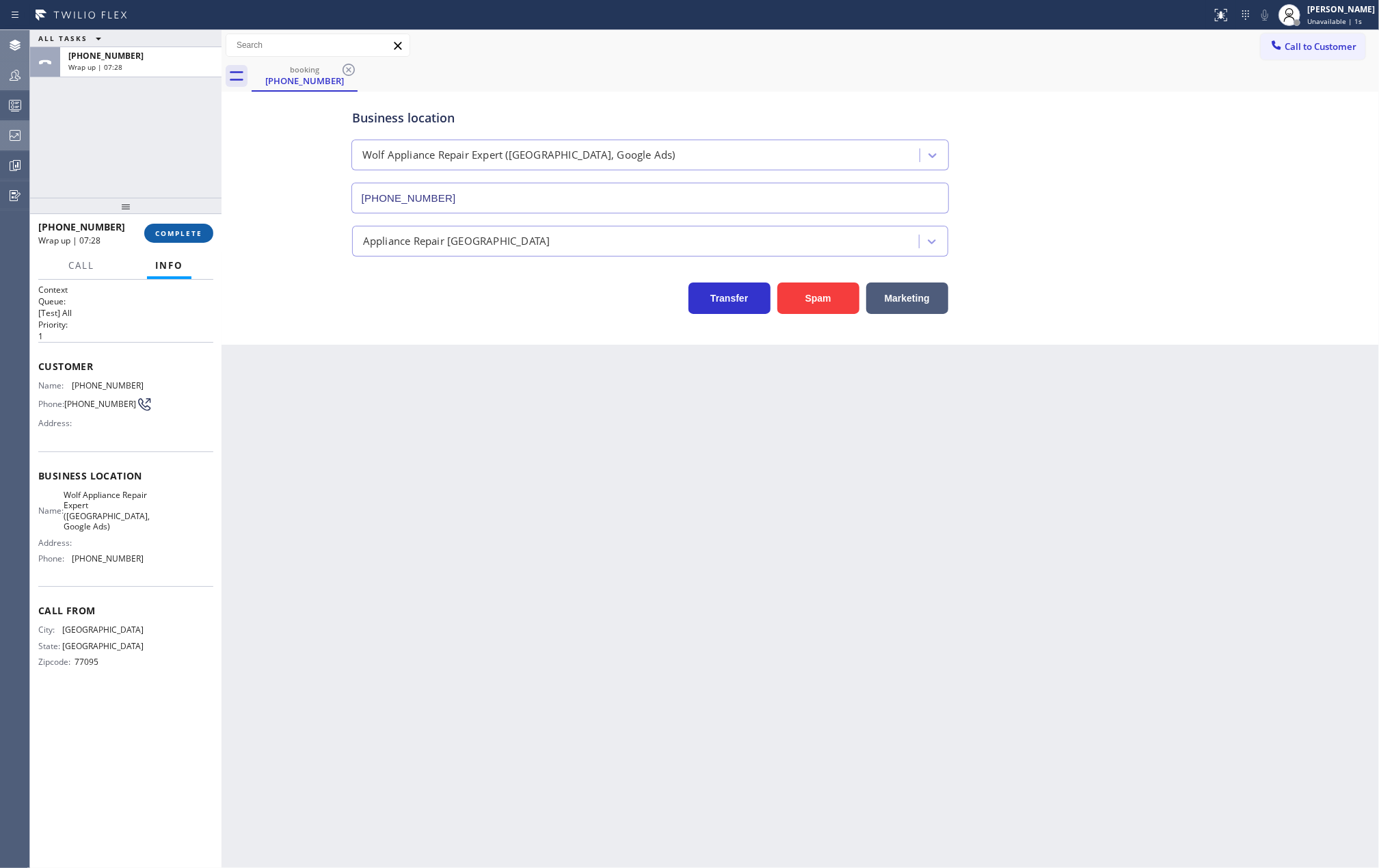
click at [171, 233] on span "COMPLETE" at bounding box center [178, 233] width 48 height 9
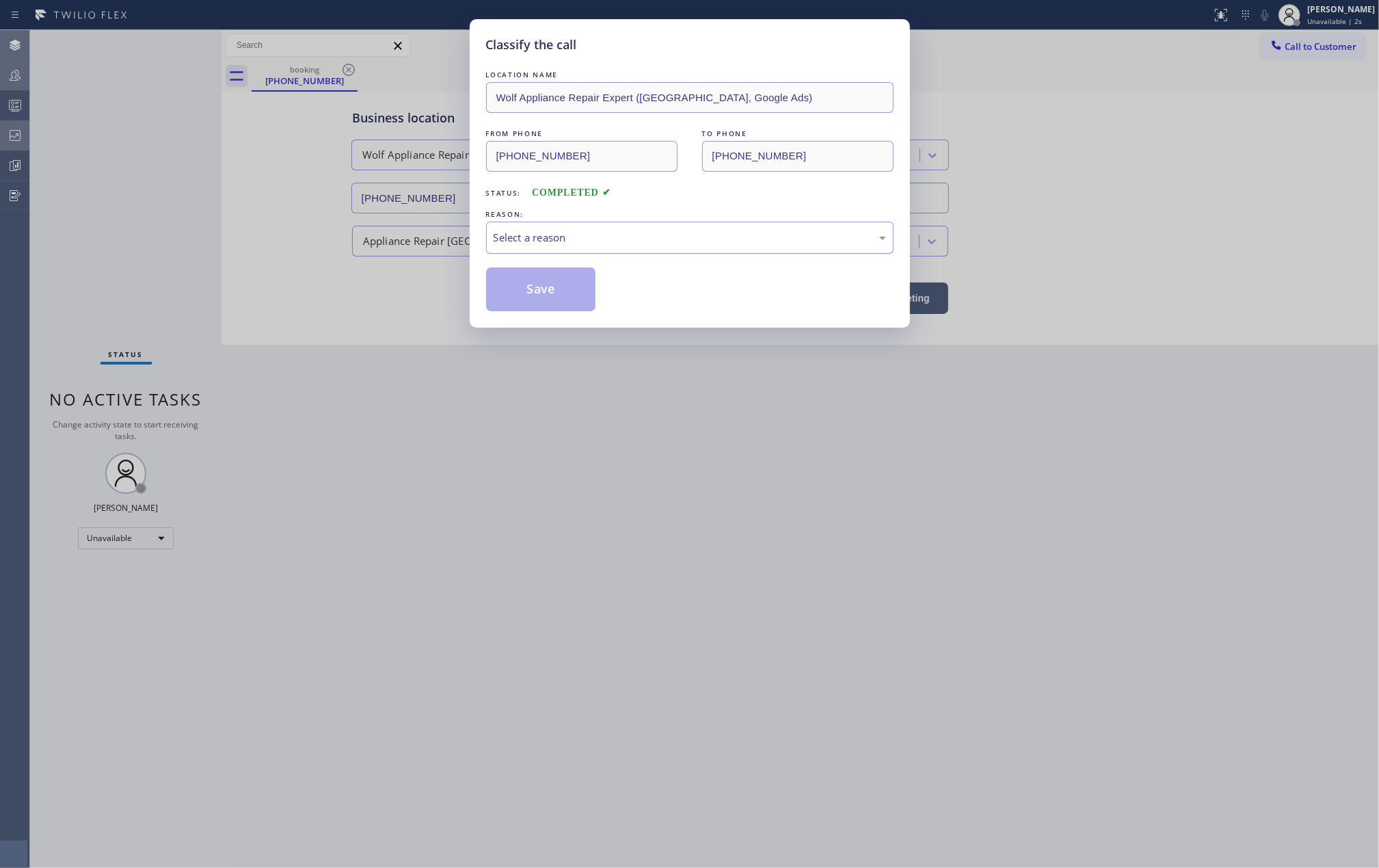
click at [709, 237] on div "Select a reason" at bounding box center [690, 238] width 393 height 16
click at [564, 284] on button "Save" at bounding box center [541, 289] width 110 height 43
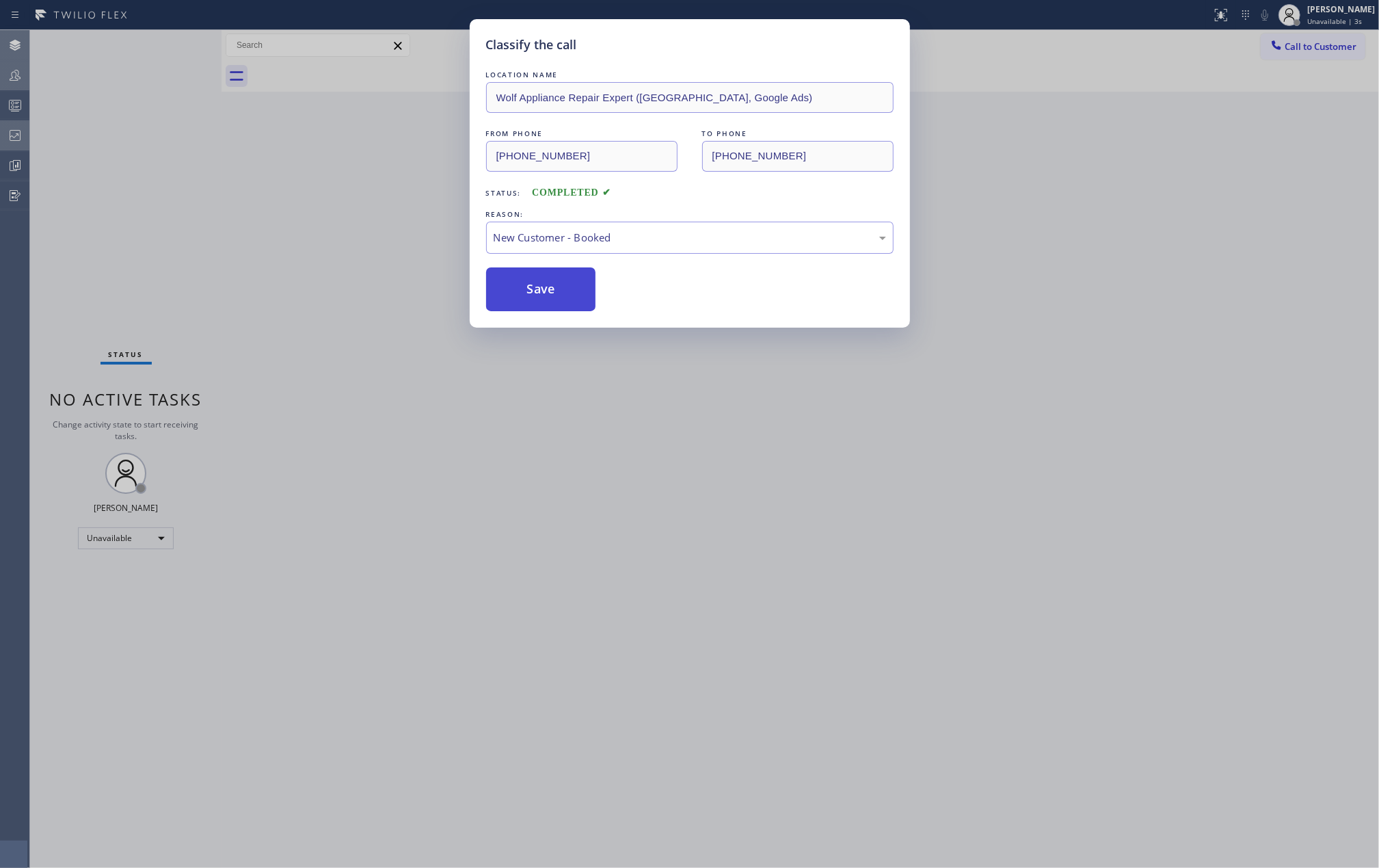
click at [564, 284] on button "Save" at bounding box center [541, 289] width 110 height 43
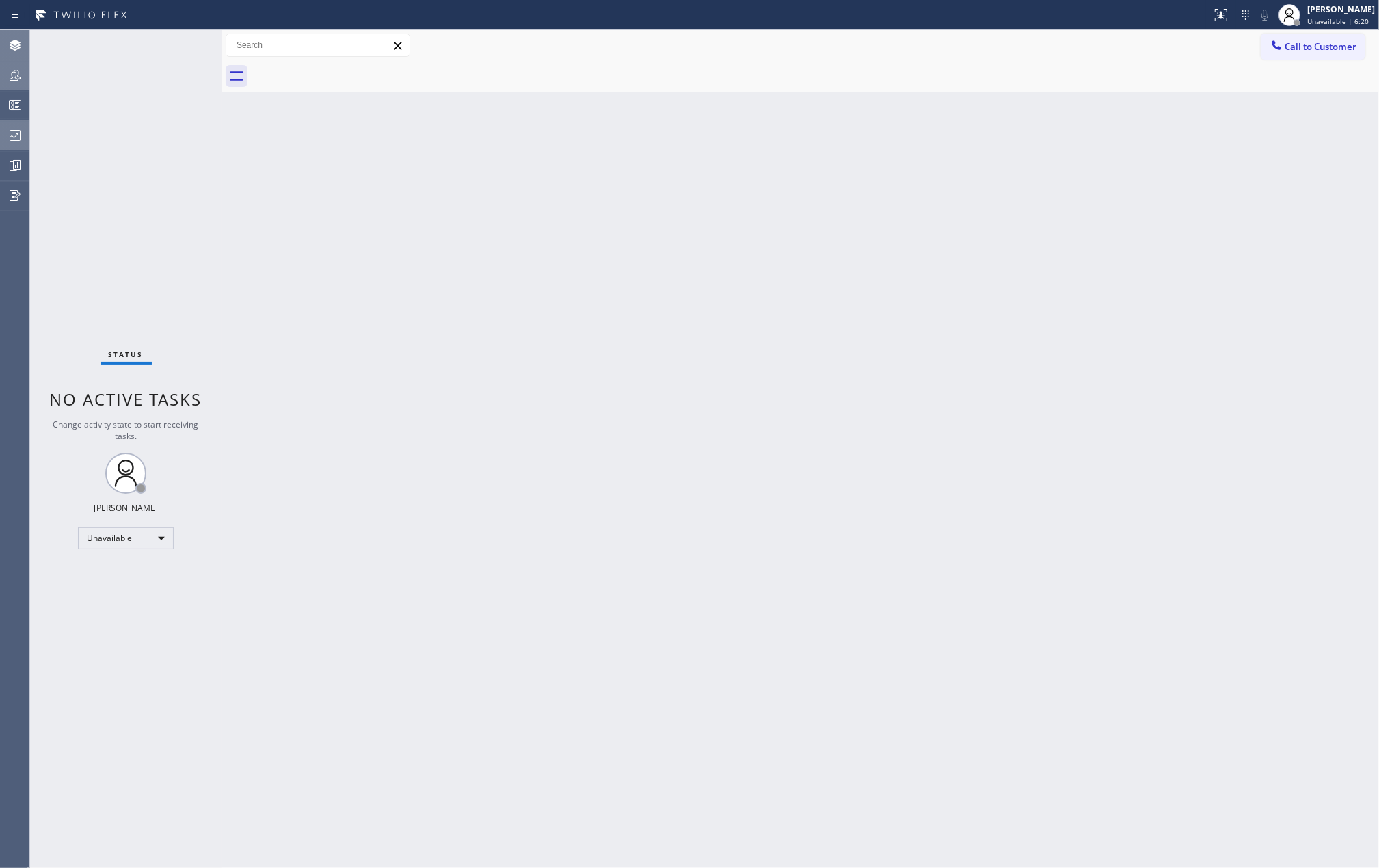
click at [12, 112] on icon at bounding box center [15, 105] width 17 height 17
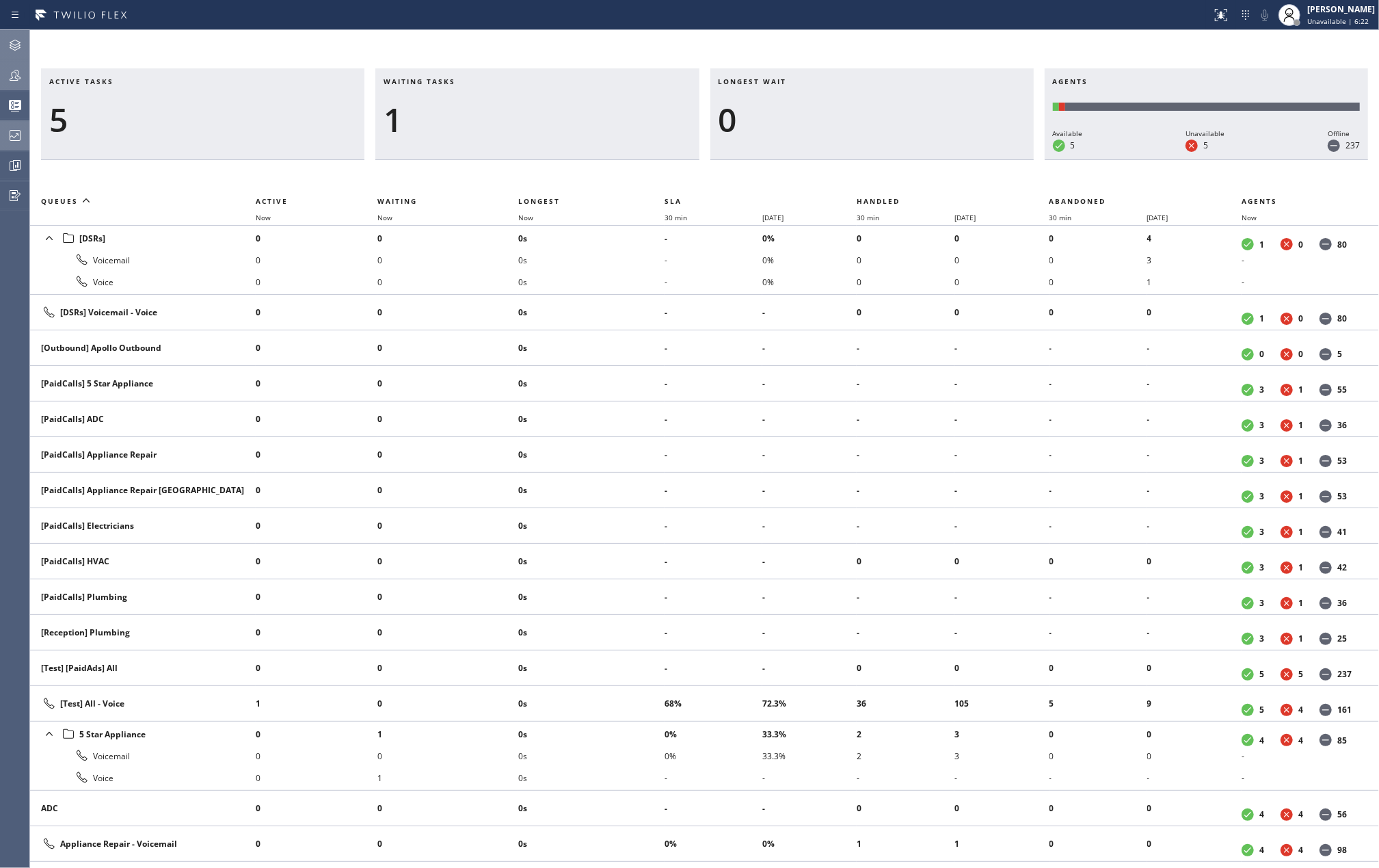
click at [14, 67] on icon at bounding box center [15, 75] width 17 height 17
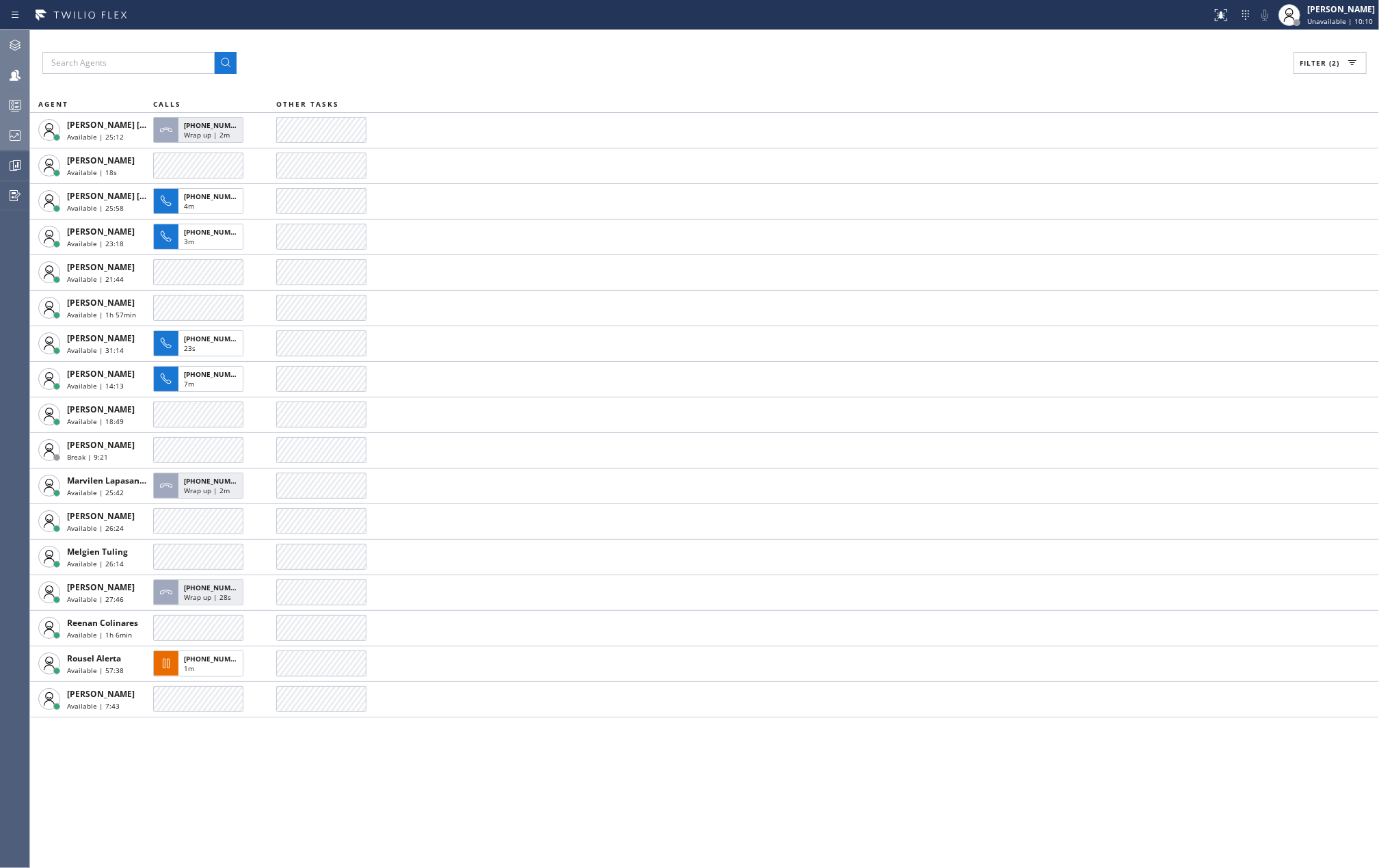
click at [3, 93] on div at bounding box center [15, 105] width 30 height 28
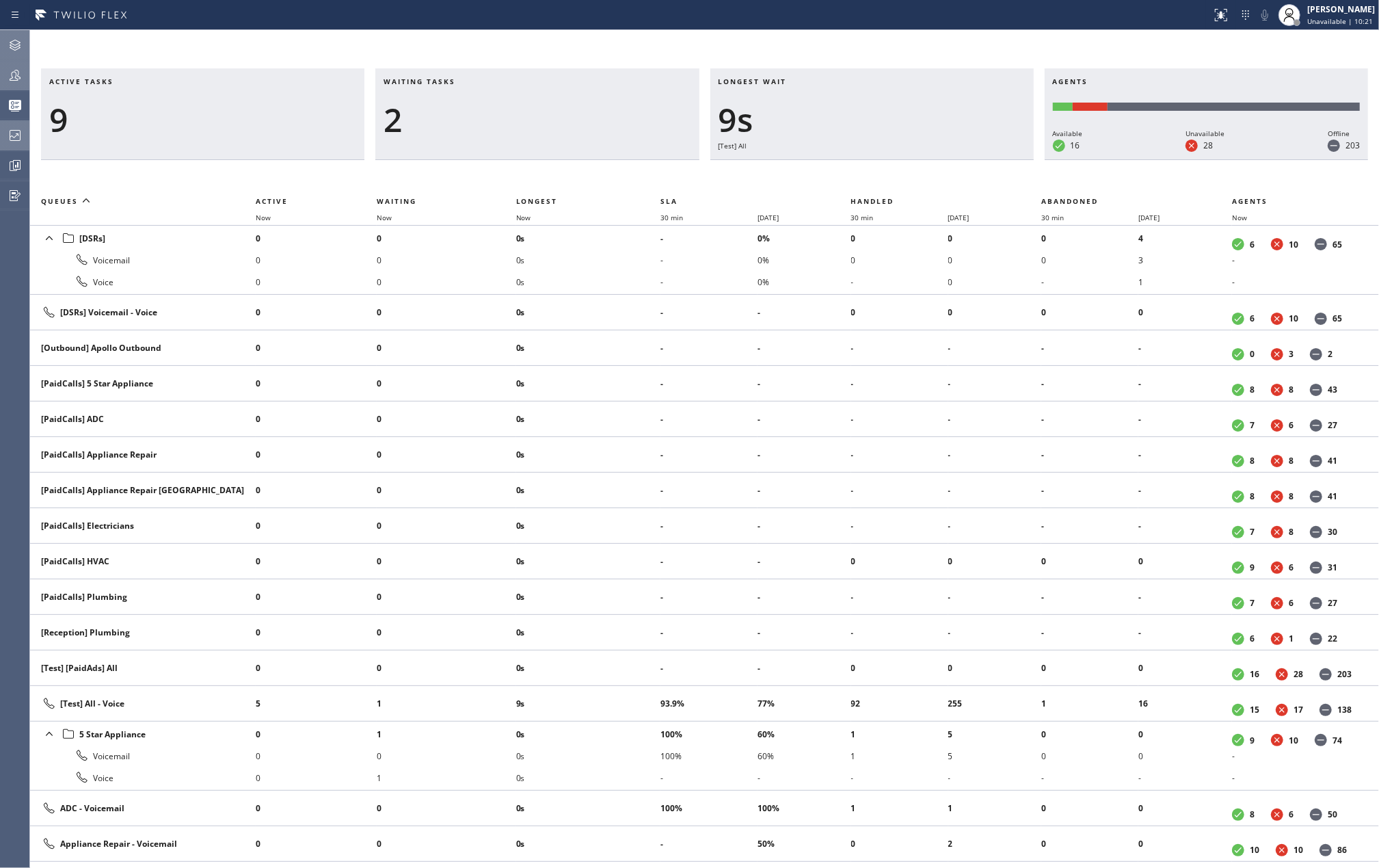
click at [18, 77] on icon at bounding box center [14, 75] width 11 height 11
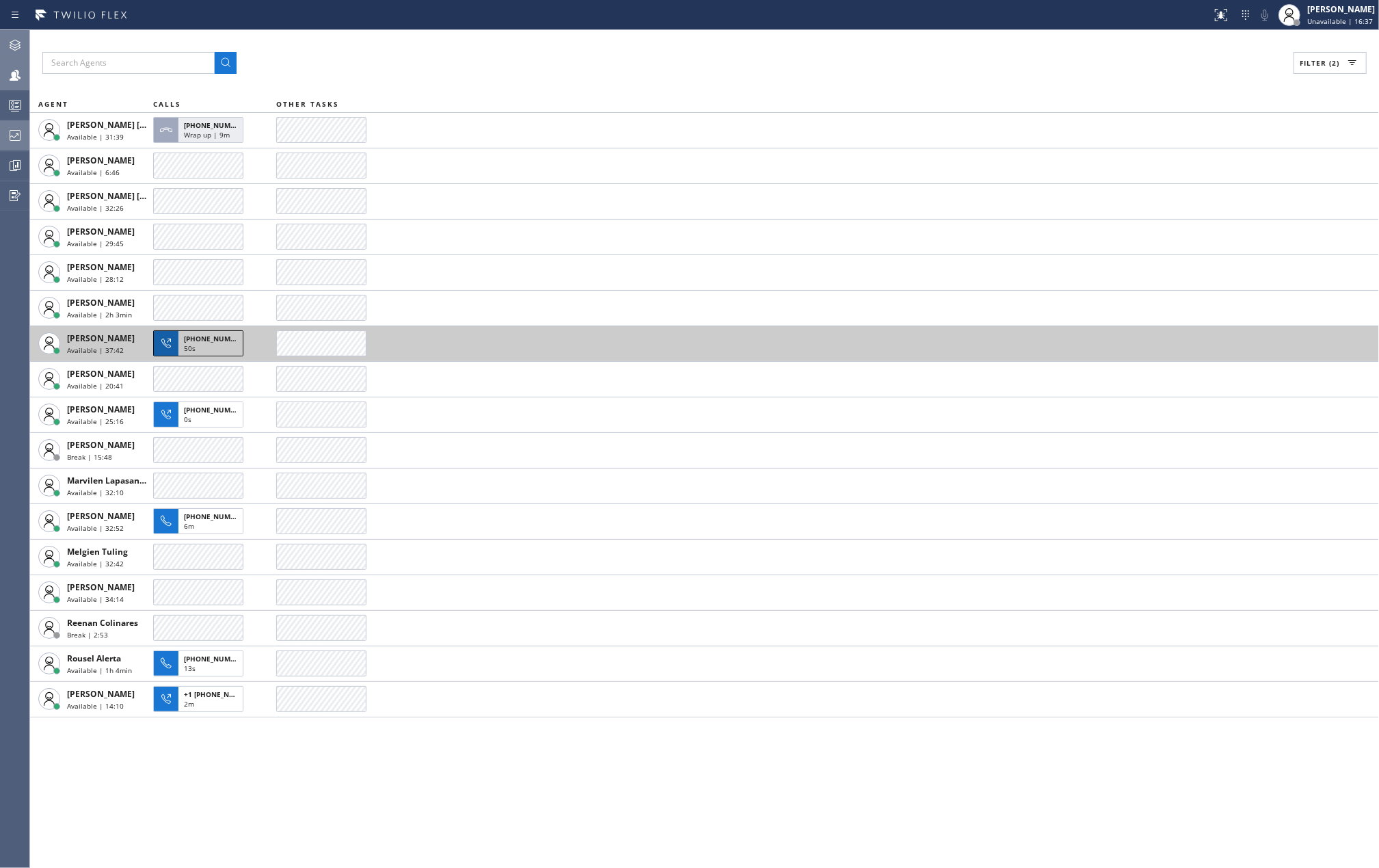
click at [230, 344] on div "50s" at bounding box center [211, 349] width 53 height 13
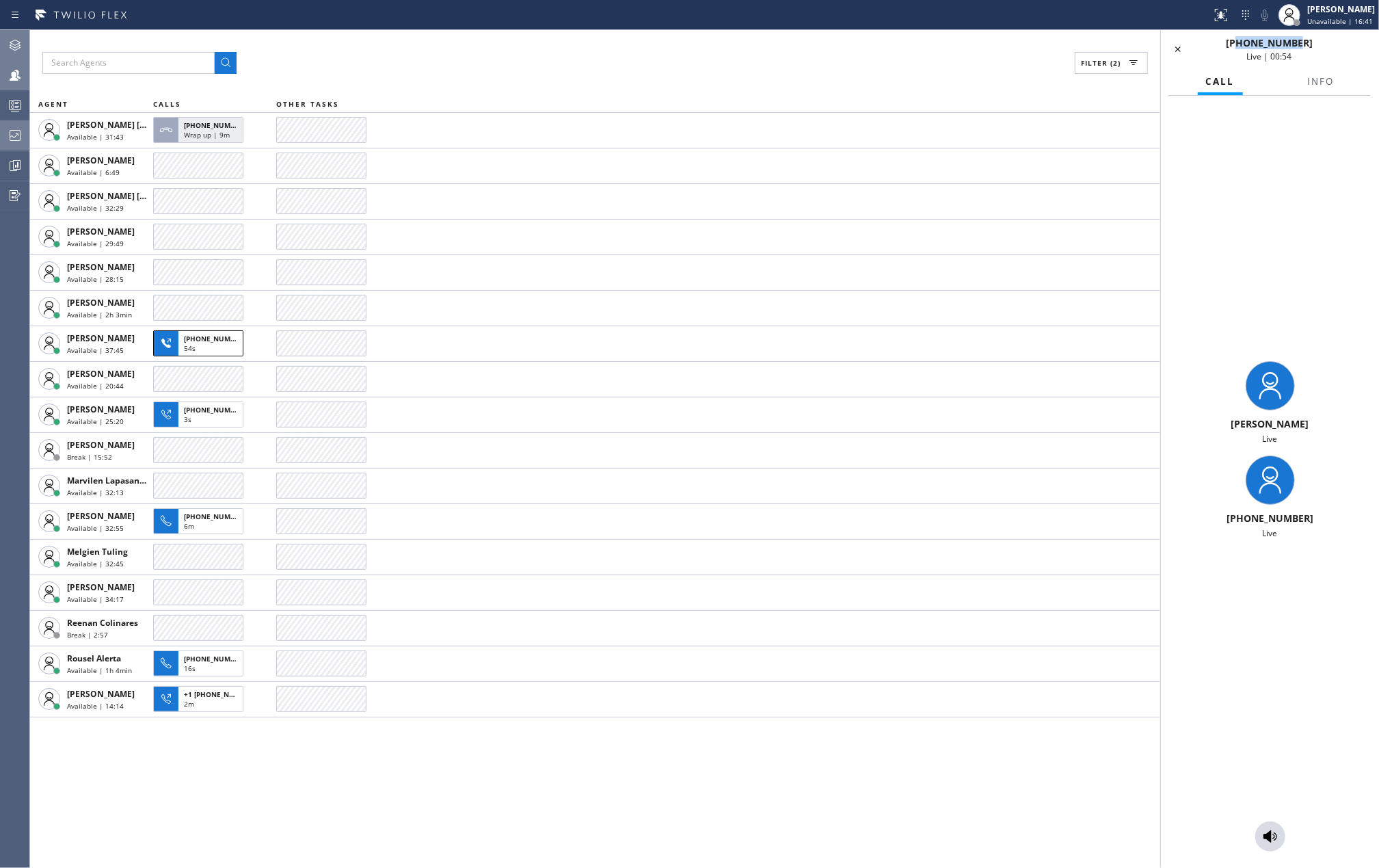
drag, startPoint x: 1324, startPoint y: 43, endPoint x: 1248, endPoint y: 44, distance: 76.0
click at [1248, 44] on div "+17148038024 Live | 00:54" at bounding box center [1270, 48] width 150 height 26
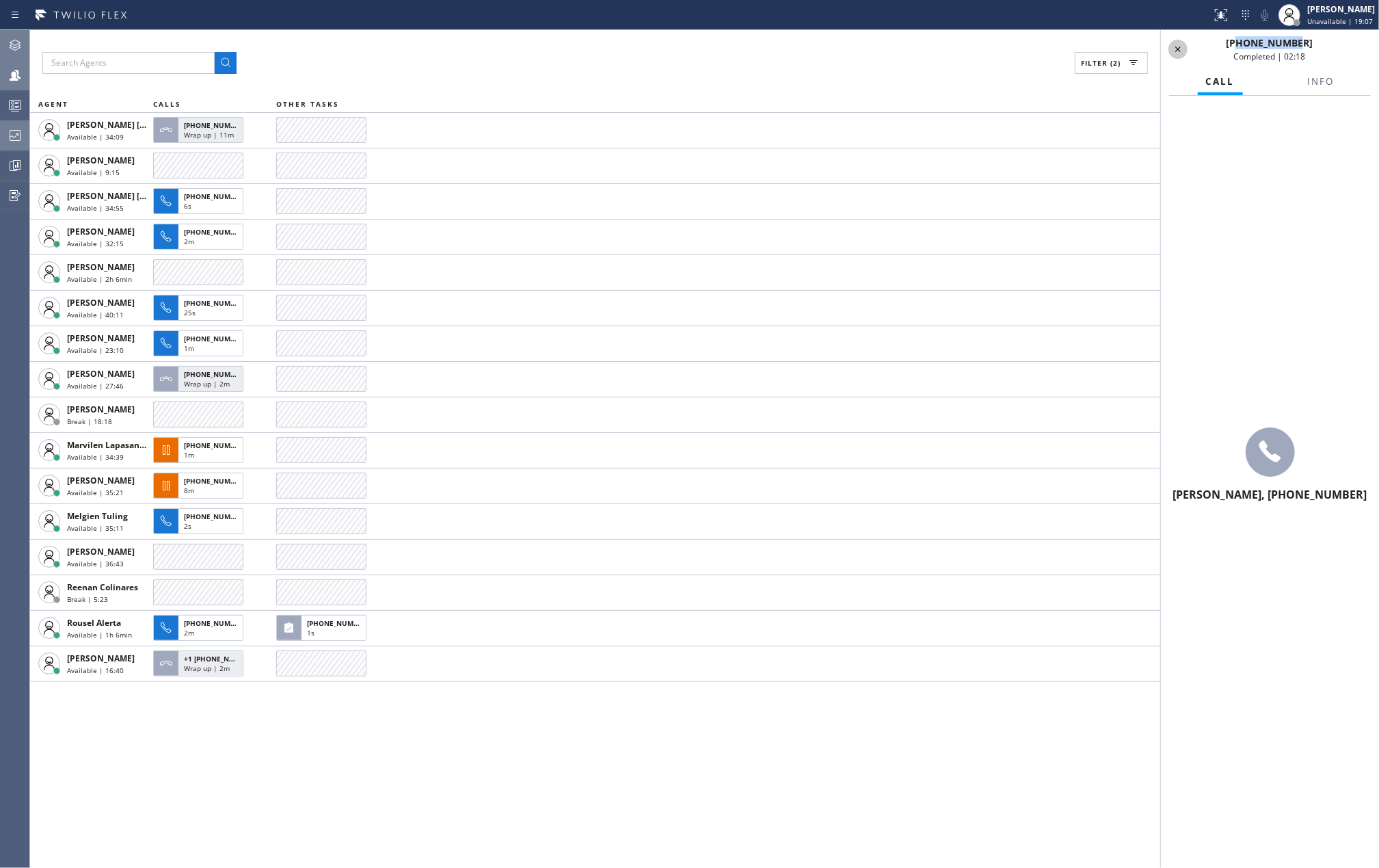
click at [1176, 49] on icon at bounding box center [1178, 49] width 17 height 17
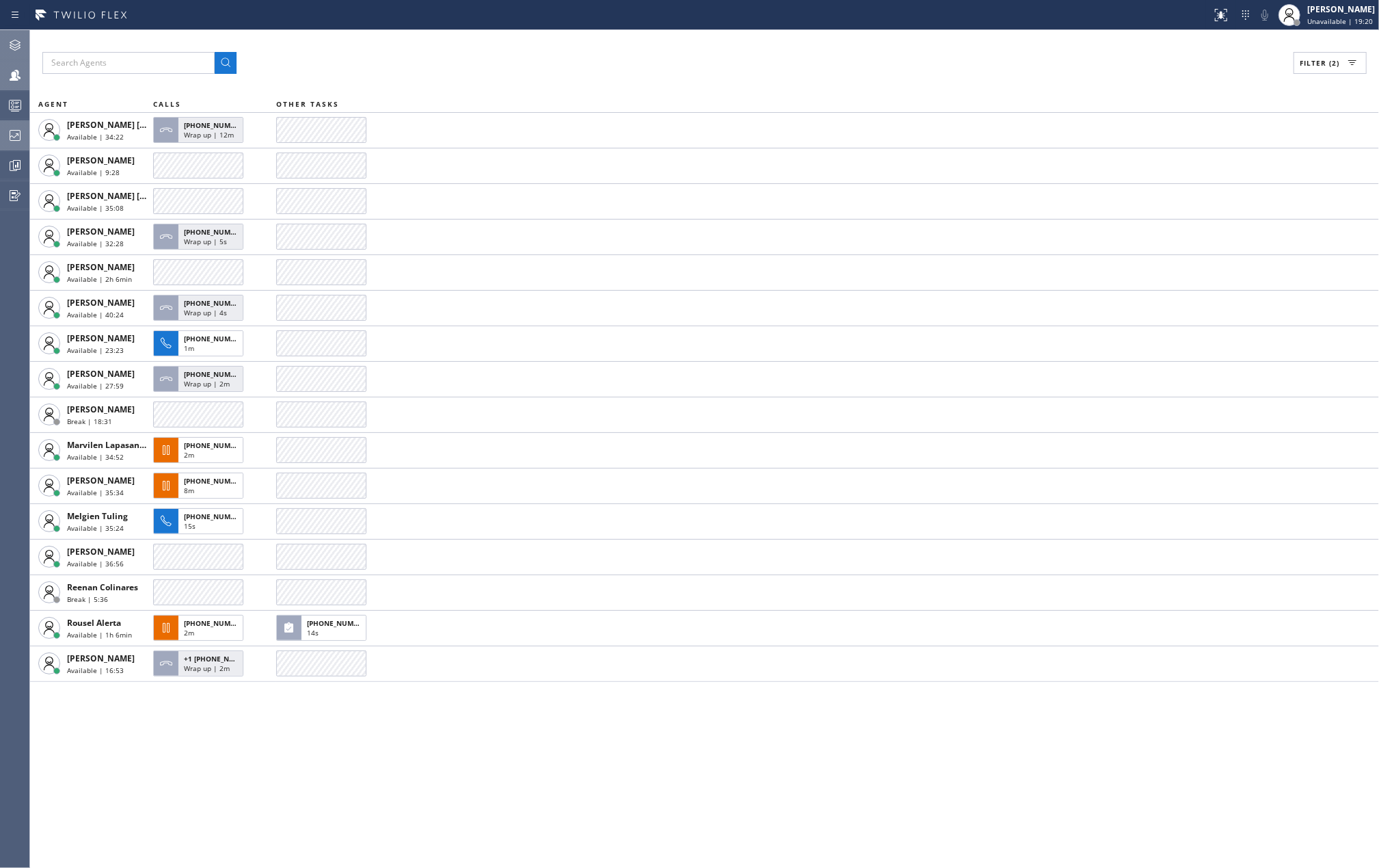
click at [13, 99] on icon at bounding box center [15, 105] width 17 height 17
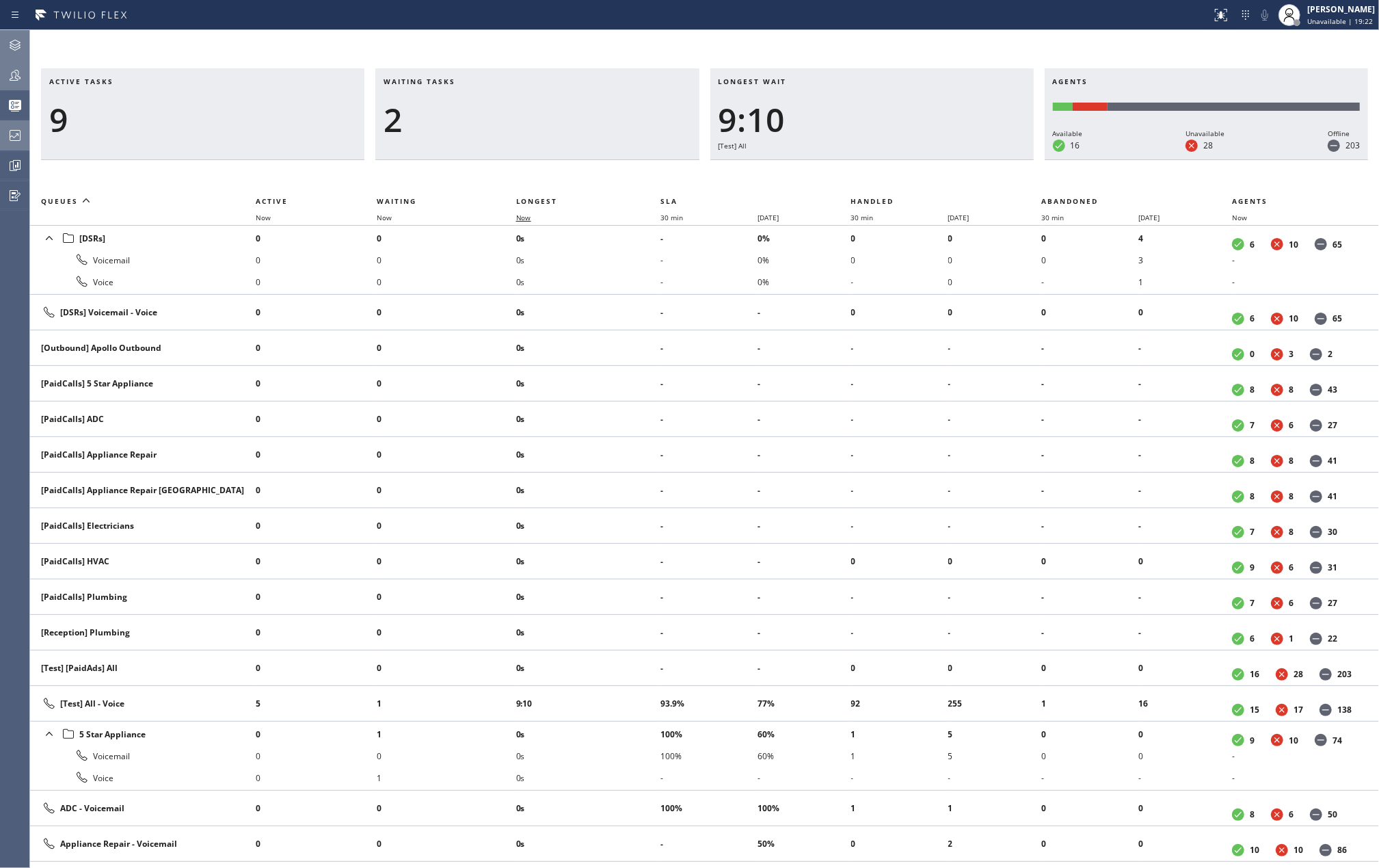
click at [526, 218] on span "Now" at bounding box center [524, 217] width 15 height 9
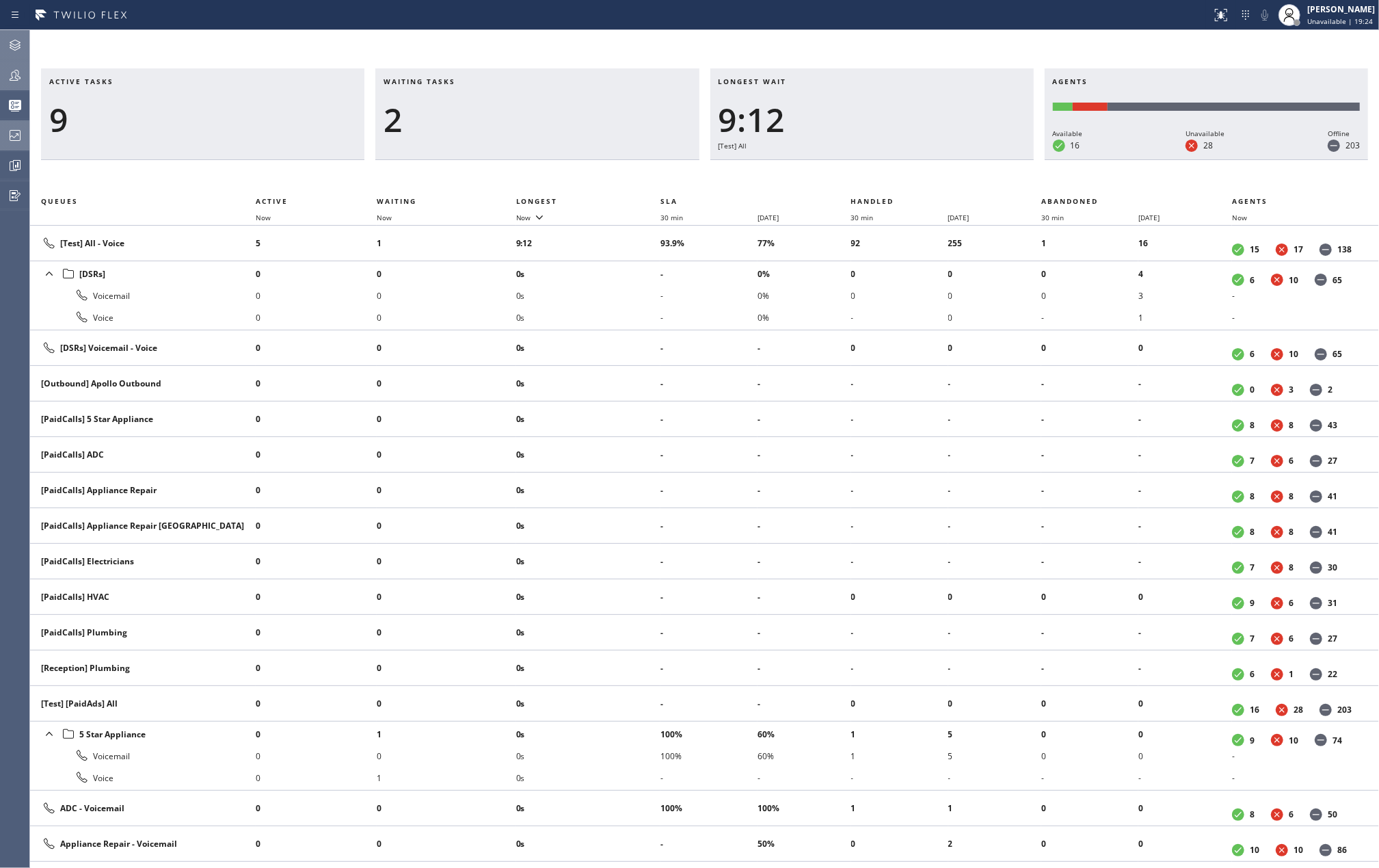
click at [15, 69] on icon at bounding box center [15, 75] width 17 height 17
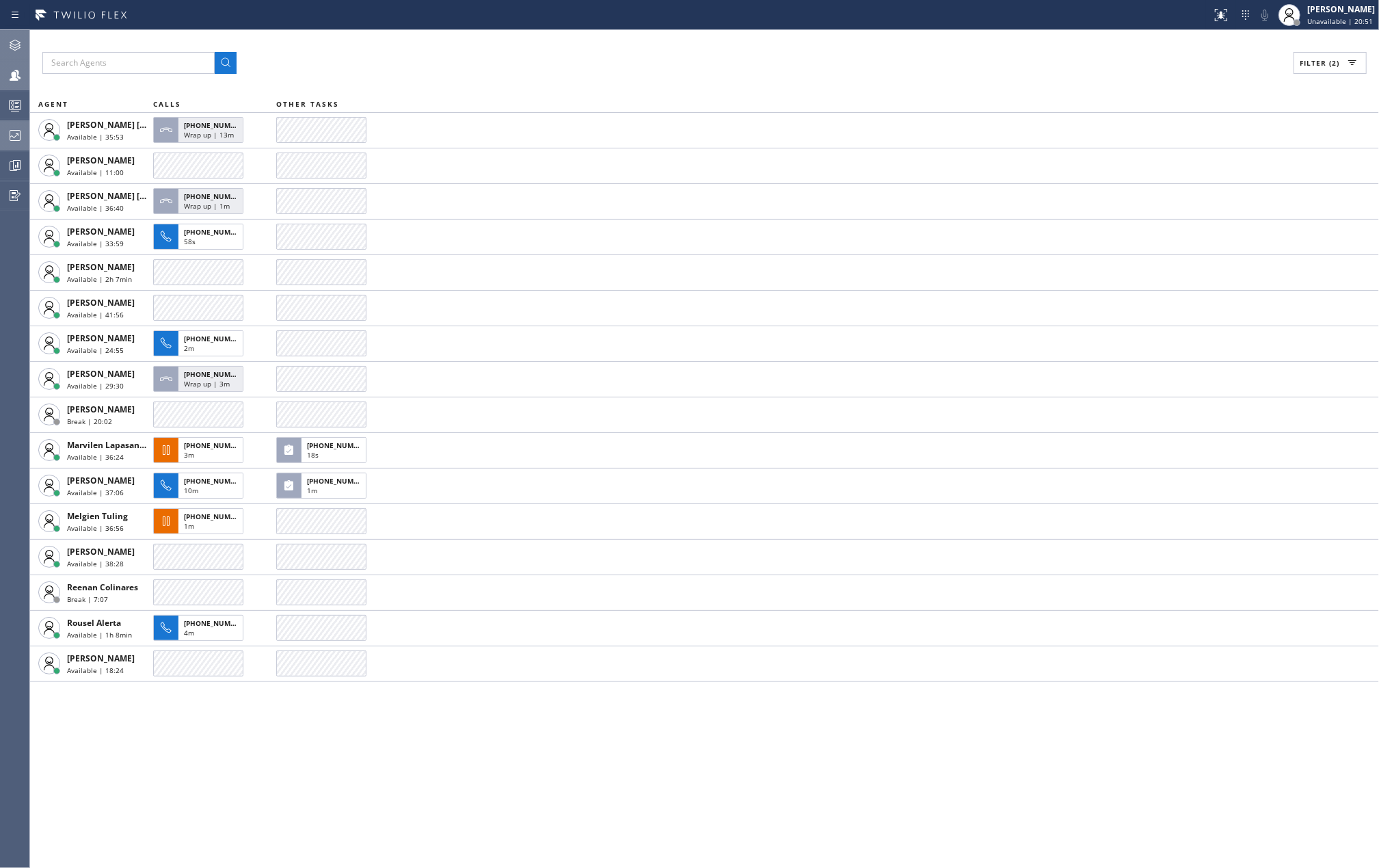
click at [18, 101] on rect at bounding box center [15, 105] width 12 height 9
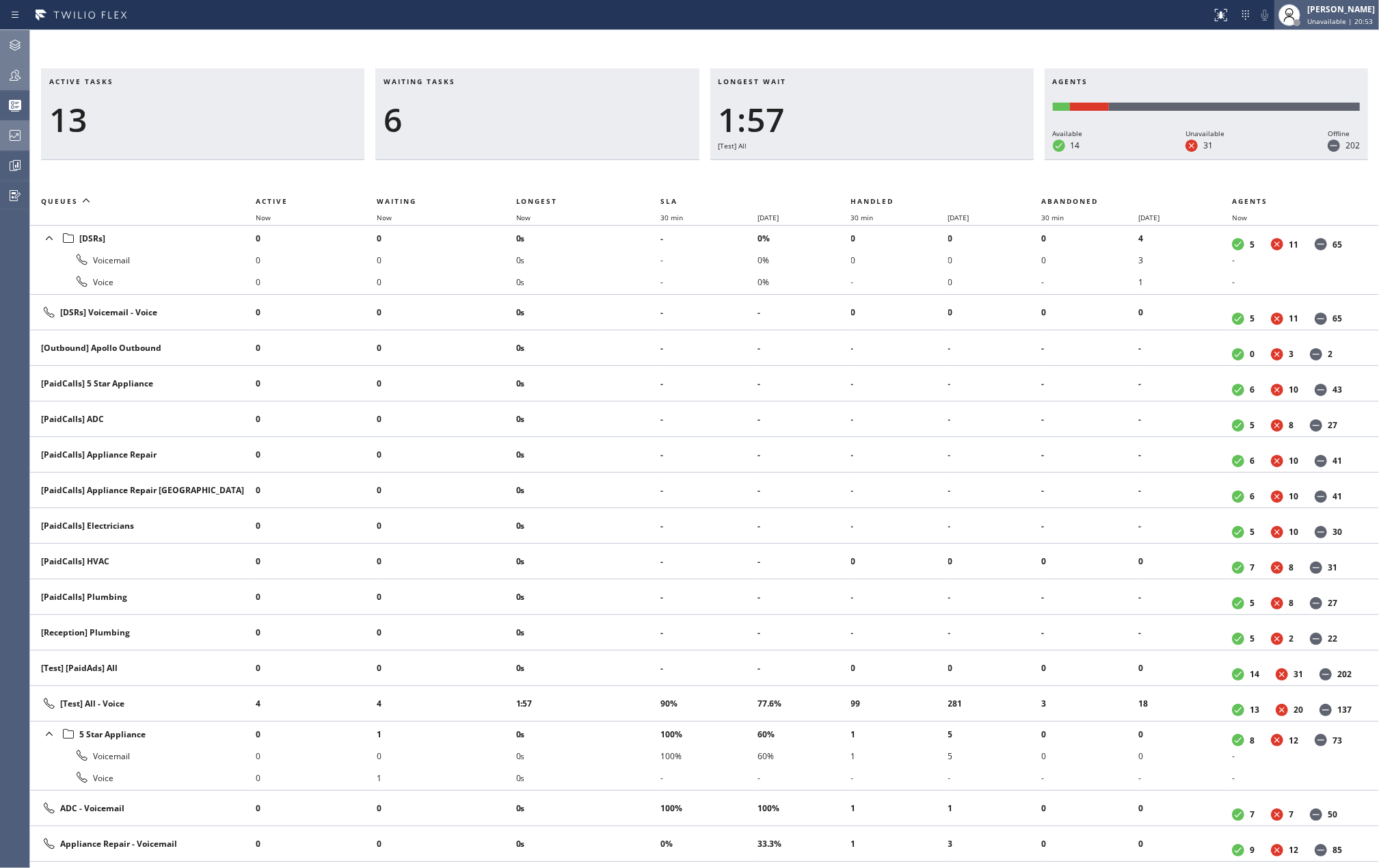
click at [1305, 9] on div at bounding box center [1290, 15] width 30 height 30
click at [1286, 74] on button "Available" at bounding box center [1311, 72] width 137 height 18
click at [22, 44] on div at bounding box center [21, 41] width 8 height 8
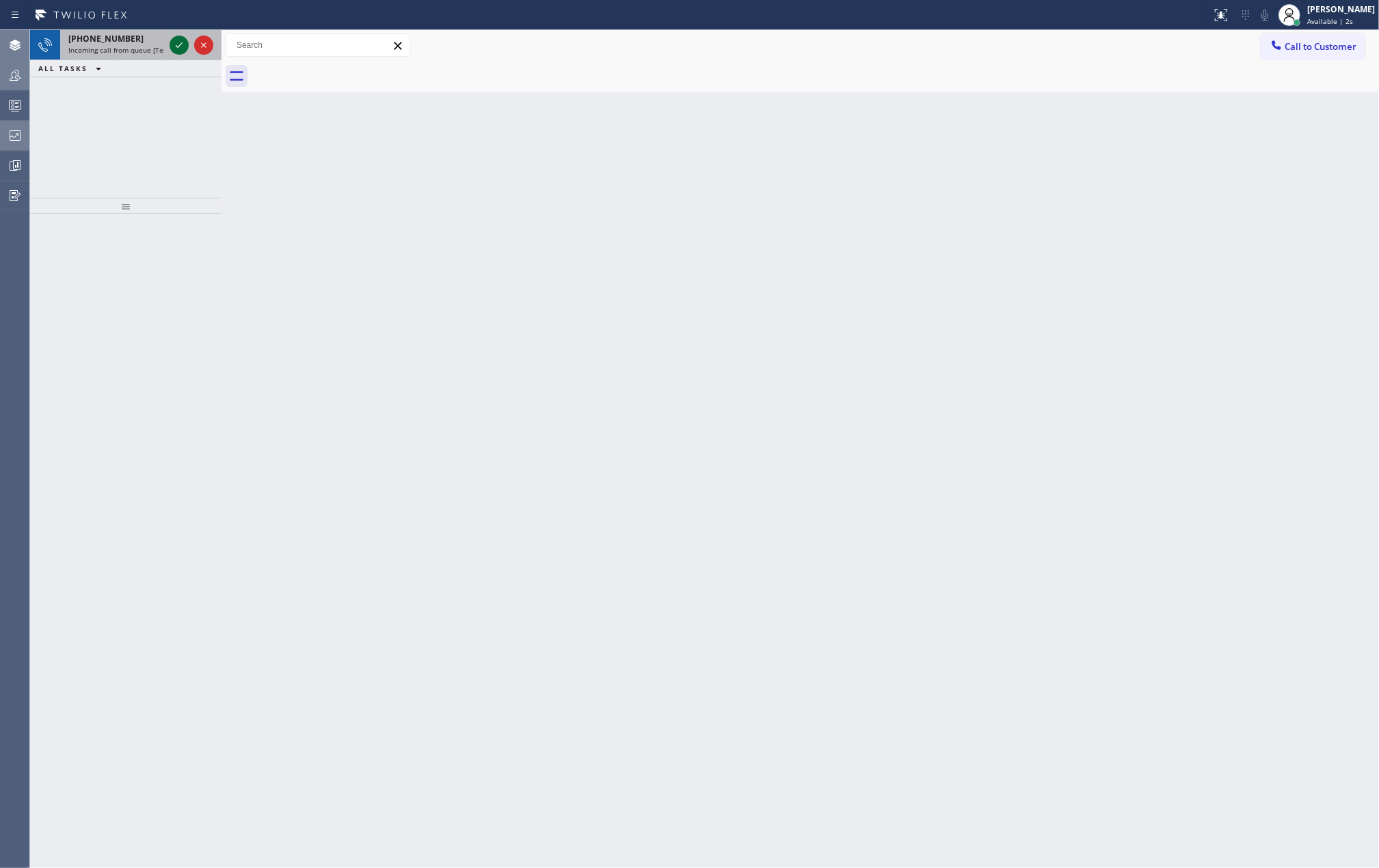
click at [176, 49] on icon at bounding box center [179, 45] width 17 height 17
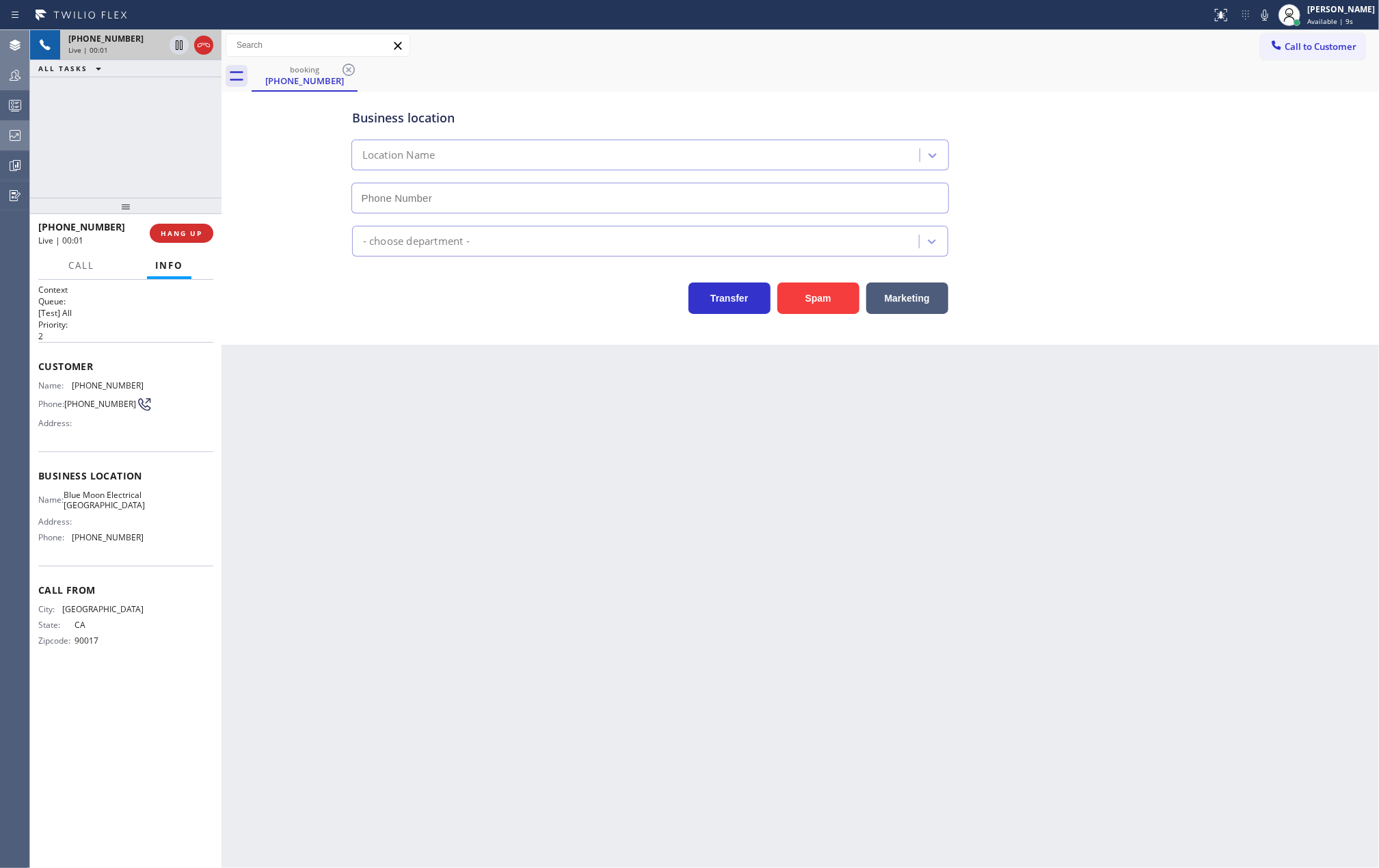
type input "(949) 334-2939"
drag, startPoint x: 131, startPoint y: 211, endPoint x: 310, endPoint y: 148, distance: 189.8
click at [173, 138] on div "+19498002411 Live | 00:01 ALL TASKS ALL TASKS ACTIVE TASKS TASKS IN WRAP UP +19…" at bounding box center [126, 449] width 192 height 838
drag, startPoint x: 815, startPoint y: 291, endPoint x: 815, endPoint y: 301, distance: 10.0
click at [815, 301] on button "Spam" at bounding box center [818, 299] width 82 height 32
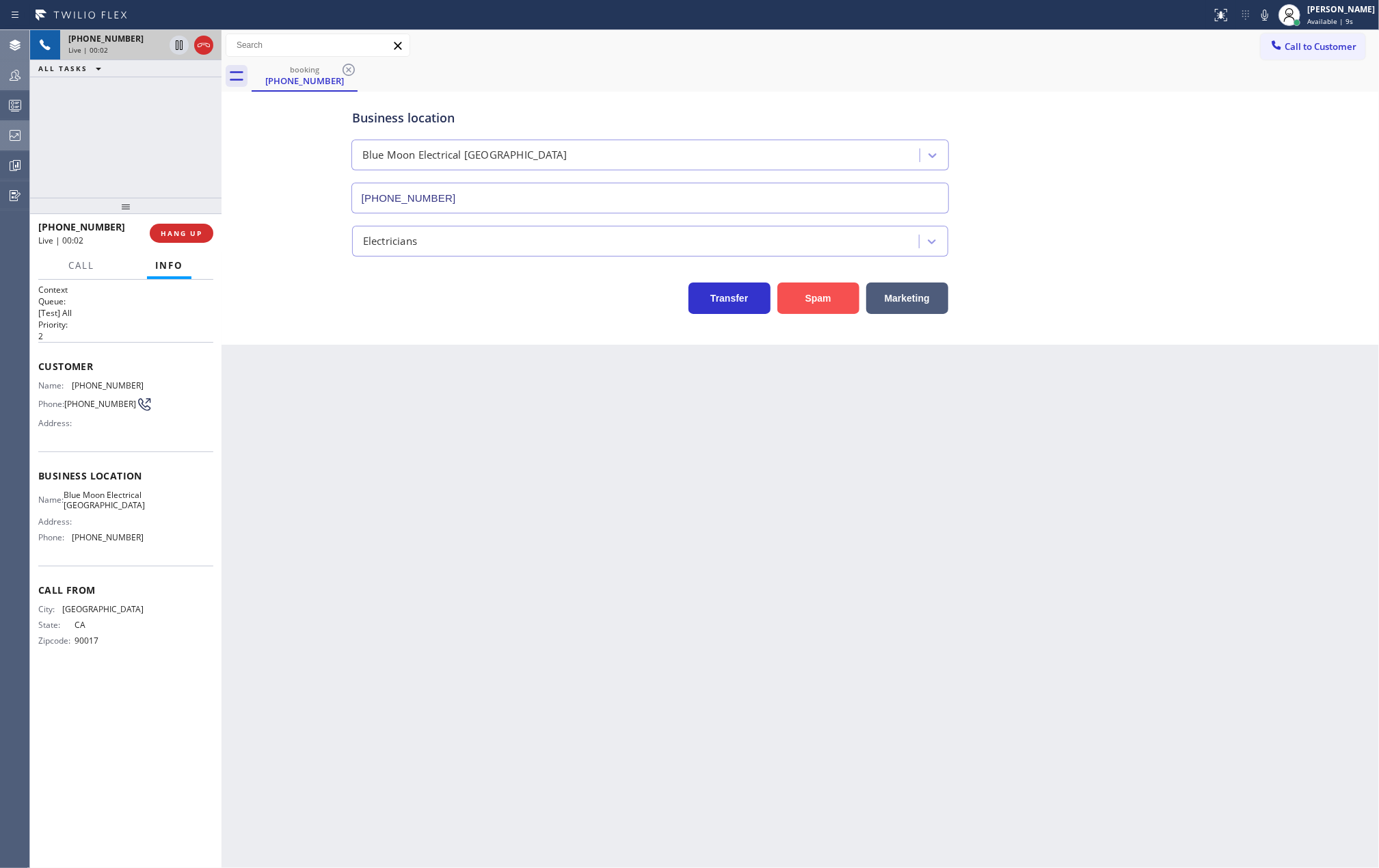
click at [815, 301] on button "Spam" at bounding box center [818, 299] width 82 height 32
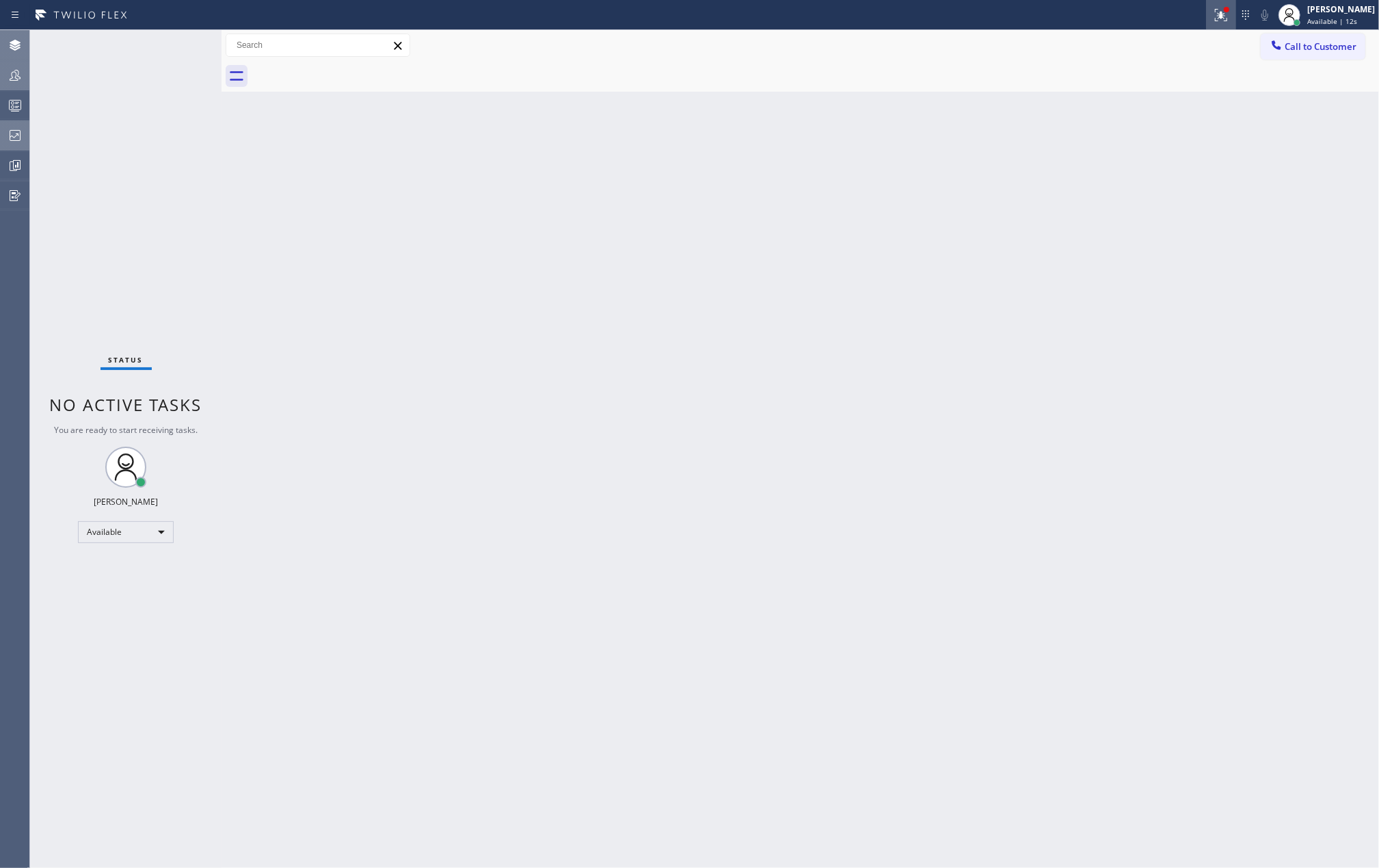
click at [1226, 15] on icon at bounding box center [1221, 13] width 8 height 5
click at [1182, 175] on span "Clear issues" at bounding box center [1163, 178] width 64 height 9
click at [20, 108] on icon at bounding box center [15, 105] width 17 height 17
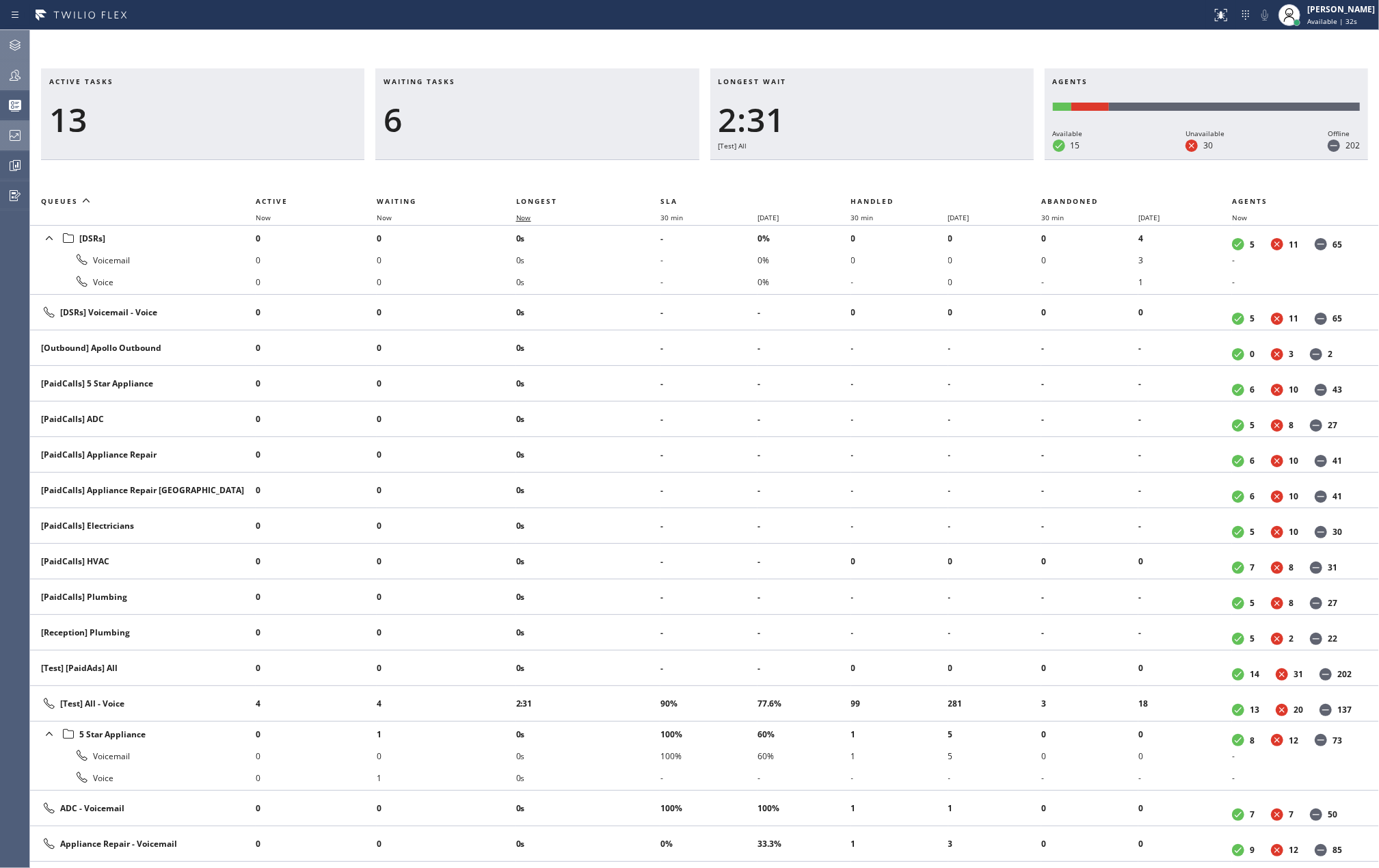
click at [531, 215] on span "Now" at bounding box center [524, 217] width 15 height 9
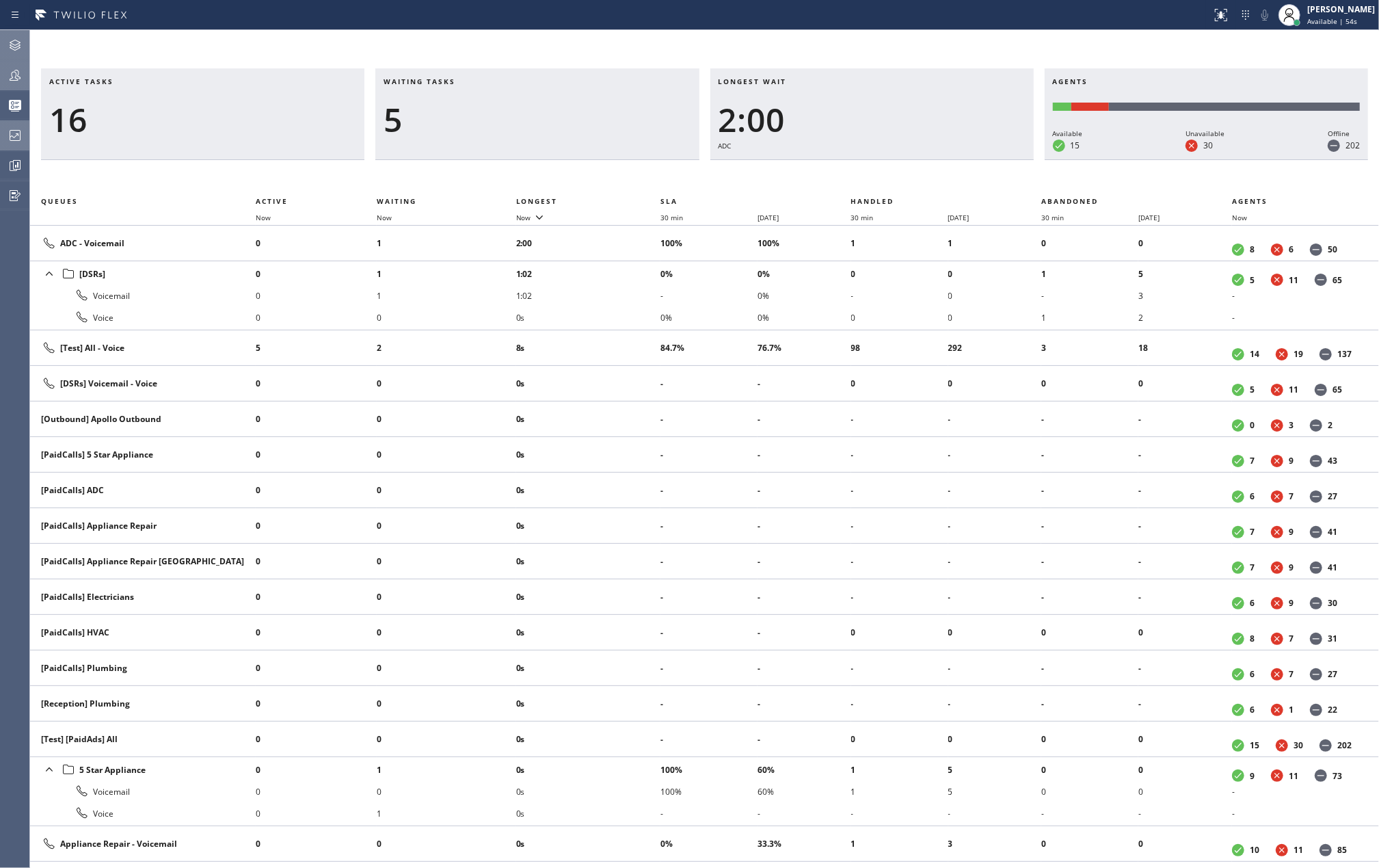
click at [4, 37] on div at bounding box center [15, 45] width 30 height 17
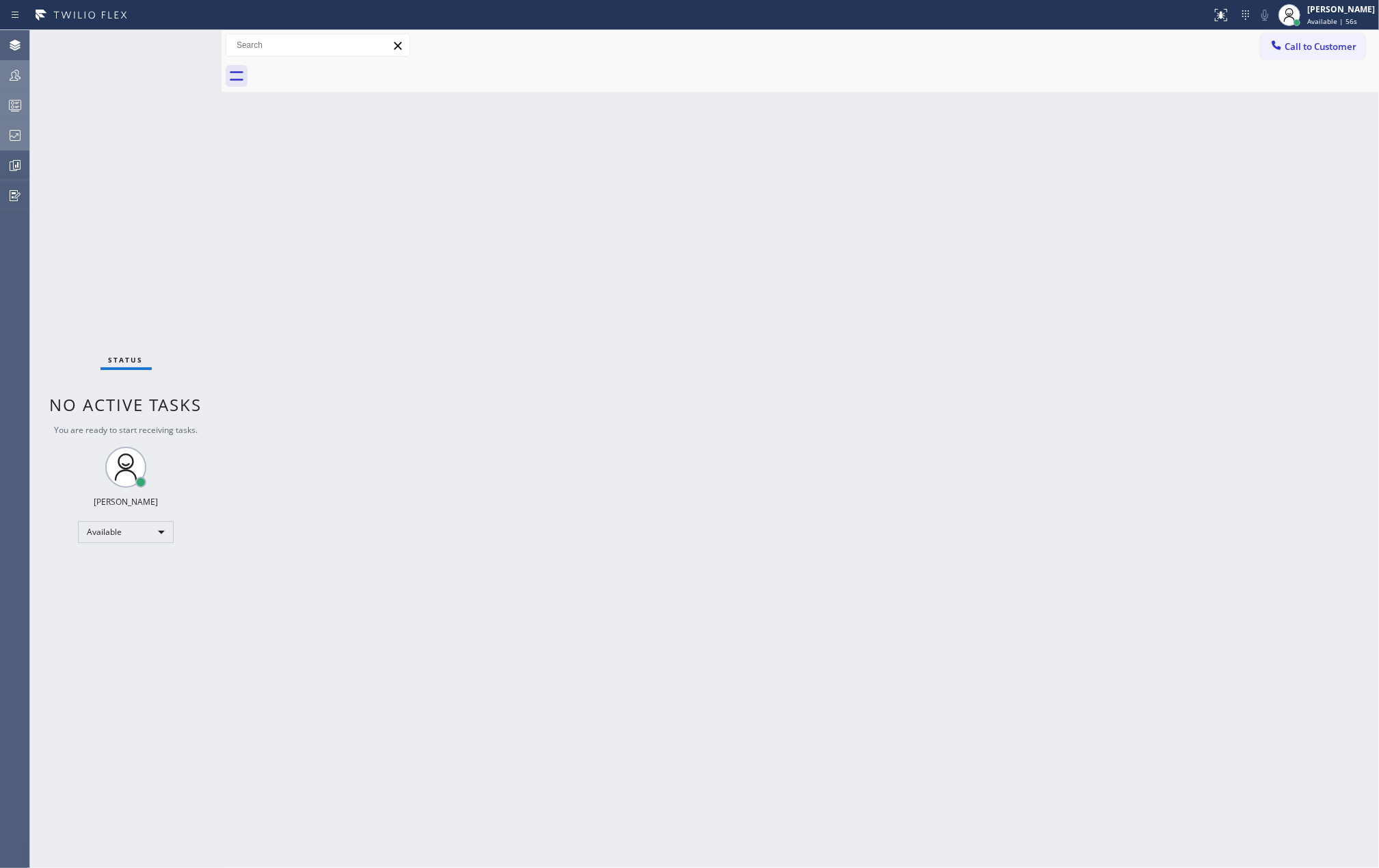
click at [12, 93] on div at bounding box center [15, 105] width 30 height 28
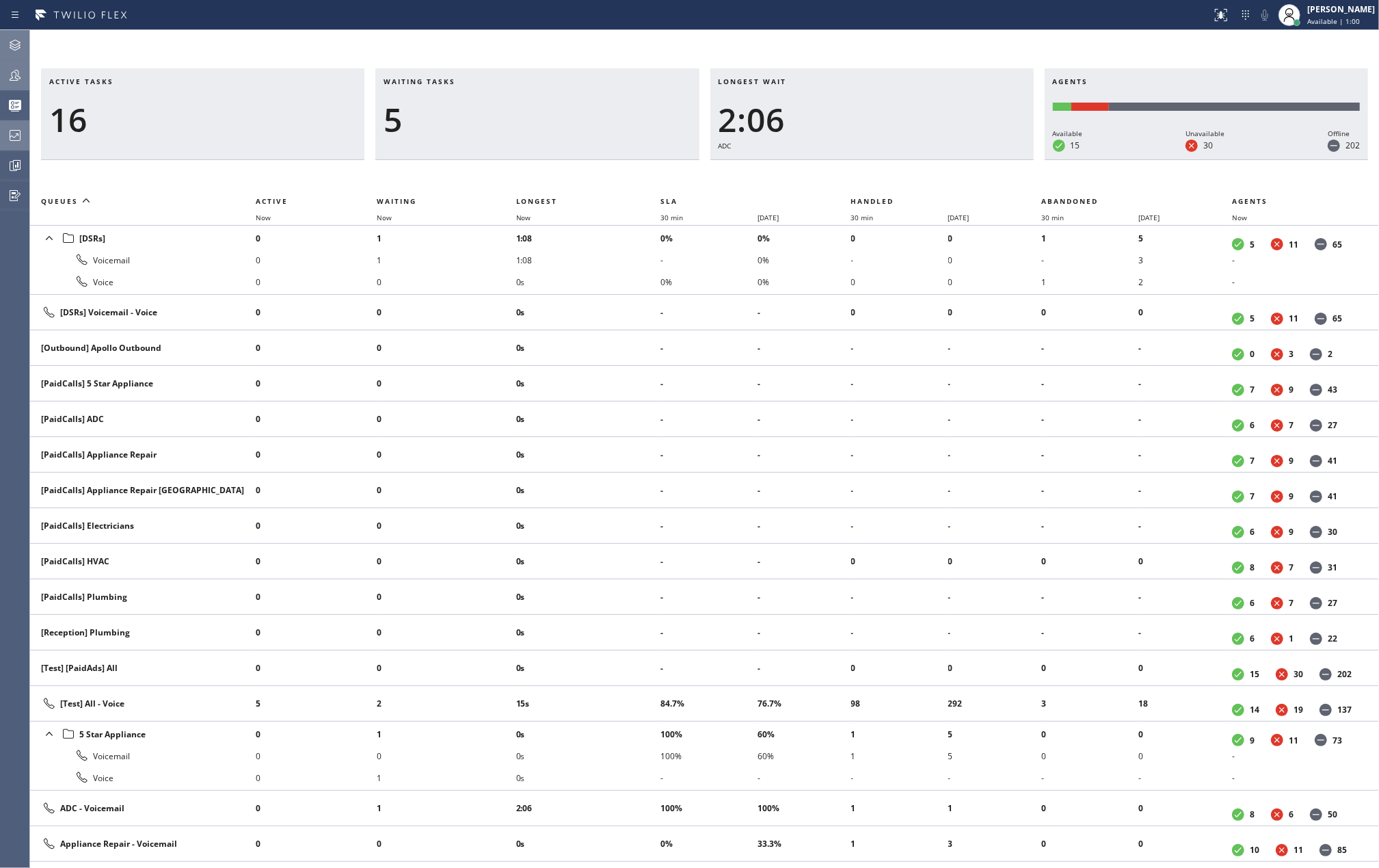
click at [18, 40] on icon at bounding box center [15, 45] width 17 height 17
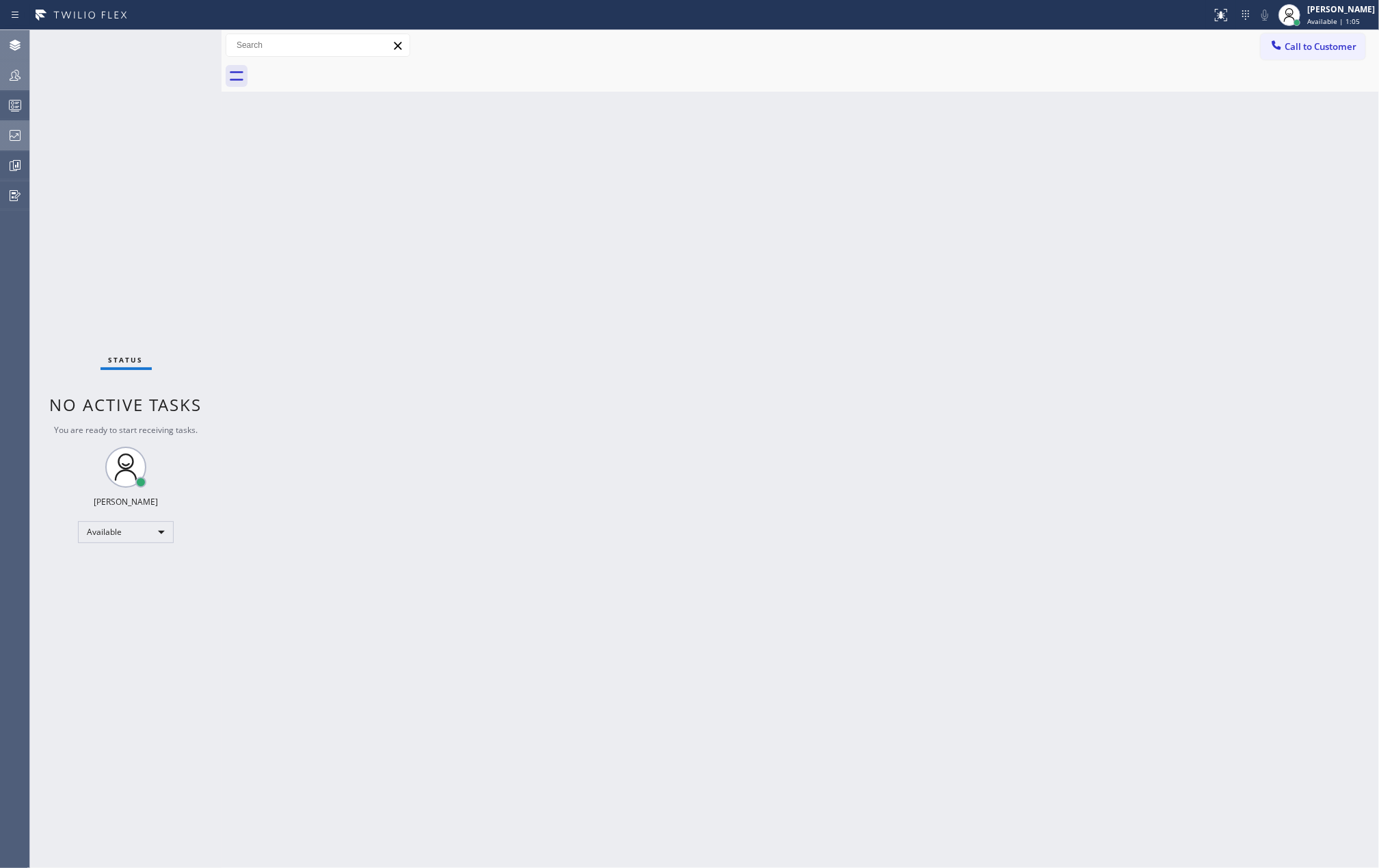
click at [291, 216] on div "Back to Dashboard Change Sender ID Customers Technicians Select a contact Outbo…" at bounding box center [800, 449] width 1157 height 838
click at [13, 97] on icon at bounding box center [15, 105] width 17 height 17
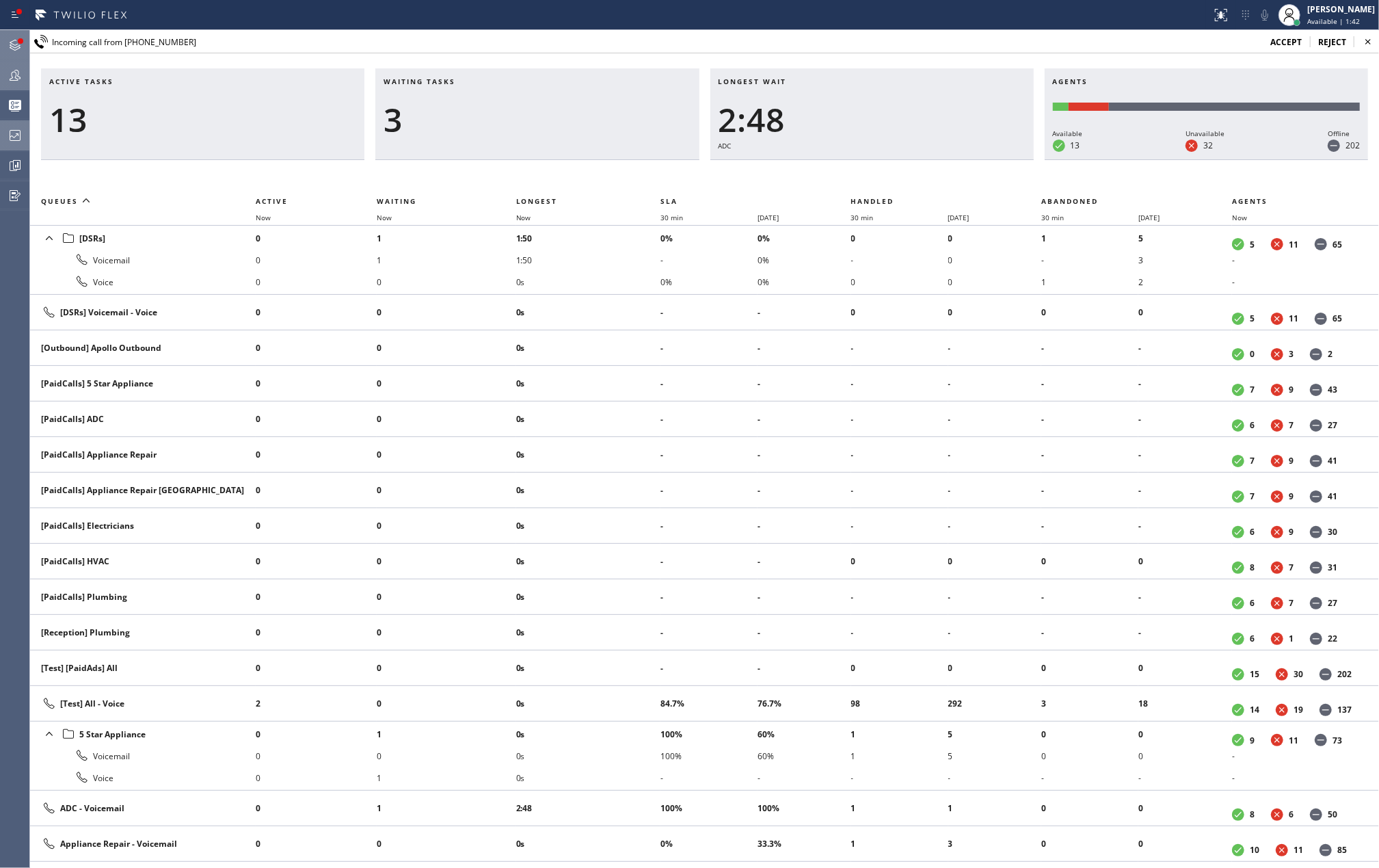
click at [22, 48] on icon at bounding box center [15, 45] width 17 height 17
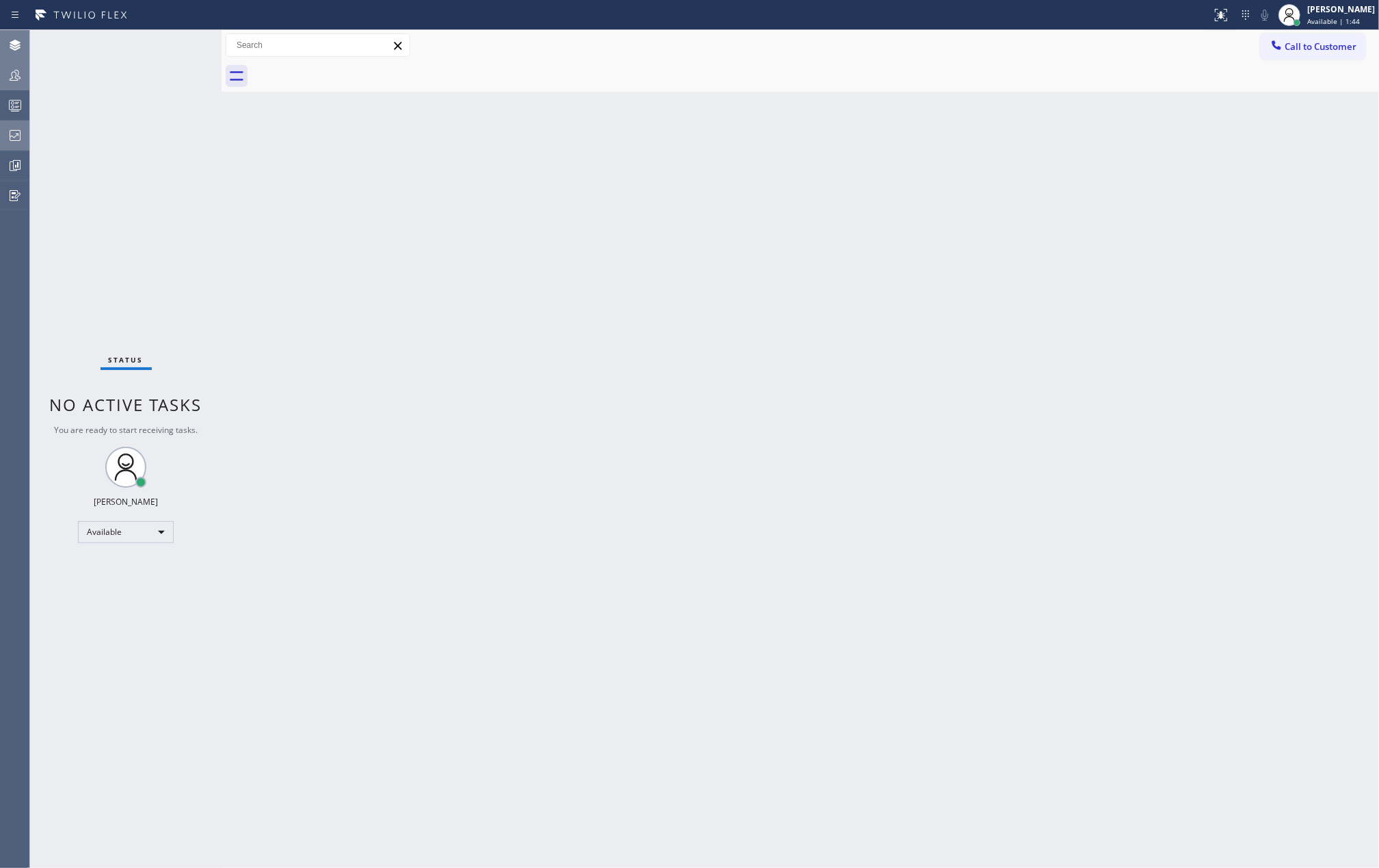
click at [173, 48] on div "Status No active tasks You are ready to start receiving tasks. [PERSON_NAME] Av…" at bounding box center [126, 449] width 192 height 838
click at [3, 64] on div at bounding box center [15, 75] width 30 height 28
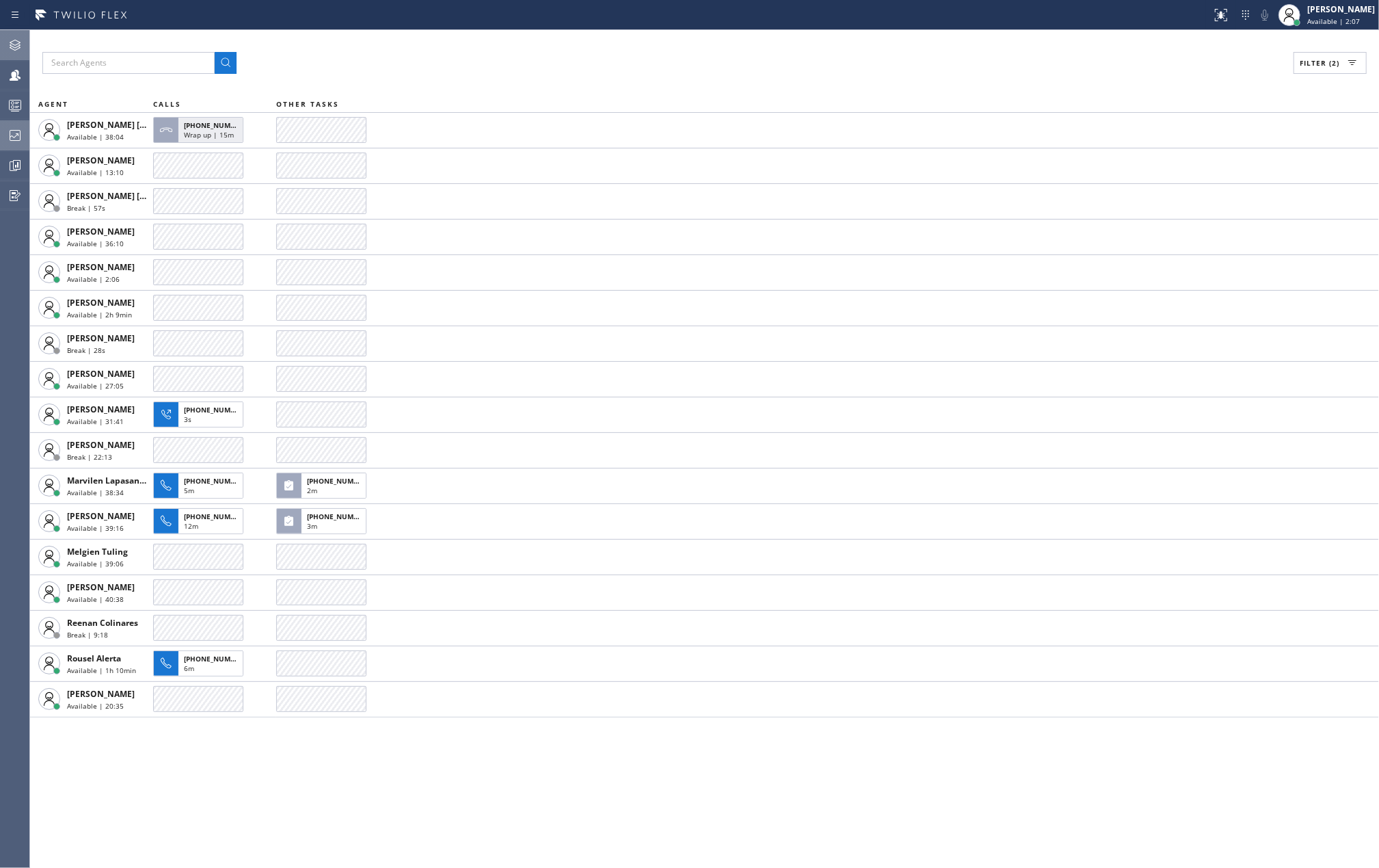
click at [22, 107] on icon at bounding box center [15, 105] width 17 height 17
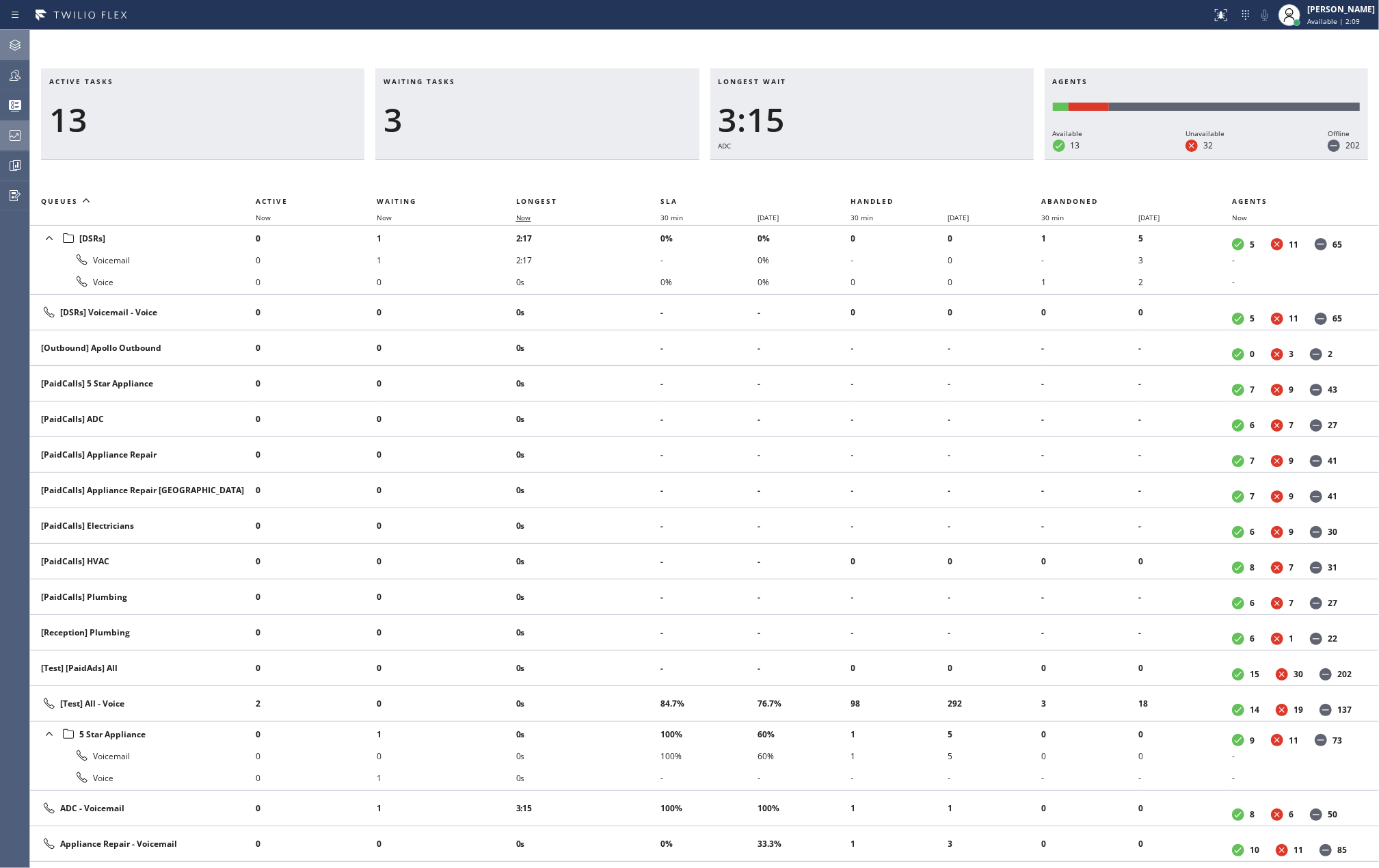
click at [529, 213] on span "Now" at bounding box center [524, 217] width 15 height 9
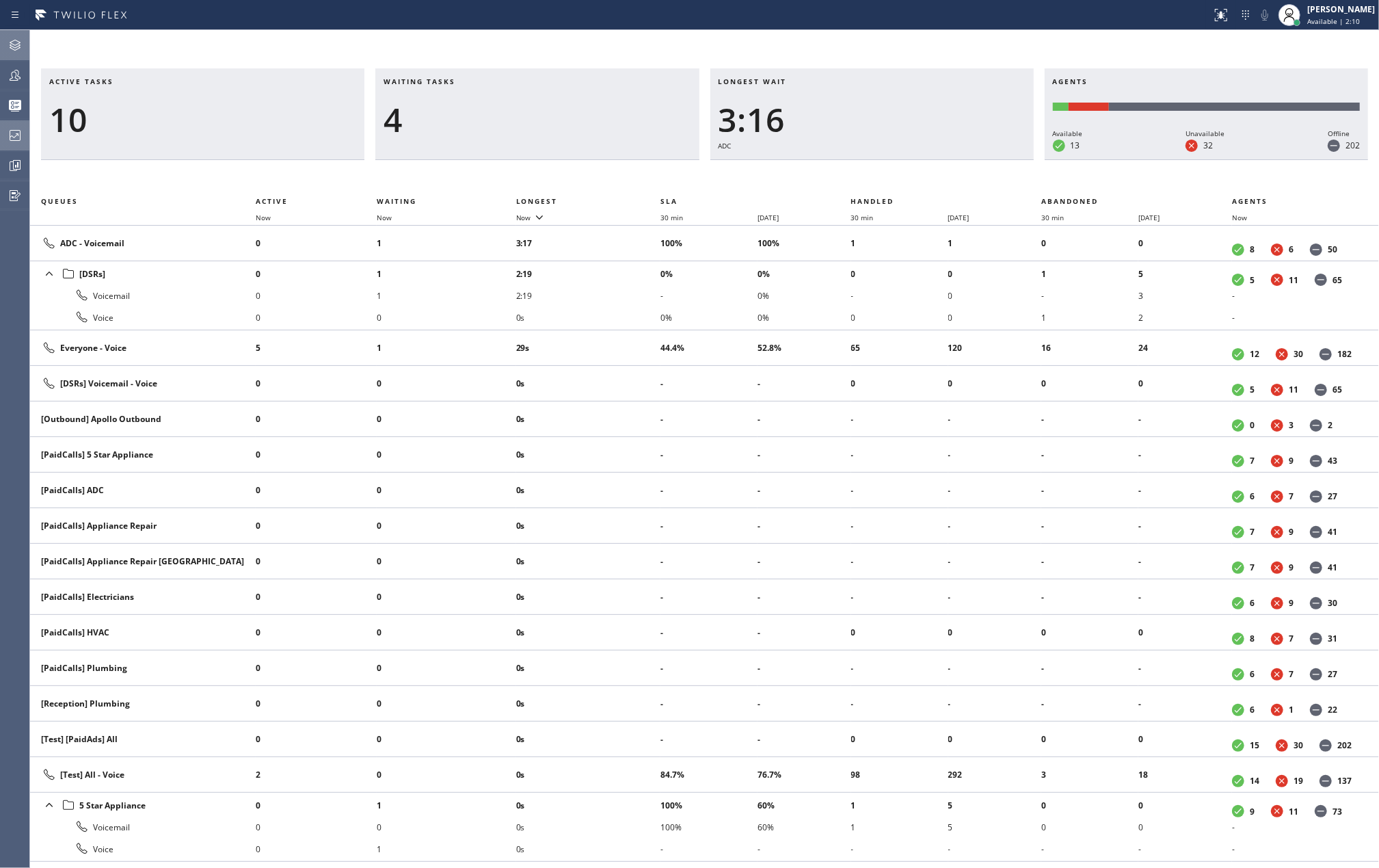
click at [1341, 12] on div "[PERSON_NAME]" at bounding box center [1341, 9] width 68 height 12
click at [1275, 86] on button "Unavailable" at bounding box center [1311, 90] width 137 height 18
click at [17, 128] on icon at bounding box center [15, 136] width 17 height 17
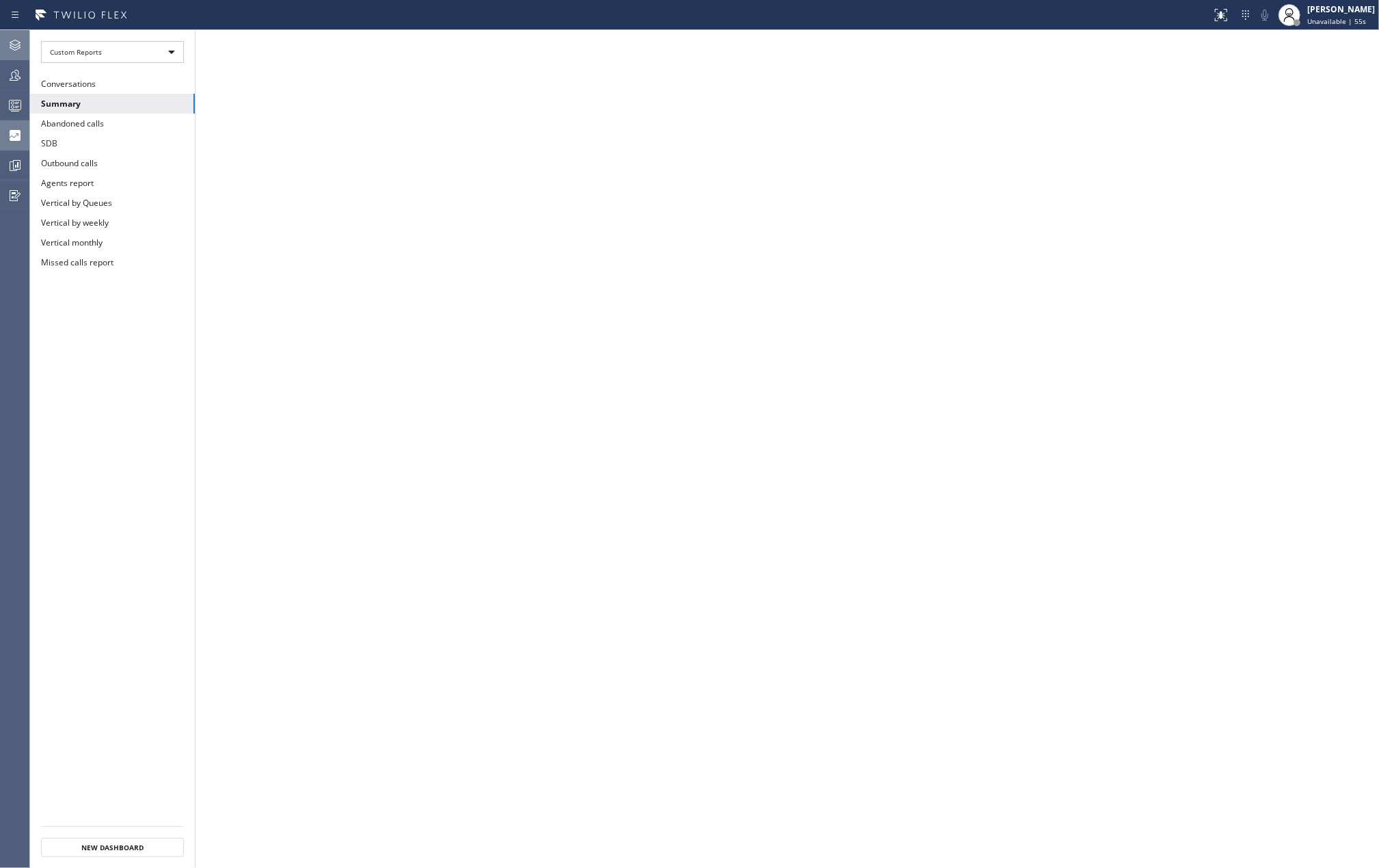
click at [3, 100] on div at bounding box center [15, 105] width 30 height 17
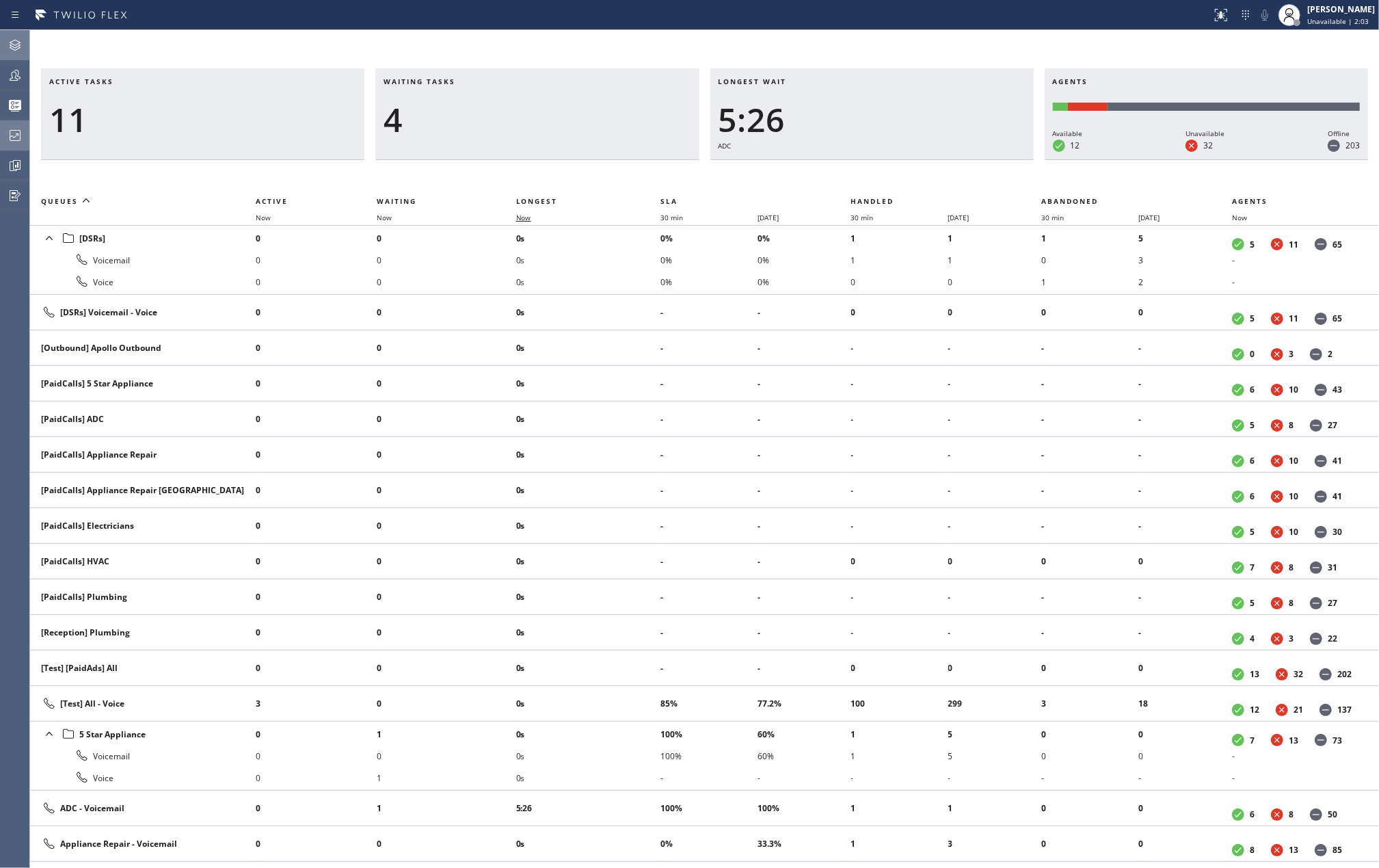
click at [529, 214] on span "Now" at bounding box center [524, 217] width 15 height 9
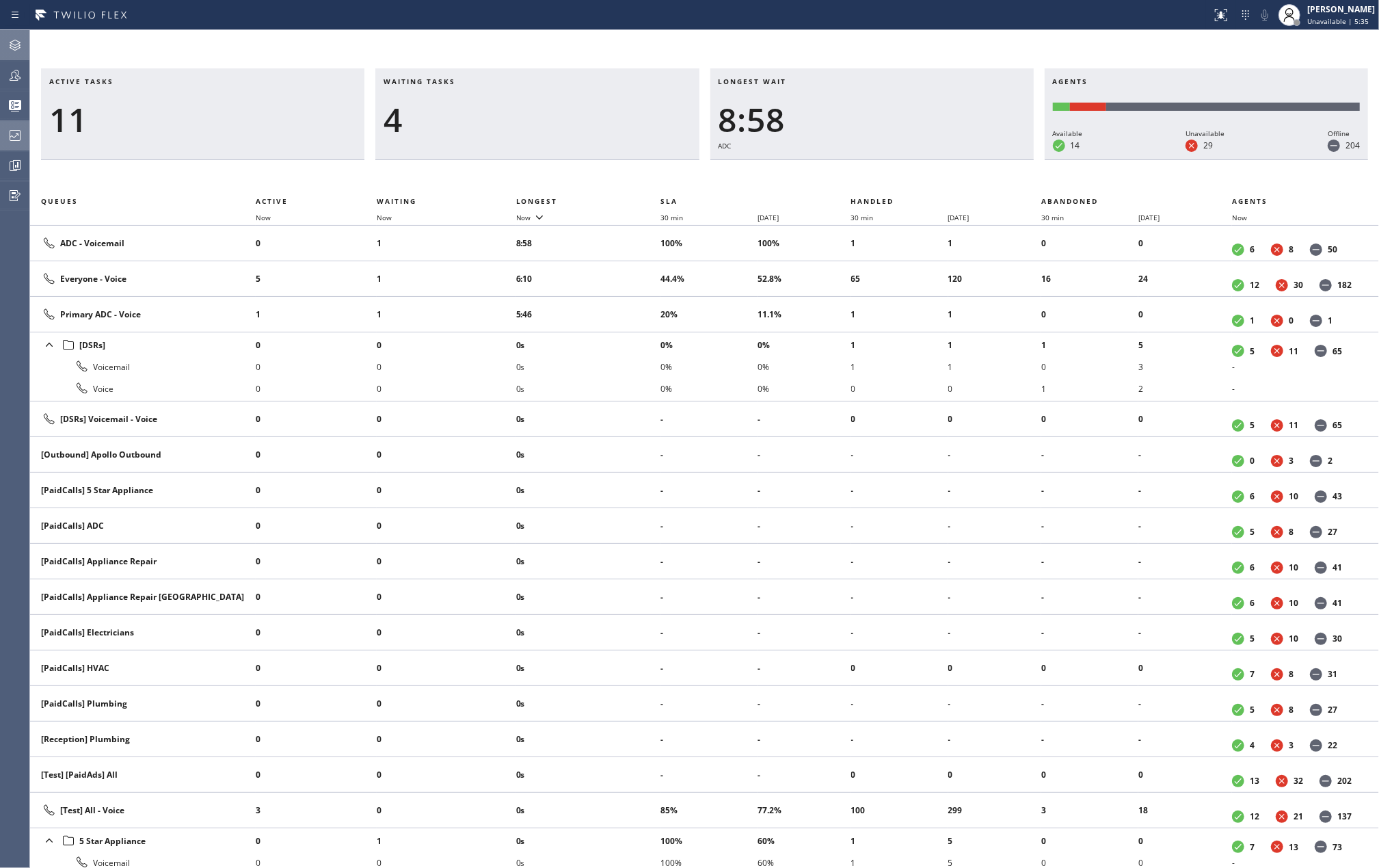
click at [7, 75] on icon at bounding box center [15, 75] width 17 height 17
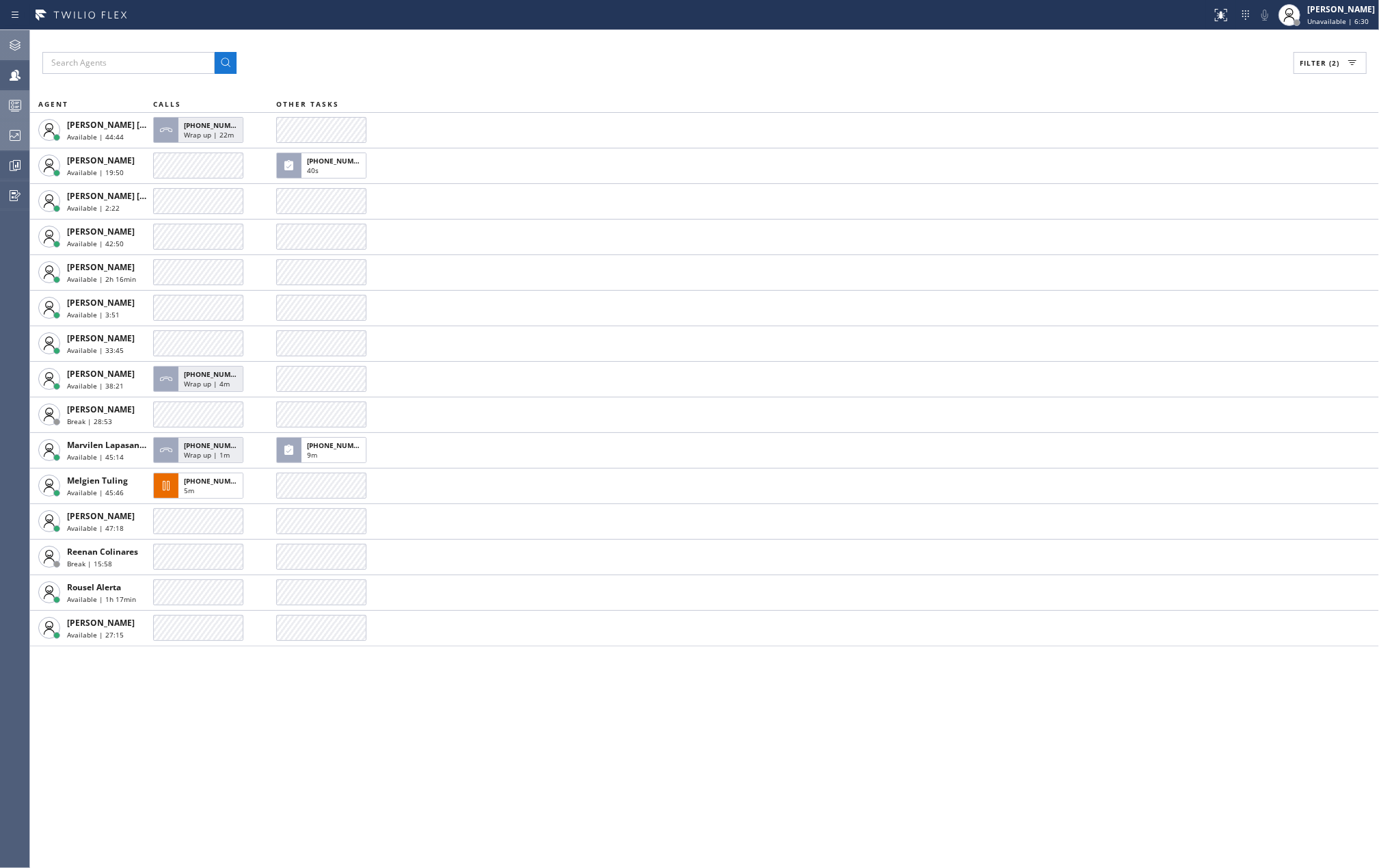
click at [4, 94] on div at bounding box center [15, 105] width 30 height 28
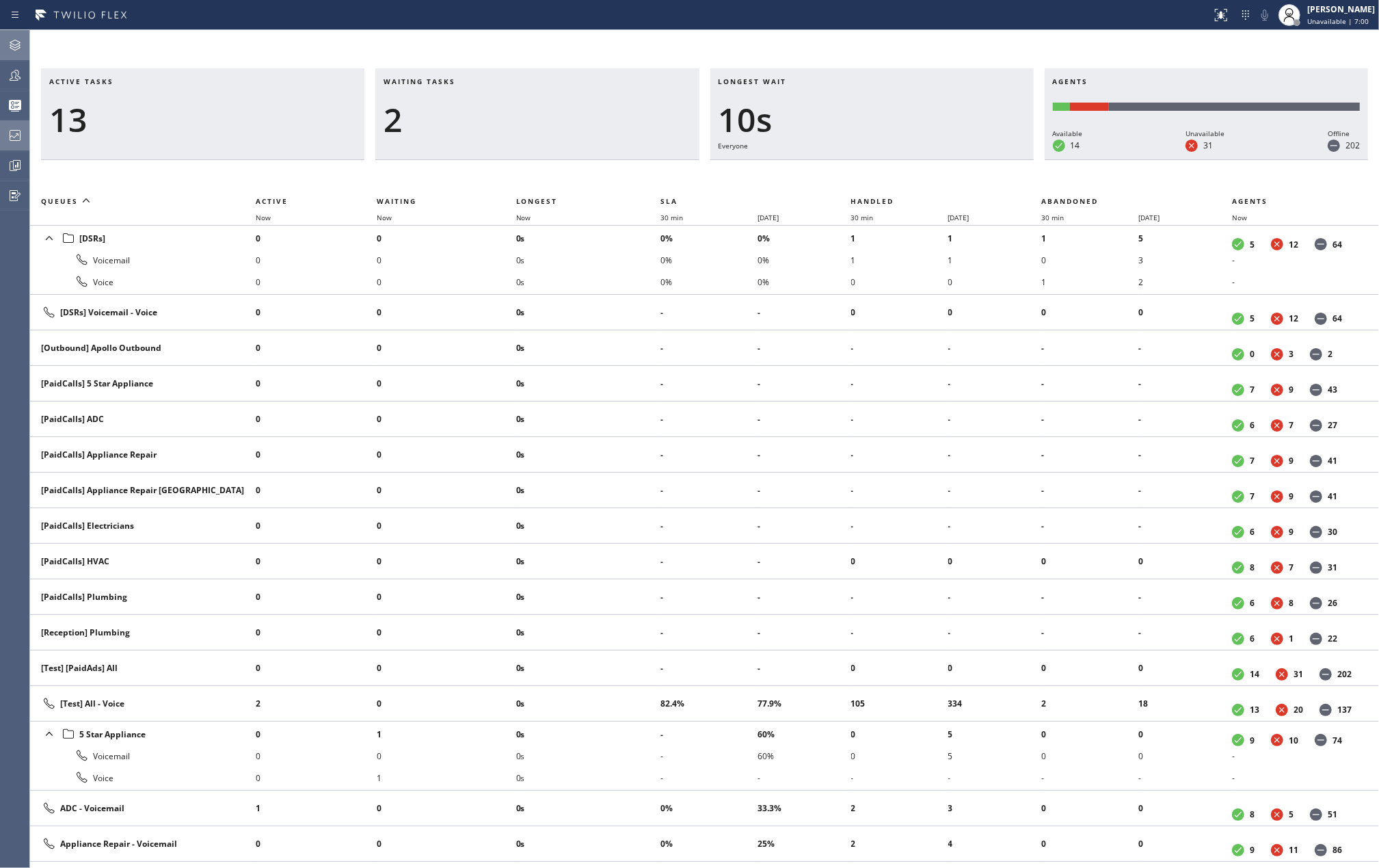
click at [401, 32] on div "Active tasks 13 Waiting tasks 2 Longest wait 10s Everyone Agents Available 14 U…" at bounding box center [705, 449] width 1349 height 838
click at [647, 32] on div "Active tasks 8 Waiting tasks 4 Longest wait 25s Everyone Agents Available 14 Un…" at bounding box center [705, 449] width 1349 height 838
click at [525, 216] on span "Now" at bounding box center [524, 217] width 15 height 9
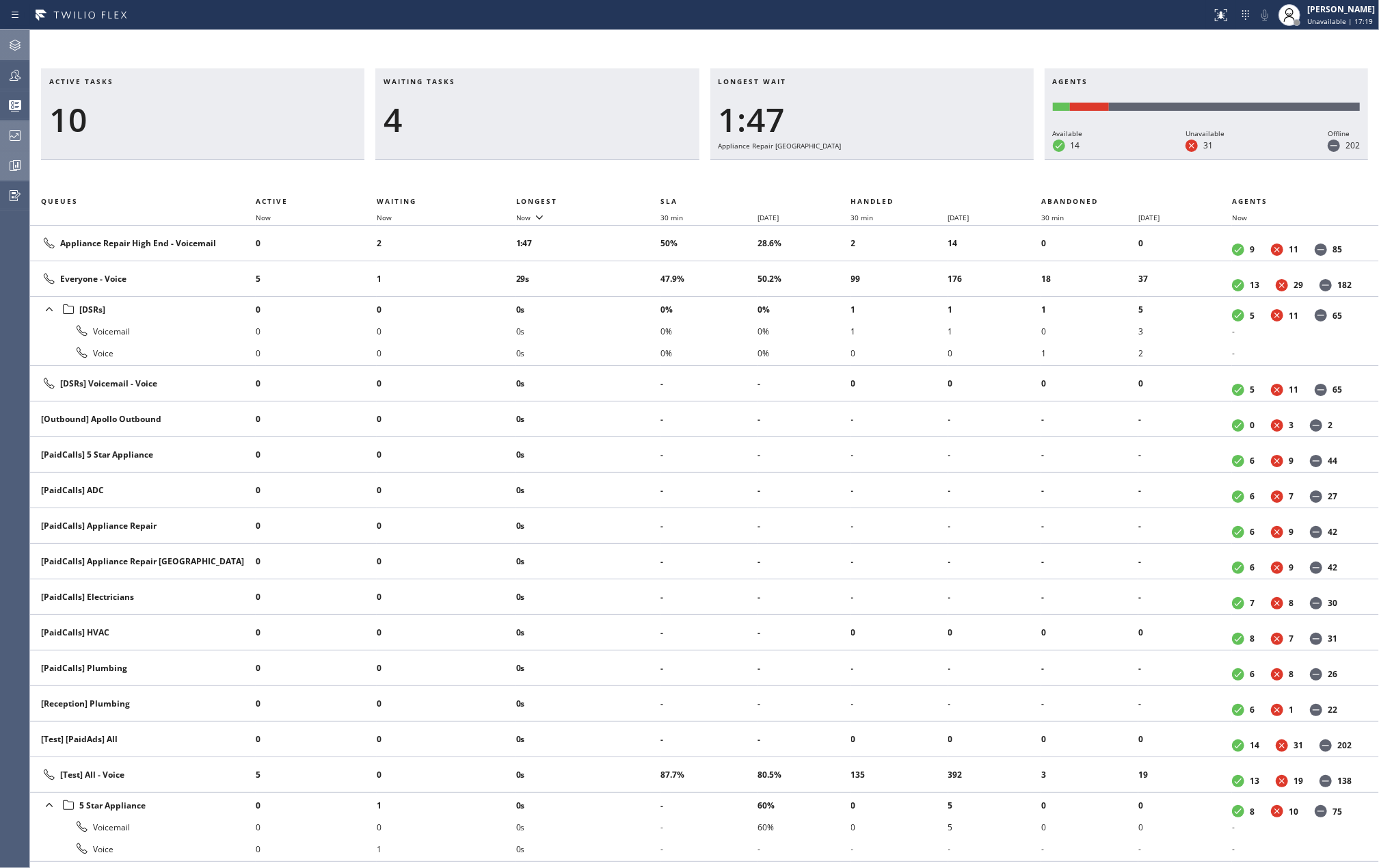
click at [12, 165] on icon at bounding box center [15, 166] width 17 height 17
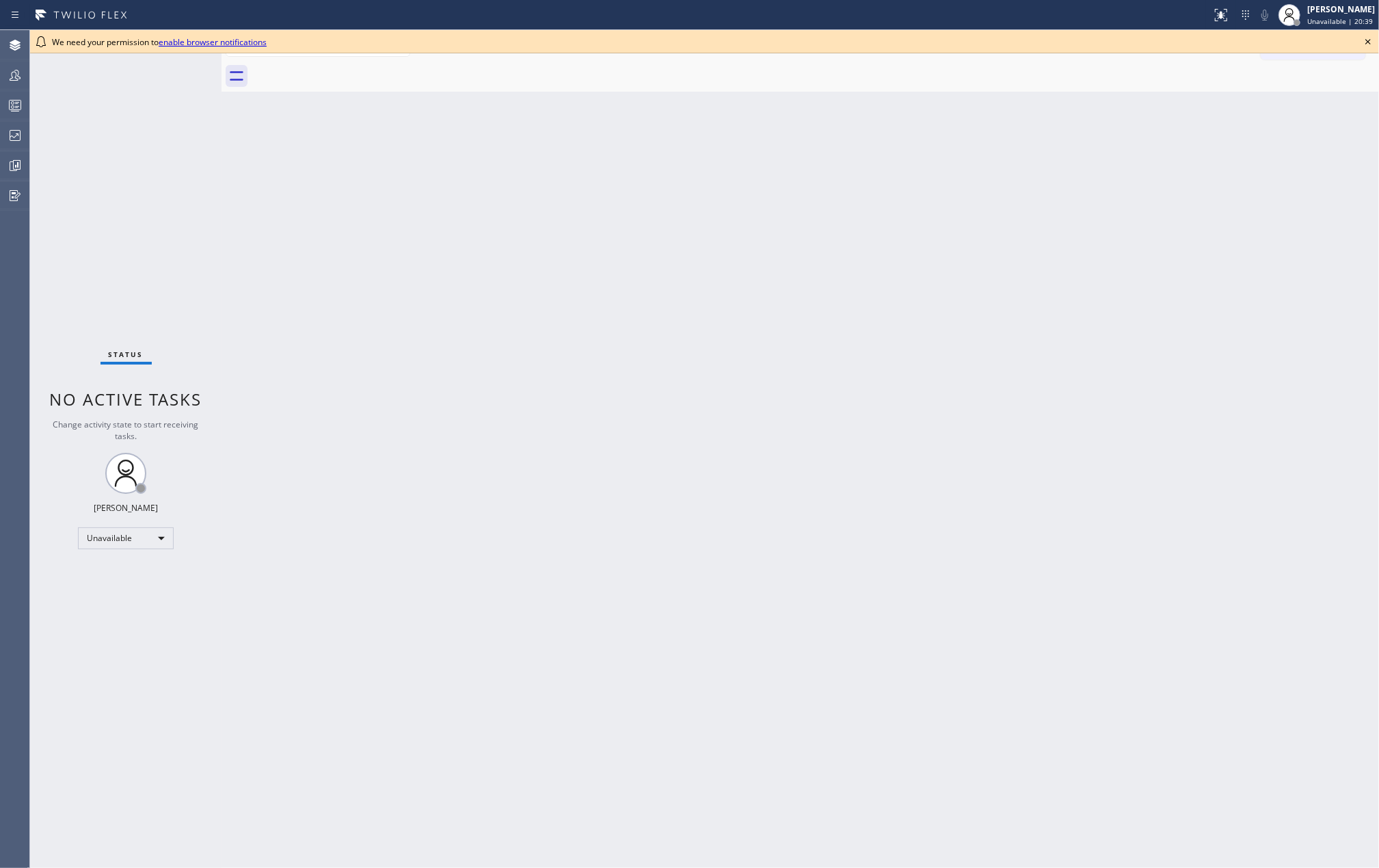
click at [1365, 44] on icon at bounding box center [1368, 42] width 17 height 17
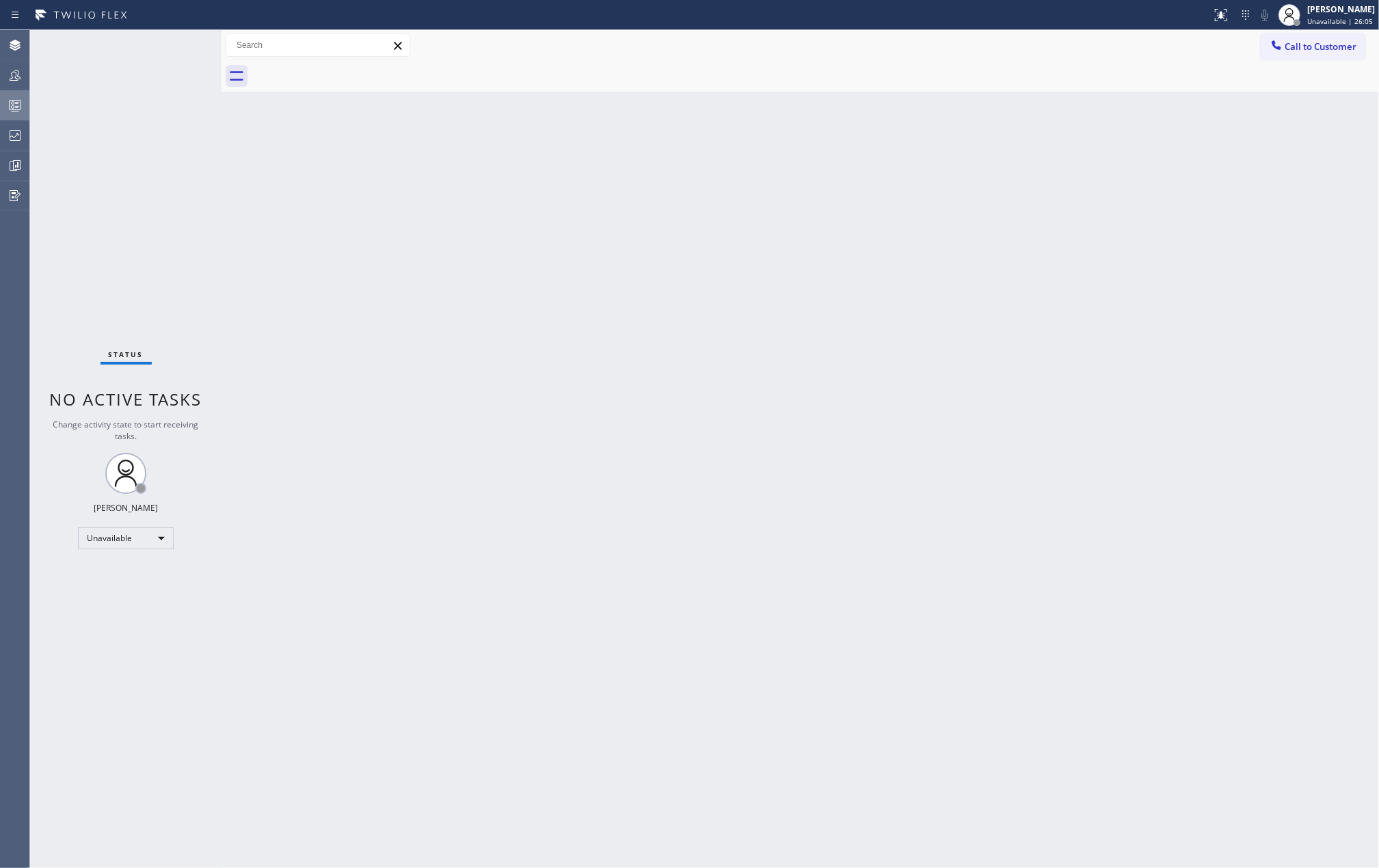
click at [20, 108] on icon at bounding box center [15, 105] width 17 height 17
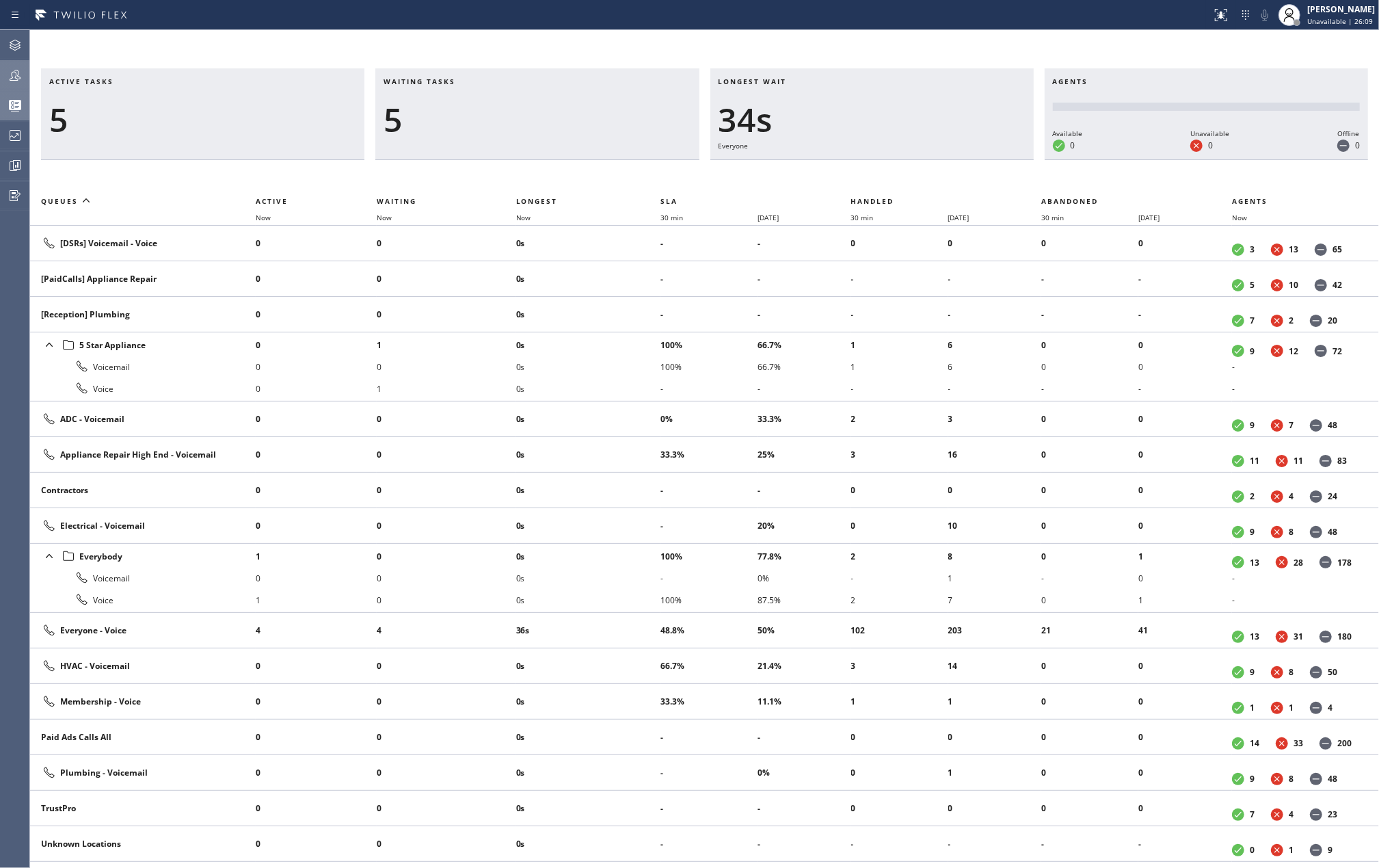
click at [17, 72] on icon at bounding box center [15, 75] width 17 height 17
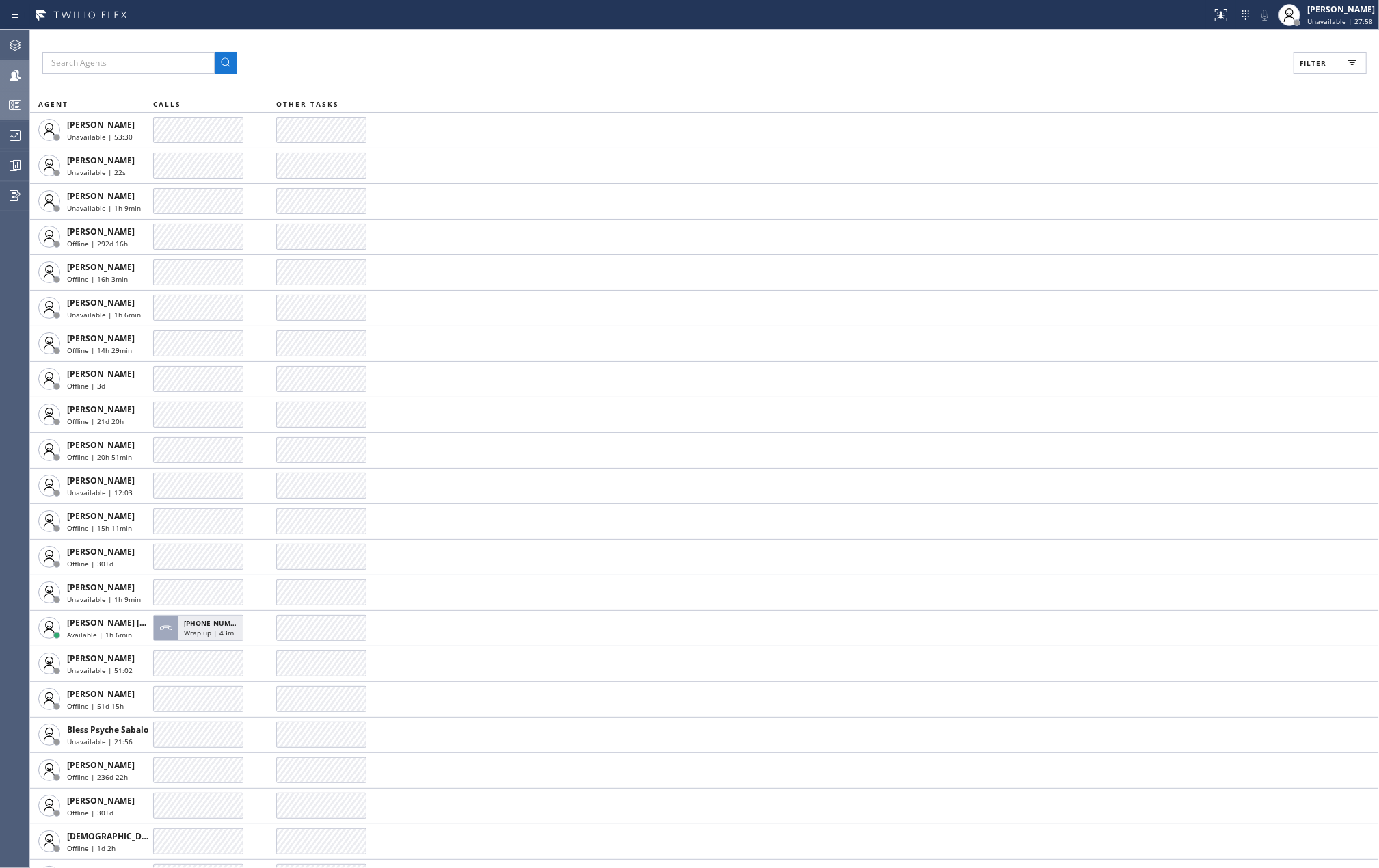
click at [1302, 56] on button "Filter" at bounding box center [1331, 63] width 73 height 22
click at [1196, 160] on label "Available" at bounding box center [1278, 162] width 180 height 12
click at [1188, 160] on input "Available" at bounding box center [1181, 162] width 17 height 17
checkbox input "true"
click at [1193, 207] on label "Break" at bounding box center [1278, 205] width 180 height 12
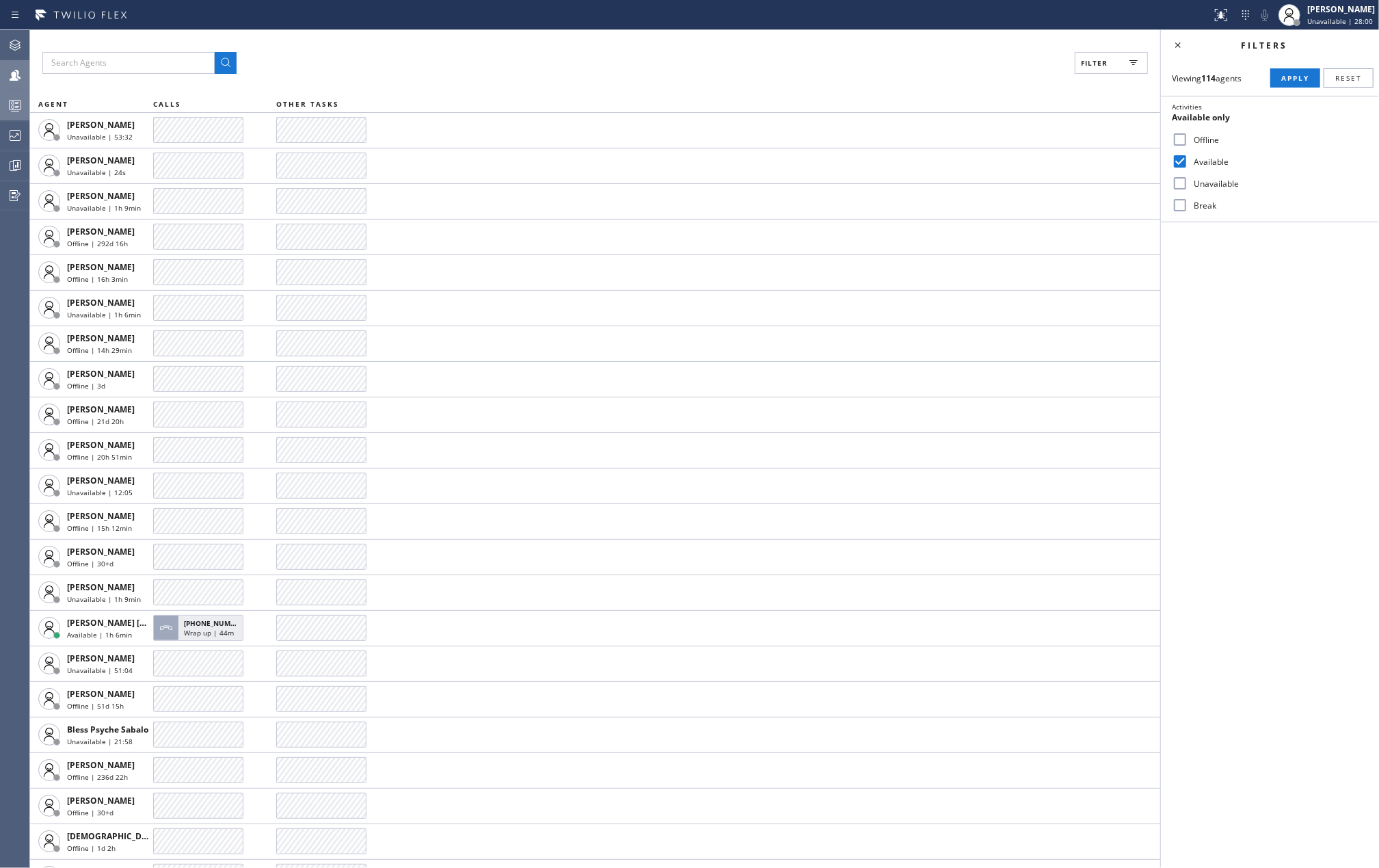
click at [1188, 207] on input "Break" at bounding box center [1181, 205] width 17 height 17
checkbox input "true"
click at [1291, 78] on span "Apply" at bounding box center [1296, 78] width 28 height 9
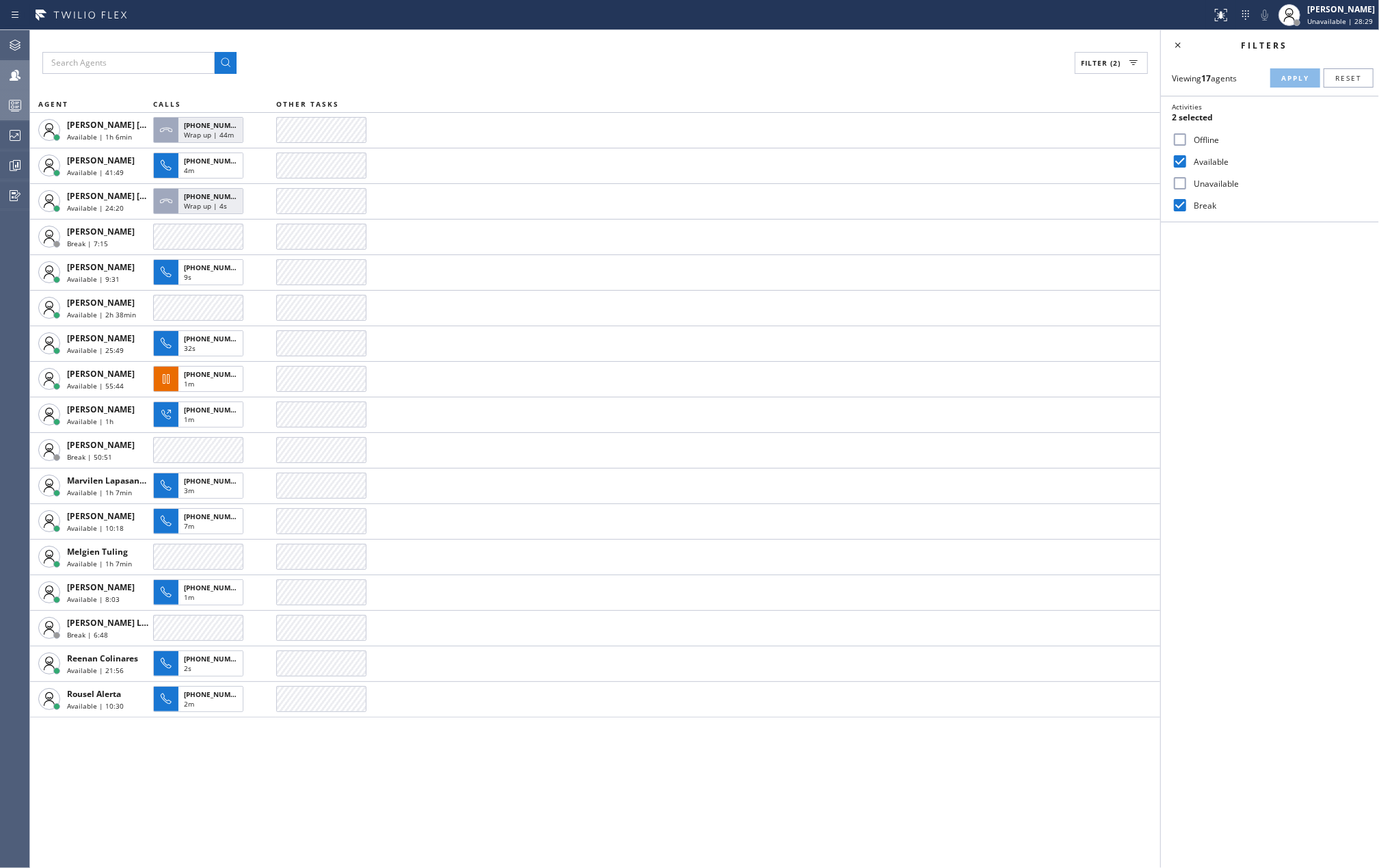
click at [18, 101] on icon at bounding box center [15, 105] width 17 height 17
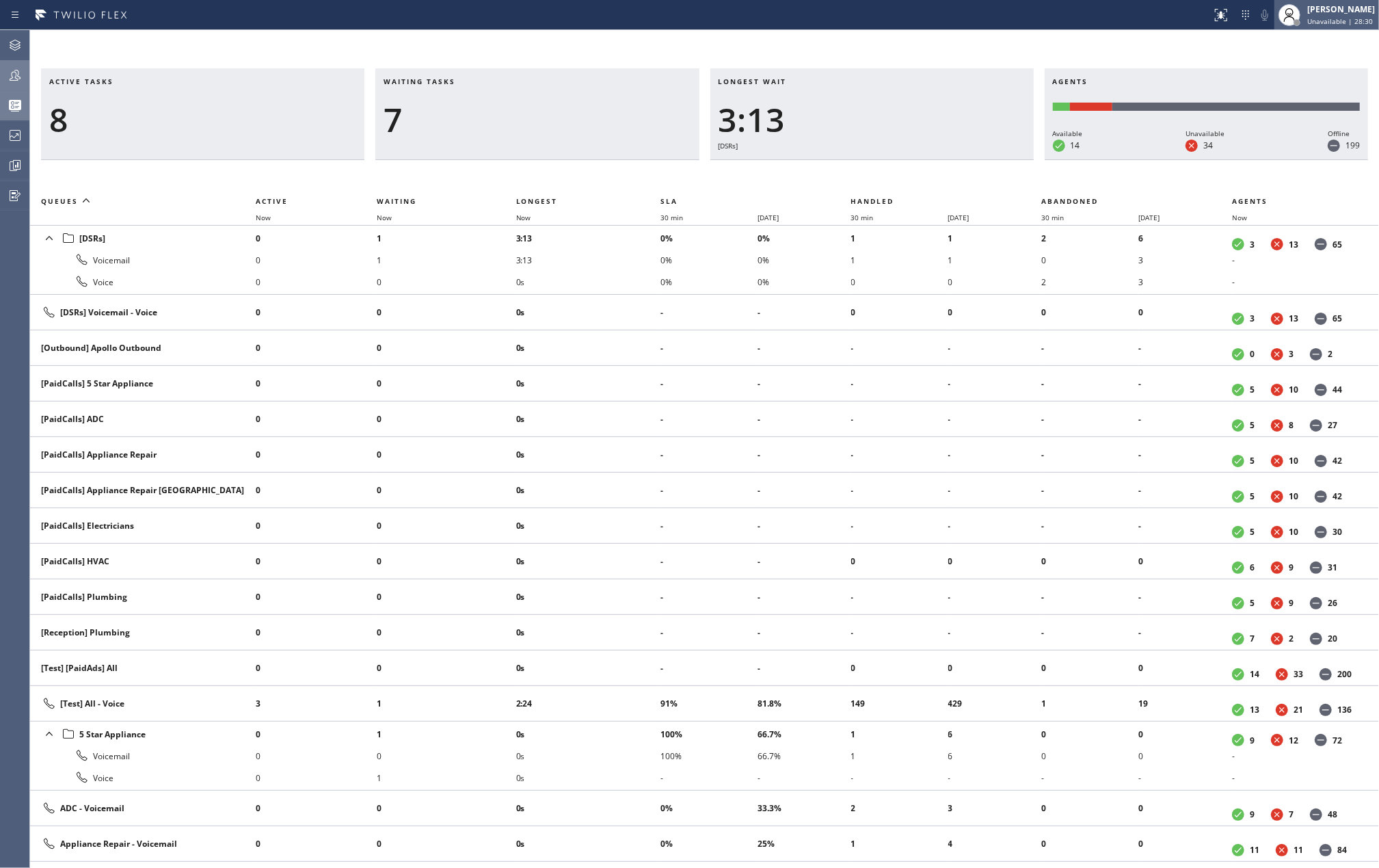
click at [1341, 20] on span "Unavailable | 28:30" at bounding box center [1340, 21] width 66 height 9
click at [1278, 71] on button "Available" at bounding box center [1311, 72] width 137 height 18
click at [519, 216] on span "Now" at bounding box center [524, 217] width 15 height 9
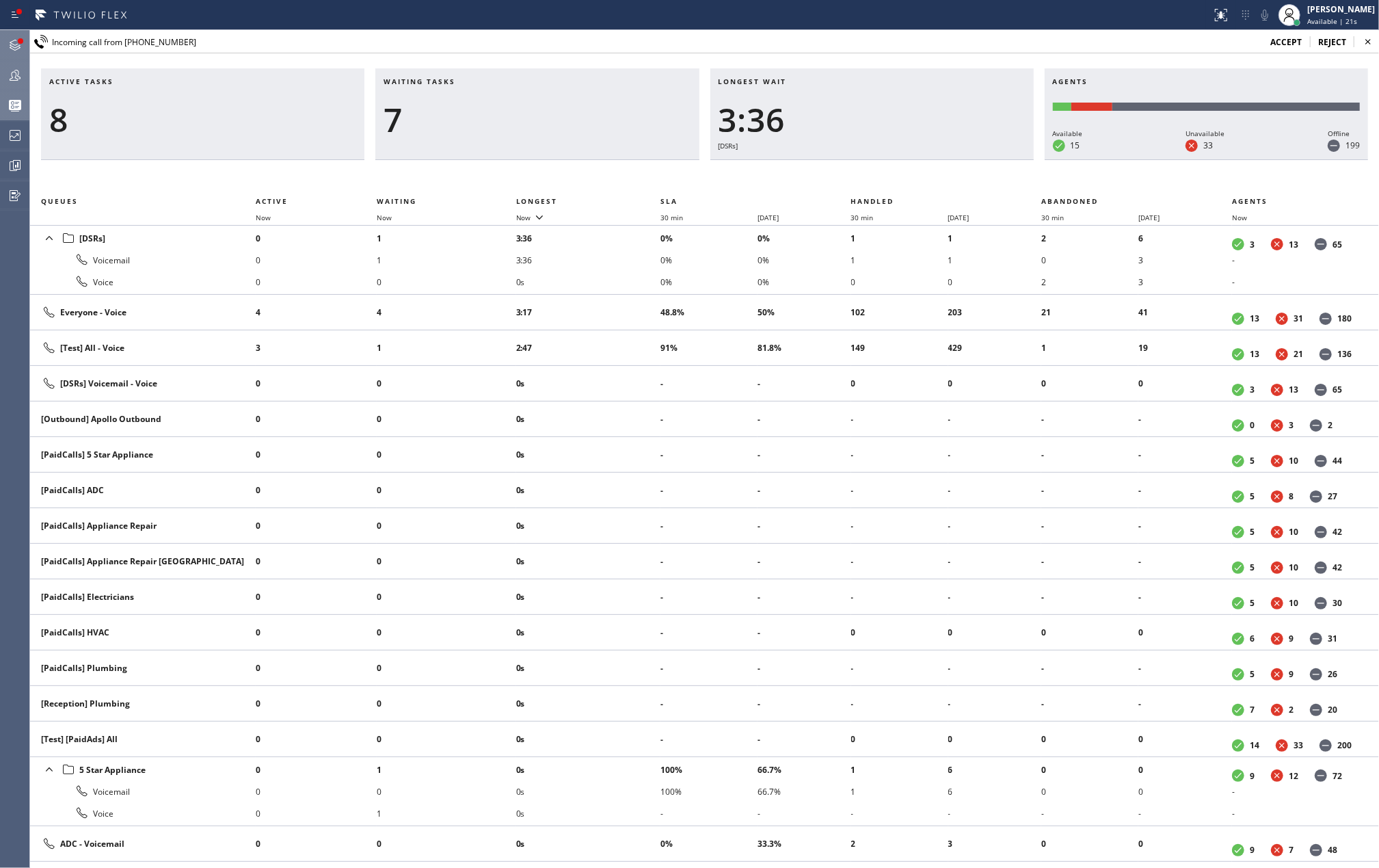
click at [12, 43] on icon at bounding box center [15, 45] width 17 height 17
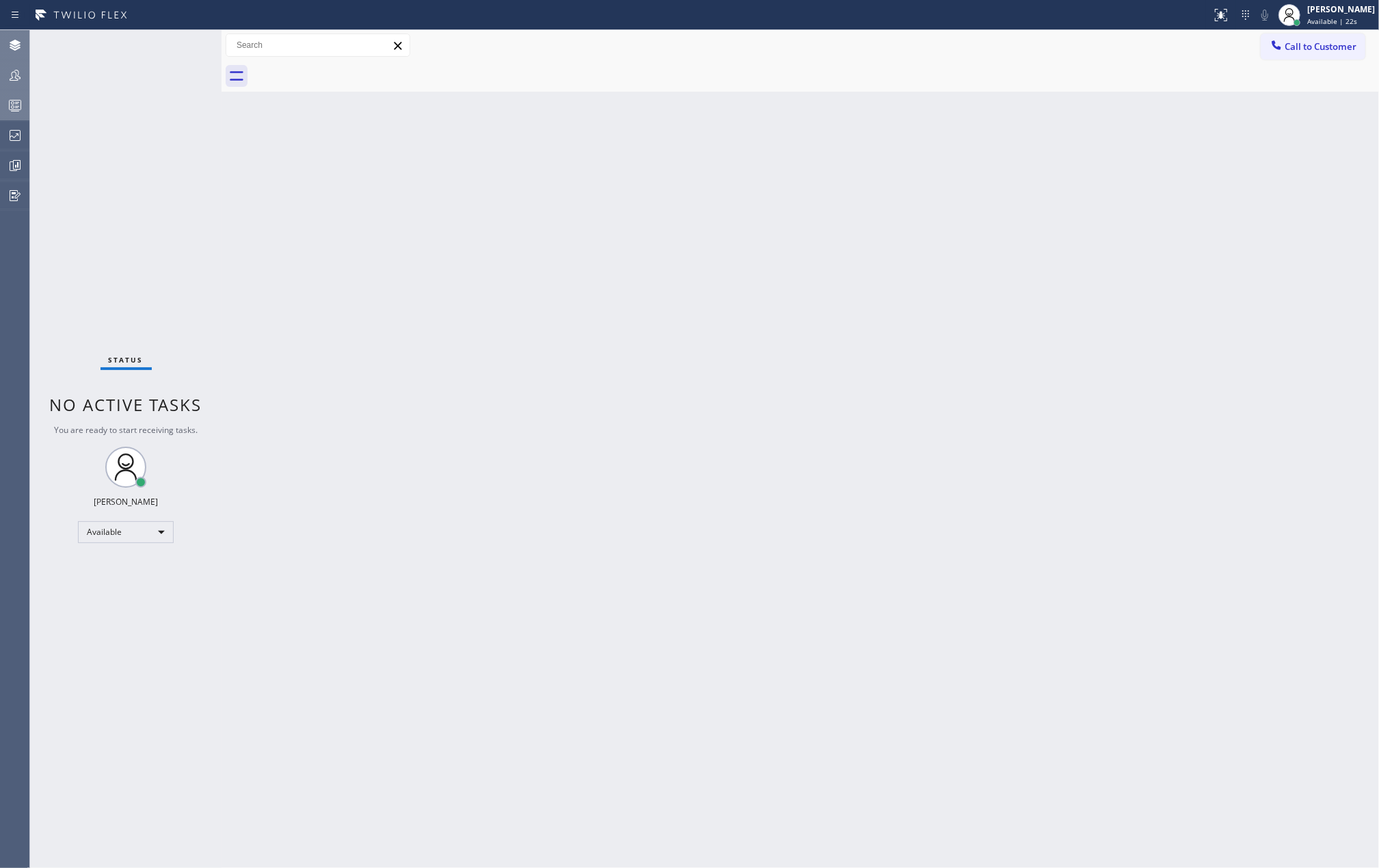
click at [175, 43] on div "Status No active tasks You are ready to start receiving tasks. [PERSON_NAME] Av…" at bounding box center [126, 449] width 192 height 838
click at [175, 45] on div "Status No active tasks You are ready to start receiving tasks. [PERSON_NAME] Av…" at bounding box center [126, 449] width 192 height 838
click at [18, 83] on icon at bounding box center [15, 75] width 17 height 17
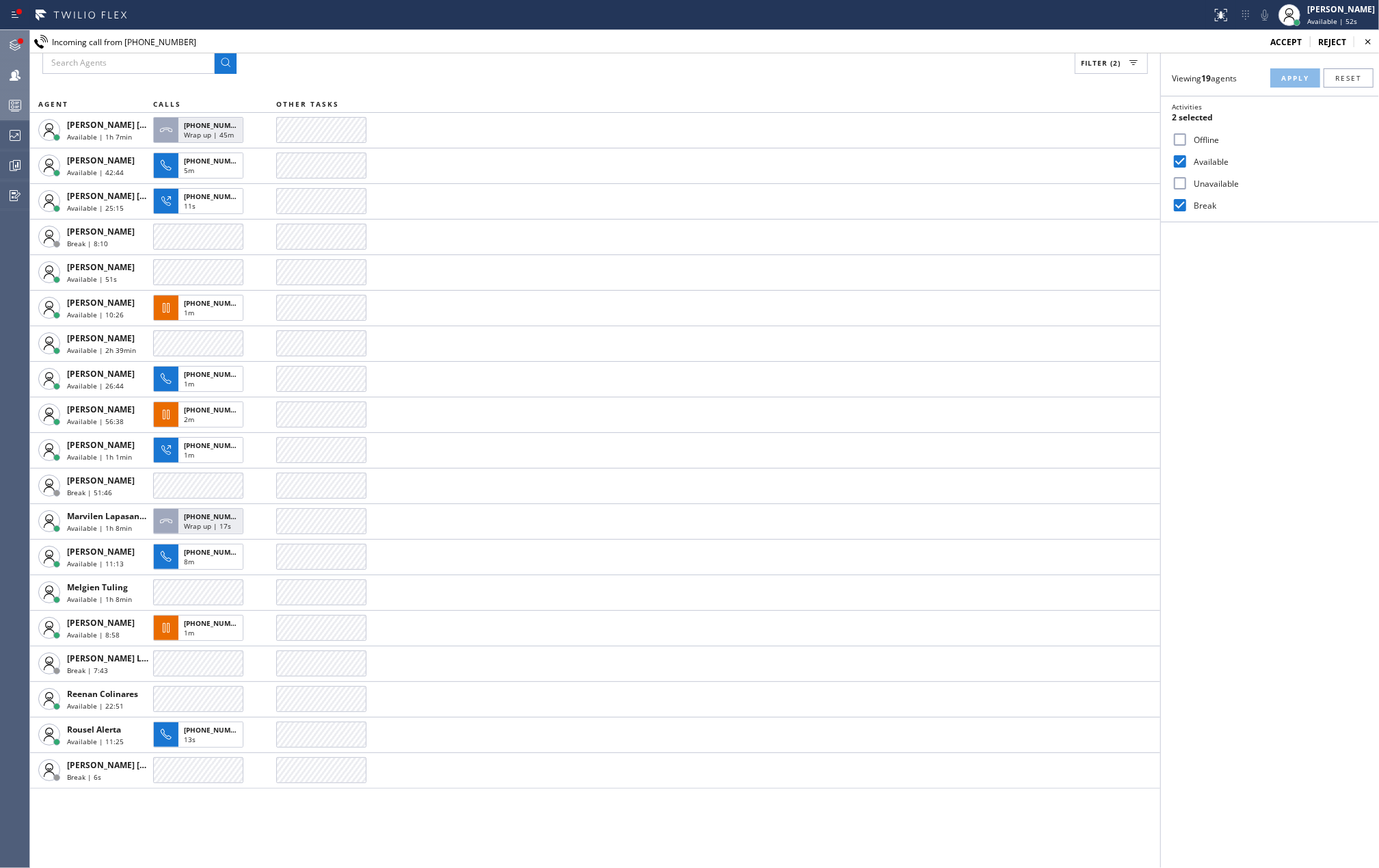
click at [12, 47] on icon at bounding box center [14, 45] width 11 height 11
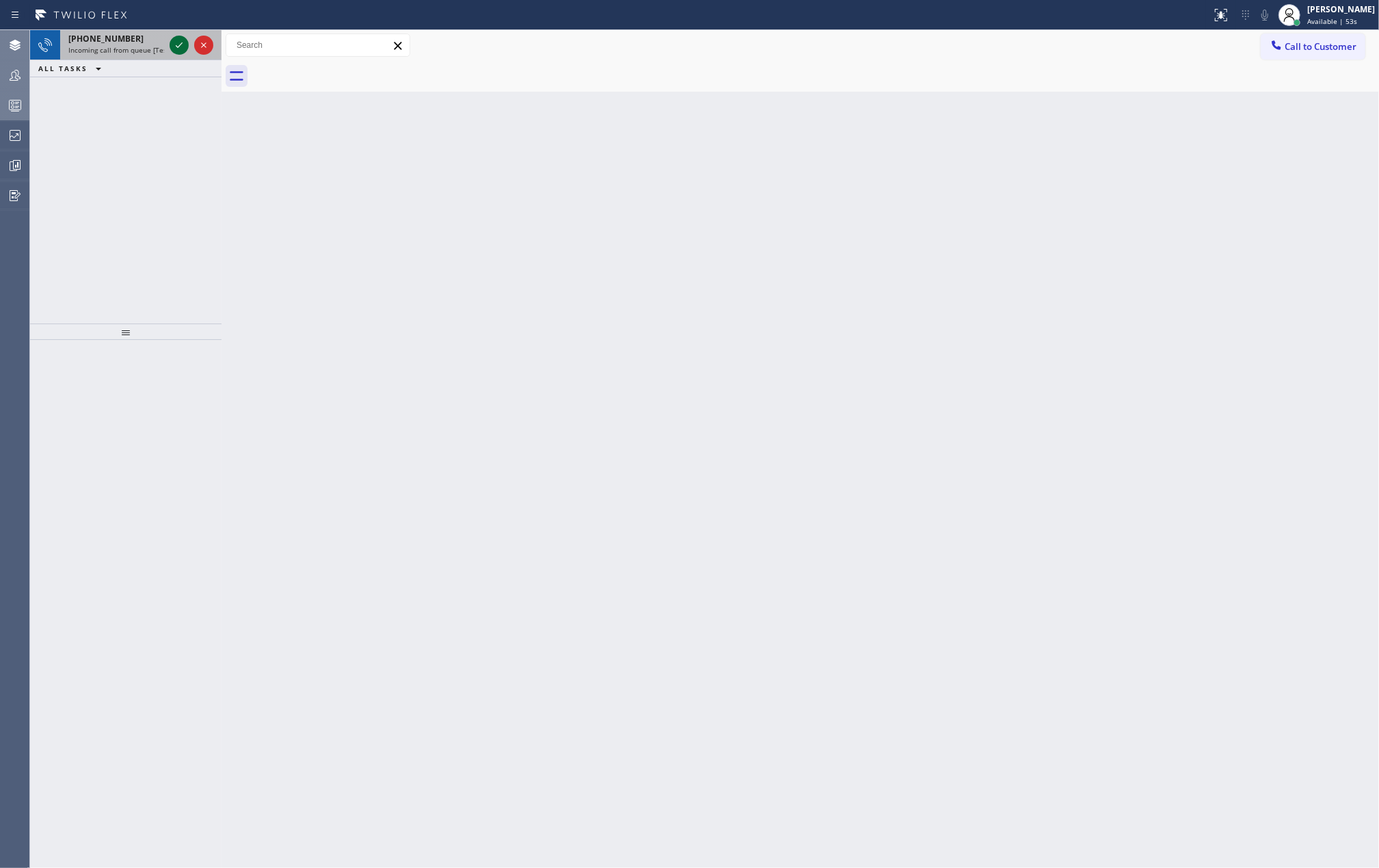
click at [178, 45] on icon at bounding box center [179, 45] width 17 height 17
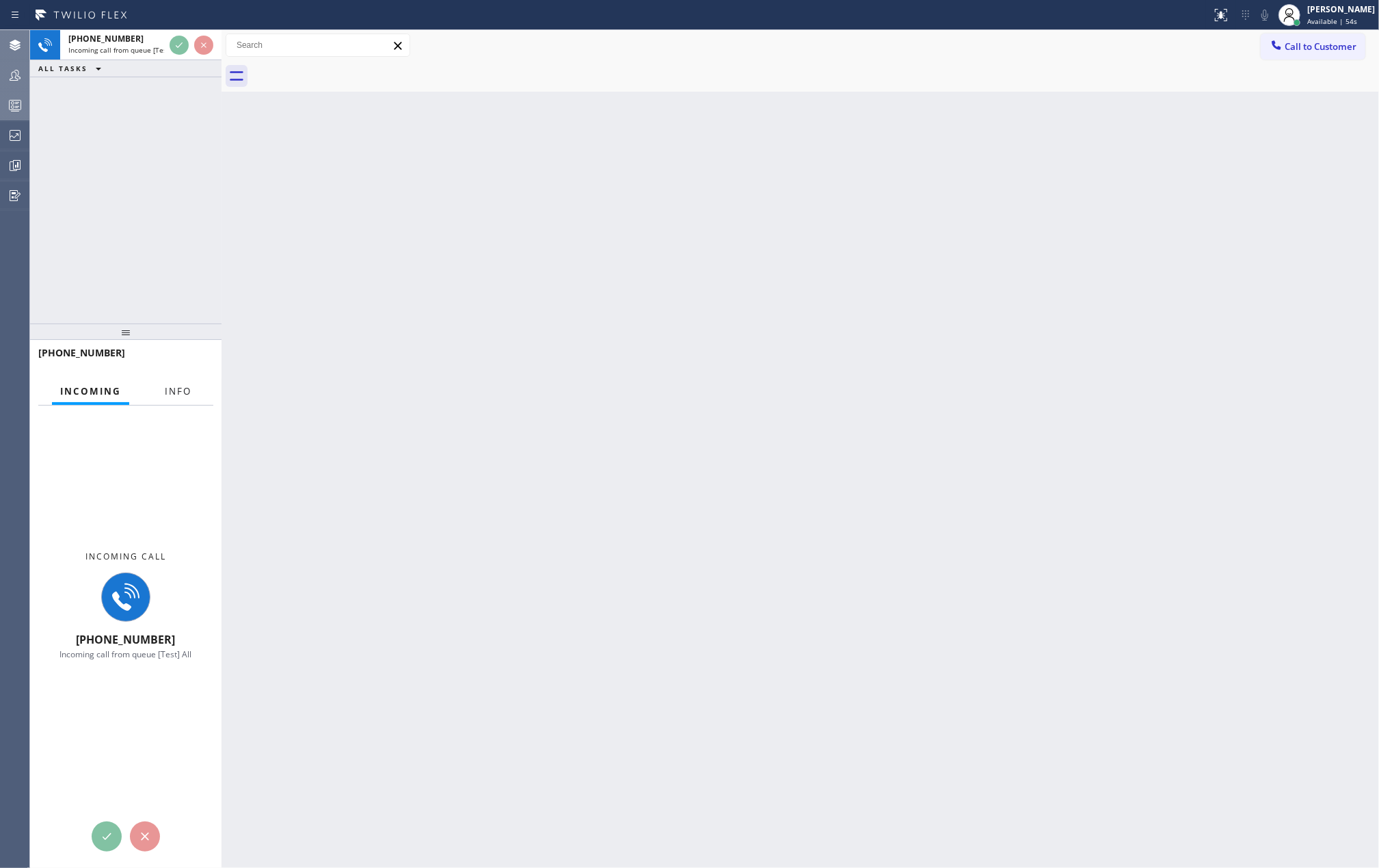
click at [186, 386] on span "Info" at bounding box center [178, 391] width 27 height 13
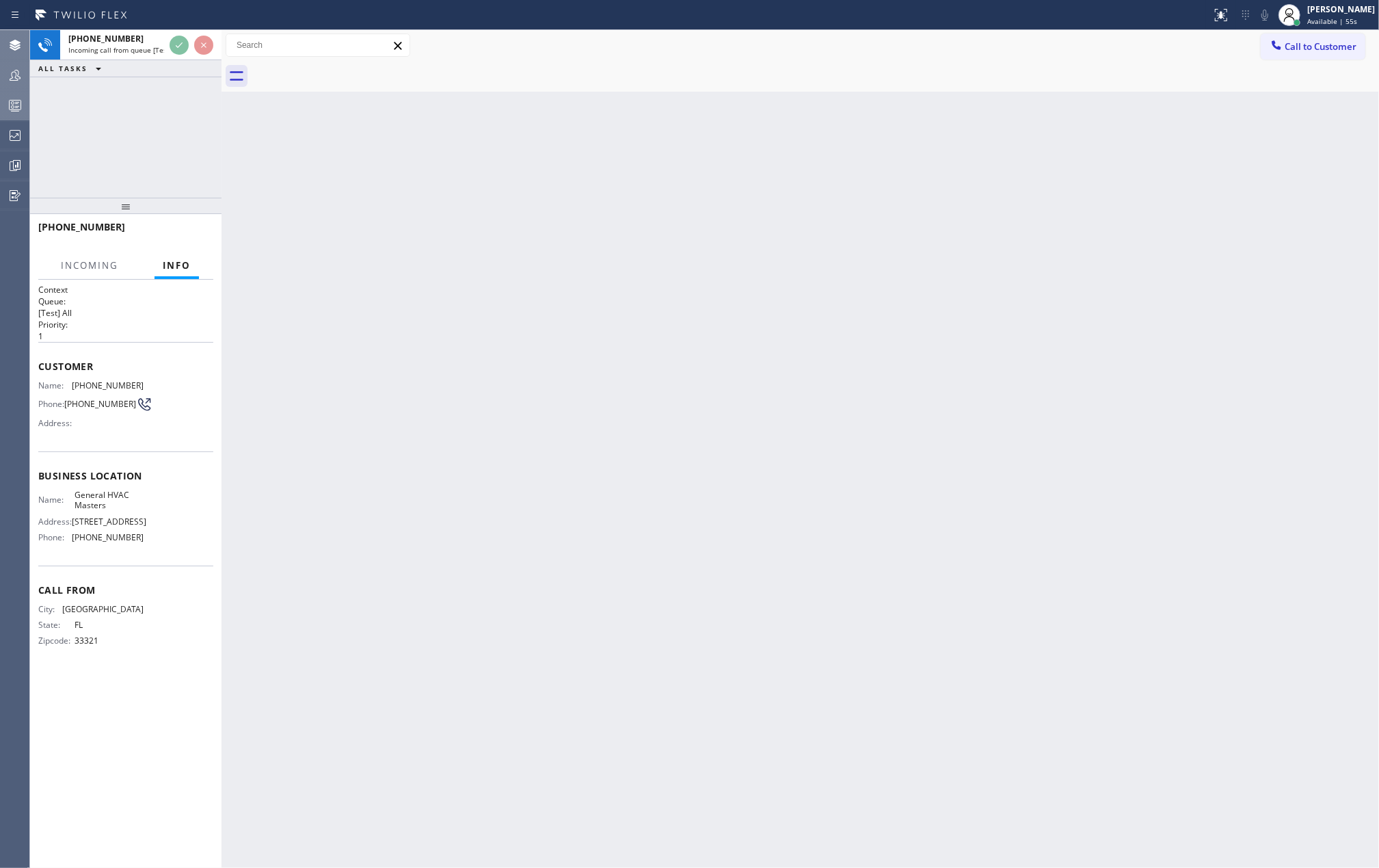
drag, startPoint x: 133, startPoint y: 329, endPoint x: 140, endPoint y: 128, distance: 201.1
click at [138, 143] on div "[PHONE_NUMBER] Incoming call from queue [Test] All ALL TASKS ALL TASKS ACTIVE T…" at bounding box center [126, 449] width 192 height 838
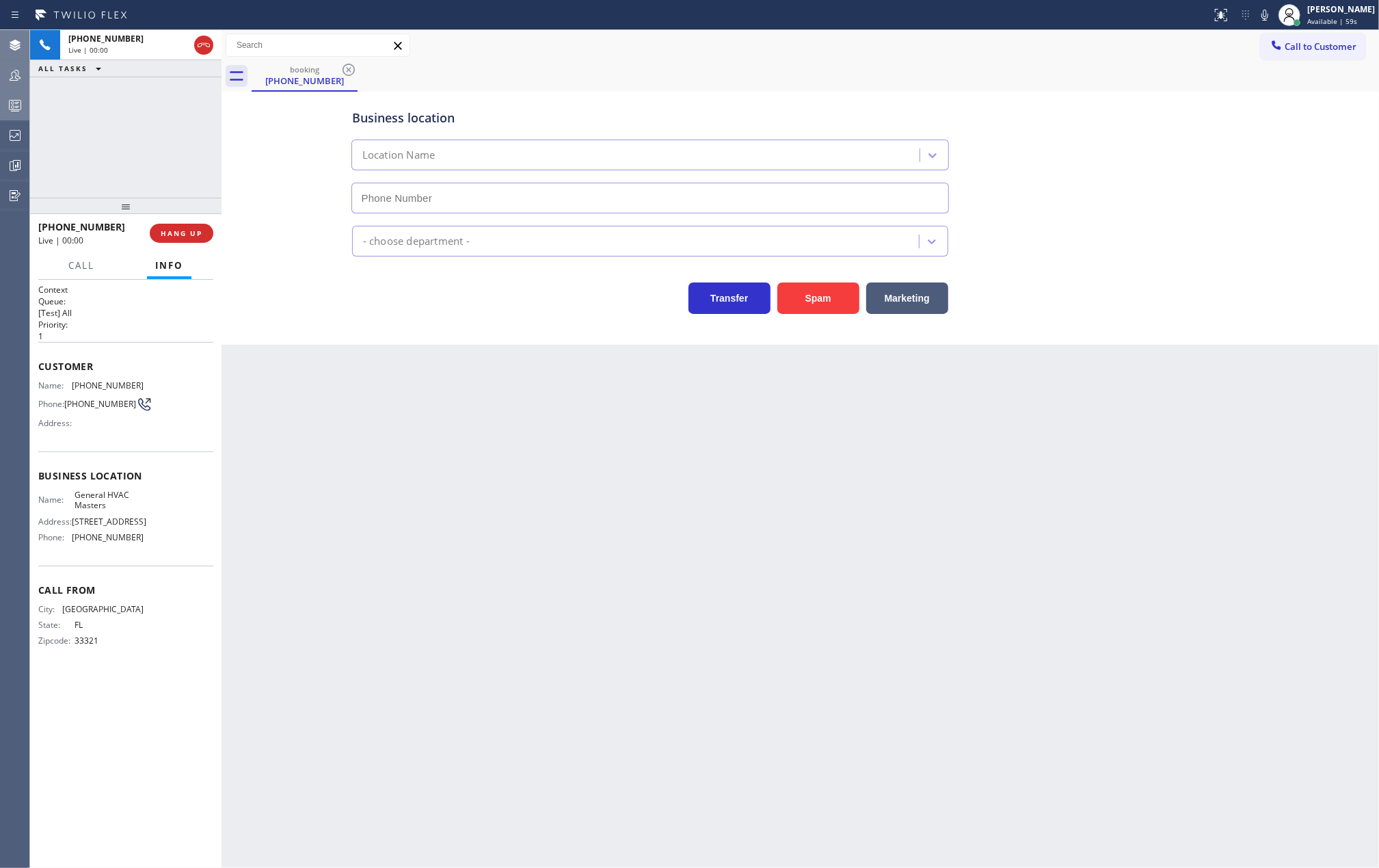
type input "[PHONE_NUMBER]"
drag, startPoint x: 131, startPoint y: 198, endPoint x: 143, endPoint y: 148, distance: 51.4
click at [143, 148] on div "[PHONE_NUMBER] Live | 00:02 ALL TASKS ALL TASKS ACTIVE TASKS TASKS IN WRAP UP […" at bounding box center [126, 449] width 192 height 838
drag, startPoint x: 128, startPoint y: 201, endPoint x: 133, endPoint y: 162, distance: 39.3
click at [133, 163] on div "[PHONE_NUMBER] Live | 00:03 ALL TASKS ALL TASKS ACTIVE TASKS TASKS IN WRAP UP […" at bounding box center [126, 449] width 192 height 838
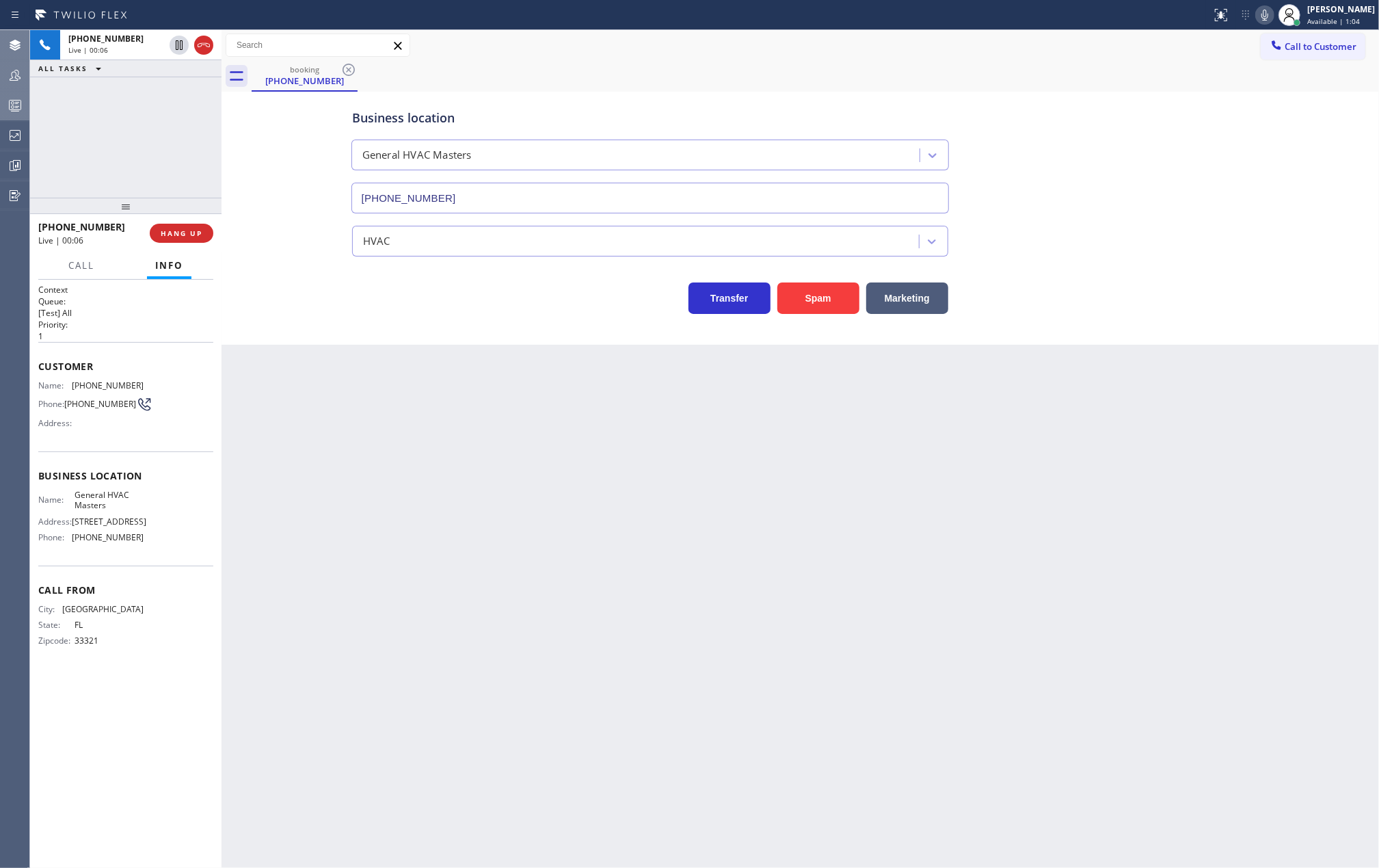
click at [1273, 21] on icon at bounding box center [1265, 15] width 17 height 17
click at [1273, 14] on icon at bounding box center [1265, 15] width 17 height 17
drag, startPoint x: 130, startPoint y: 208, endPoint x: 116, endPoint y: 181, distance: 30.4
click at [129, 169] on div "[PHONE_NUMBER] Live | 00:09 ALL TASKS ALL TASKS ACTIVE TASKS TASKS IN WRAP UP […" at bounding box center [126, 449] width 192 height 838
drag, startPoint x: 124, startPoint y: 209, endPoint x: 132, endPoint y: 175, distance: 34.9
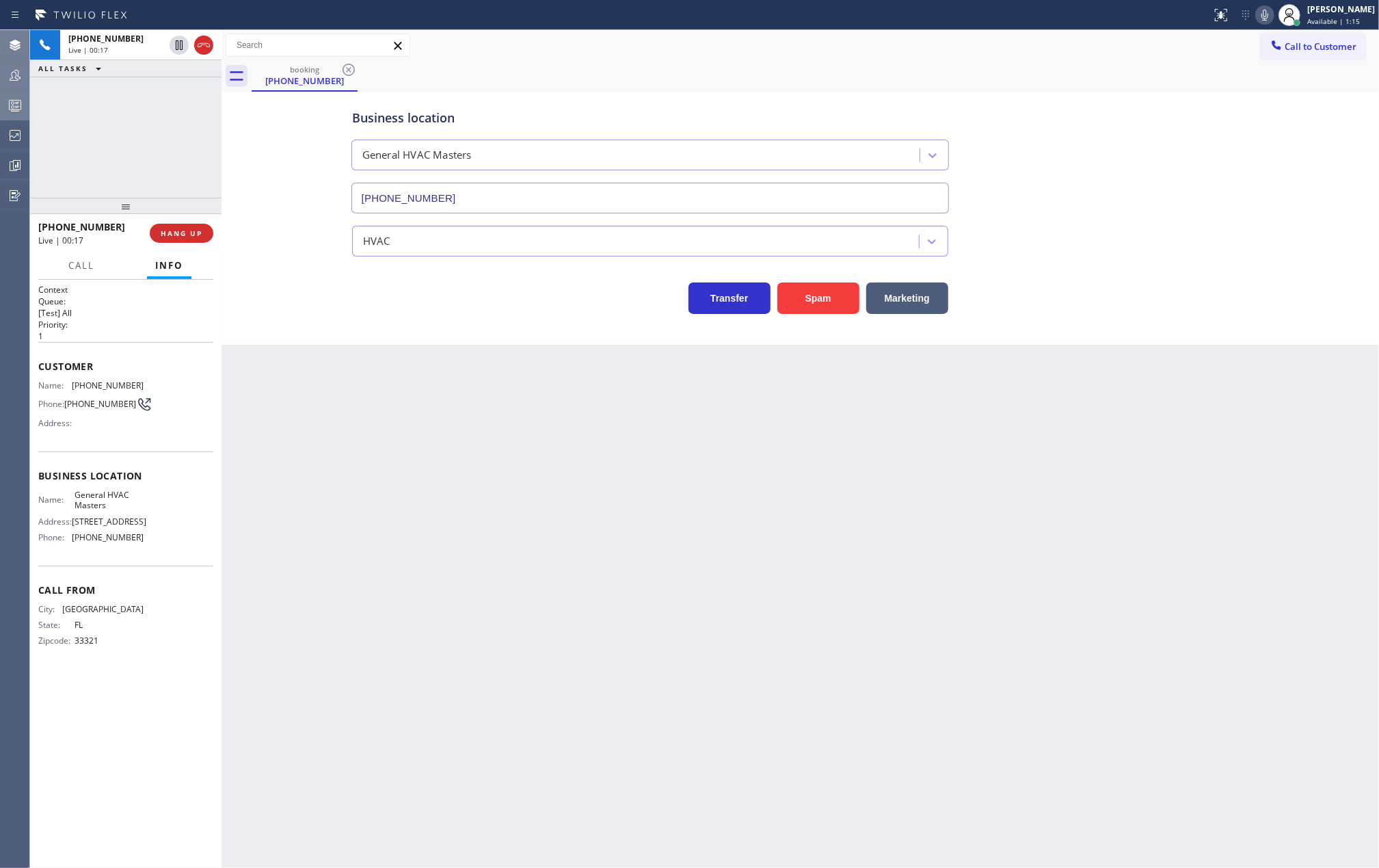
click at [132, 177] on div "[PHONE_NUMBER] Live | 00:17 ALL TASKS ALL TASKS ACTIVE TASKS TASKS IN WRAP UP […" at bounding box center [126, 449] width 192 height 838
drag, startPoint x: 129, startPoint y: 198, endPoint x: 130, endPoint y: 181, distance: 17.0
click at [130, 181] on div "[PHONE_NUMBER] Live | 00:19 ALL TASKS ALL TASKS ACTIVE TASKS TASKS IN WRAP UP […" at bounding box center [126, 449] width 192 height 838
drag, startPoint x: 128, startPoint y: 215, endPoint x: 130, endPoint y: 165, distance: 50.0
click at [129, 173] on div "[PHONE_NUMBER] Live | 00:21 ALL TASKS ALL TASKS ACTIVE TASKS TASKS IN WRAP UP […" at bounding box center [126, 449] width 192 height 838
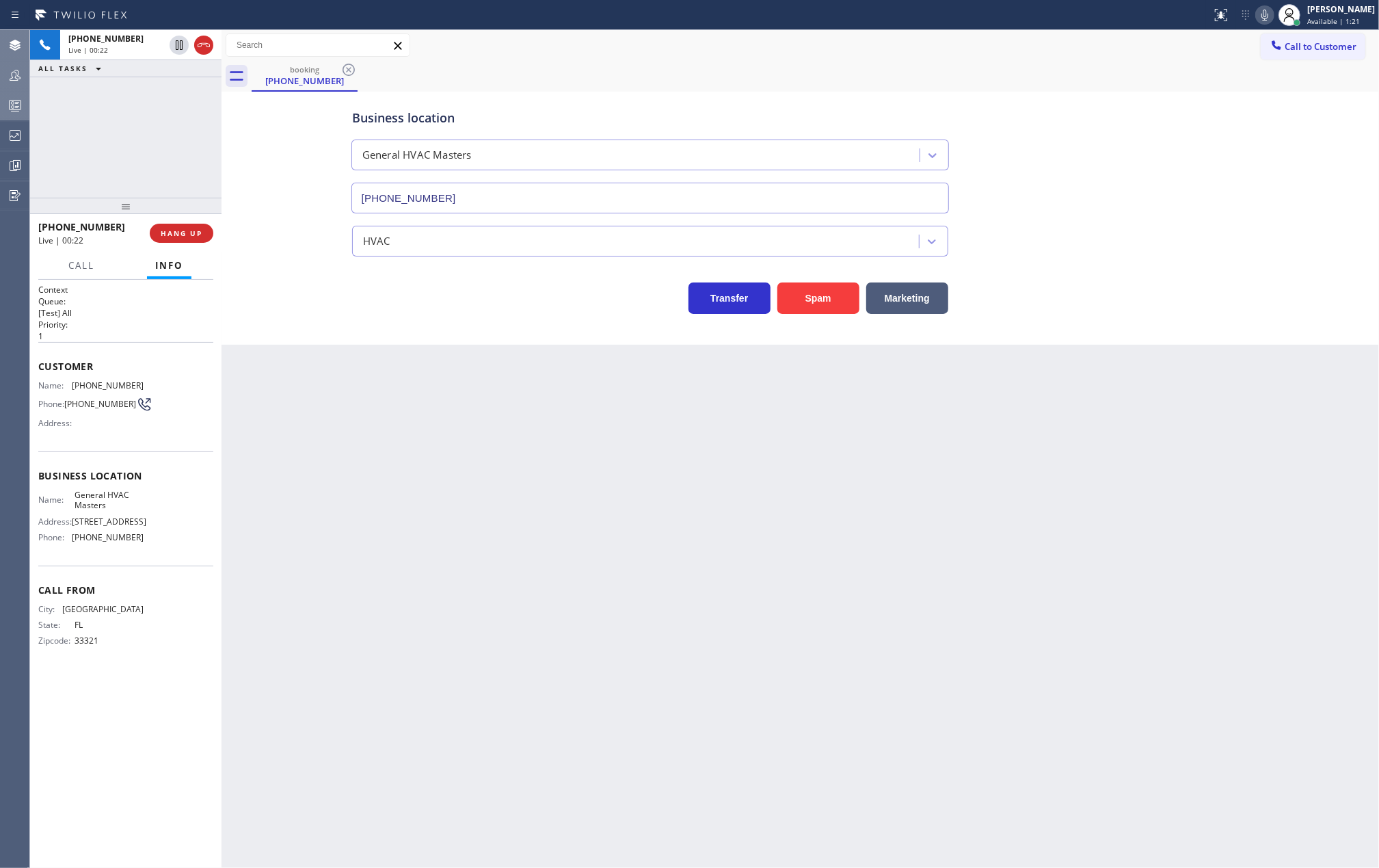
click at [394, 344] on div "Business location General HVAC Masters [PHONE_NUMBER] HVAC Transfer Spam Market…" at bounding box center [800, 218] width 1157 height 253
drag, startPoint x: 123, startPoint y: 211, endPoint x: 121, endPoint y: 184, distance: 27.1
click at [121, 184] on div "[PHONE_NUMBER] Live | 00:27 ALL TASKS ALL TASKS ACTIVE TASKS TASKS IN WRAP UP […" at bounding box center [126, 449] width 192 height 838
drag, startPoint x: 122, startPoint y: 209, endPoint x: 122, endPoint y: 183, distance: 26.0
click at [122, 183] on div "[PHONE_NUMBER] Live | 00:33 ALL TASKS ALL TASKS ACTIVE TASKS TASKS IN WRAP UP […" at bounding box center [126, 449] width 192 height 838
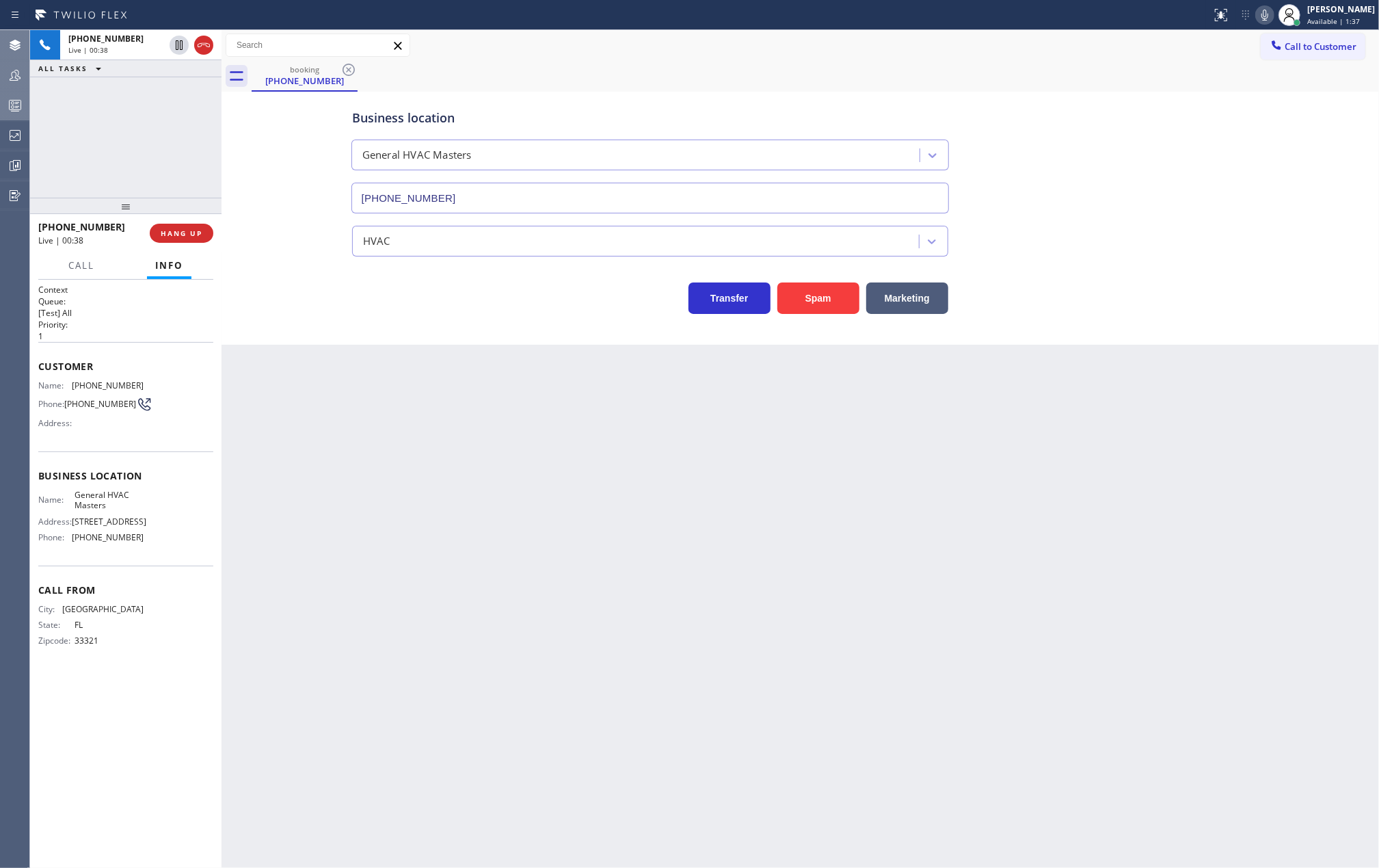
drag, startPoint x: 130, startPoint y: 205, endPoint x: 130, endPoint y: 188, distance: 17.0
click at [130, 188] on div "[PHONE_NUMBER] Live | 00:38 ALL TASKS ALL TASKS ACTIVE TASKS TASKS IN WRAP UP […" at bounding box center [126, 449] width 192 height 838
drag, startPoint x: 123, startPoint y: 208, endPoint x: 120, endPoint y: 178, distance: 30.1
click at [120, 178] on div "[PHONE_NUMBER] Live | 01:01 ALL TASKS ALL TASKS ACTIVE TASKS TASKS IN WRAP UP […" at bounding box center [126, 449] width 192 height 838
drag, startPoint x: 149, startPoint y: 384, endPoint x: 74, endPoint y: 389, distance: 75.2
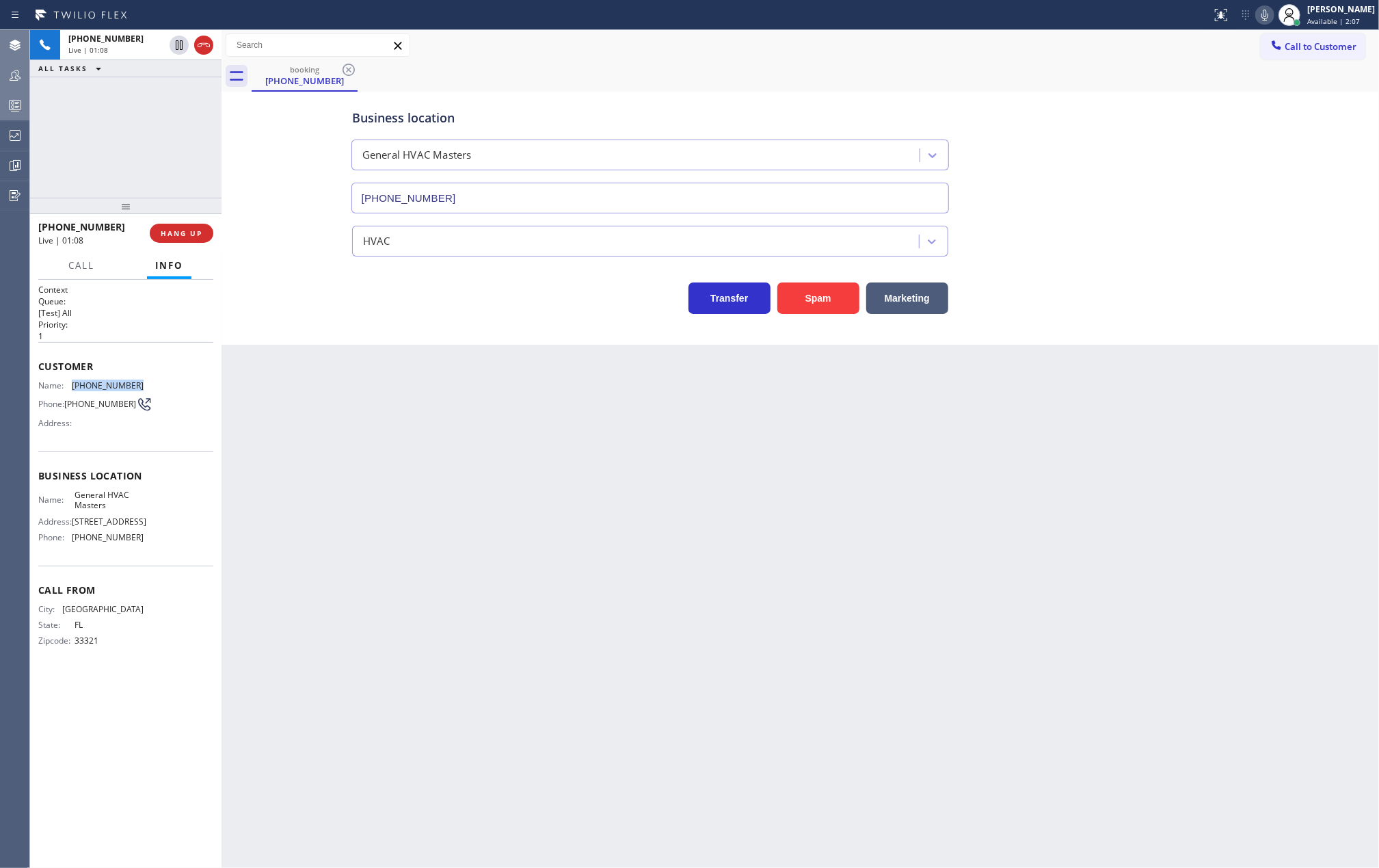
click at [74, 389] on div "Name: [PHONE_NUMBER] Phone: [PHONE_NUMBER] Address:" at bounding box center [126, 407] width 175 height 54
copy div "[PHONE_NUMBER]"
drag, startPoint x: 130, startPoint y: 208, endPoint x: 128, endPoint y: 195, distance: 13.2
click at [128, 198] on div at bounding box center [126, 206] width 192 height 17
click at [171, 233] on span "COMPLETE" at bounding box center [178, 233] width 48 height 9
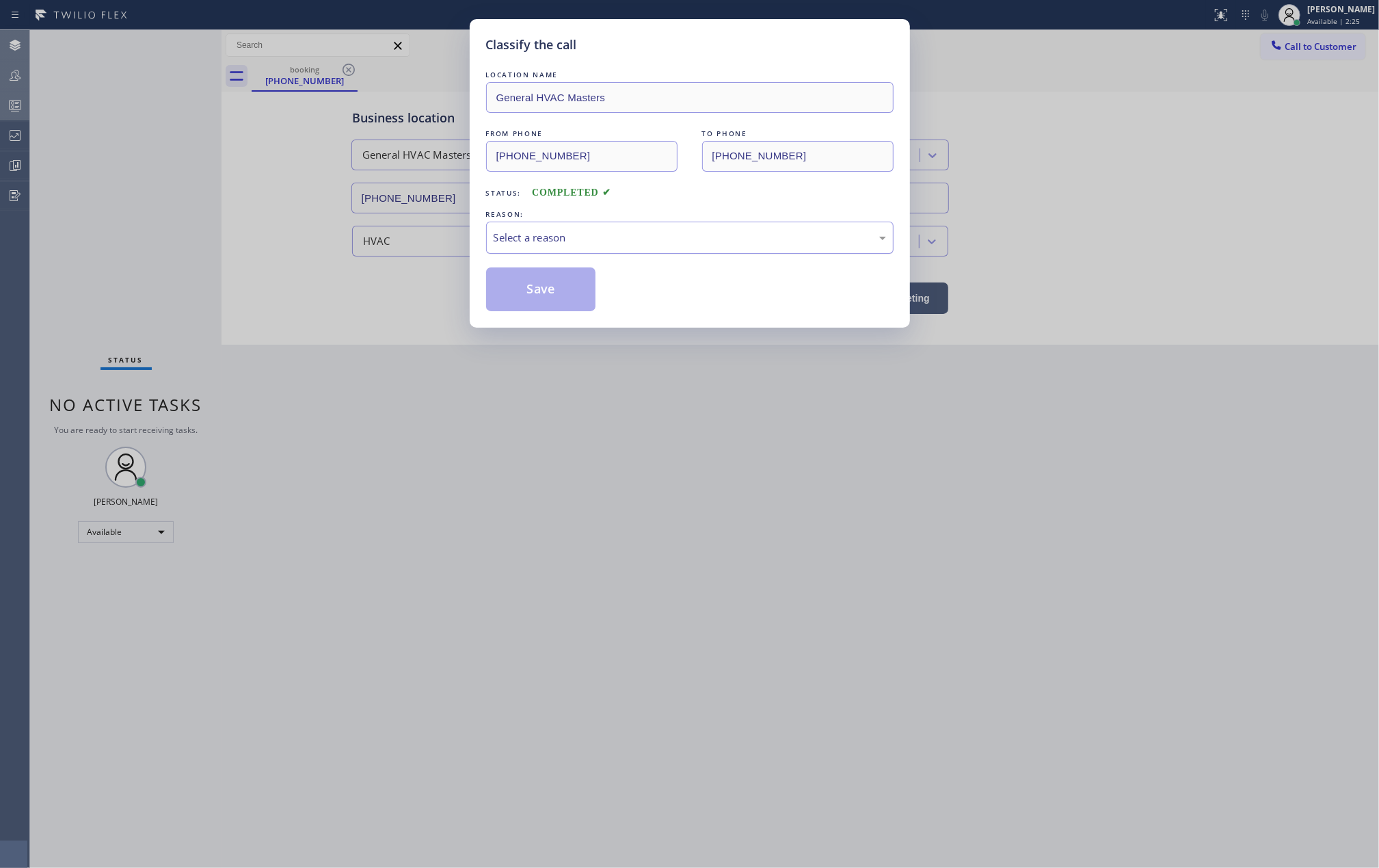
click at [677, 239] on div "Select a reason" at bounding box center [690, 238] width 393 height 16
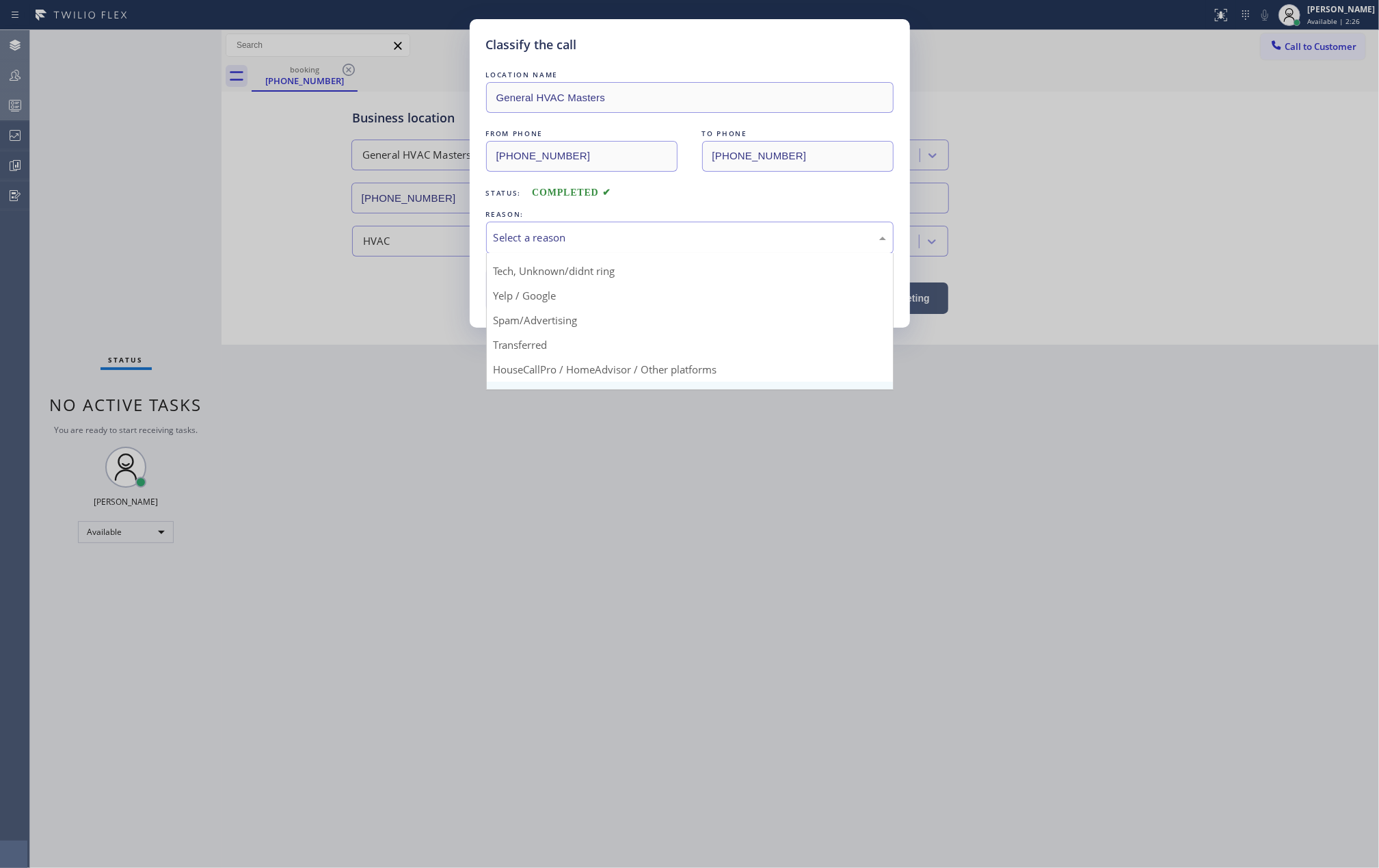
scroll to position [86, 0]
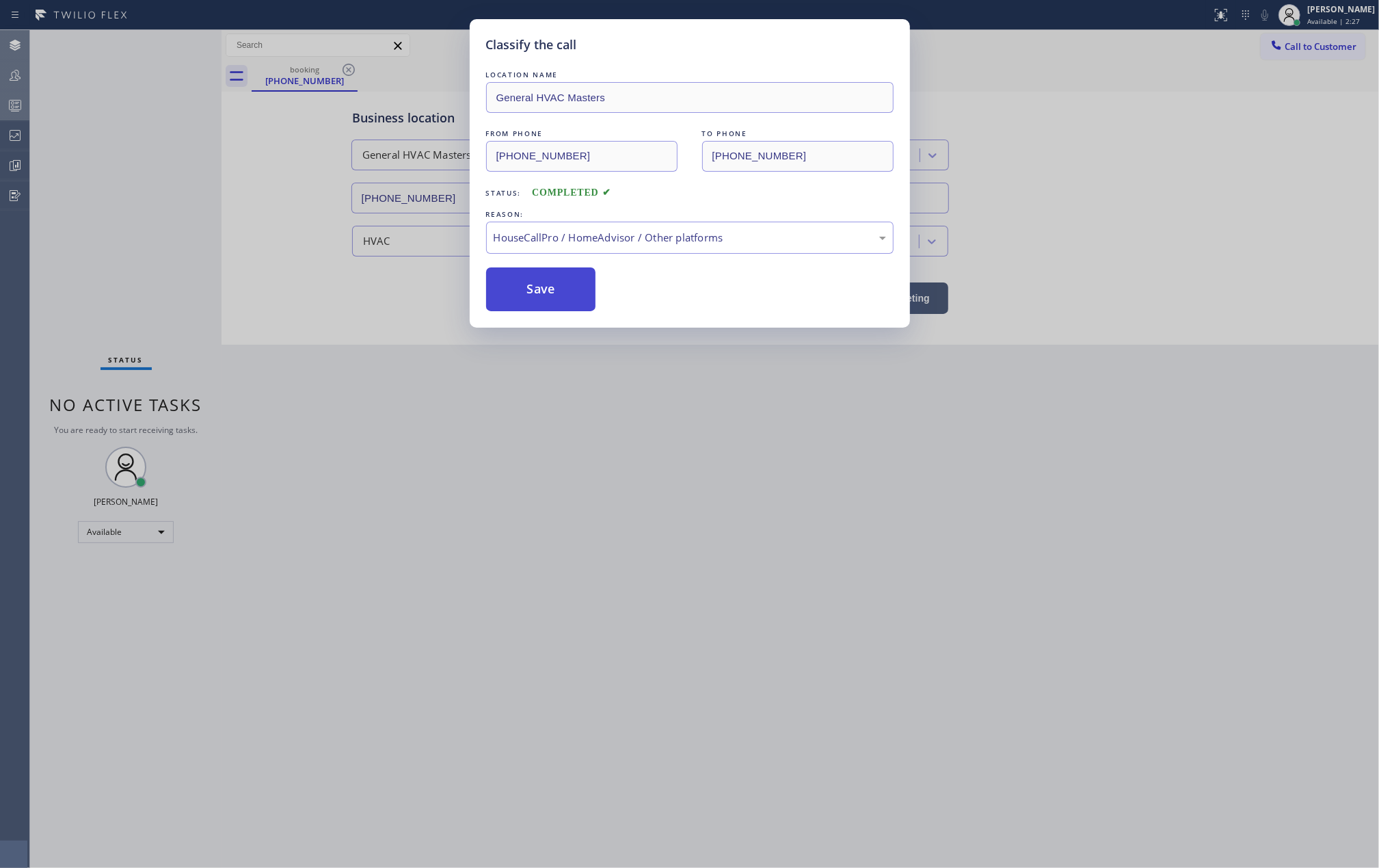
click at [567, 294] on button "Save" at bounding box center [541, 289] width 110 height 43
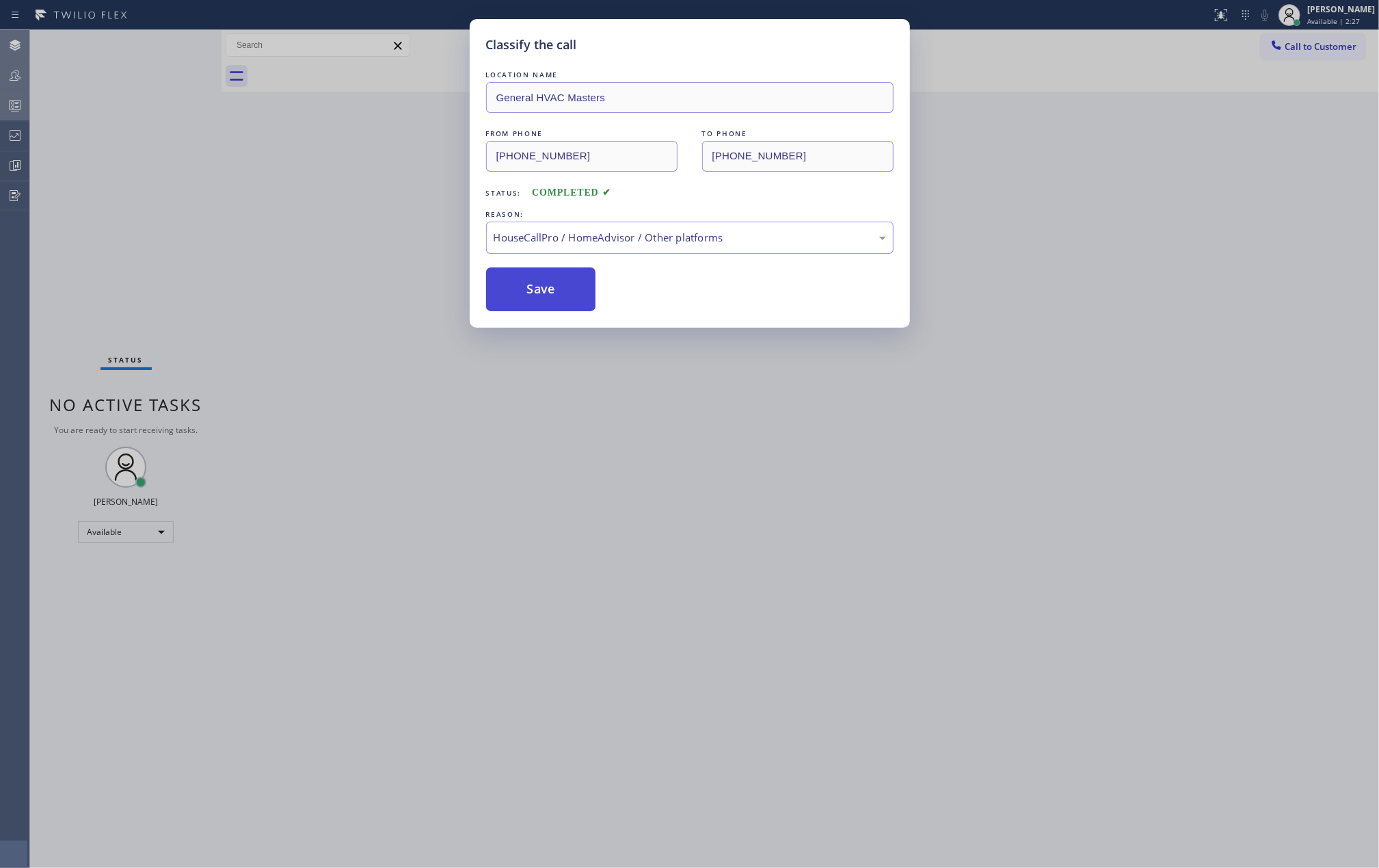
click at [567, 294] on button "Save" at bounding box center [541, 289] width 110 height 43
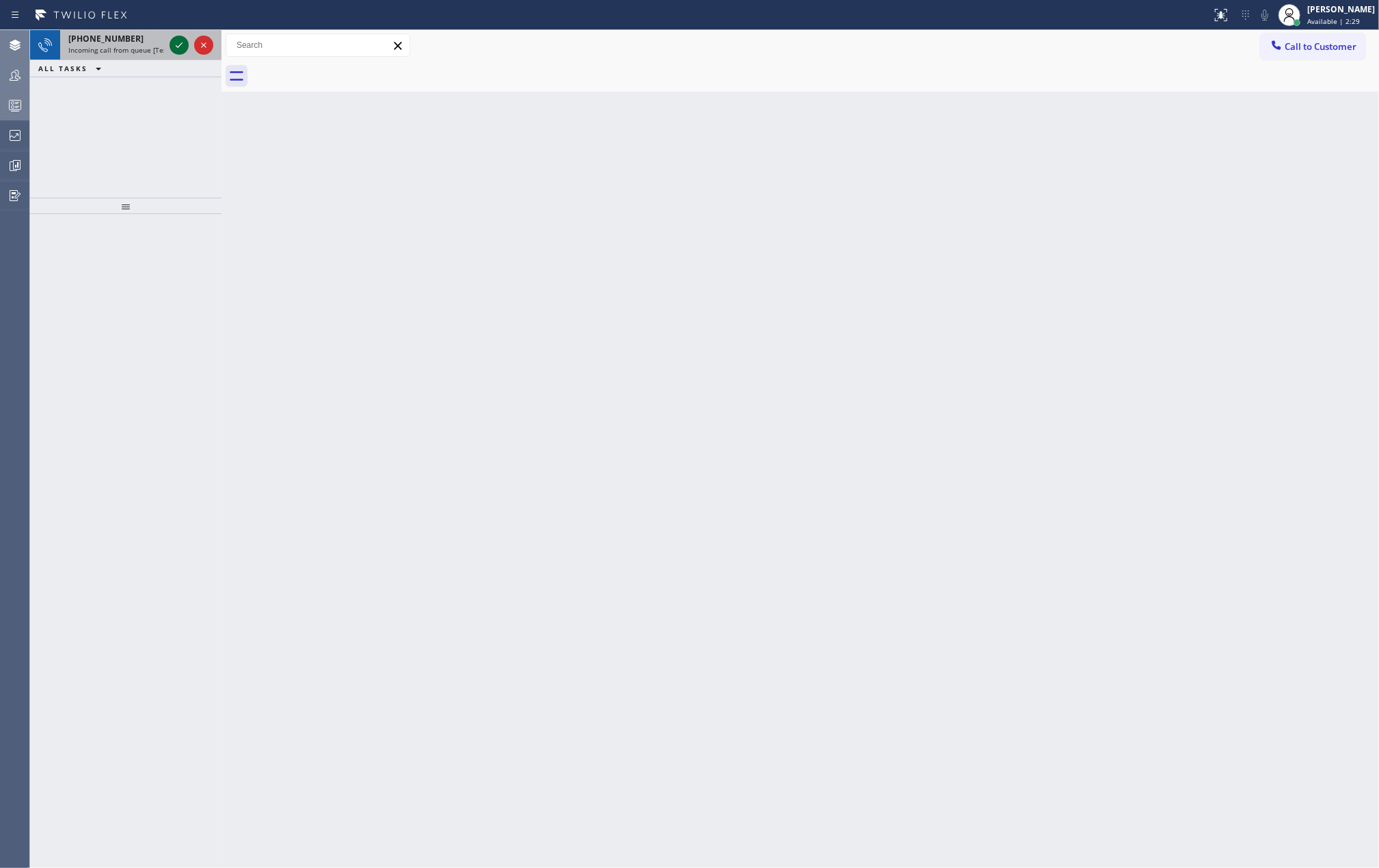
click at [173, 48] on icon at bounding box center [179, 45] width 17 height 17
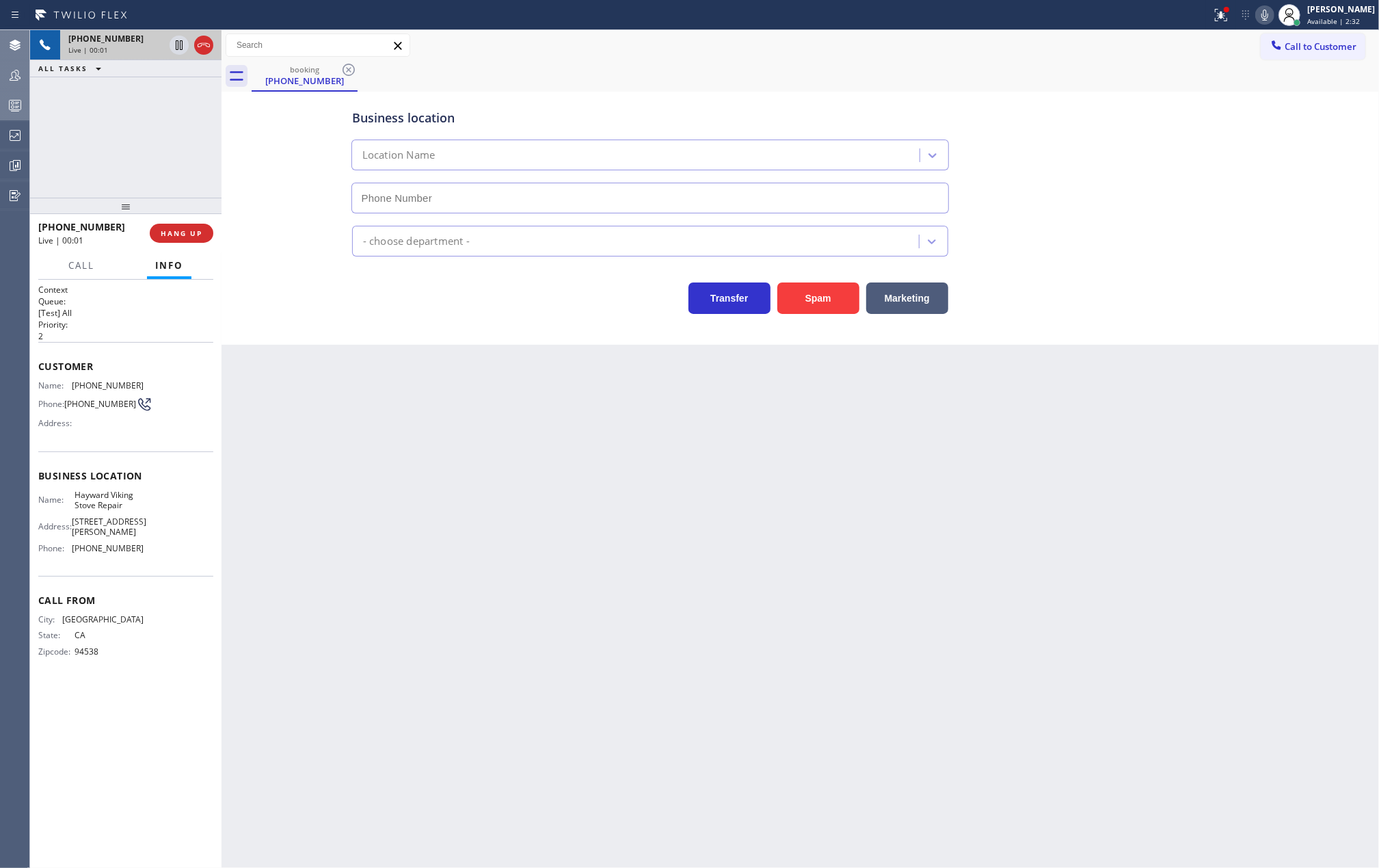
type input "[PHONE_NUMBER]"
drag, startPoint x: 118, startPoint y: 209, endPoint x: 207, endPoint y: 130, distance: 119.0
click at [137, 126] on div "[PHONE_NUMBER] Live | 00:03 ALL TASKS ALL TASKS ACTIVE TASKS TASKS IN WRAP UP […" at bounding box center [126, 449] width 192 height 838
click at [1230, 13] on icon at bounding box center [1221, 15] width 17 height 17
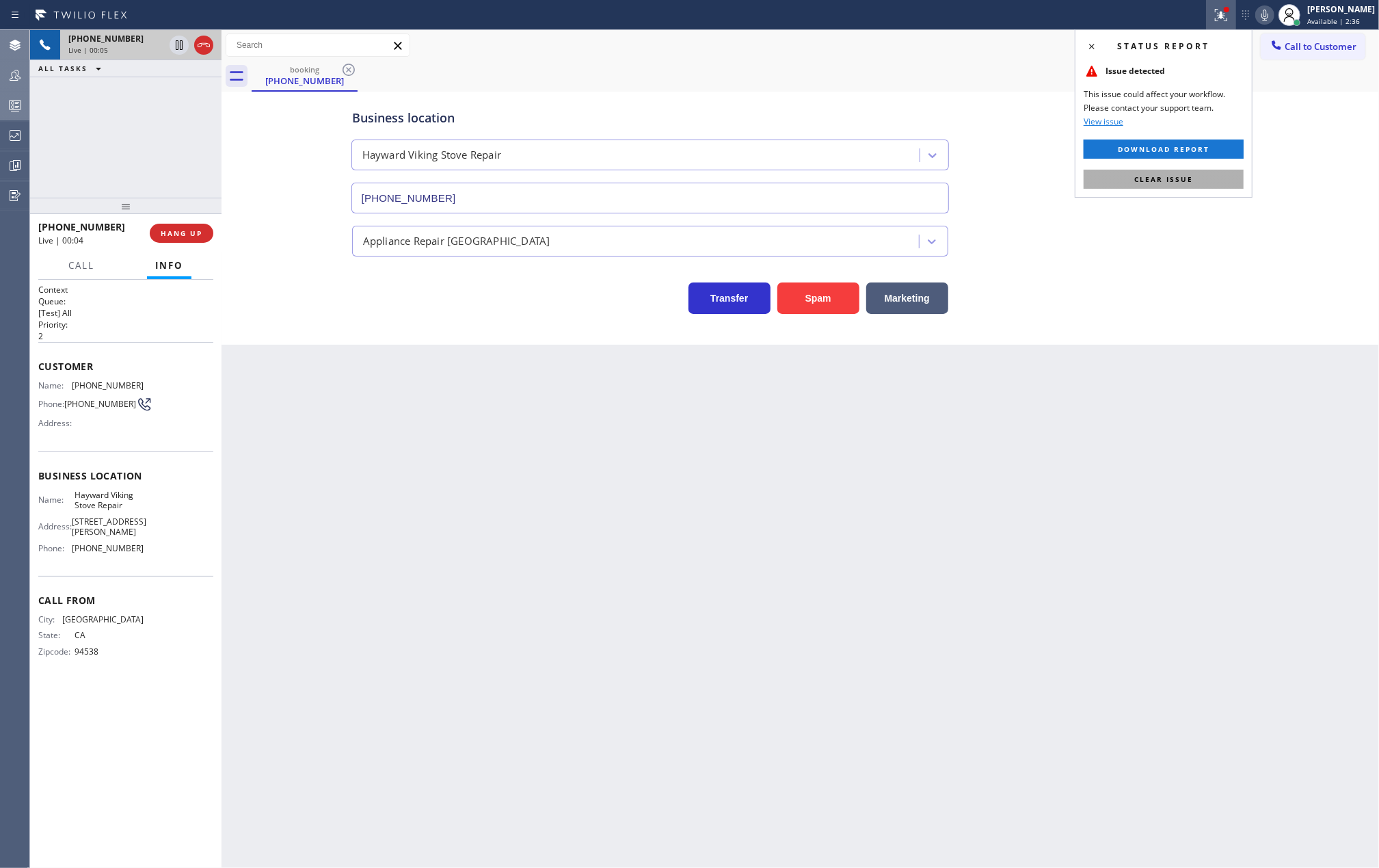
click at [1176, 178] on span "Clear issue" at bounding box center [1164, 178] width 59 height 9
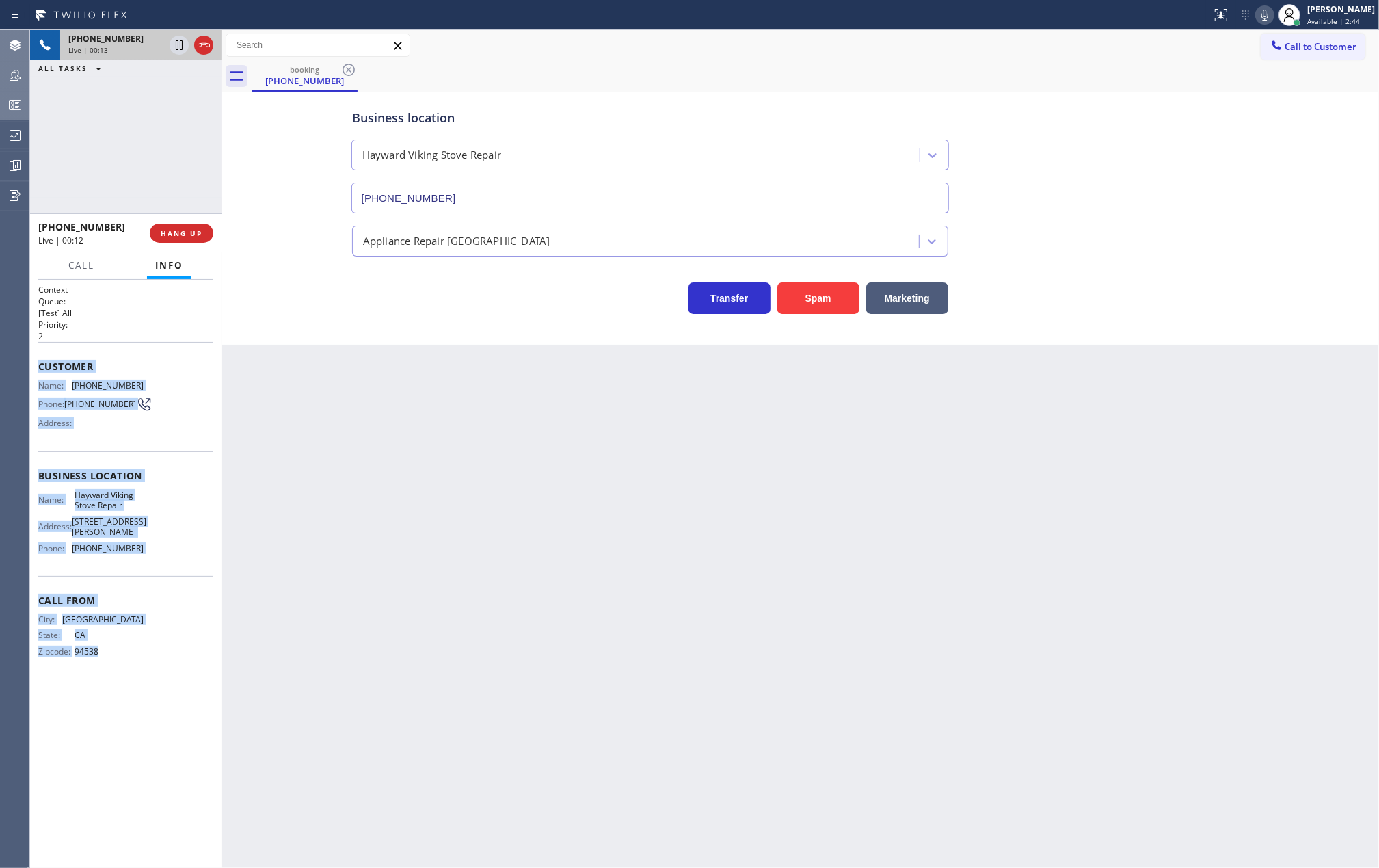
drag, startPoint x: 36, startPoint y: 374, endPoint x: 162, endPoint y: 645, distance: 298.9
click at [162, 645] on div "Context Queue: [Test] All Priority: 2 Customer Name: [PHONE_NUMBER] Phone: [PHO…" at bounding box center [126, 574] width 192 height 589
copy div "Customer Name: [PHONE_NUMBER] Phone: [PHONE_NUMBER] Address: Business location …"
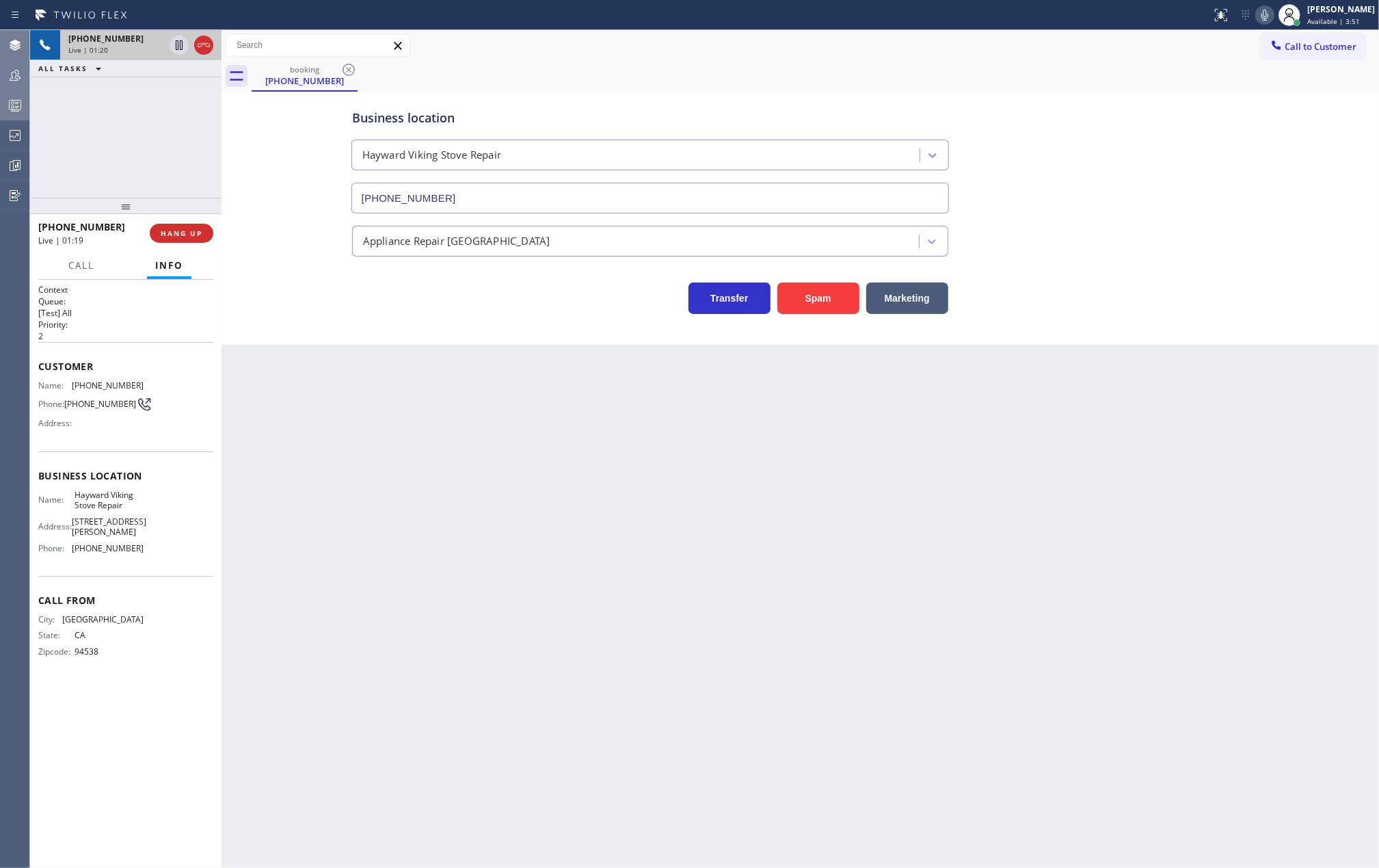
drag, startPoint x: 130, startPoint y: 203, endPoint x: 143, endPoint y: 118, distance: 86.0
click at [137, 148] on div "[PHONE_NUMBER] Live | 01:20 ALL TASKS ALL TASKS ACTIVE TASKS TASKS IN WRAP UP […" at bounding box center [126, 449] width 192 height 838
click at [176, 49] on icon at bounding box center [179, 44] width 7 height 9
click at [1273, 13] on icon at bounding box center [1265, 15] width 17 height 17
click at [181, 42] on icon at bounding box center [178, 44] width 9 height 9
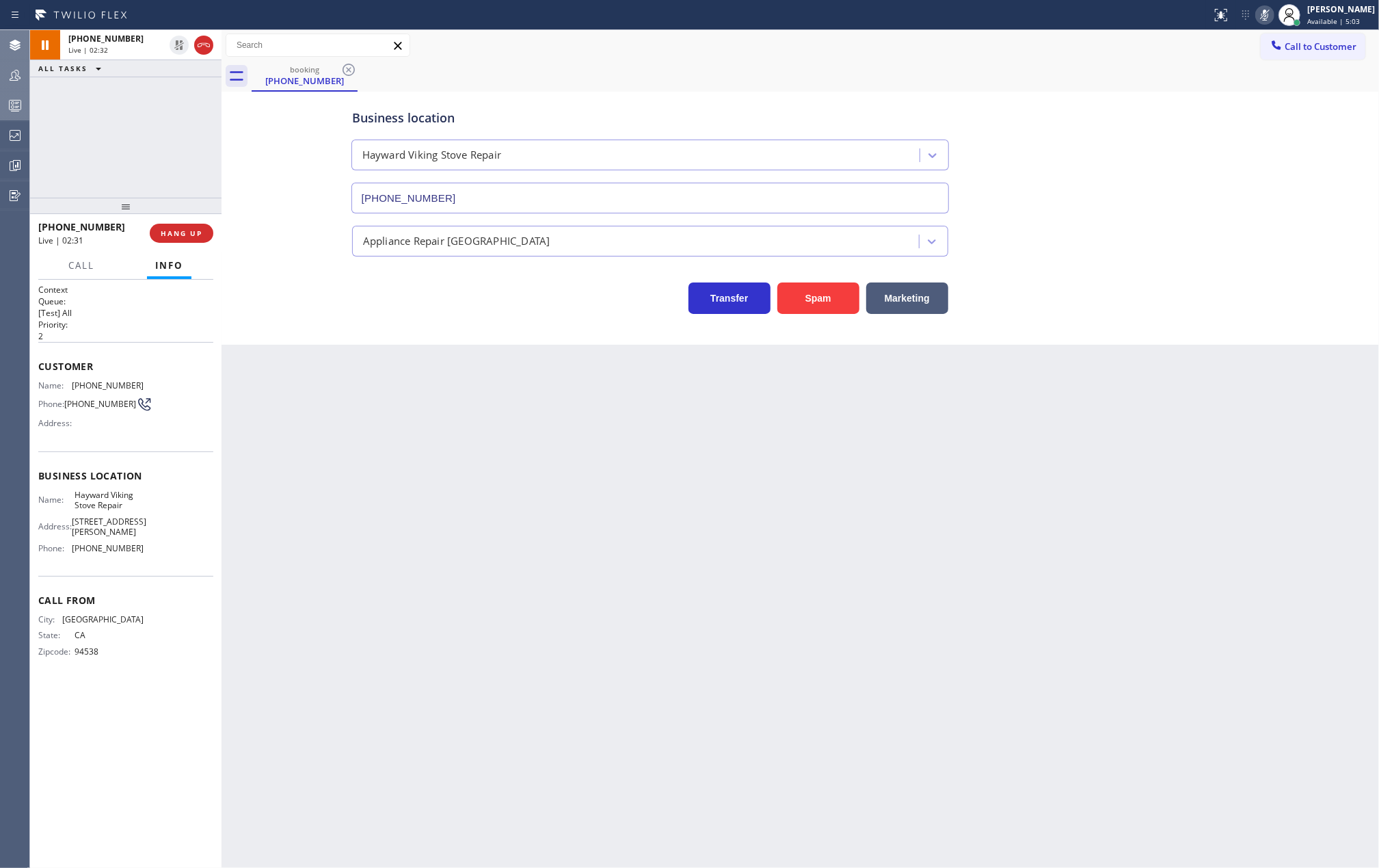
click at [1268, 11] on icon at bounding box center [1265, 14] width 7 height 11
drag, startPoint x: 121, startPoint y: 201, endPoint x: 121, endPoint y: 160, distance: 41.0
click at [121, 160] on div "[PHONE_NUMBER] Live | 03:06 ALL TASKS ALL TASKS ACTIVE TASKS TASKS IN WRAP UP […" at bounding box center [126, 449] width 192 height 838
drag, startPoint x: 121, startPoint y: 205, endPoint x: 123, endPoint y: 165, distance: 40.0
click at [123, 165] on div "[PHONE_NUMBER] Live | 03:26 ALL TASKS ALL TASKS ACTIVE TASKS TASKS IN WRAP UP […" at bounding box center [126, 449] width 192 height 838
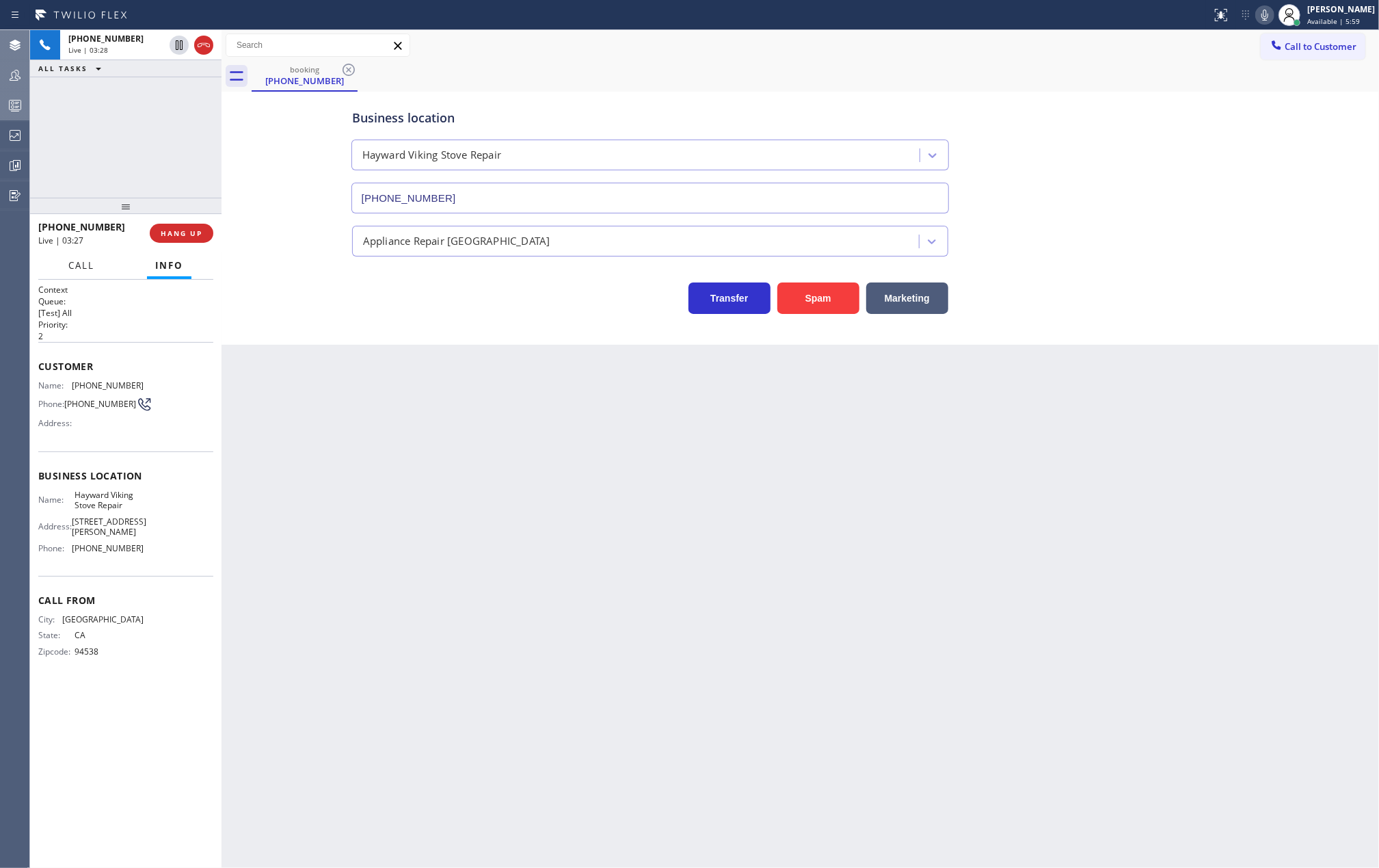
click at [80, 265] on span "Call" at bounding box center [81, 265] width 26 height 13
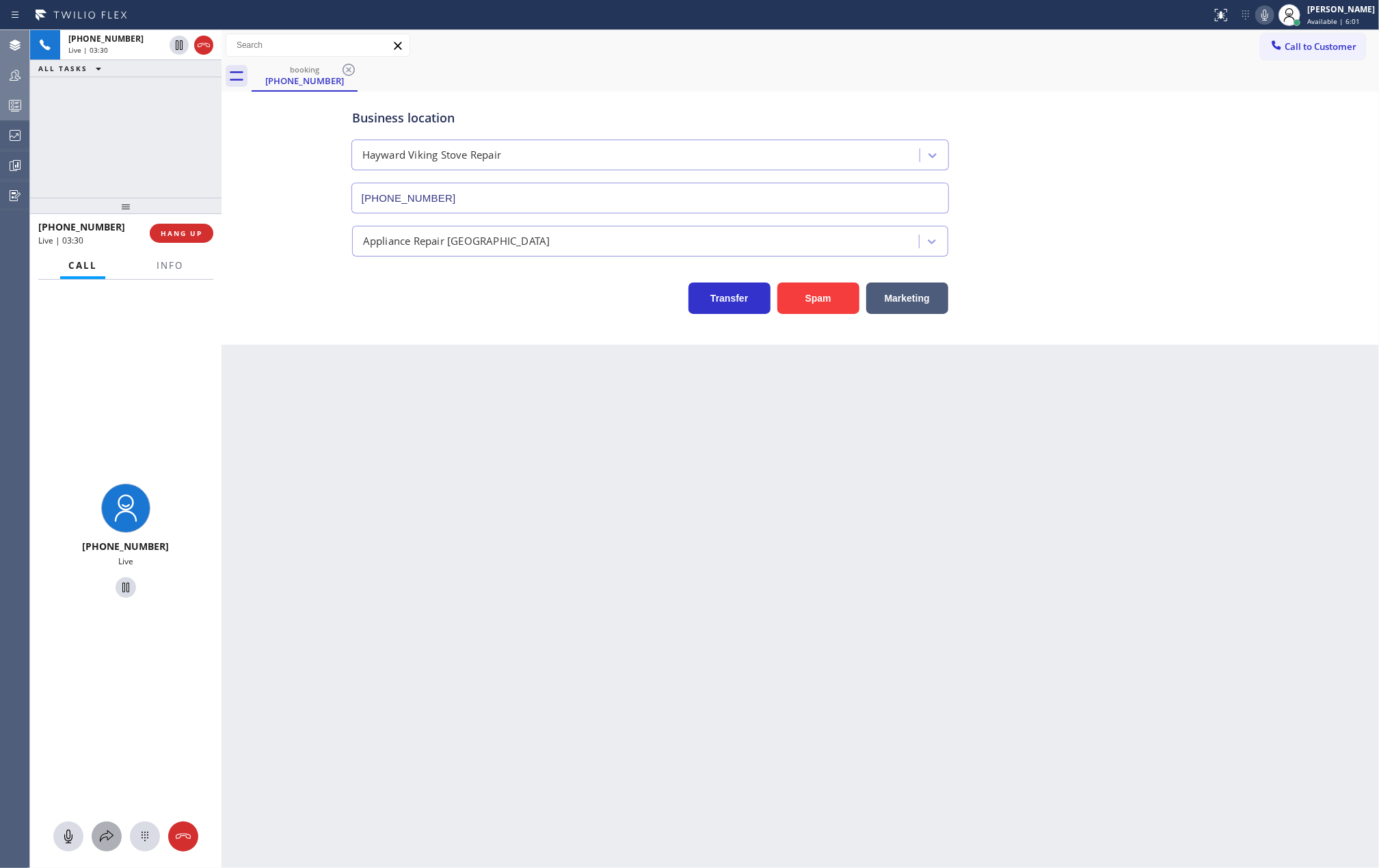
click at [111, 830] on icon at bounding box center [107, 836] width 17 height 17
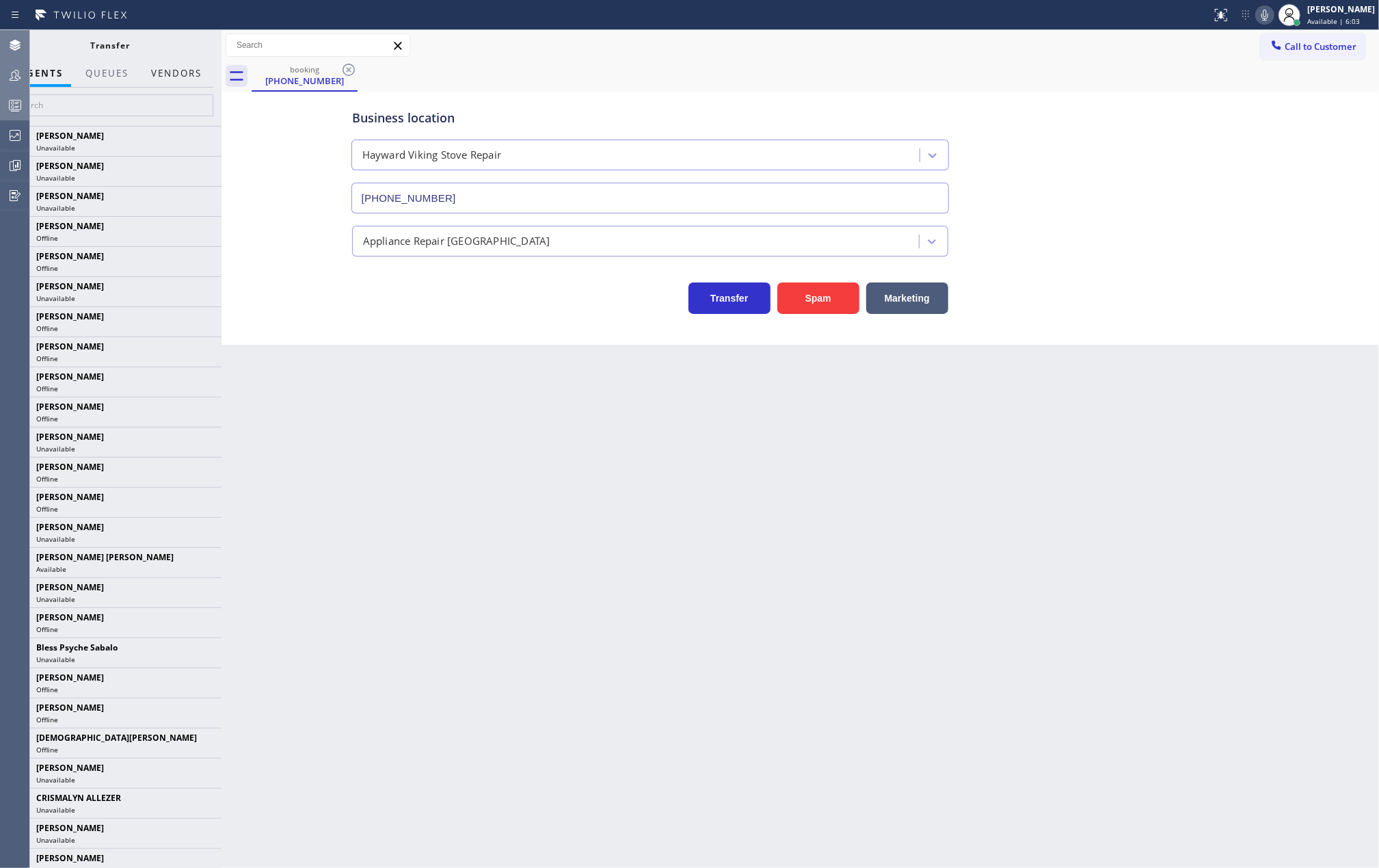
click at [170, 68] on button "Vendors" at bounding box center [176, 73] width 67 height 27
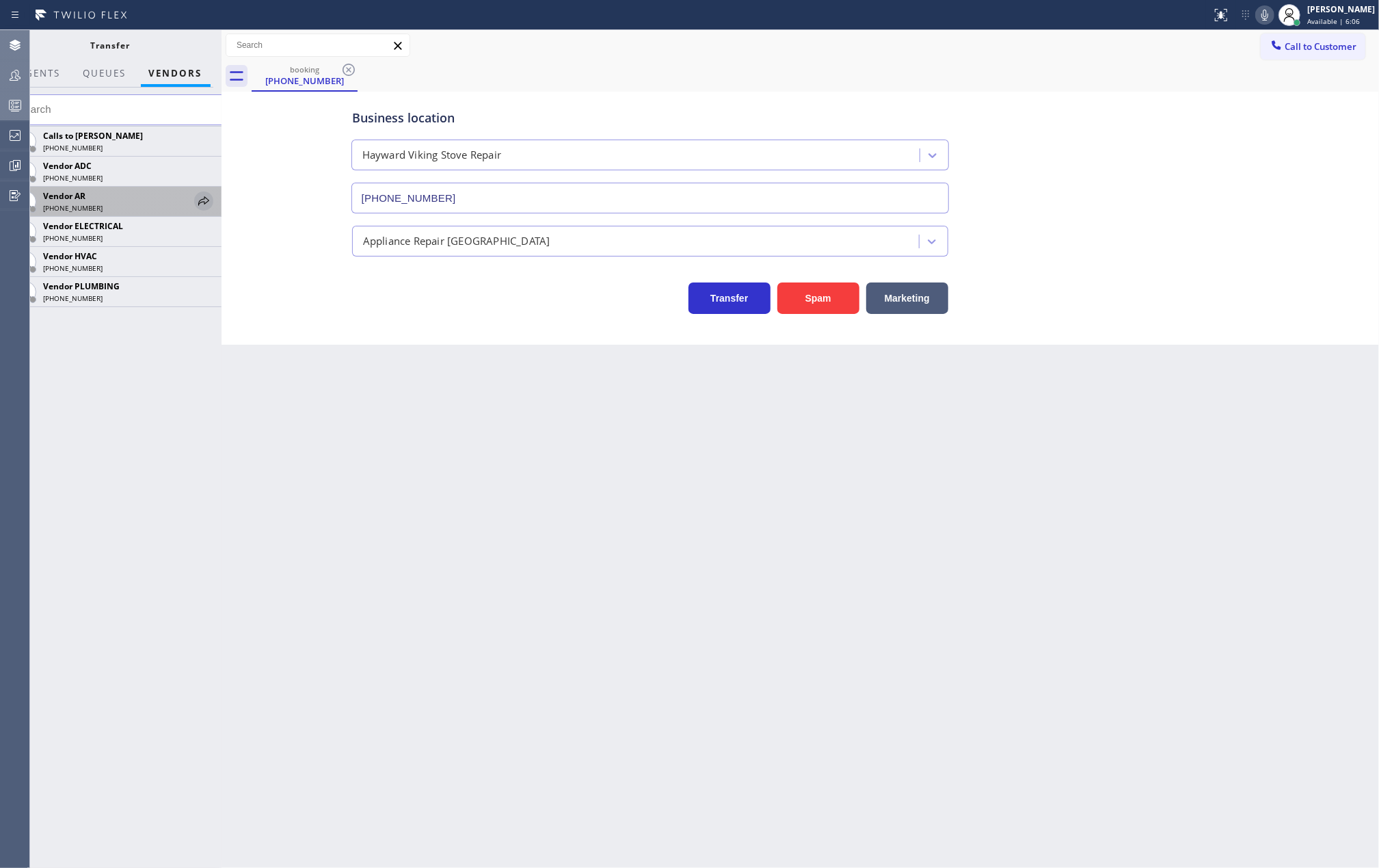
click at [201, 205] on icon at bounding box center [204, 201] width 17 height 17
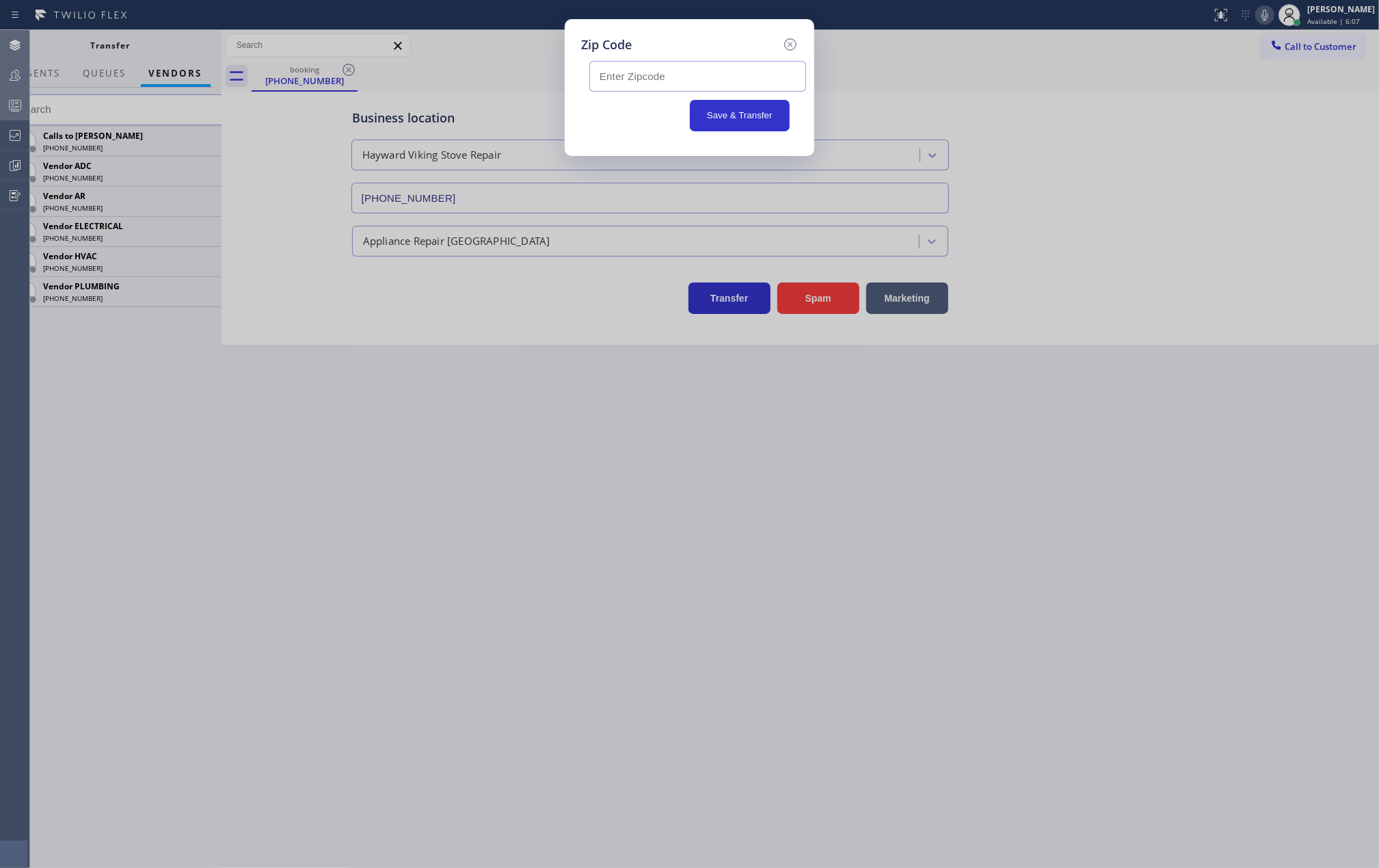
click at [656, 79] on input "text" at bounding box center [698, 76] width 217 height 31
paste input "94545"
type input "94545"
click at [730, 113] on button "Save & Transfer" at bounding box center [740, 116] width 101 height 32
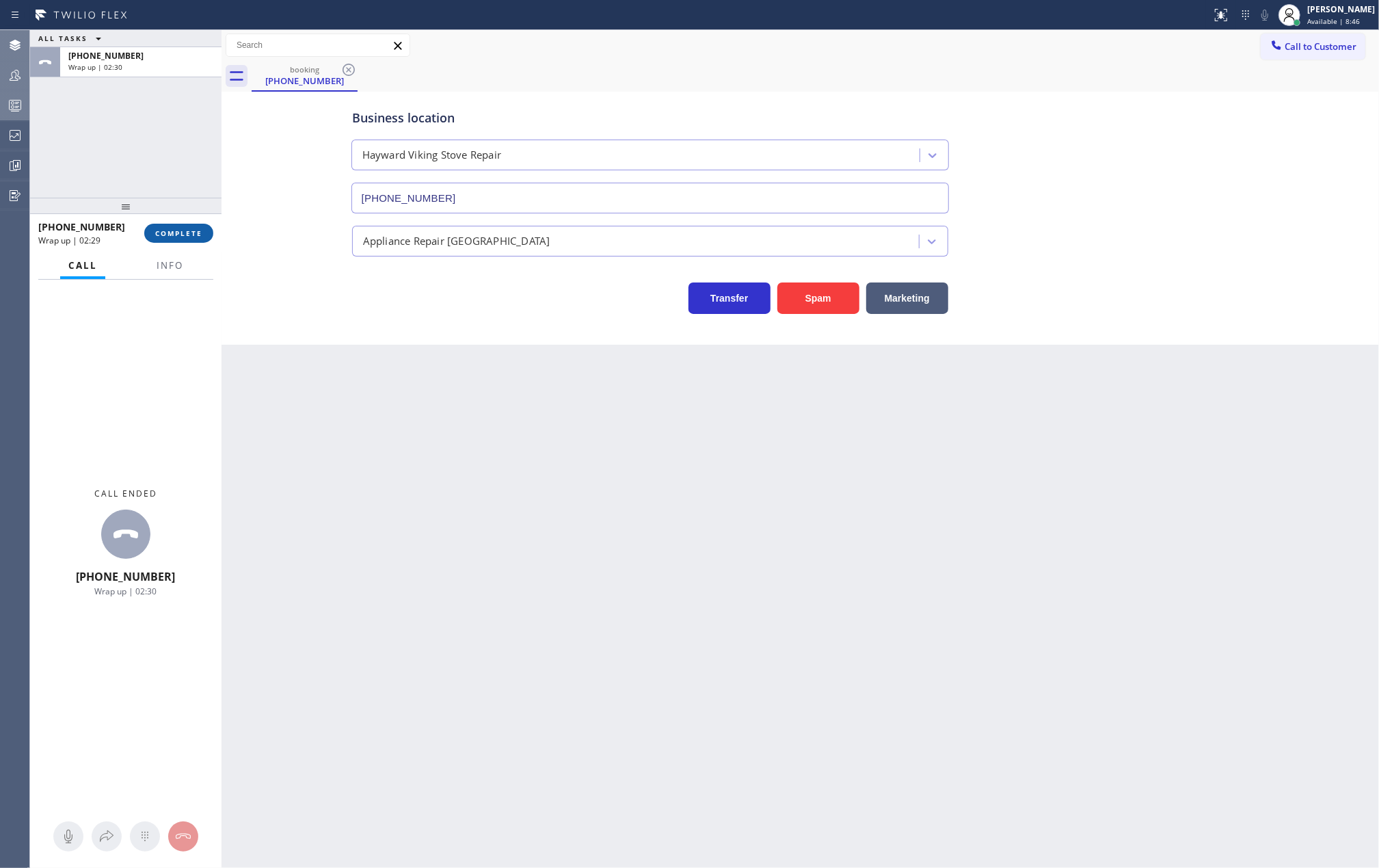
click at [181, 227] on button "COMPLETE" at bounding box center [178, 233] width 69 height 19
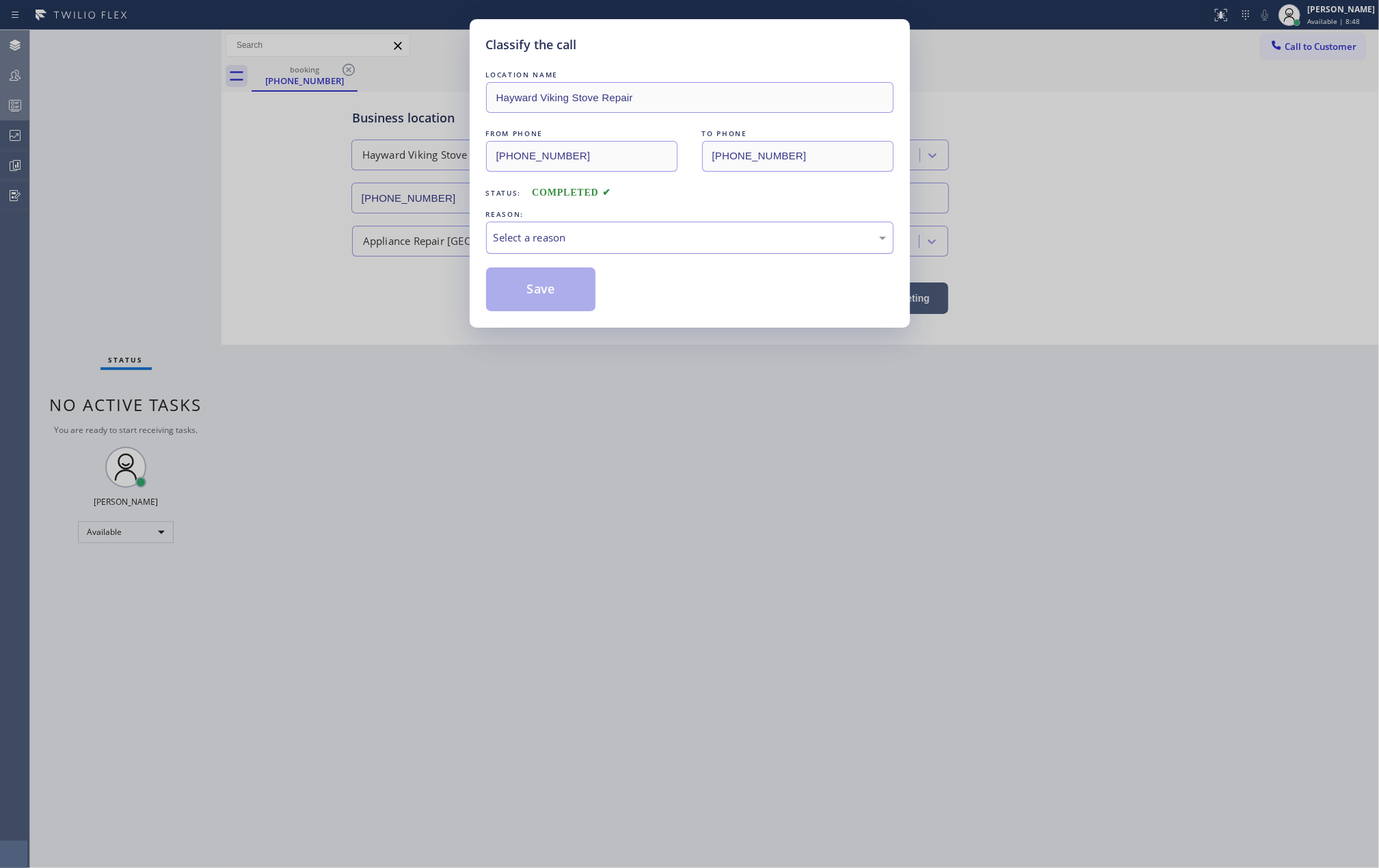
click at [644, 236] on div "Select a reason" at bounding box center [690, 238] width 393 height 16
click at [559, 290] on button "Save" at bounding box center [541, 289] width 110 height 43
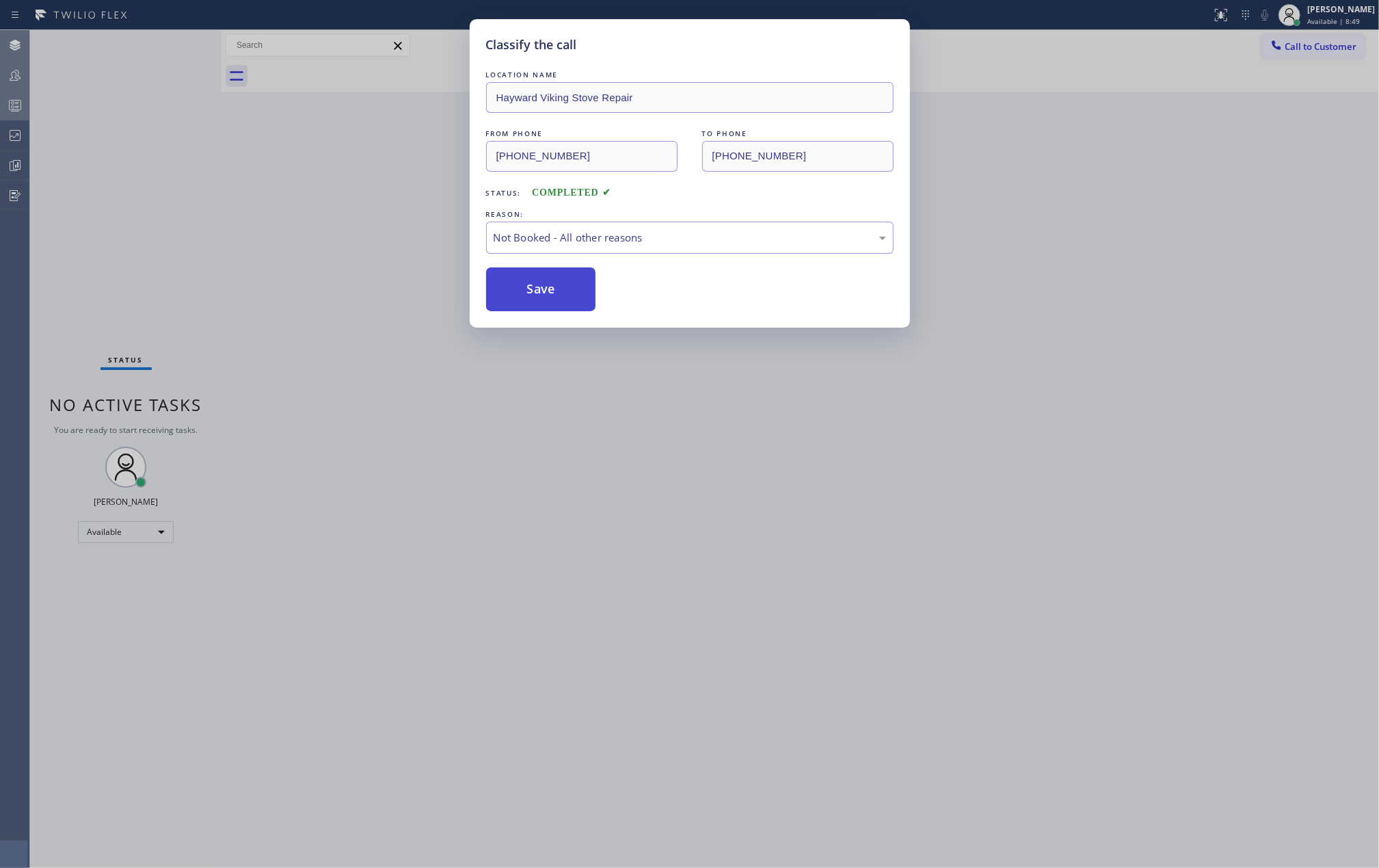
click at [559, 290] on button "Save" at bounding box center [541, 289] width 110 height 43
click at [320, 258] on div "Classify the call LOCATION NAME Hayward Viking Stove Repair FROM PHONE [PHONE_N…" at bounding box center [690, 434] width 1379 height 868
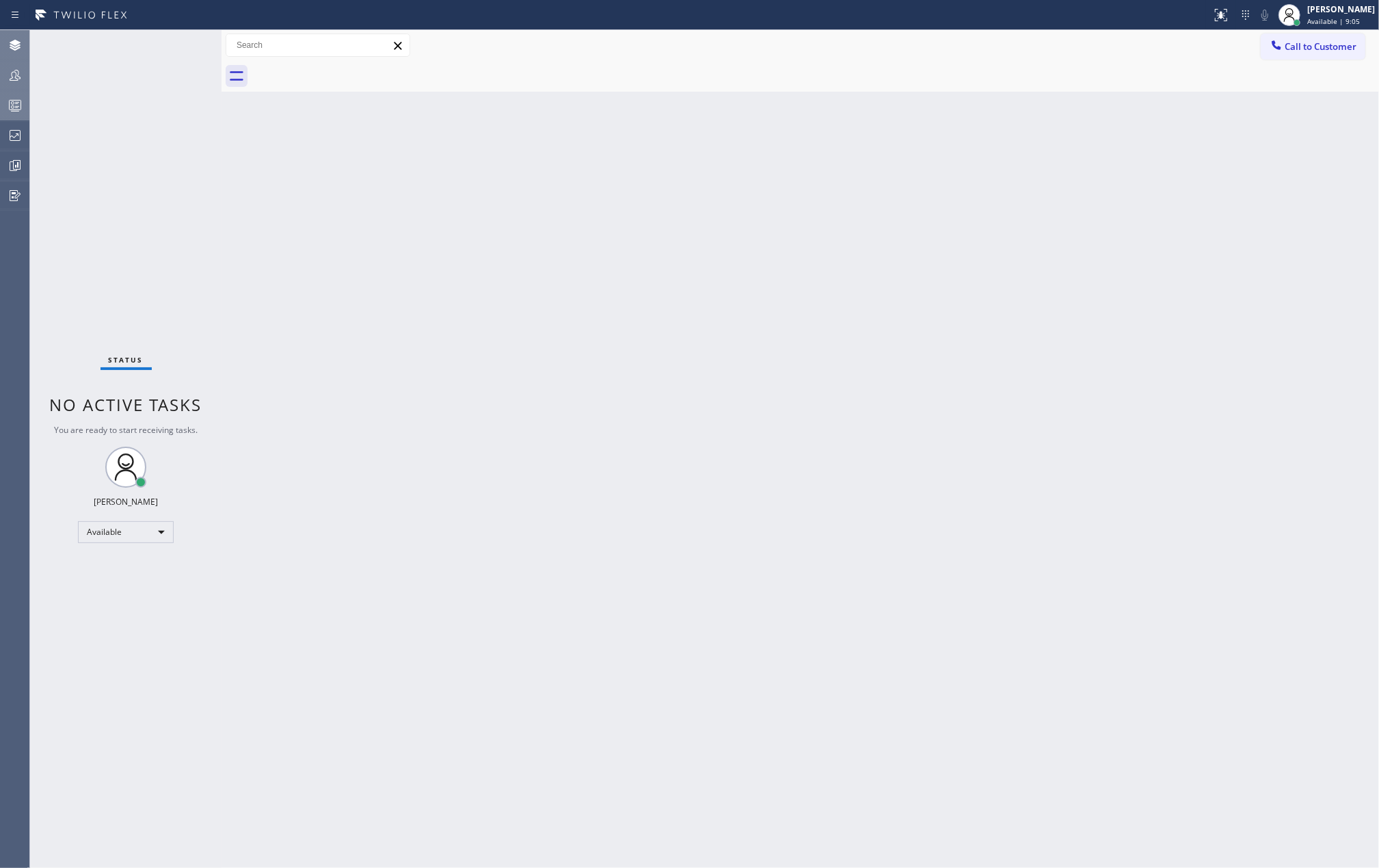
click at [755, 143] on div "Back to Dashboard Change Sender ID Customers Technicians Select a contact Outbo…" at bounding box center [800, 449] width 1157 height 838
click at [428, 146] on div "Back to Dashboard Change Sender ID Customers Technicians Select a contact Outbo…" at bounding box center [800, 449] width 1157 height 838
click at [398, 47] on icon at bounding box center [397, 45] width 8 height 8
click at [9, 74] on icon at bounding box center [15, 75] width 17 height 17
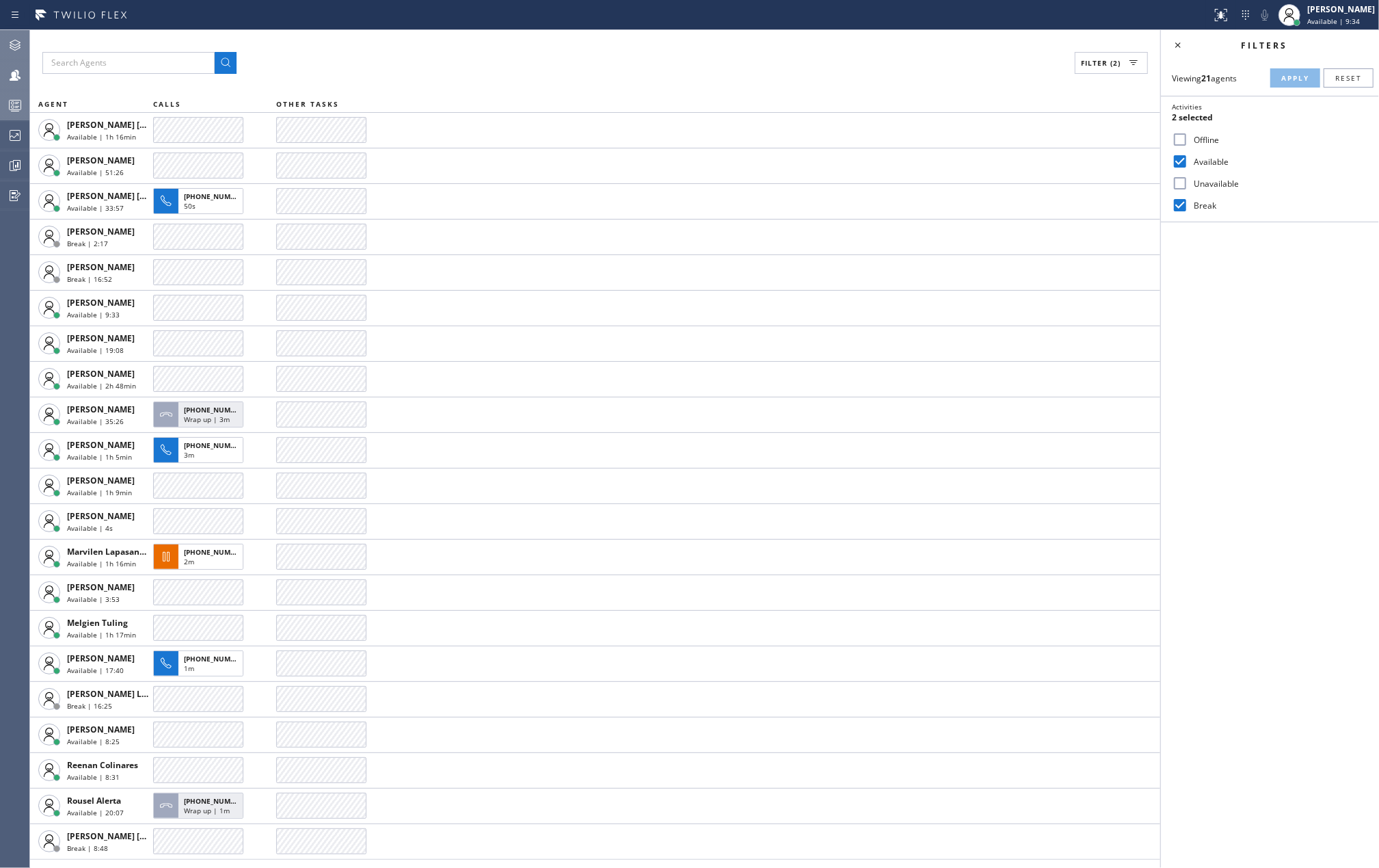
click at [291, 43] on div "Filter (2) AGENT CALLS OTHER TASKS [PERSON_NAME] [PERSON_NAME] Available | 1h 1…" at bounding box center [595, 449] width 1131 height 838
click at [18, 108] on icon at bounding box center [15, 105] width 17 height 17
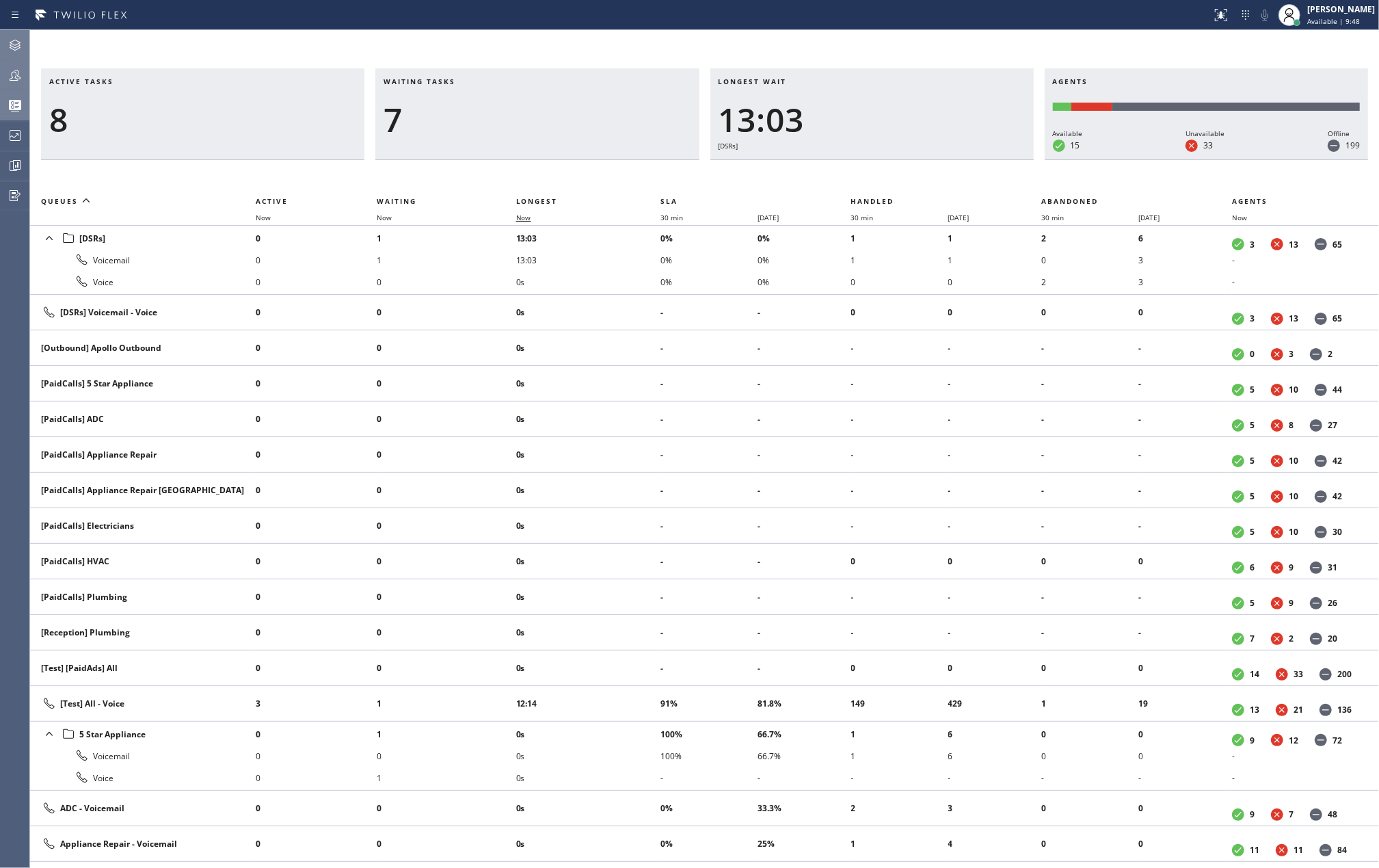
click at [523, 219] on span "Now" at bounding box center [524, 217] width 15 height 9
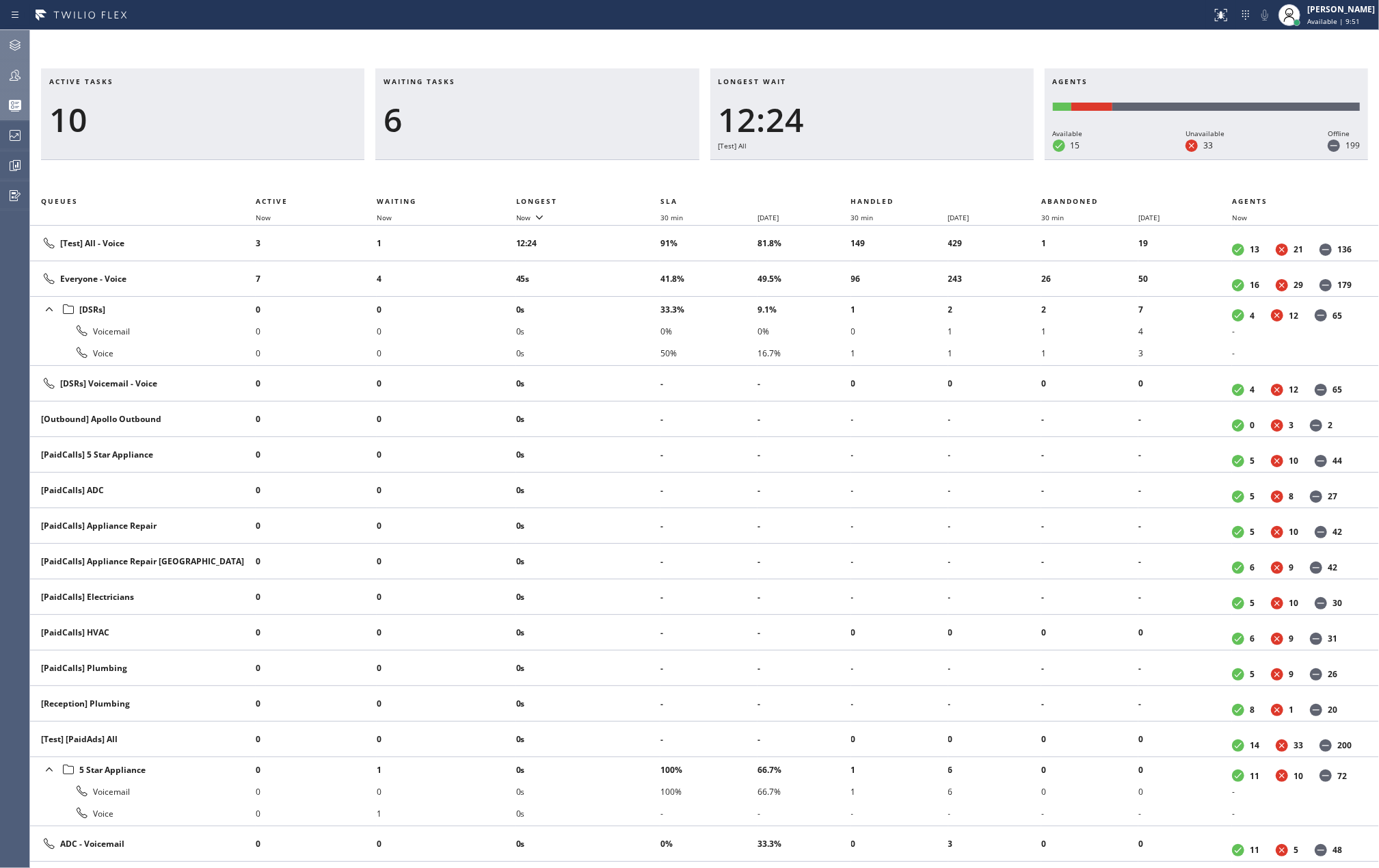
click at [3, 63] on div at bounding box center [15, 75] width 30 height 28
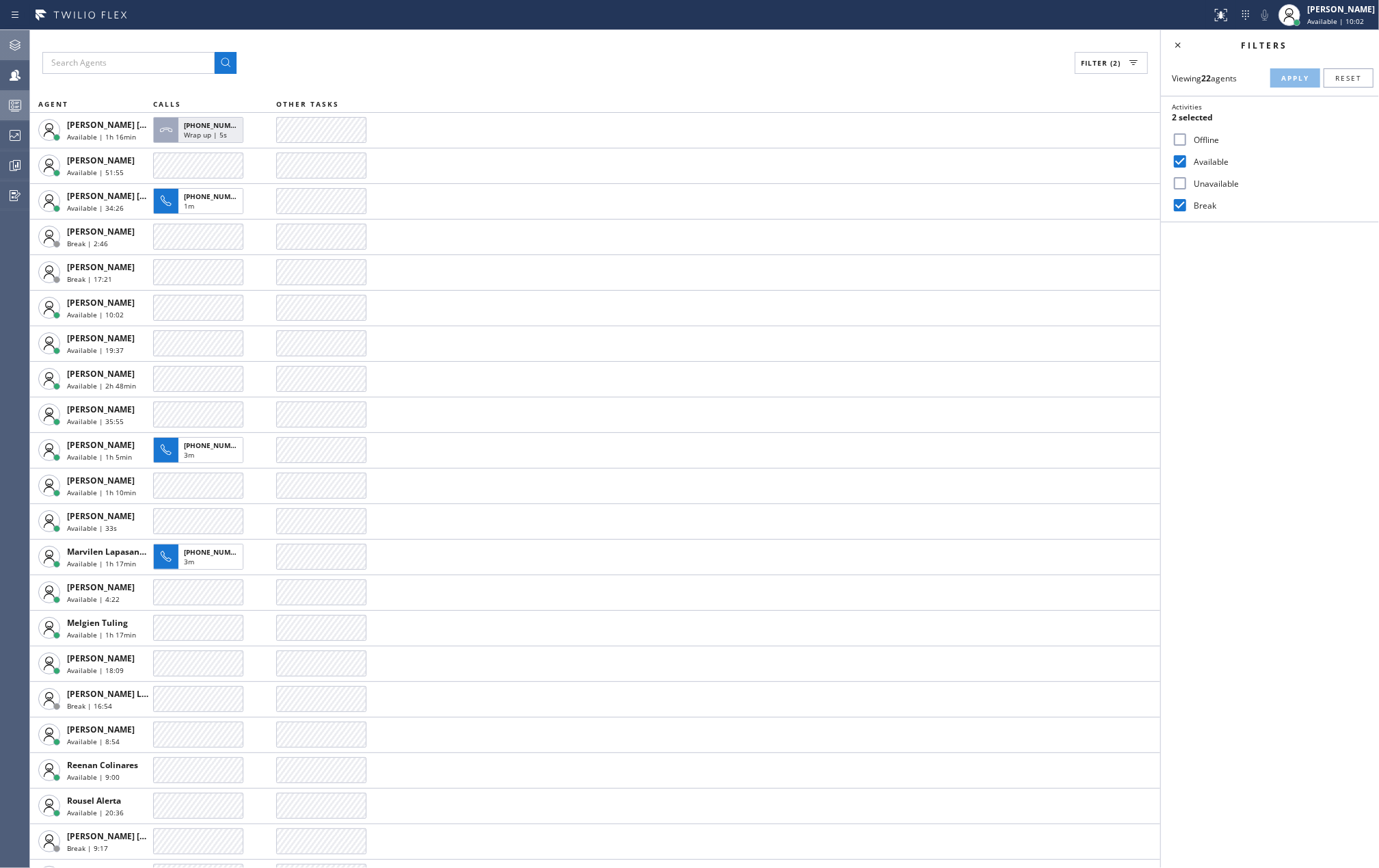
click at [3, 104] on div at bounding box center [15, 105] width 30 height 17
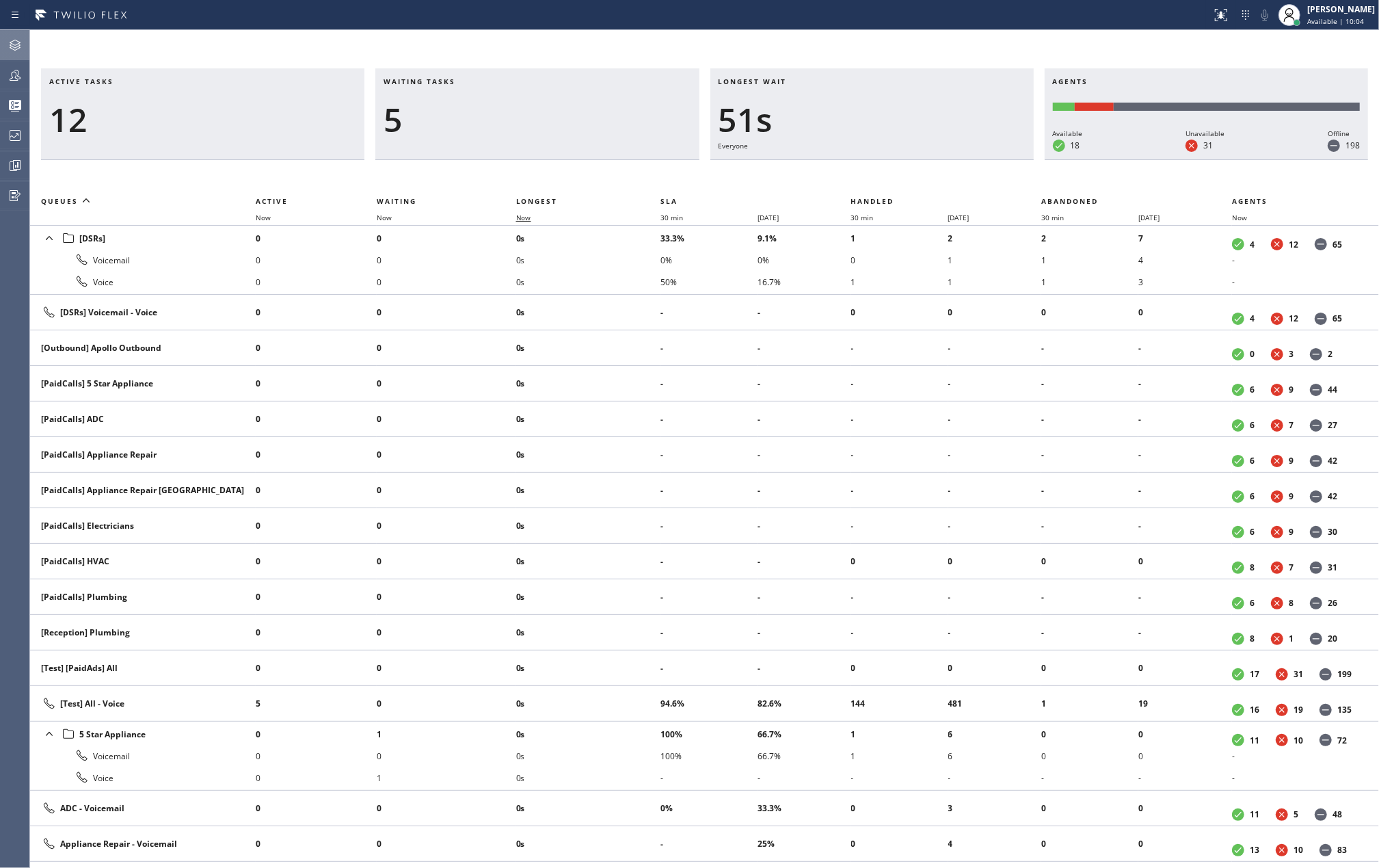
click at [524, 218] on span "Now" at bounding box center [524, 217] width 15 height 9
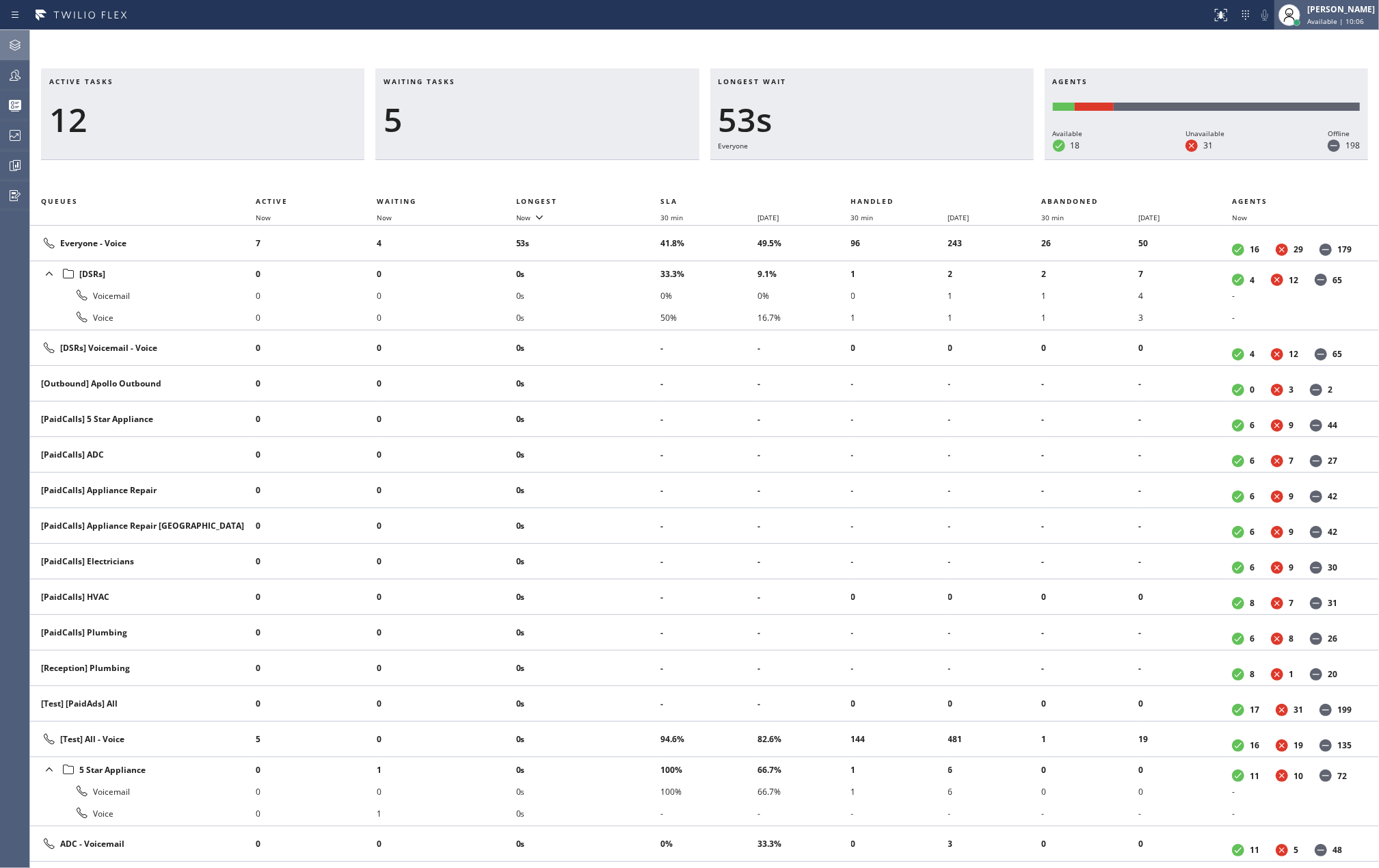
click at [1354, 18] on span "Available | 10:06" at bounding box center [1336, 21] width 57 height 9
click at [1301, 86] on button "Unavailable" at bounding box center [1311, 90] width 137 height 18
click at [14, 72] on icon at bounding box center [14, 75] width 11 height 11
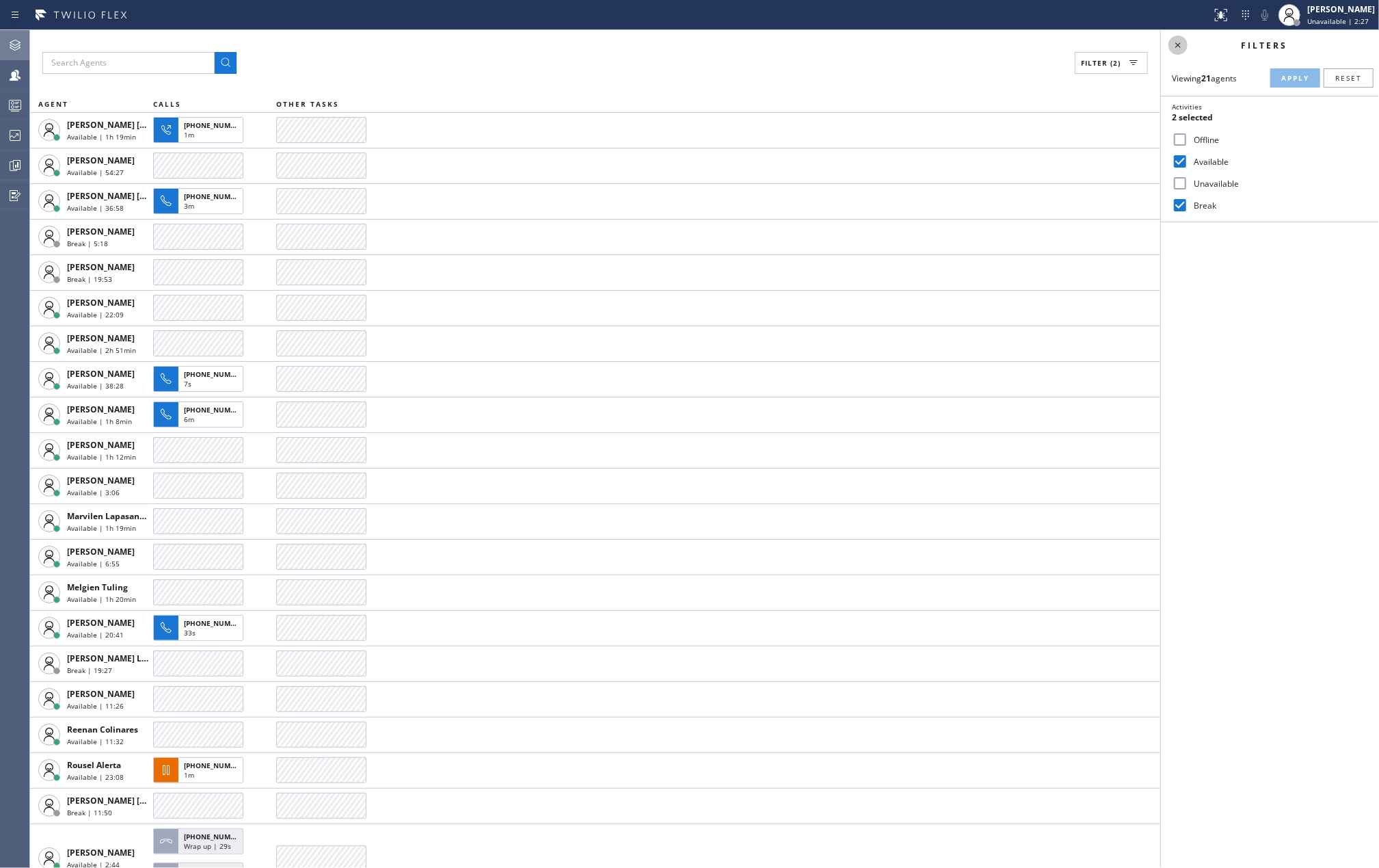
click at [1181, 44] on icon at bounding box center [1178, 45] width 17 height 17
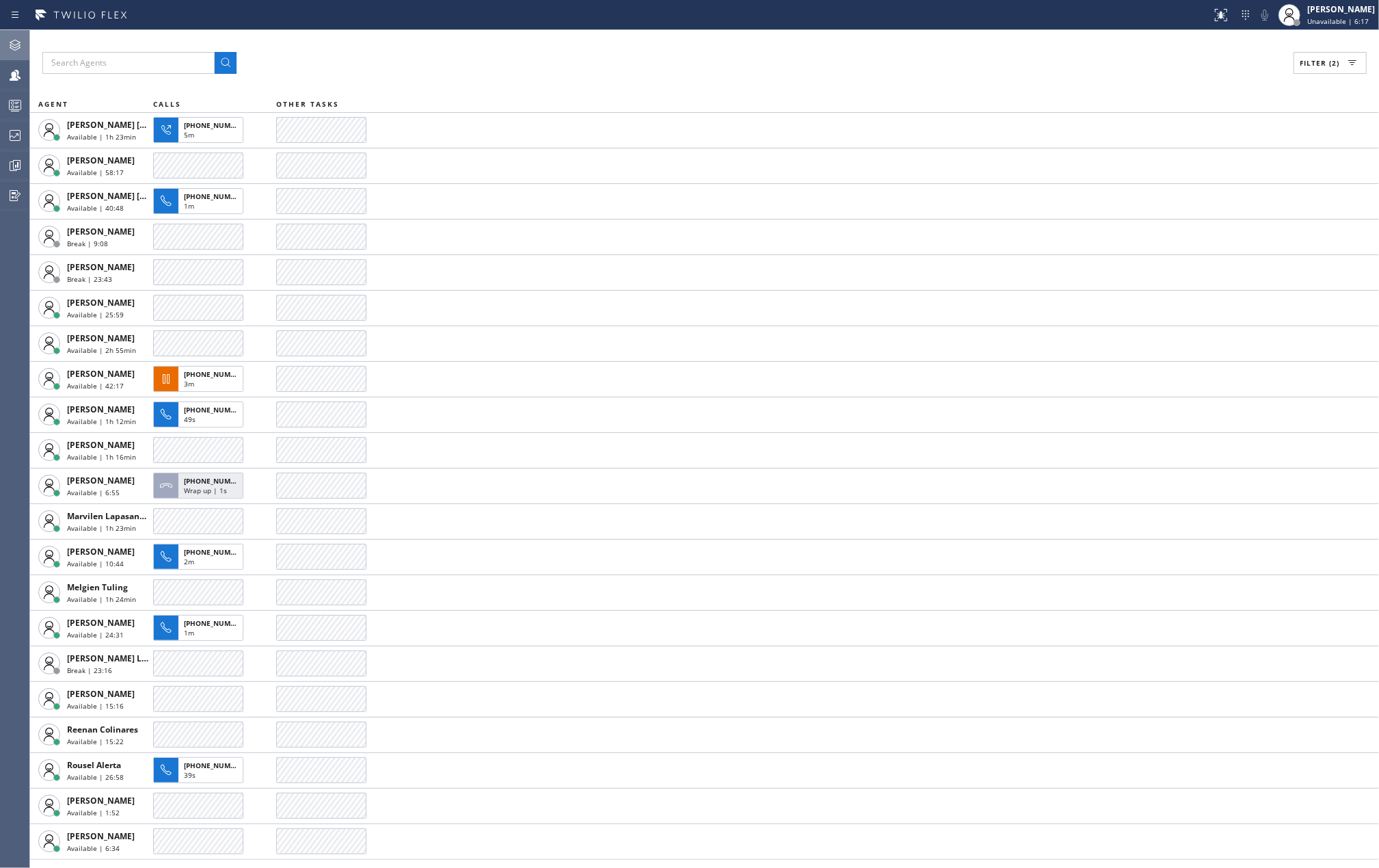
click at [767, 64] on div "Filter (2)" at bounding box center [705, 63] width 1324 height 22
click at [3, 105] on div at bounding box center [15, 105] width 30 height 17
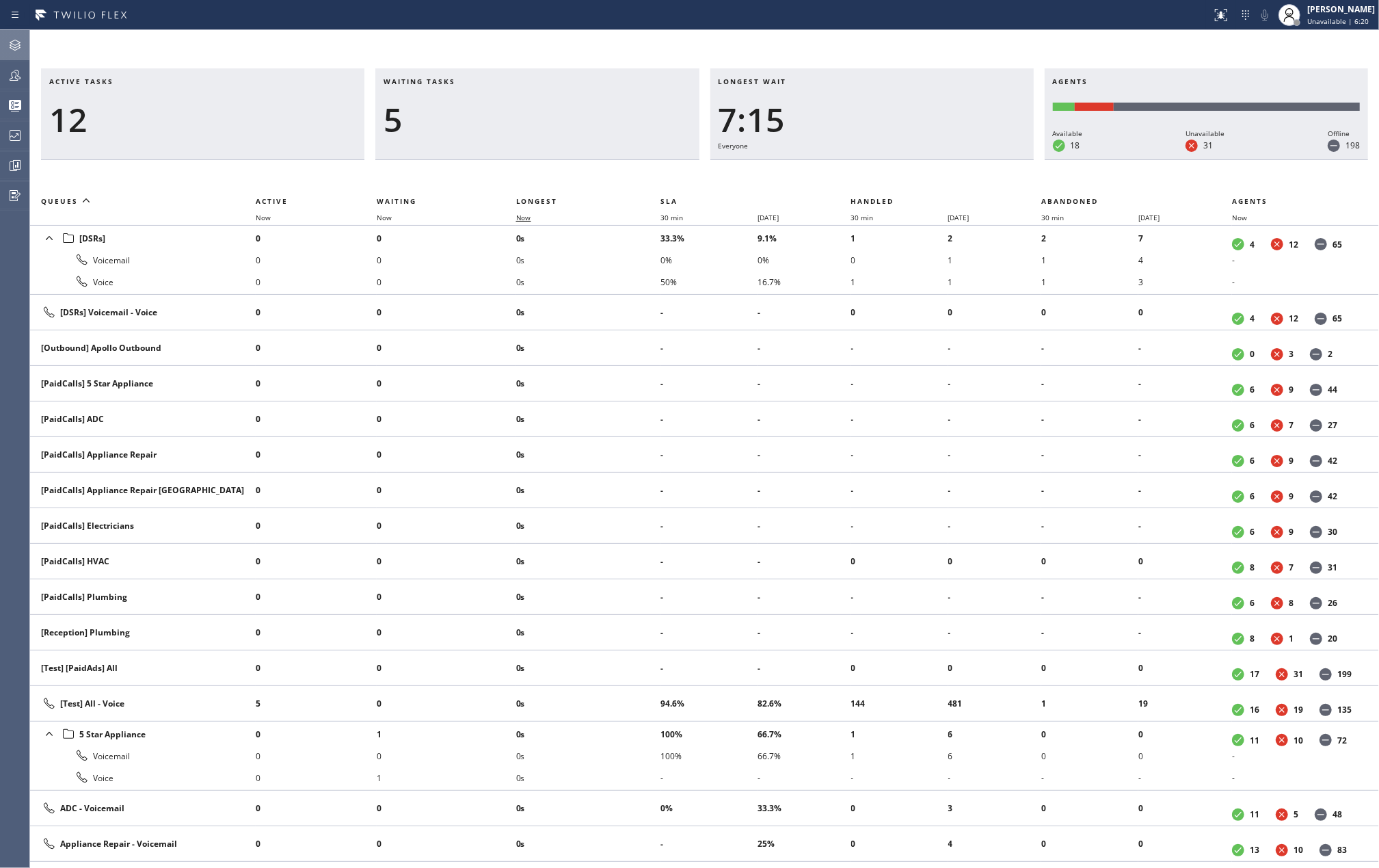
click at [531, 218] on span "Now" at bounding box center [524, 217] width 15 height 9
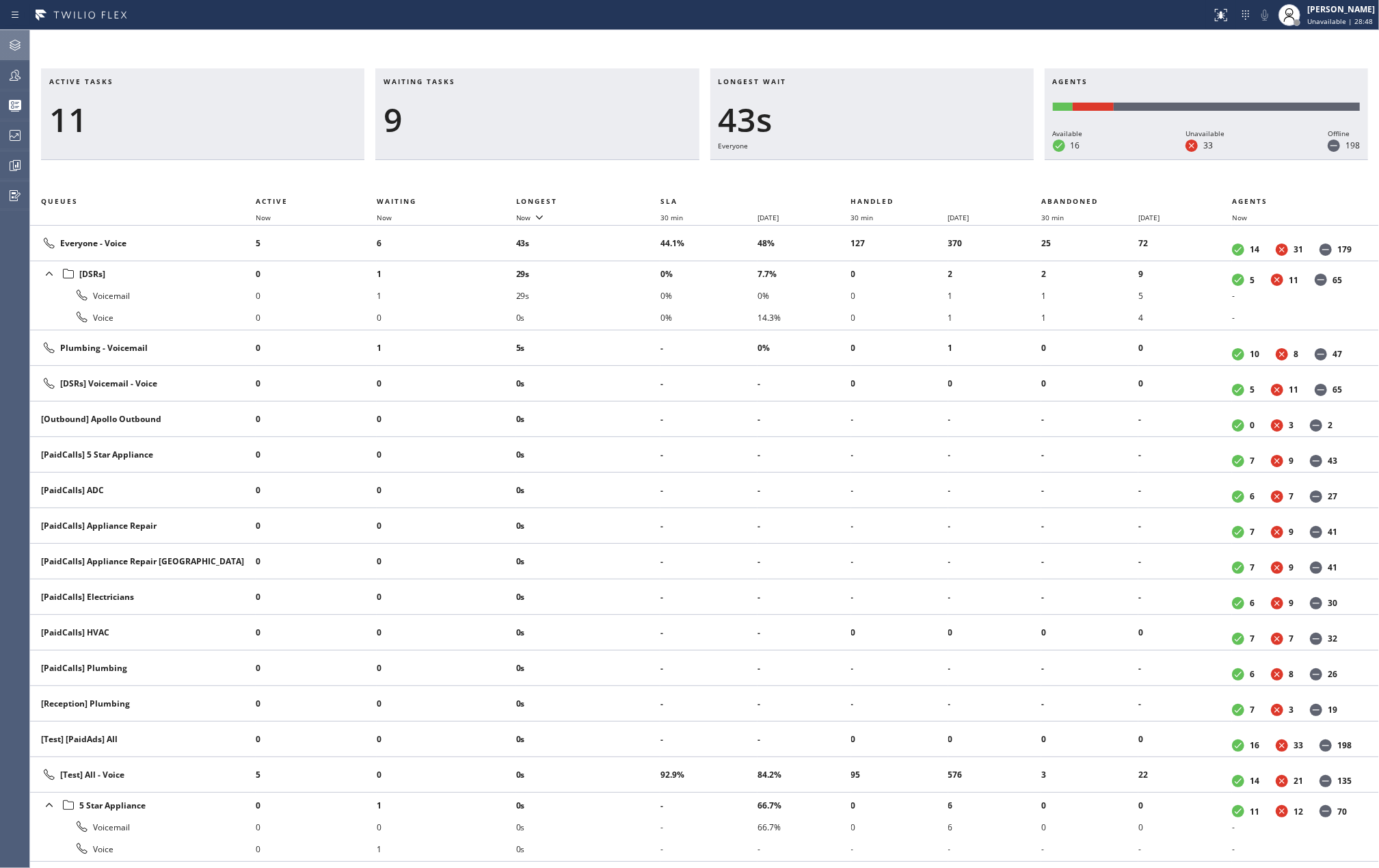
click at [13, 73] on icon at bounding box center [15, 75] width 17 height 17
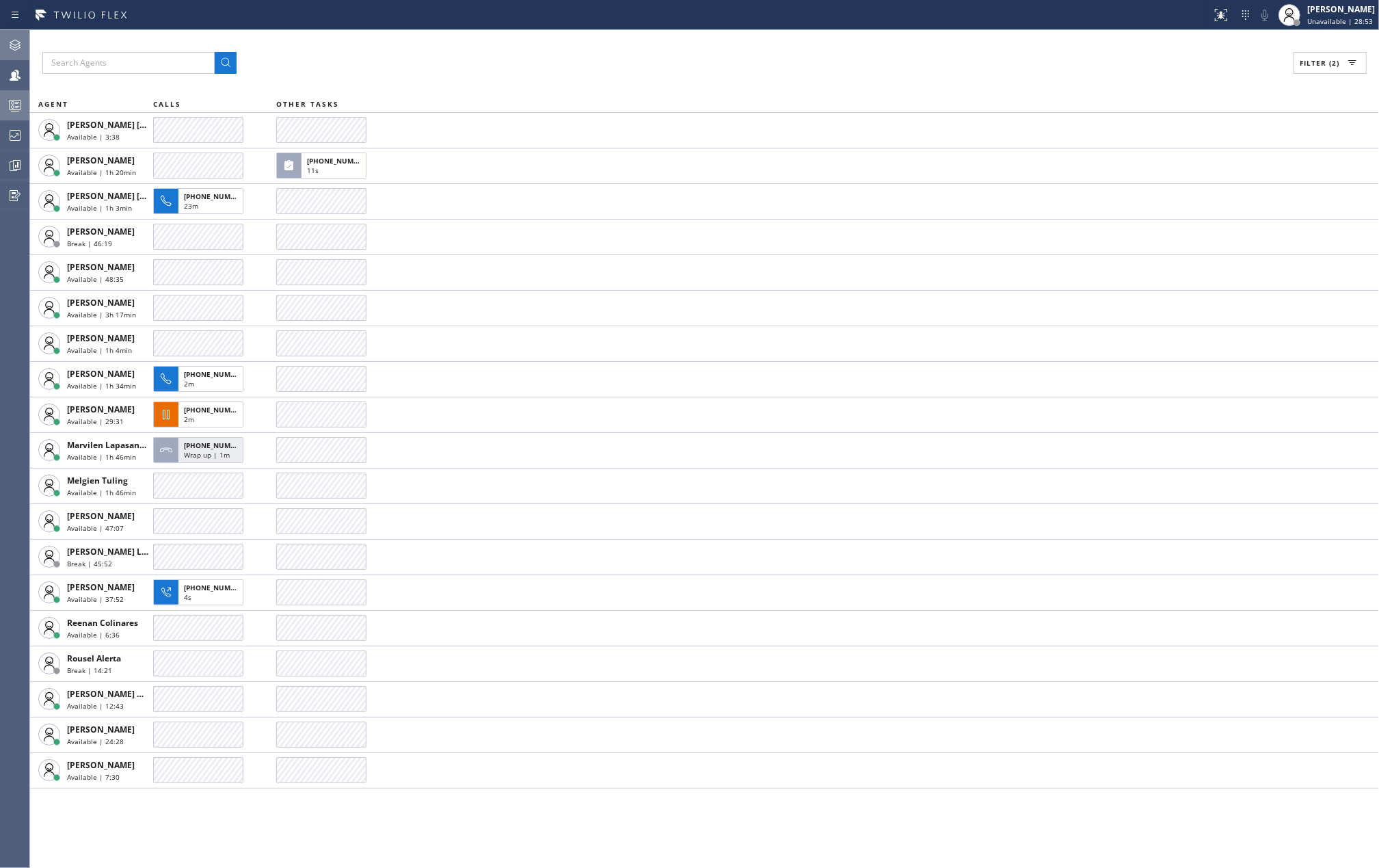
click at [21, 109] on rect at bounding box center [15, 105] width 12 height 9
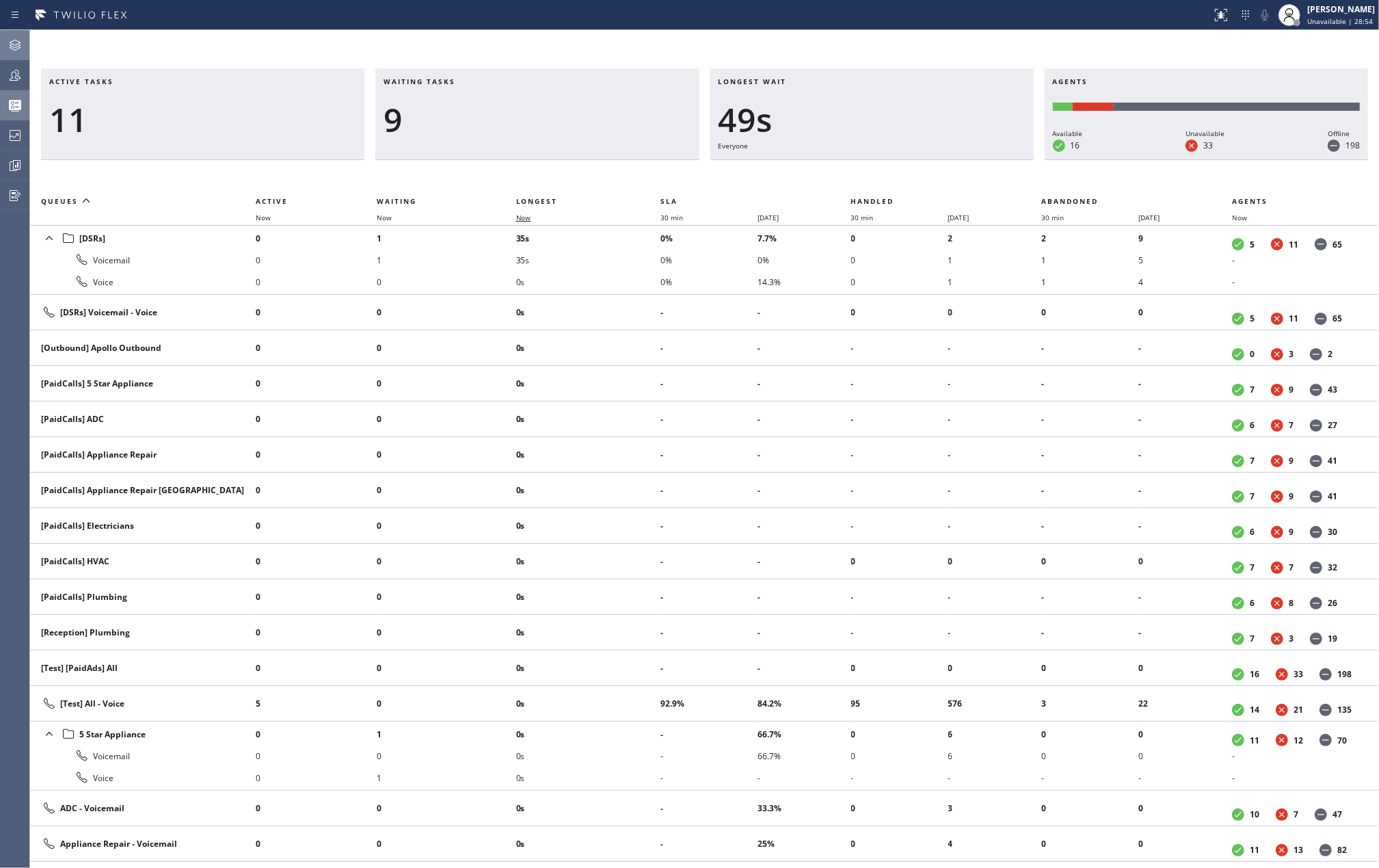
click at [523, 218] on span "Now" at bounding box center [524, 217] width 15 height 9
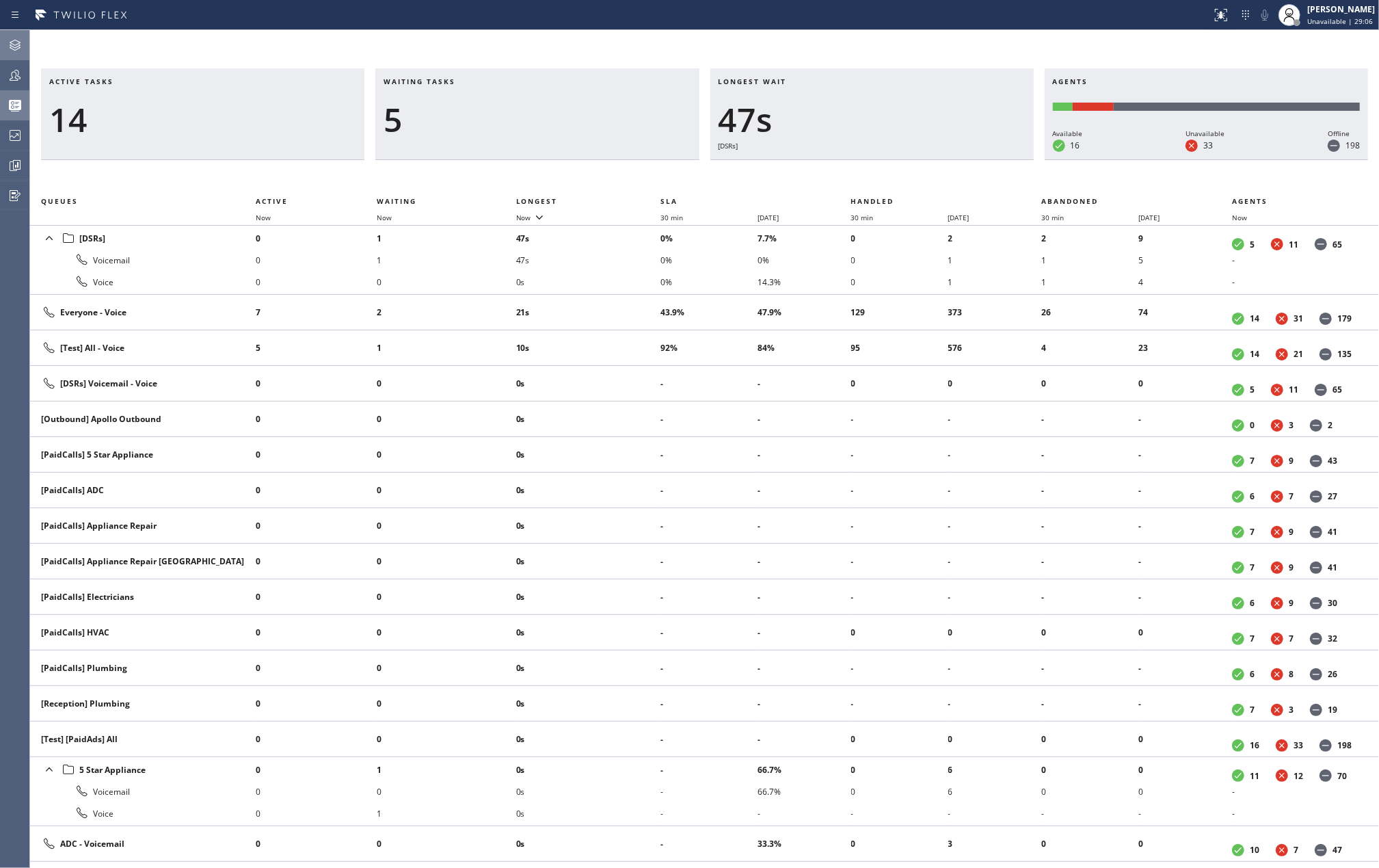
click at [13, 78] on icon at bounding box center [14, 75] width 11 height 11
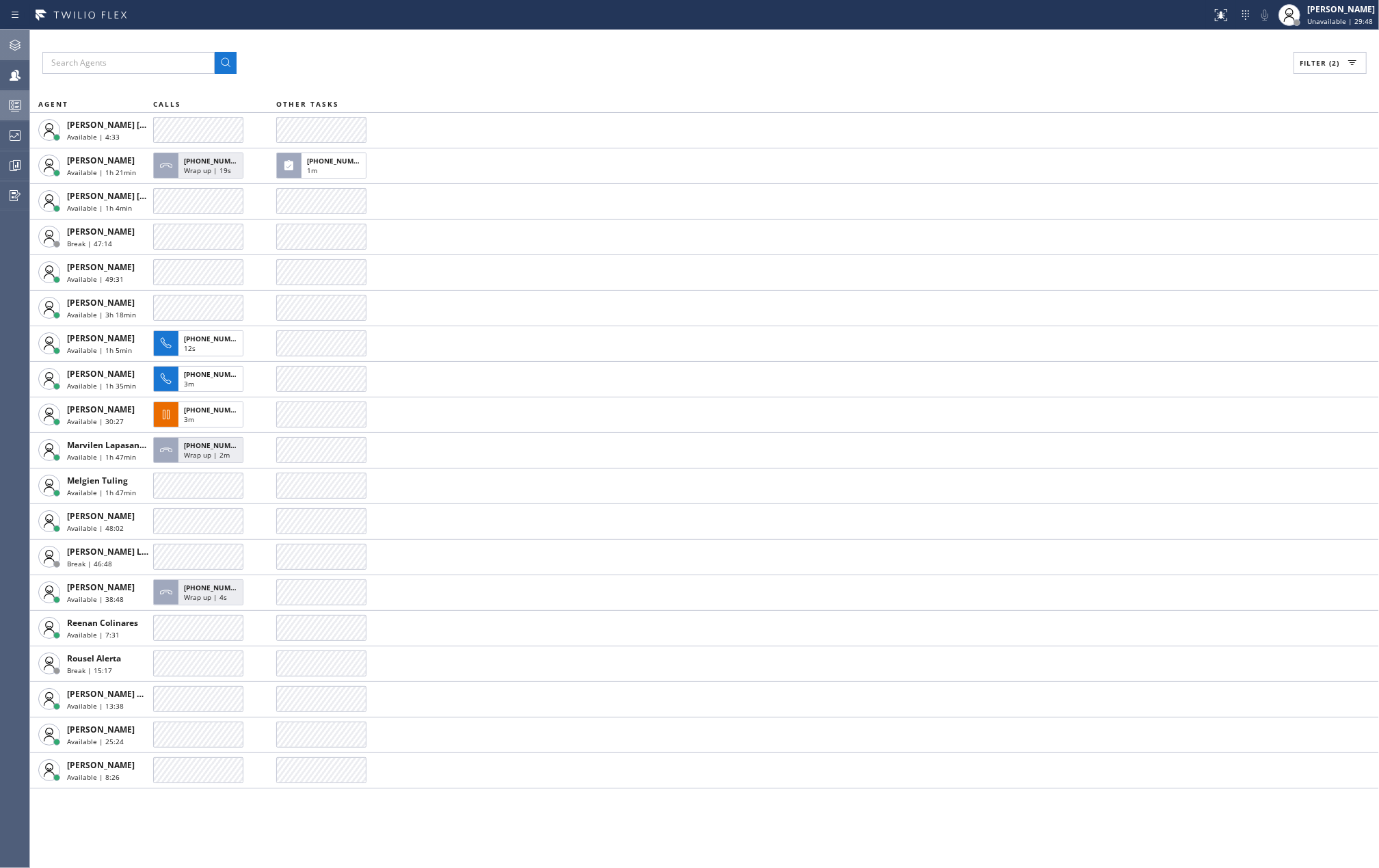
click at [3, 104] on div at bounding box center [15, 105] width 30 height 17
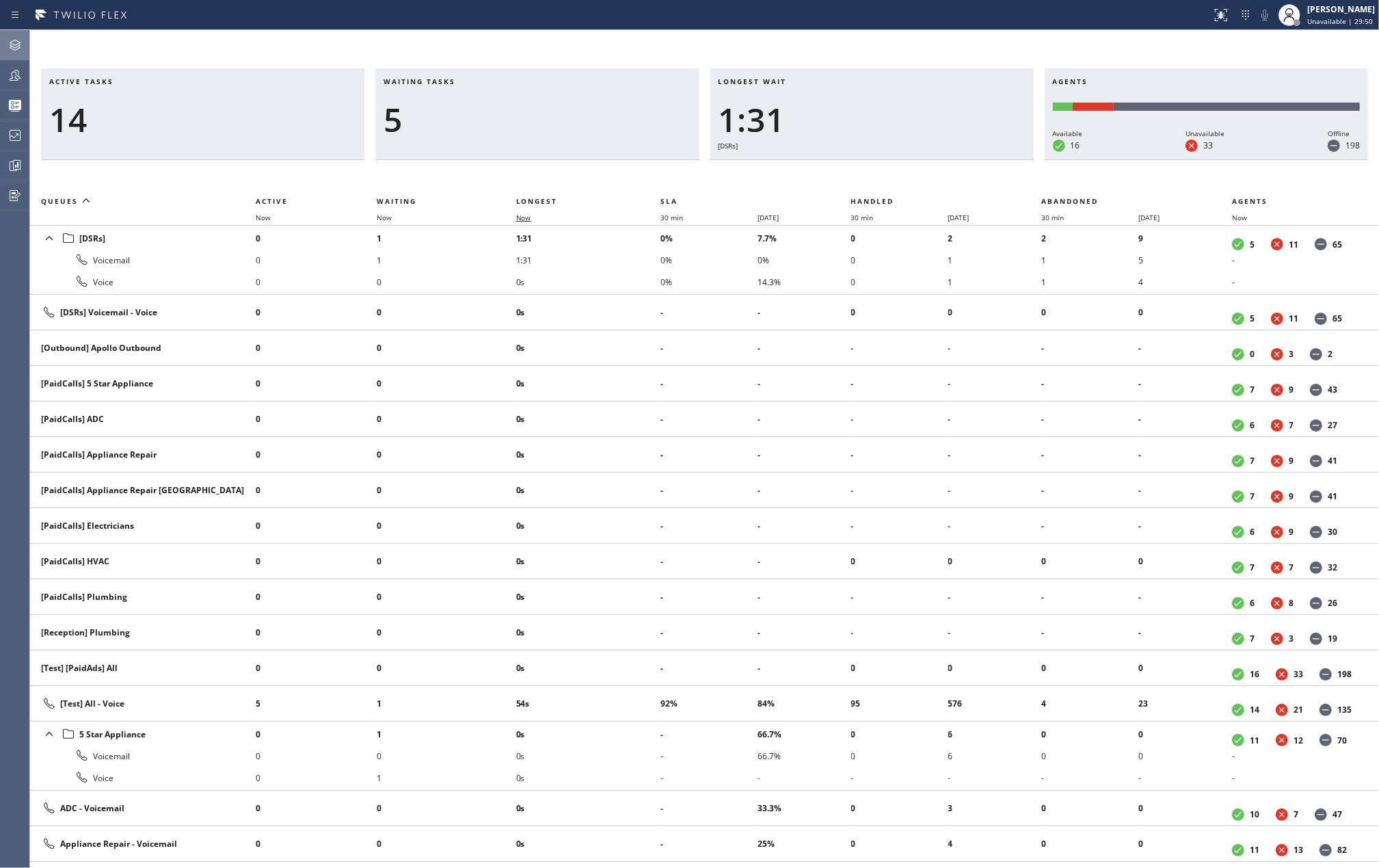
click at [523, 216] on span "Now" at bounding box center [524, 217] width 15 height 9
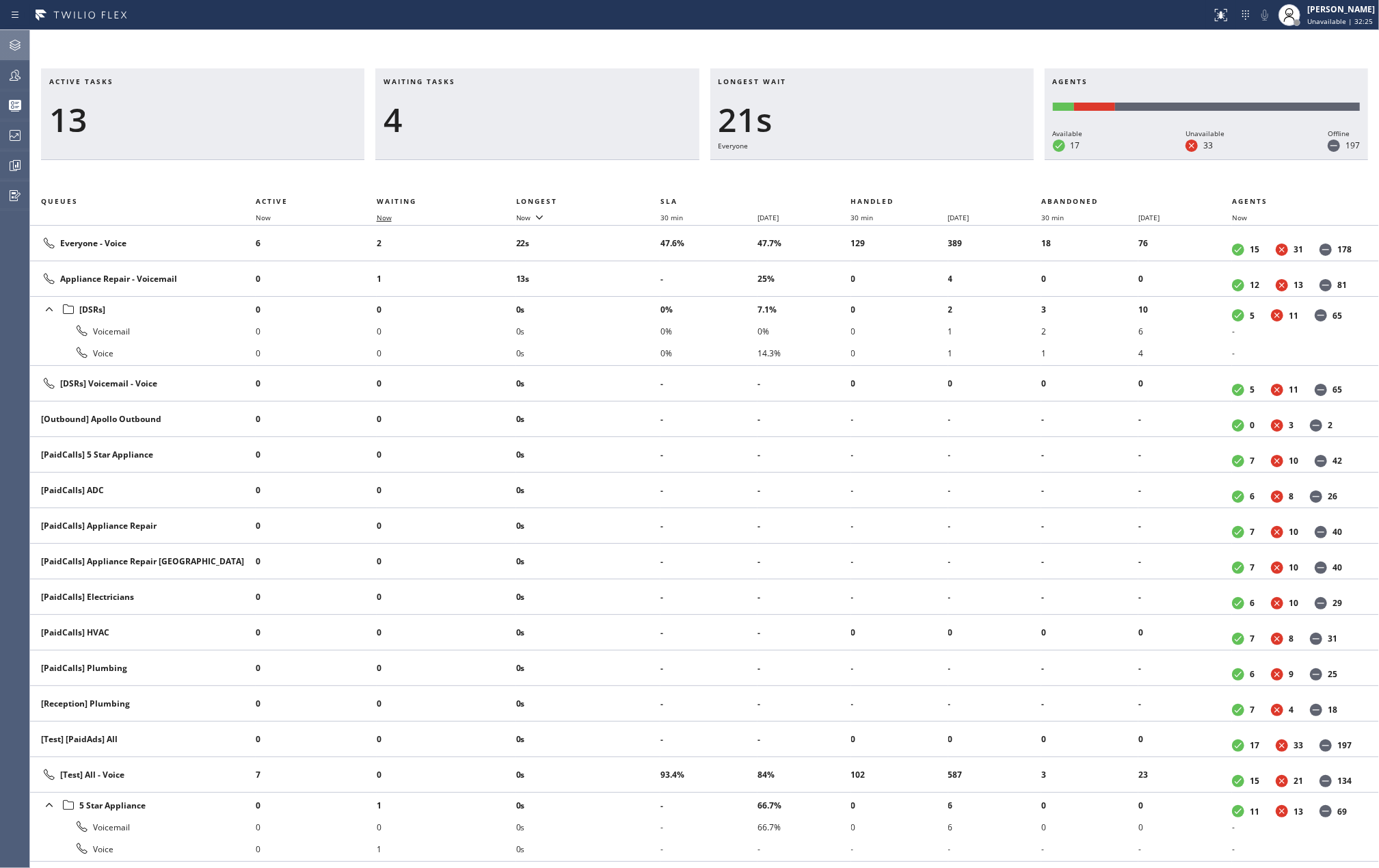
click at [389, 216] on span "Now" at bounding box center [384, 217] width 15 height 9
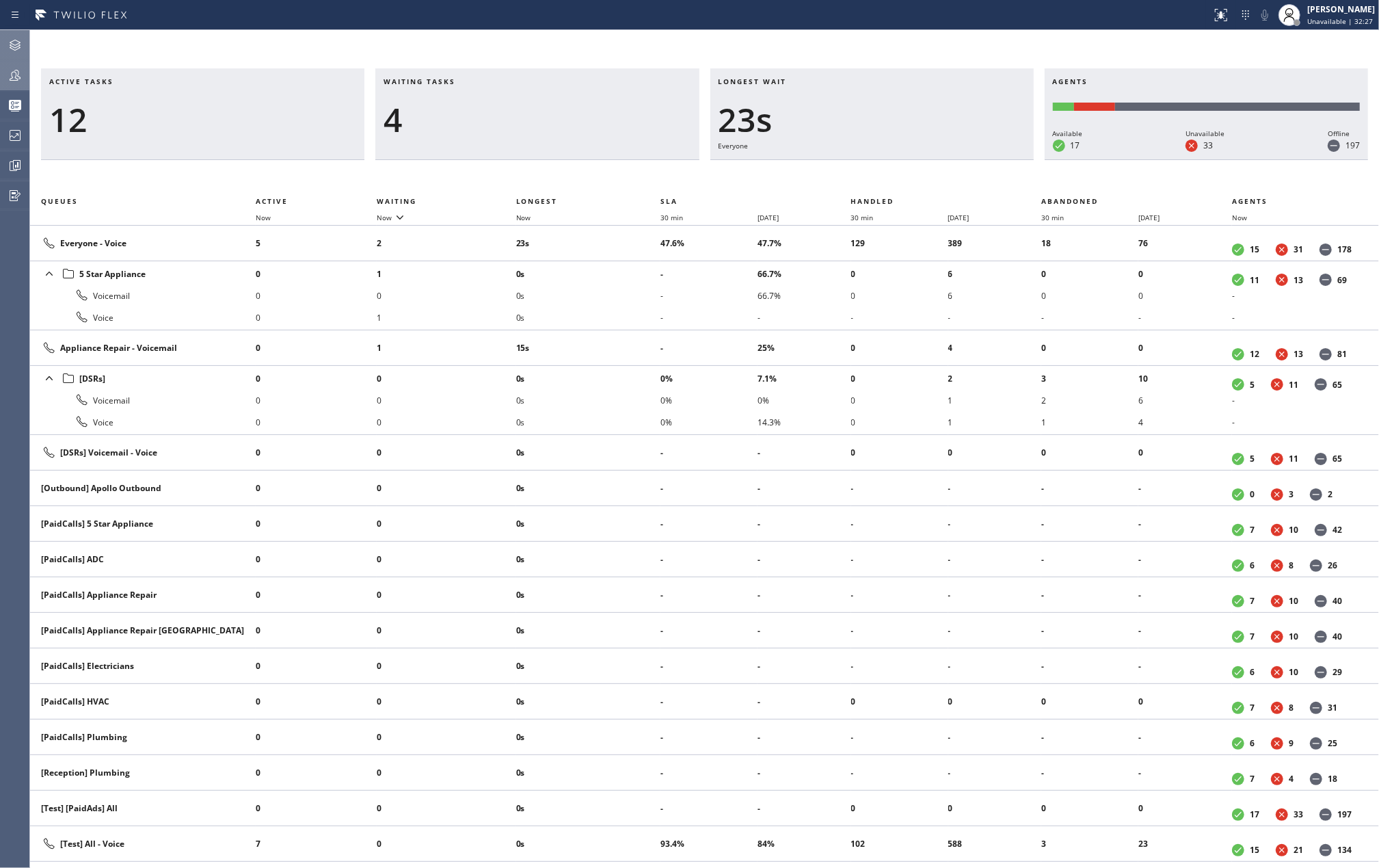
click at [18, 85] on div at bounding box center [15, 75] width 30 height 28
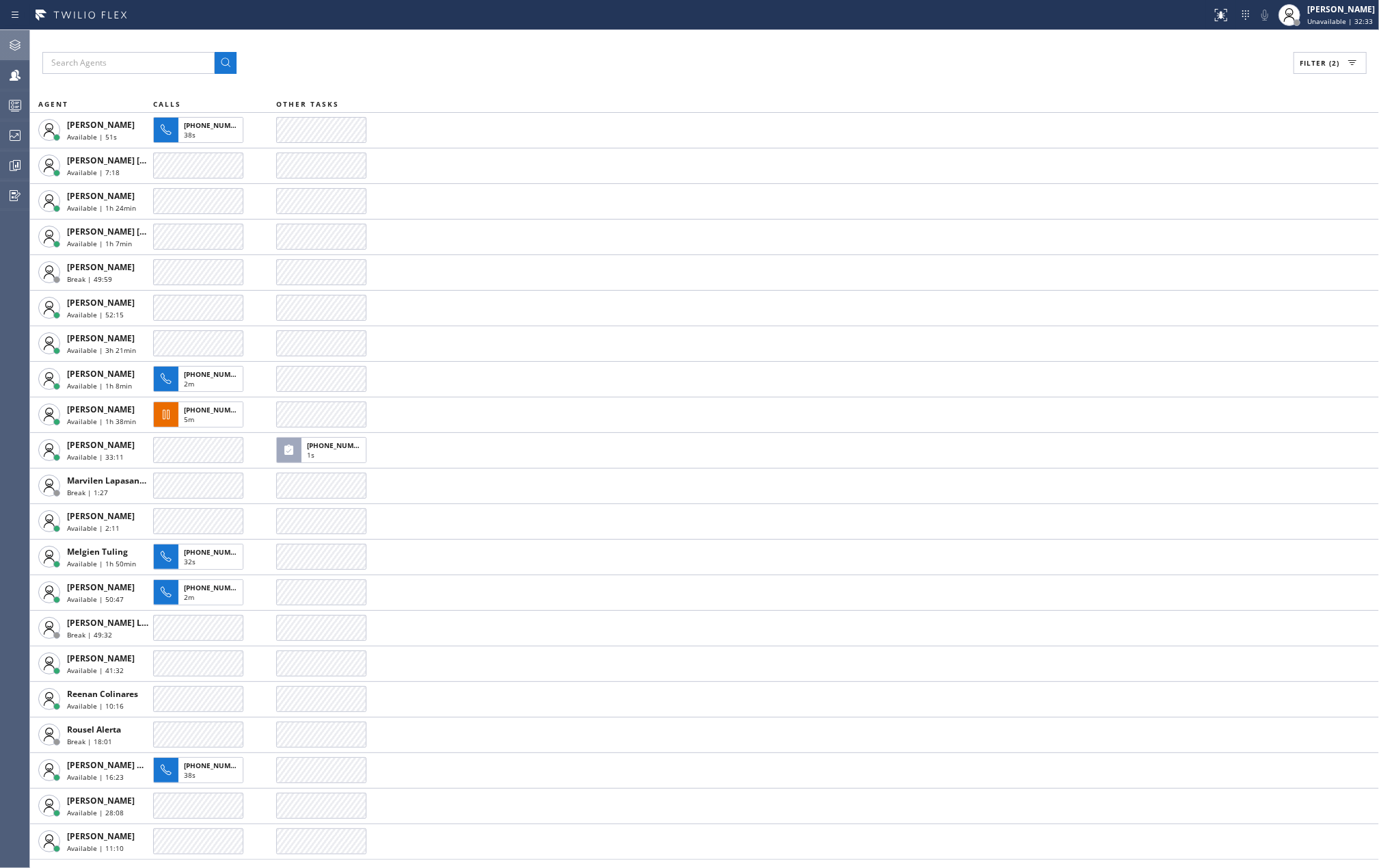
click at [1336, 61] on span "Filter (2)" at bounding box center [1320, 63] width 40 height 9
click at [1175, 205] on input "Break" at bounding box center [1181, 205] width 17 height 17
checkbox input "false"
click at [1299, 77] on span "Apply" at bounding box center [1296, 78] width 28 height 9
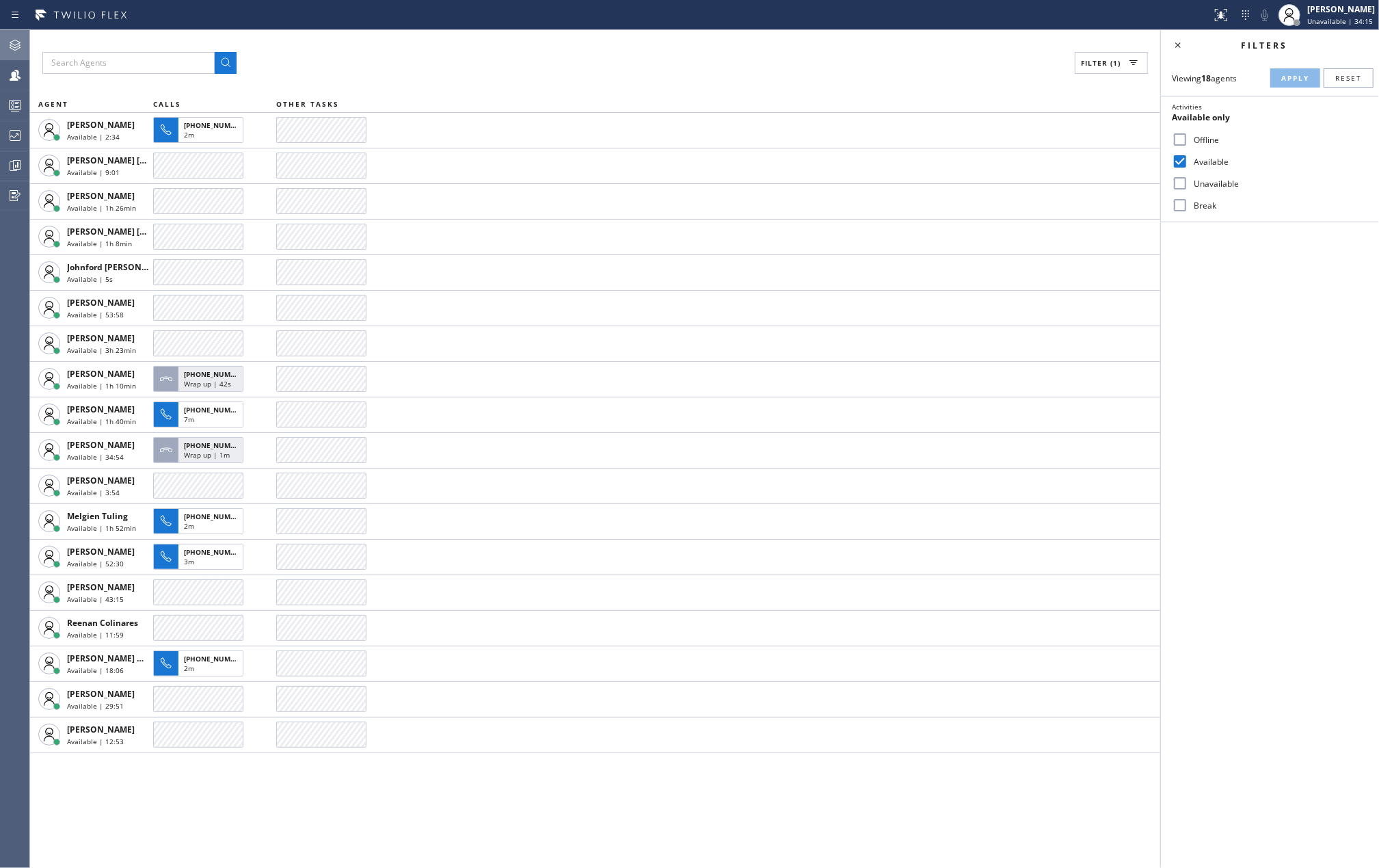
click at [384, 53] on div "Filter (1)" at bounding box center [595, 63] width 1106 height 22
click at [7, 103] on icon at bounding box center [15, 105] width 17 height 17
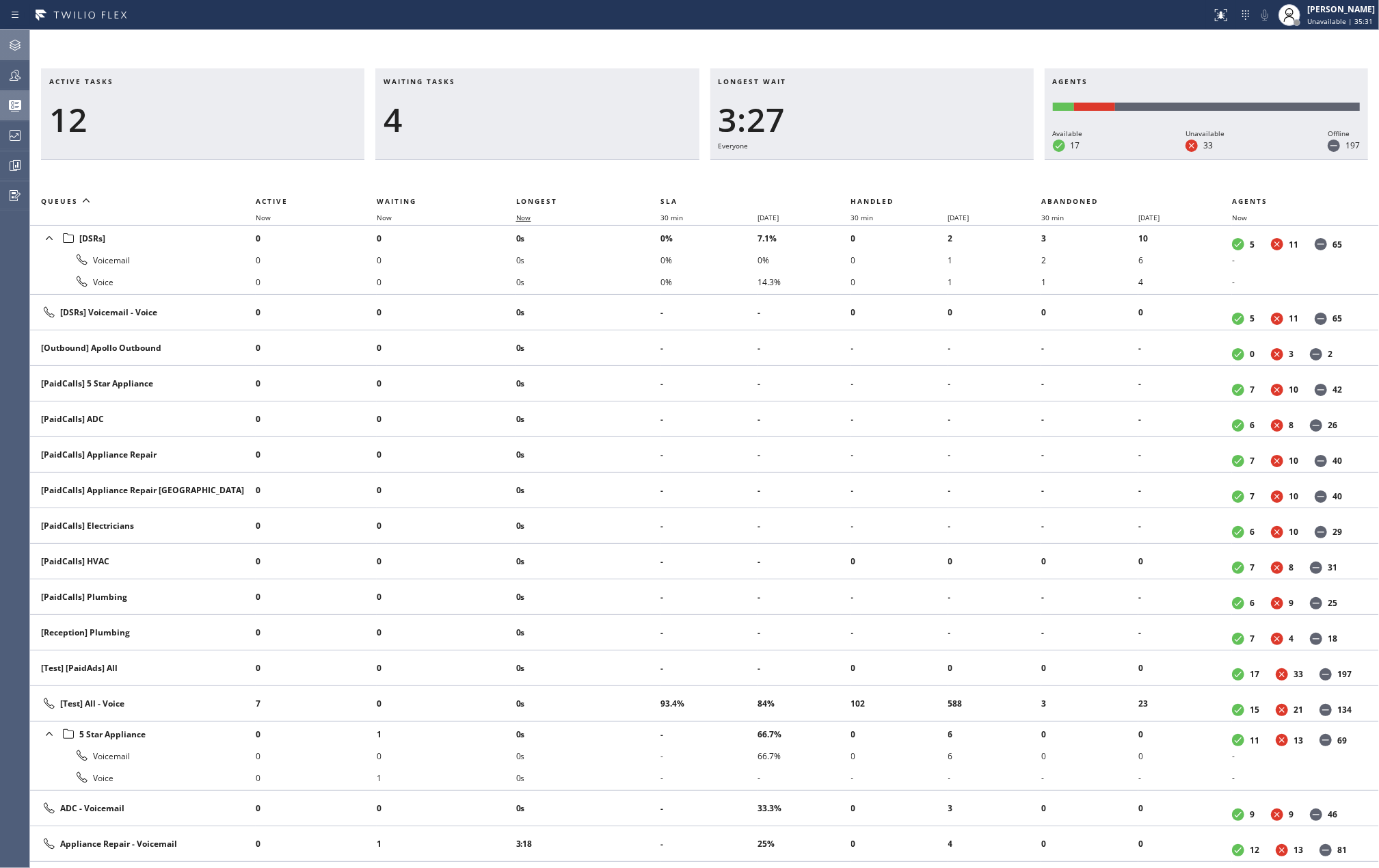
click at [524, 214] on span "Now" at bounding box center [524, 217] width 15 height 9
click at [11, 73] on icon at bounding box center [15, 75] width 17 height 17
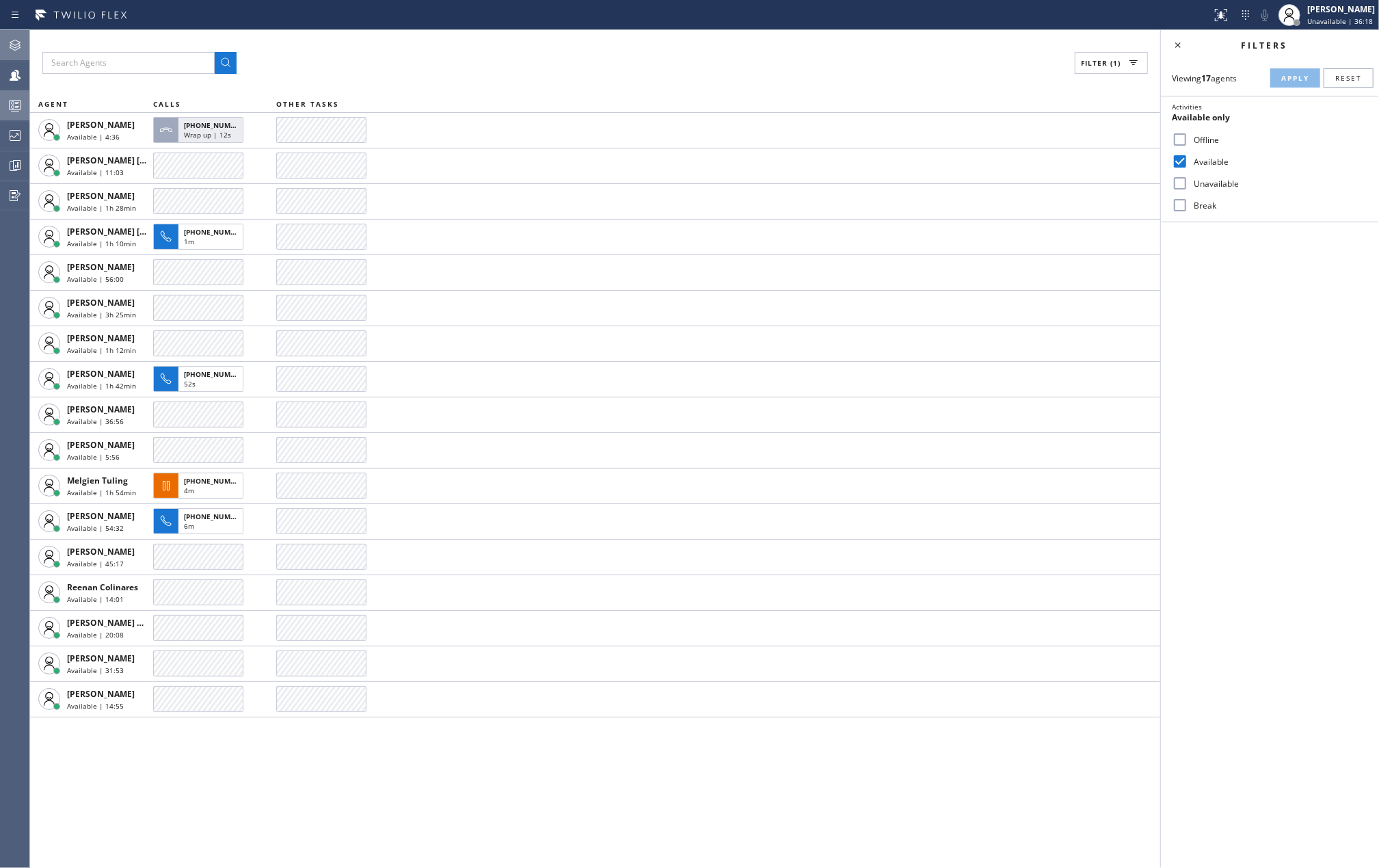
click at [21, 102] on rect at bounding box center [15, 105] width 12 height 9
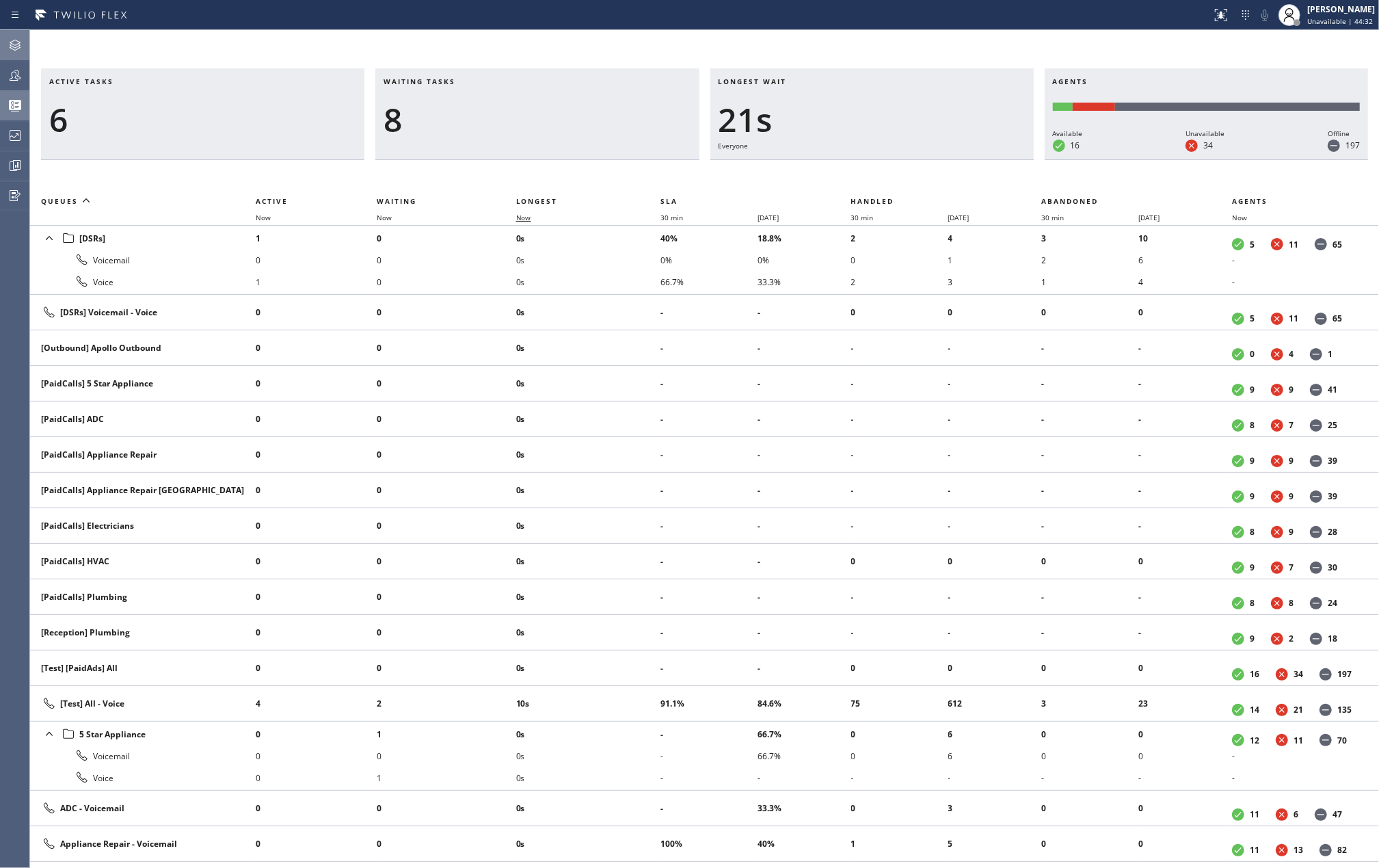
click at [534, 217] on span "Now" at bounding box center [532, 217] width 32 height 9
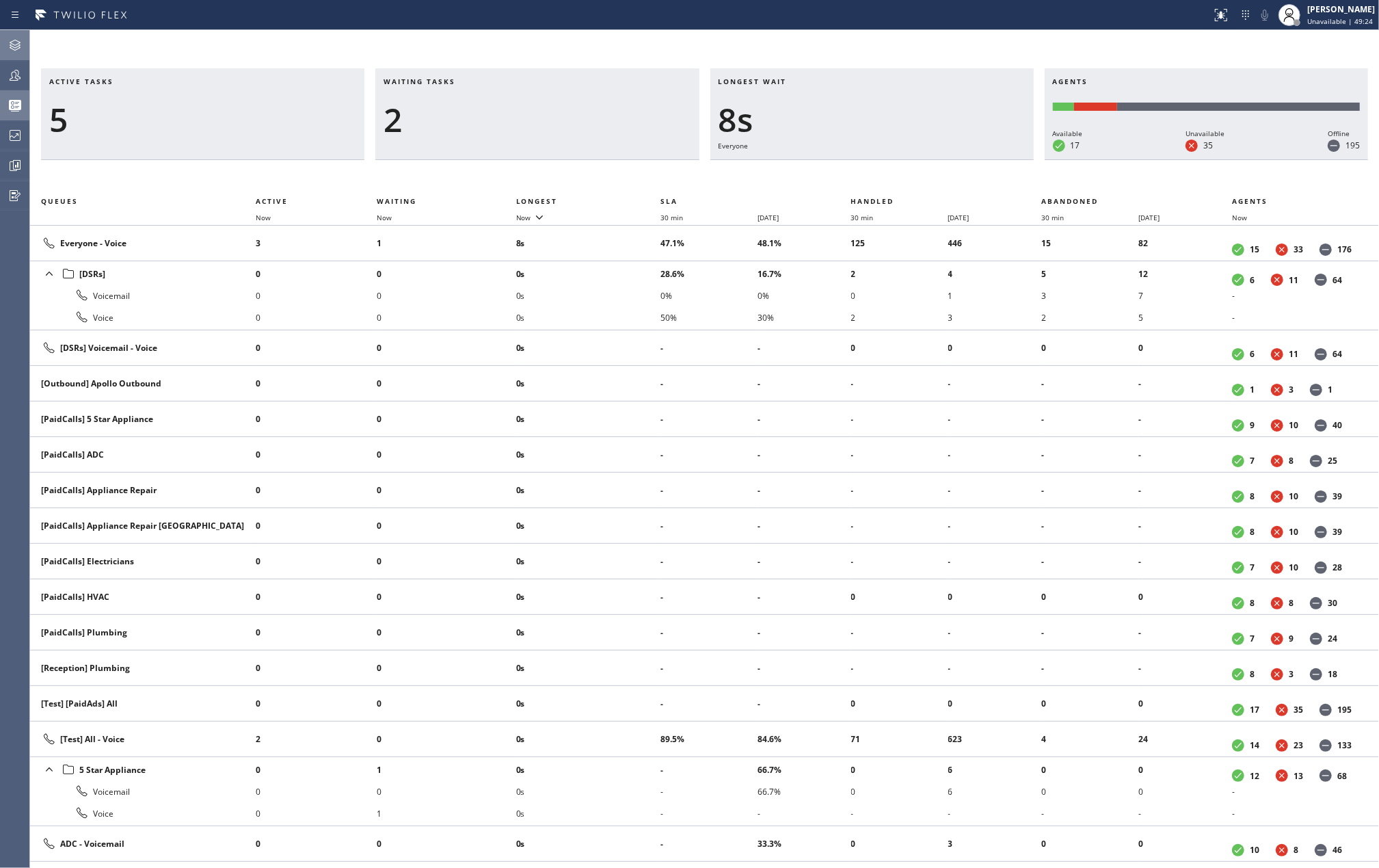
drag, startPoint x: 489, startPoint y: 39, endPoint x: 489, endPoint y: 18, distance: 21.0
click at [489, 21] on div "Status report No issues detected If you experience an issue, please download th…" at bounding box center [690, 434] width 1379 height 868
click at [489, 33] on div "Active tasks 5 Waiting tasks 2 Longest wait 14s Everyone Agents Available 17 Un…" at bounding box center [705, 449] width 1349 height 838
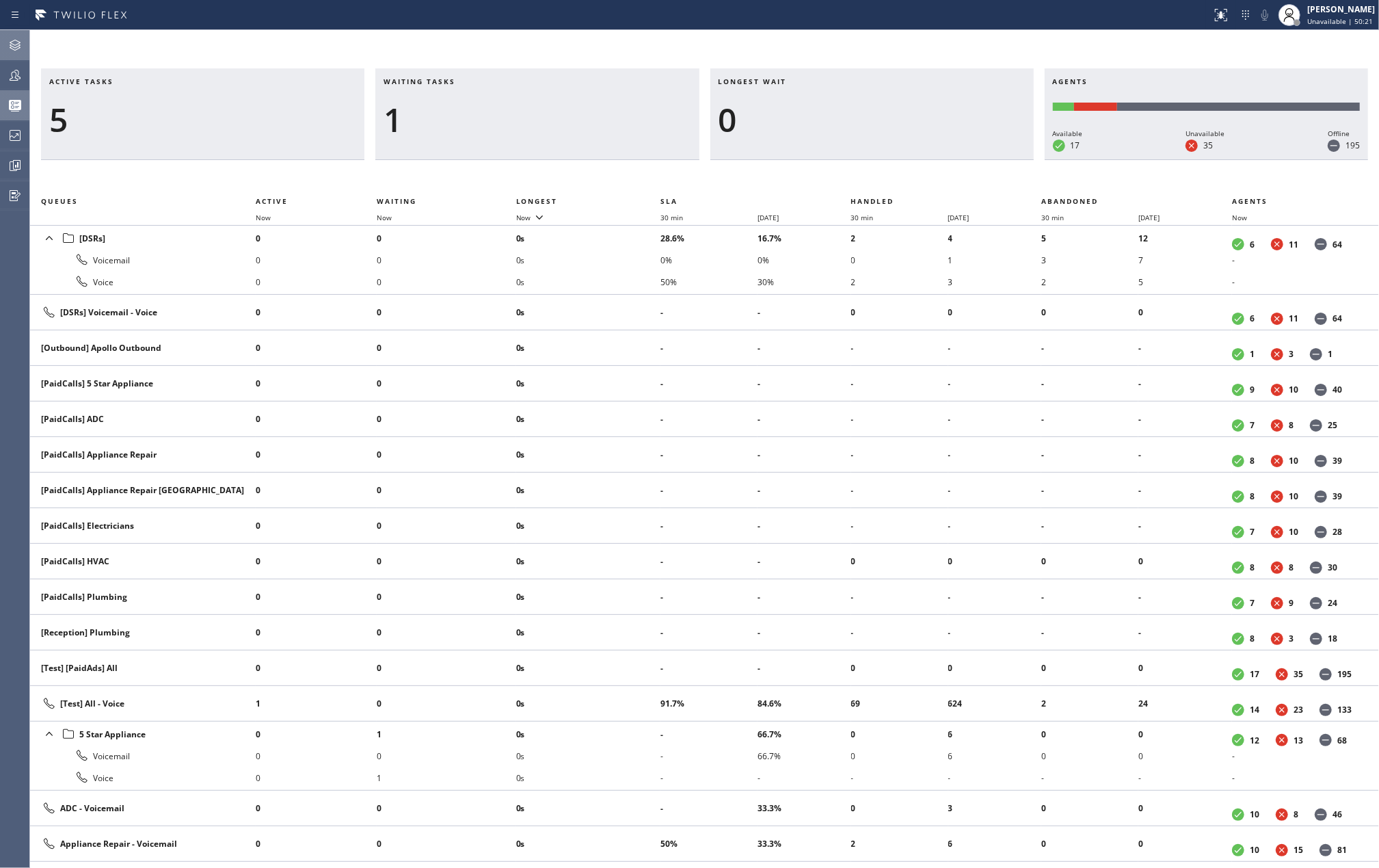
click at [673, 52] on div "Active tasks 5 Waiting tasks 1 Longest wait 0 Agents Available 17 Unavailable 3…" at bounding box center [705, 449] width 1349 height 838
click at [12, 168] on icon at bounding box center [15, 166] width 17 height 17
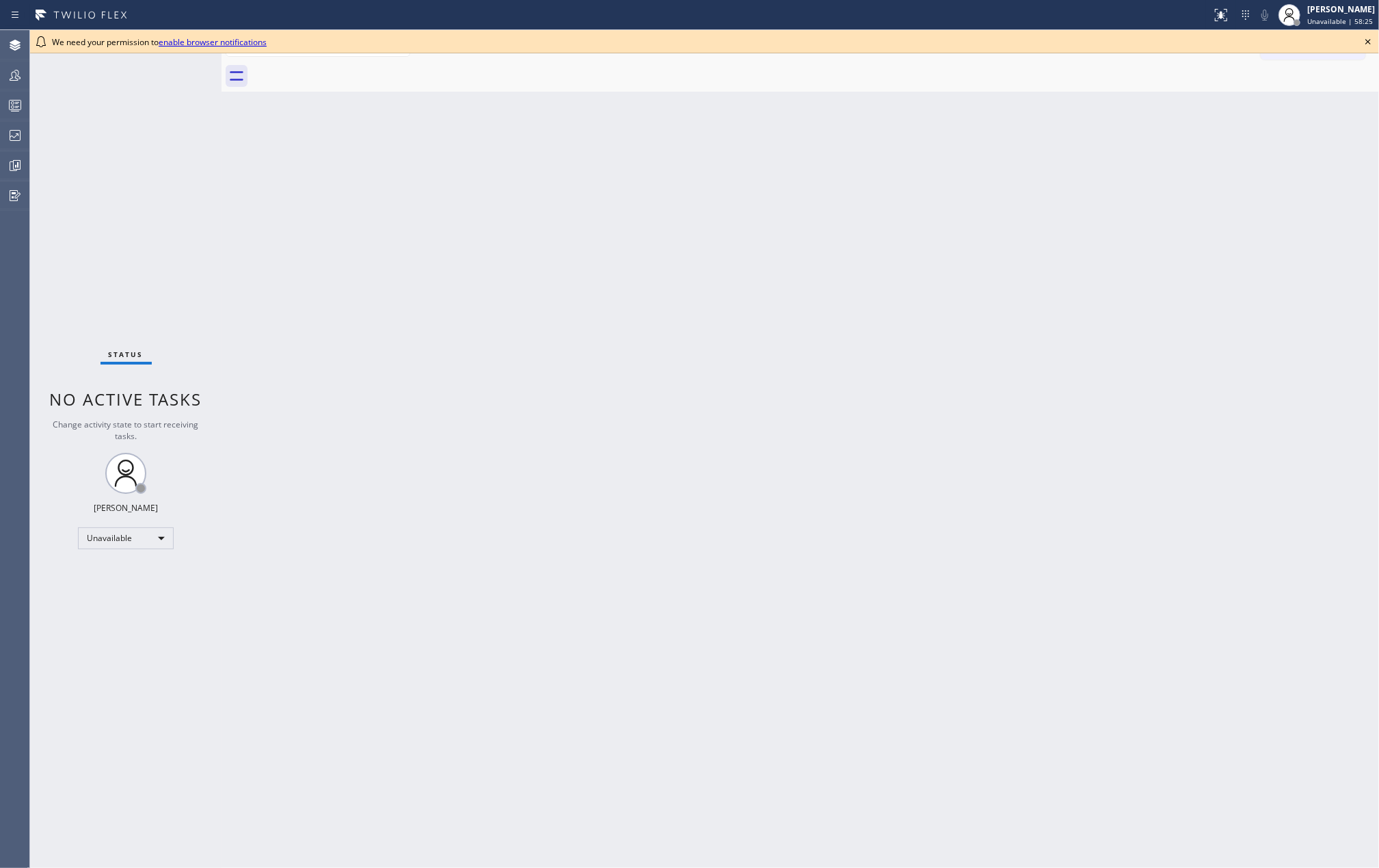
click at [1370, 38] on icon at bounding box center [1368, 42] width 17 height 17
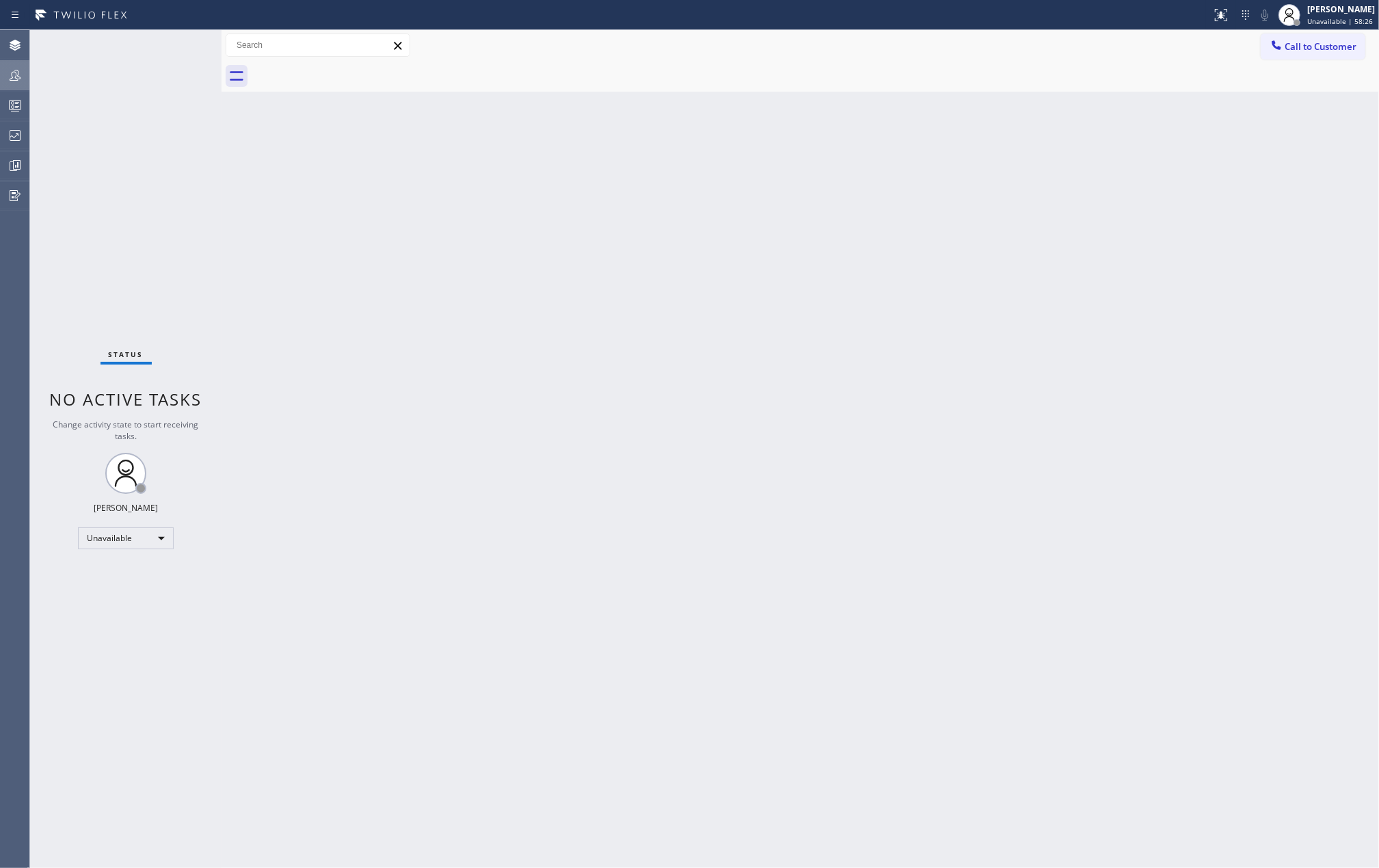
click at [3, 81] on div at bounding box center [15, 75] width 30 height 17
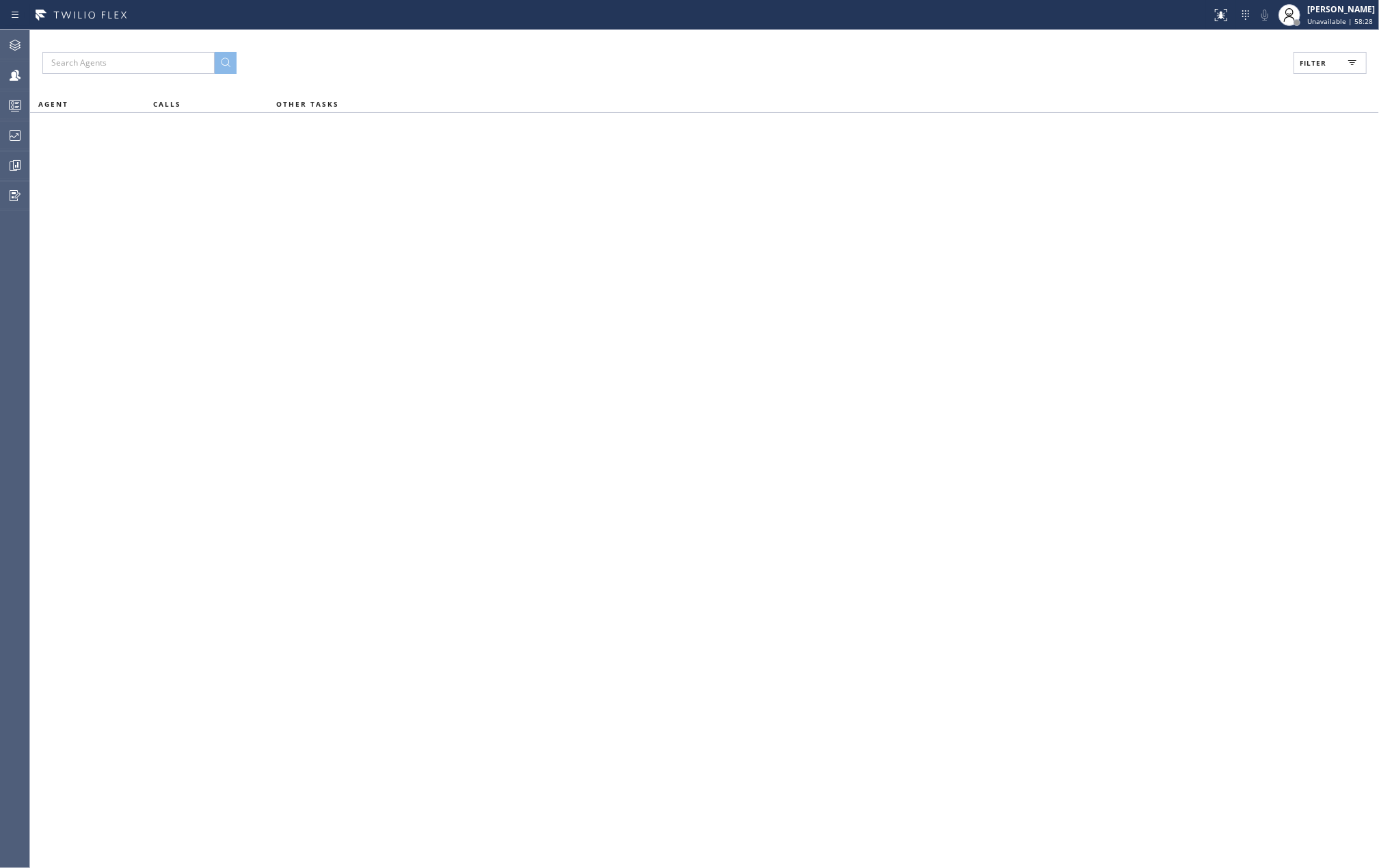
click at [1311, 71] on button "Filter" at bounding box center [1331, 63] width 73 height 22
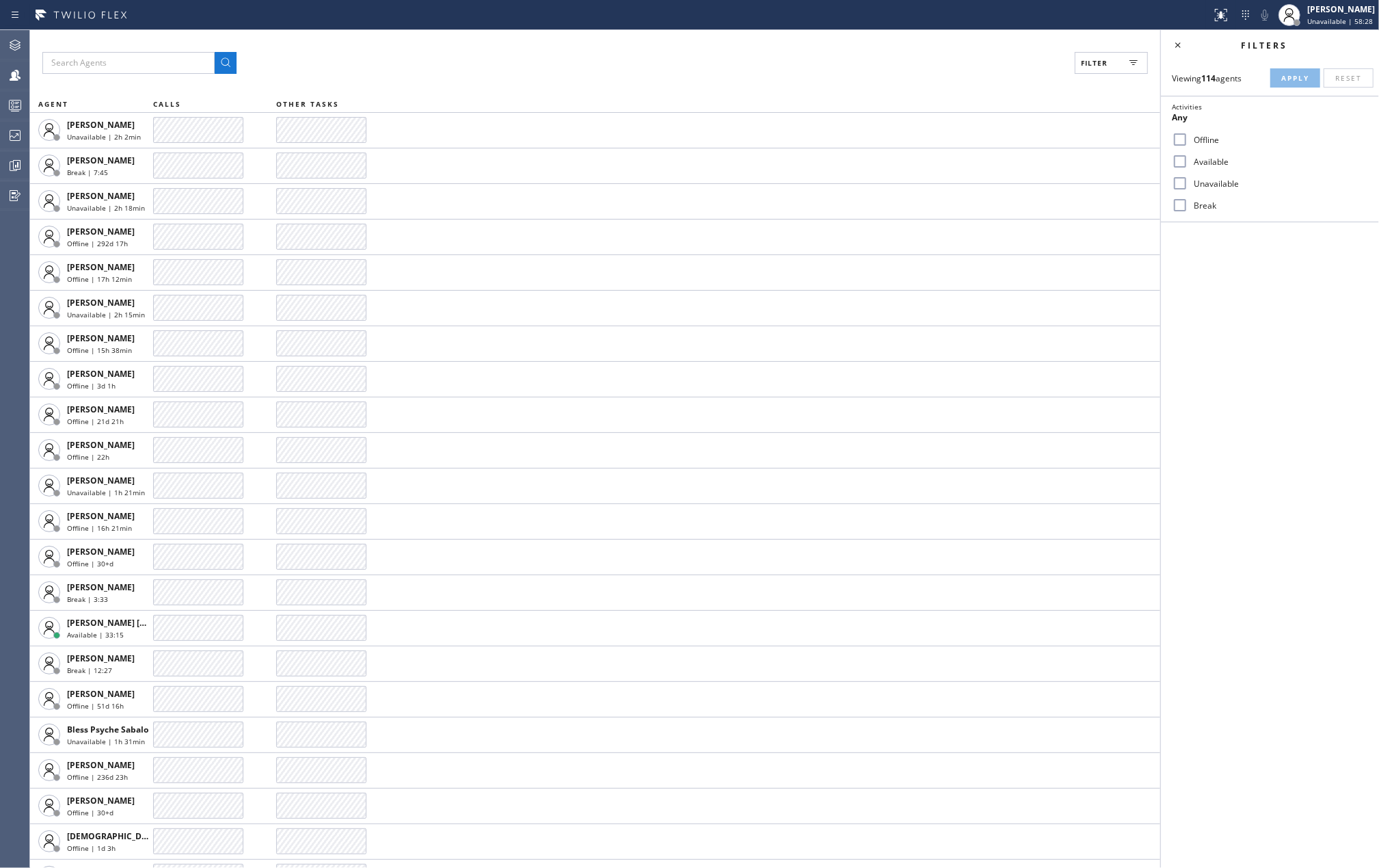
click at [1187, 159] on input "Available" at bounding box center [1181, 162] width 17 height 17
checkbox input "true"
click at [1182, 206] on input "Break" at bounding box center [1181, 205] width 17 height 17
checkbox input "true"
click at [1295, 78] on span "Apply" at bounding box center [1296, 78] width 28 height 9
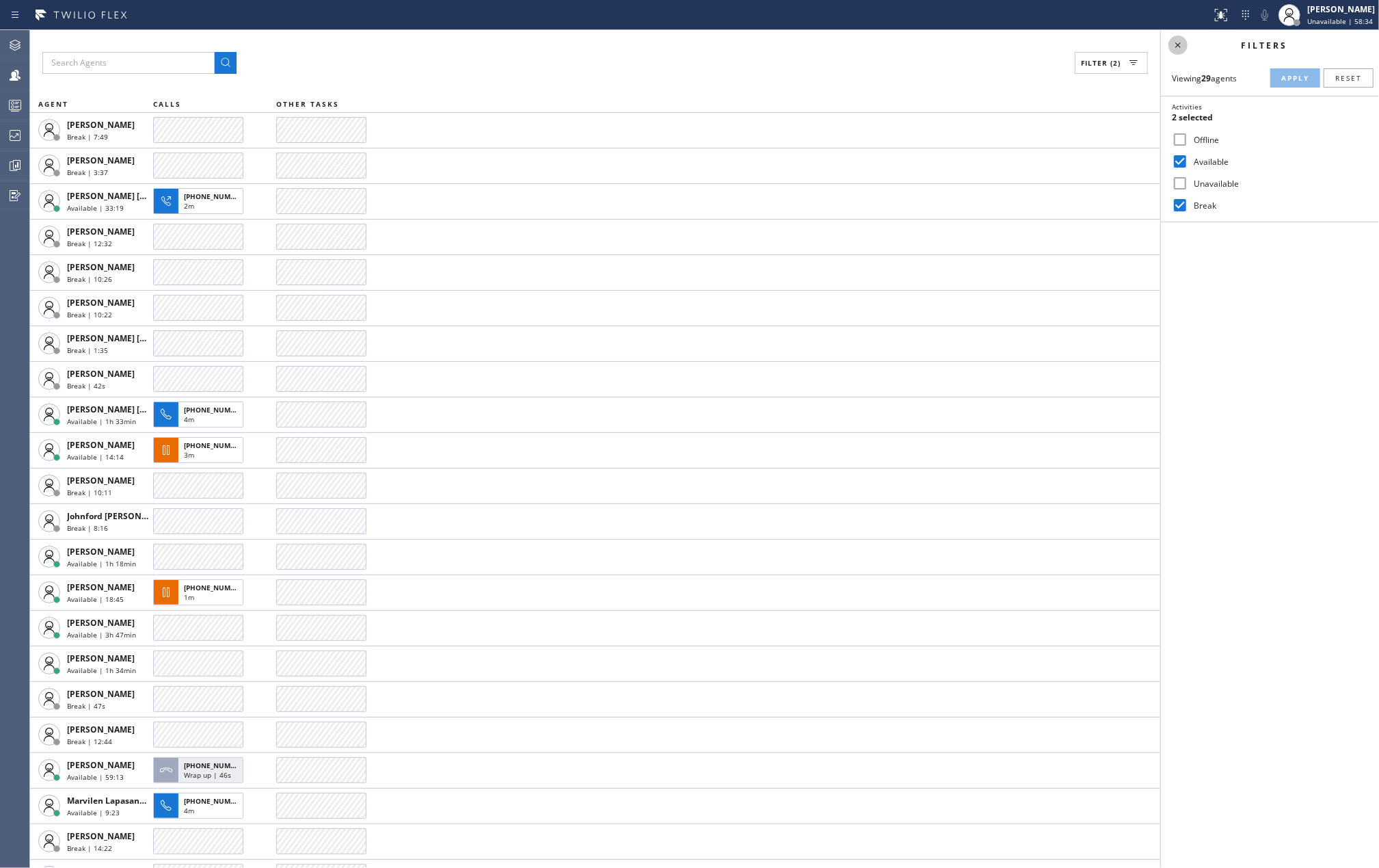
click at [1176, 43] on icon at bounding box center [1178, 45] width 17 height 17
click at [19, 108] on icon at bounding box center [15, 105] width 17 height 17
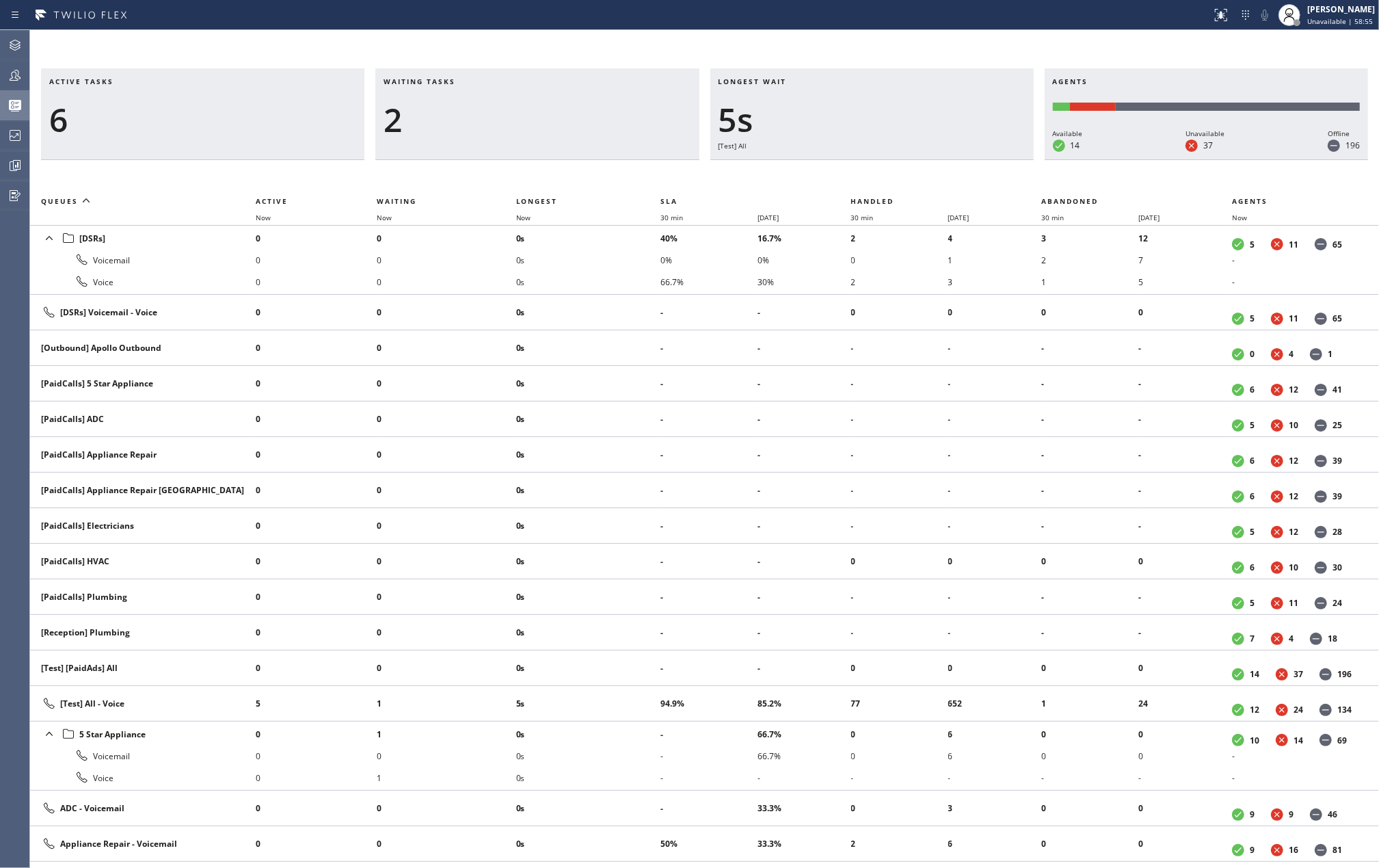
click at [780, 53] on div "Active tasks 6 Waiting tasks 2 Longest wait 5s [Test] All Agents Available 14 U…" at bounding box center [705, 449] width 1349 height 838
click at [8, 74] on icon at bounding box center [15, 75] width 17 height 17
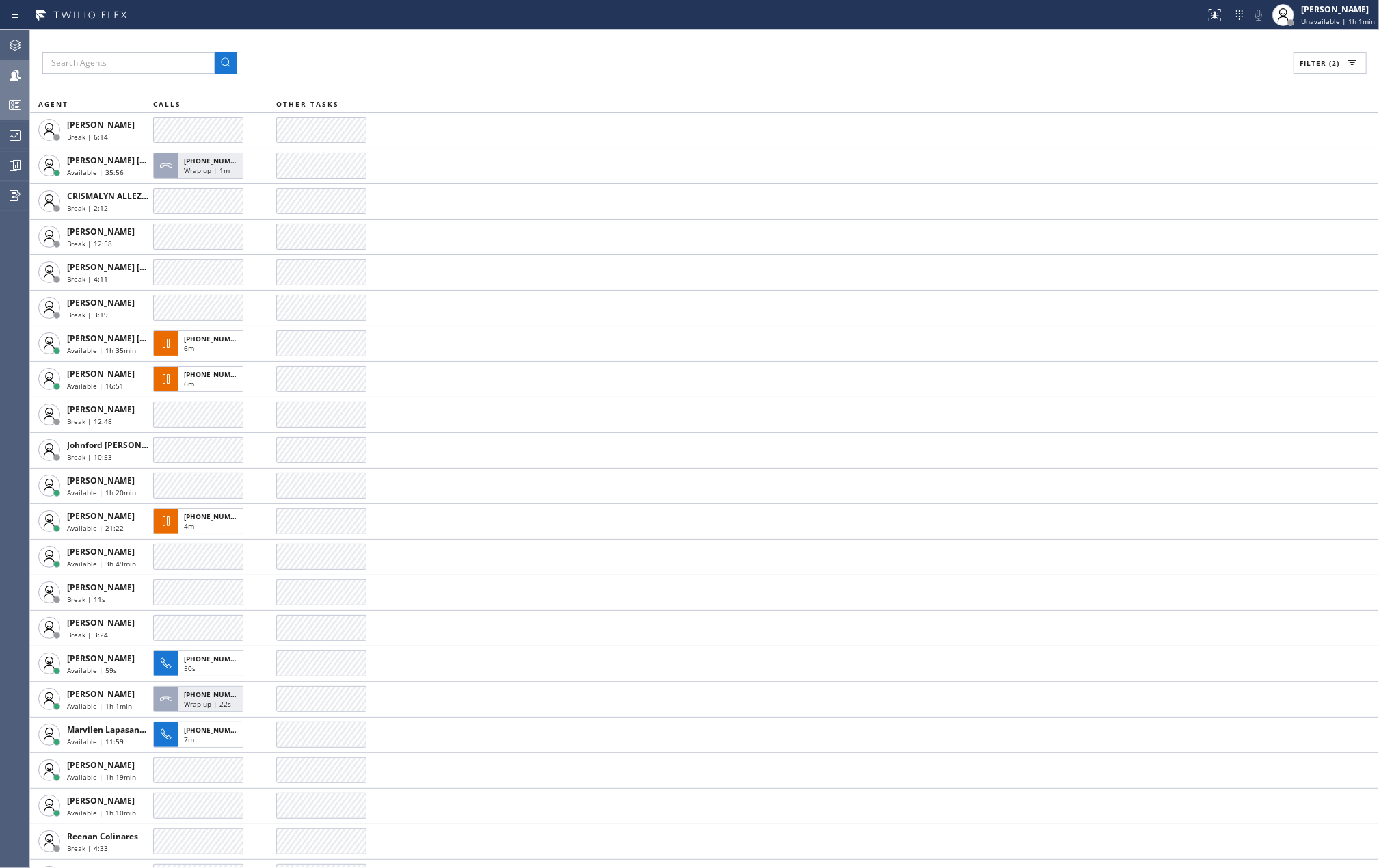
click at [326, 48] on div "Filter (2) AGENT CALLS OTHER TASKS Arnold Verallo Break | 6:14 Ashley Barbie La…" at bounding box center [705, 449] width 1349 height 838
click at [6, 74] on div at bounding box center [15, 75] width 30 height 17
click at [23, 82] on icon at bounding box center [15, 75] width 17 height 17
click at [18, 107] on icon at bounding box center [15, 107] width 8 height 9
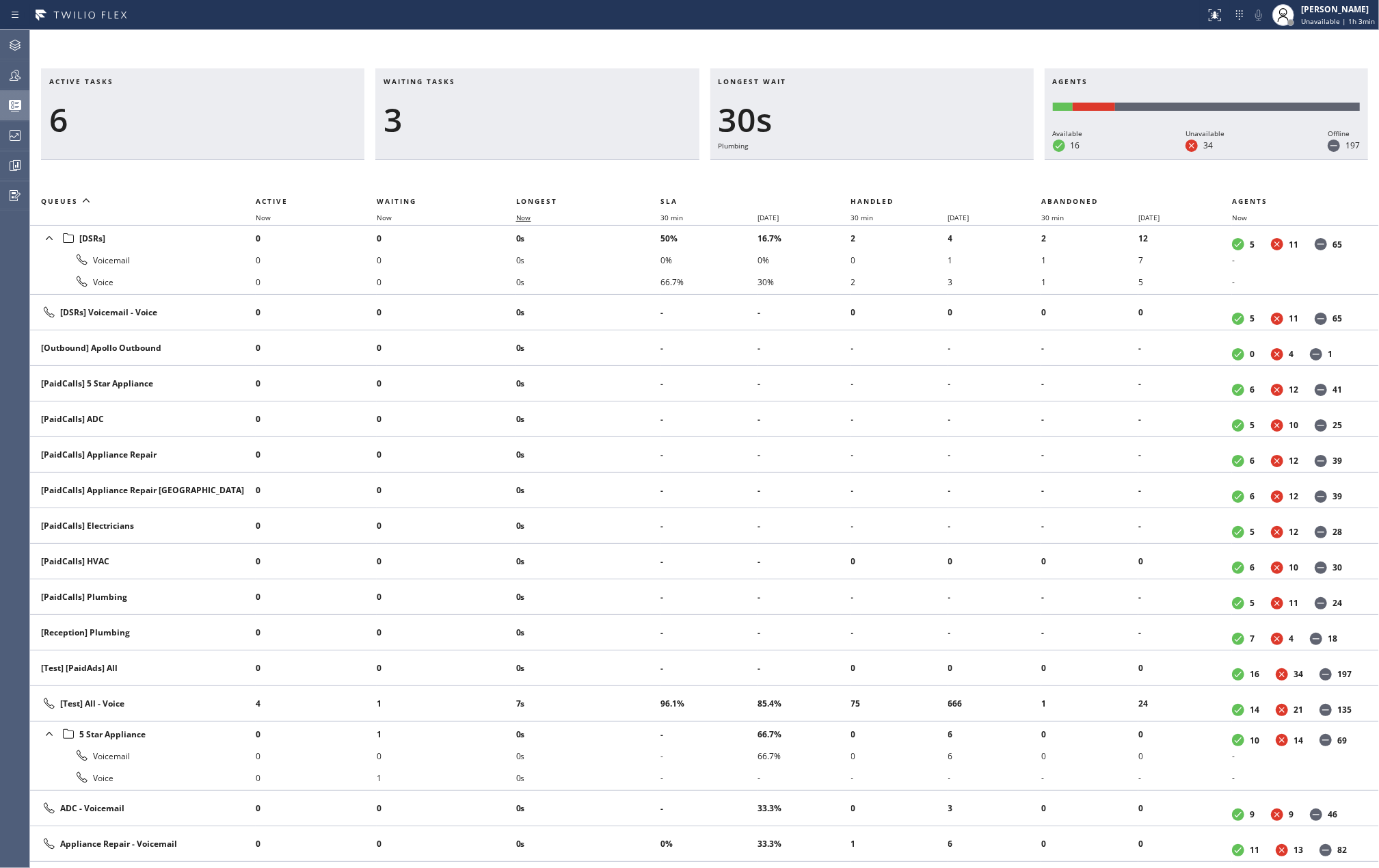
click at [529, 217] on span "Now" at bounding box center [524, 217] width 15 height 9
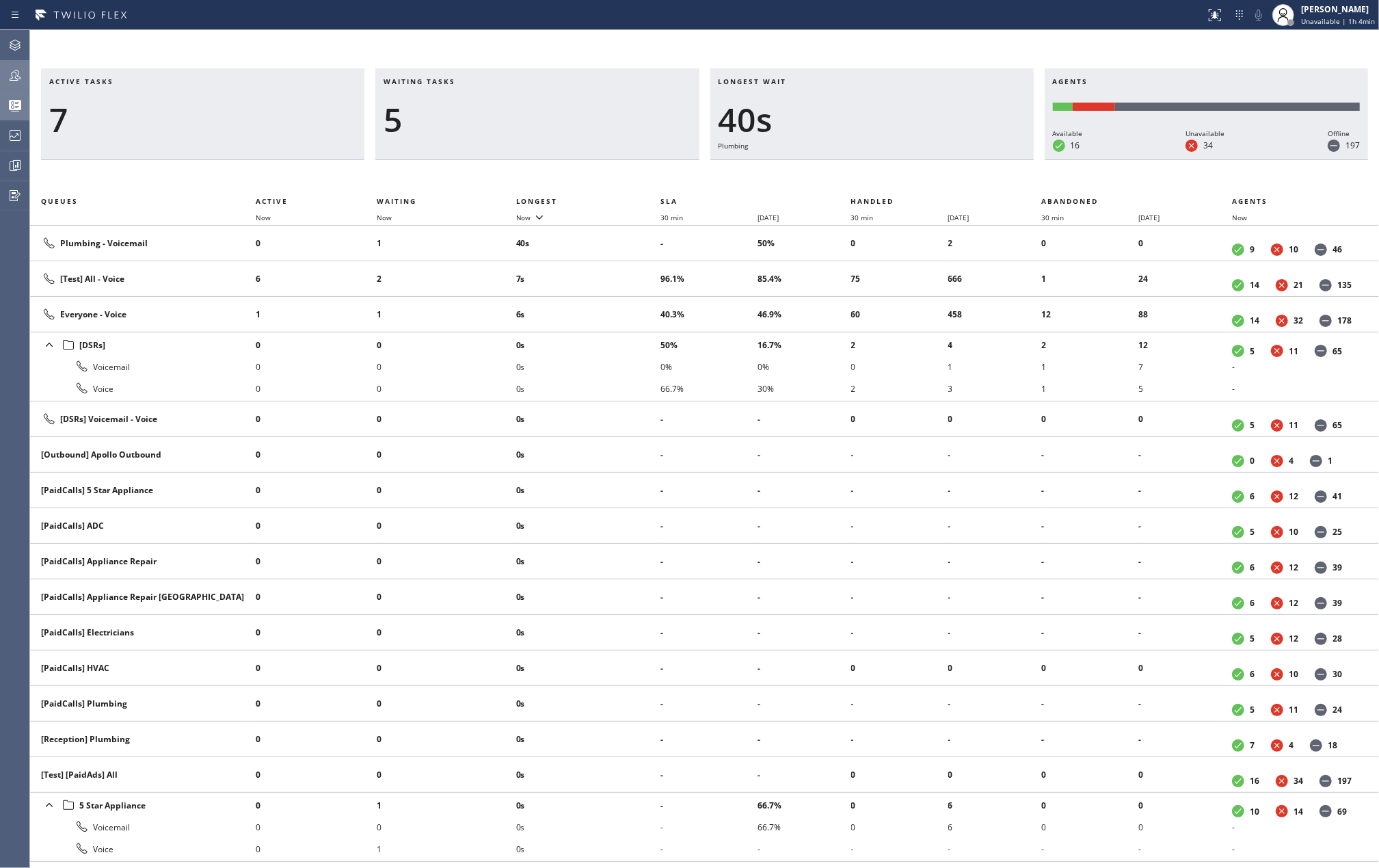
click at [9, 70] on icon at bounding box center [15, 75] width 17 height 17
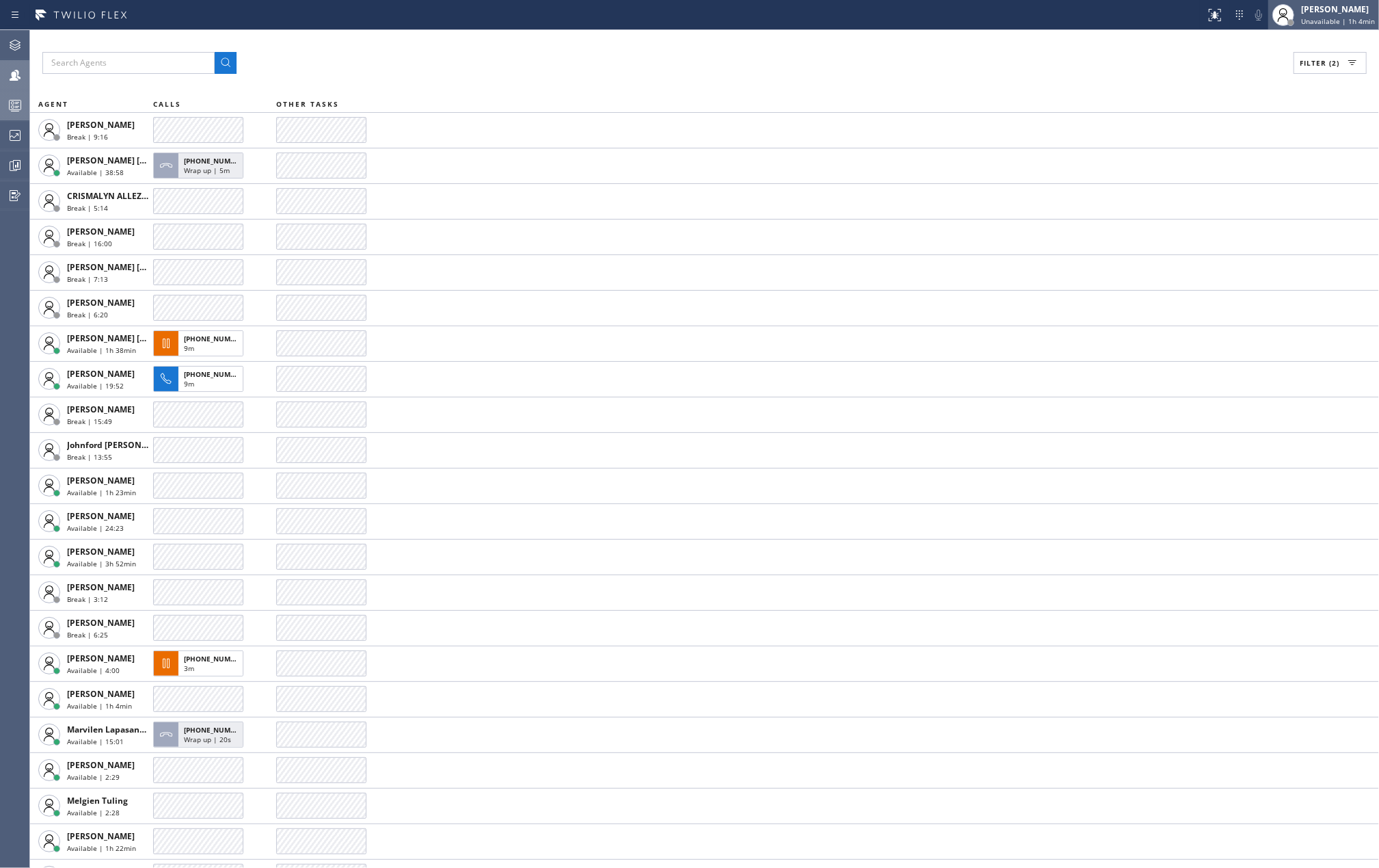
click at [1348, 7] on div "[PERSON_NAME]" at bounding box center [1338, 9] width 74 height 12
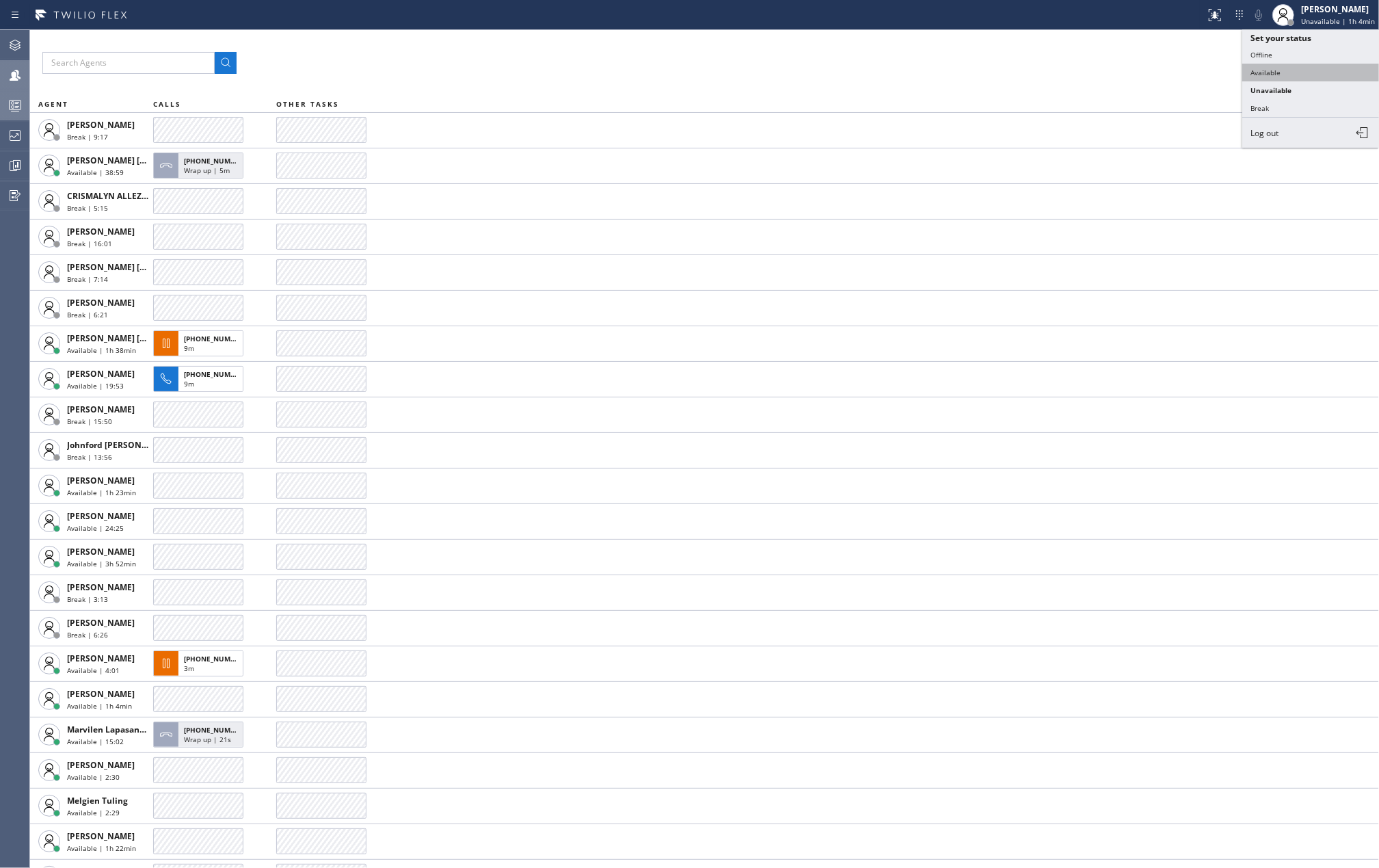
click at [1271, 66] on button "Available" at bounding box center [1311, 72] width 137 height 18
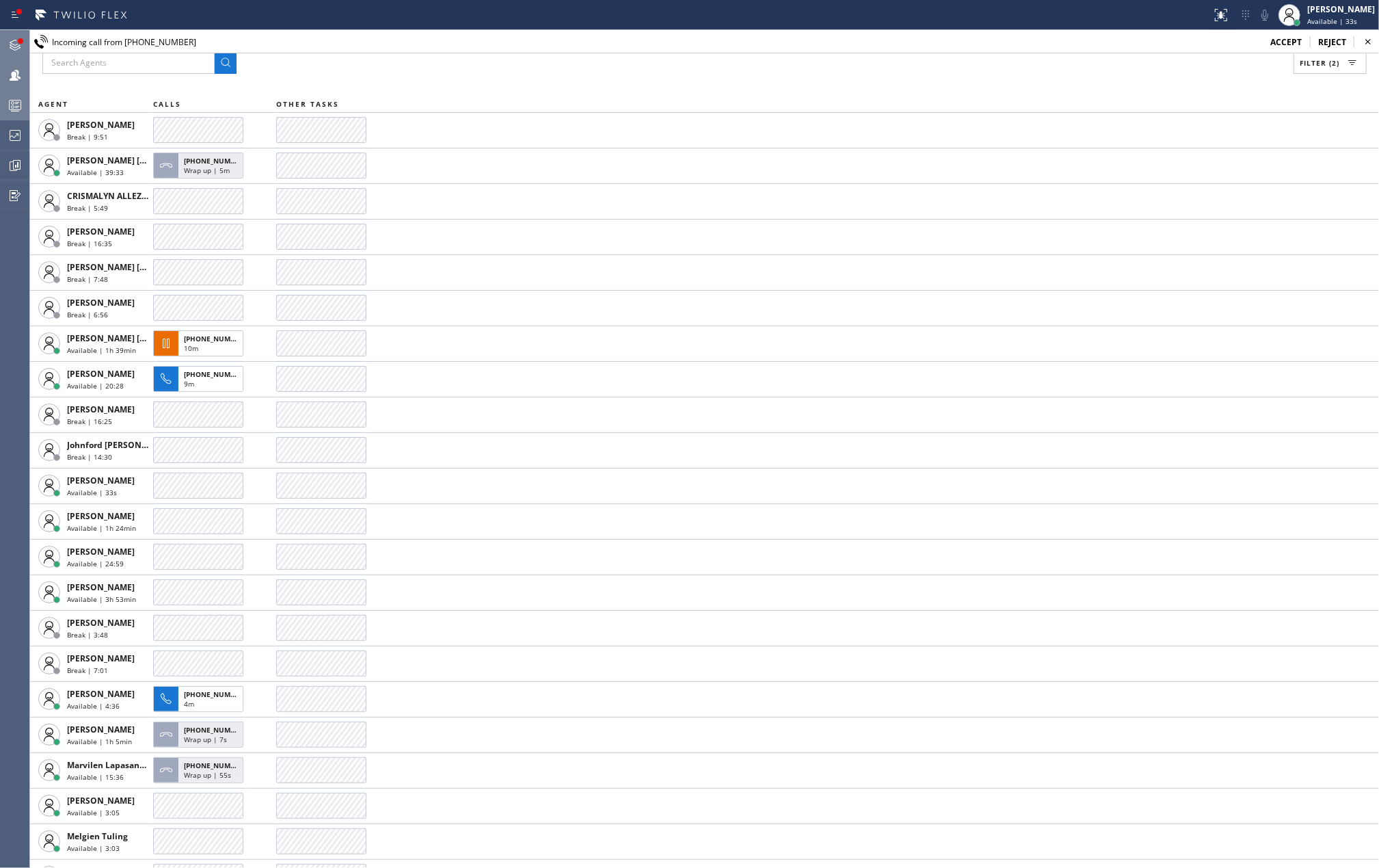
click at [15, 38] on icon at bounding box center [15, 45] width 17 height 17
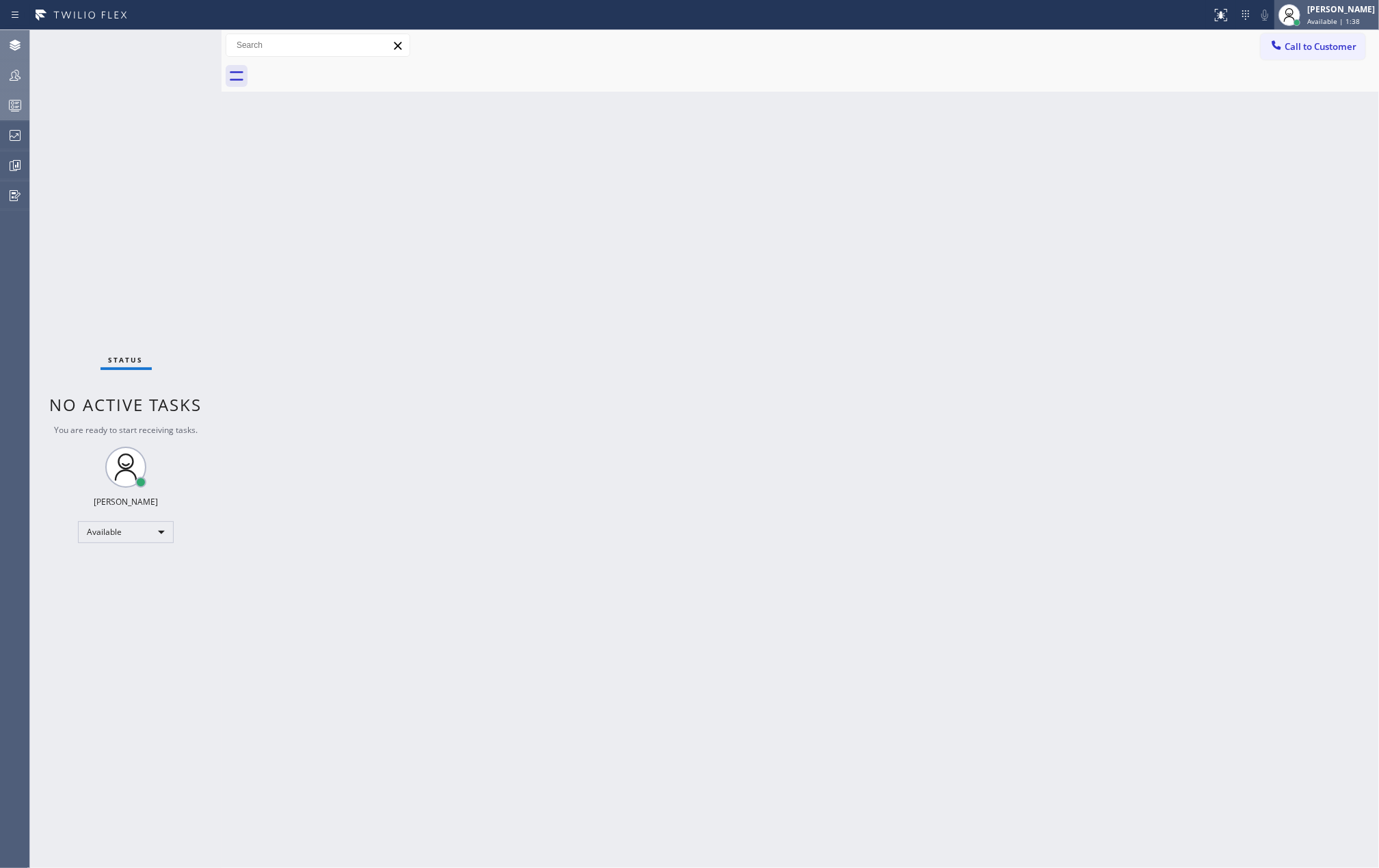
click at [1346, 17] on span "Available | 1:38" at bounding box center [1333, 21] width 53 height 9
click at [1297, 91] on button "Unavailable" at bounding box center [1311, 90] width 137 height 18
click at [1119, 272] on div "Back to Dashboard Change Sender ID Customers Technicians Select a contact Outbo…" at bounding box center [800, 449] width 1157 height 838
click at [18, 101] on icon at bounding box center [15, 105] width 17 height 17
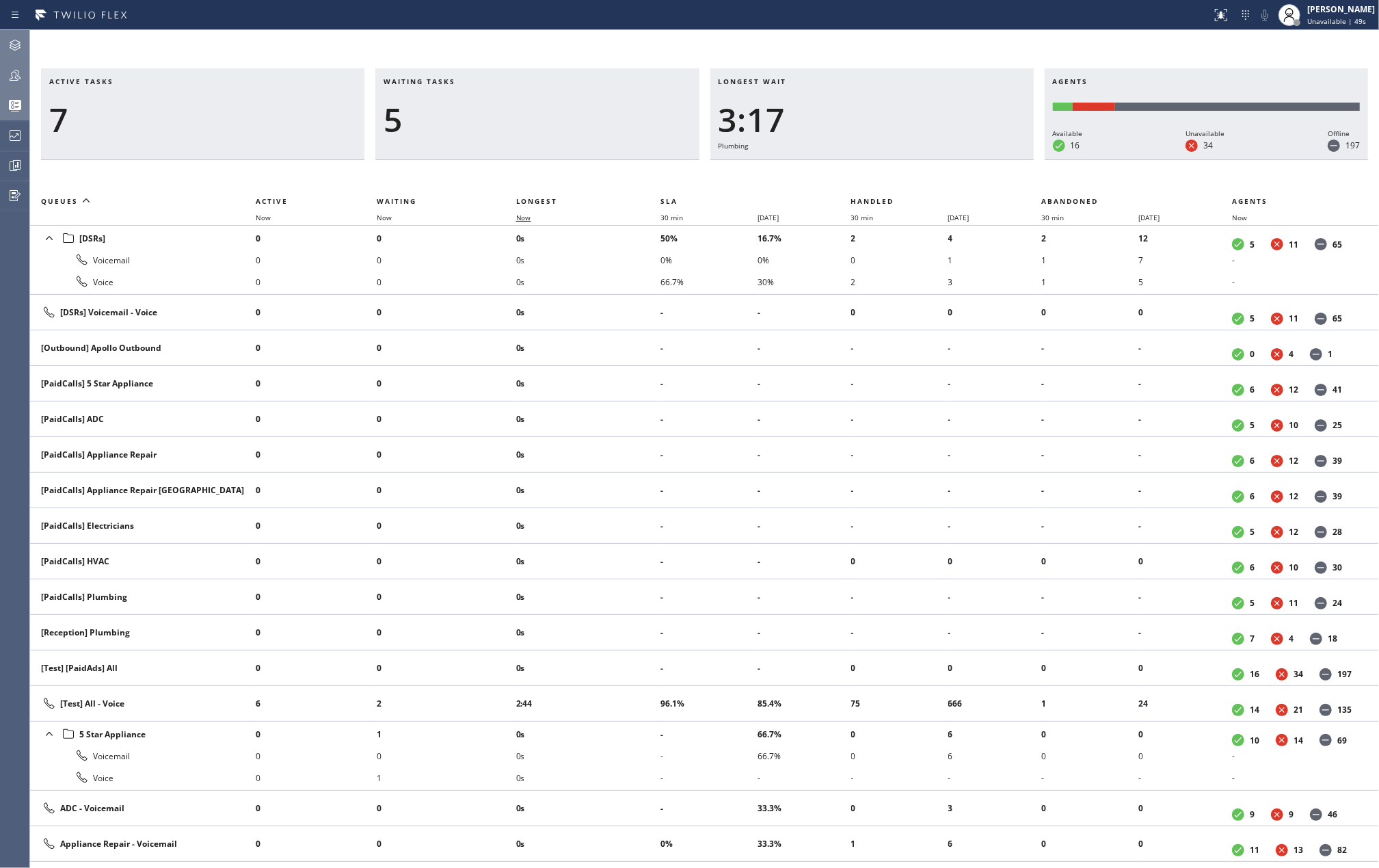
click at [531, 218] on span "Now" at bounding box center [524, 217] width 15 height 9
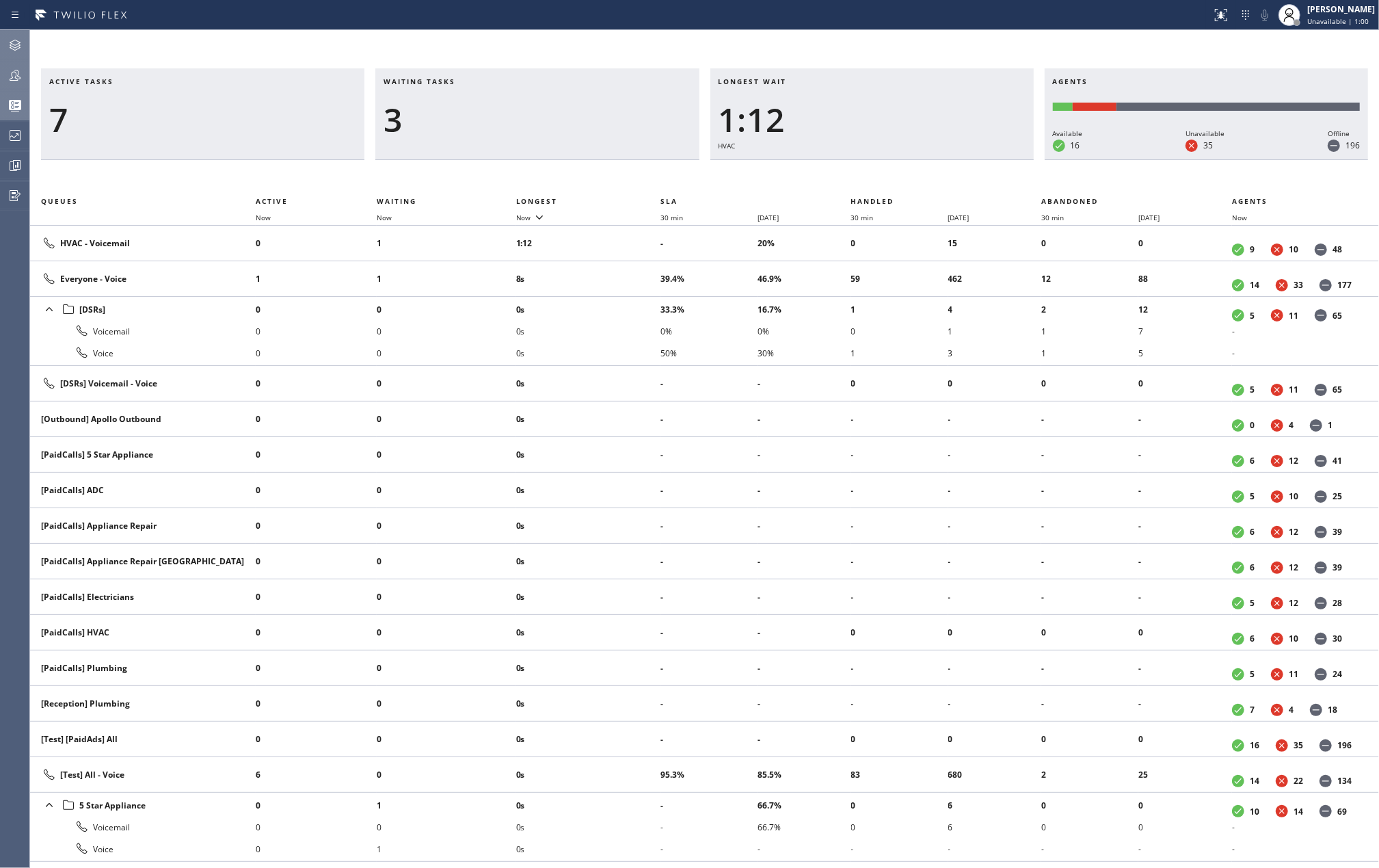
click at [374, 49] on div "Active tasks 7 Waiting tasks 3 Longest wait 1:12 HVAC Agents Available 16 Unava…" at bounding box center [705, 449] width 1349 height 838
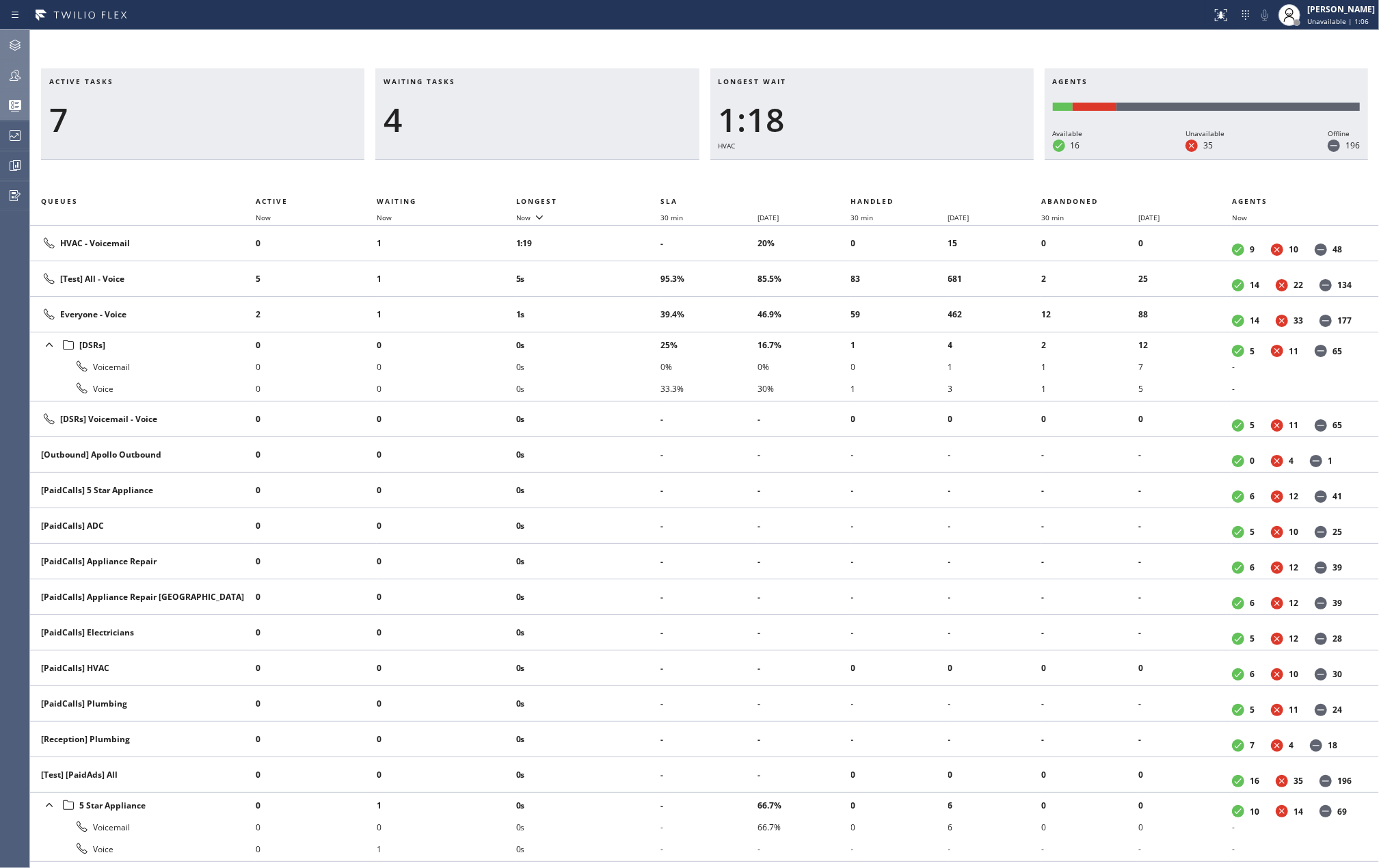
click at [15, 80] on icon at bounding box center [14, 75] width 11 height 11
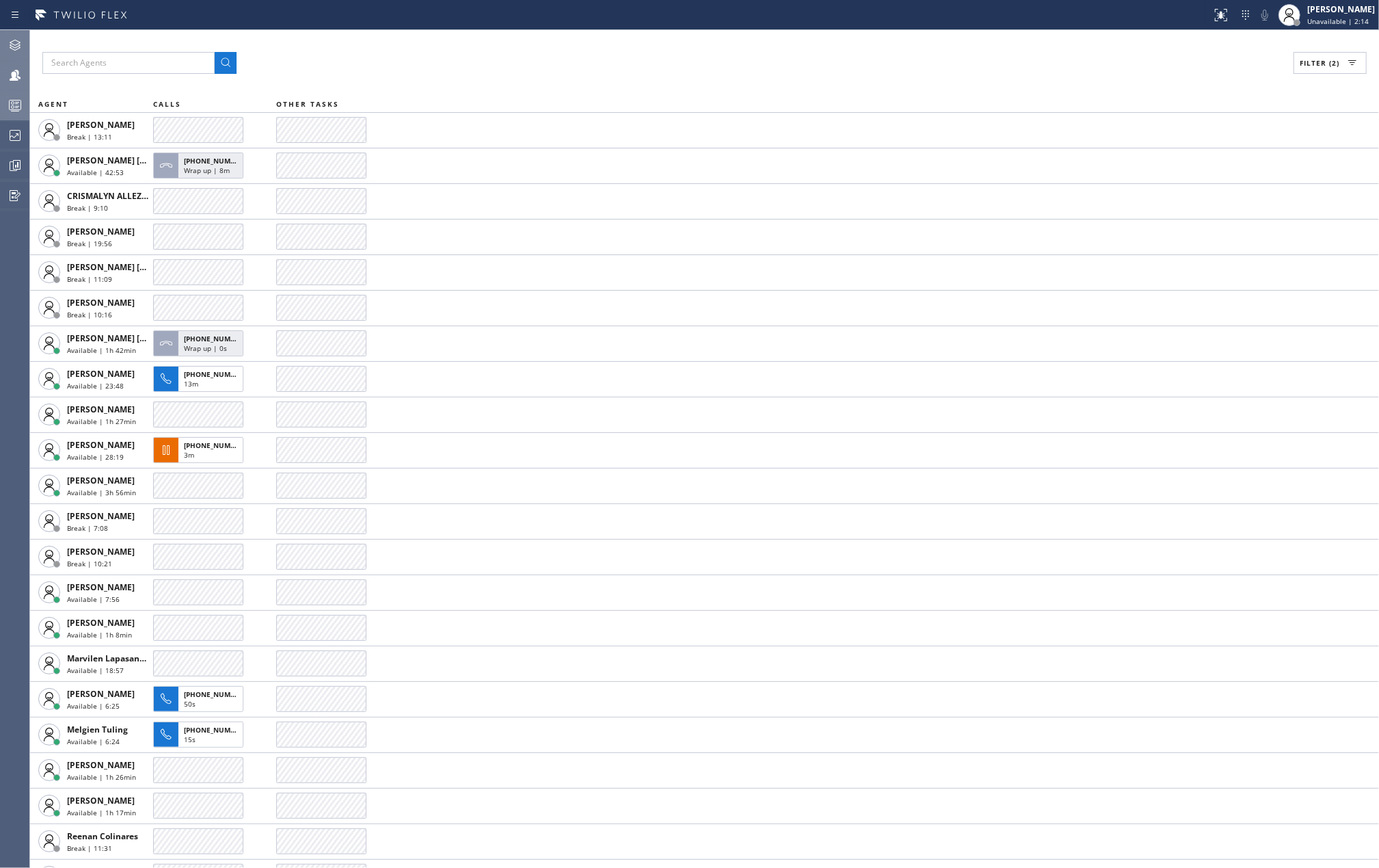
click at [7, 99] on icon at bounding box center [15, 105] width 17 height 17
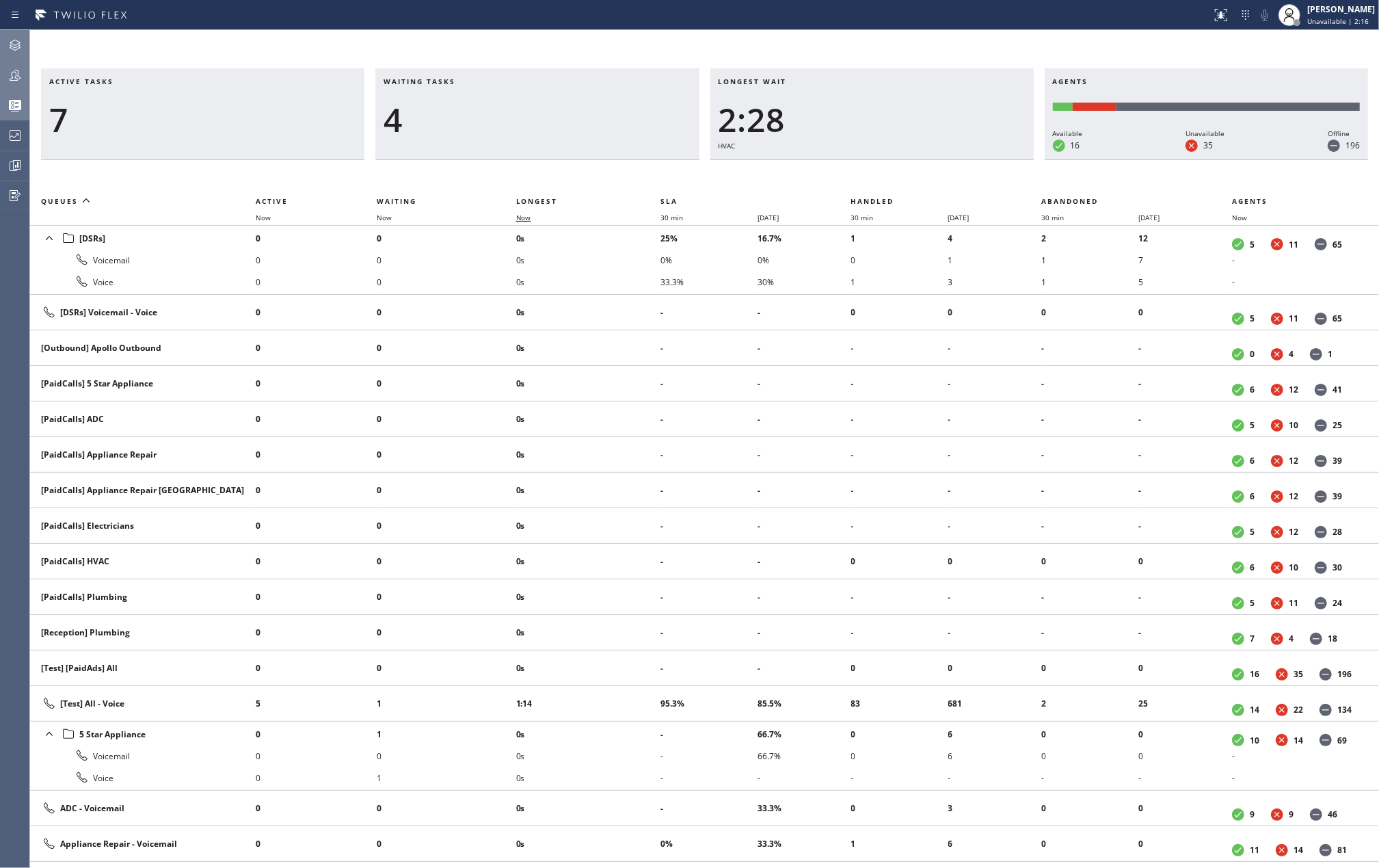
click at [530, 220] on span "Now" at bounding box center [524, 217] width 15 height 9
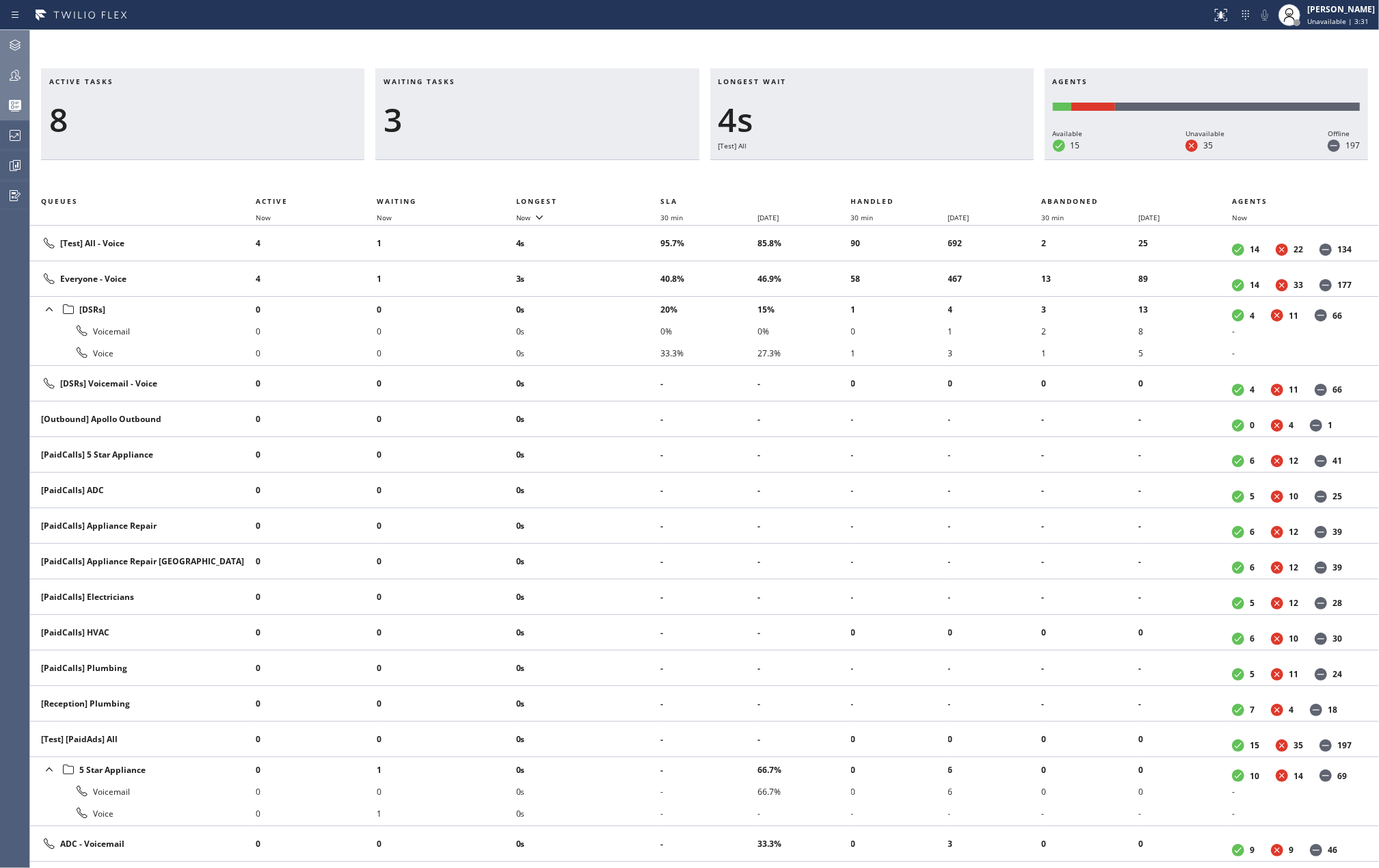
click at [19, 69] on icon at bounding box center [15, 75] width 17 height 17
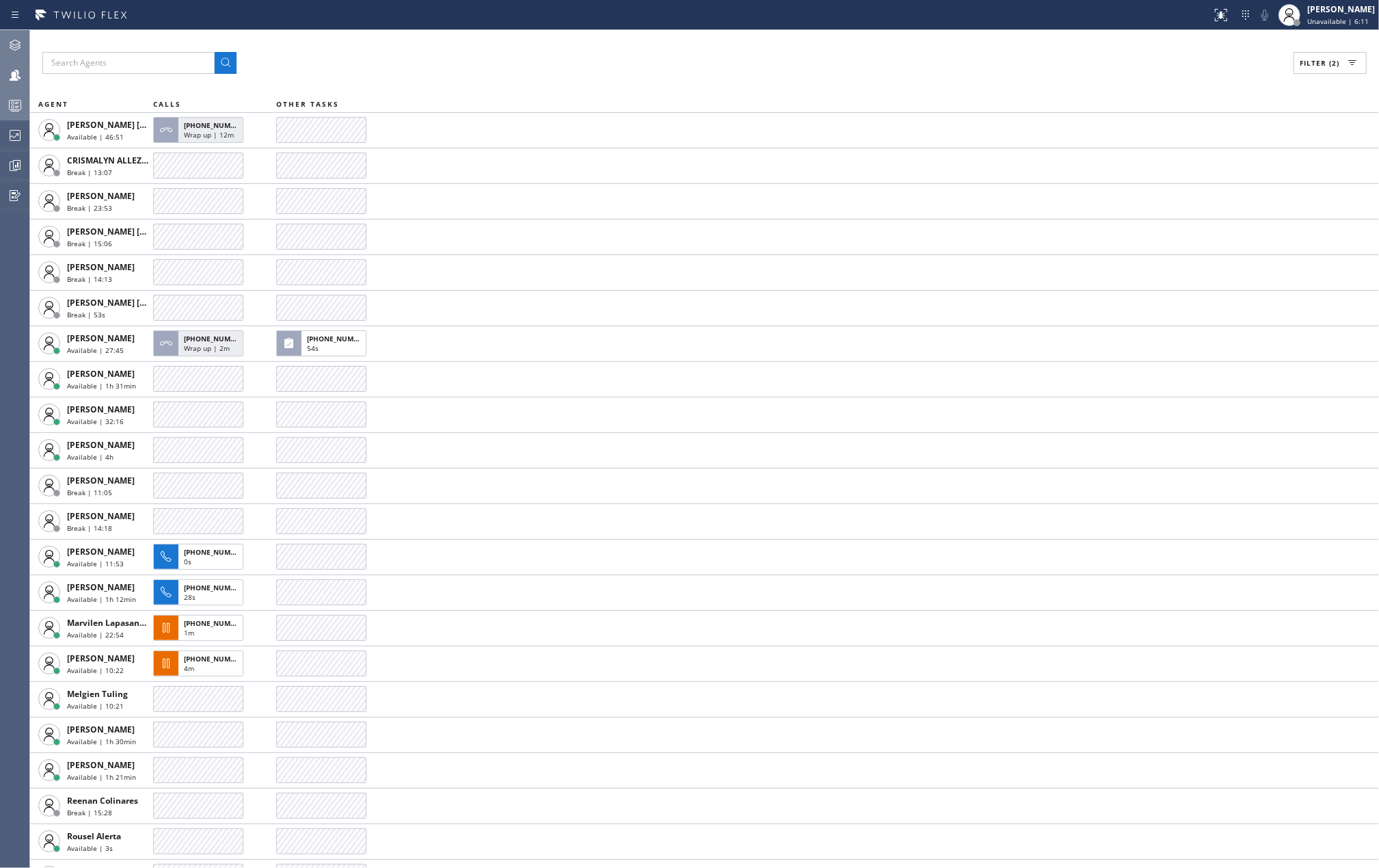
click at [409, 28] on div "Status report No issues detected If you experience an issue, please download th…" at bounding box center [690, 15] width 1379 height 30
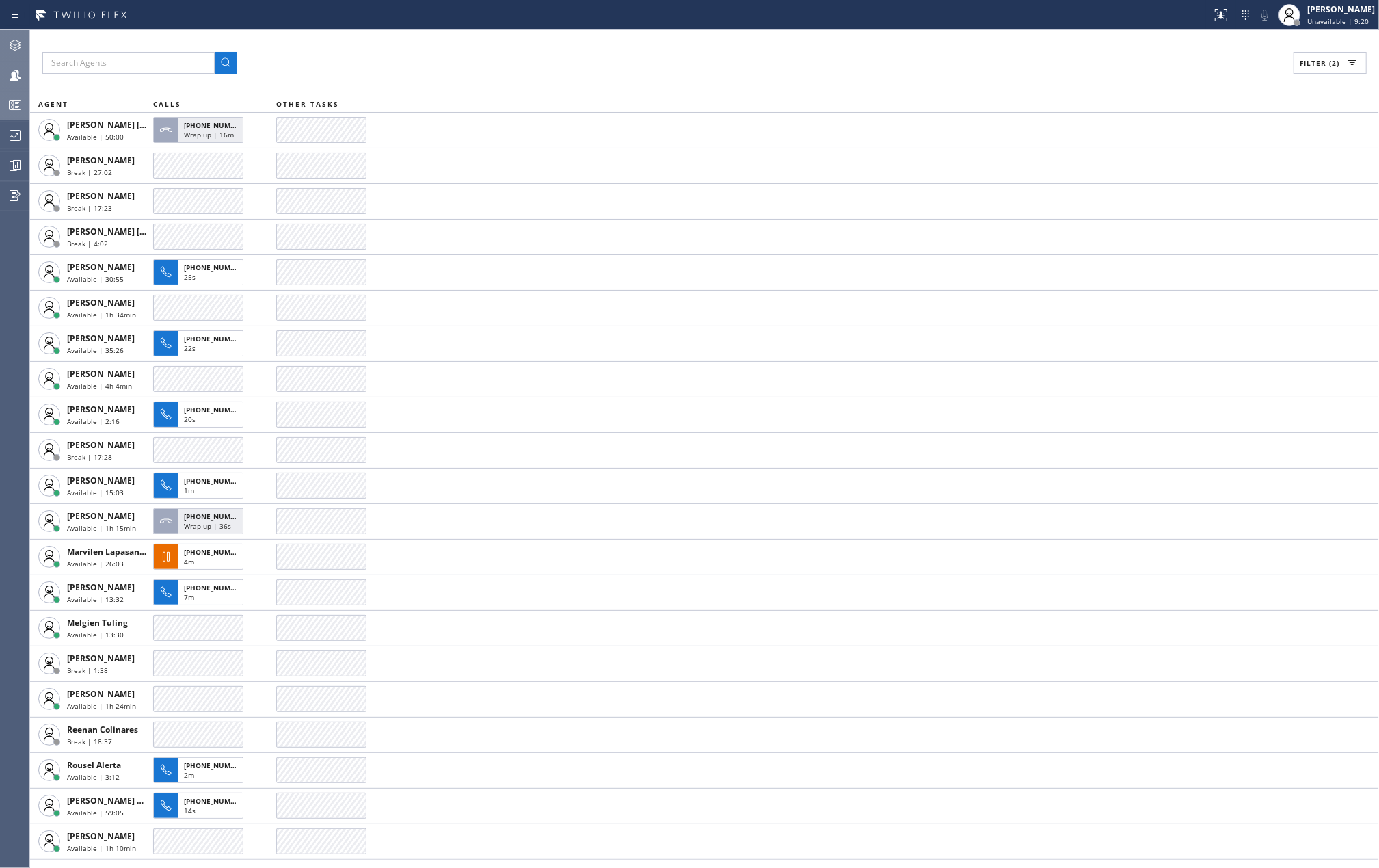
click at [18, 101] on icon at bounding box center [15, 105] width 17 height 17
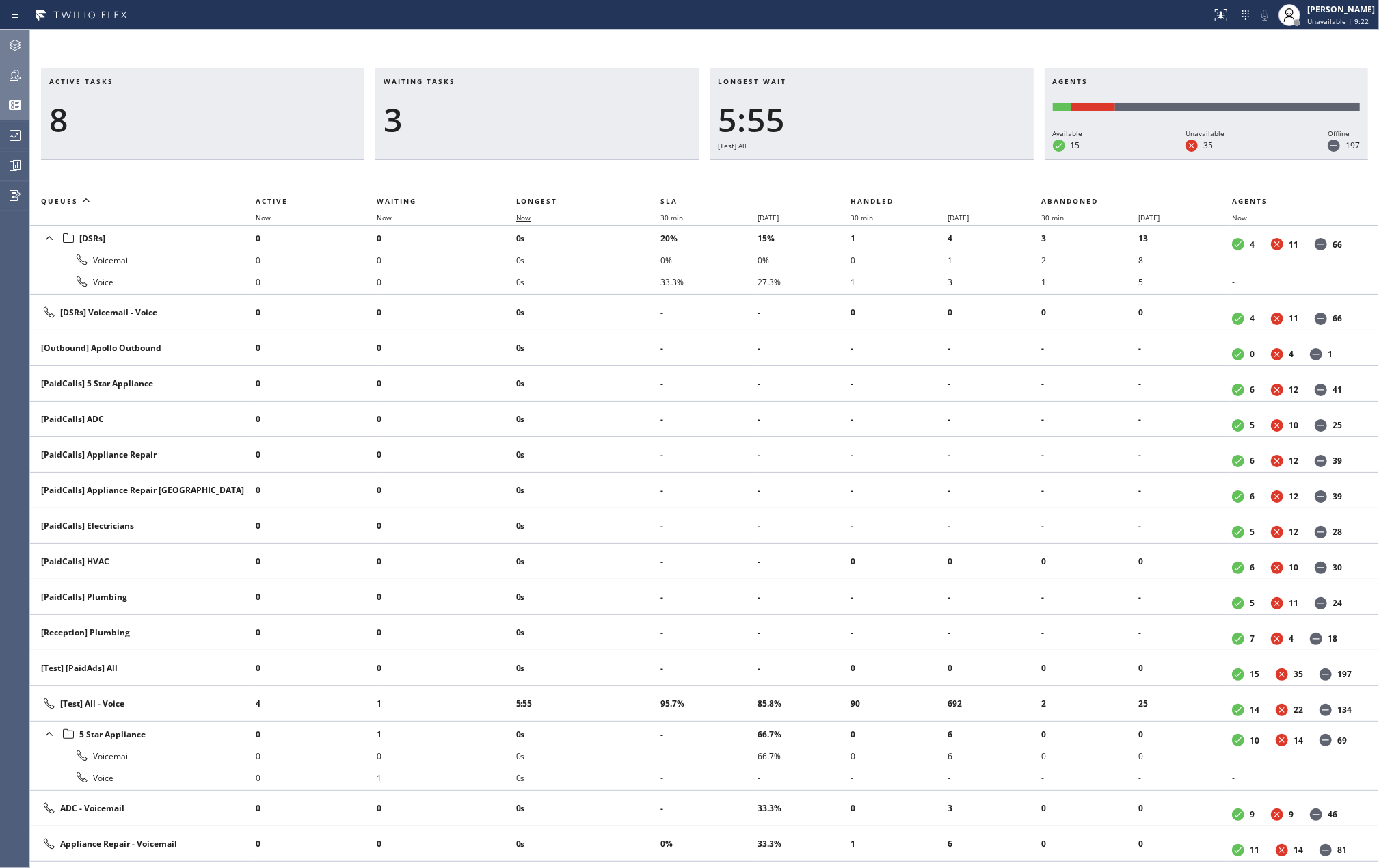
click at [531, 218] on span "Now" at bounding box center [524, 217] width 15 height 9
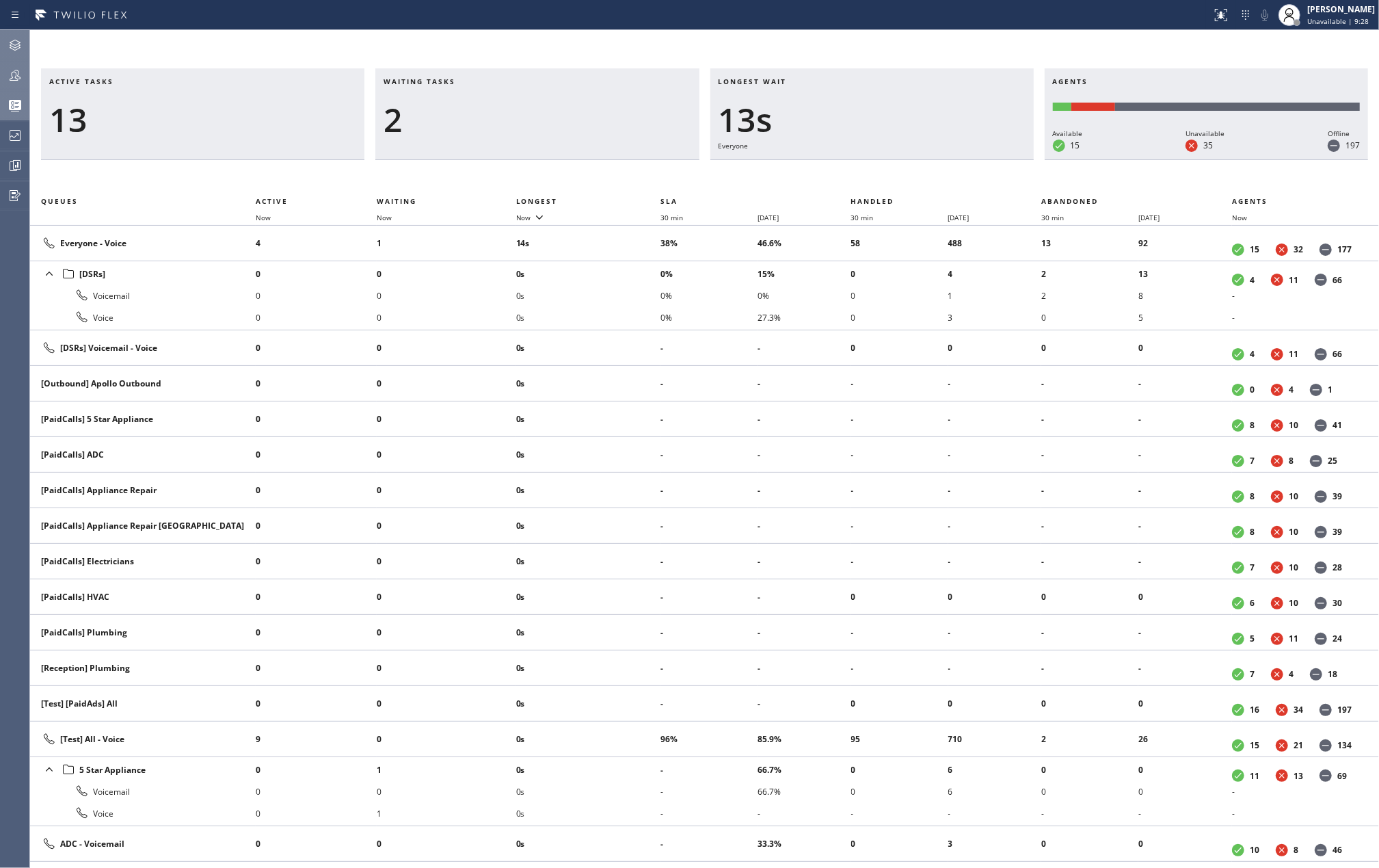
click at [9, 73] on icon at bounding box center [15, 75] width 17 height 17
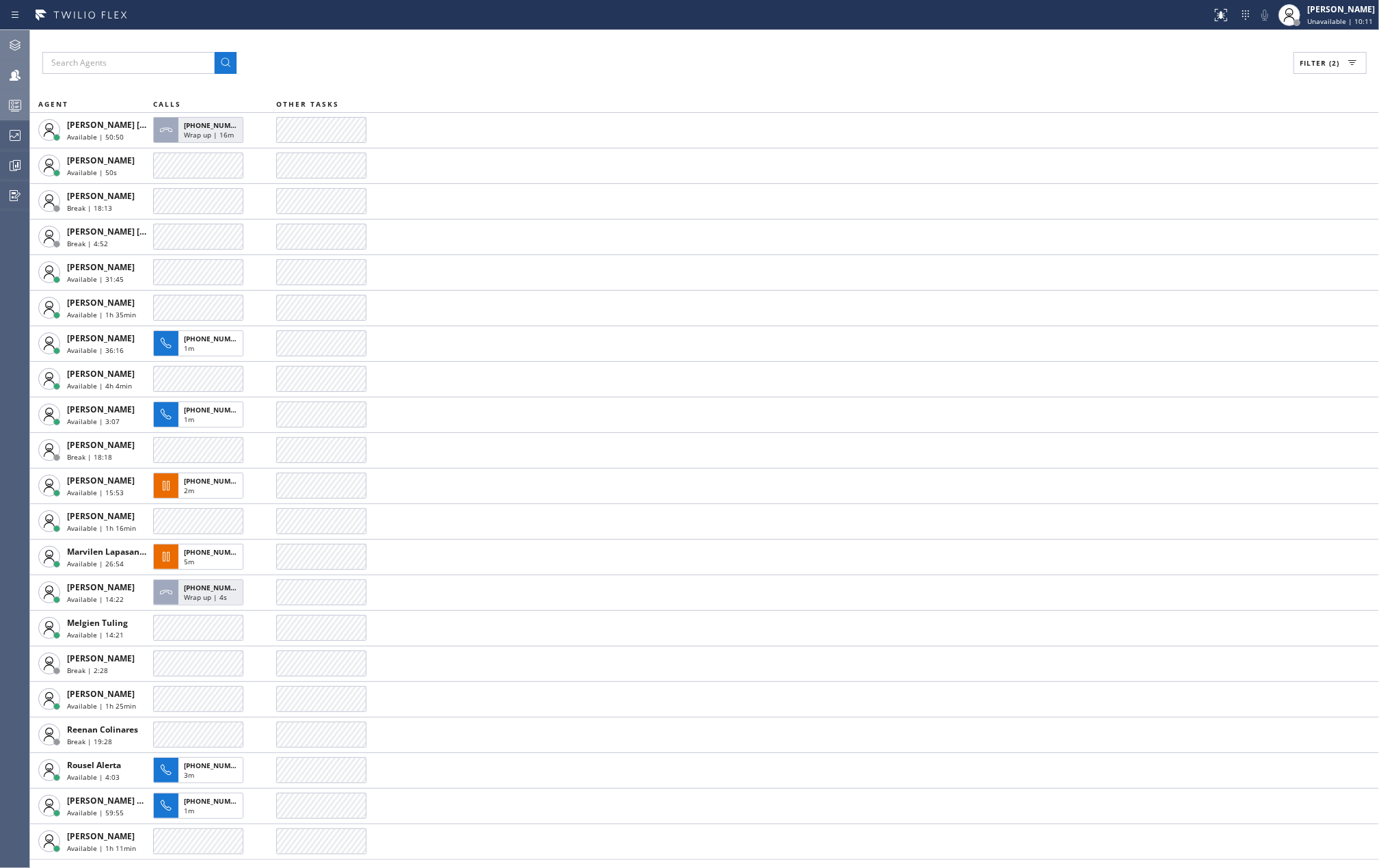
click at [23, 103] on icon at bounding box center [15, 105] width 17 height 17
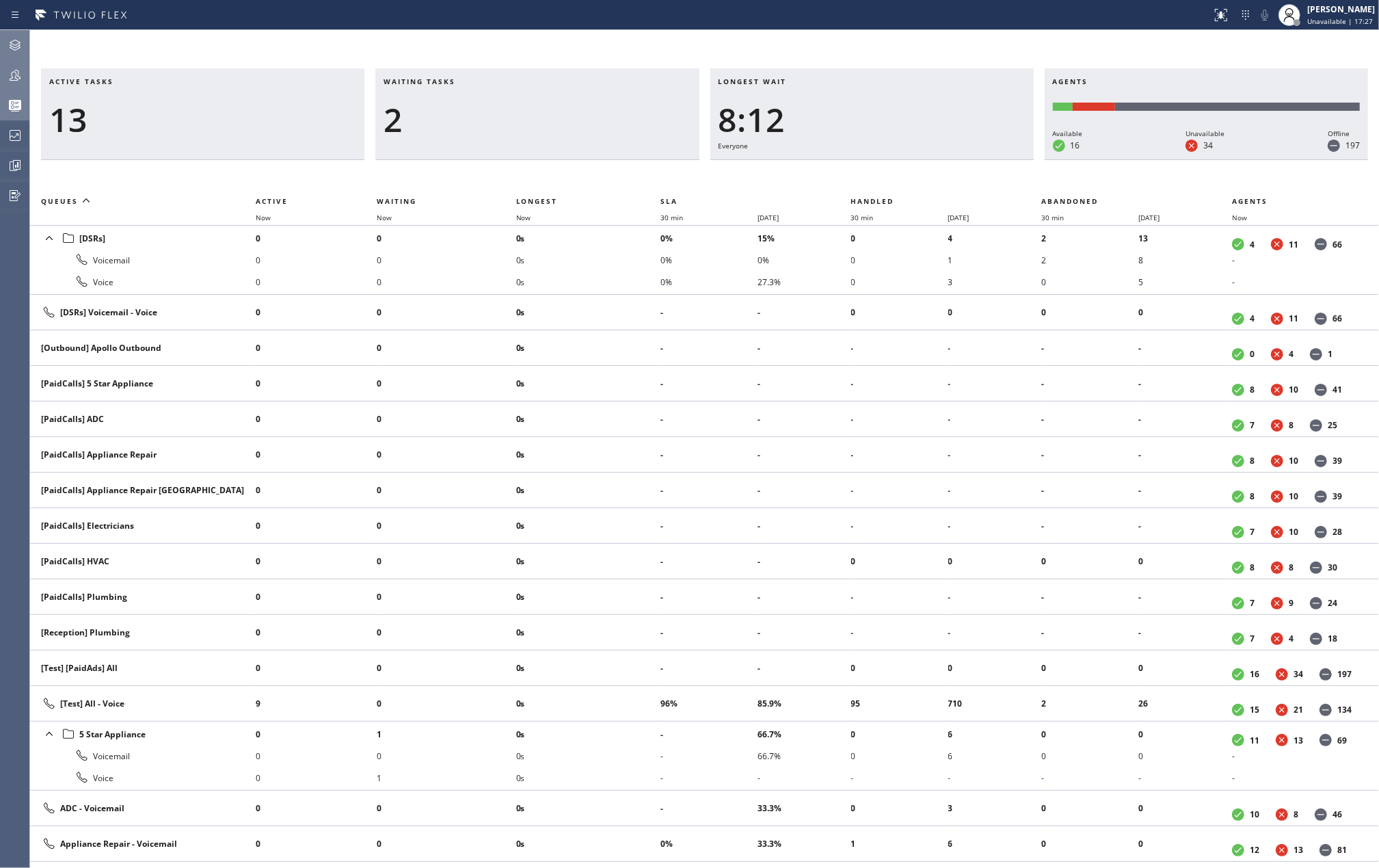
click at [6, 67] on div at bounding box center [15, 75] width 30 height 17
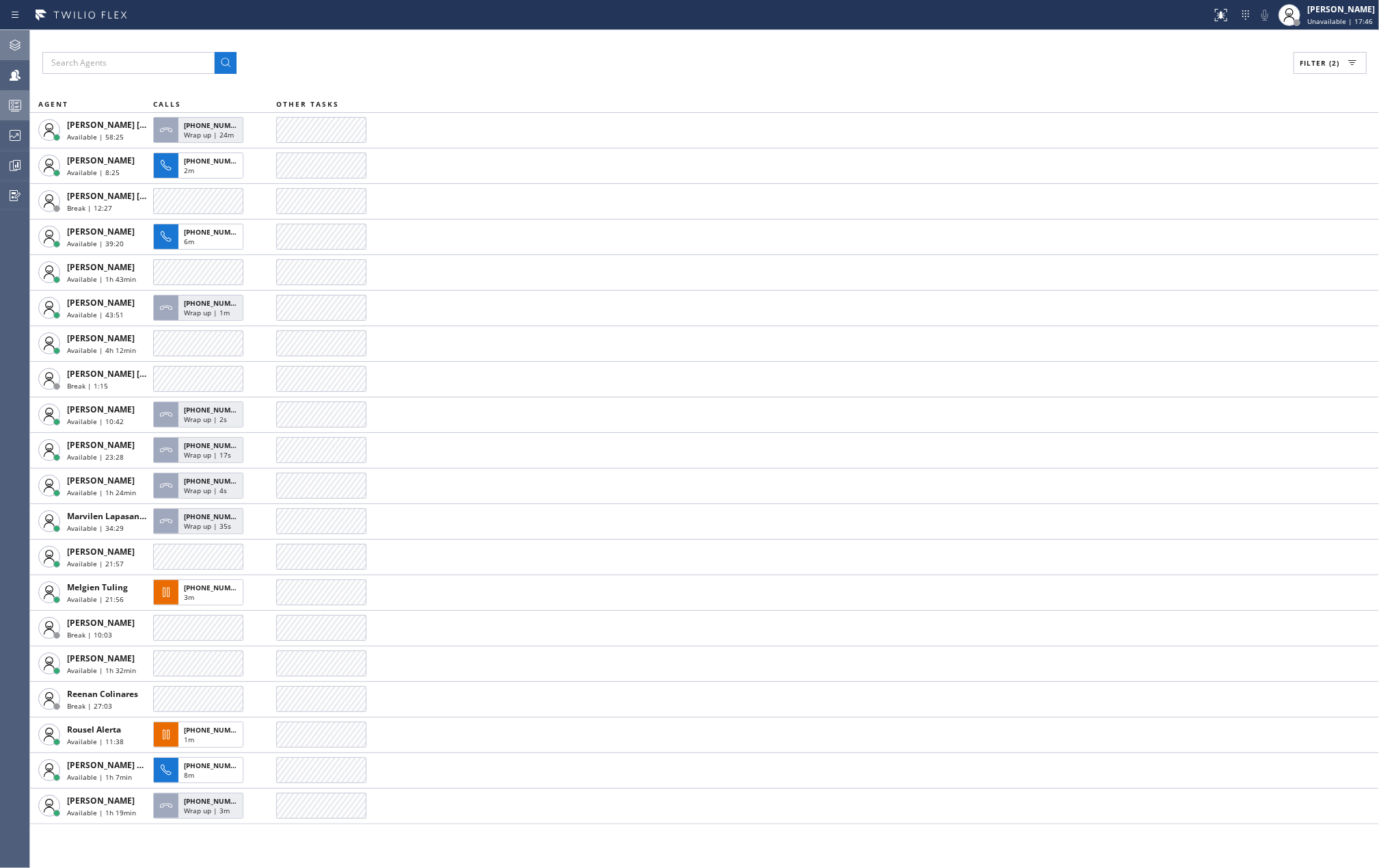
click at [12, 98] on icon at bounding box center [15, 105] width 17 height 17
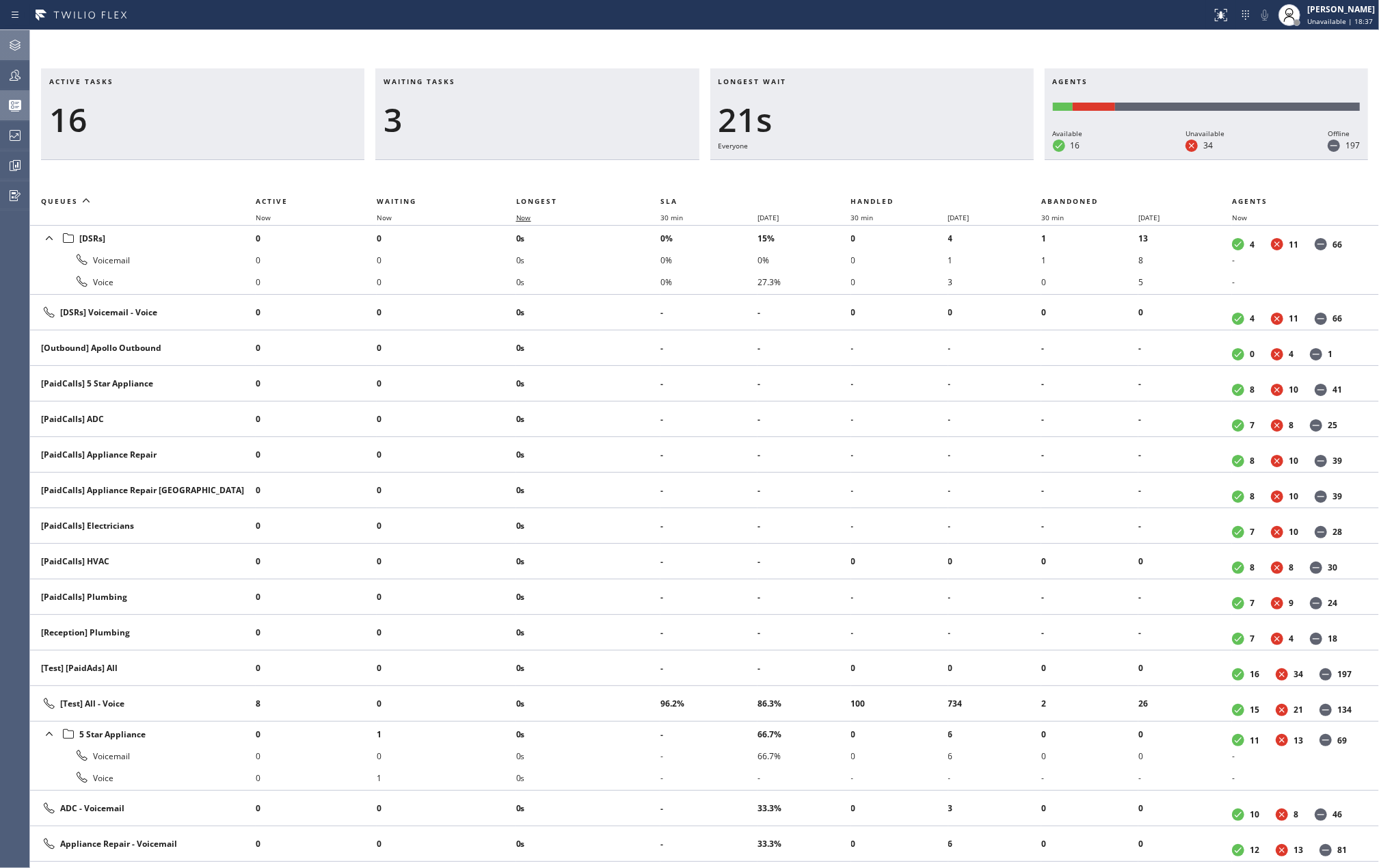
click at [529, 213] on span "Now" at bounding box center [524, 217] width 15 height 9
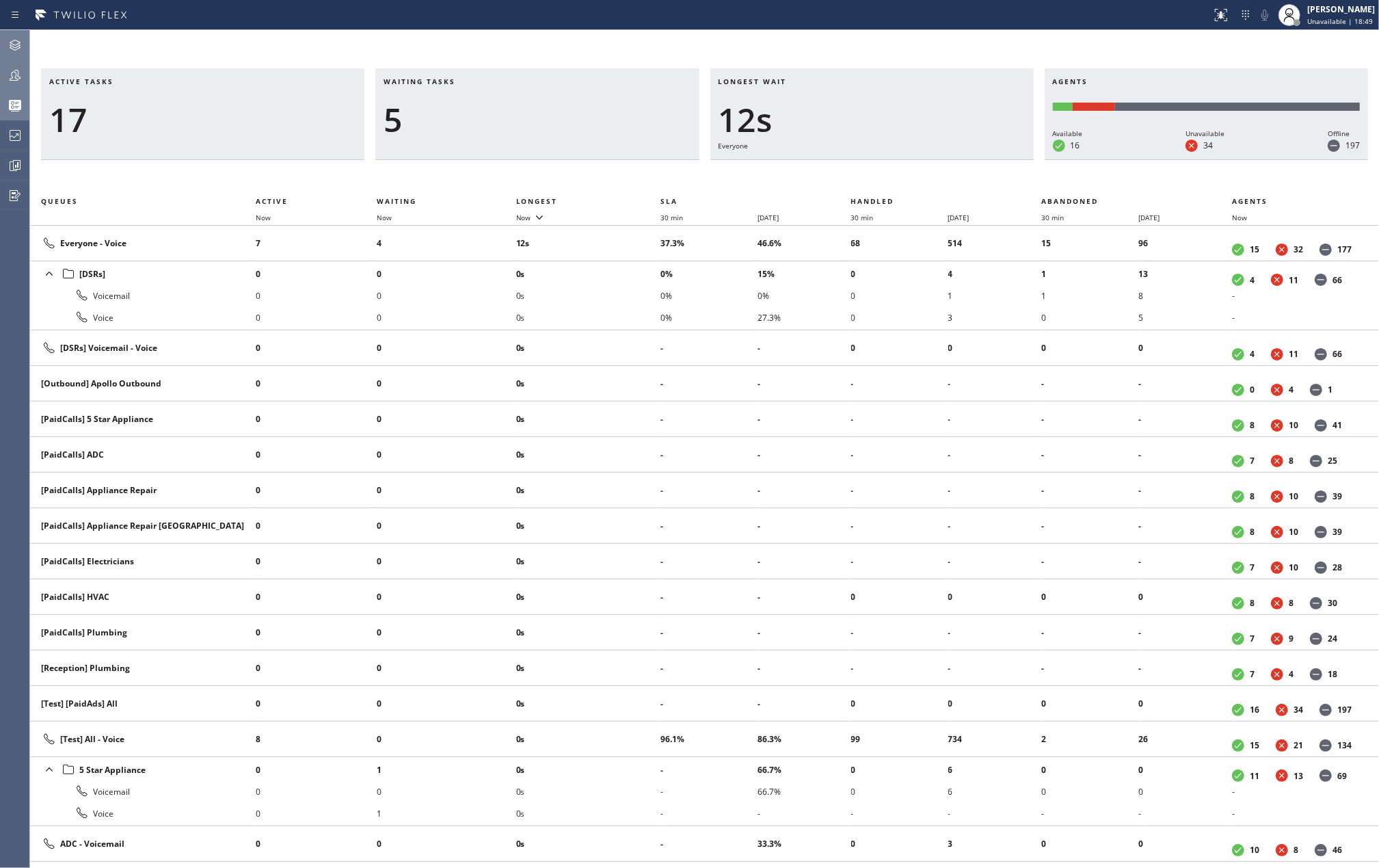
click at [21, 74] on icon at bounding box center [15, 75] width 17 height 17
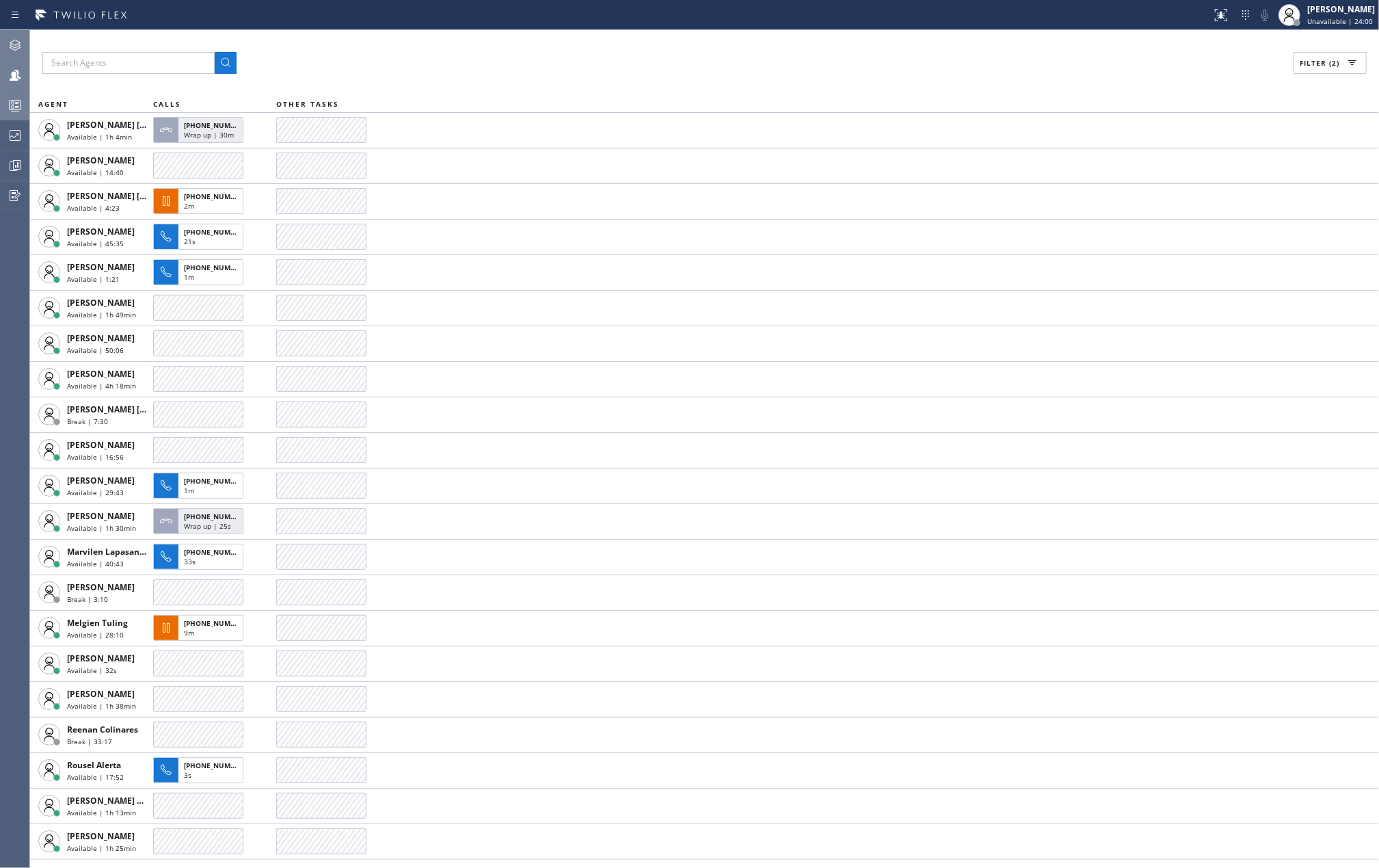
click at [8, 103] on icon at bounding box center [15, 105] width 17 height 17
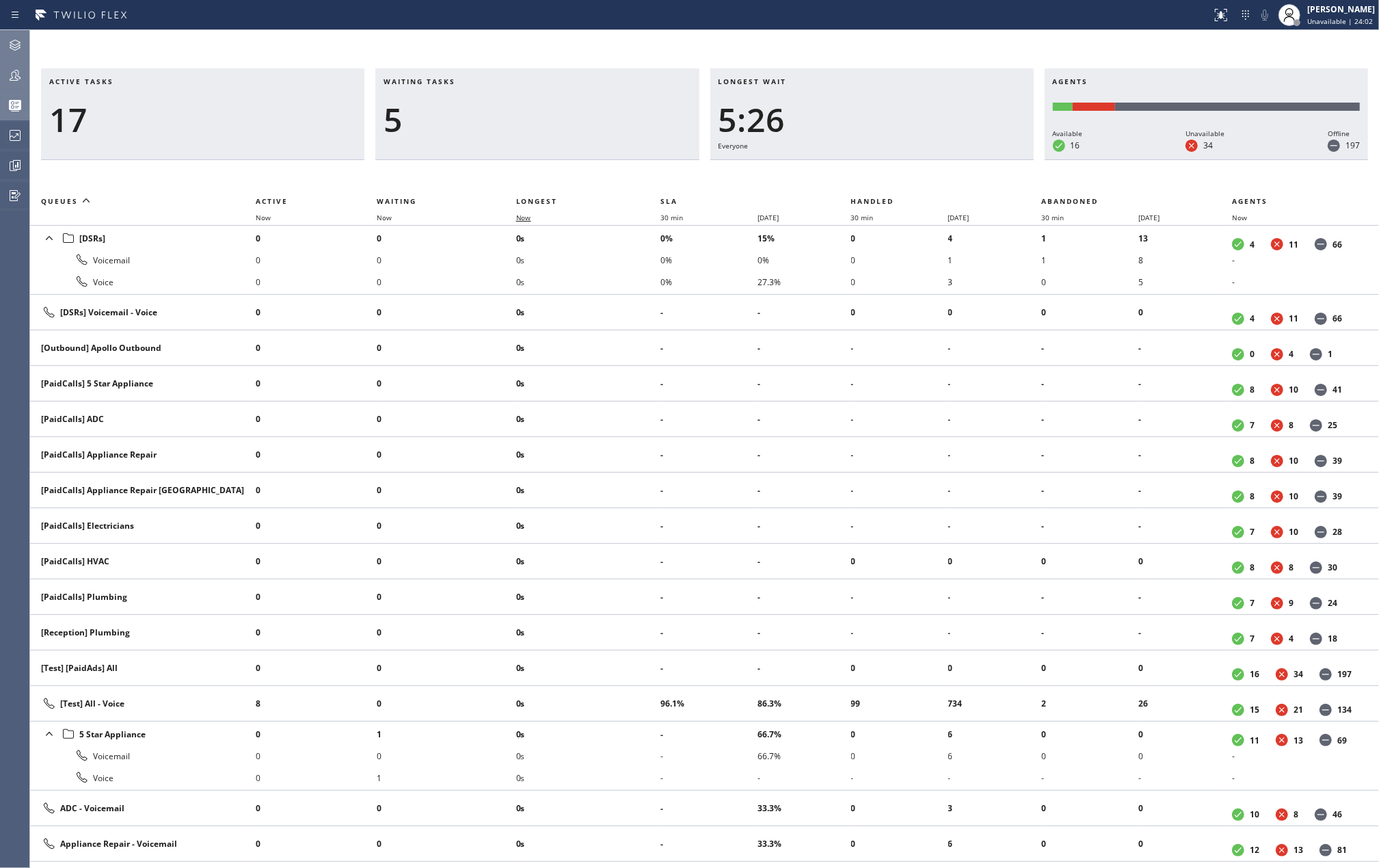
click at [531, 214] on span "Now" at bounding box center [524, 217] width 15 height 9
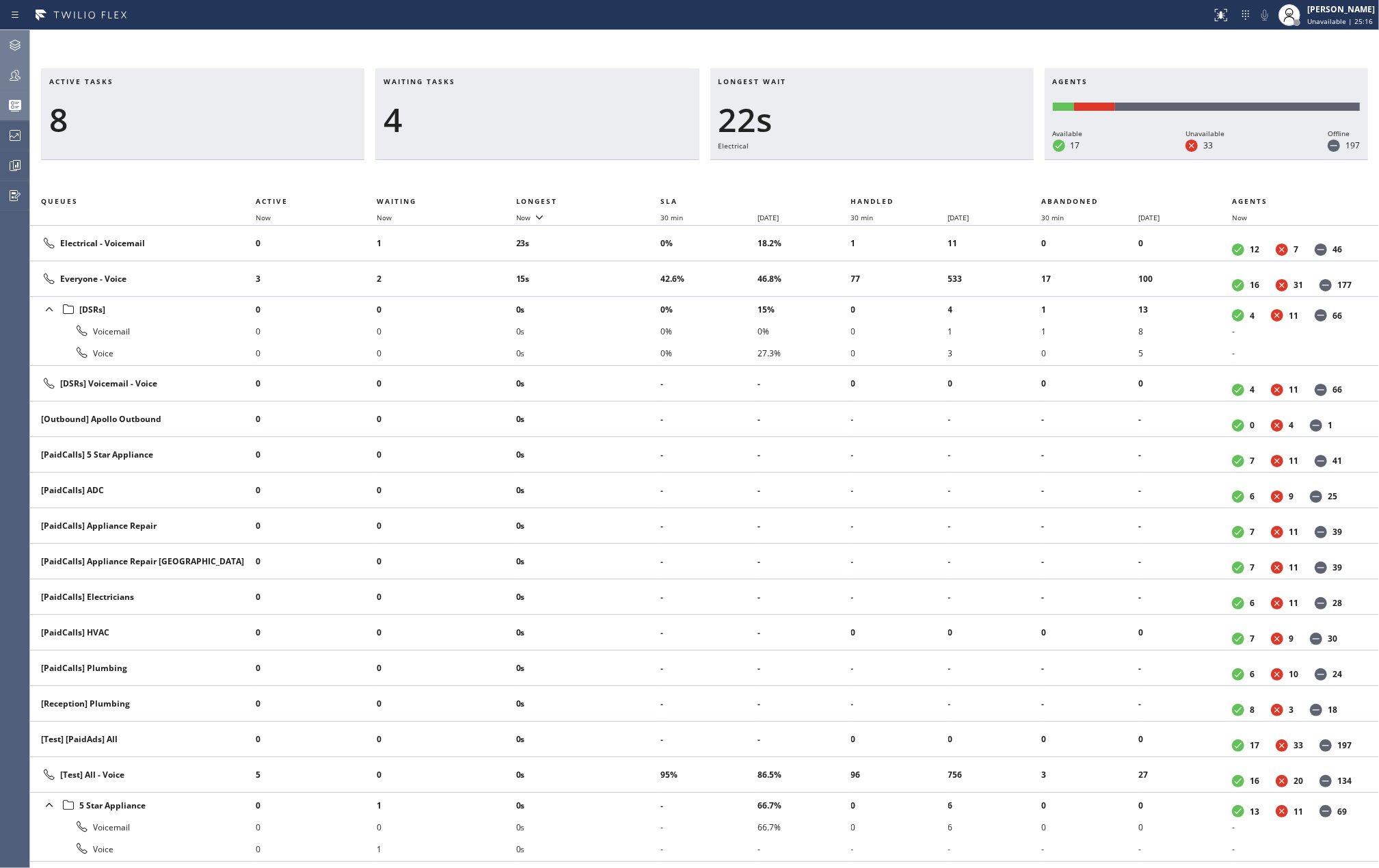
click at [357, 56] on div "Active tasks 8 Waiting tasks 4 Longest wait 22s Electrical Agents Available 17 …" at bounding box center [705, 449] width 1349 height 838
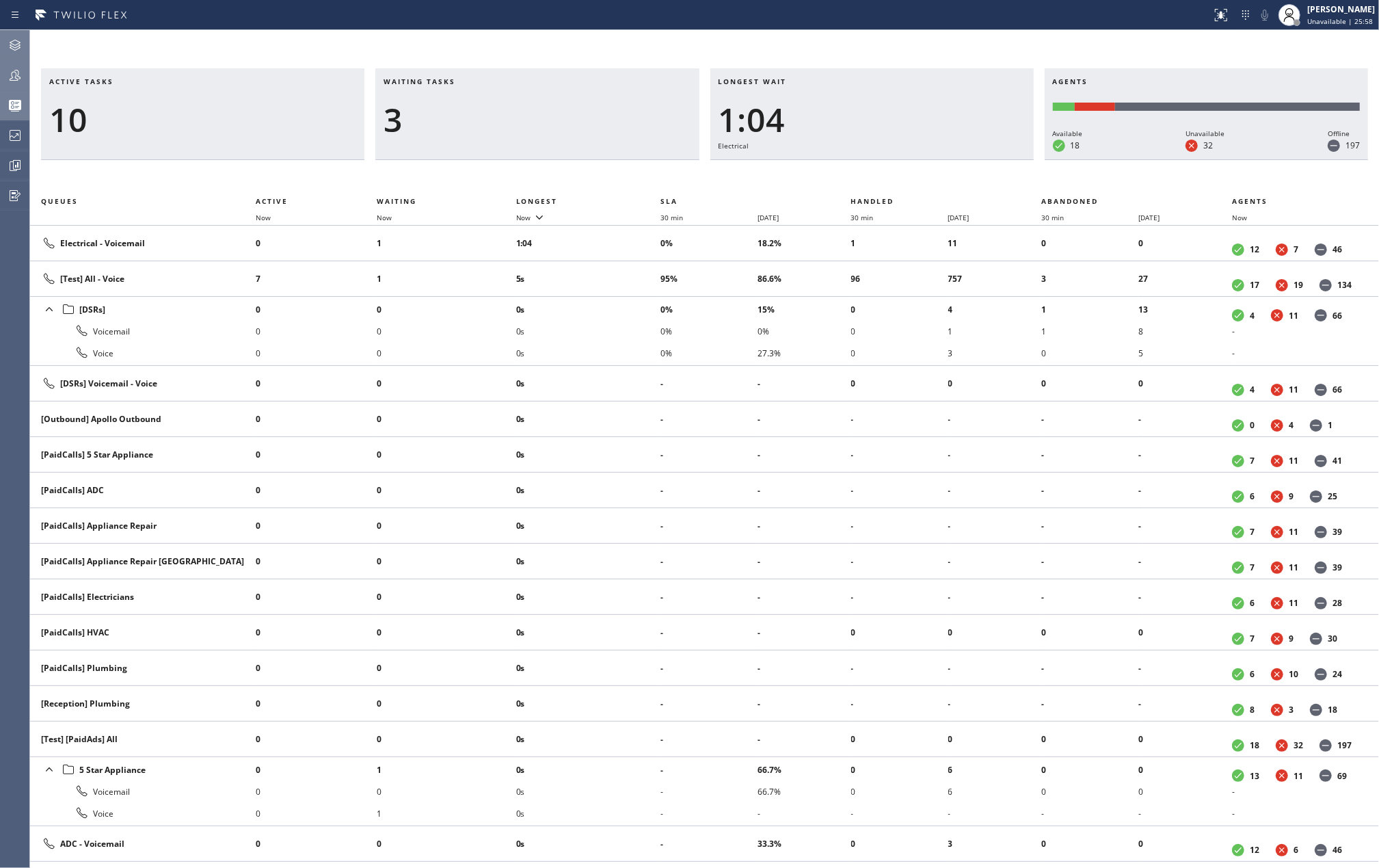
click at [3, 70] on div at bounding box center [15, 75] width 30 height 17
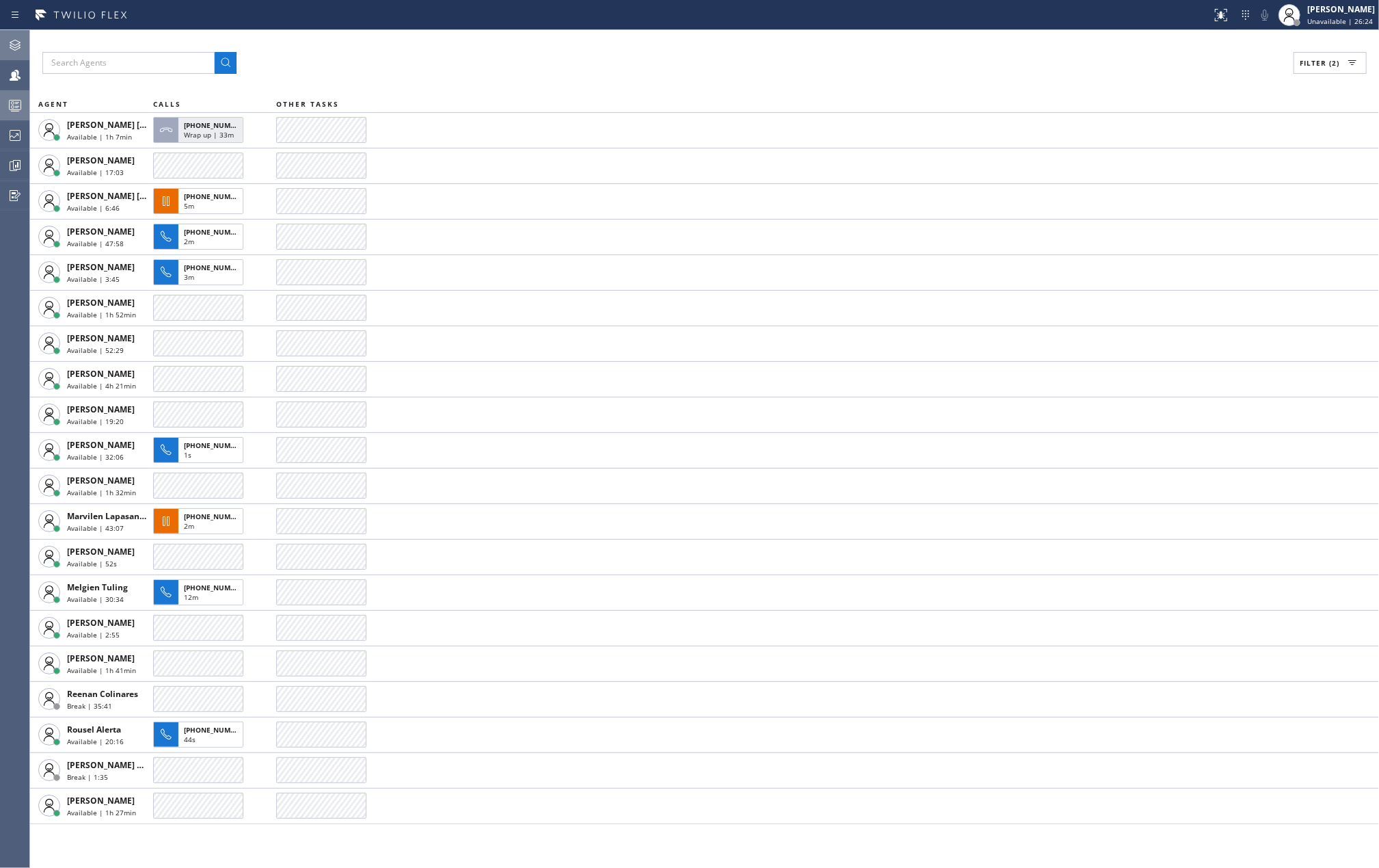
click at [549, 60] on div "Filter (2)" at bounding box center [705, 63] width 1324 height 22
click at [13, 98] on icon at bounding box center [15, 105] width 17 height 17
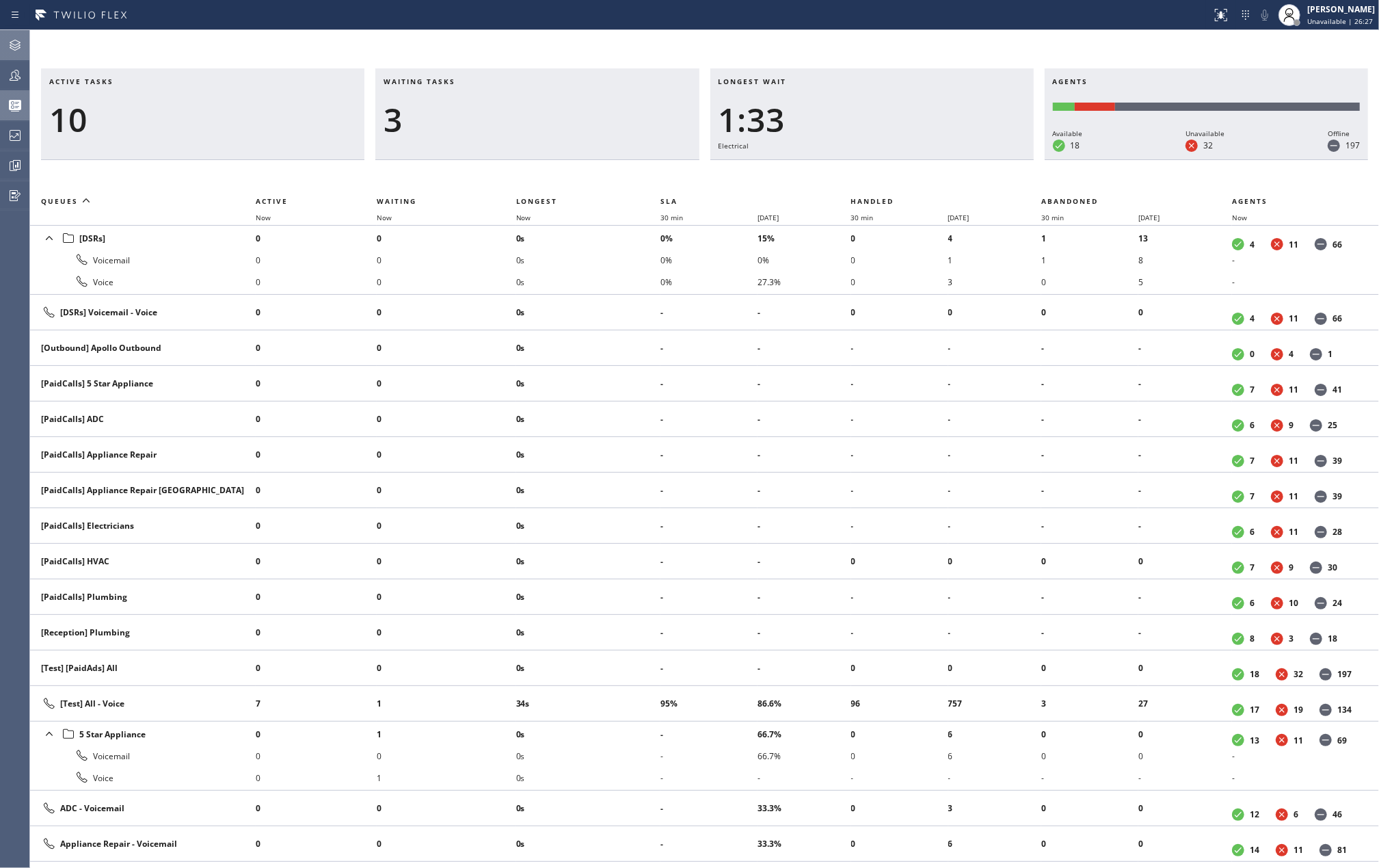
click at [529, 211] on th "Now" at bounding box center [588, 218] width 144 height 17
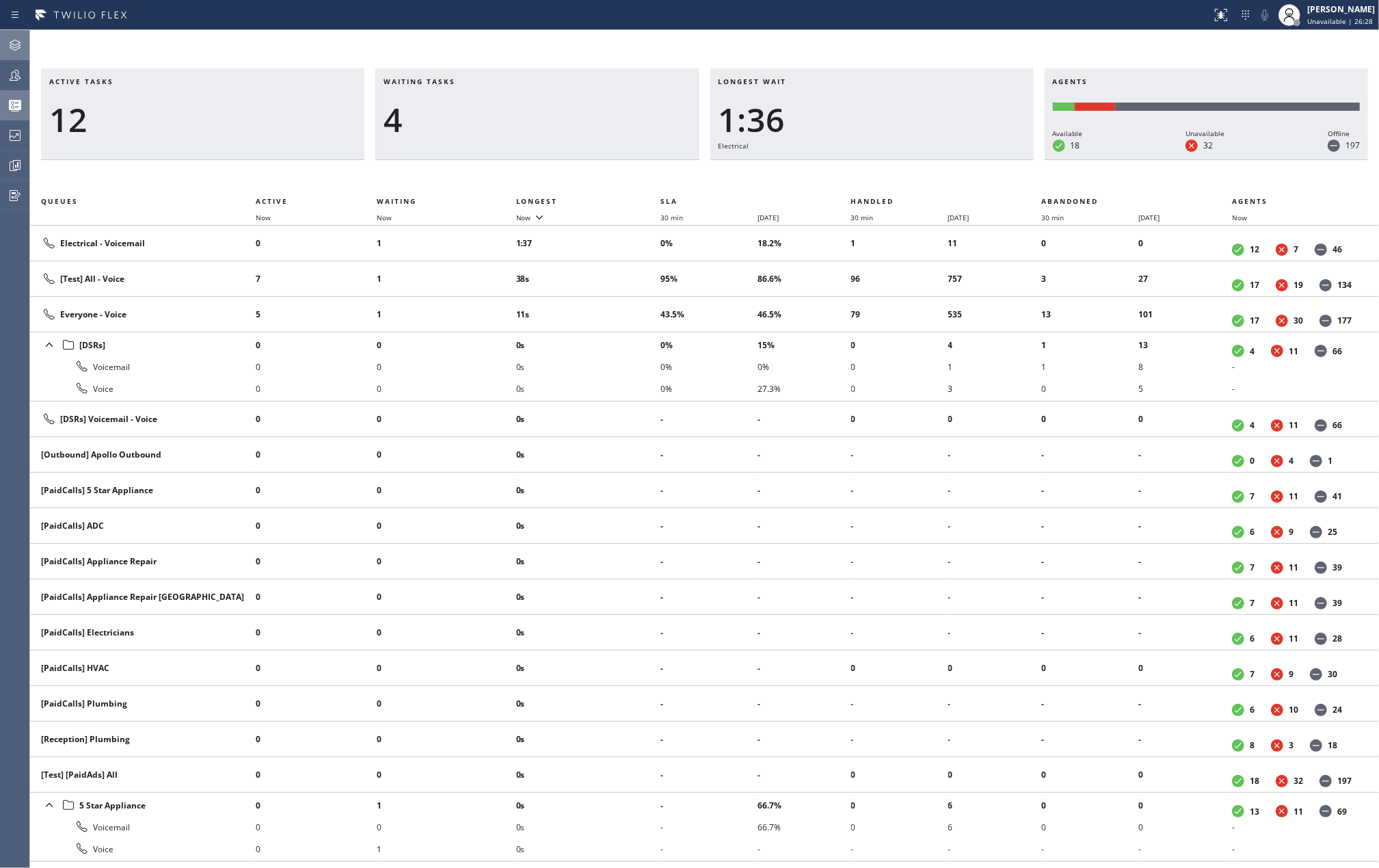
click at [737, 33] on div "Active tasks 12 Waiting tasks 4 Longest wait 1:36 Electrical Agents Available 1…" at bounding box center [705, 449] width 1349 height 838
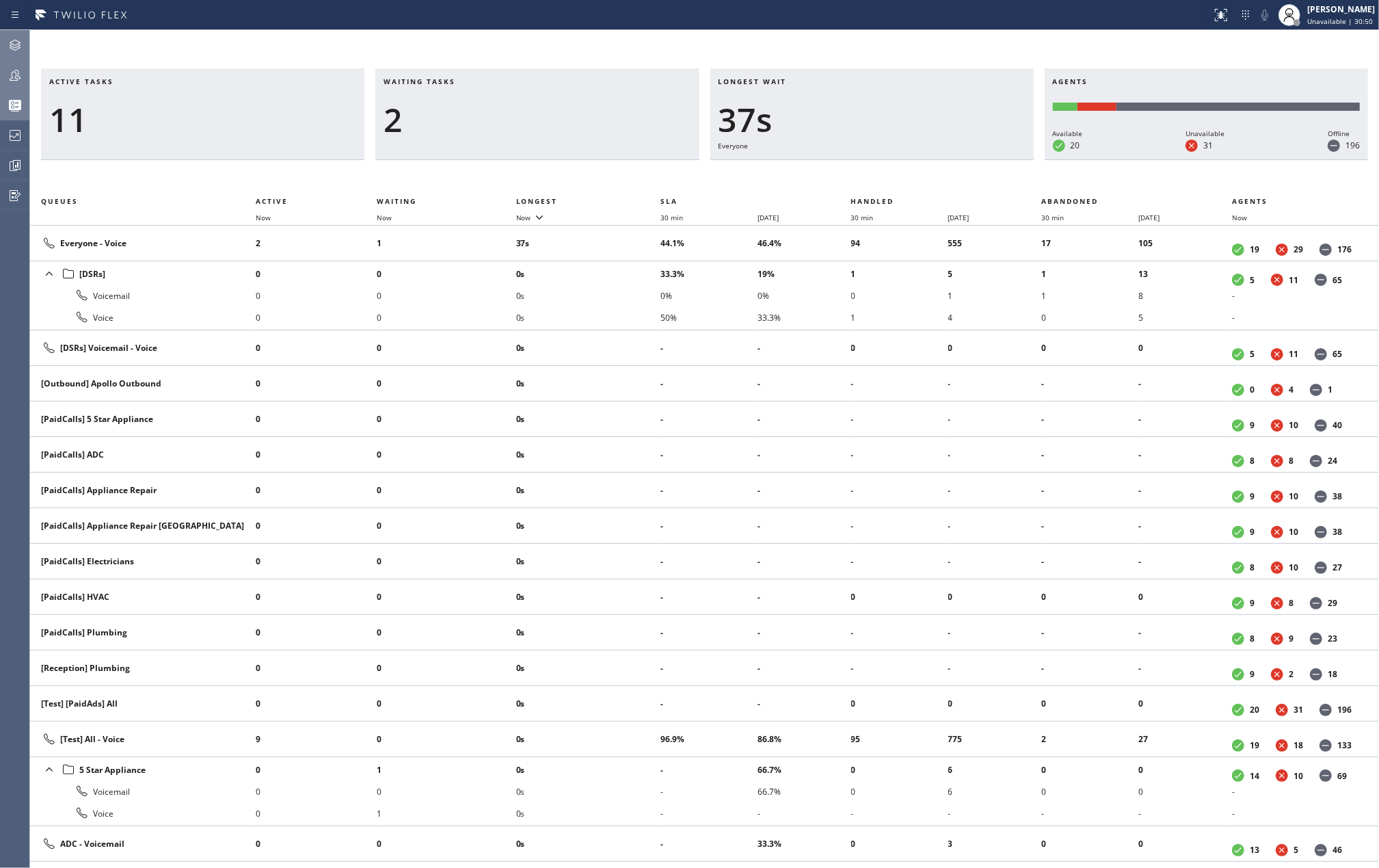
click at [19, 75] on icon at bounding box center [15, 75] width 17 height 17
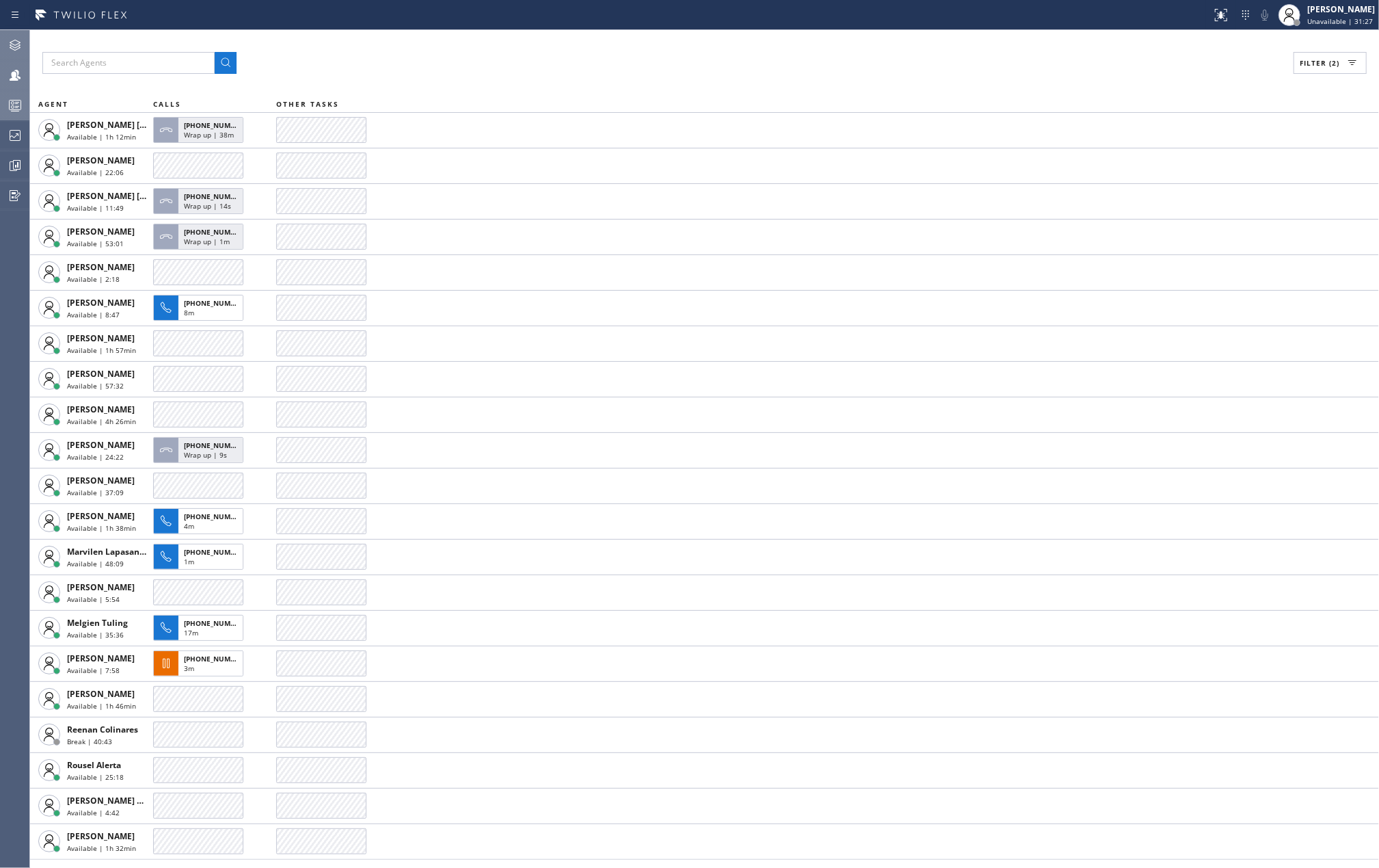
click at [3, 103] on div at bounding box center [15, 105] width 30 height 17
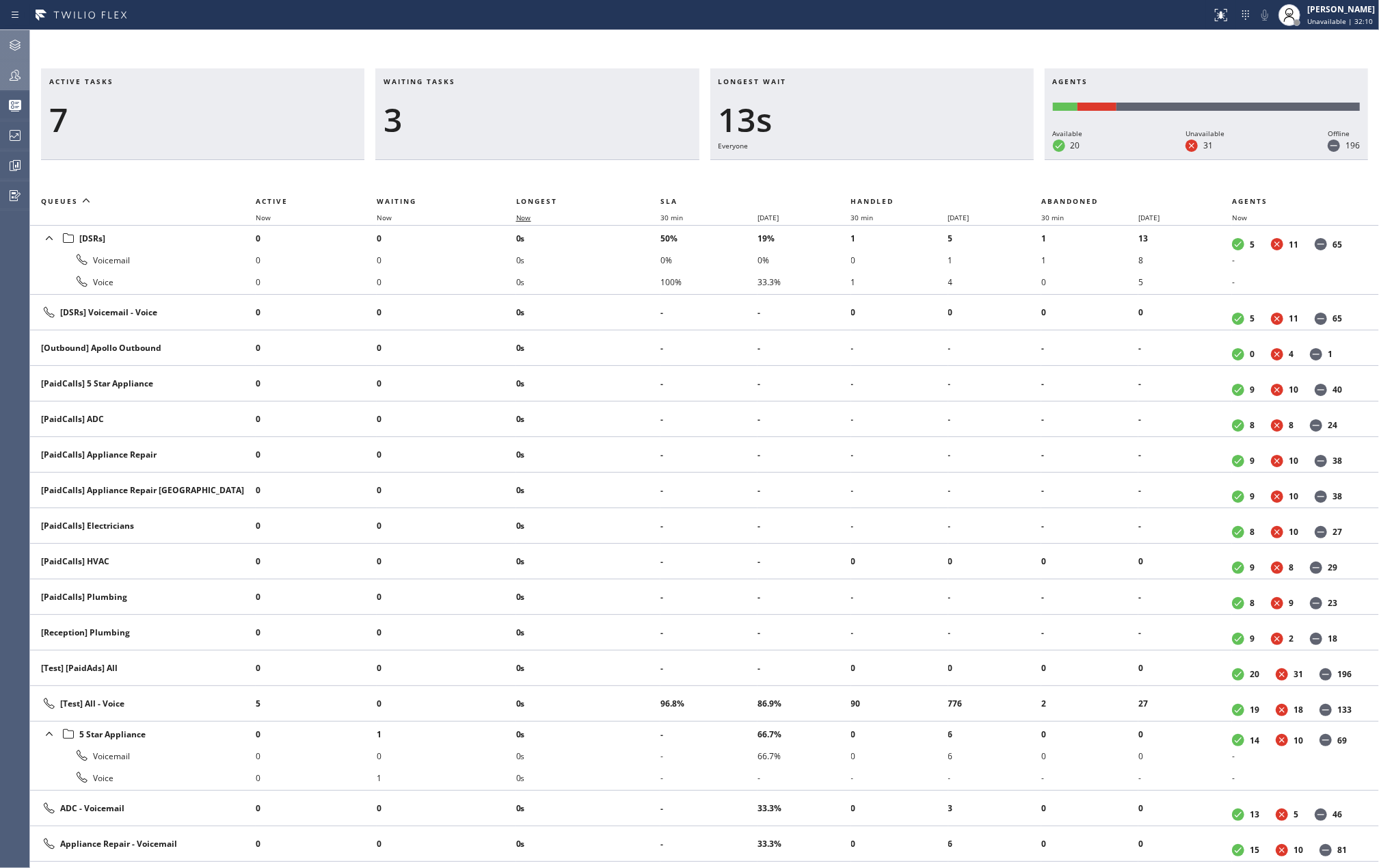
click at [523, 213] on span "Now" at bounding box center [524, 217] width 15 height 9
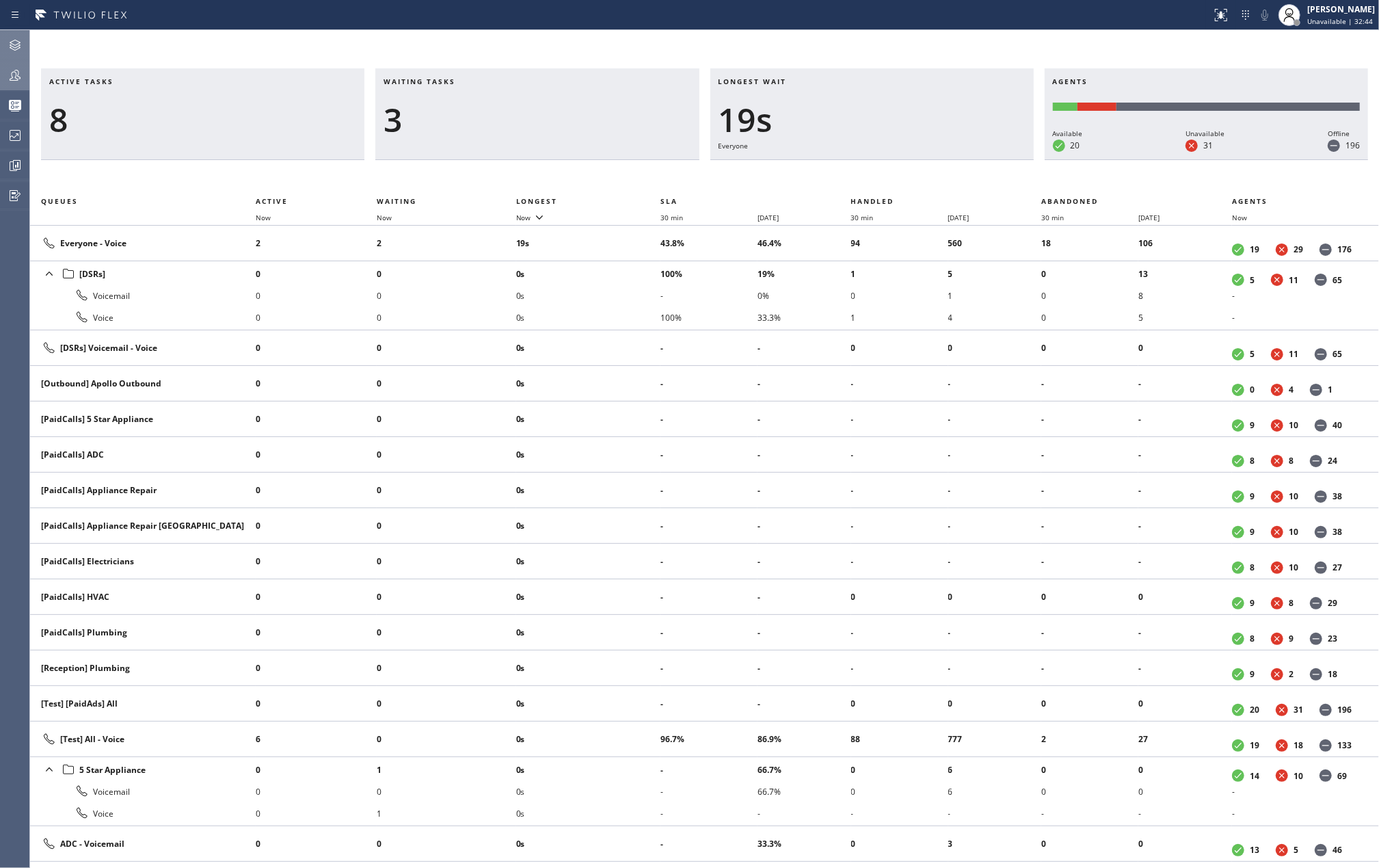
click at [9, 68] on icon at bounding box center [15, 75] width 17 height 17
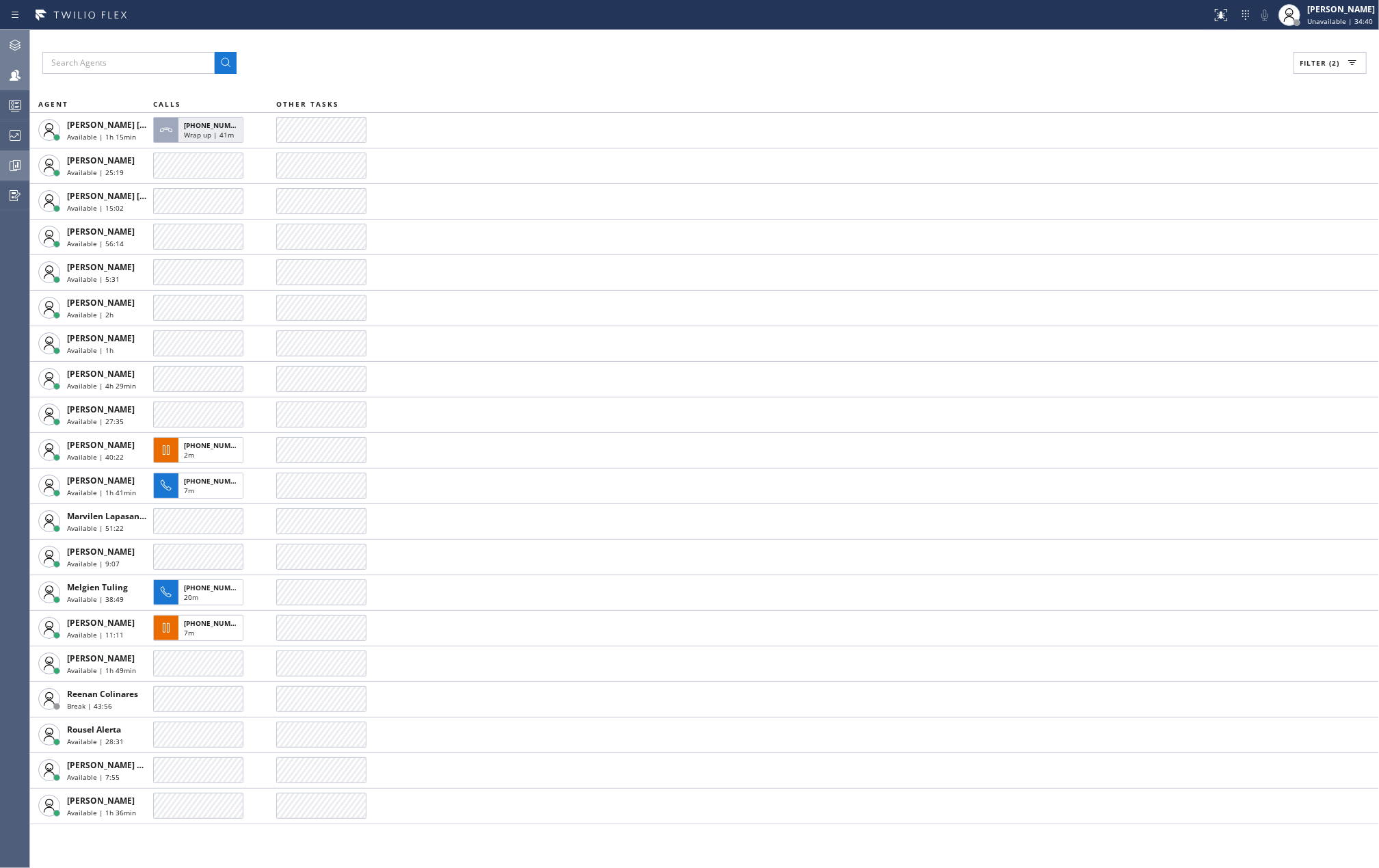
click at [7, 169] on icon at bounding box center [15, 166] width 17 height 17
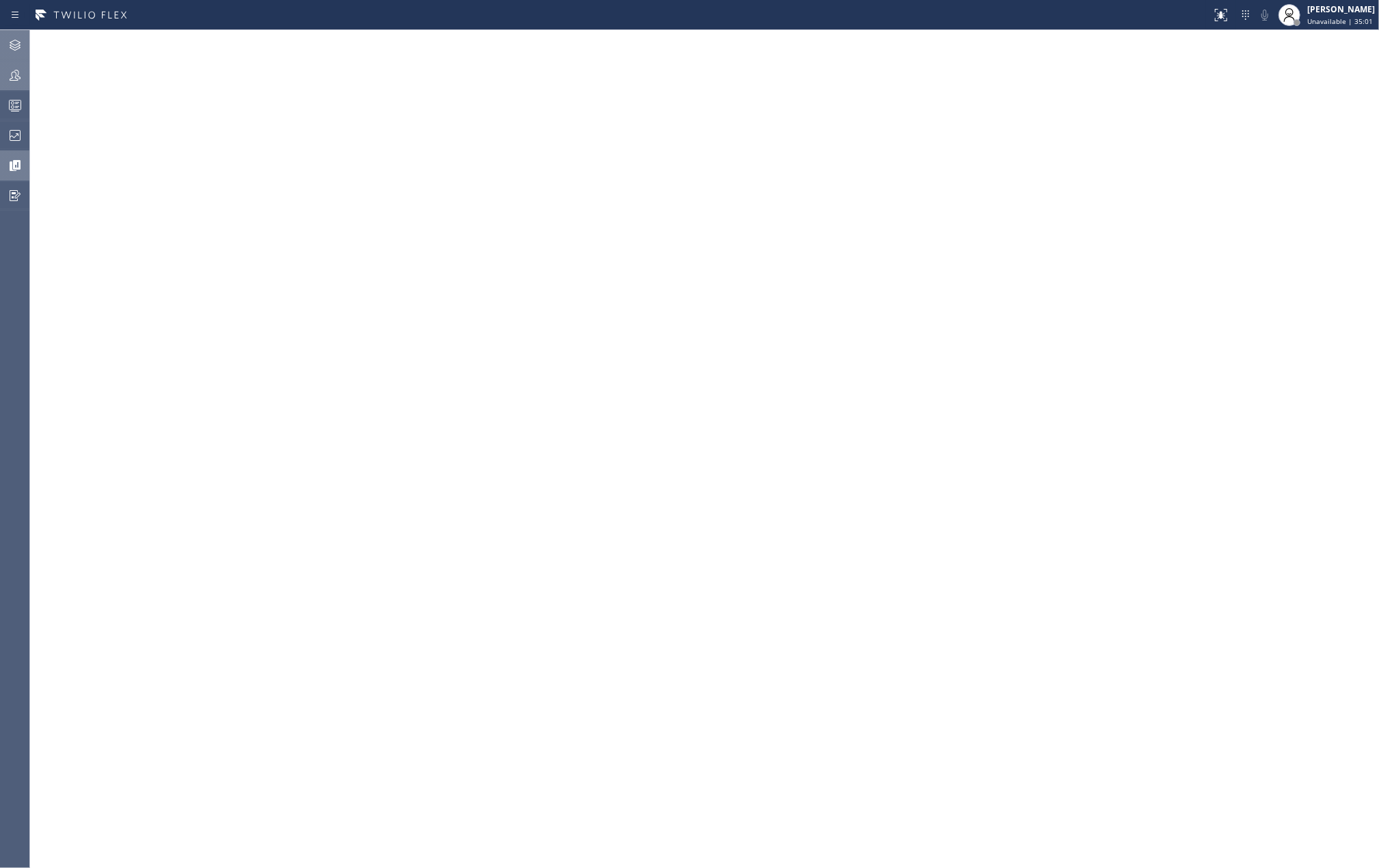
click at [12, 74] on icon at bounding box center [14, 75] width 11 height 11
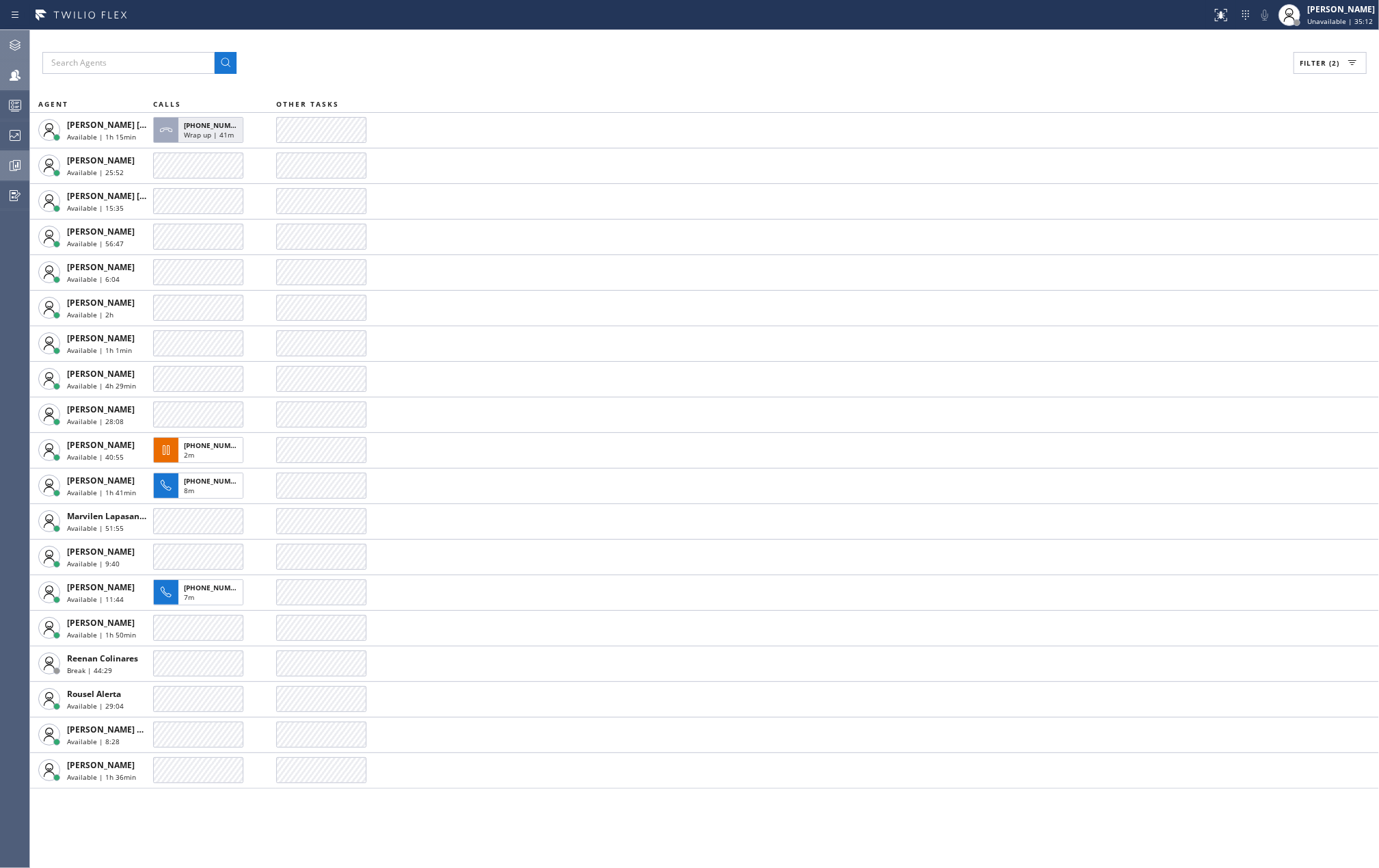
click at [13, 74] on icon at bounding box center [14, 75] width 11 height 11
click at [13, 70] on icon at bounding box center [15, 75] width 17 height 17
click at [3, 163] on div at bounding box center [15, 166] width 30 height 17
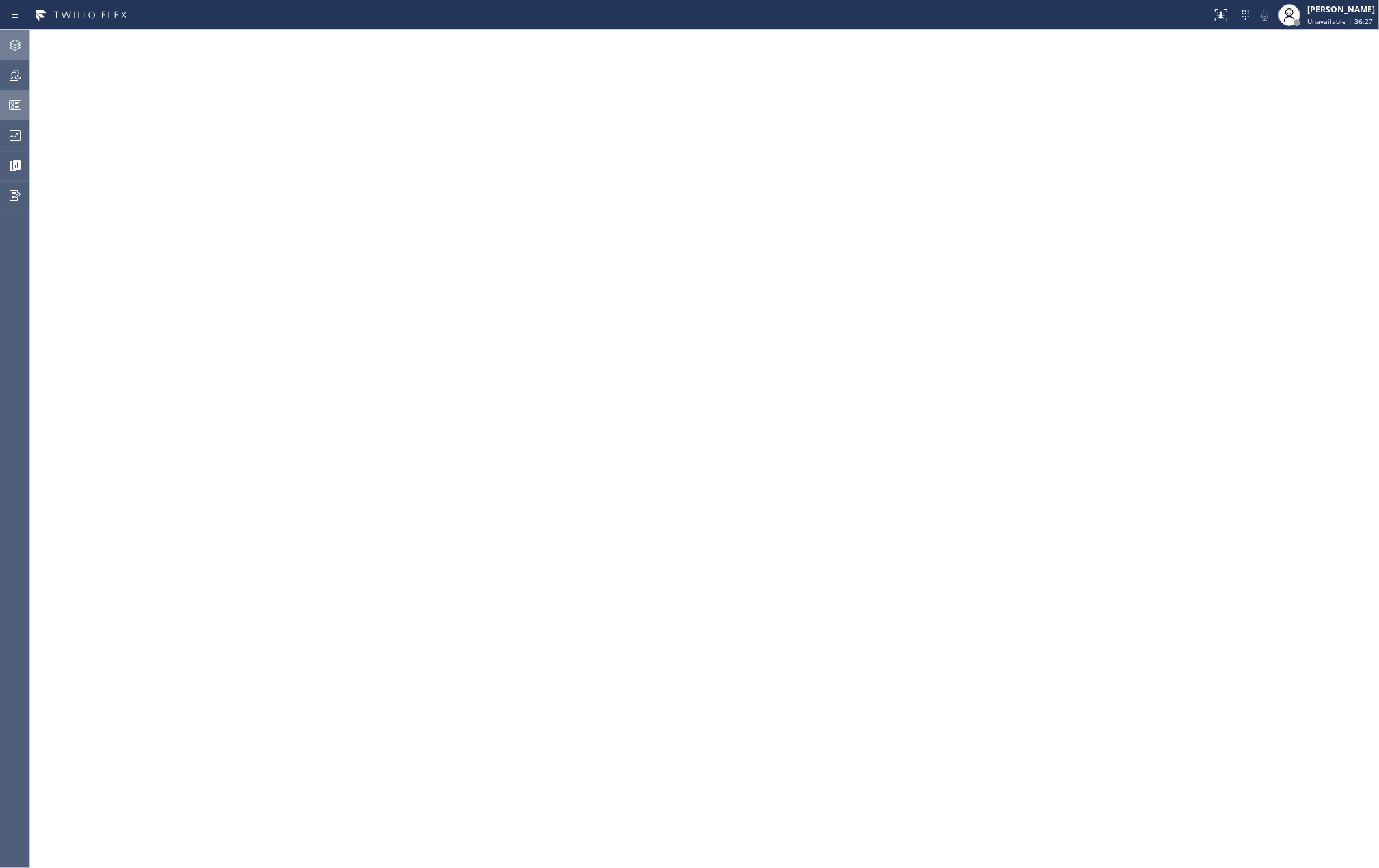
click at [3, 104] on div at bounding box center [15, 105] width 30 height 17
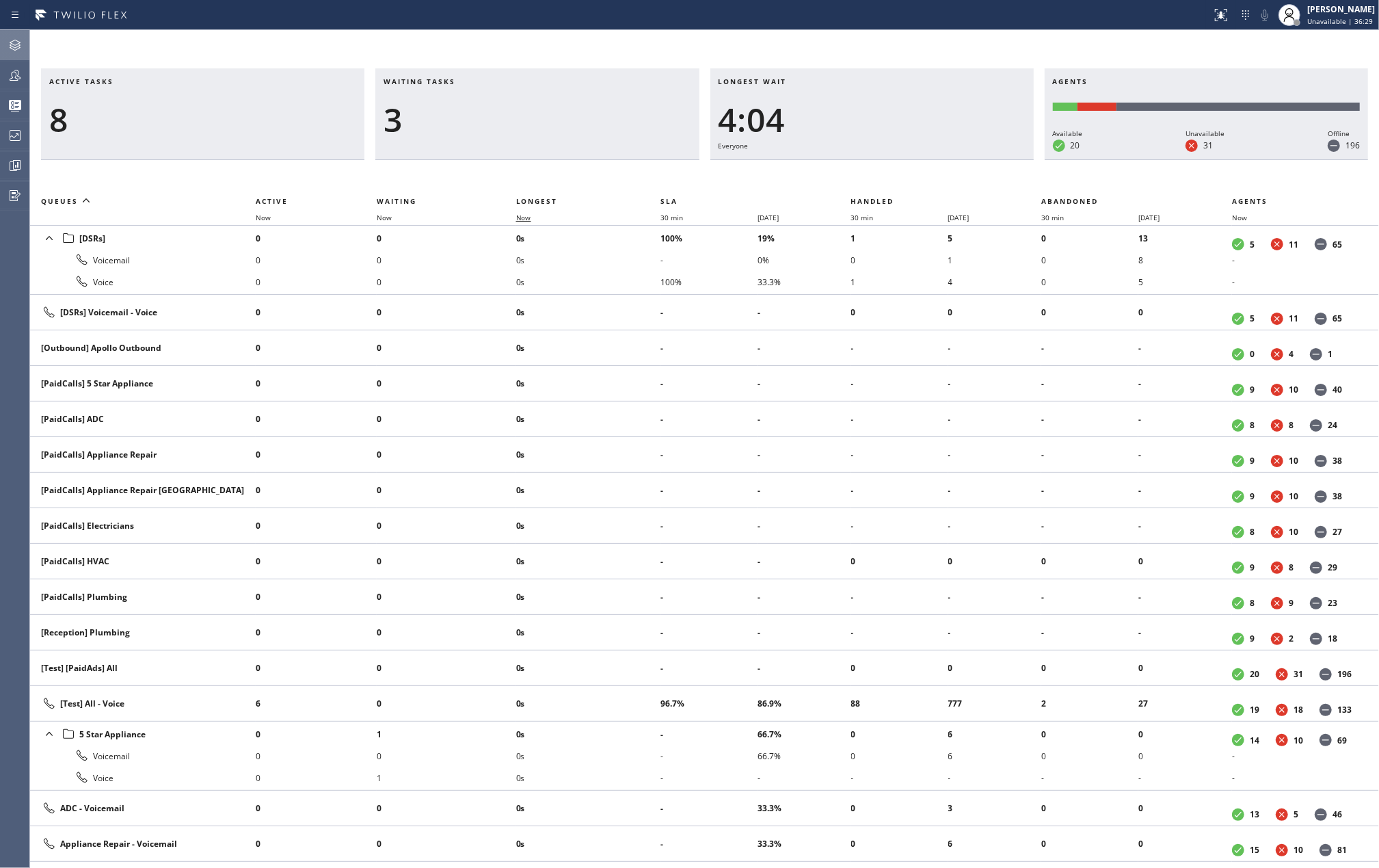
click at [536, 219] on span "Now" at bounding box center [532, 217] width 32 height 9
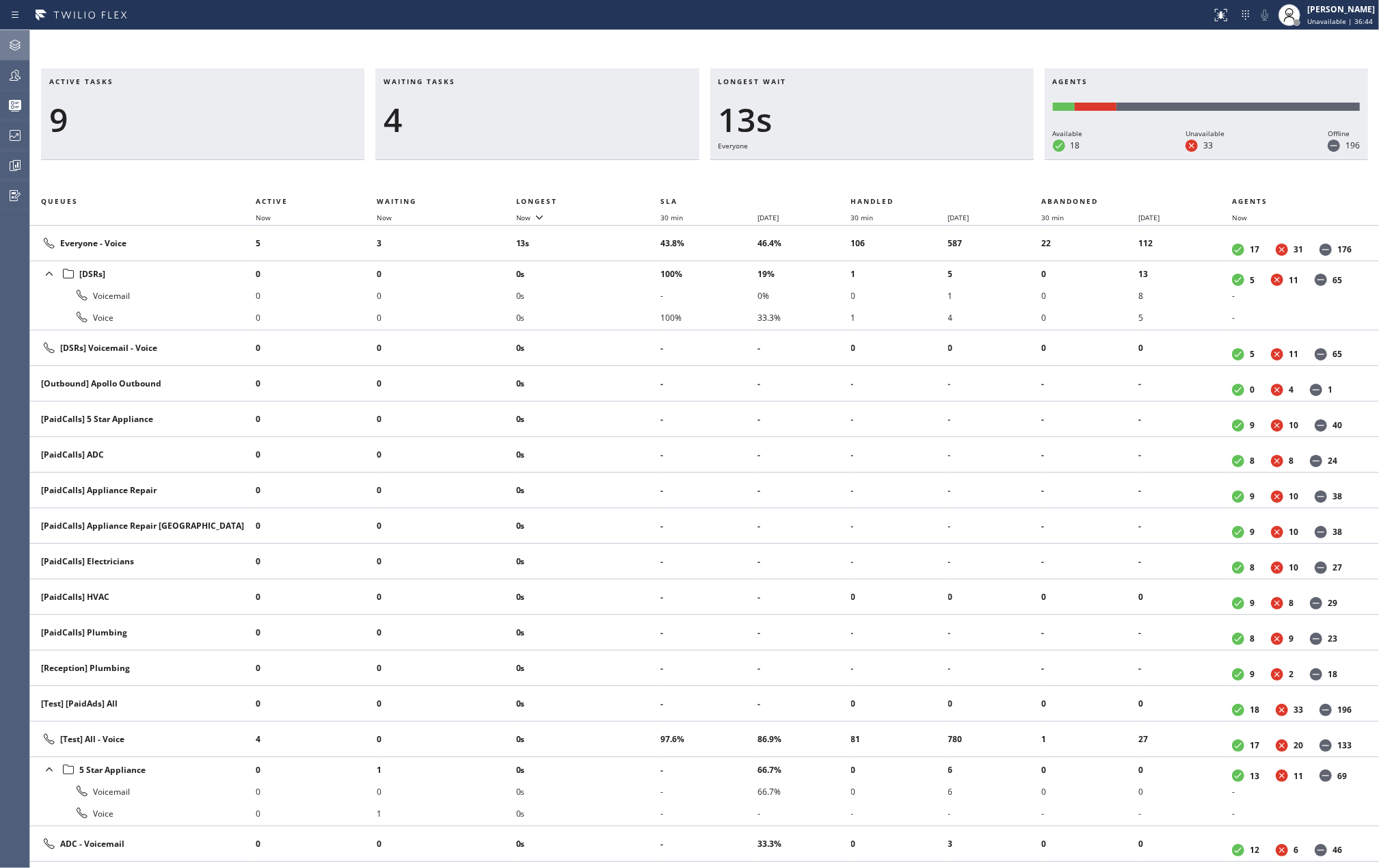
click at [758, 52] on div "Active tasks 9 Waiting tasks 4 Longest wait 13s Everyone Agents Available 18 Un…" at bounding box center [705, 449] width 1349 height 838
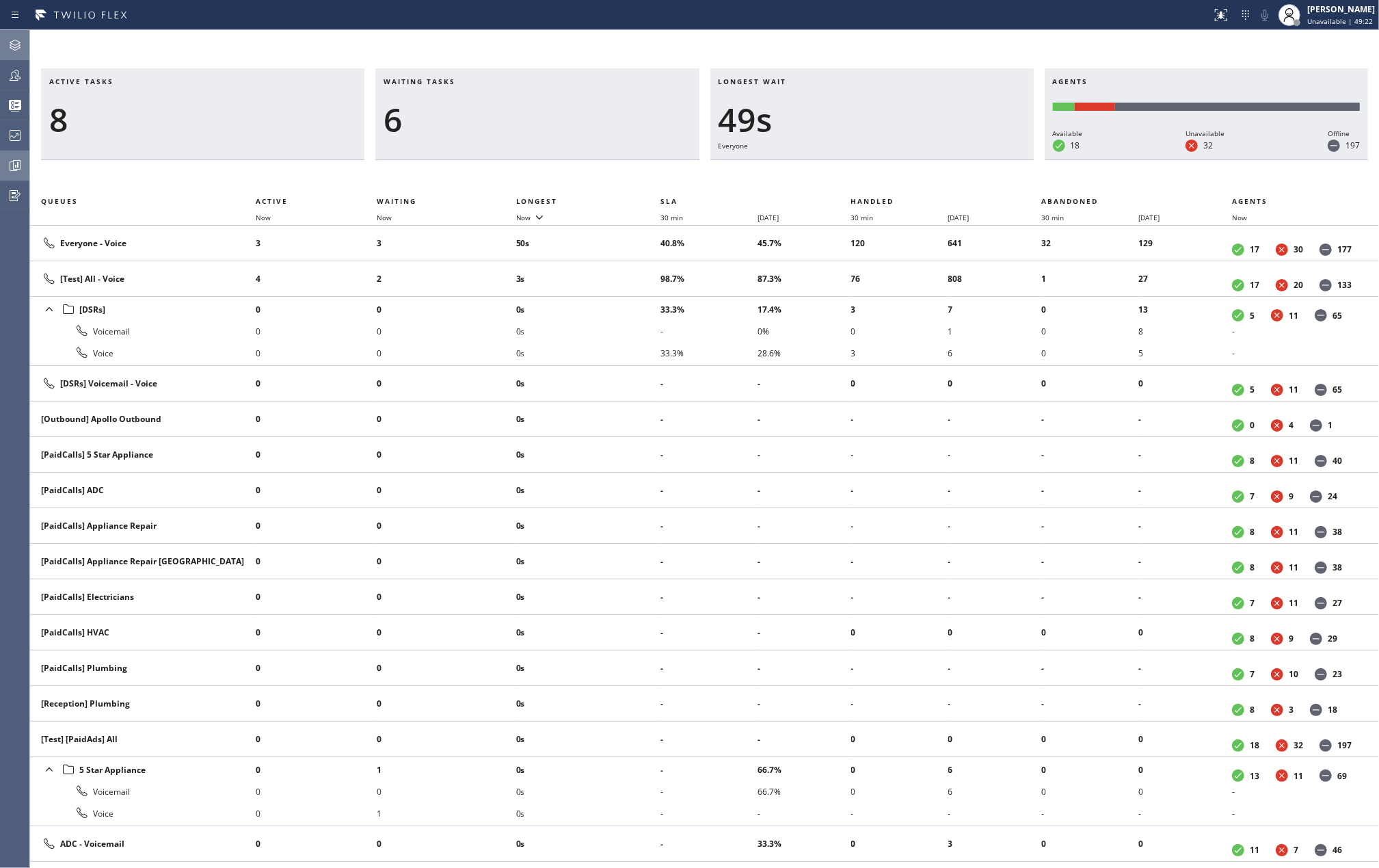
click at [6, 160] on div at bounding box center [15, 166] width 30 height 17
